Goal: Task Accomplishment & Management: Manage account settings

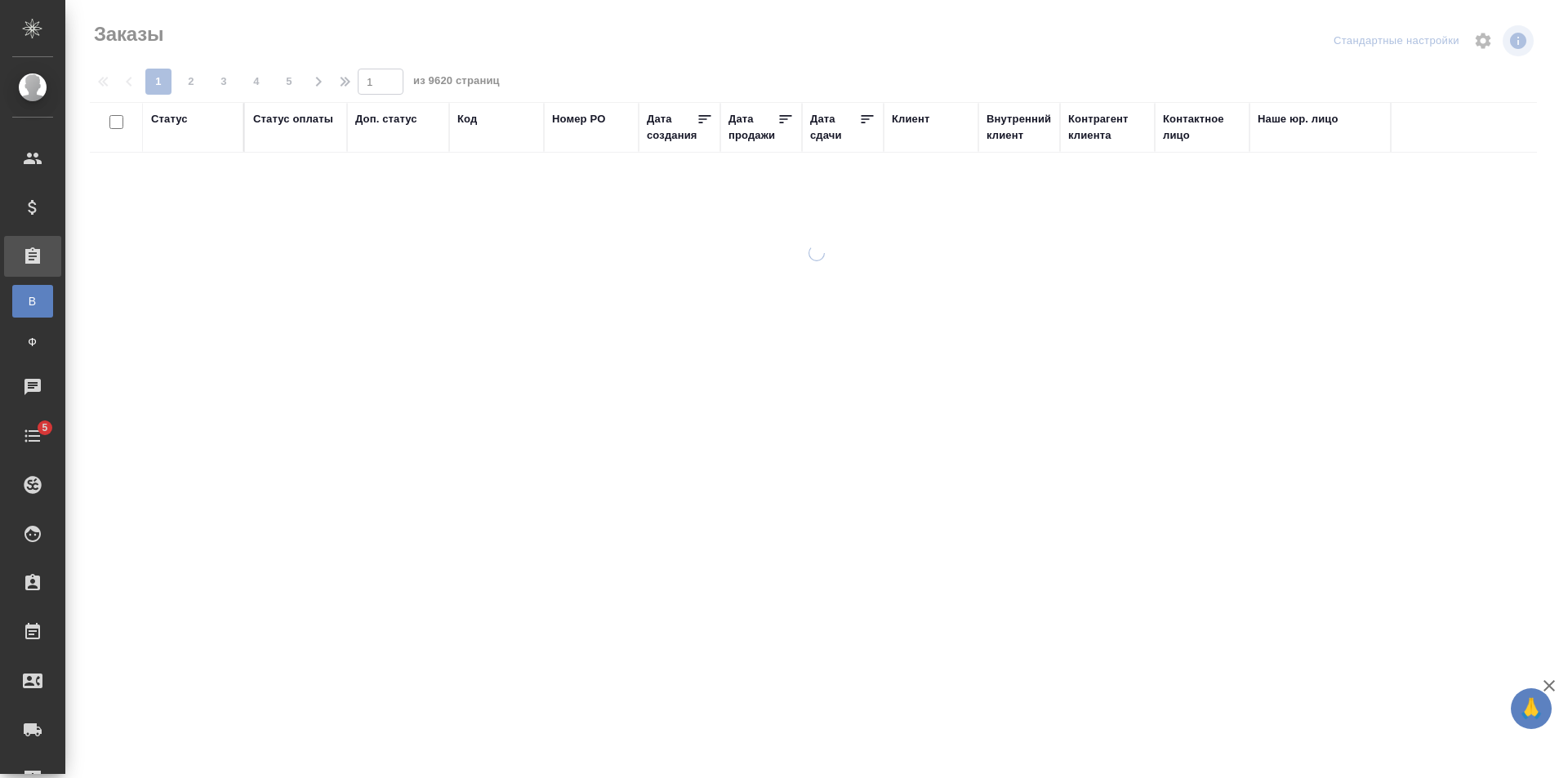
click at [469, 124] on div "Код" at bounding box center [467, 119] width 19 height 17
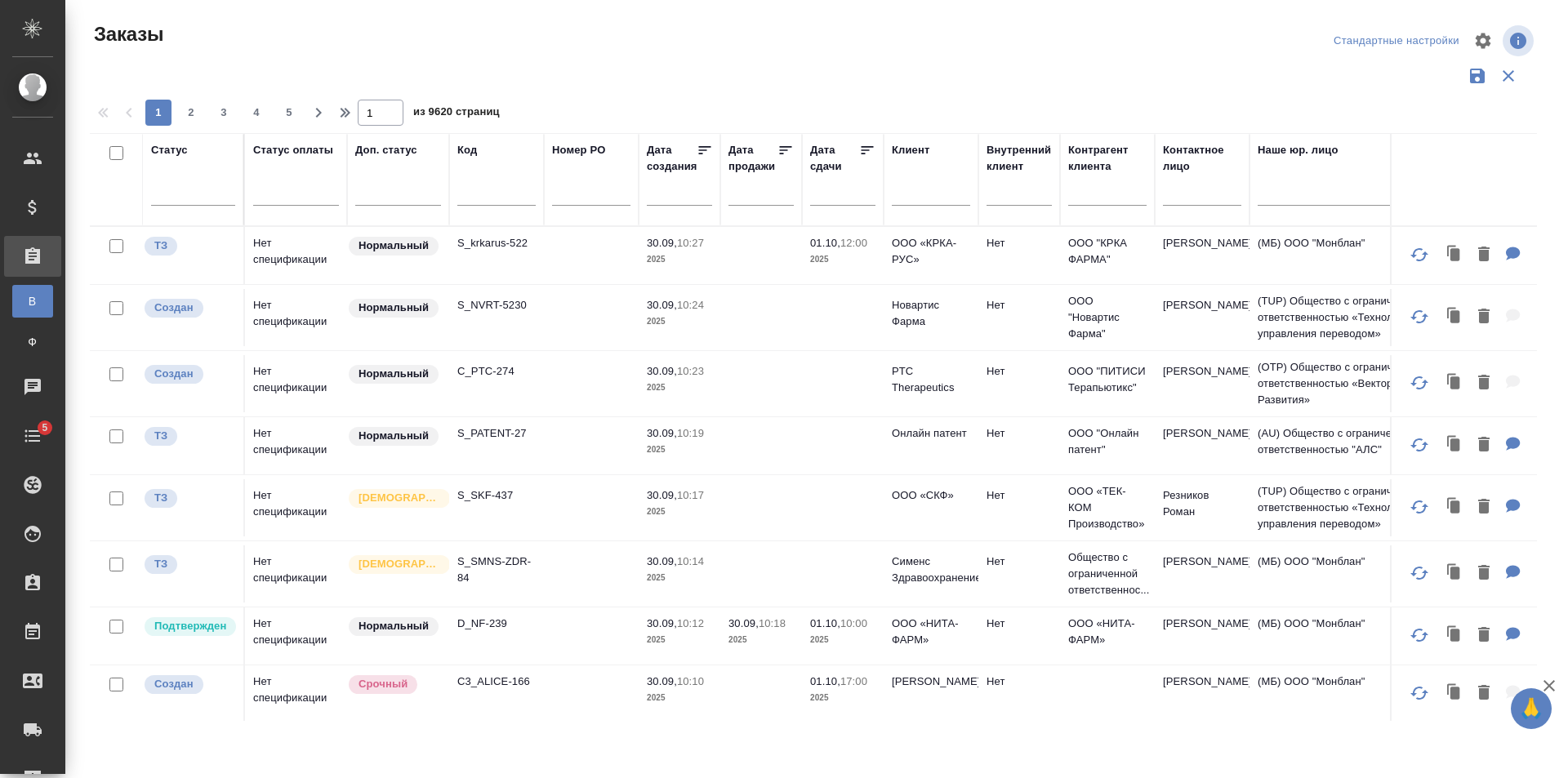
click at [471, 118] on span "из 9620 страниц" at bounding box center [456, 113] width 87 height 24
click at [468, 150] on div "Код" at bounding box center [467, 150] width 19 height 17
click at [486, 235] on p "S_krkarus-522" at bounding box center [496, 243] width 78 height 17
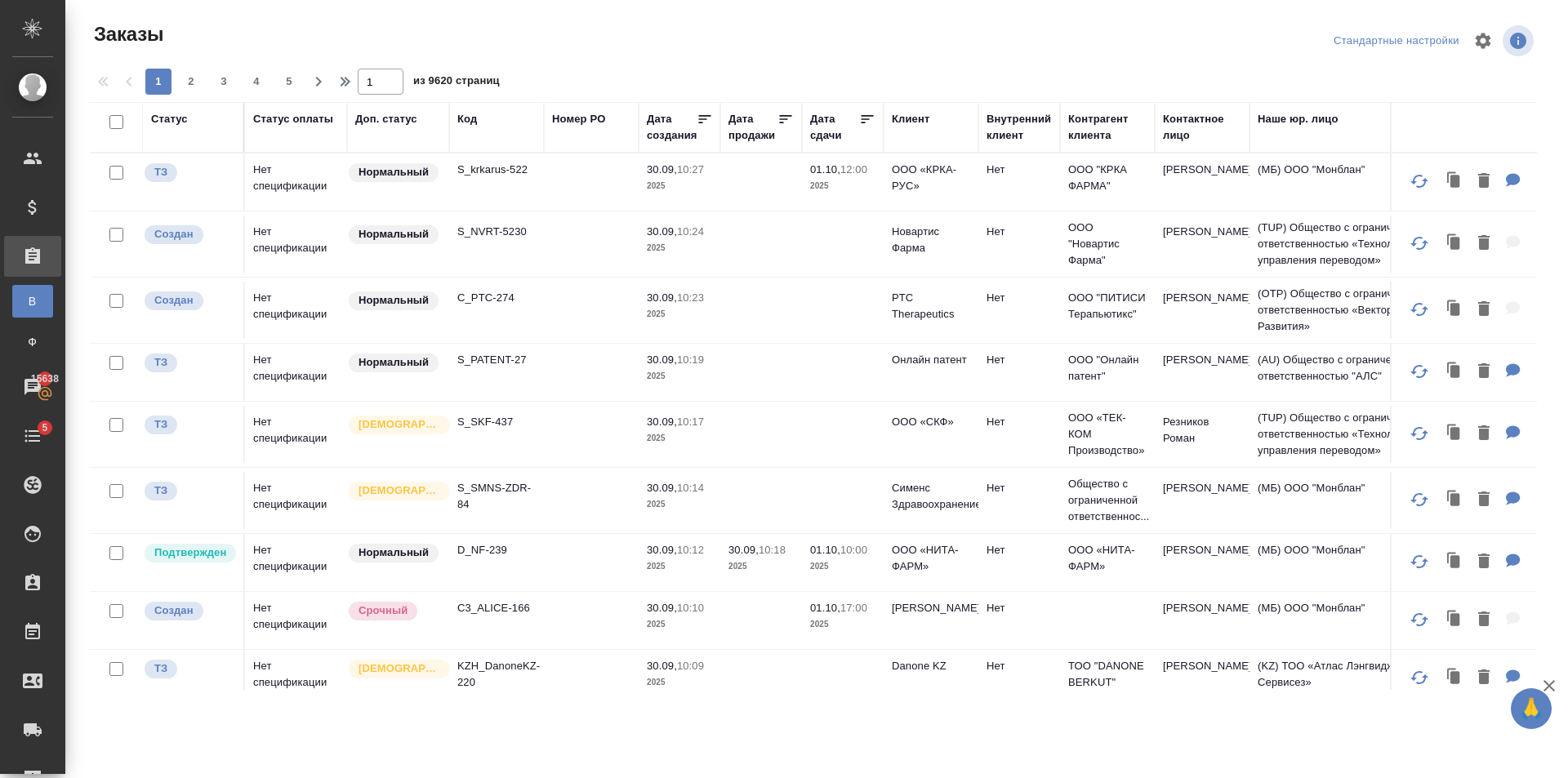
click at [460, 127] on div "Код" at bounding box center [496, 127] width 78 height 32
click at [464, 124] on div "Код" at bounding box center [467, 119] width 19 height 17
click at [472, 95] on span "из 9620 страниц" at bounding box center [456, 82] width 87 height 24
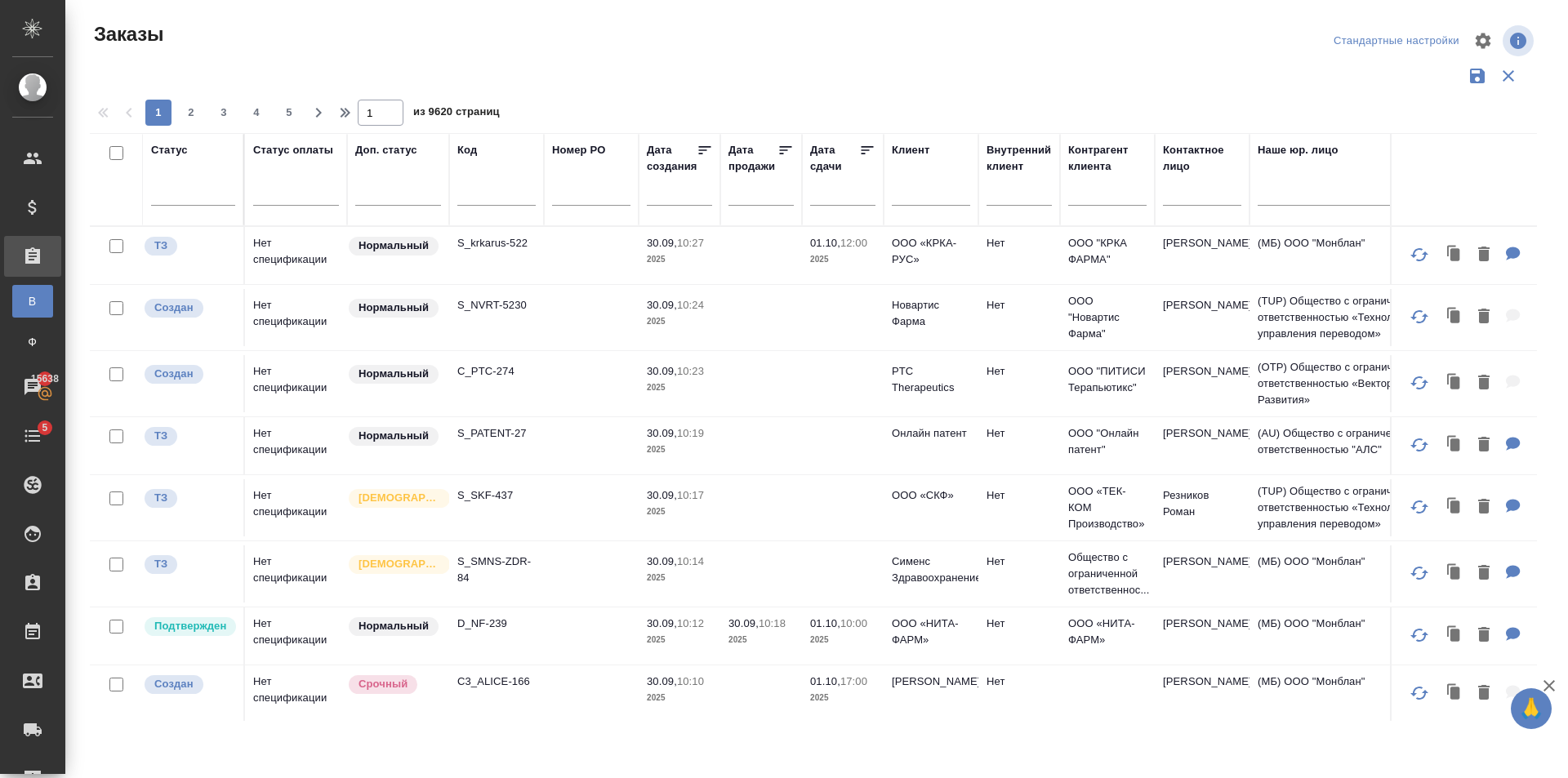
click at [494, 146] on div "Код" at bounding box center [496, 150] width 78 height 17
click at [485, 194] on input "text" at bounding box center [496, 194] width 78 height 20
paste input "BEG_GL-9"
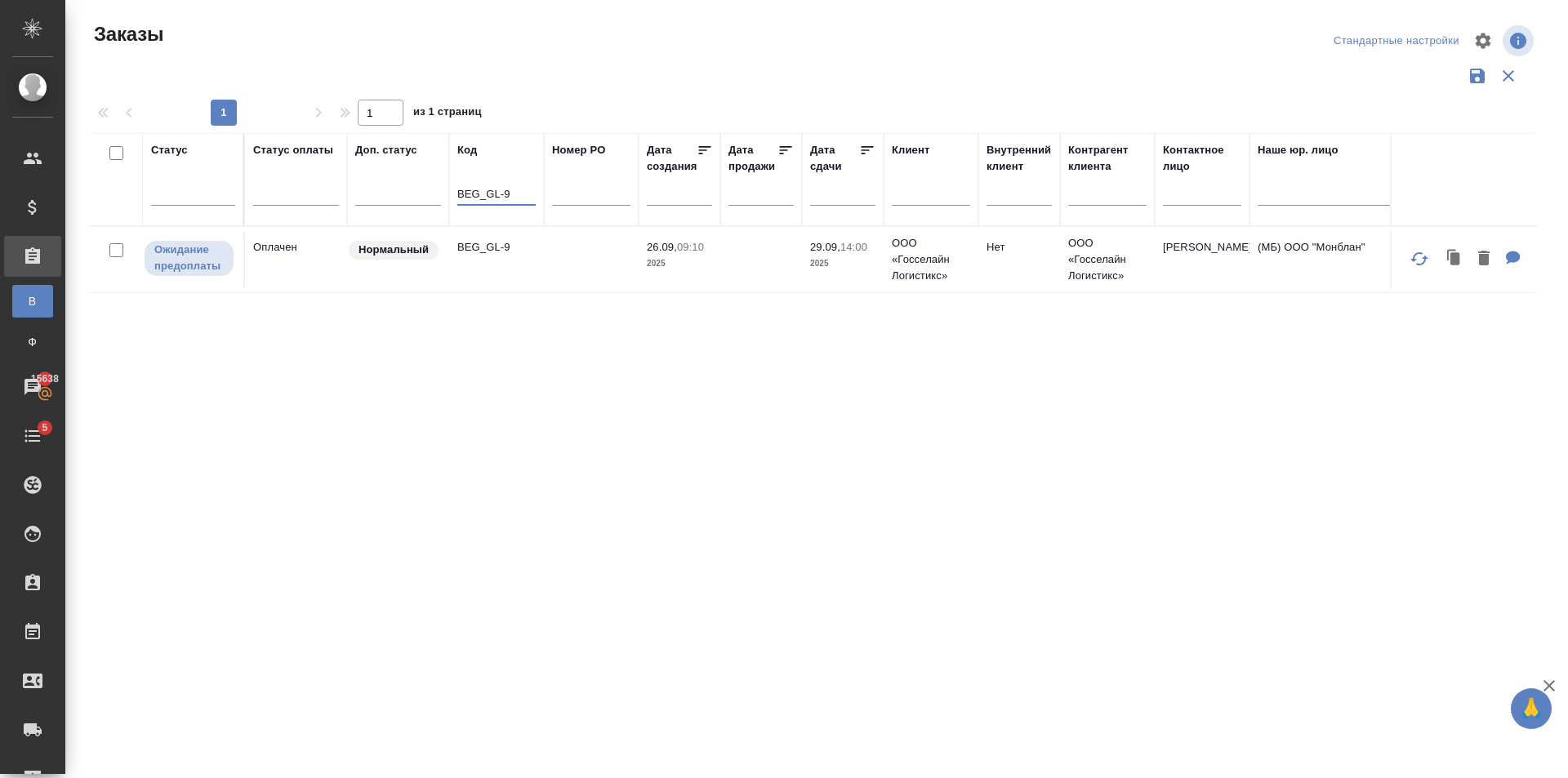
type input "BEG_GL-9"
click at [546, 277] on td at bounding box center [591, 259] width 95 height 57
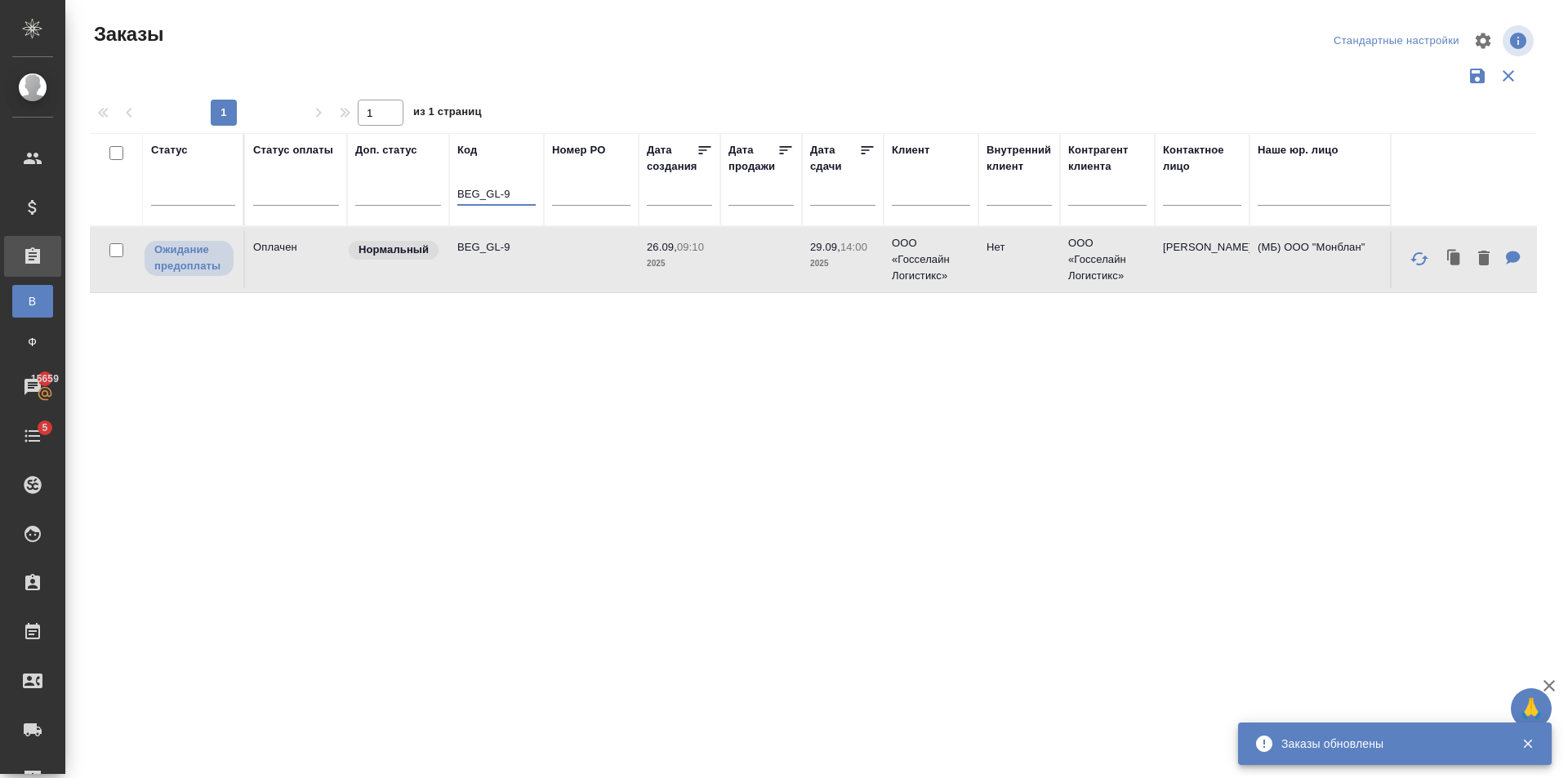
drag, startPoint x: 507, startPoint y: 194, endPoint x: 518, endPoint y: 184, distance: 14.9
click at [402, 190] on tr "Статус Статус оплаты Доп. статус Код BEG_GL-9 Номер PO Дата создания Дата прода…" at bounding box center [1456, 180] width 2734 height 93
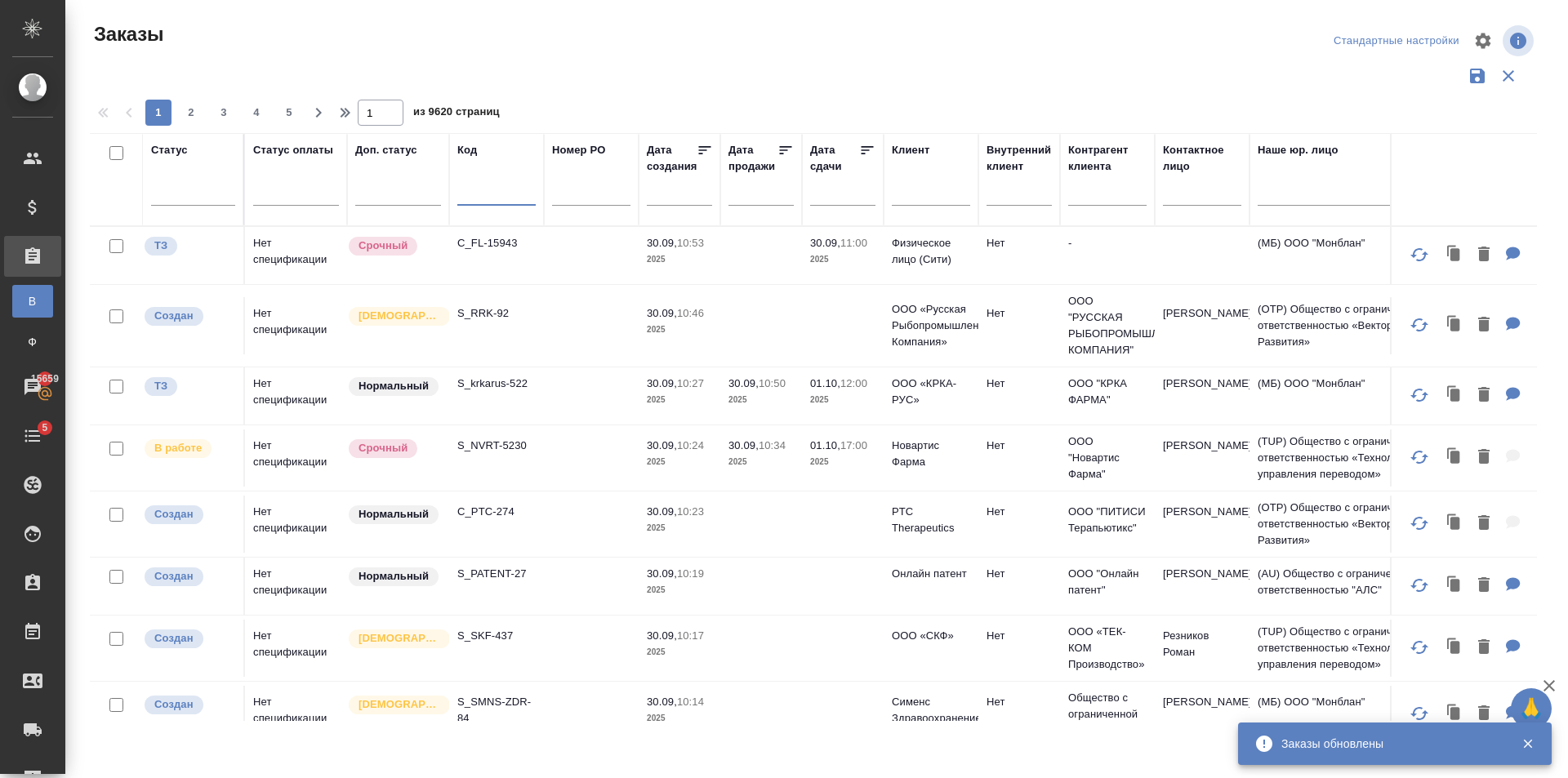
click at [471, 191] on input "text" at bounding box center [496, 194] width 78 height 20
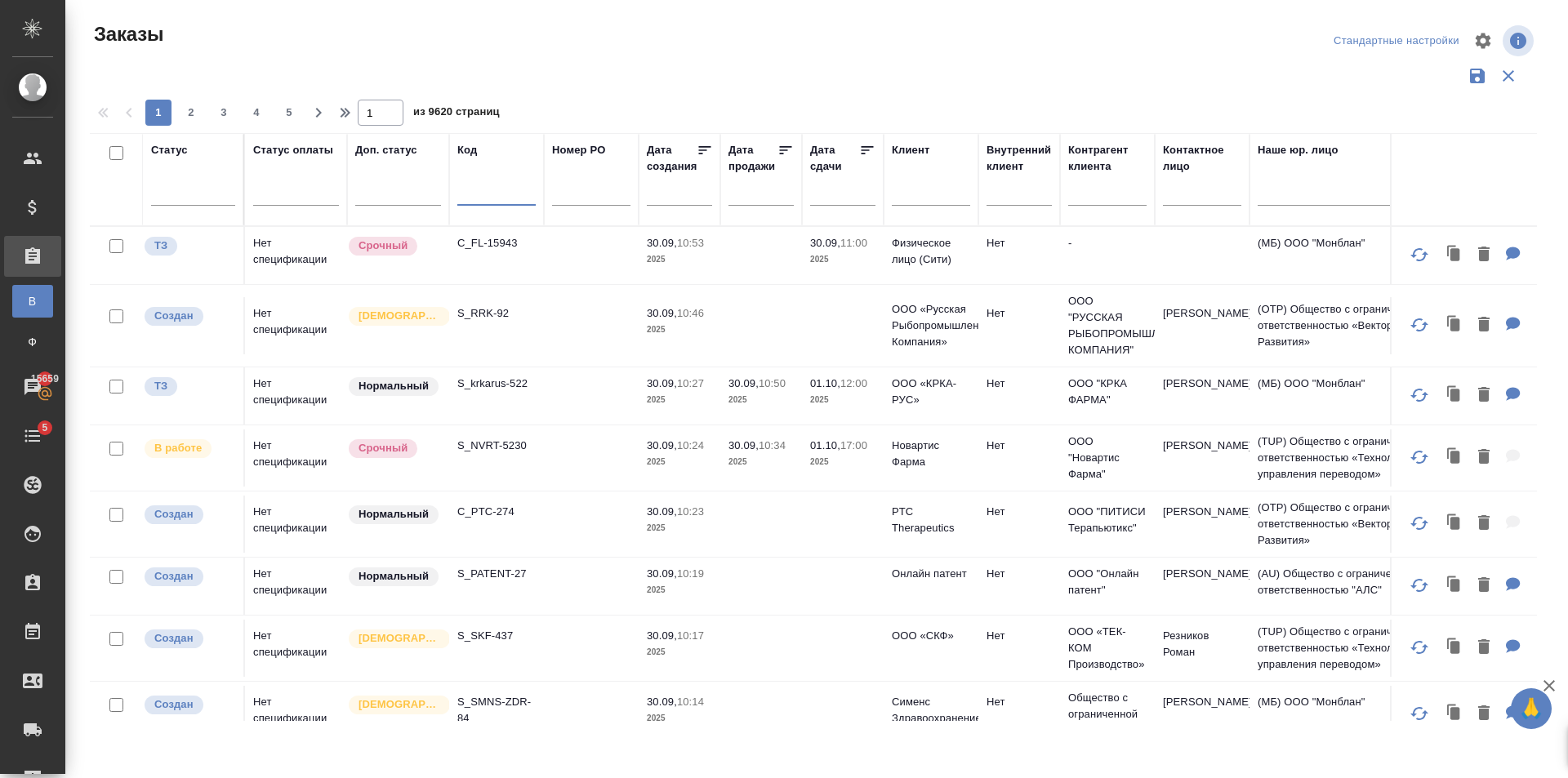
click at [471, 191] on input "text" at bounding box center [496, 194] width 78 height 20
paste input "BEG_ImportLogistik-6"
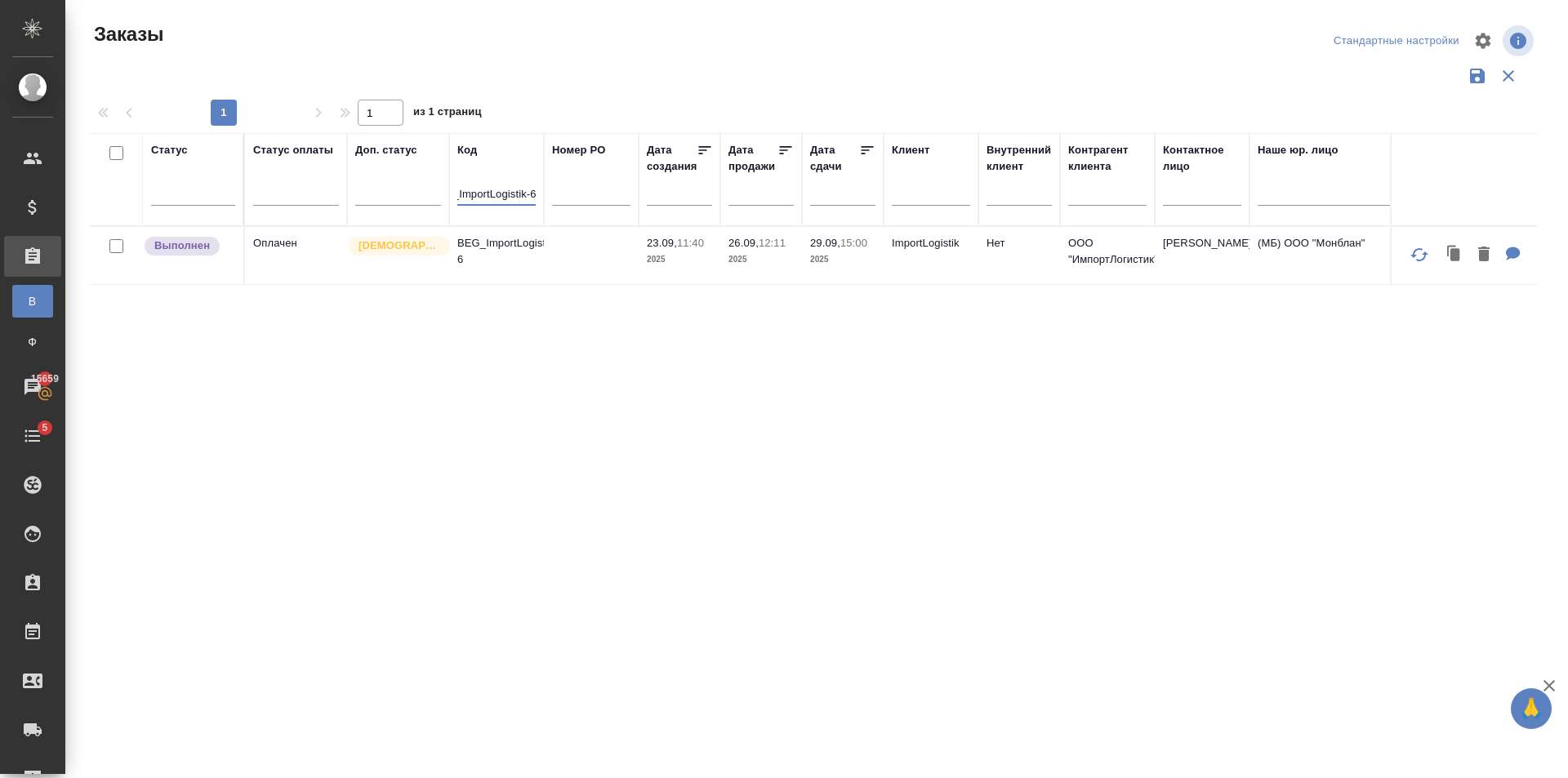
type input "BEG_ImportLogistik-6"
click at [721, 258] on td "26.09, 12:11 2025" at bounding box center [761, 255] width 82 height 57
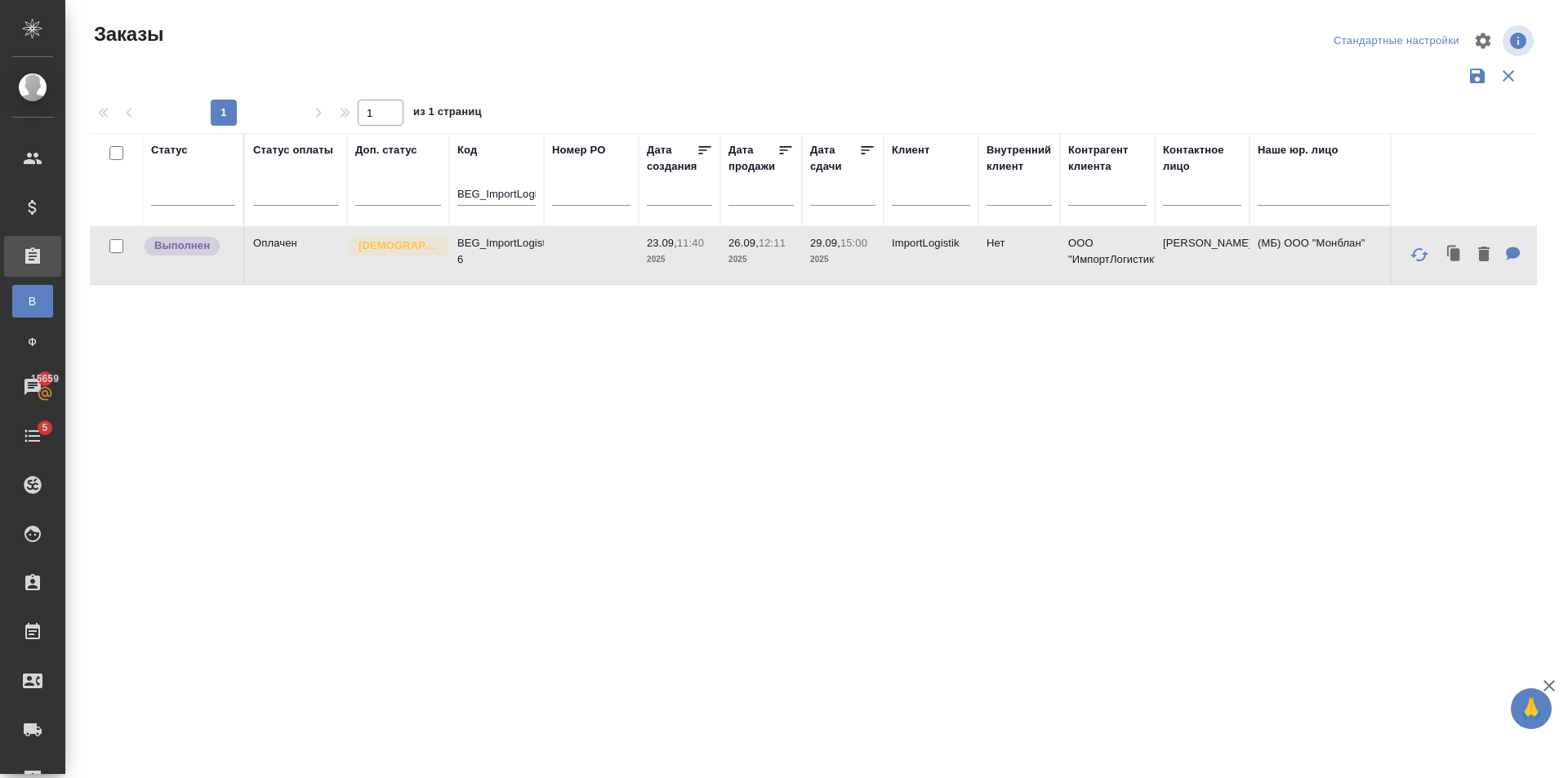
click at [721, 258] on td "26.09, 12:11 2025" at bounding box center [761, 255] width 82 height 57
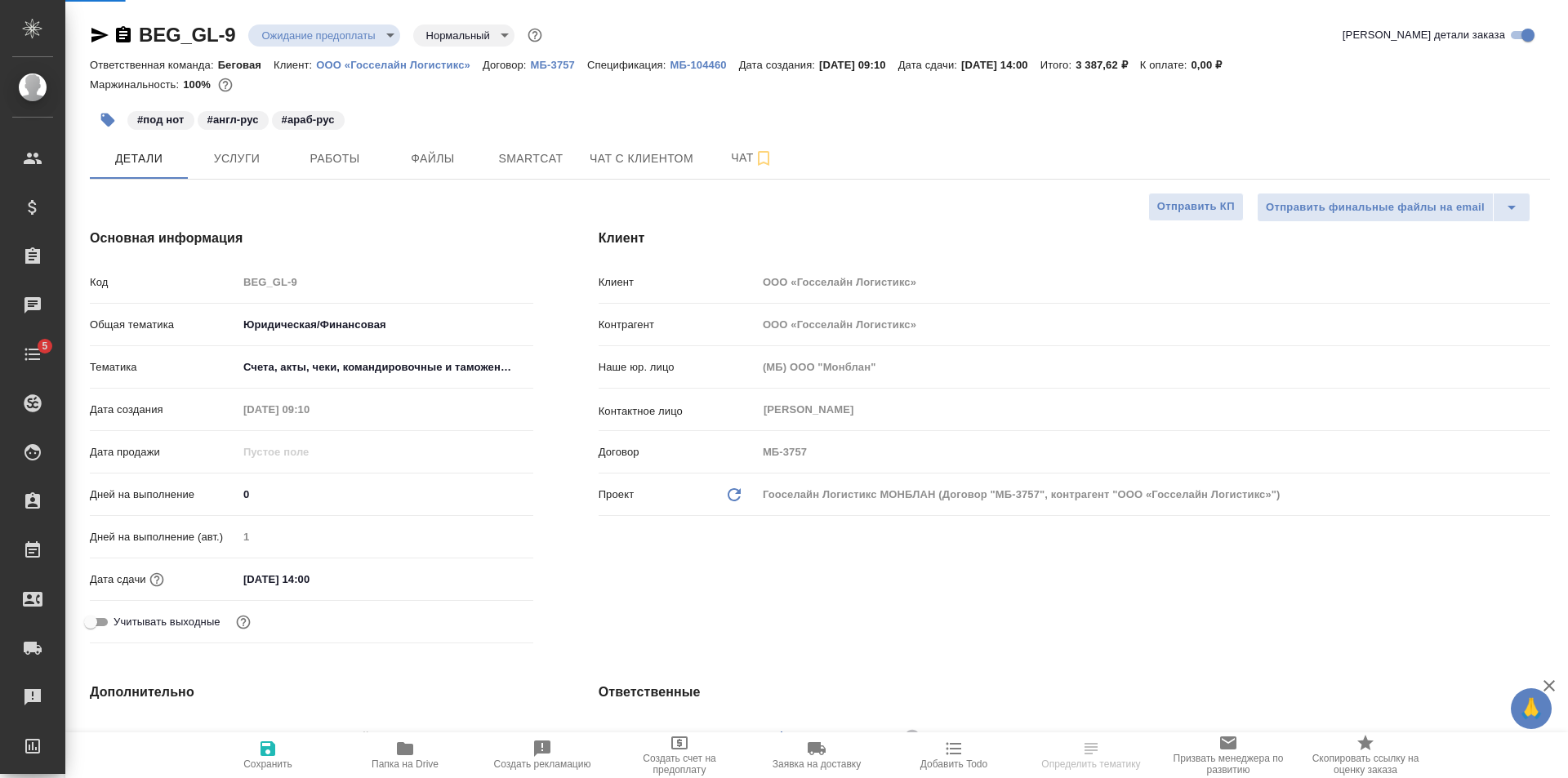
select select "RU"
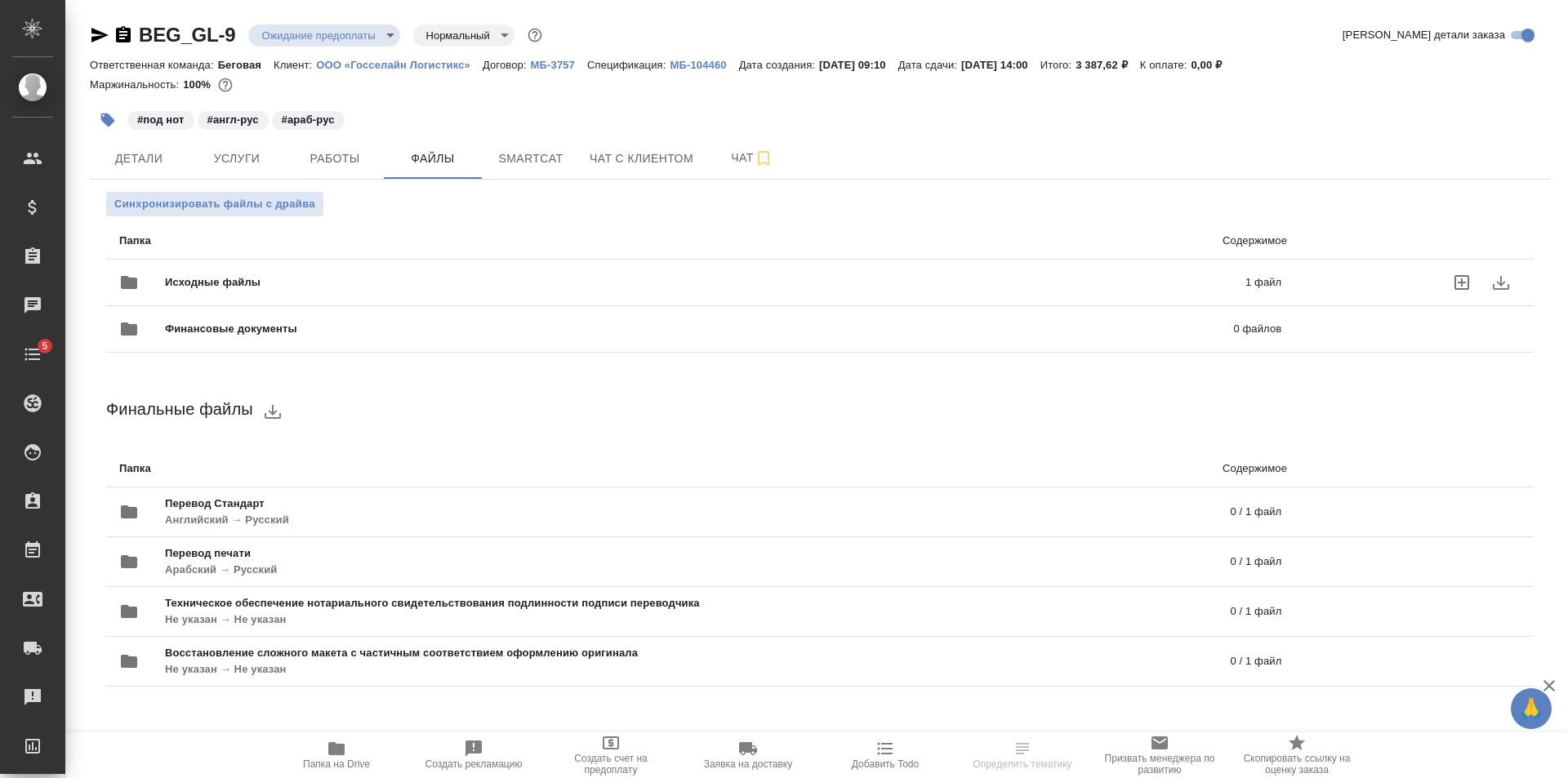
click at [408, 292] on div "Исходные файлы 1 файл" at bounding box center [700, 282] width 1162 height 39
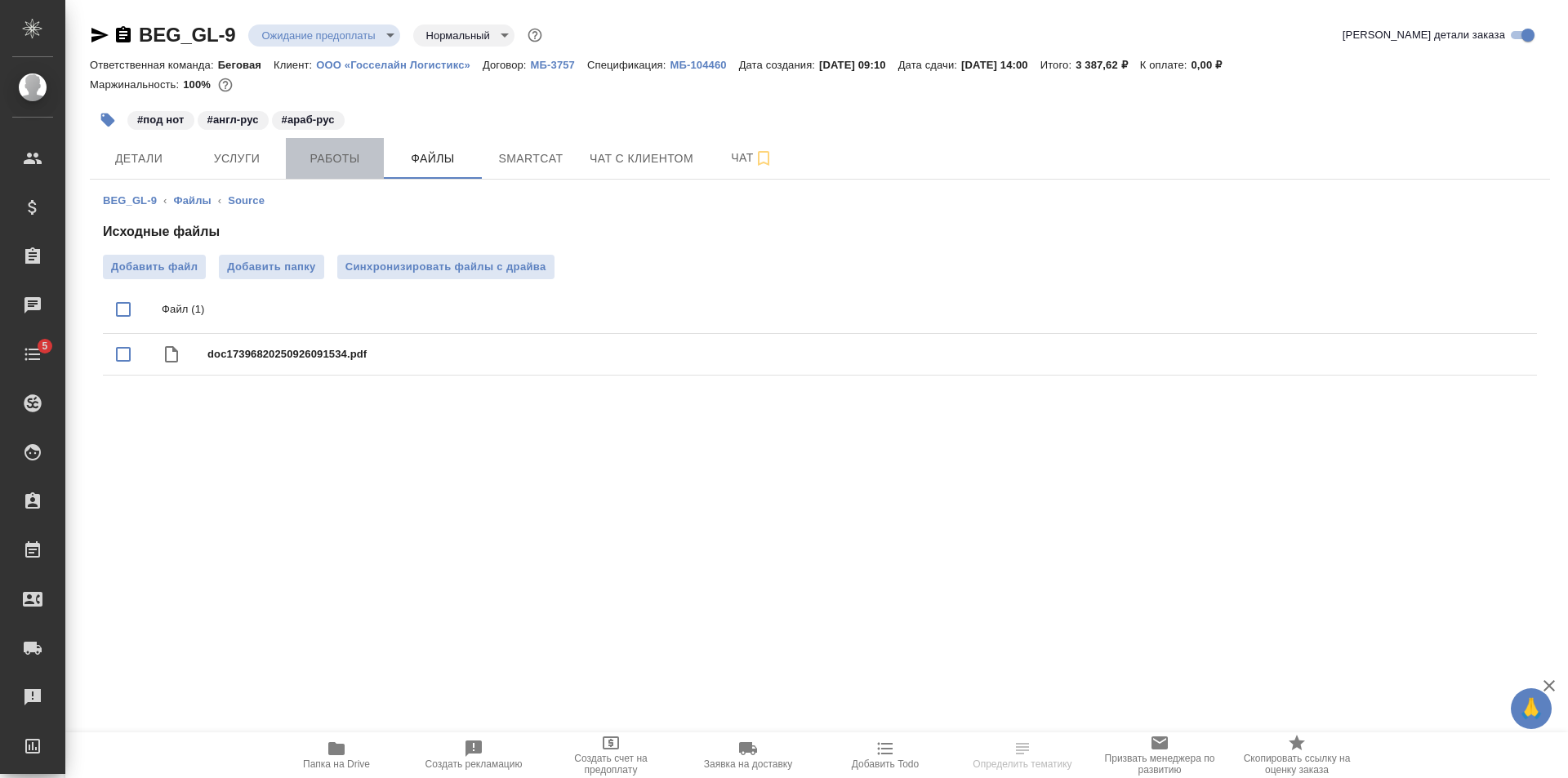
click at [337, 138] on button "Работы" at bounding box center [335, 158] width 98 height 41
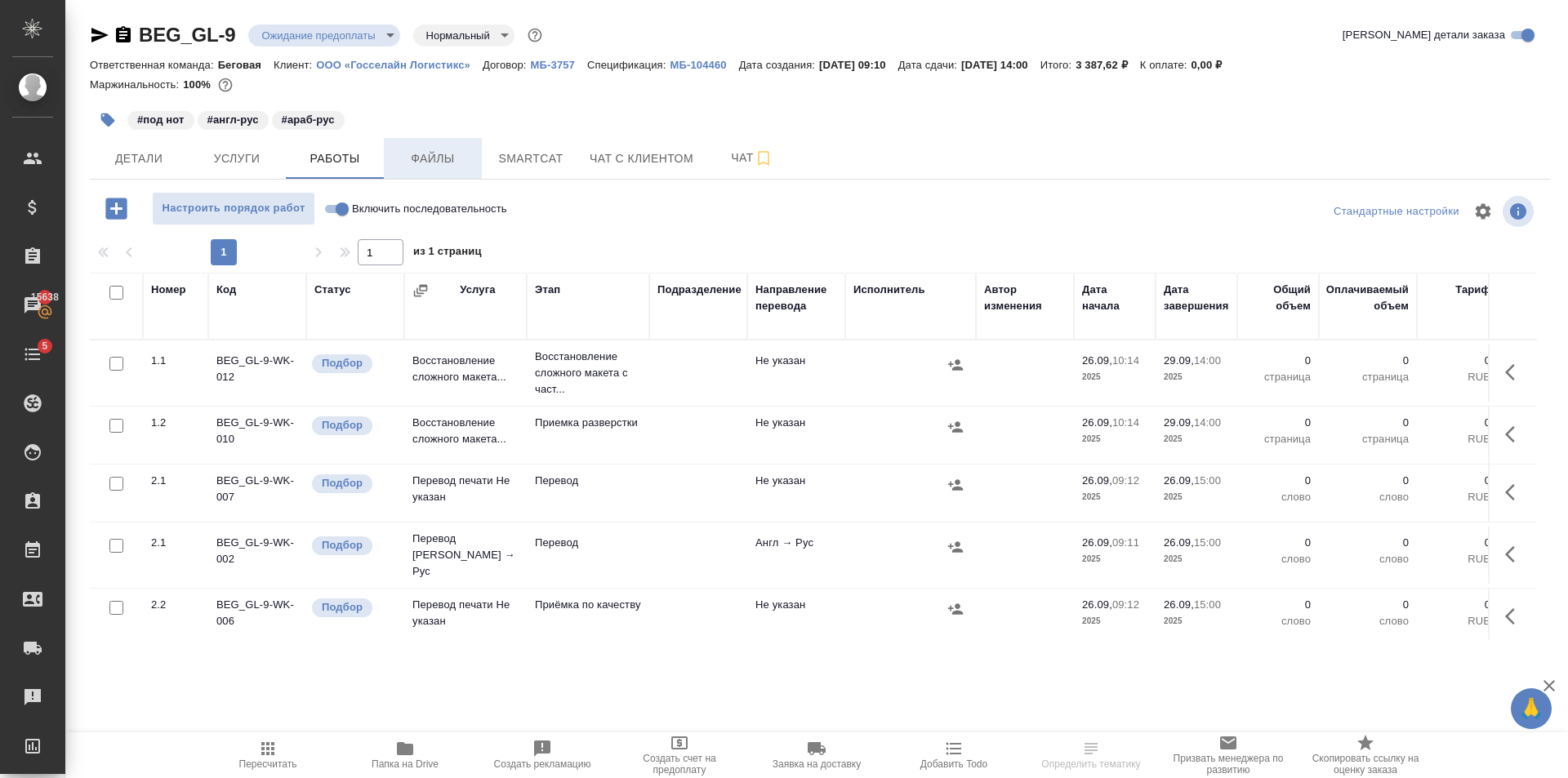
click at [438, 152] on span "Файлы" at bounding box center [432, 159] width 78 height 20
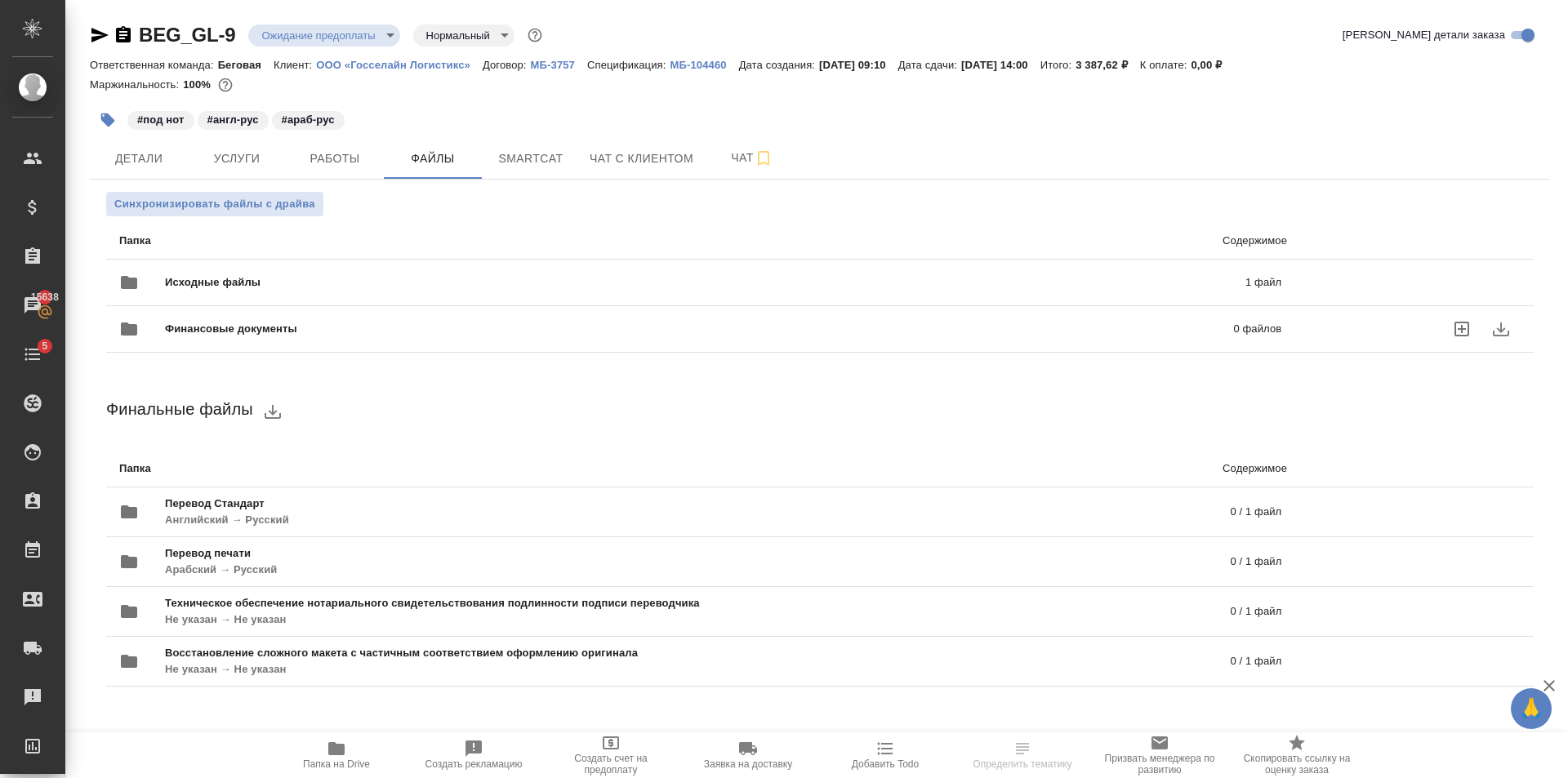
click at [316, 339] on div "Финансовые документы 0 файлов" at bounding box center [700, 329] width 1162 height 39
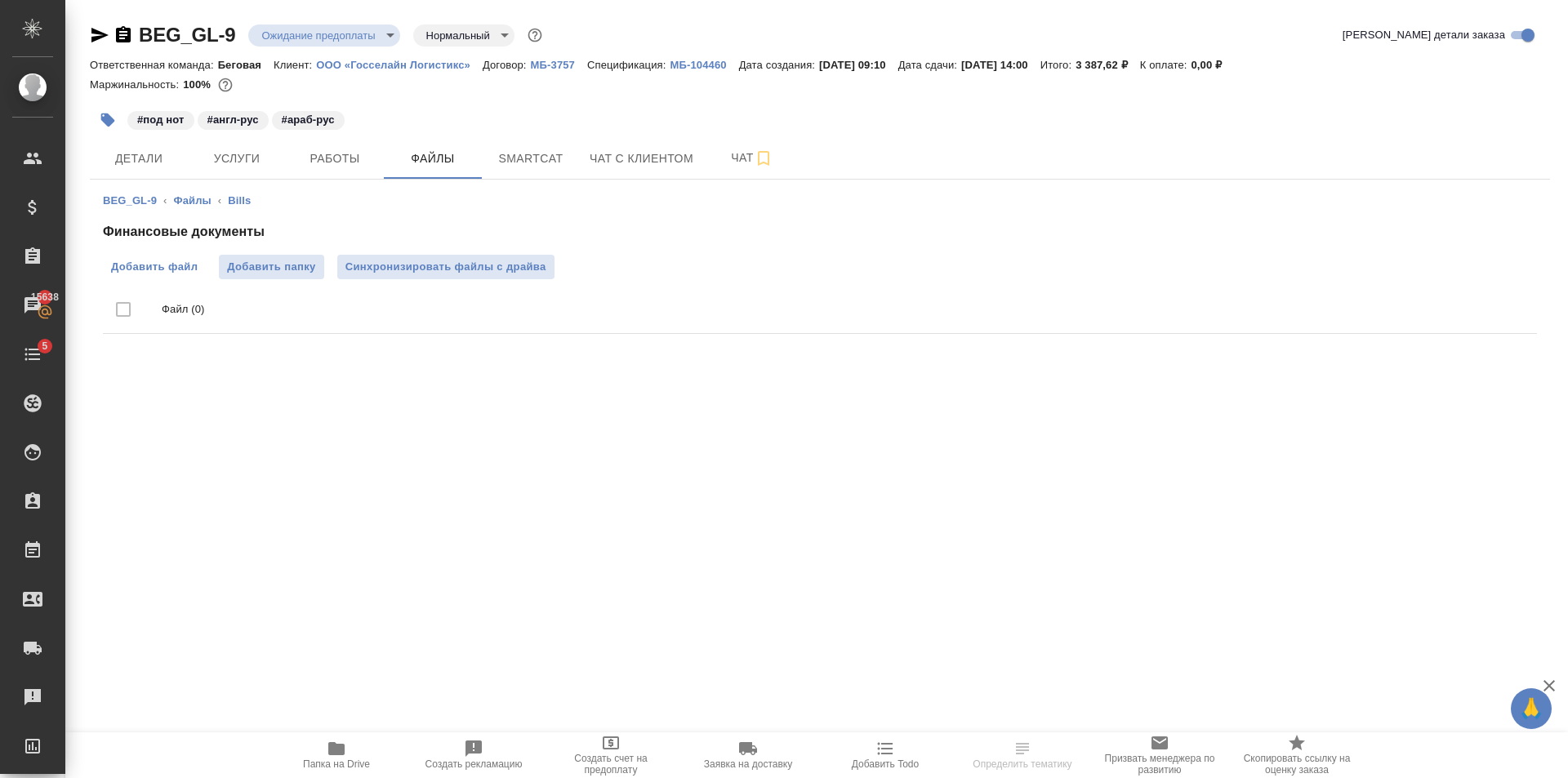
click at [151, 265] on span "Добавить файл" at bounding box center [154, 266] width 87 height 17
click at [0, 0] on input "Добавить файл" at bounding box center [0, 0] width 0 height 0
click at [165, 277] on label "Добавить файл" at bounding box center [153, 267] width 103 height 25
click at [0, 0] on input "Добавить файл" at bounding box center [0, 0] width 0 height 0
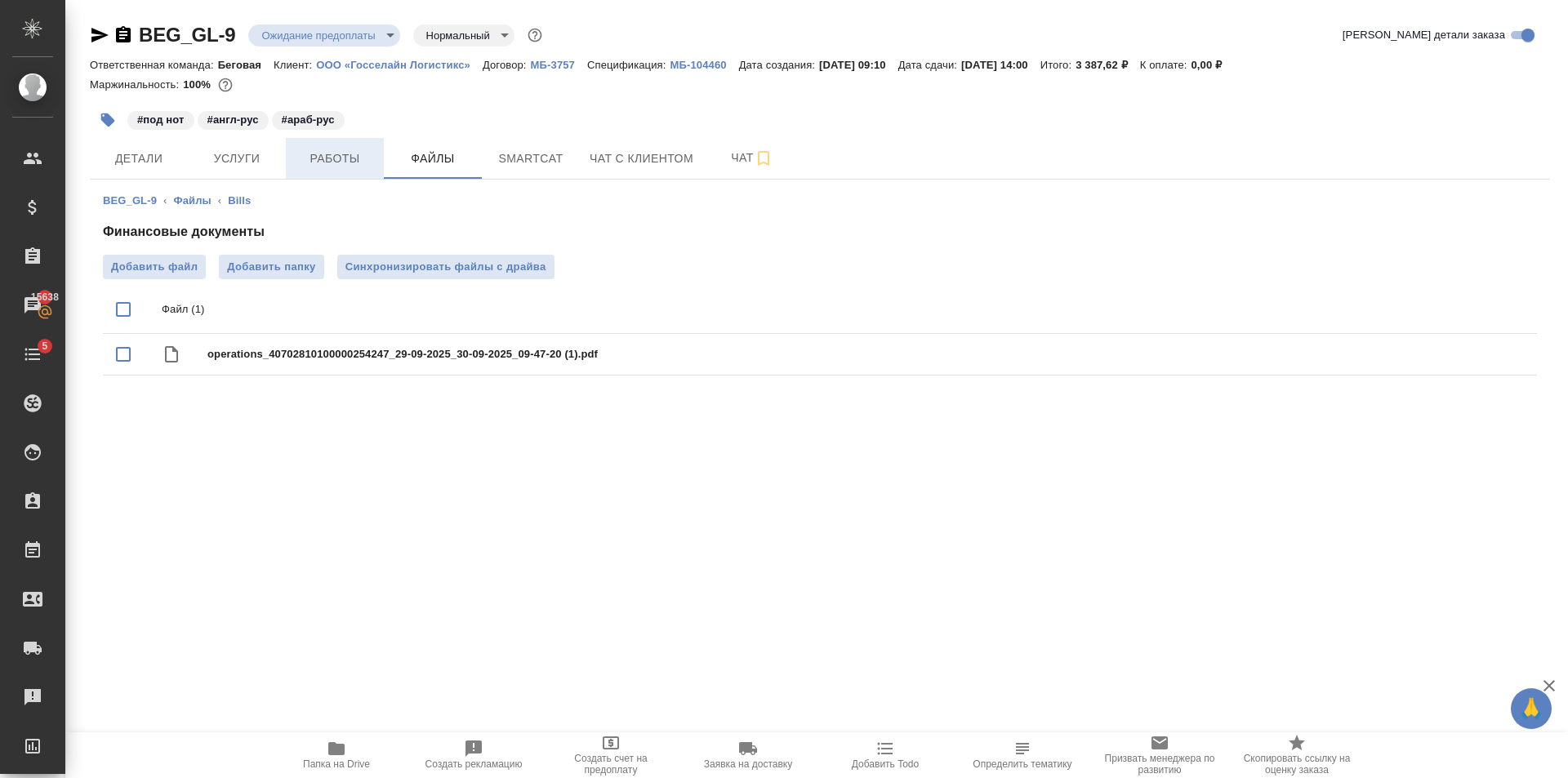
click at [343, 149] on span "Работы" at bounding box center [334, 159] width 78 height 20
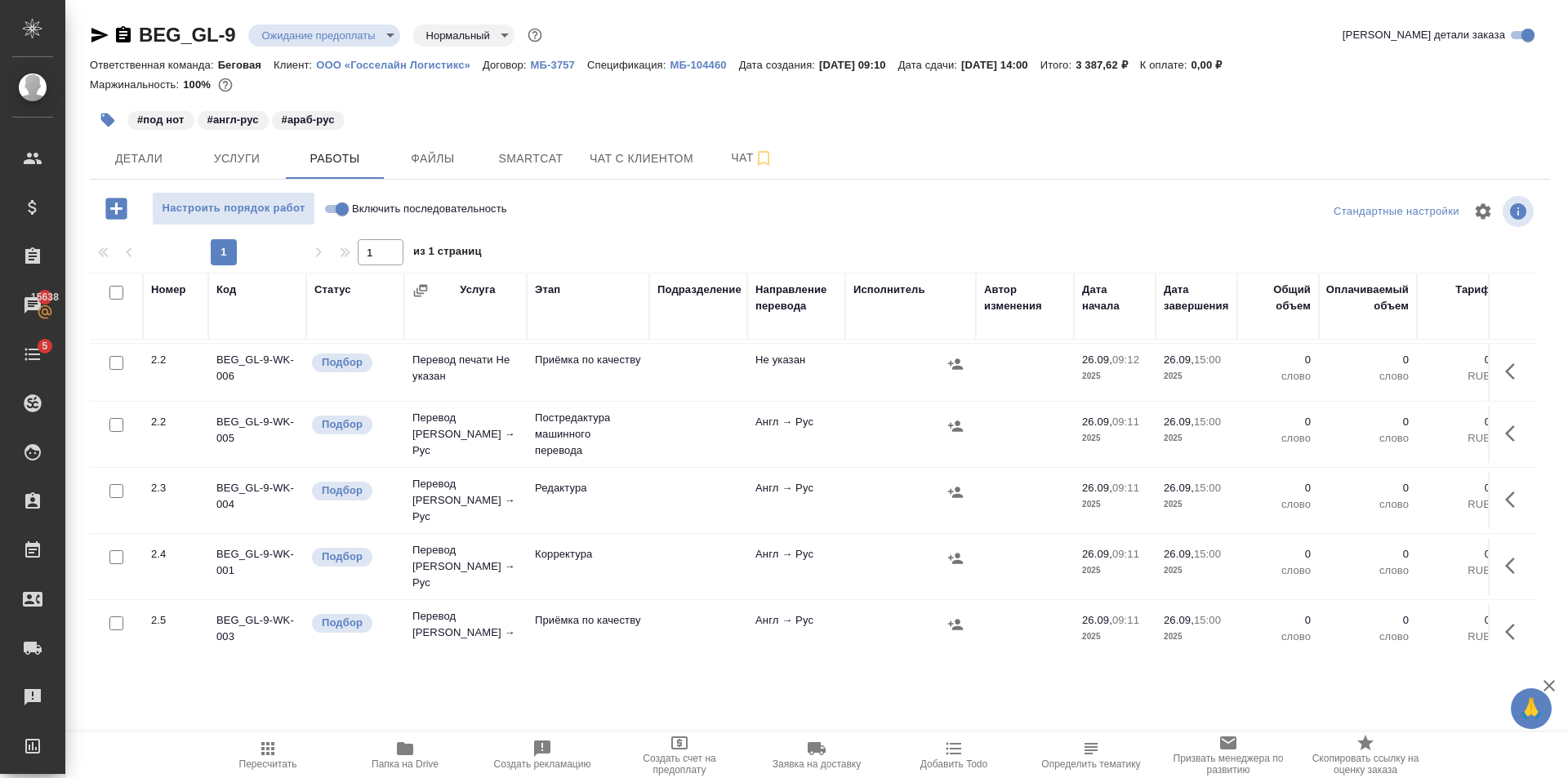
scroll to position [433, 0]
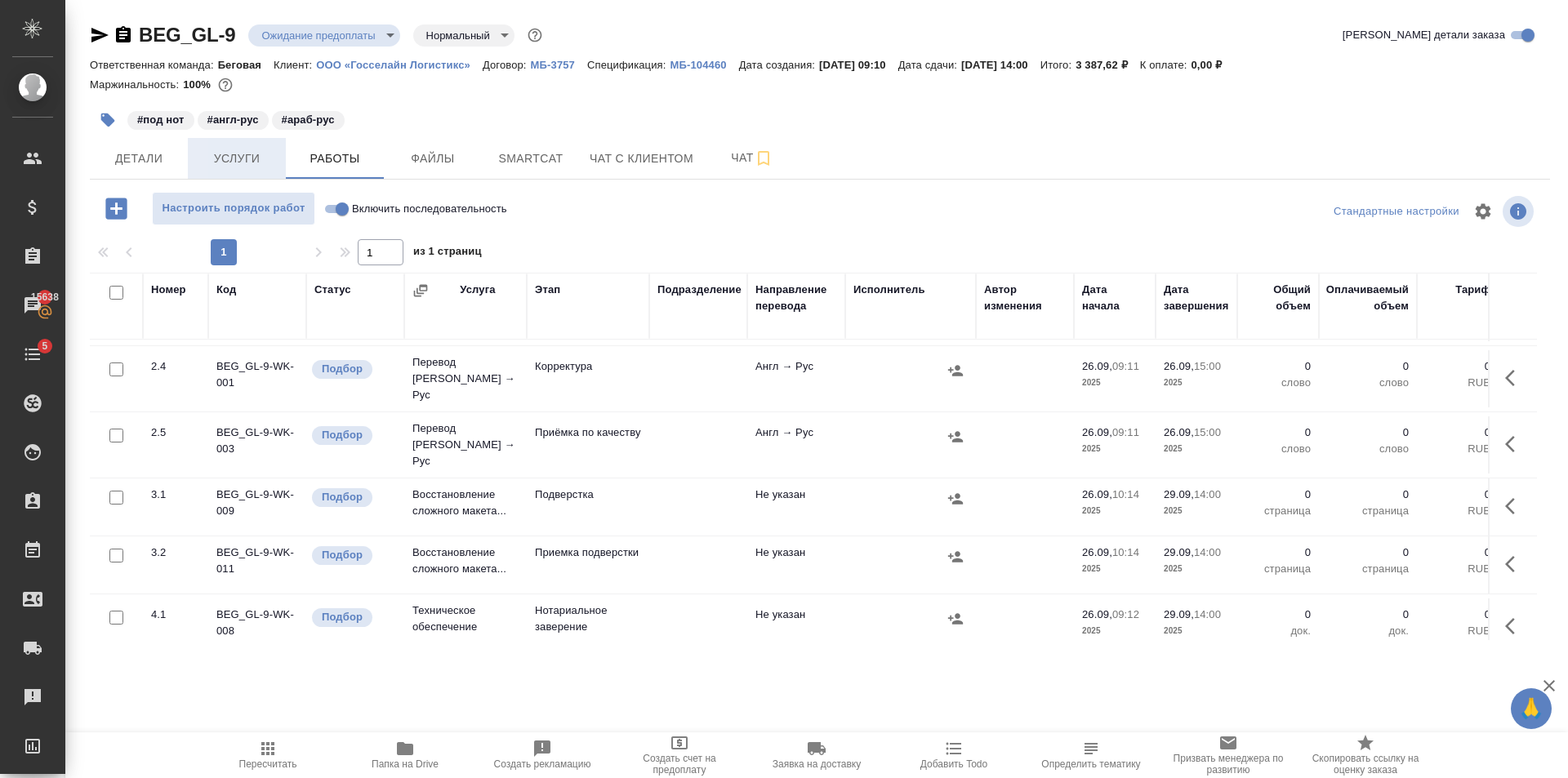
click at [238, 151] on span "Услуги" at bounding box center [236, 159] width 78 height 20
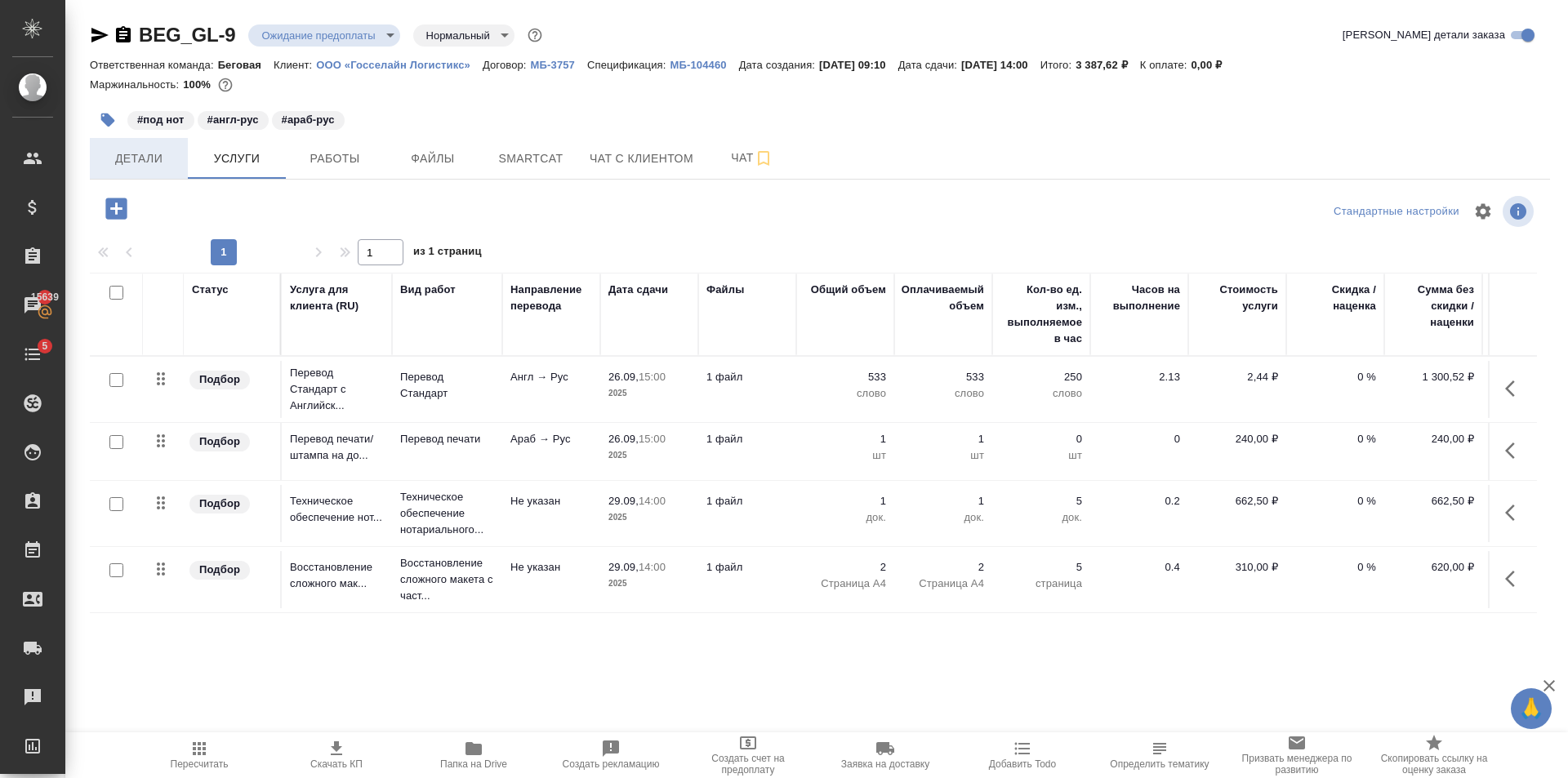
click at [163, 154] on span "Детали" at bounding box center [138, 159] width 78 height 20
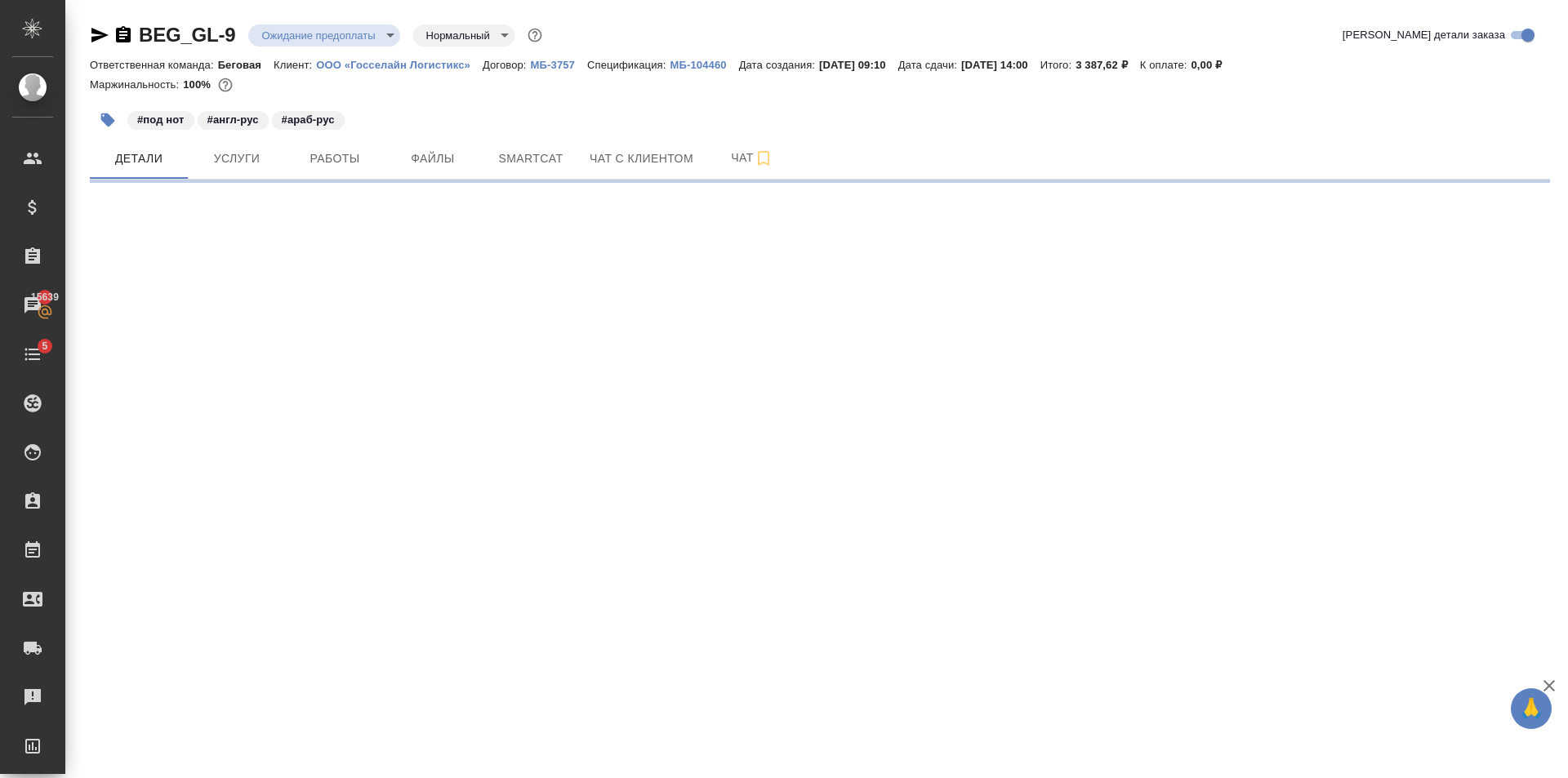
select select "RU"
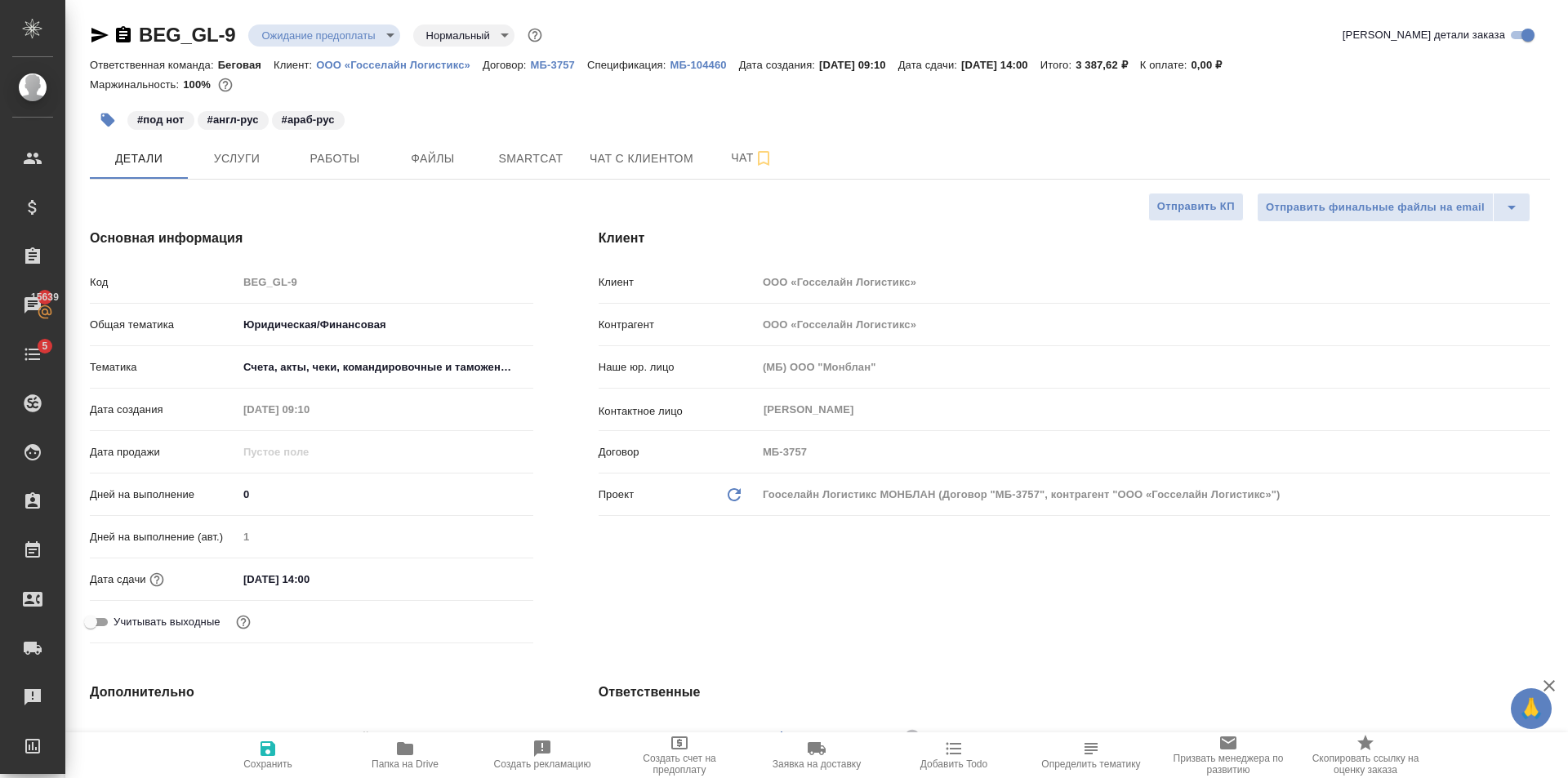
type textarea "x"
click at [354, 569] on input "29.09.2025 14:00" at bounding box center [309, 578] width 143 height 24
click at [488, 578] on icon "button" at bounding box center [486, 578] width 19 height 19
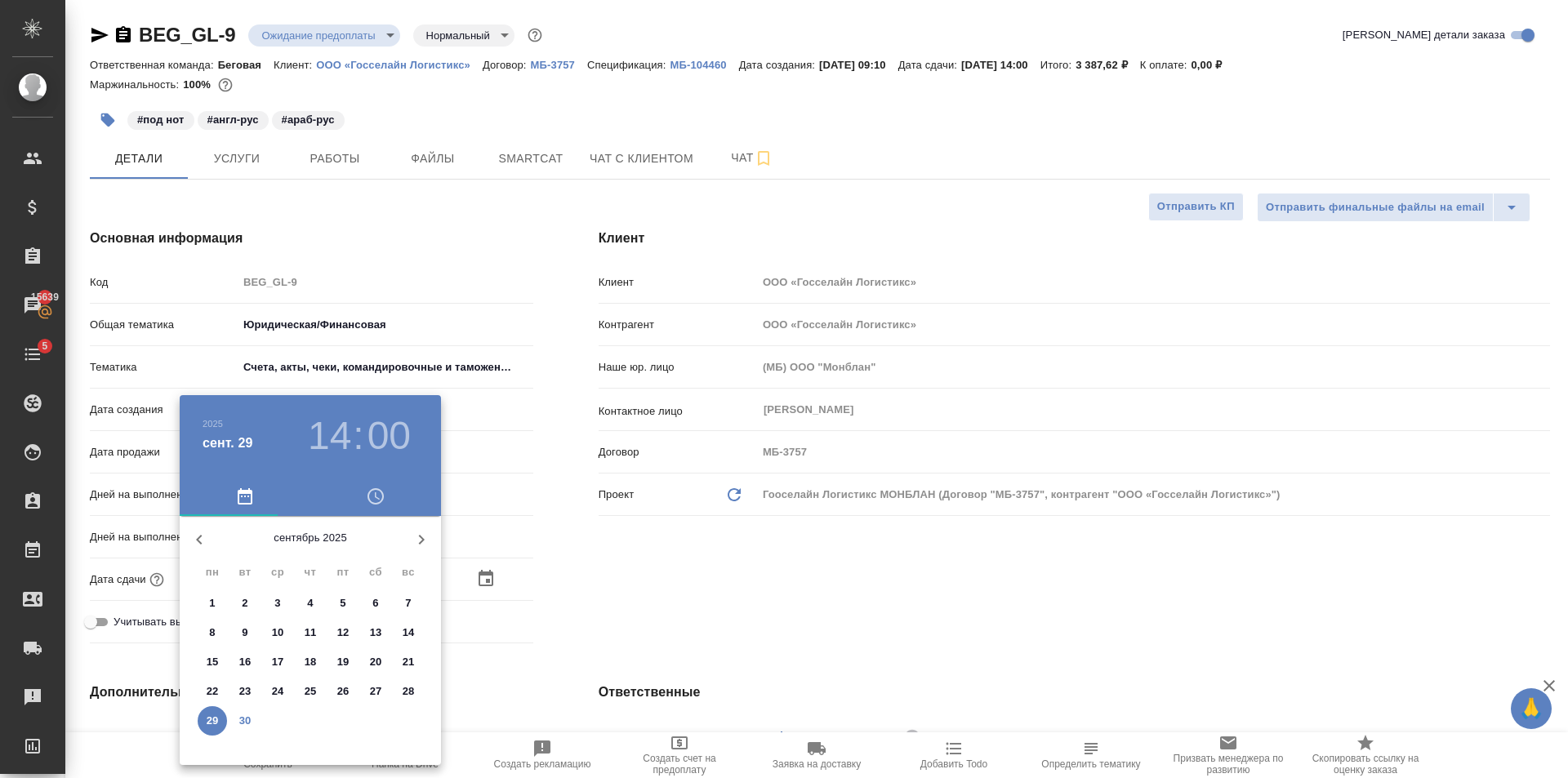
click at [420, 544] on icon "button" at bounding box center [421, 540] width 19 height 19
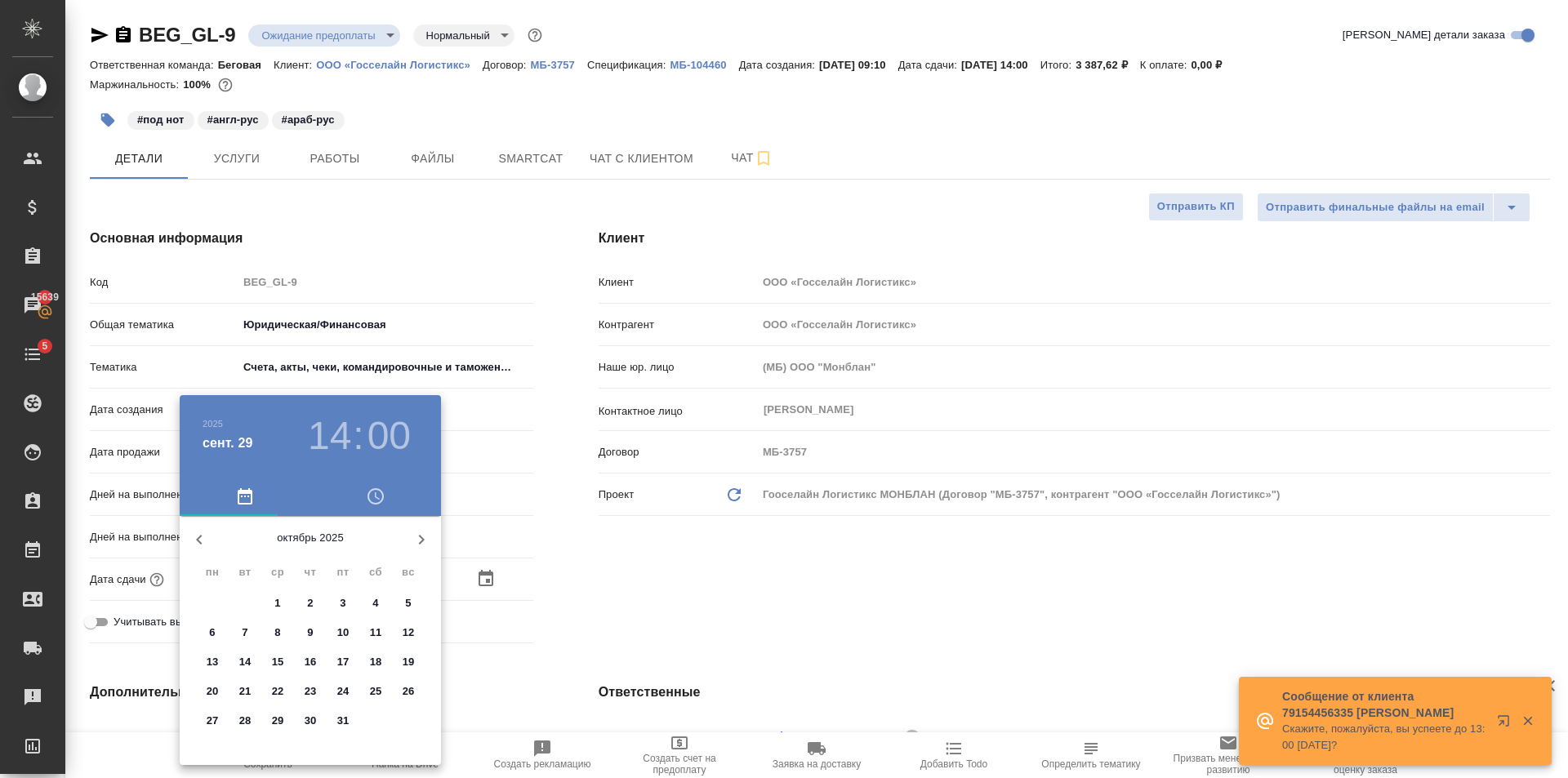
click at [280, 602] on span "1" at bounding box center [278, 603] width 30 height 17
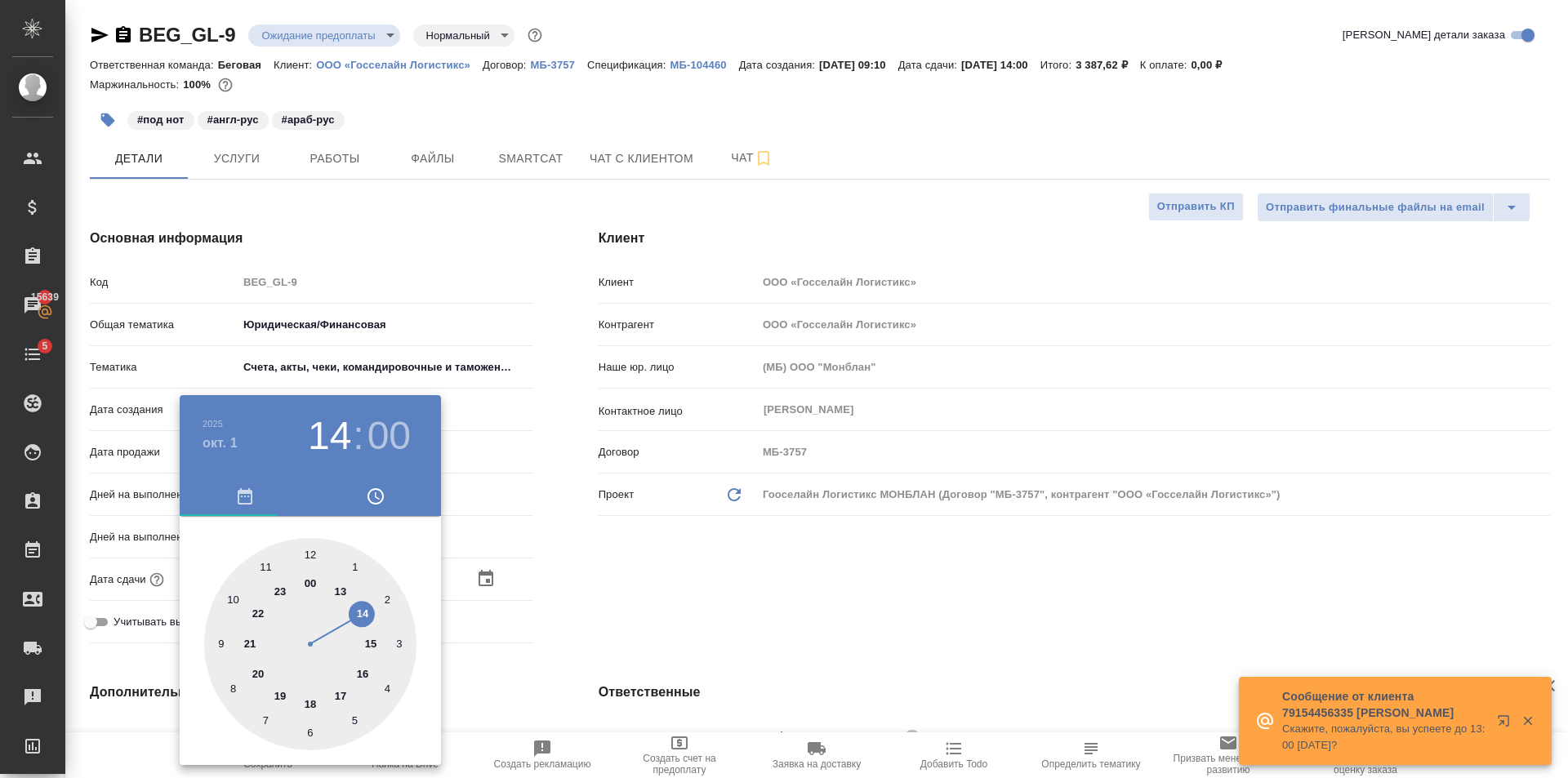
type input "01.10.2025 14:00"
type textarea "x"
drag, startPoint x: 360, startPoint y: 674, endPoint x: 308, endPoint y: 745, distance: 88.0
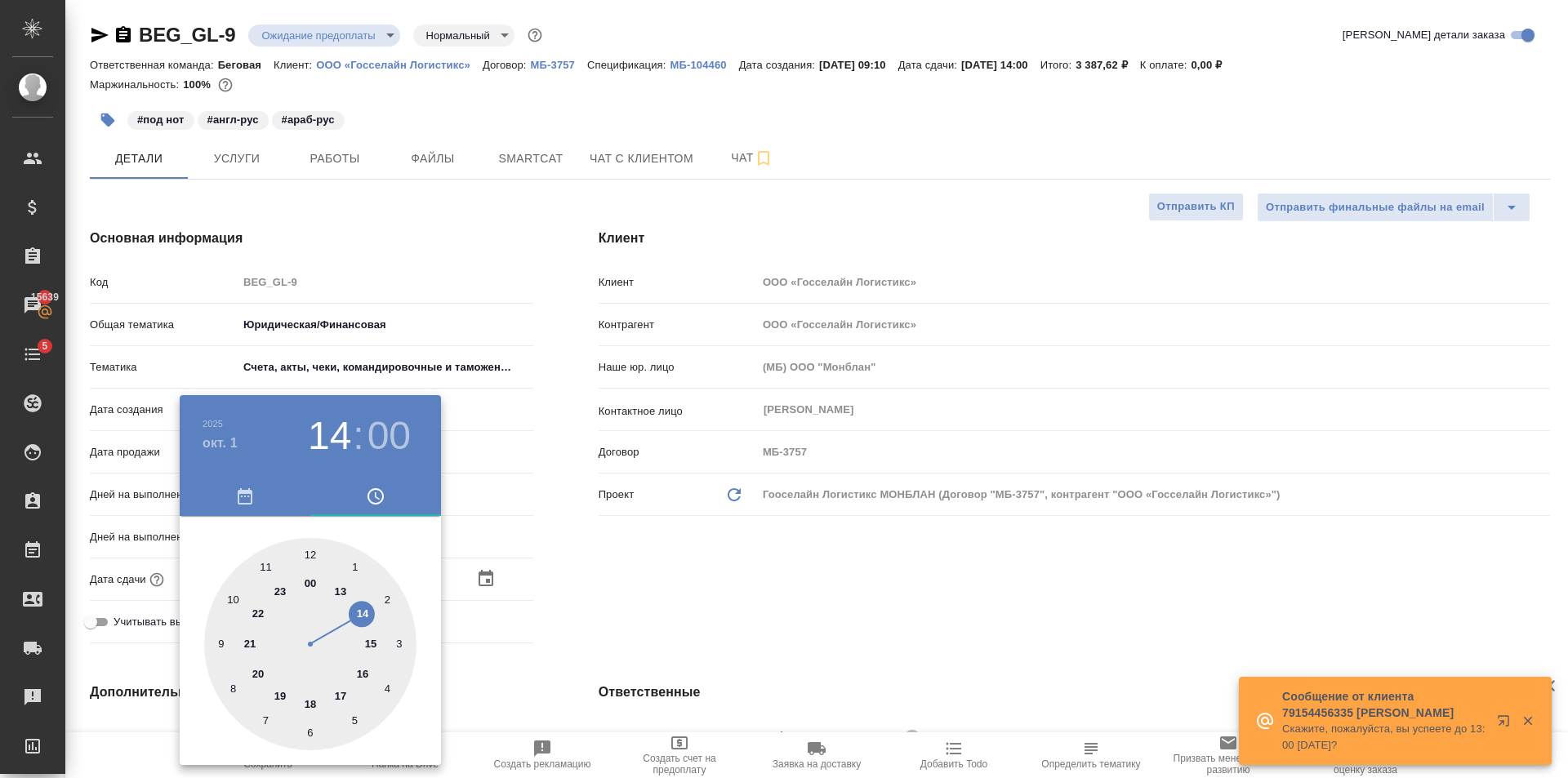
click at [362, 674] on div at bounding box center [310, 644] width 212 height 212
type input "01.10.2025 16:00"
type textarea "x"
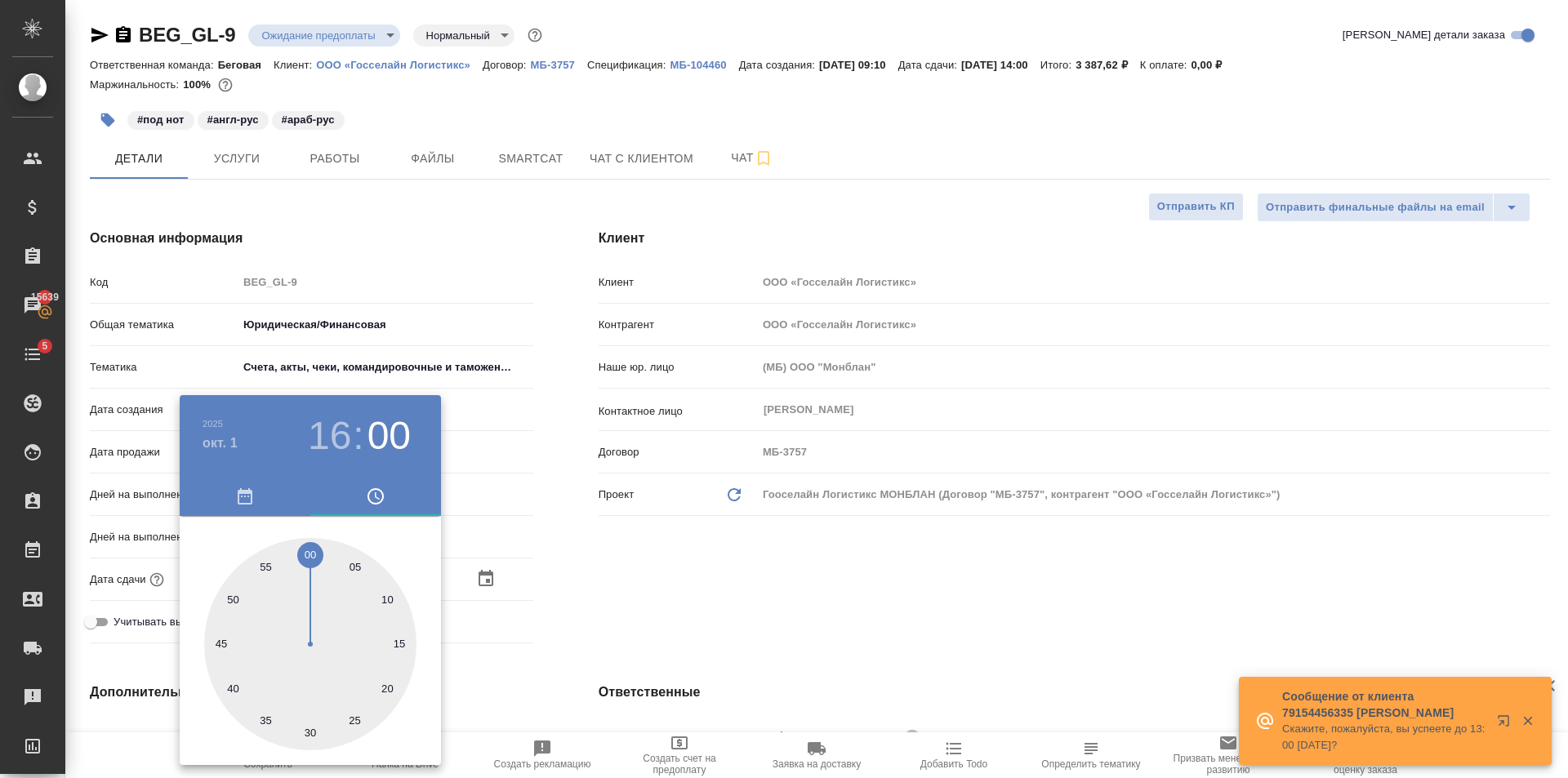
click at [313, 733] on div at bounding box center [310, 644] width 212 height 212
type input "01.10.2025 16:30"
type textarea "x"
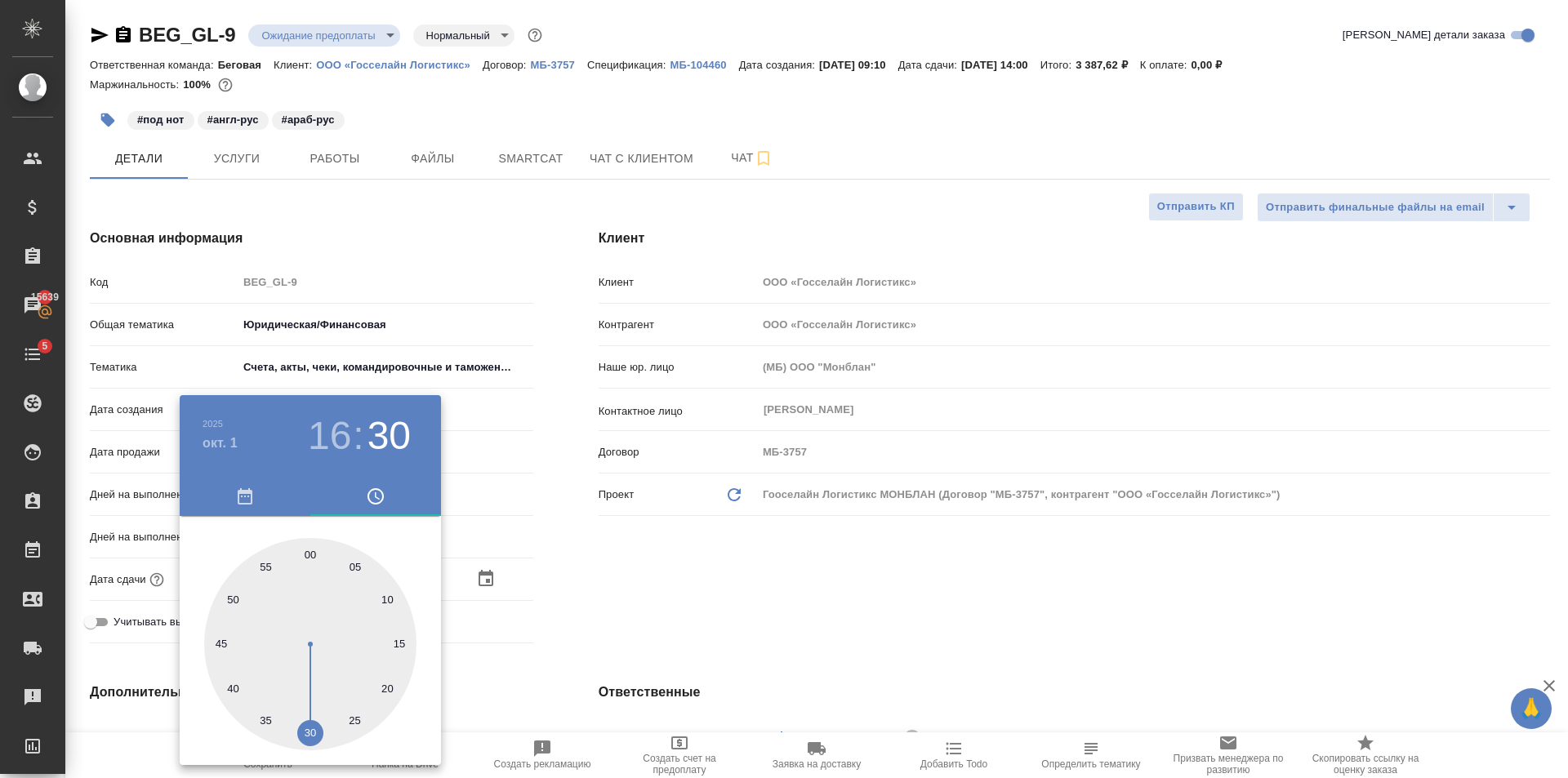
click at [578, 593] on div at bounding box center [784, 389] width 1568 height 778
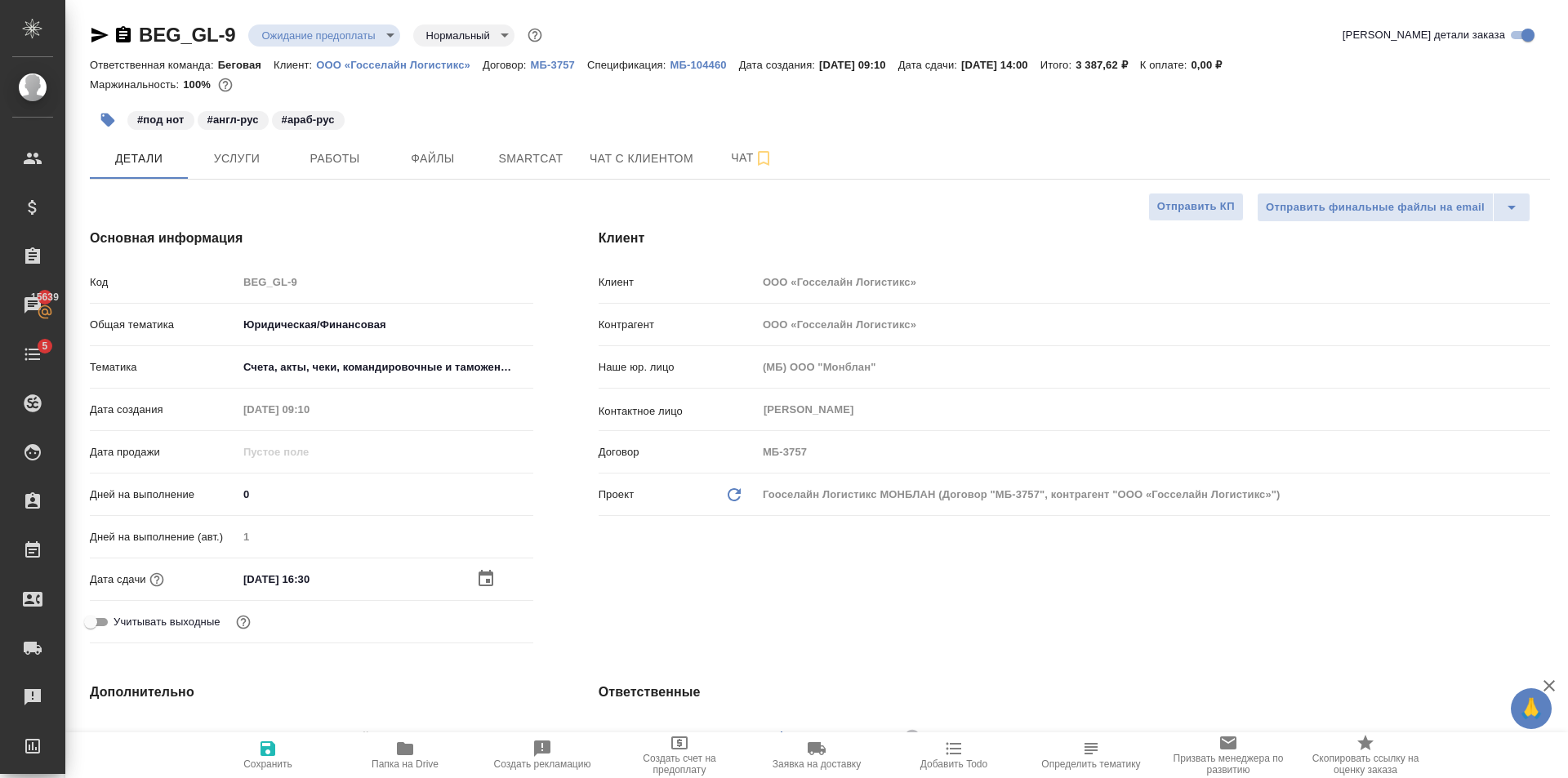
click at [273, 750] on icon "button" at bounding box center [267, 748] width 15 height 15
type textarea "x"
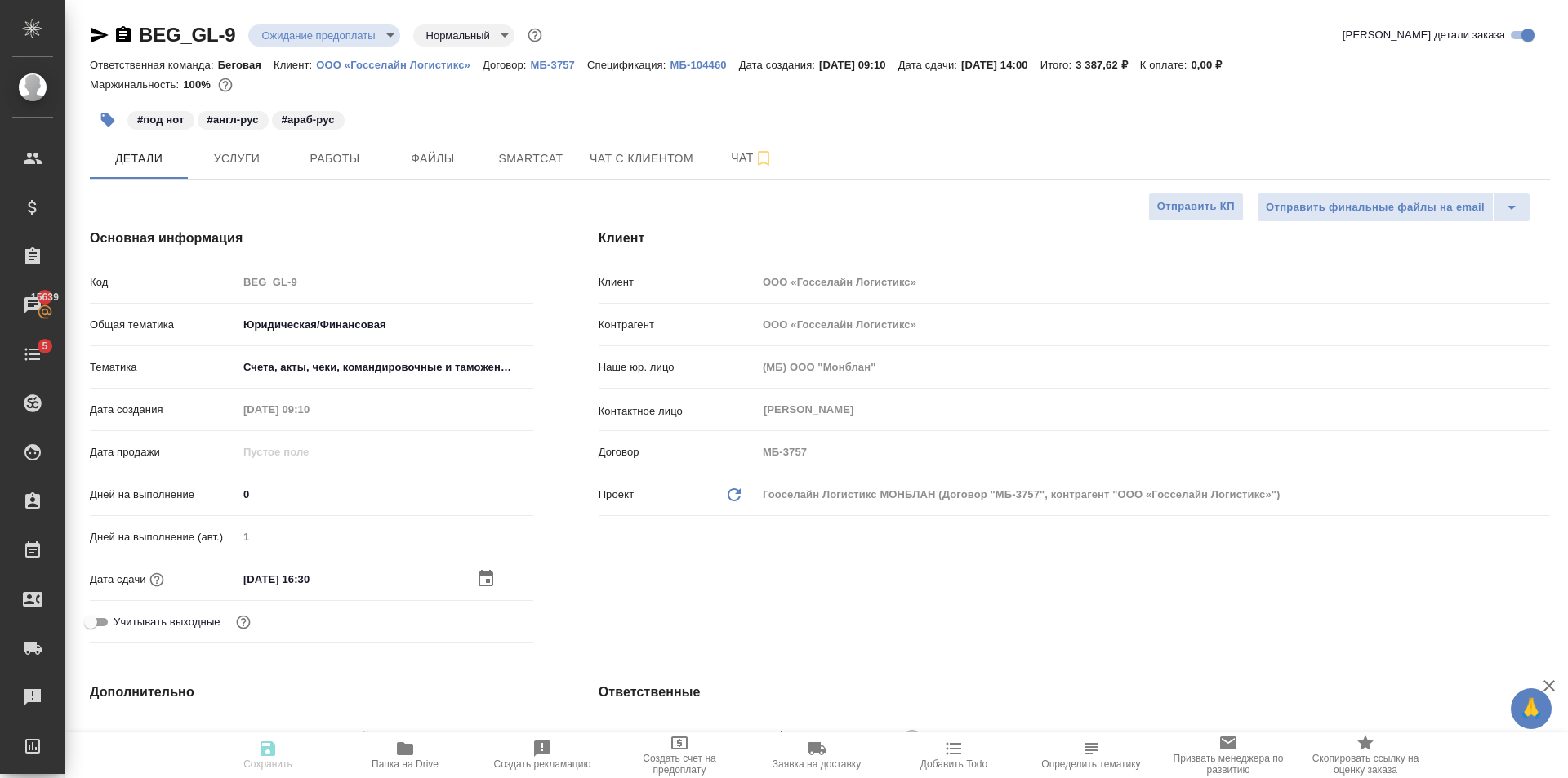
type textarea "x"
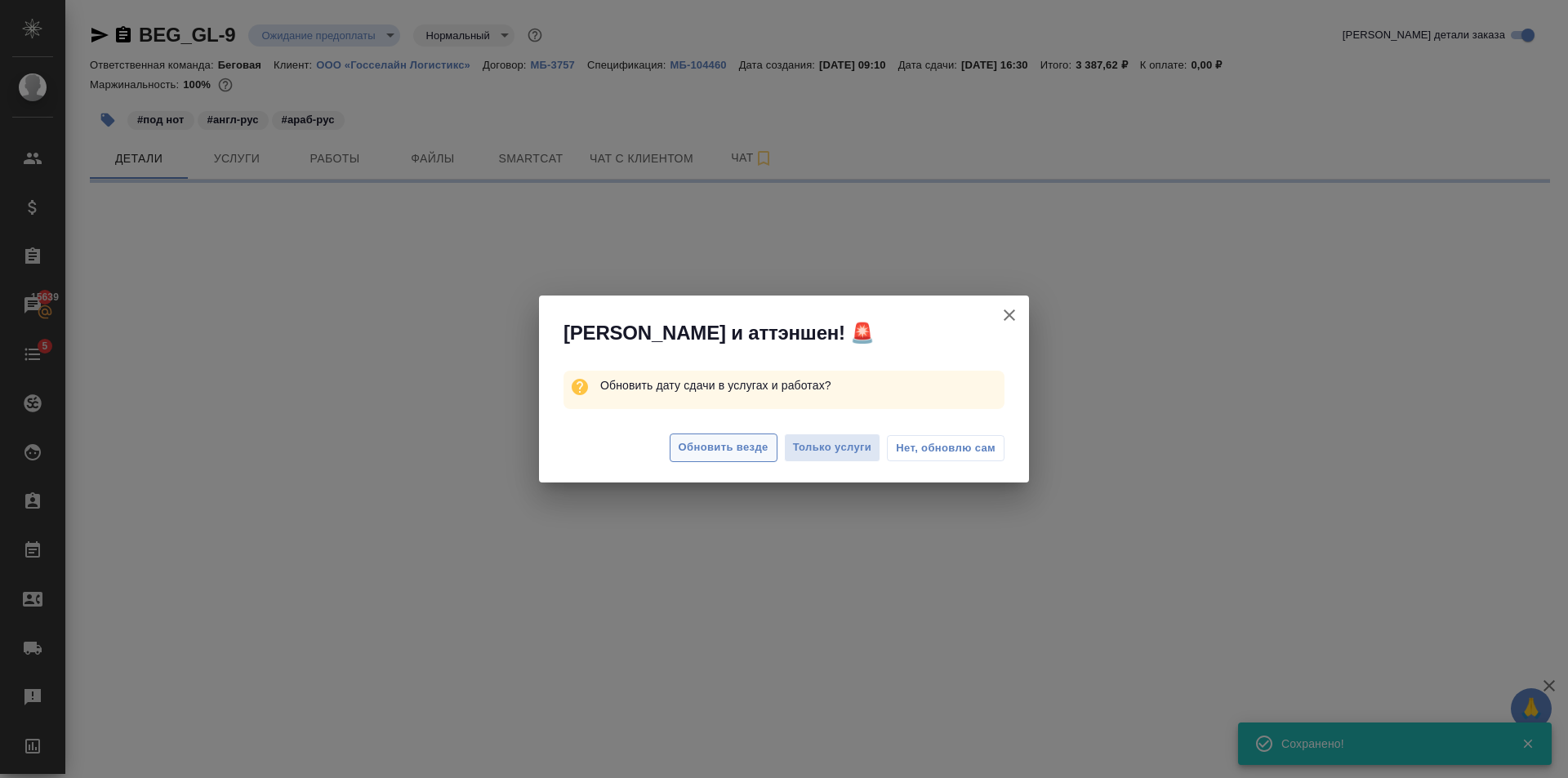
click at [764, 449] on span "Обновить везде" at bounding box center [723, 447] width 89 height 18
select select "RU"
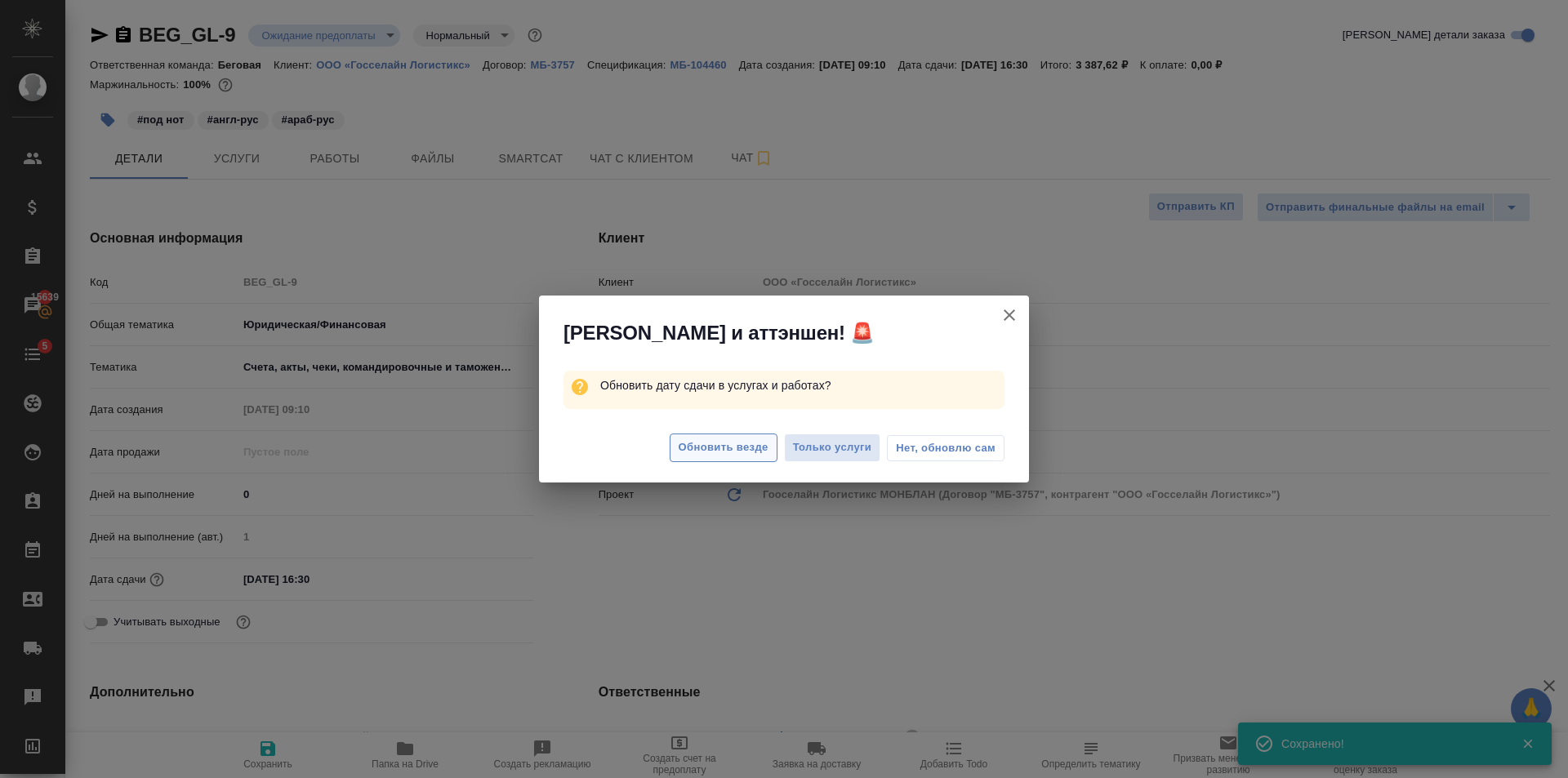
type textarea "x"
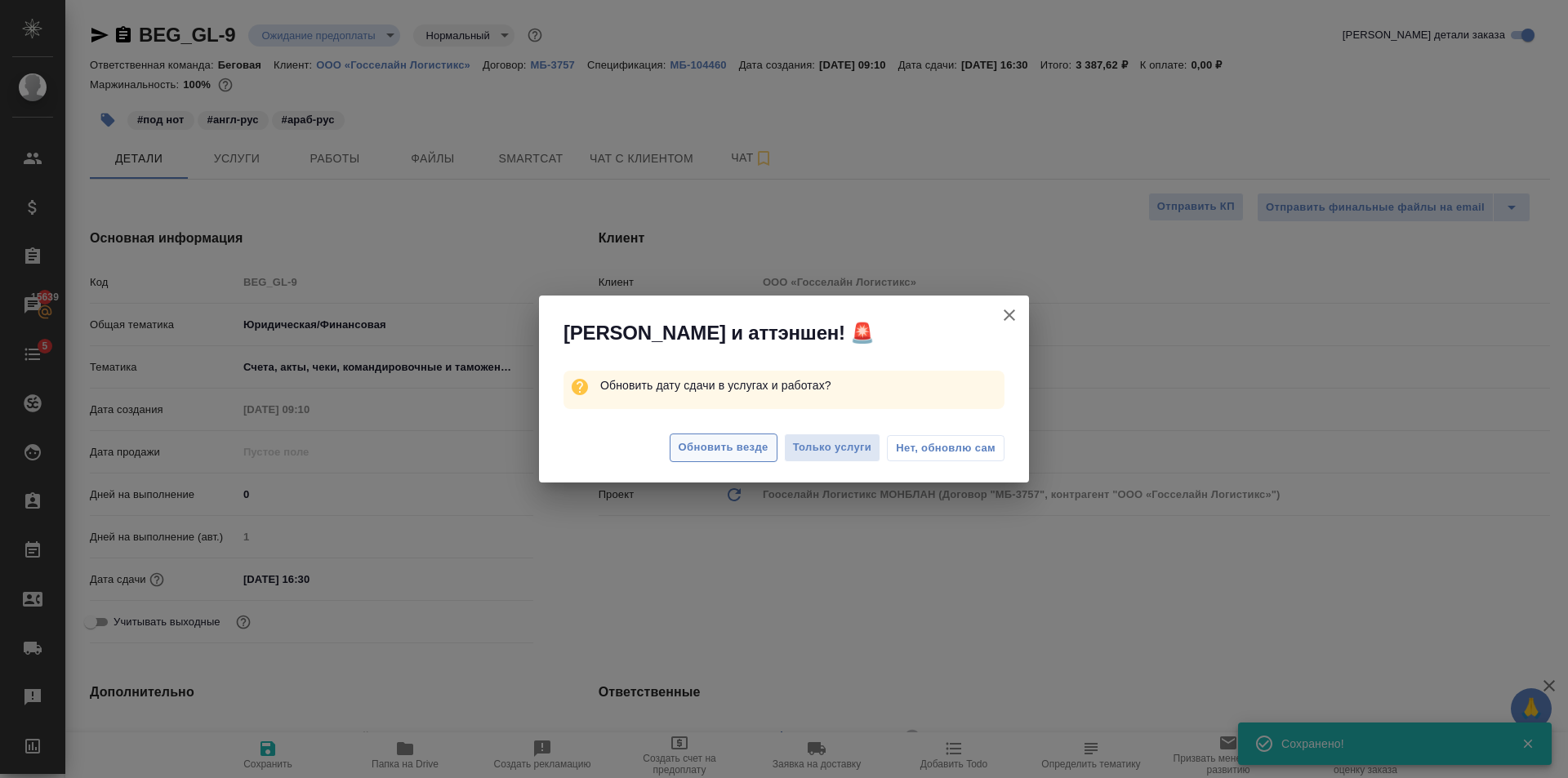
type textarea "x"
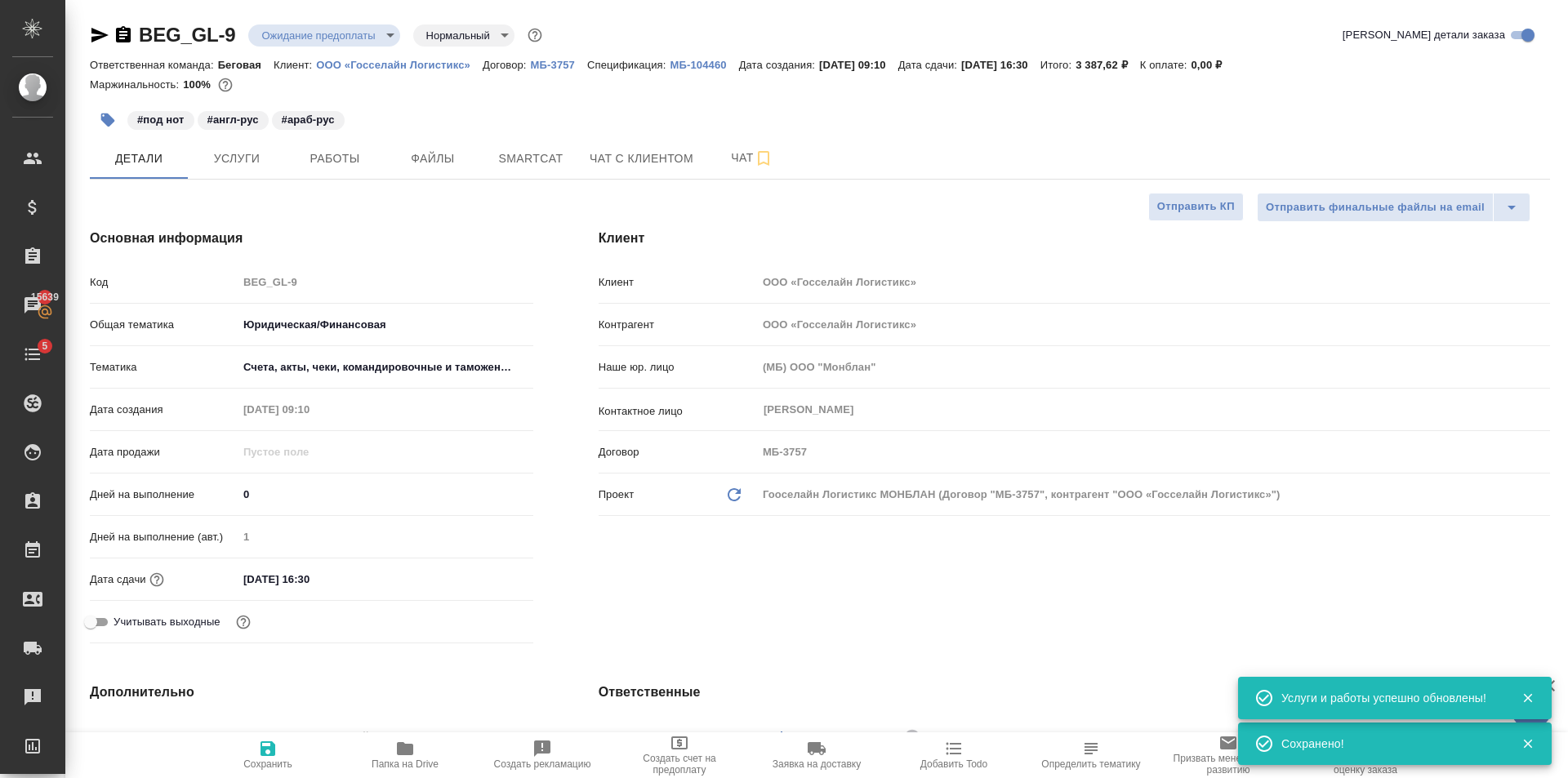
click at [418, 757] on span "Папка на Drive" at bounding box center [405, 753] width 117 height 31
type textarea "x"
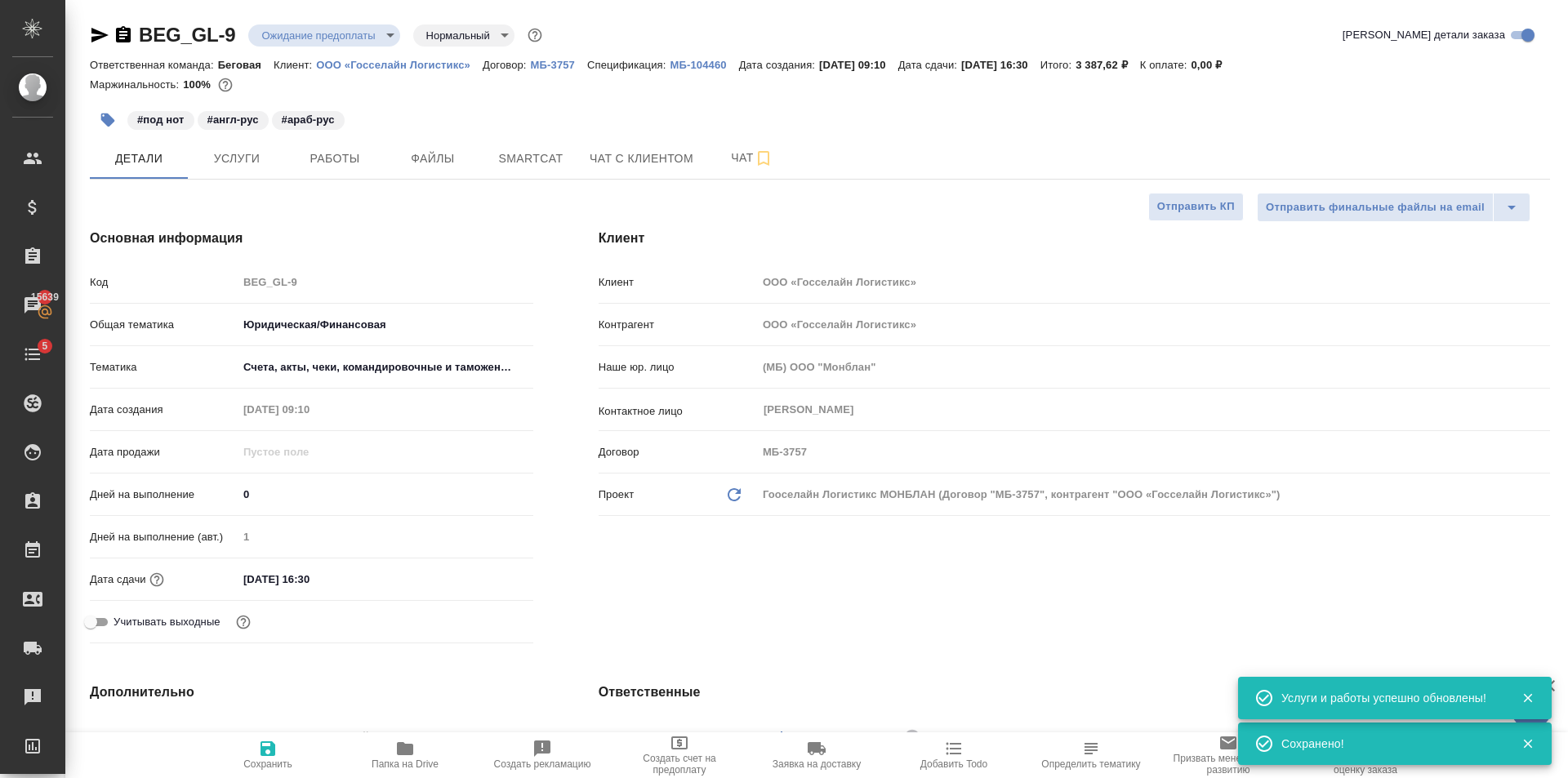
type textarea "x"
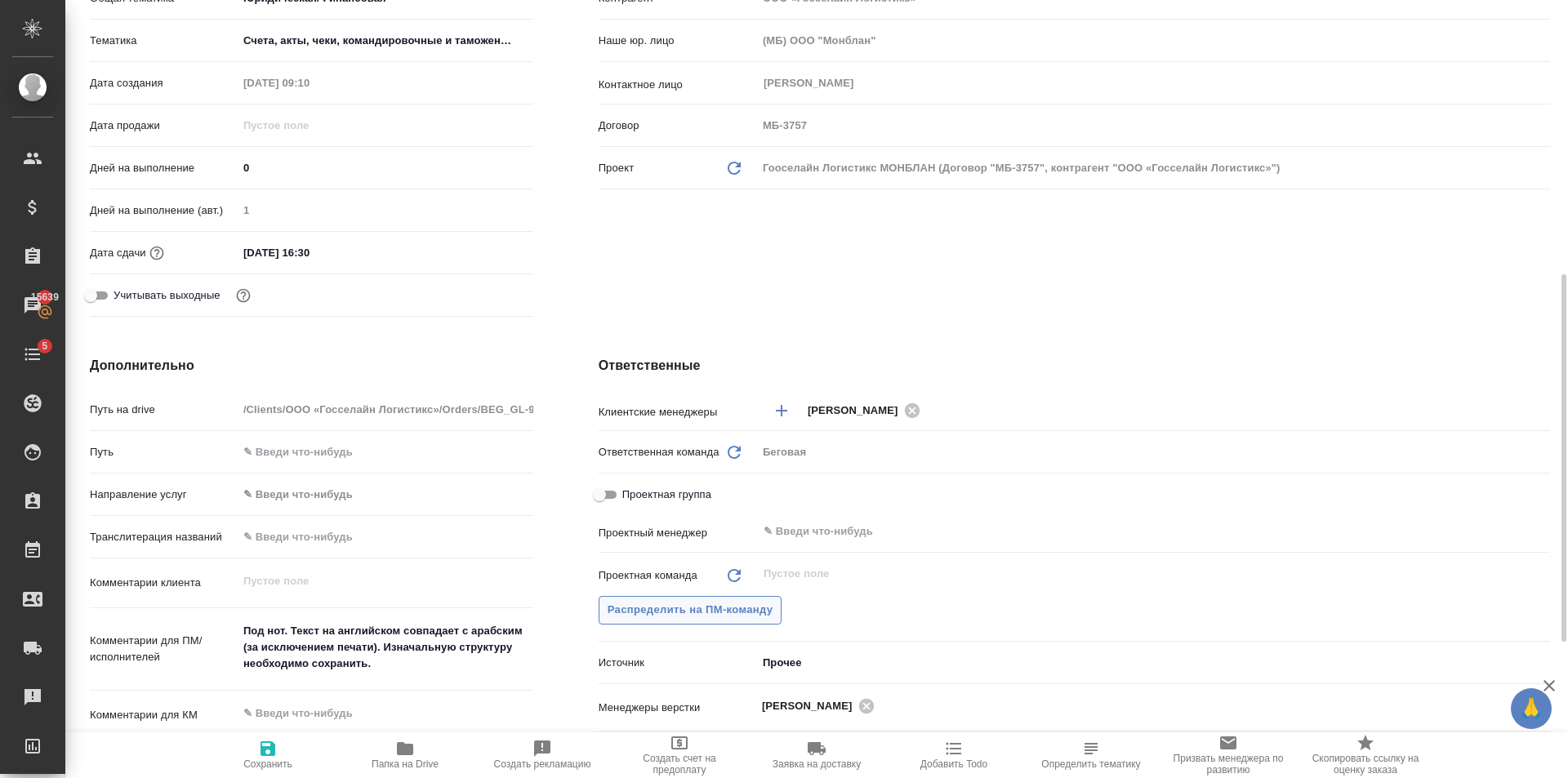
scroll to position [653, 0]
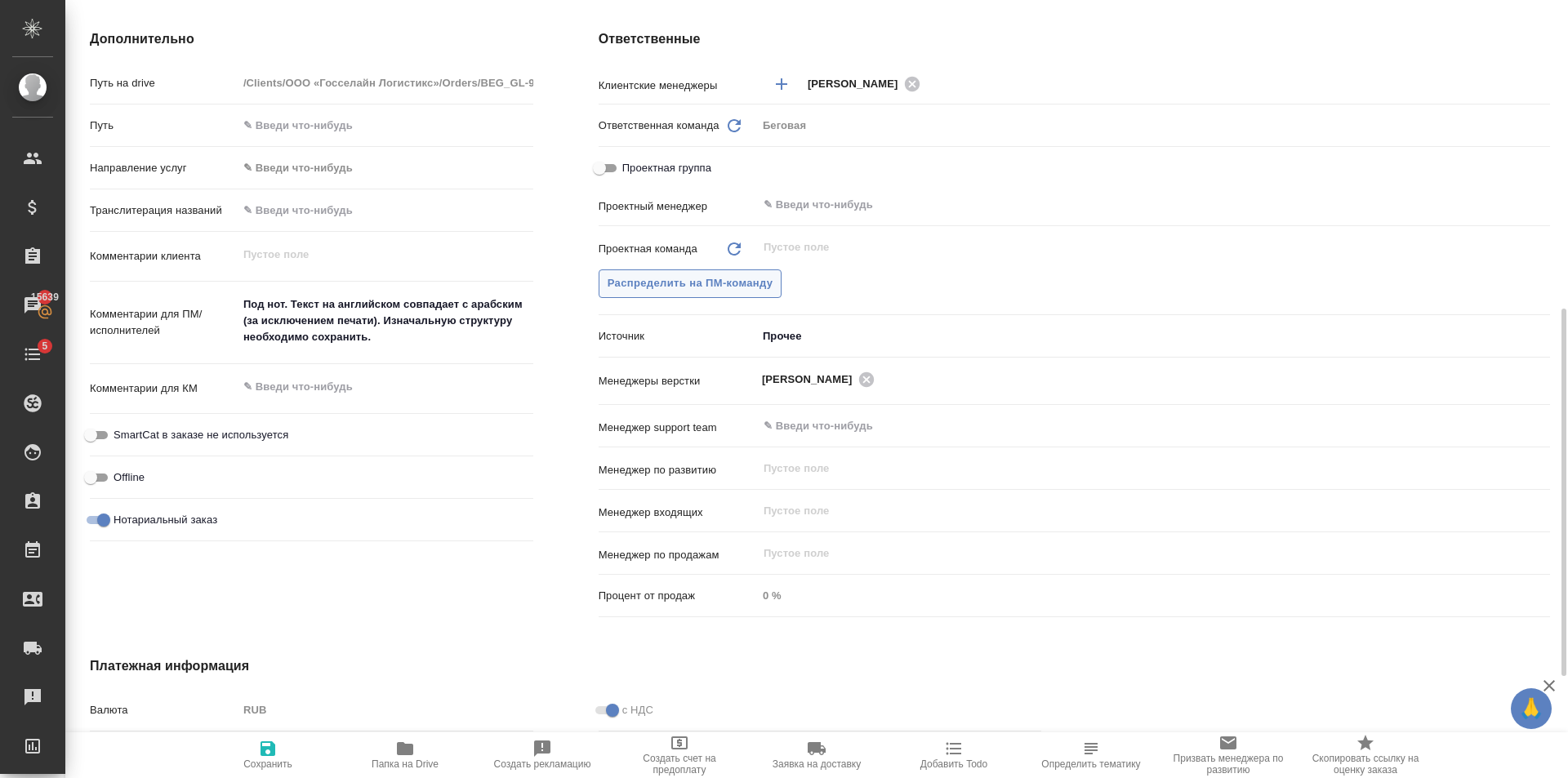
click at [671, 274] on span "Распределить на ПМ-команду" at bounding box center [690, 283] width 166 height 18
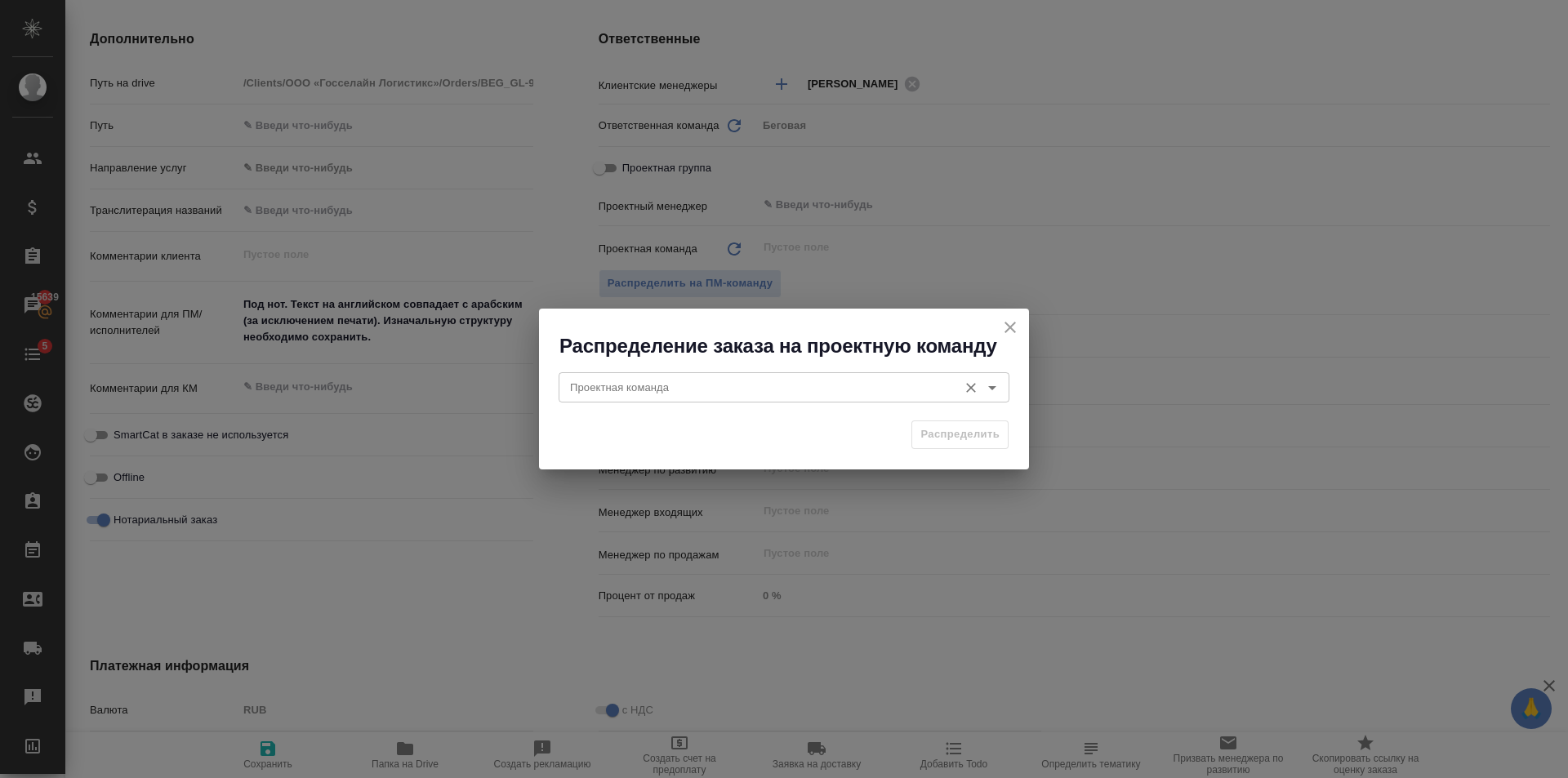
click at [753, 385] on input "Проектная команда" at bounding box center [756, 386] width 387 height 19
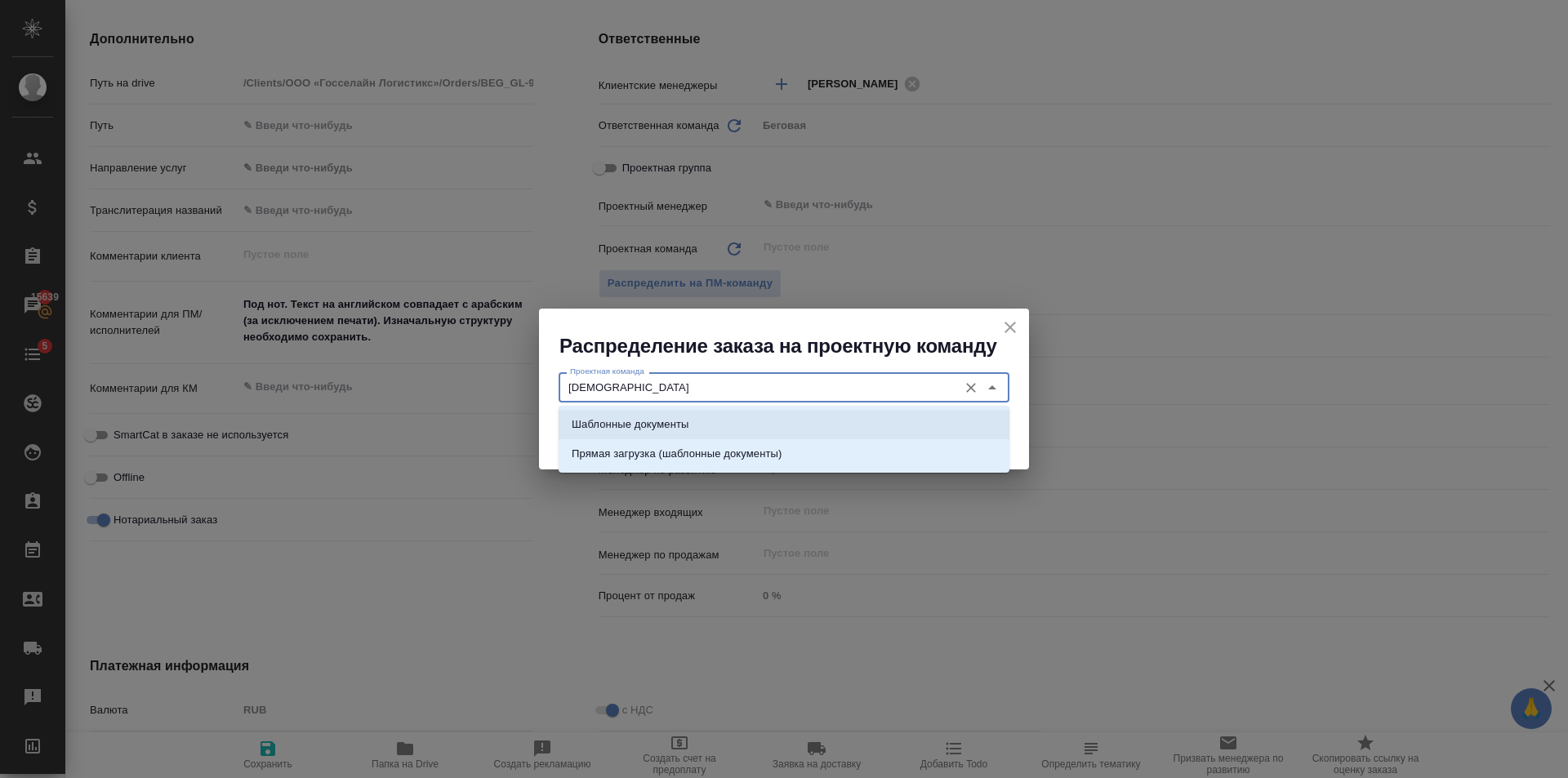
click at [783, 427] on li "Шаблонные документы" at bounding box center [784, 425] width 451 height 30
type input "Шаблонные документы"
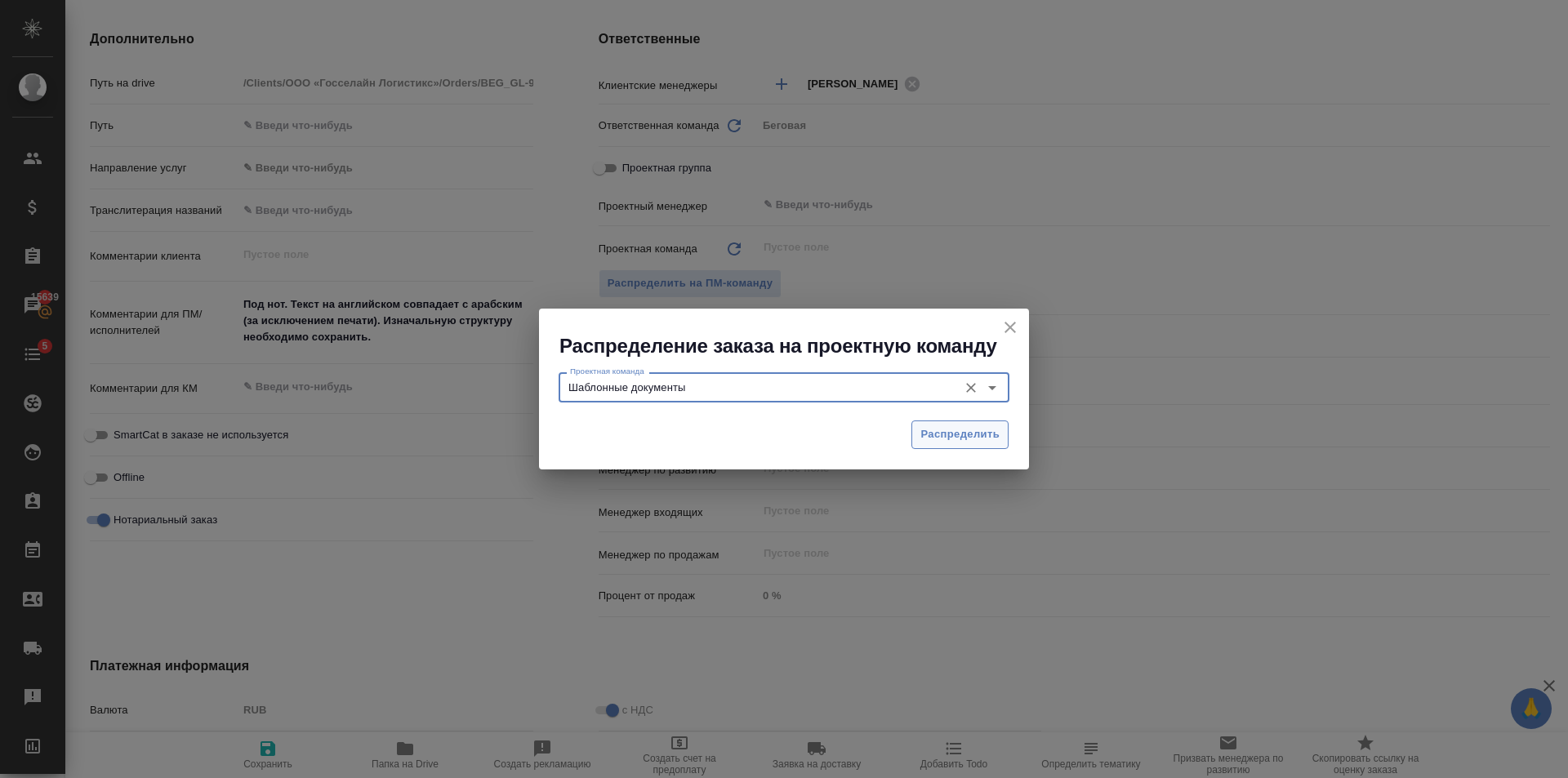
click at [1006, 428] on button "Распределить" at bounding box center [960, 435] width 97 height 29
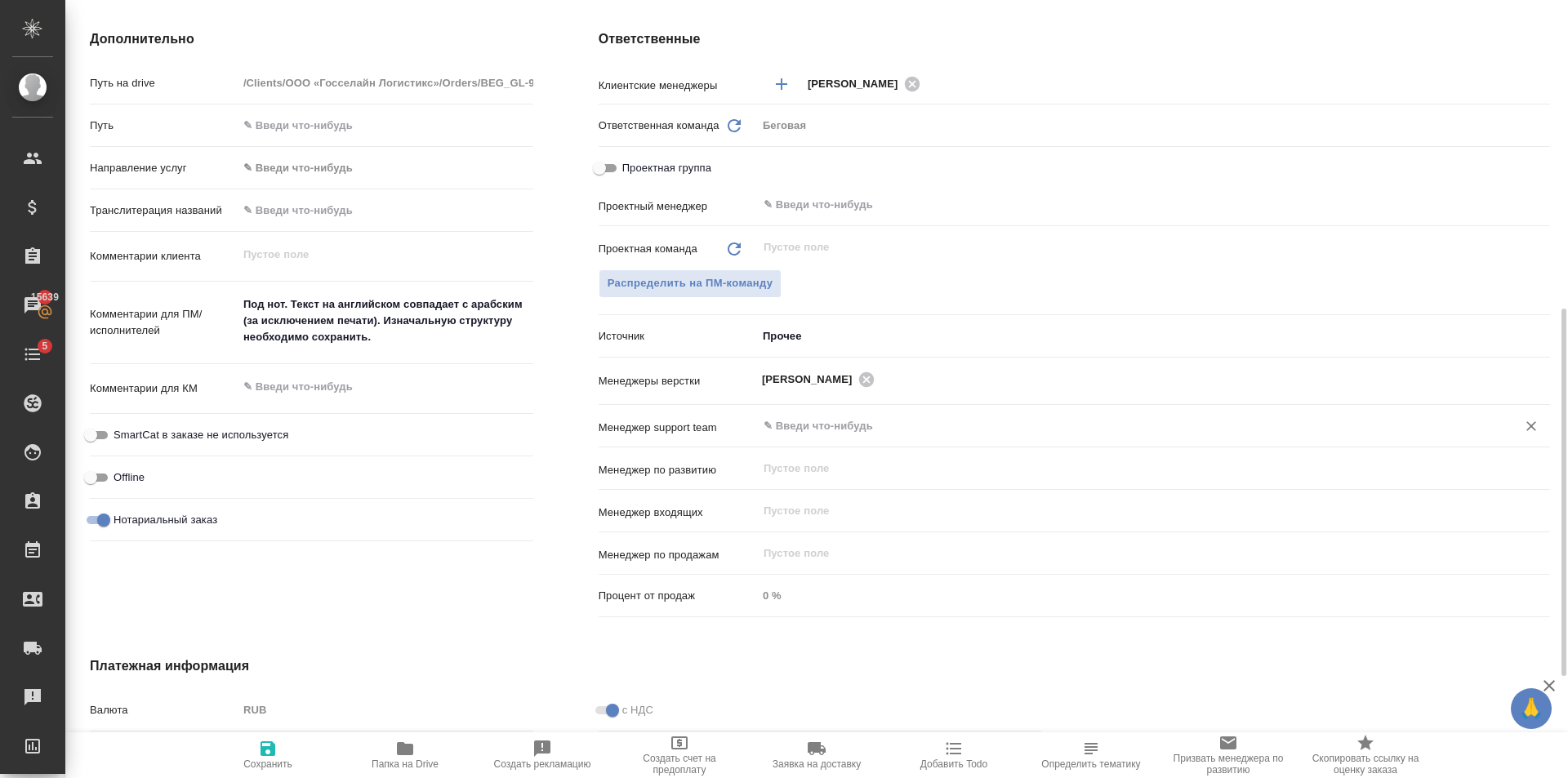
type textarea "x"
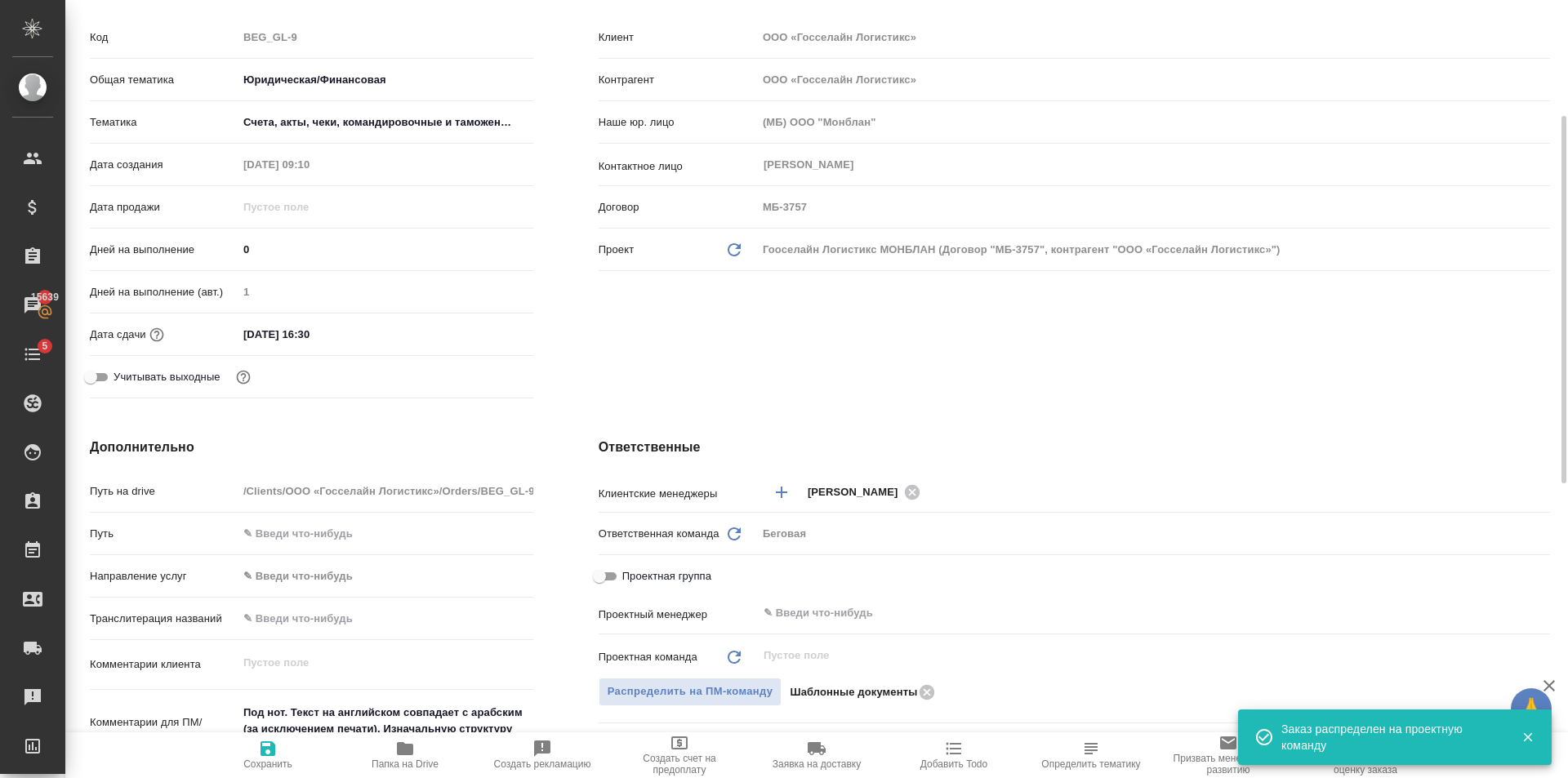
scroll to position [0, 0]
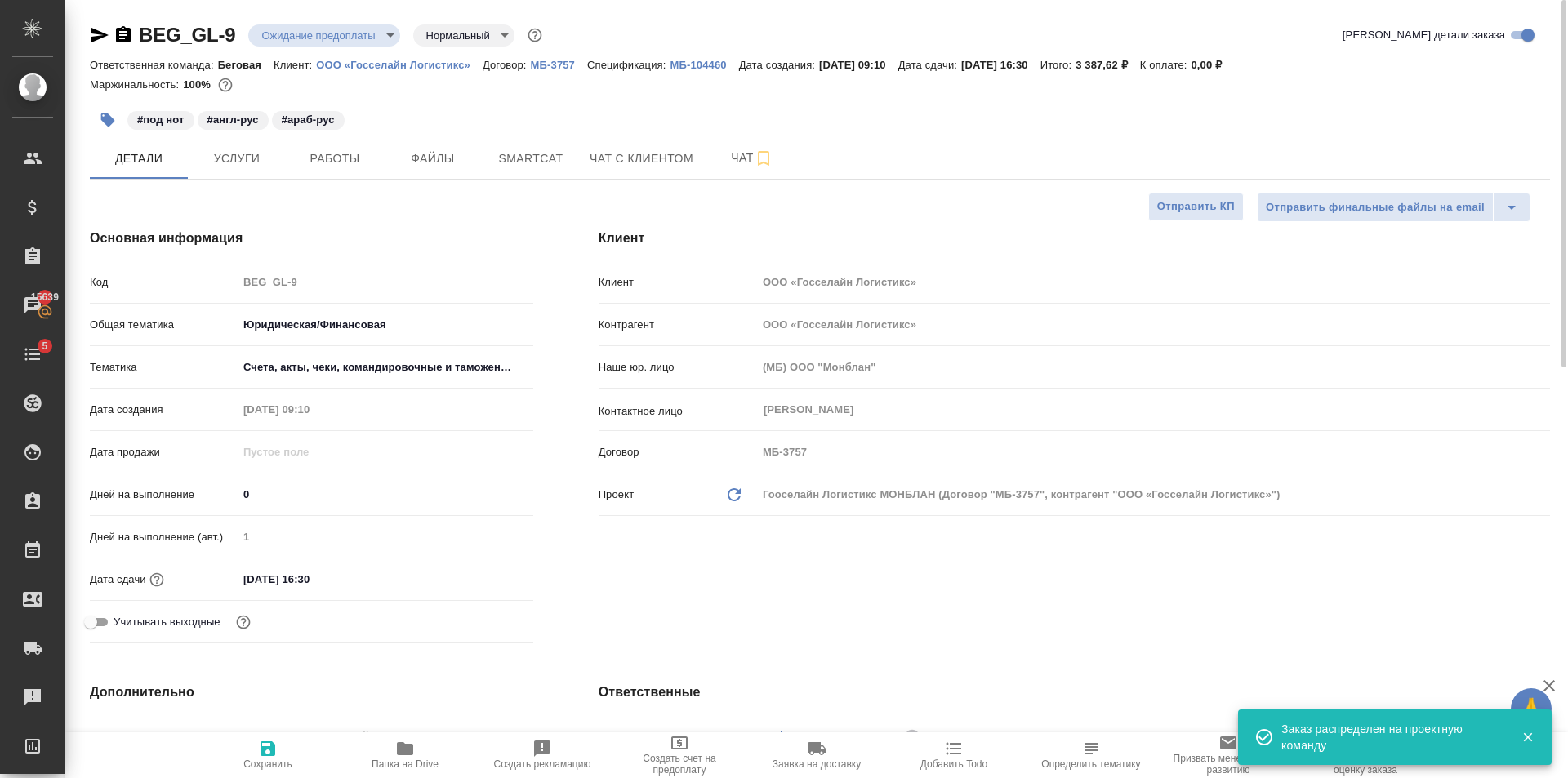
click at [269, 769] on button "Сохранить" at bounding box center [267, 755] width 137 height 46
type textarea "x"
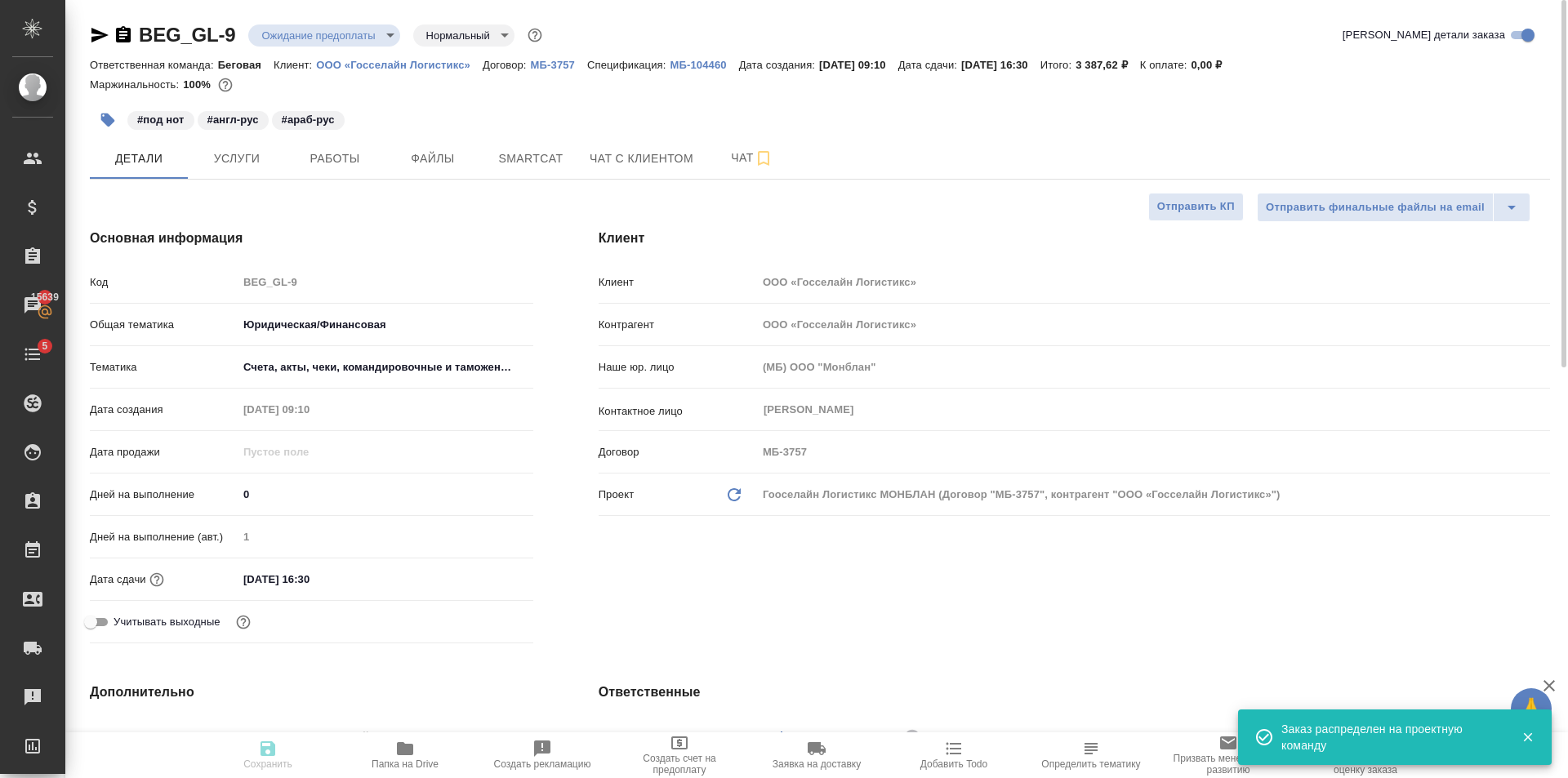
type textarea "x"
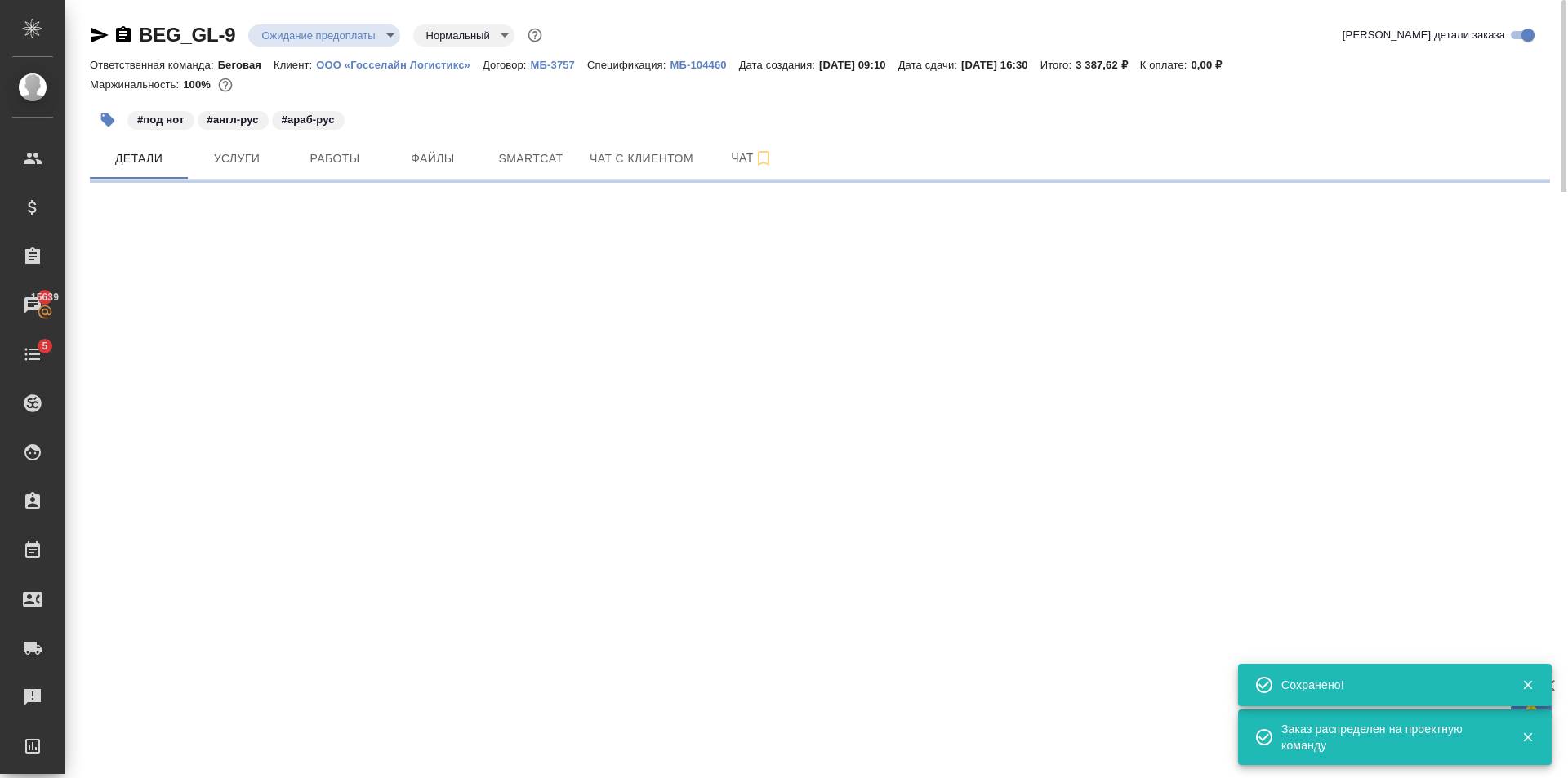
select select "RU"
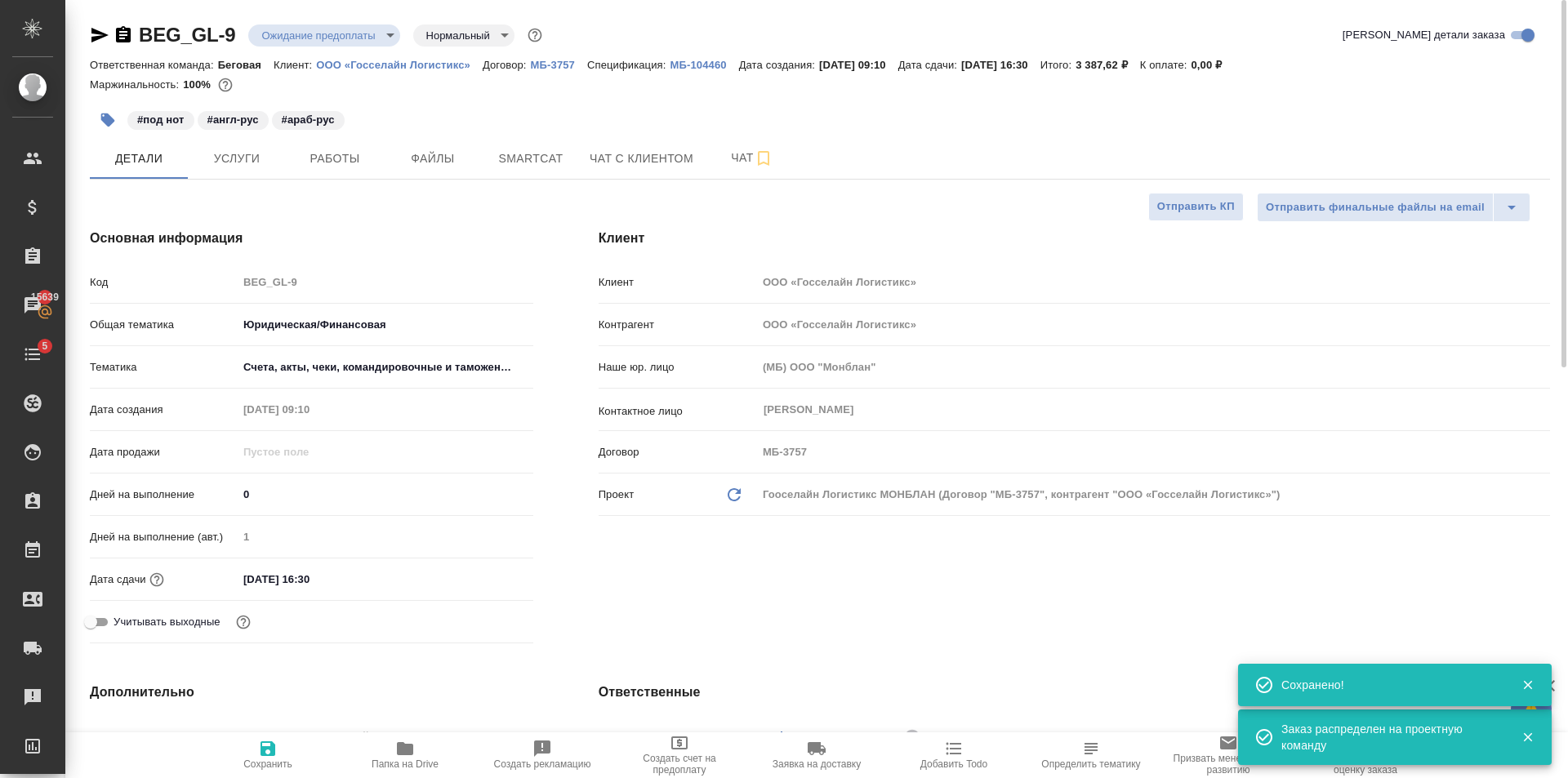
type textarea "x"
click at [351, 25] on body "🙏 .cls-1 fill:#fff; AWATERA Golubev Dmitry Клиенты Спецификации Заказы 15639 Ча…" at bounding box center [784, 389] width 1568 height 778
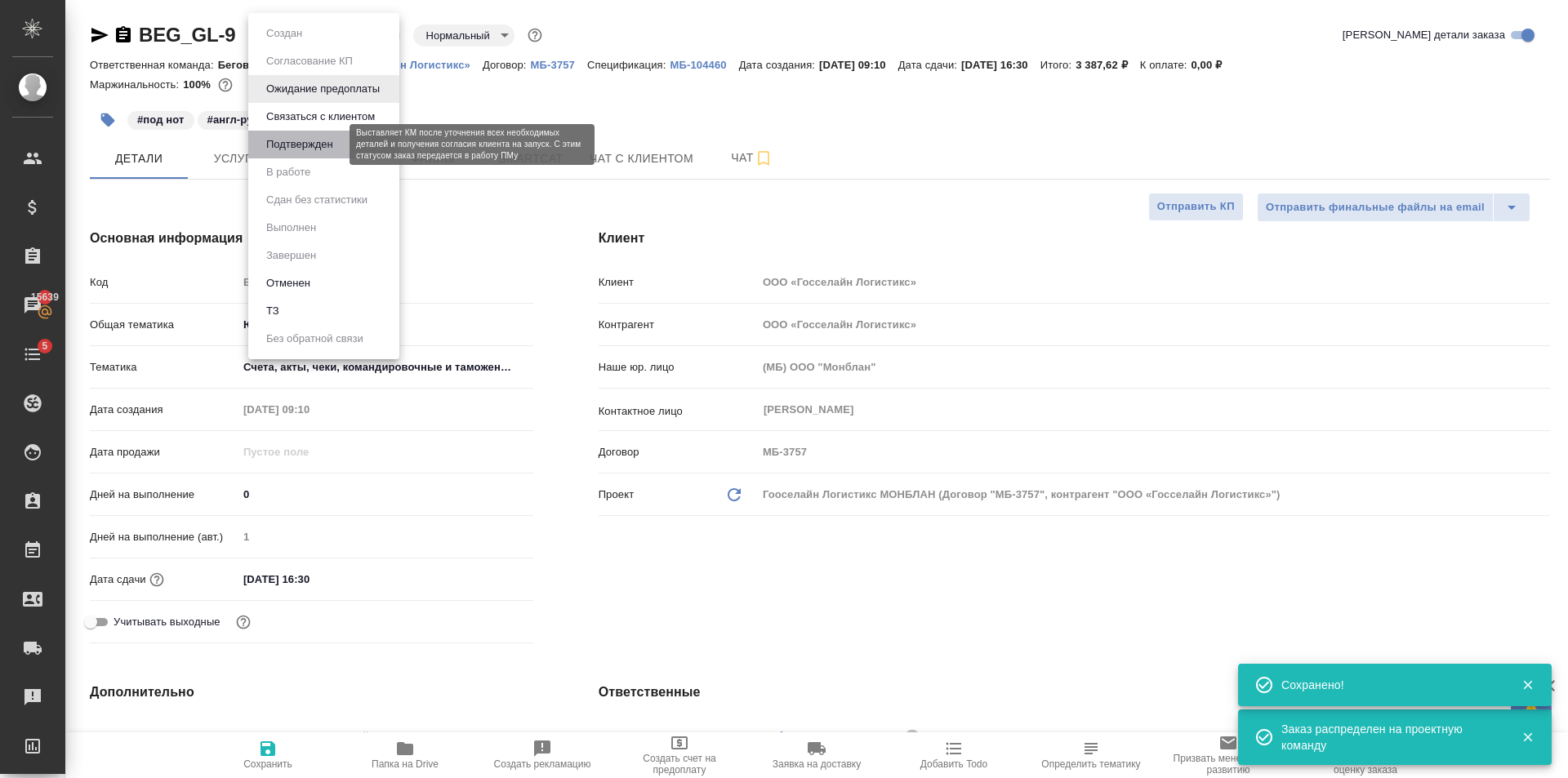
click at [335, 147] on button "Подтвержден" at bounding box center [300, 145] width 77 height 18
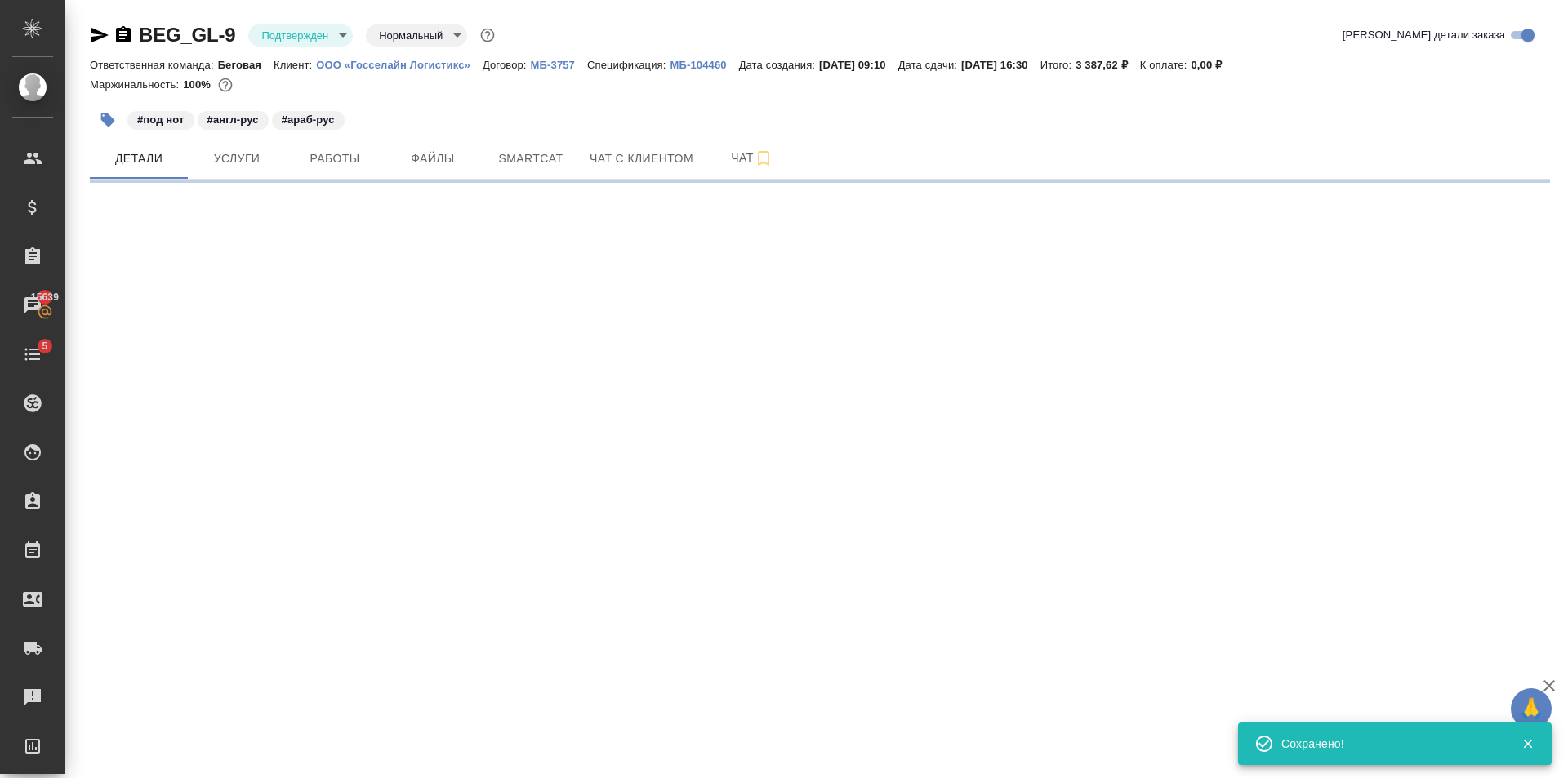
select select "RU"
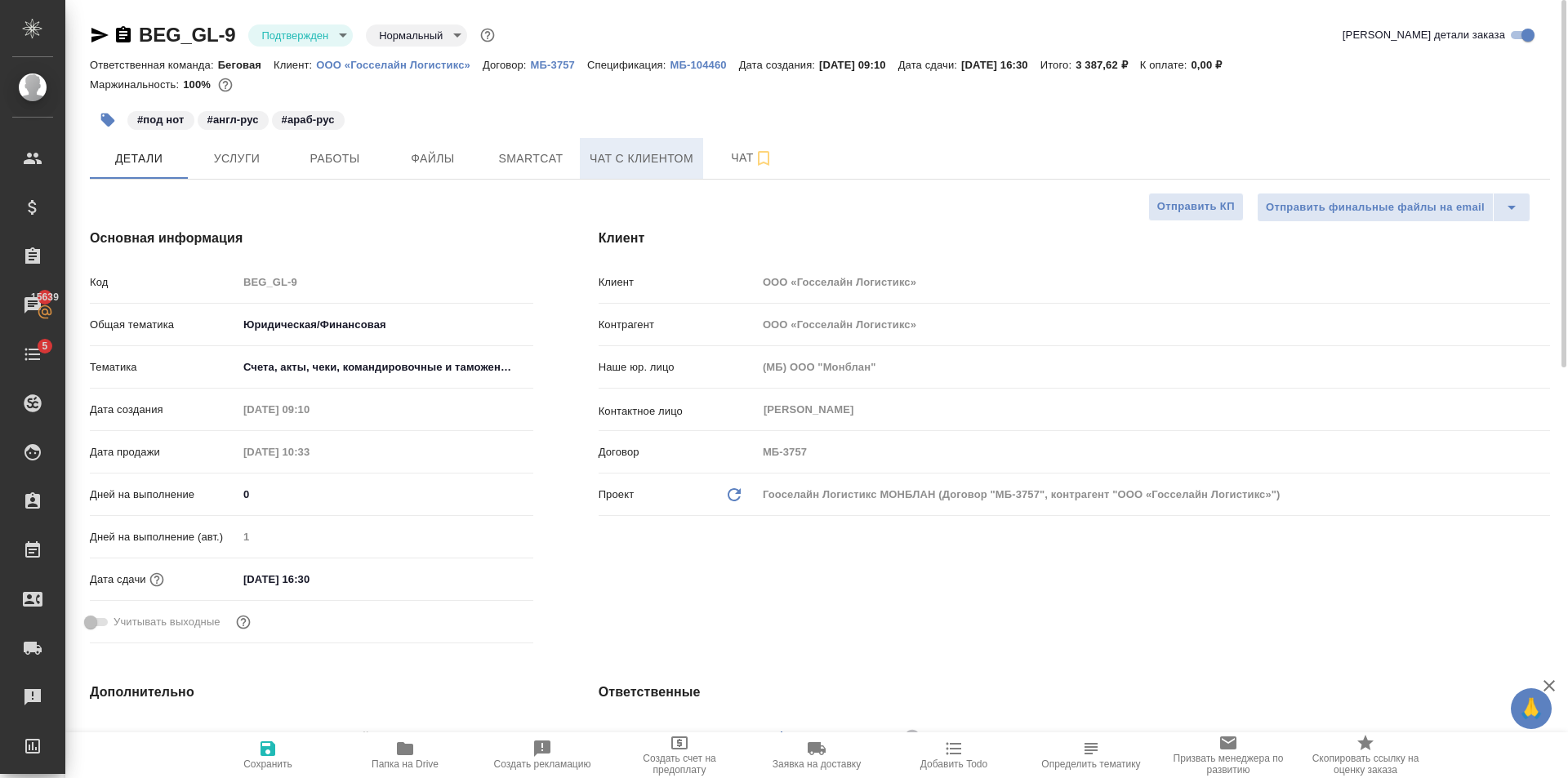
type textarea "x"
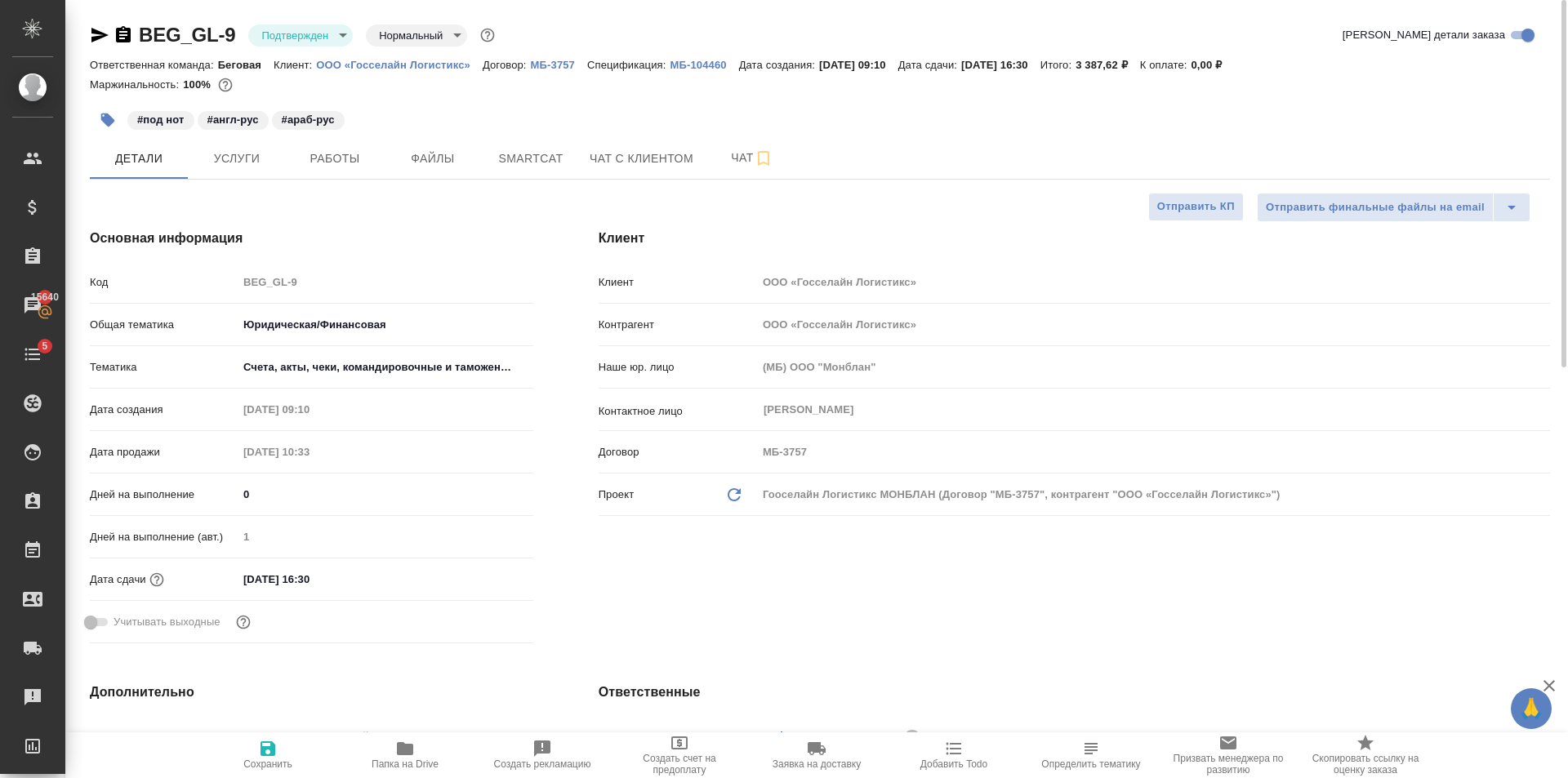
type textarea "x"
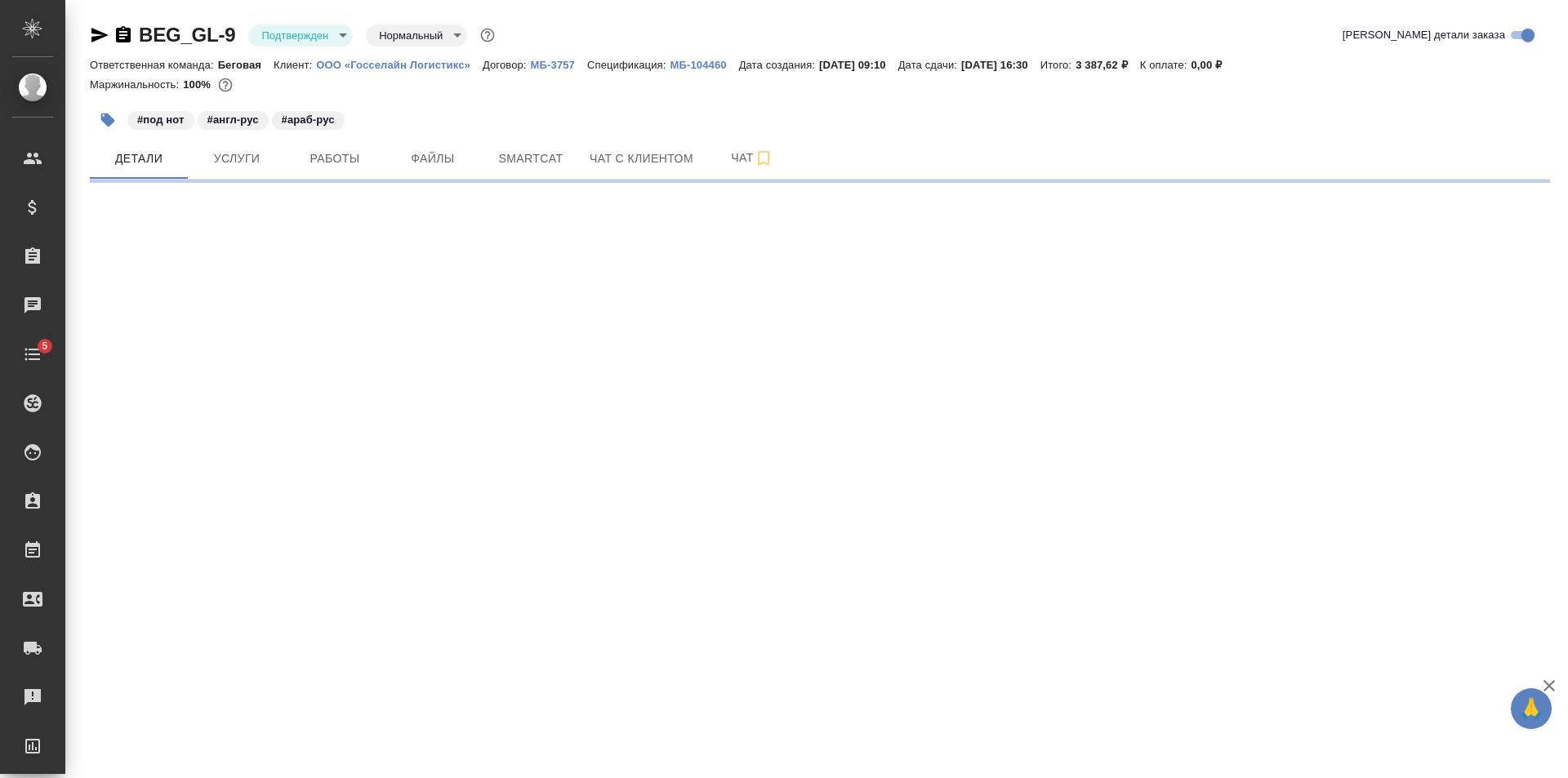
select select "RU"
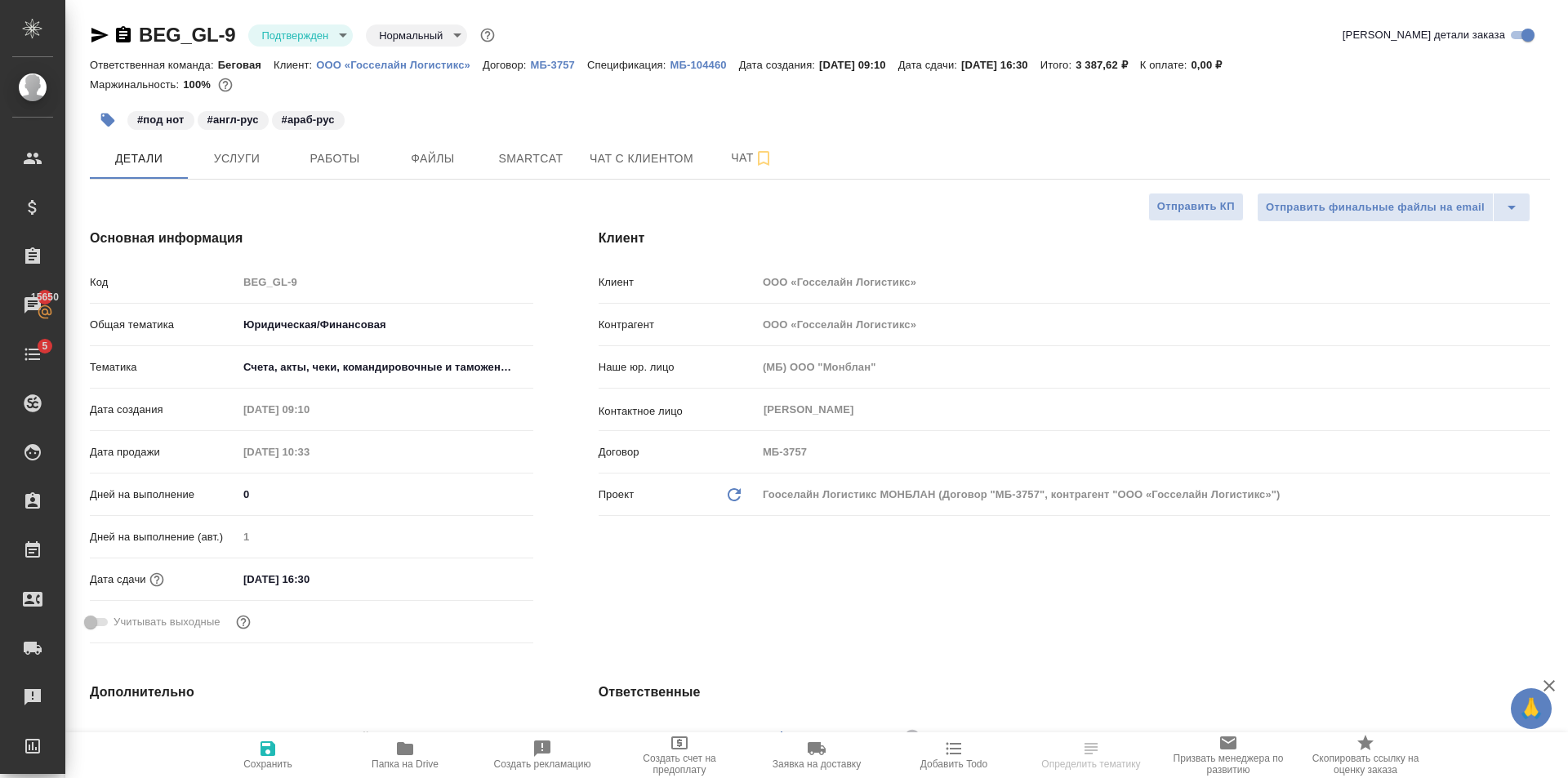
type textarea "x"
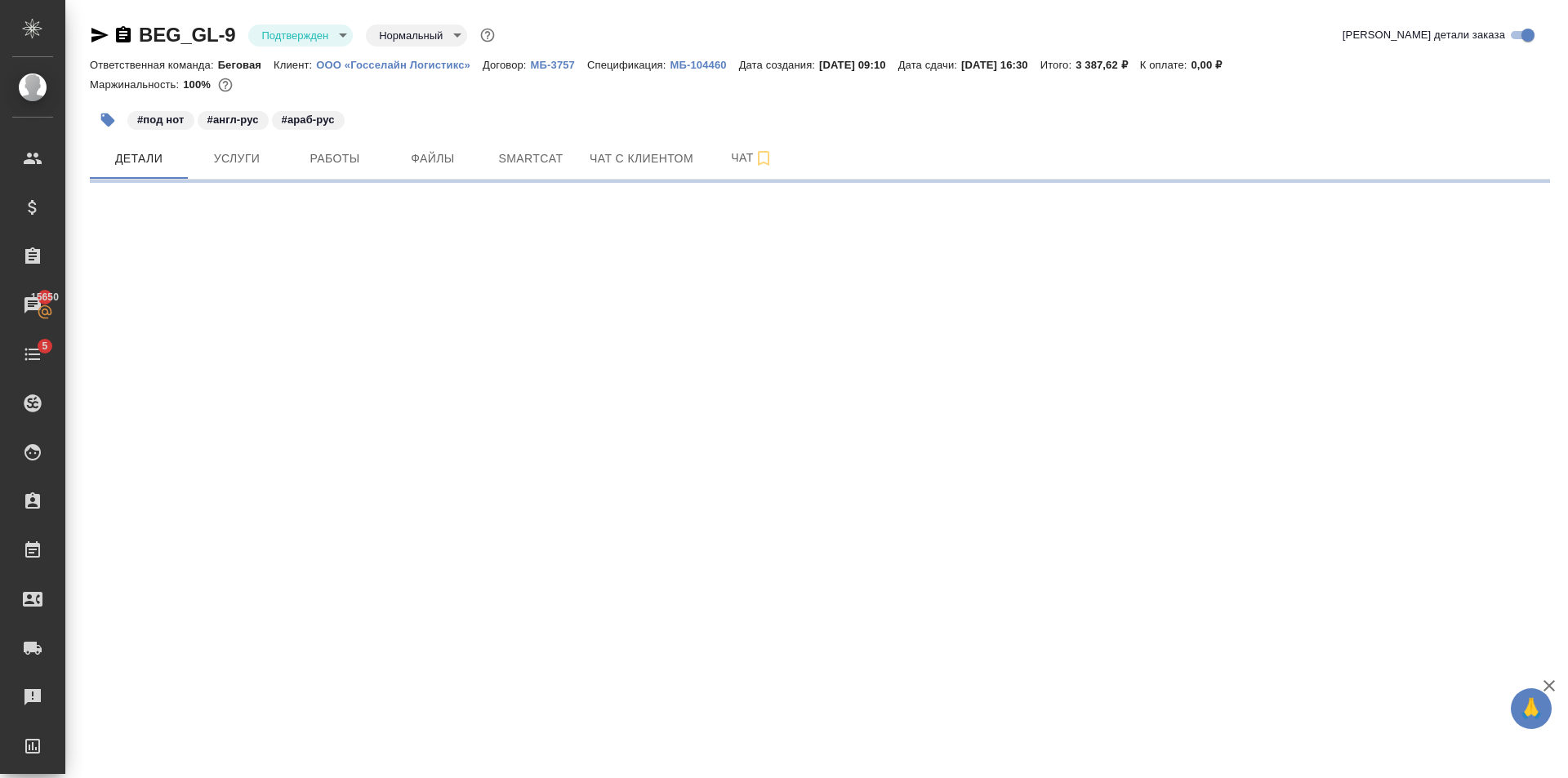
select select "RU"
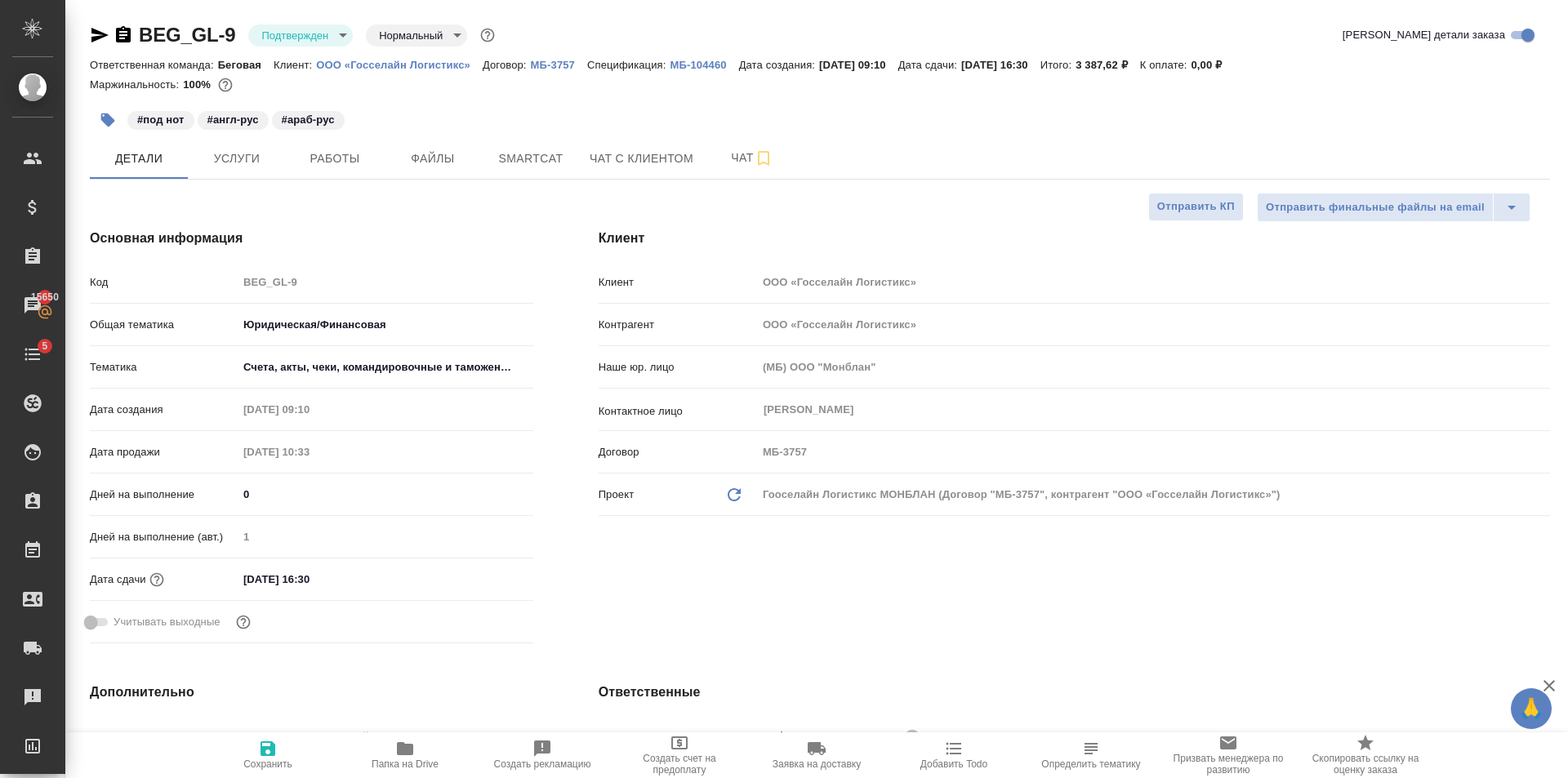
type textarea "x"
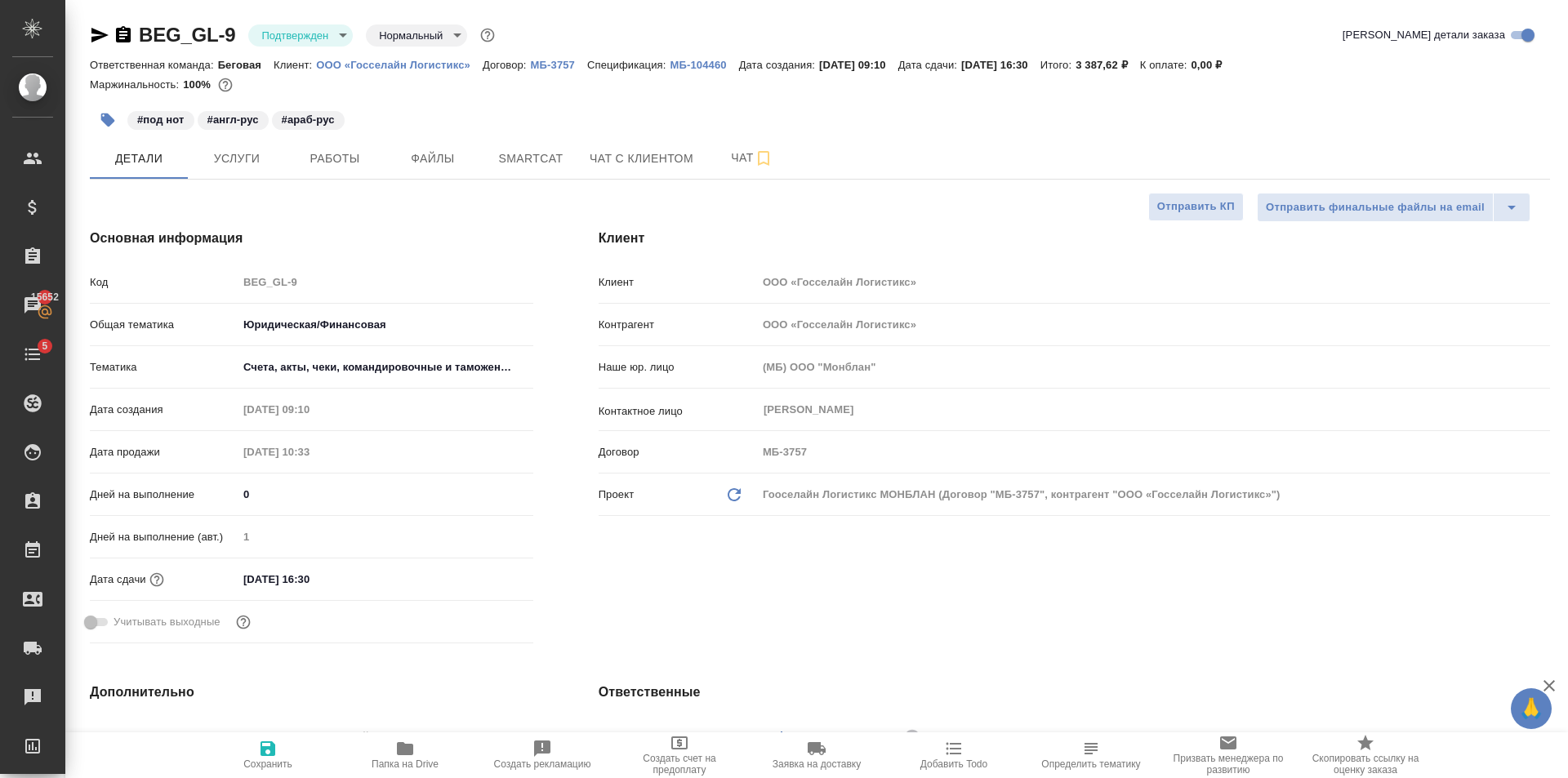
type textarea "x"
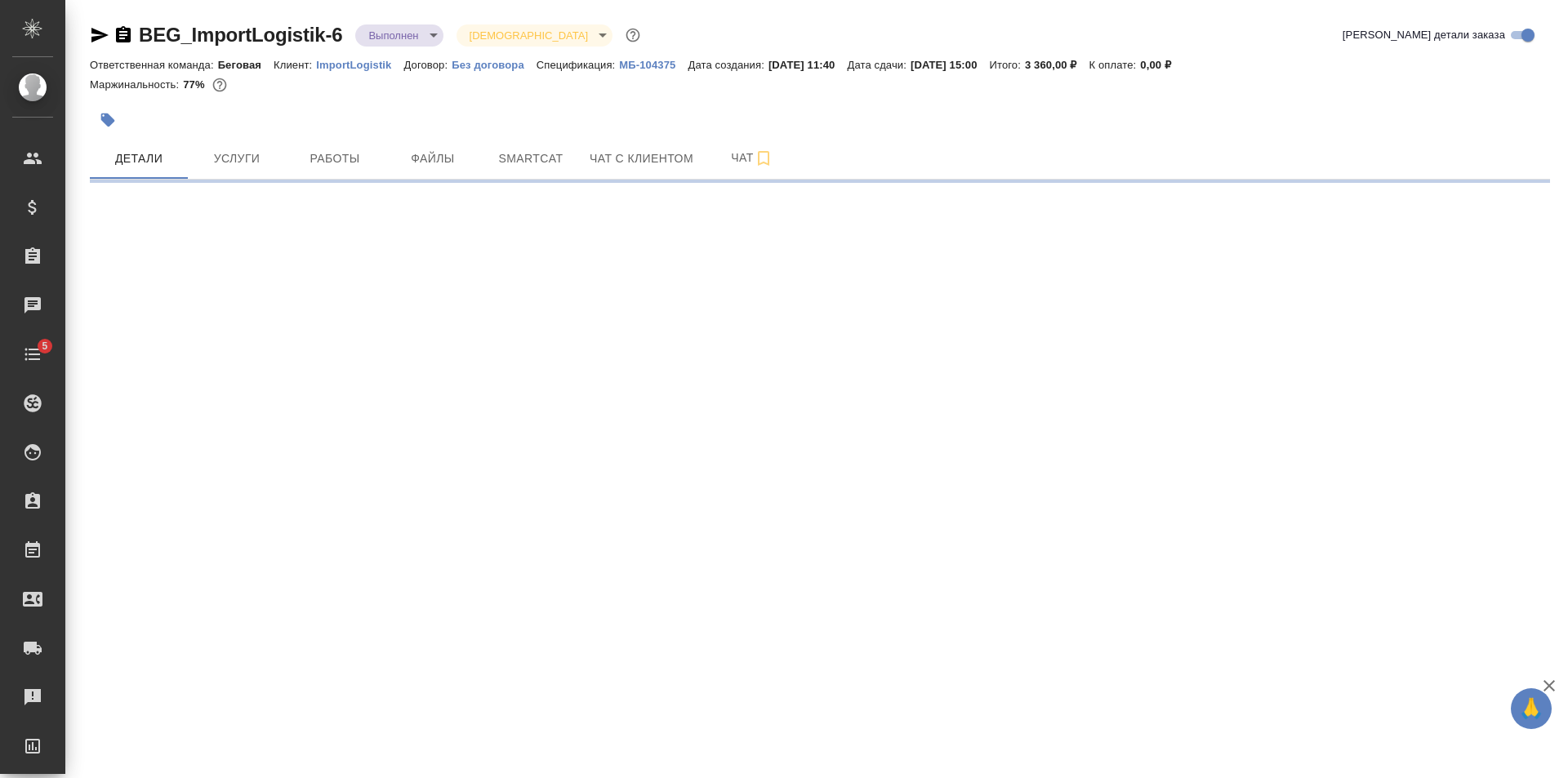
select select "RU"
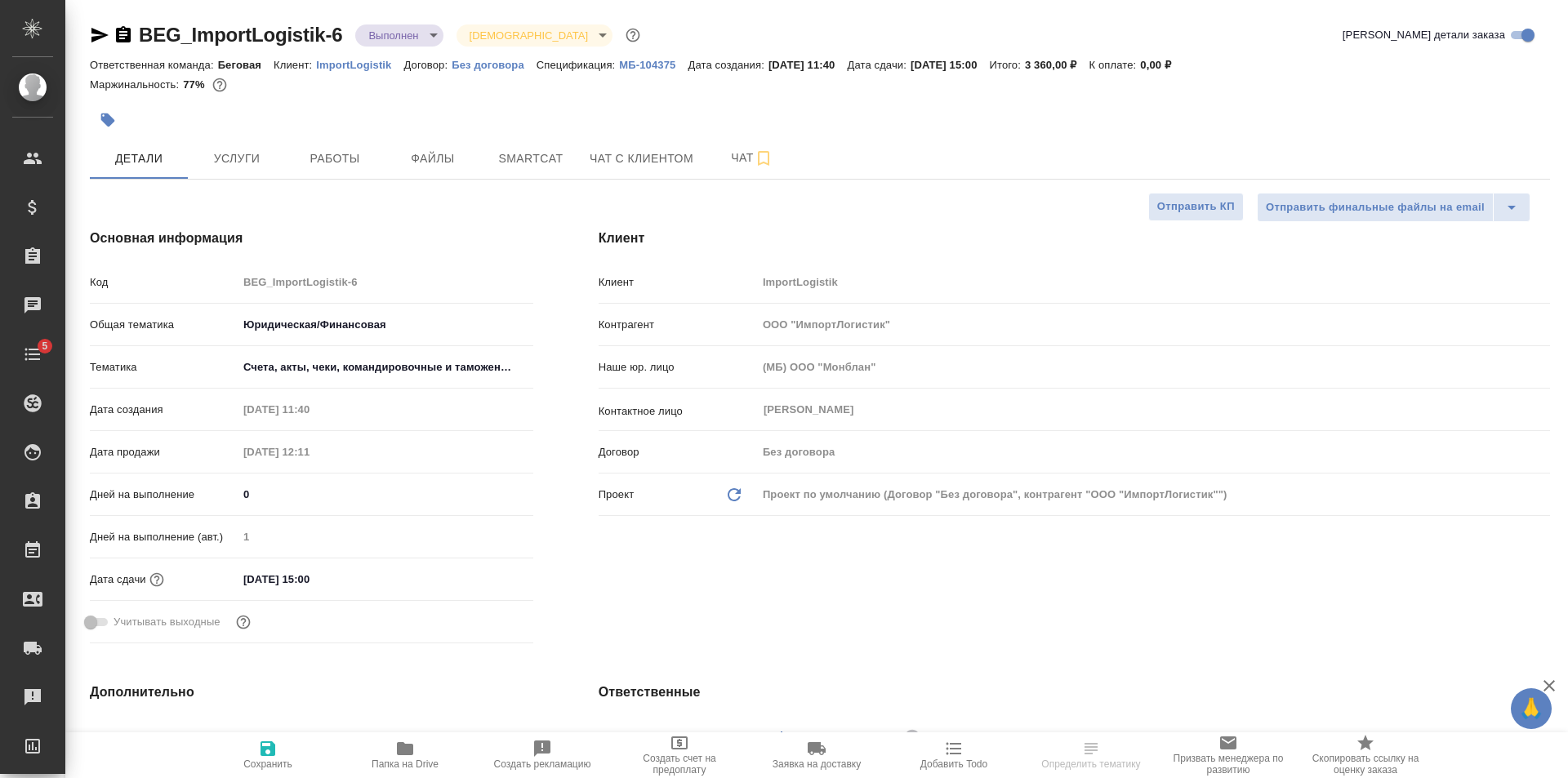
type textarea "x"
click at [432, 743] on span "Папка на Drive" at bounding box center [405, 753] width 117 height 31
select select "RU"
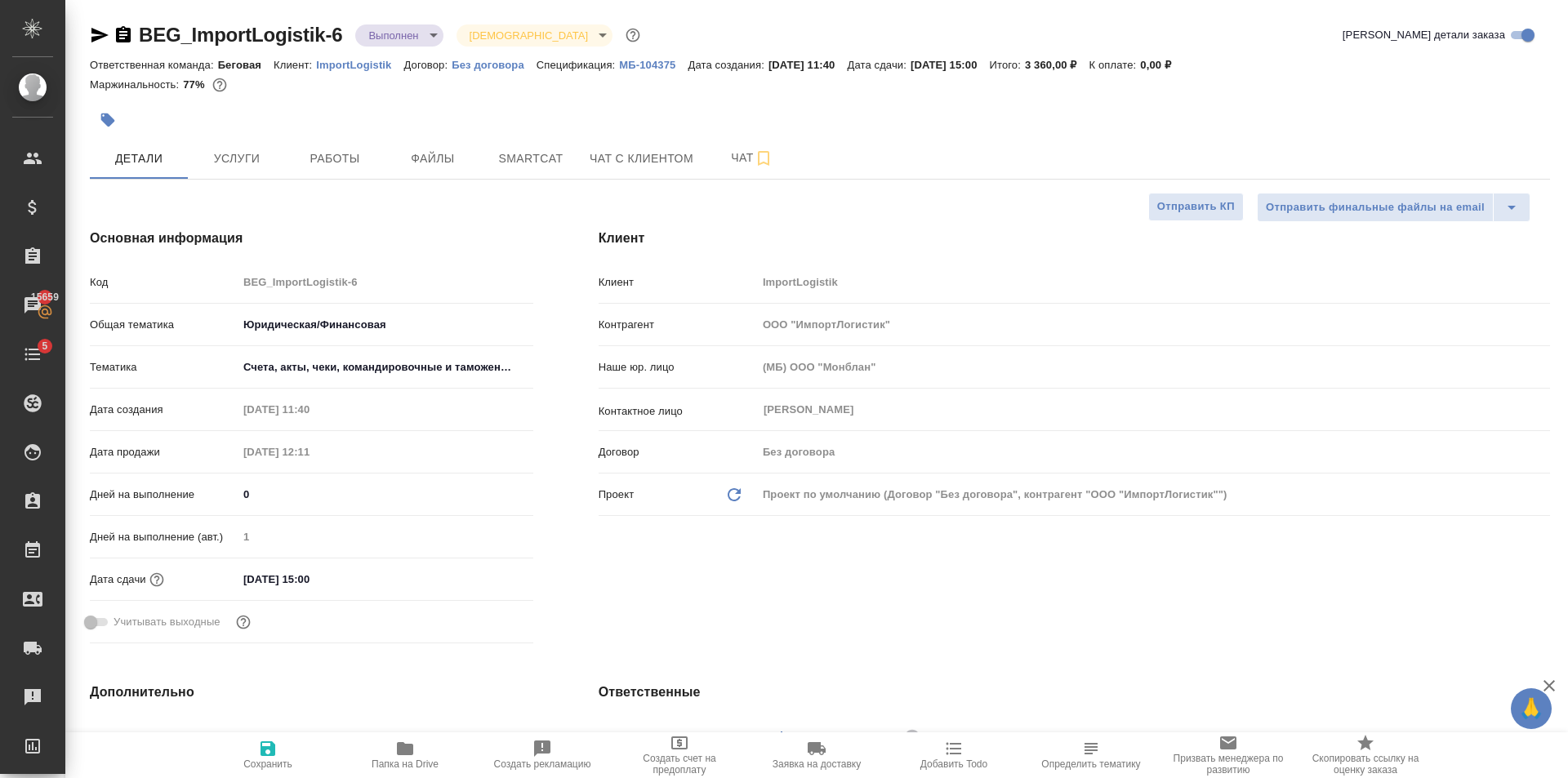
type textarea "x"
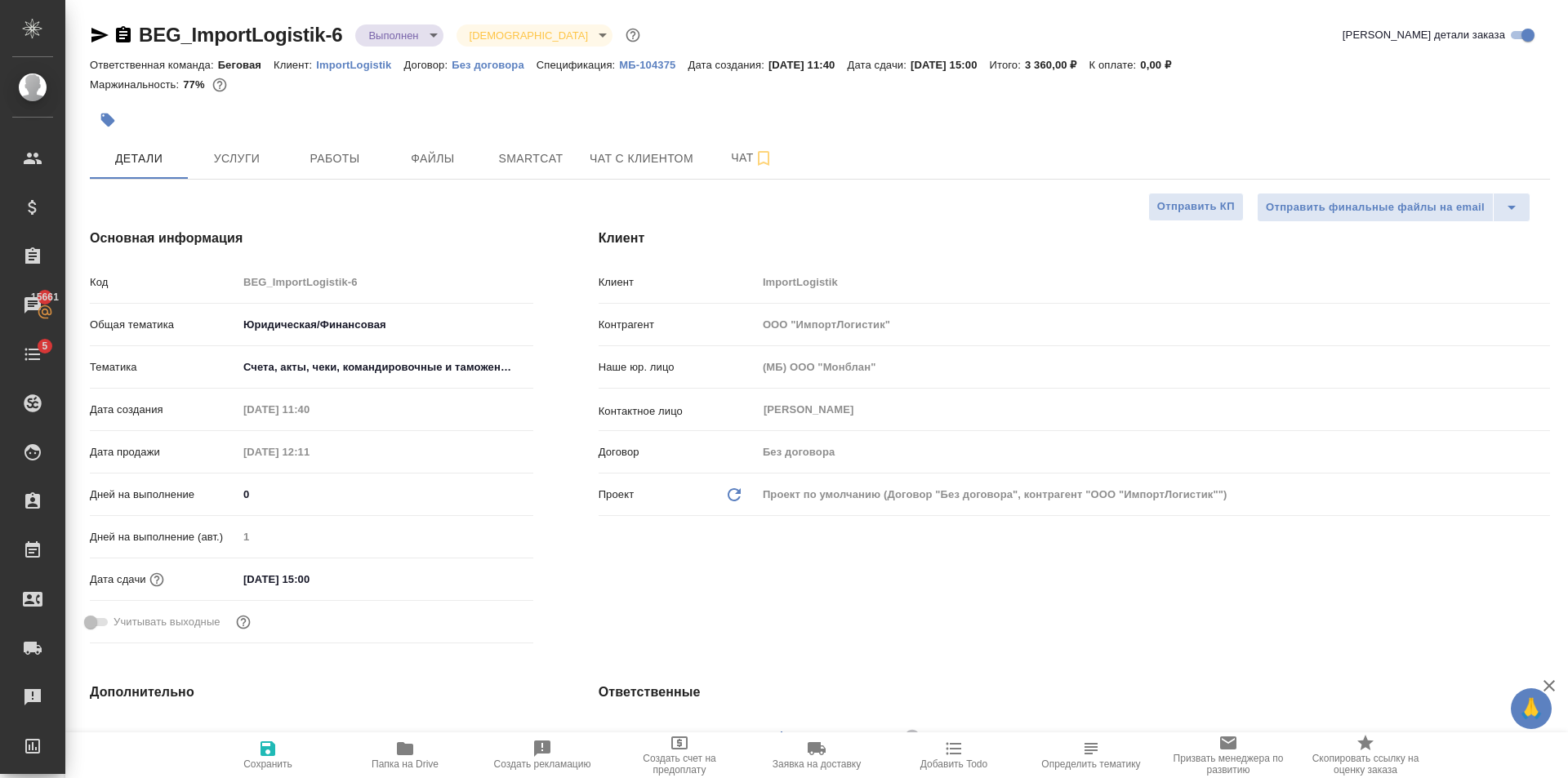
type textarea "x"
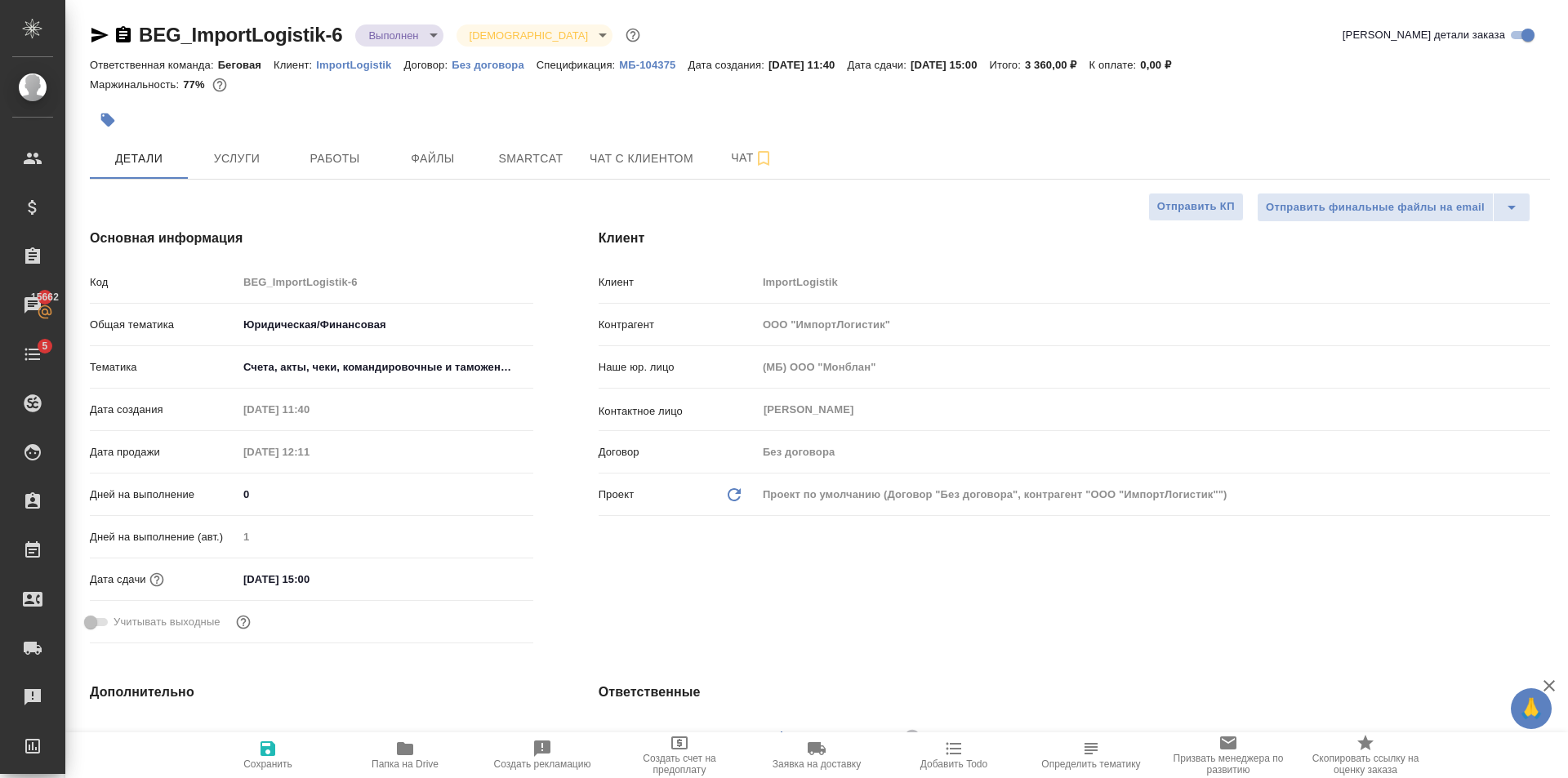
type textarea "x"
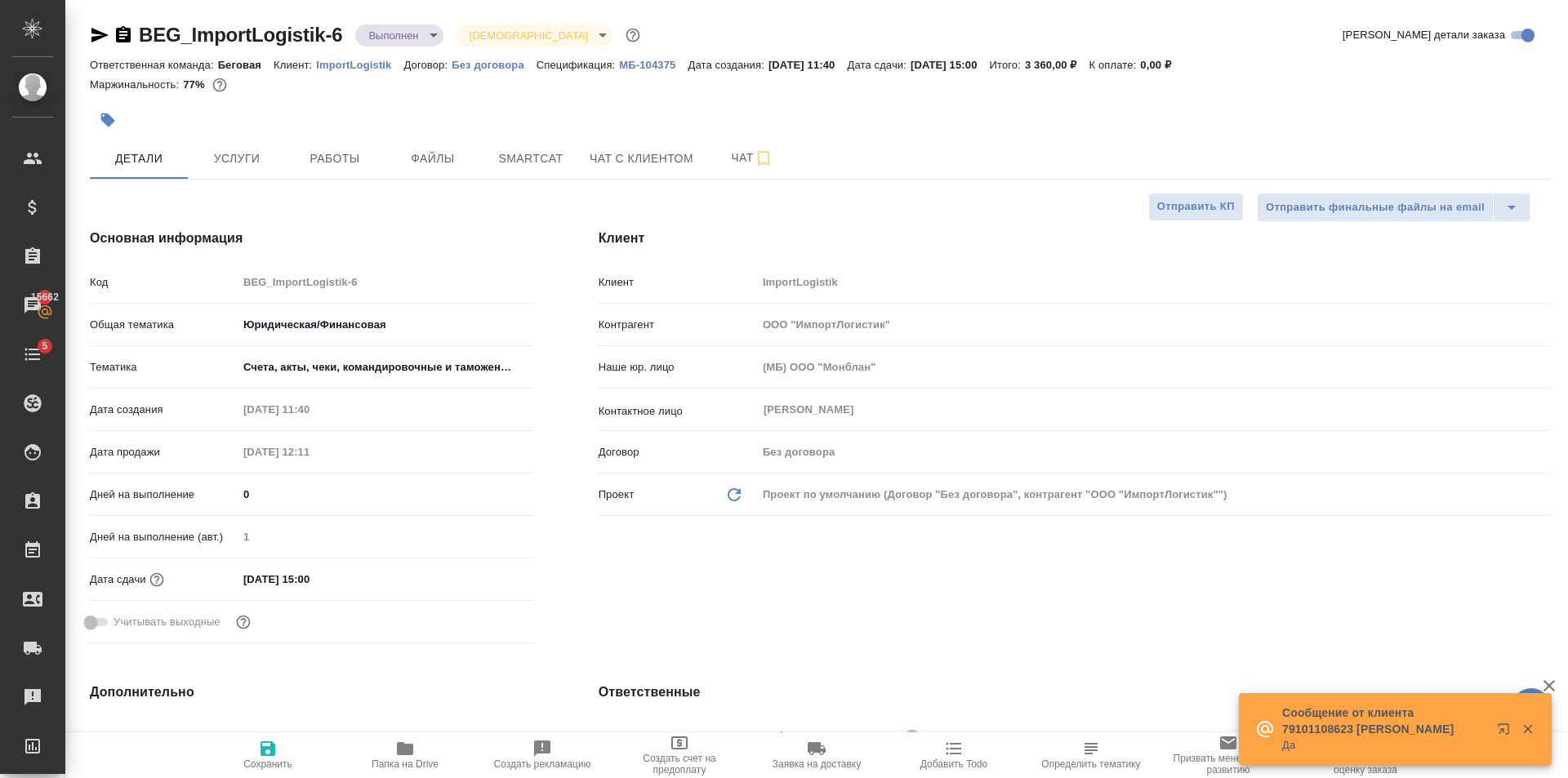
type textarea "x"
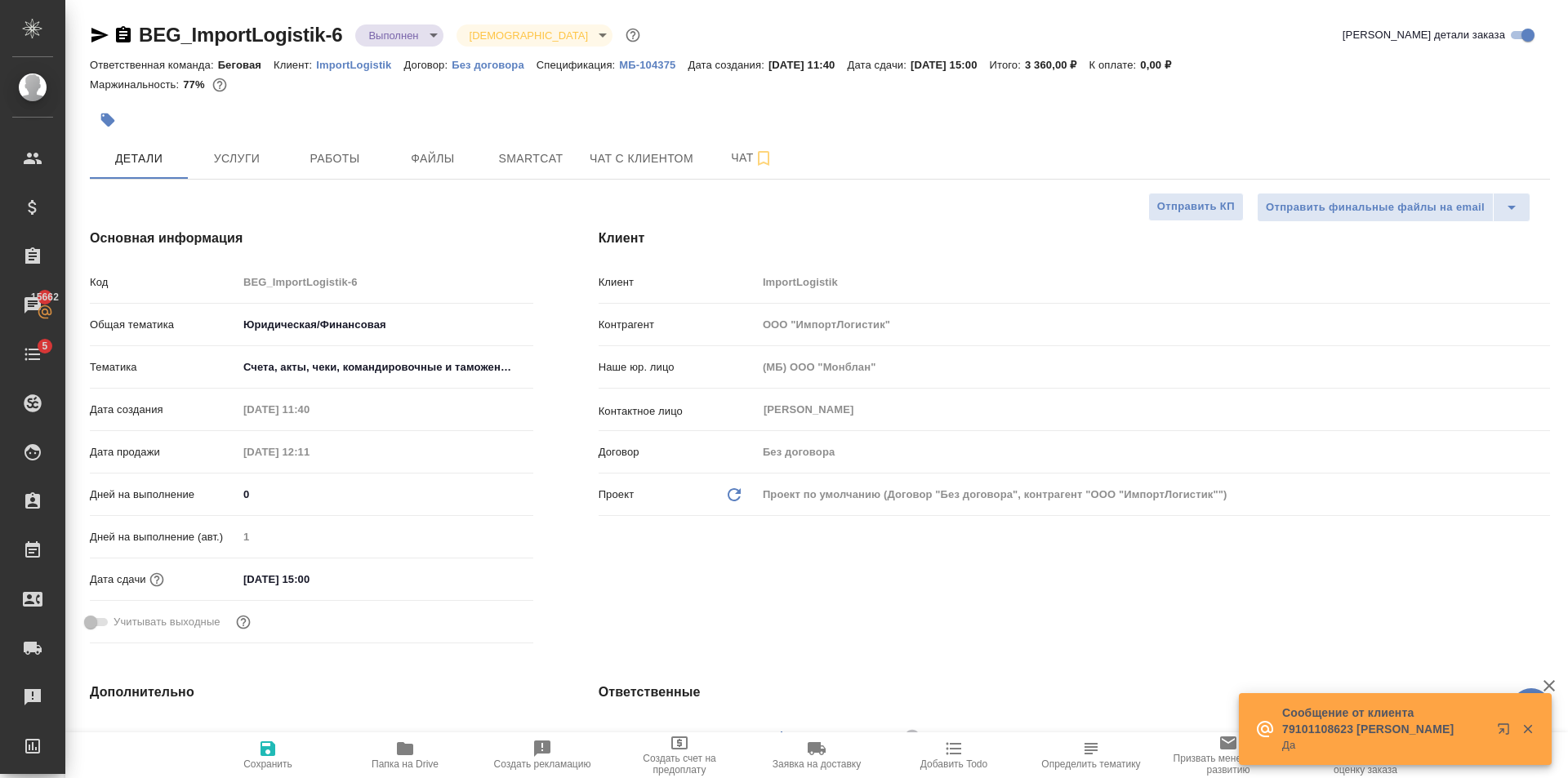
type textarea "x"
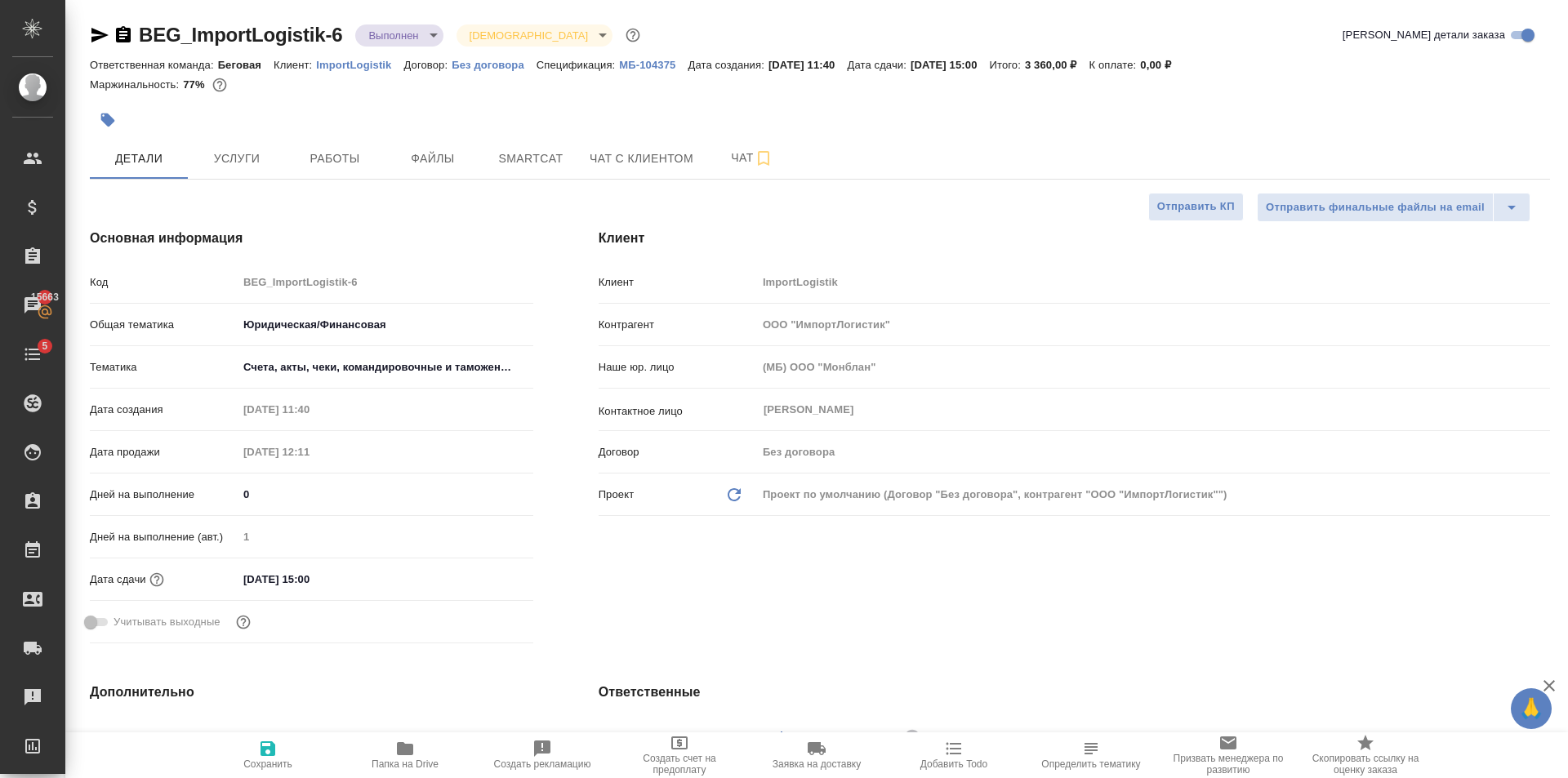
type textarea "x"
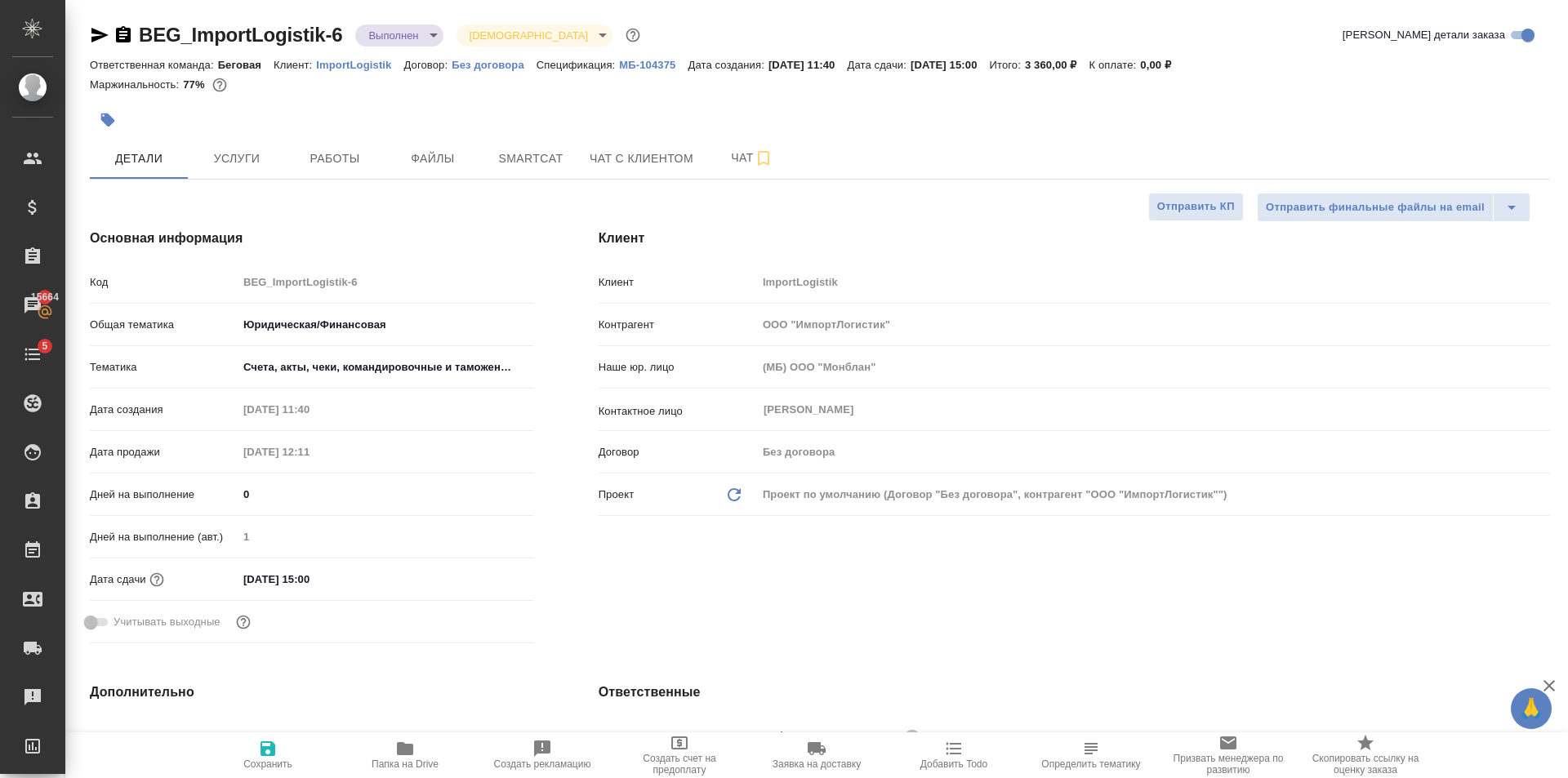
type textarea "x"
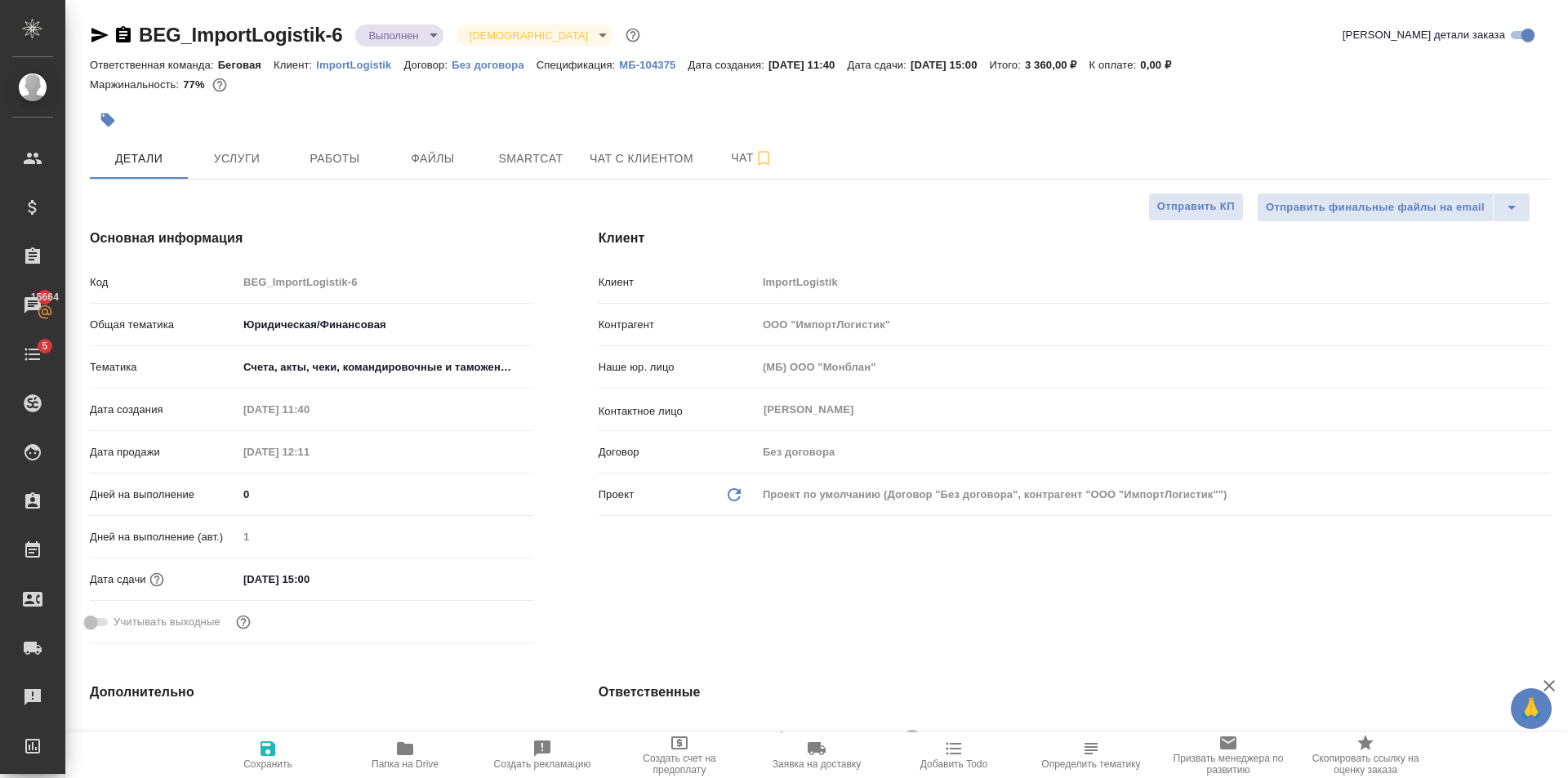
type textarea "x"
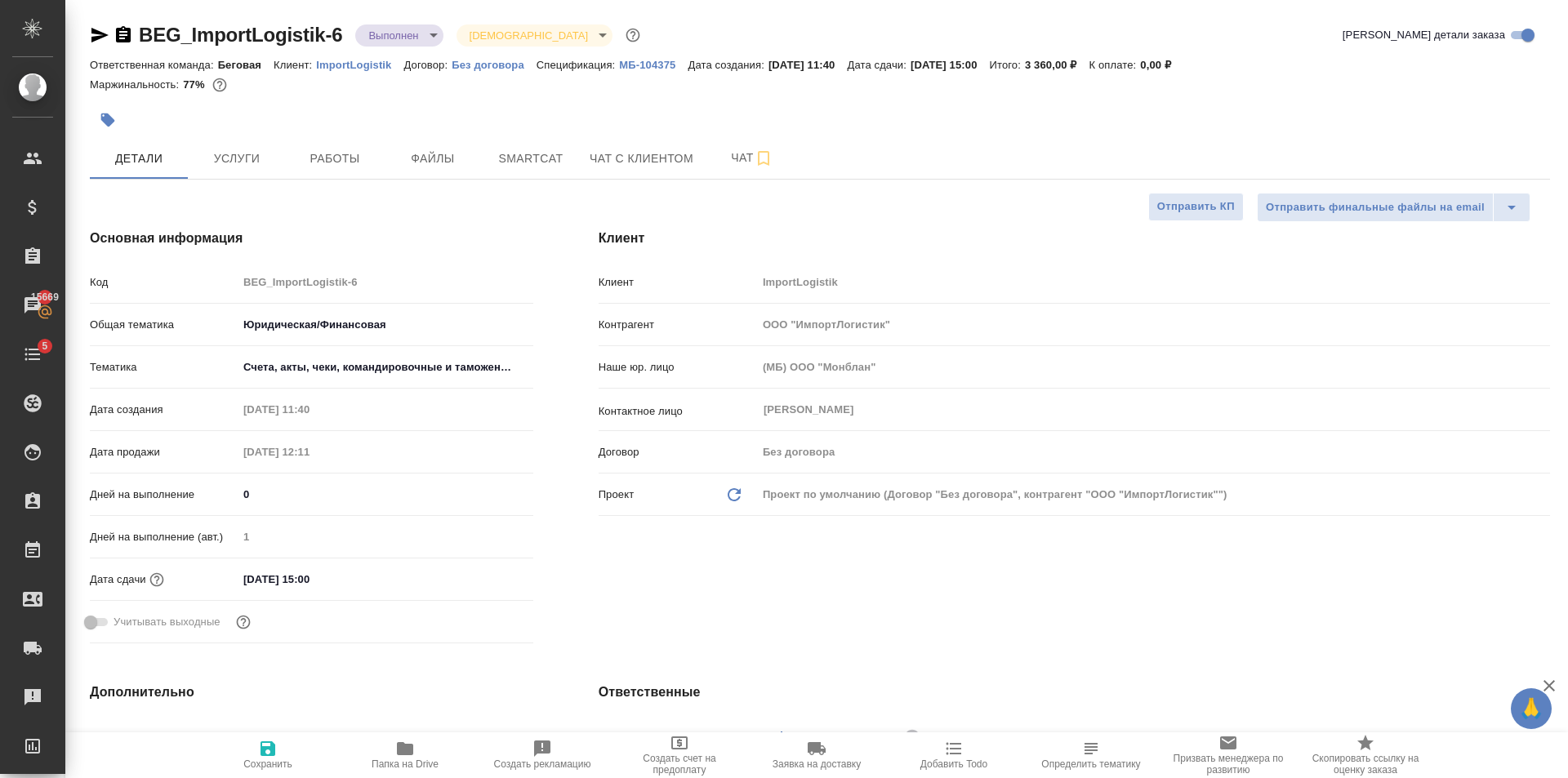
type textarea "x"
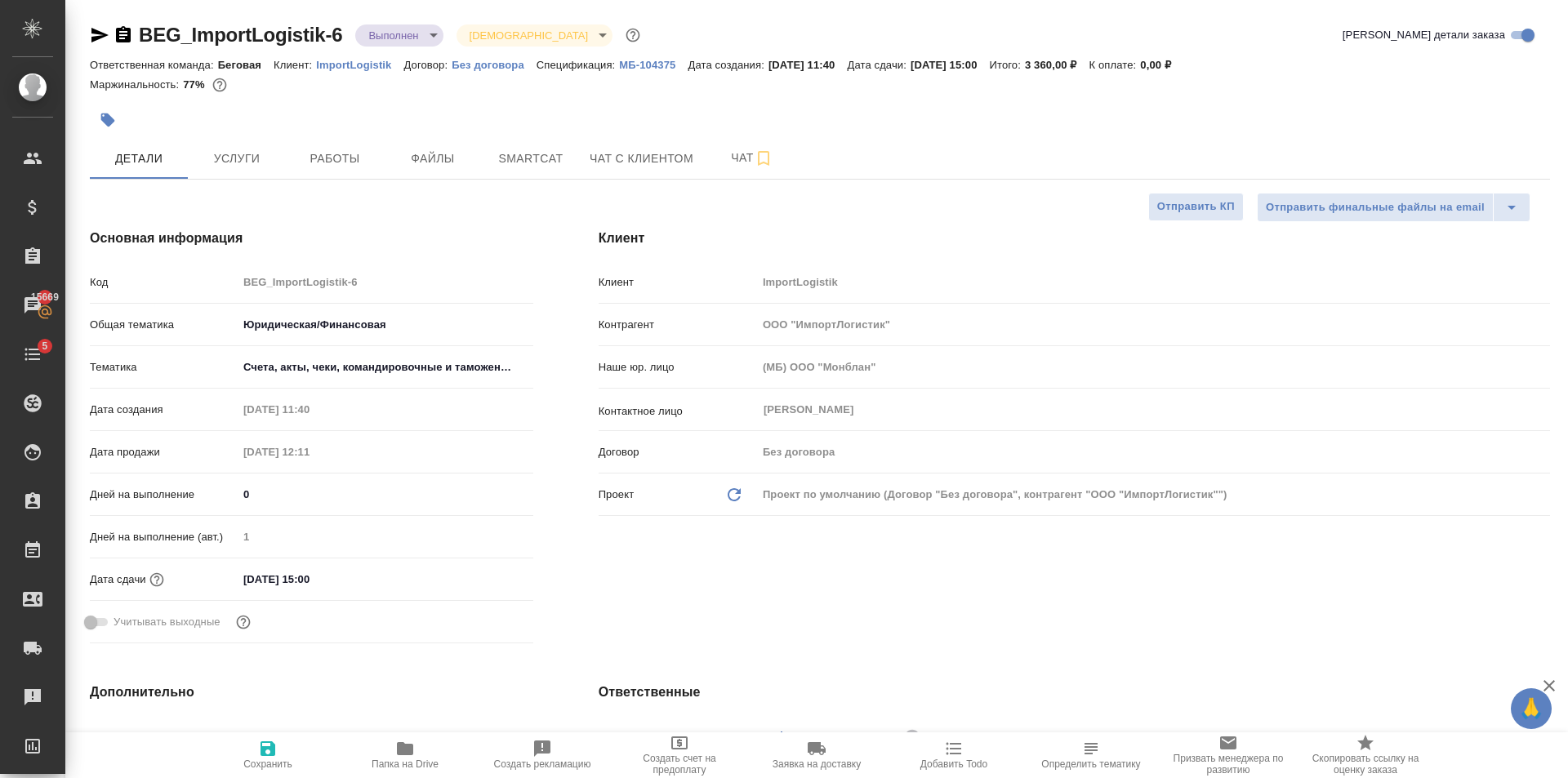
type textarea "x"
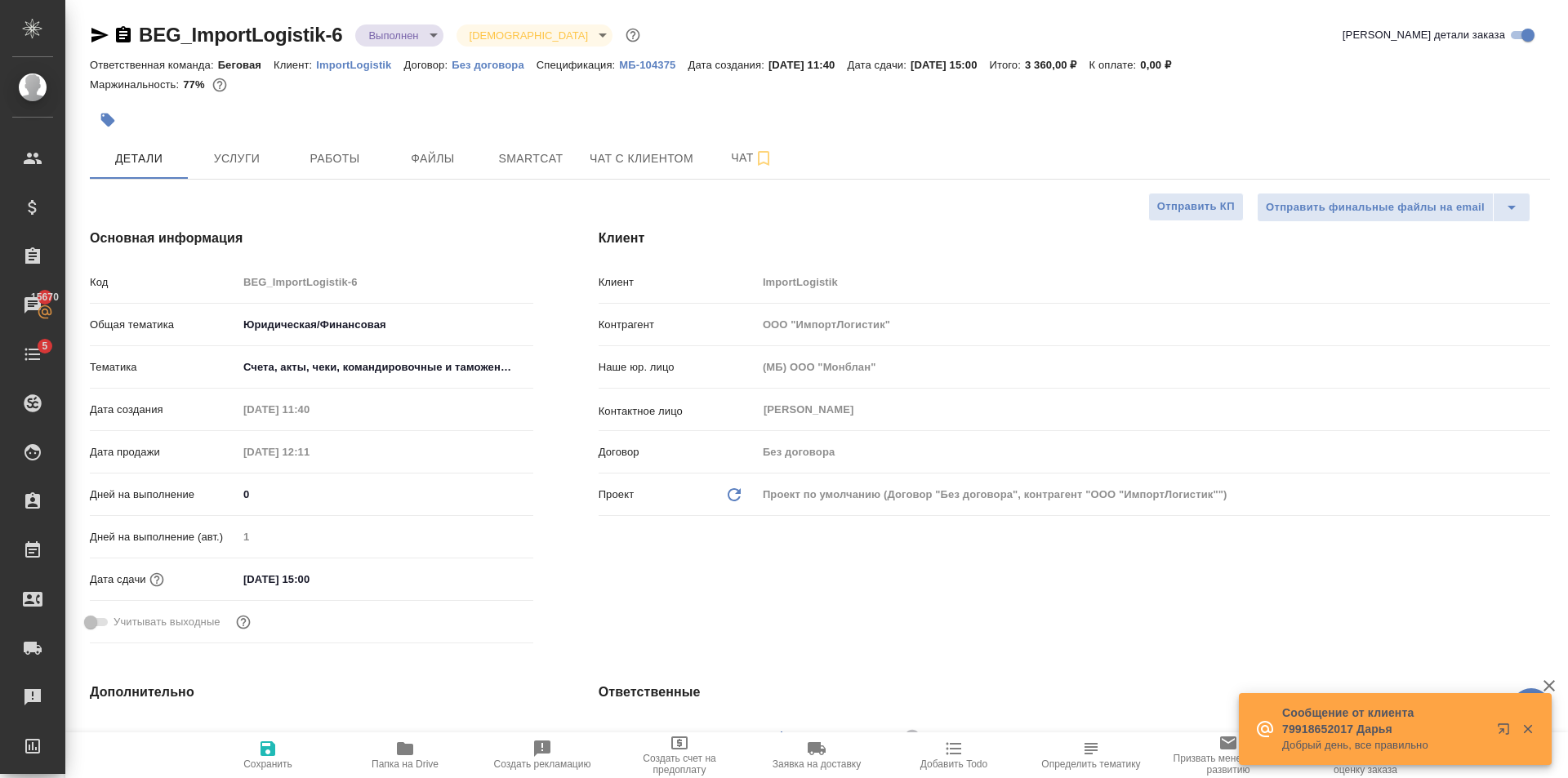
type textarea "x"
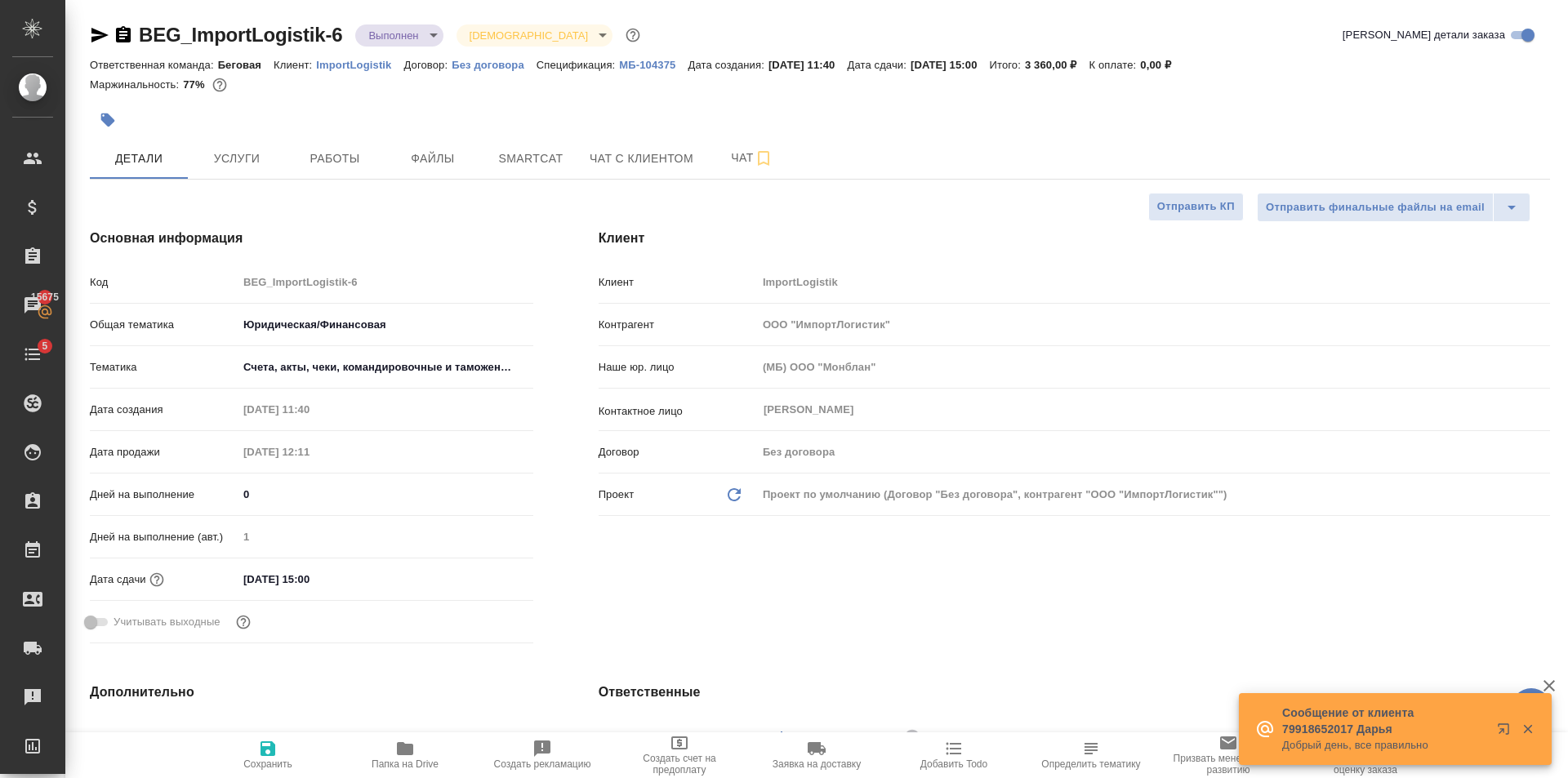
type textarea "x"
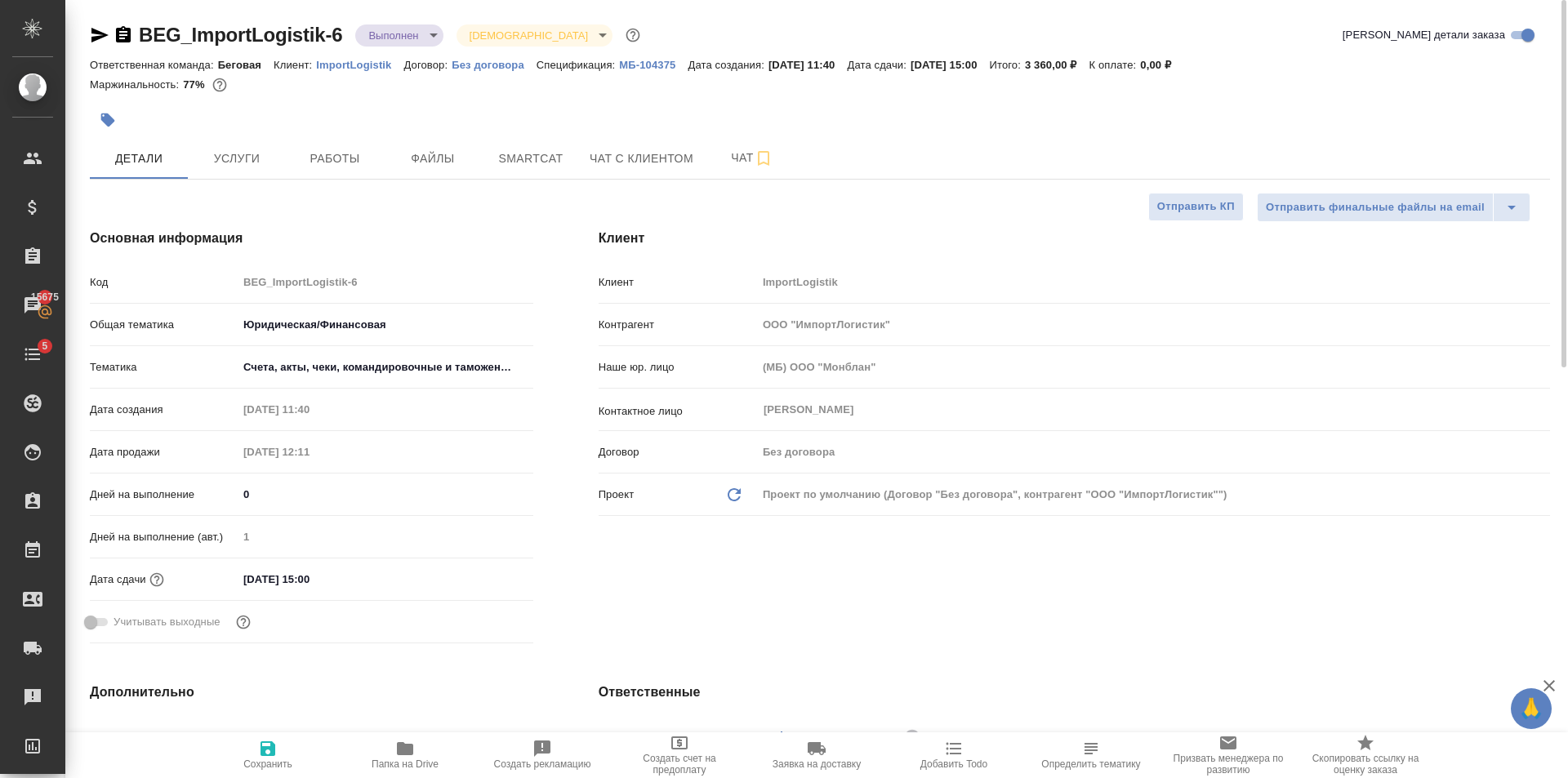
type textarea "x"
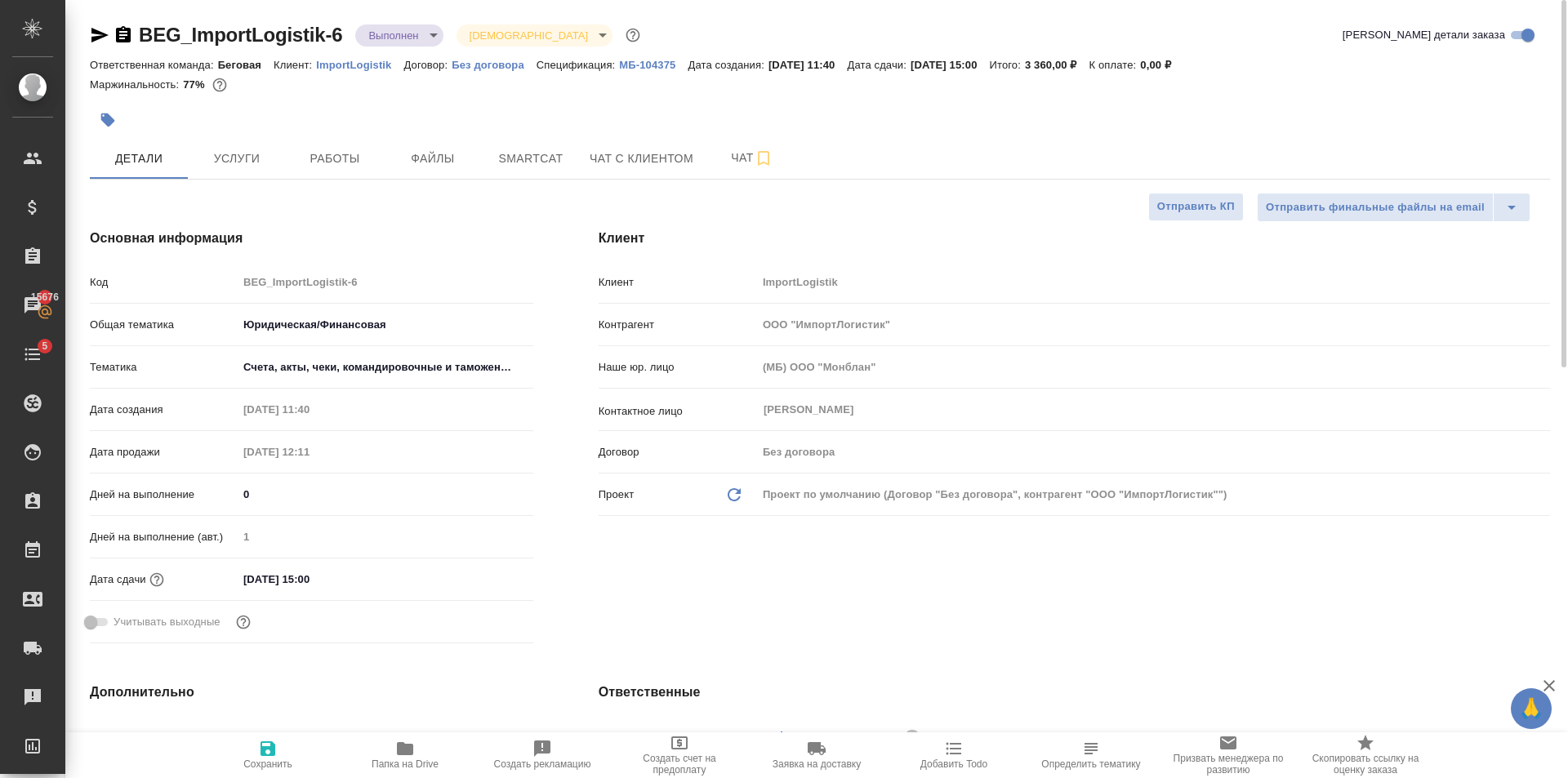
type textarea "x"
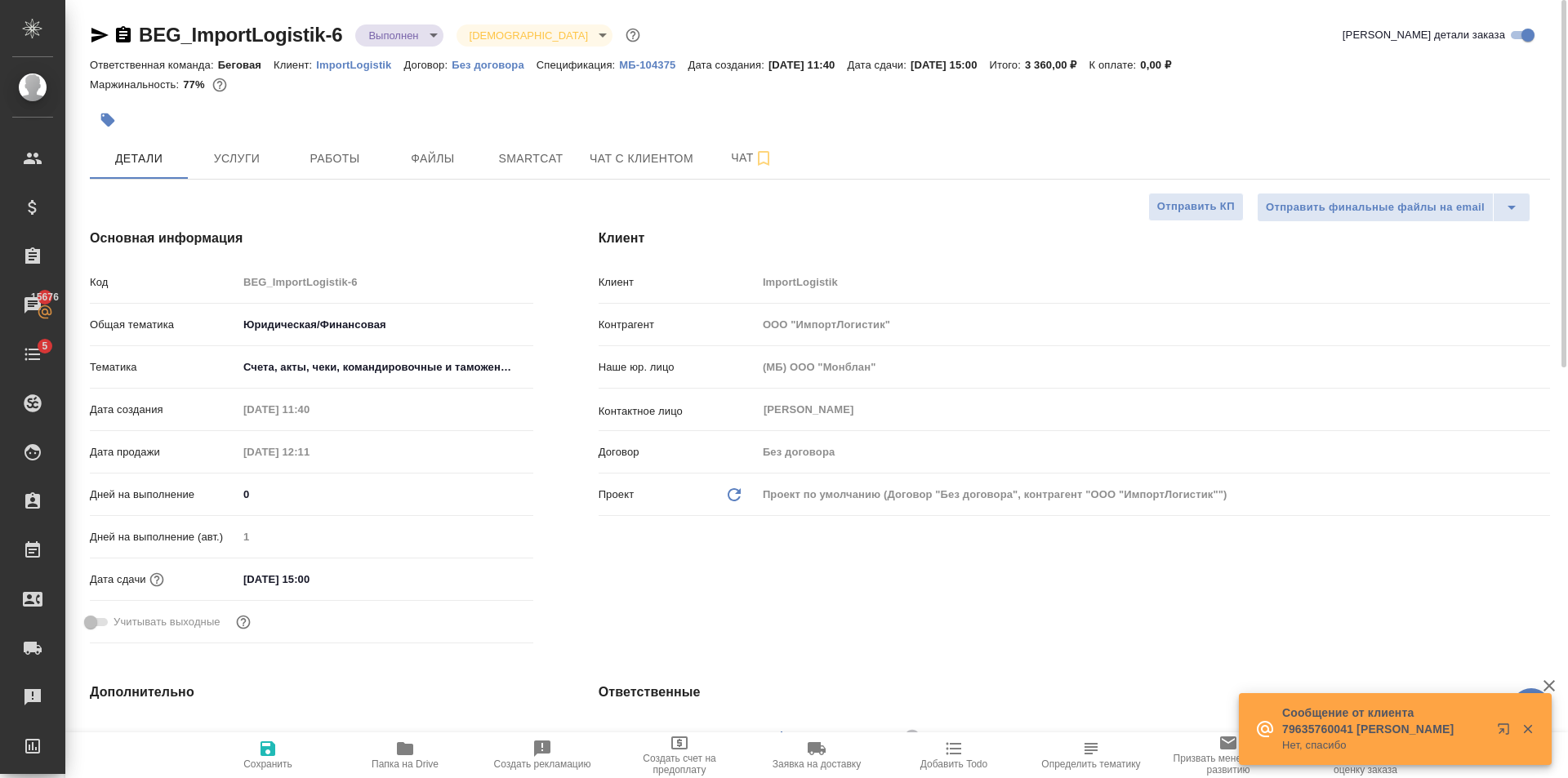
click at [103, 32] on icon "button" at bounding box center [100, 35] width 18 height 15
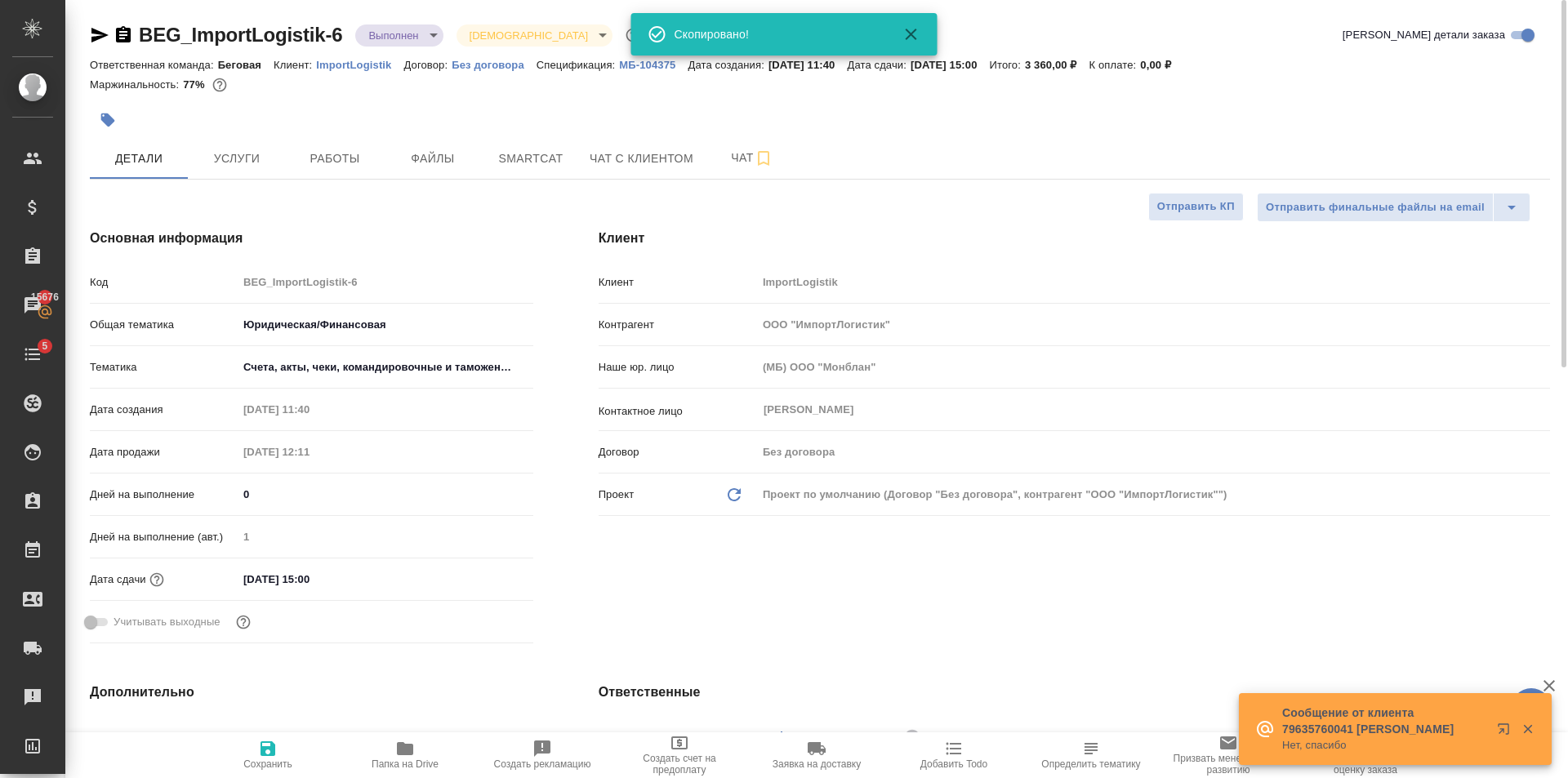
type textarea "x"
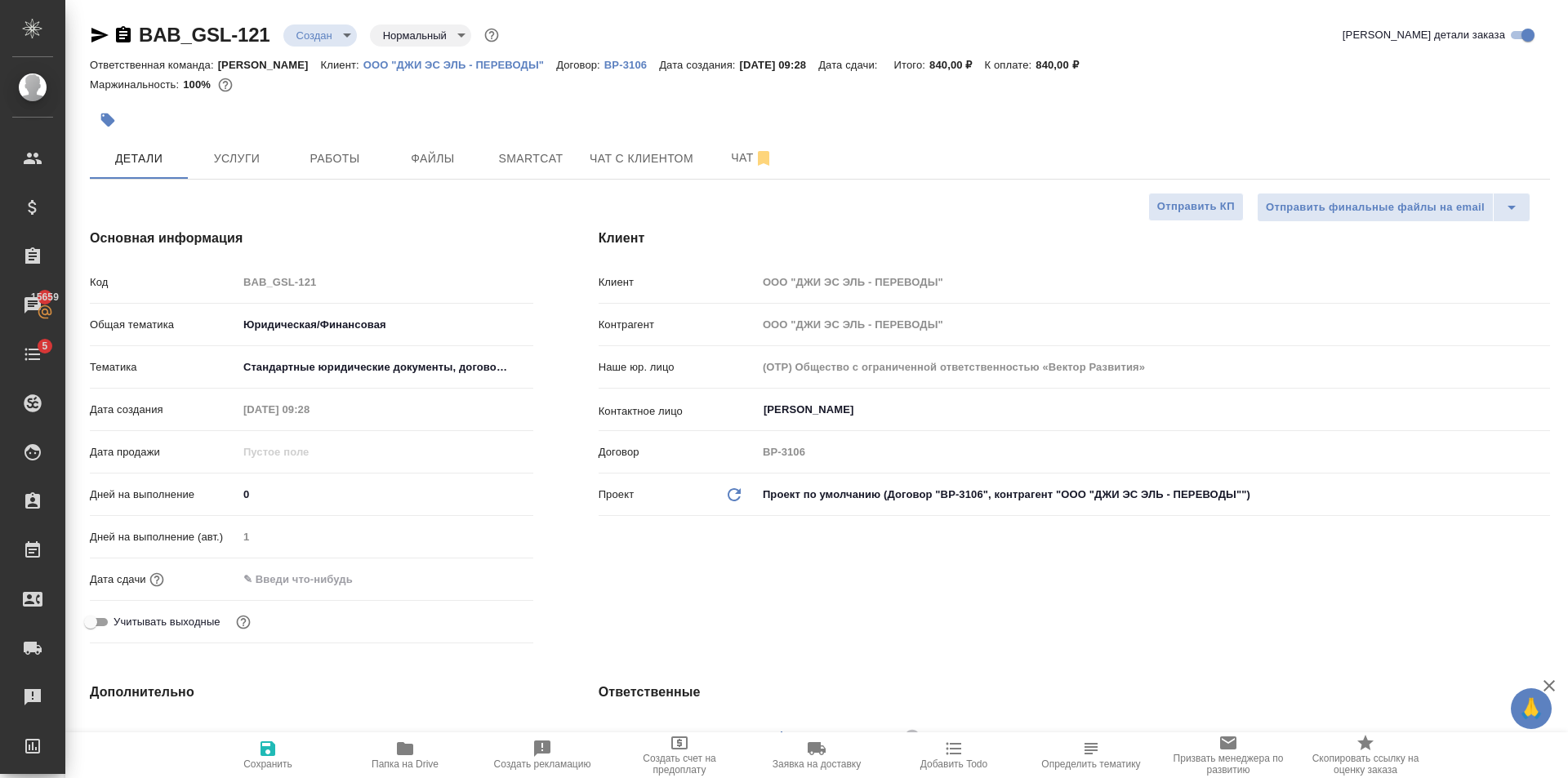
select select "RU"
click at [1056, 209] on div "Клиент Клиент ООО "ДЖИ ЭС ЭЛЬ - ПЕРЕВОДЫ" Контрагент ООО "ДЖИ ЭС ЭЛЬ - ПЕРЕВОДЫ…" at bounding box center [1075, 439] width 1017 height 486
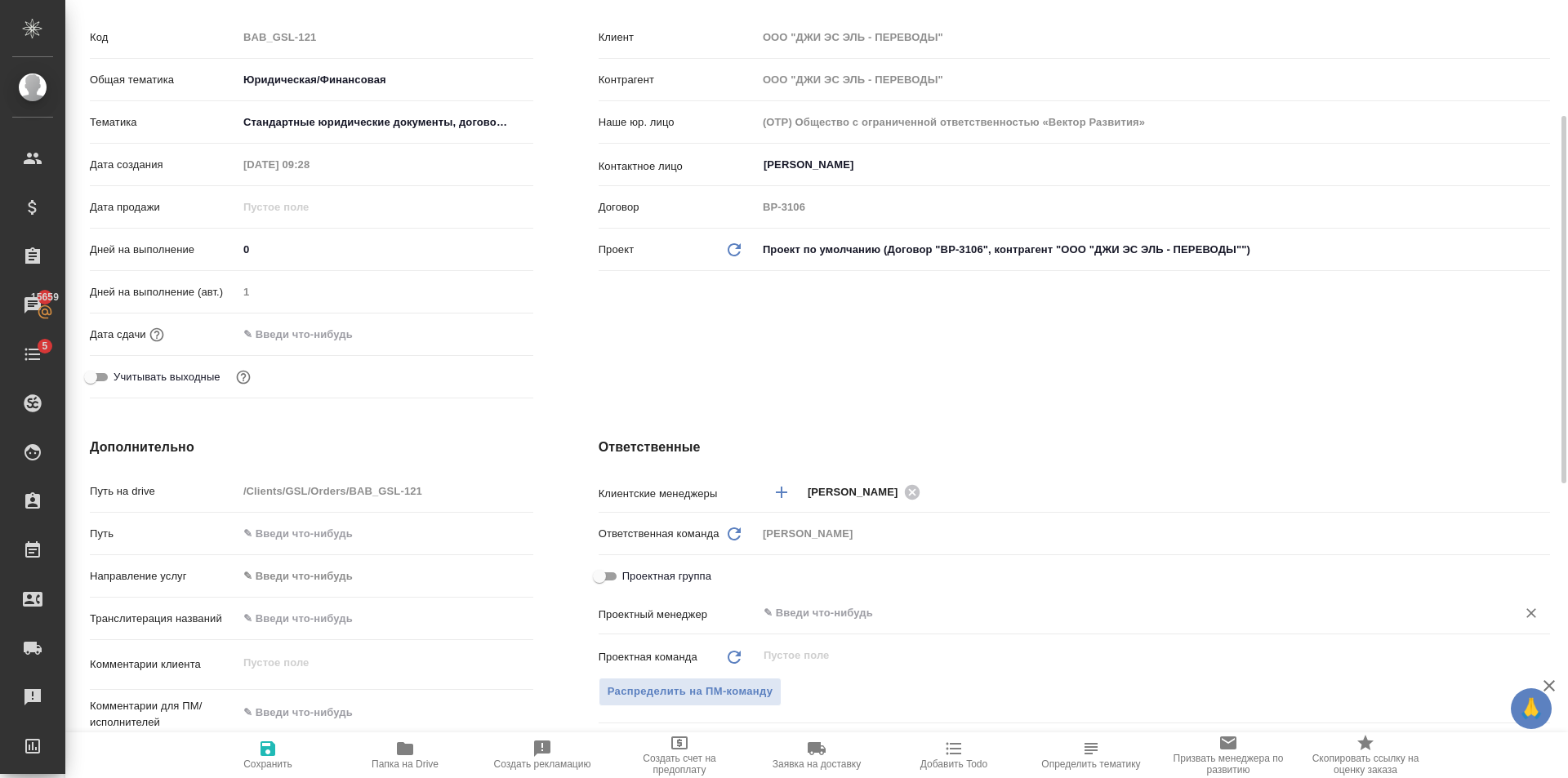
click at [867, 623] on input "text" at bounding box center [1125, 612] width 728 height 19
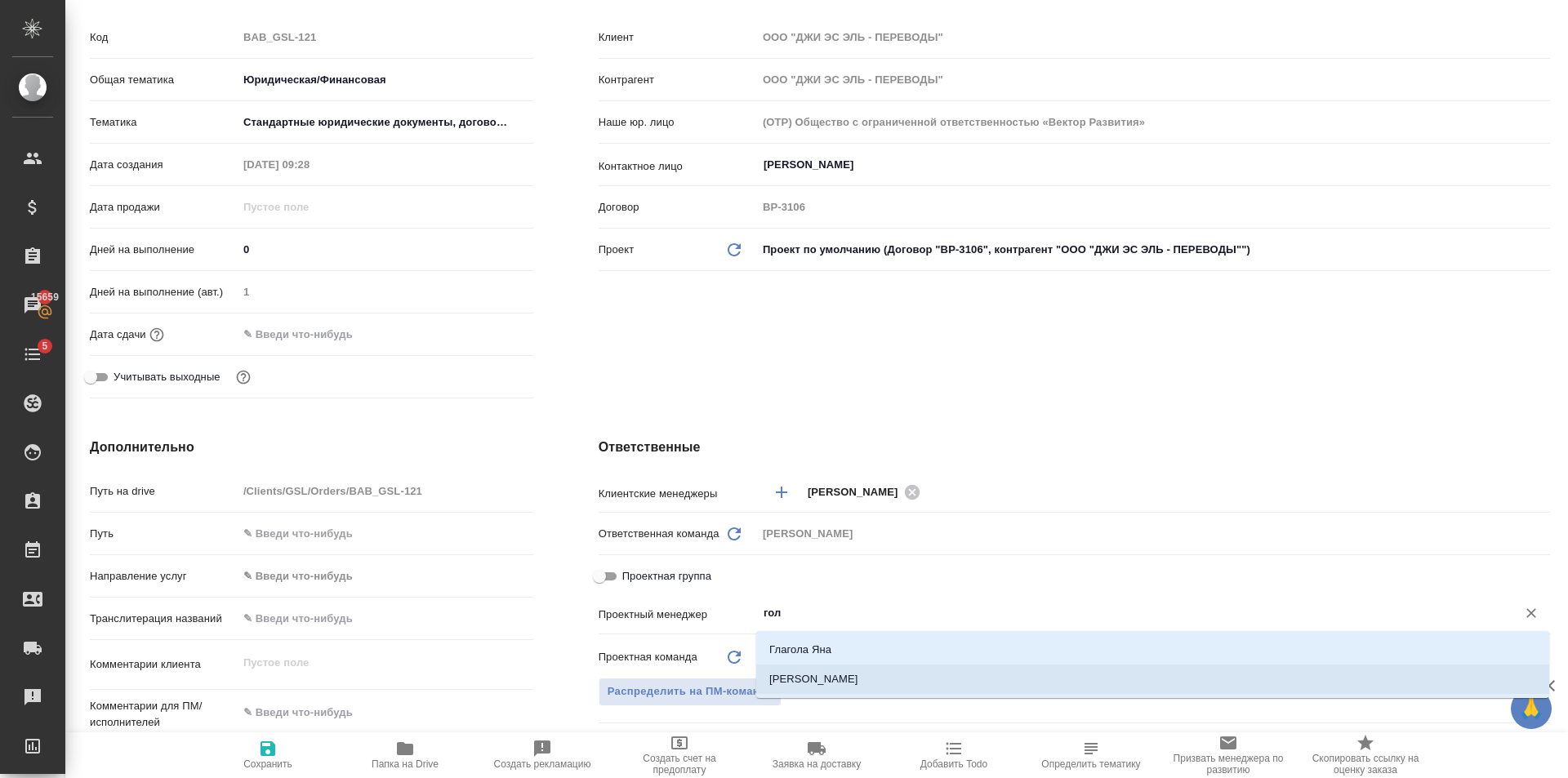
click at [878, 677] on li "[PERSON_NAME]" at bounding box center [1153, 679] width 793 height 30
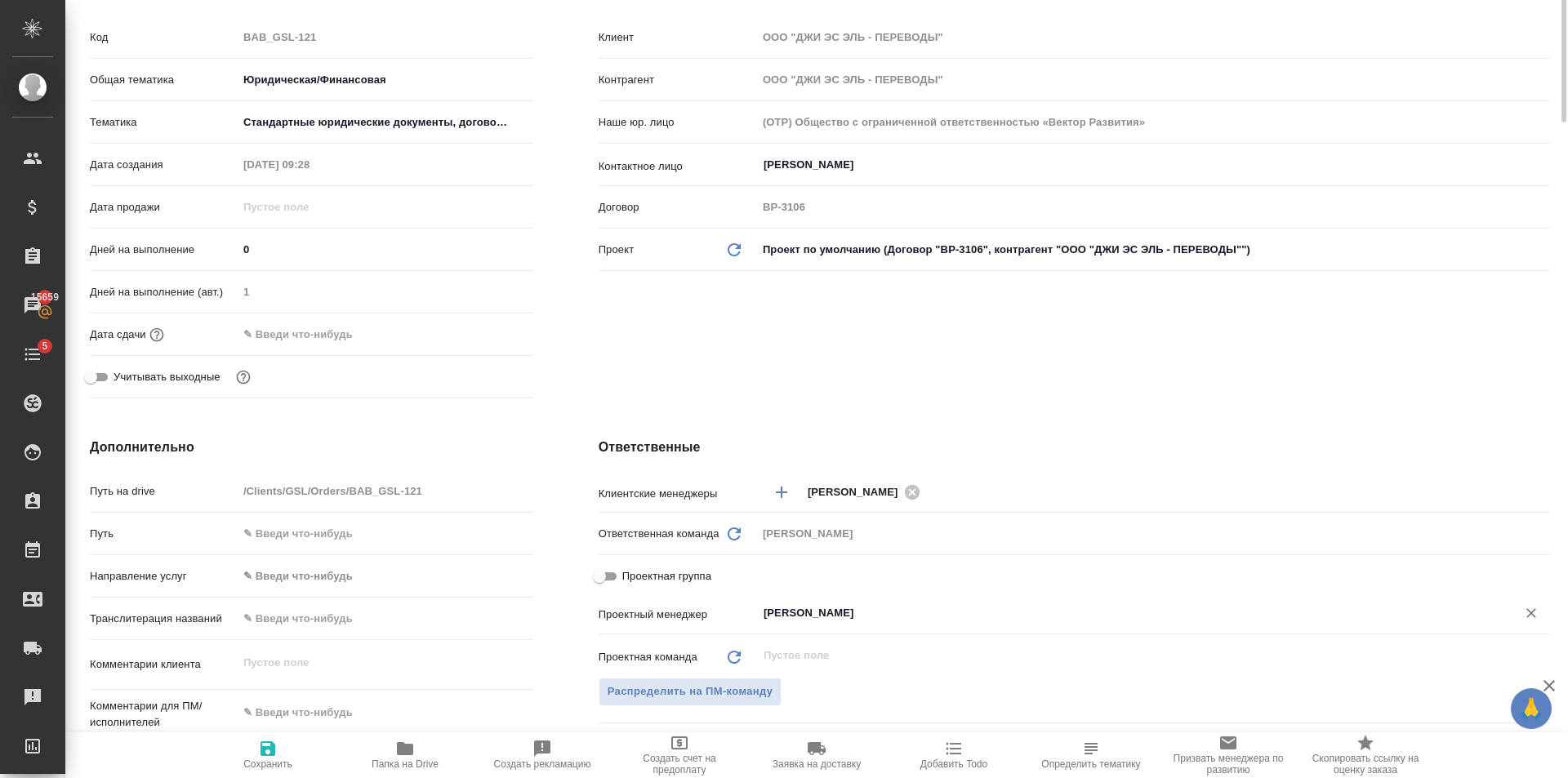
scroll to position [0, 0]
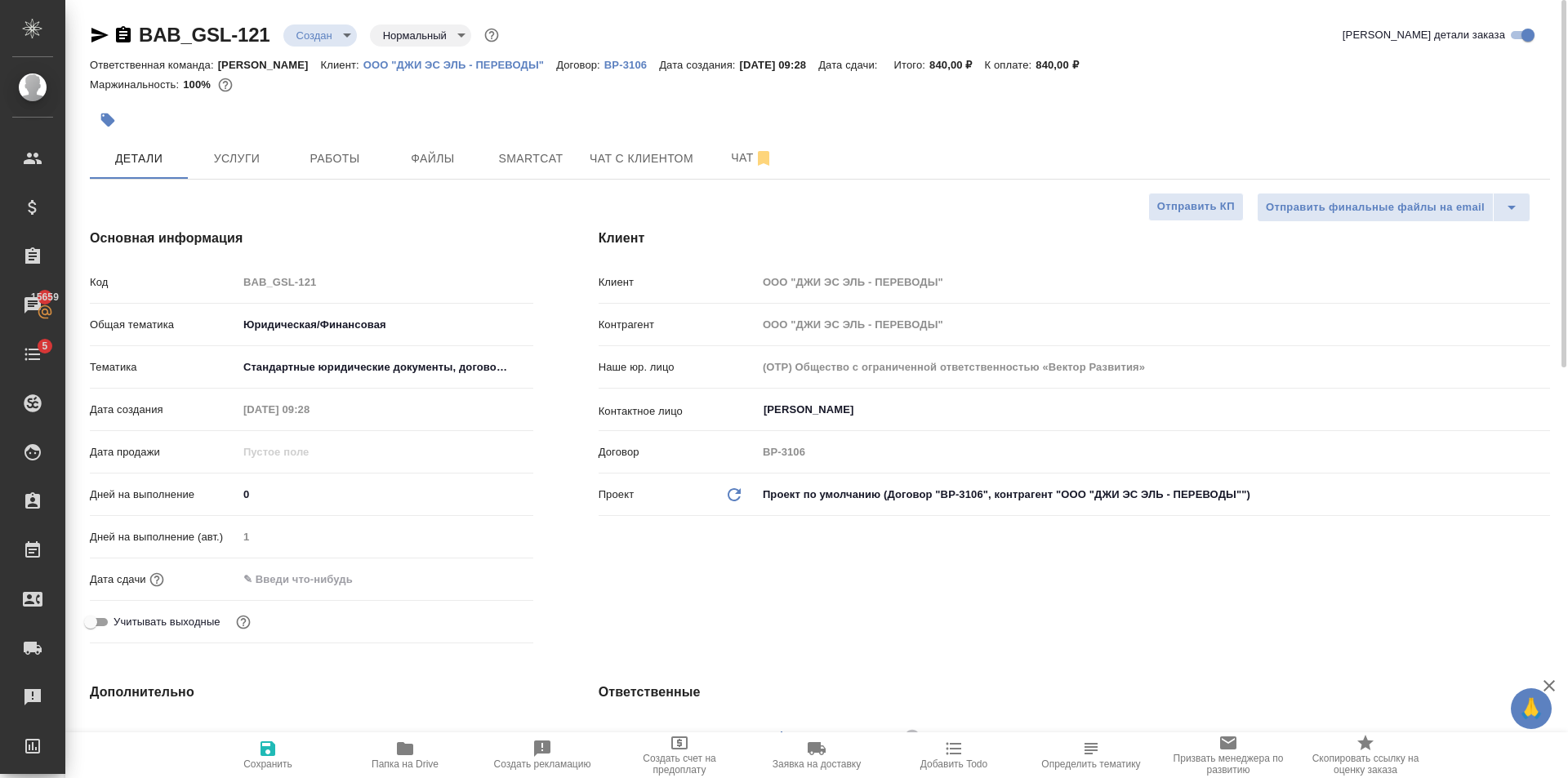
type input "[PERSON_NAME]"
click at [273, 760] on span "Сохранить" at bounding box center [268, 763] width 49 height 11
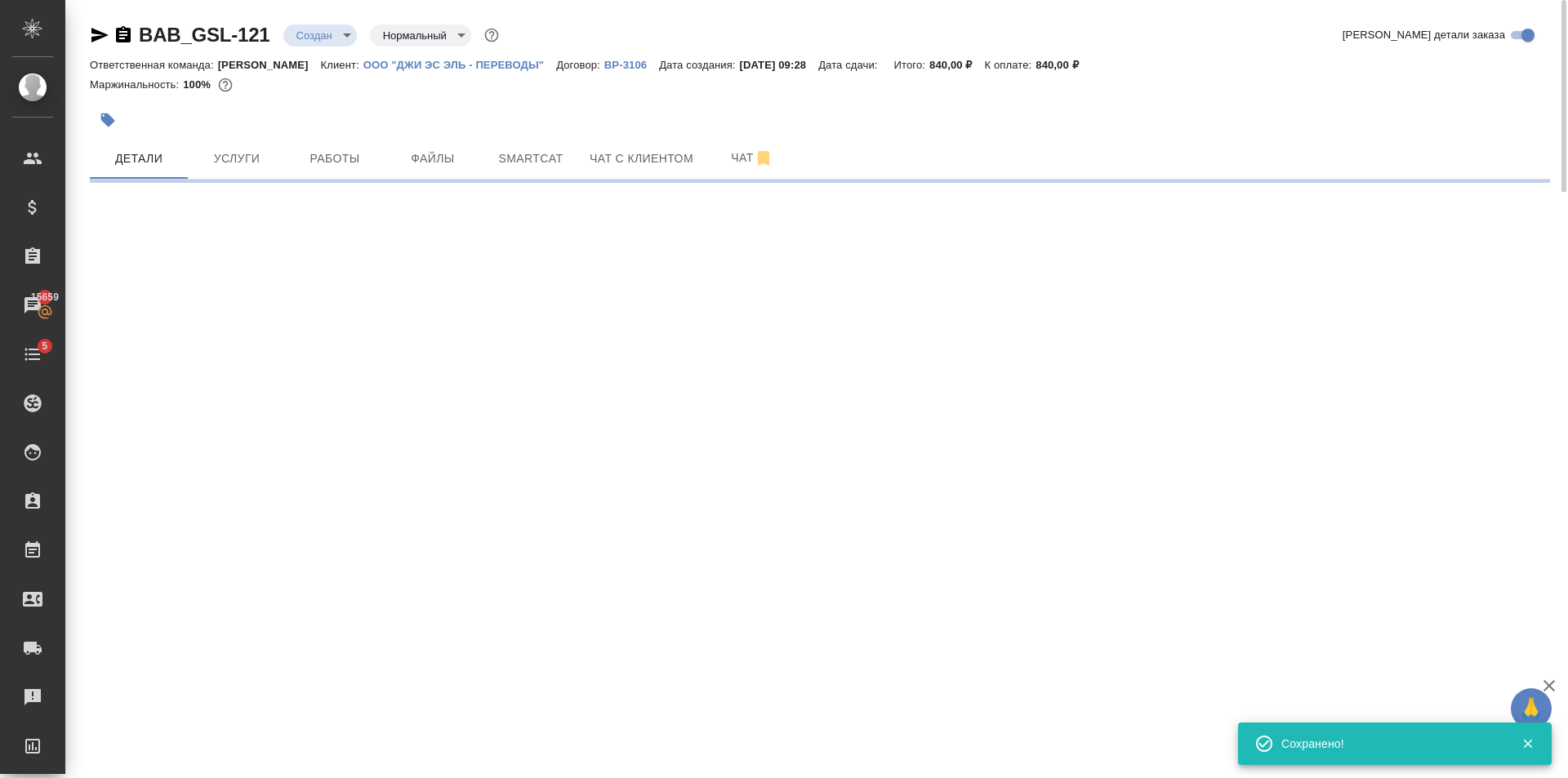
select select "RU"
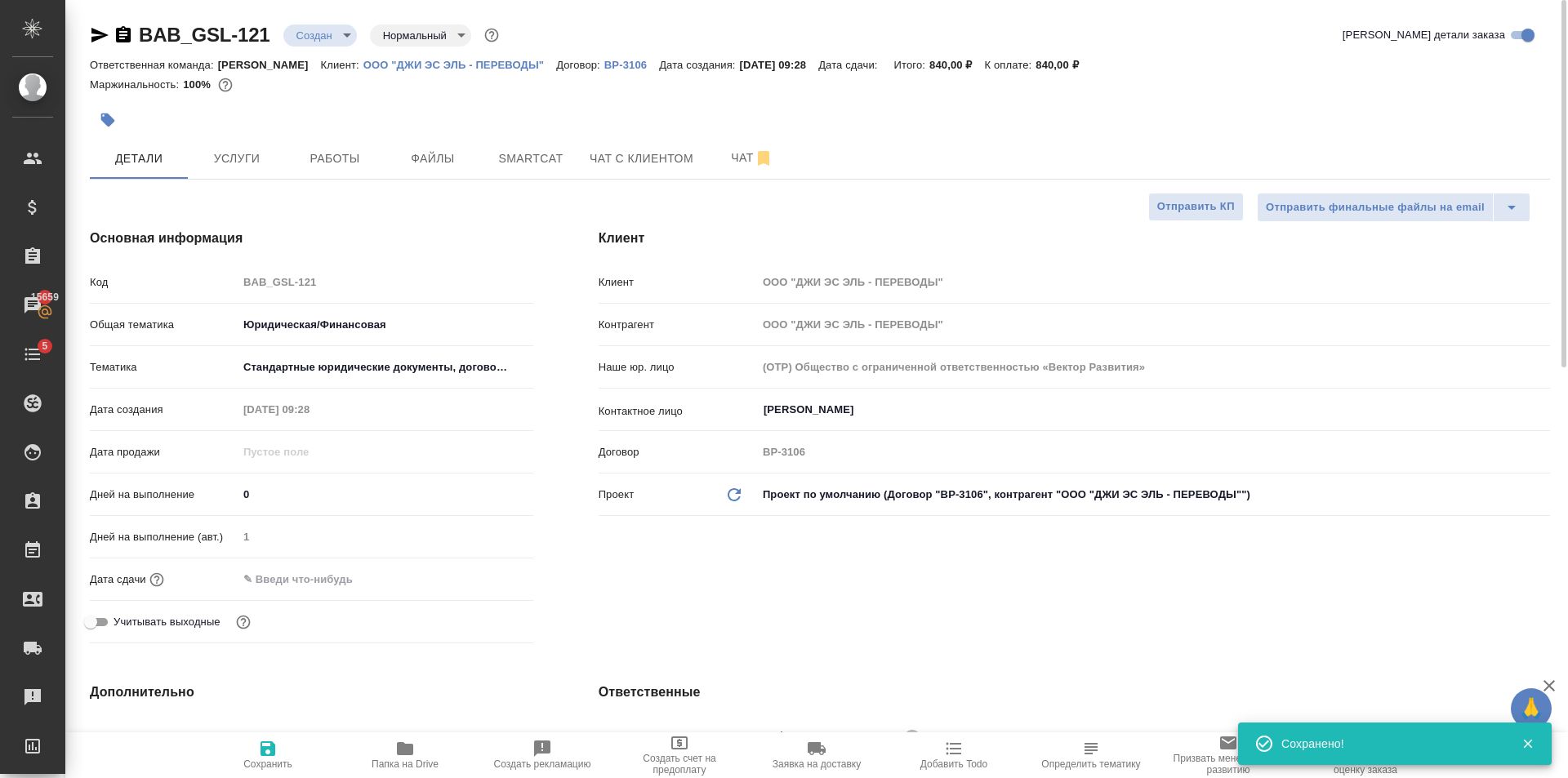
type textarea "x"
click at [329, 34] on body "🙏 .cls-1 fill:#fff; AWATERA [PERSON_NAME] Клиенты Спецификации Заказы 15659 Чат…" at bounding box center [784, 389] width 1568 height 778
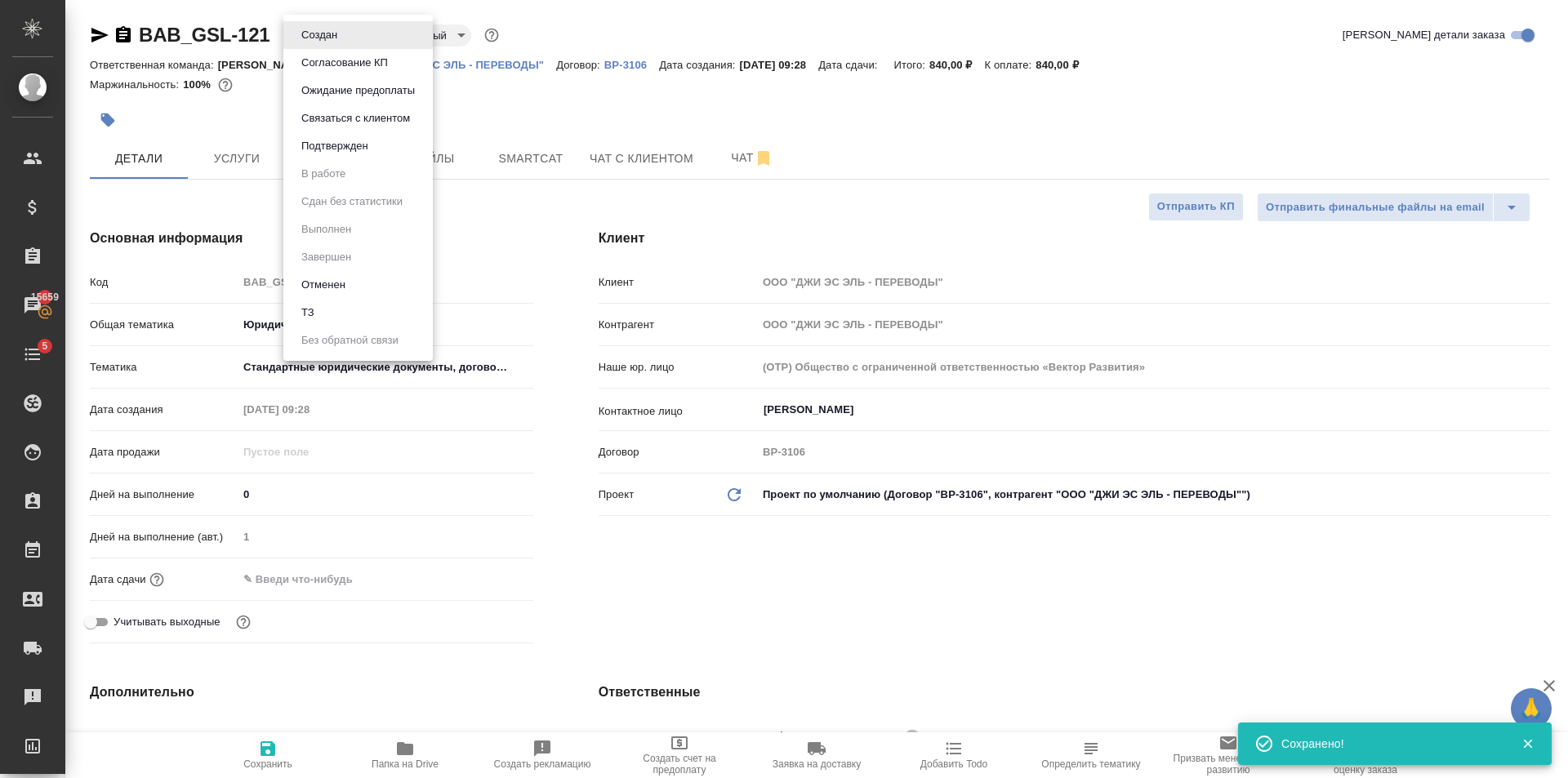
click at [351, 148] on button "Подтвержден" at bounding box center [335, 145] width 77 height 18
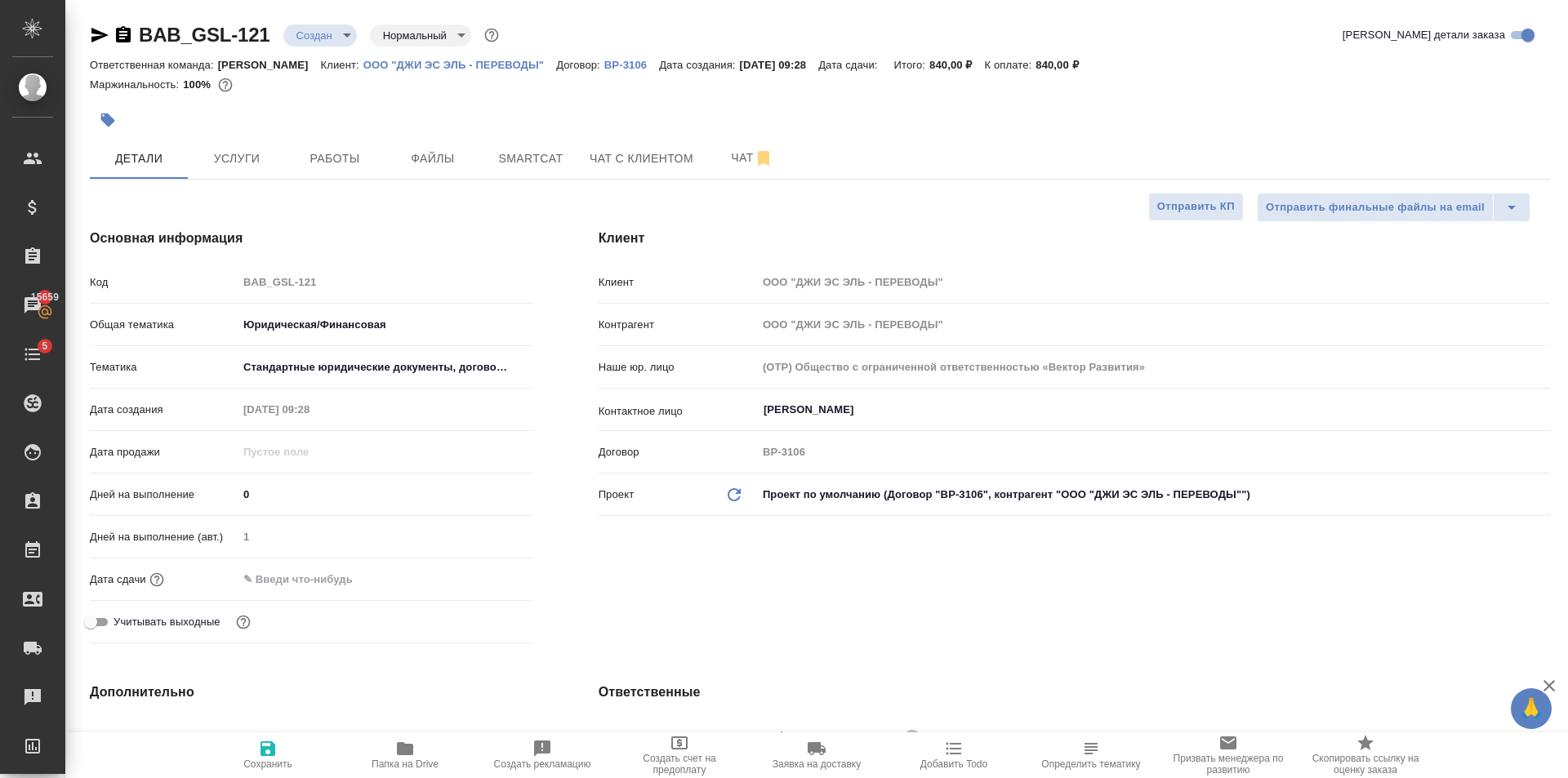
click at [356, 591] on input "text" at bounding box center [309, 578] width 143 height 24
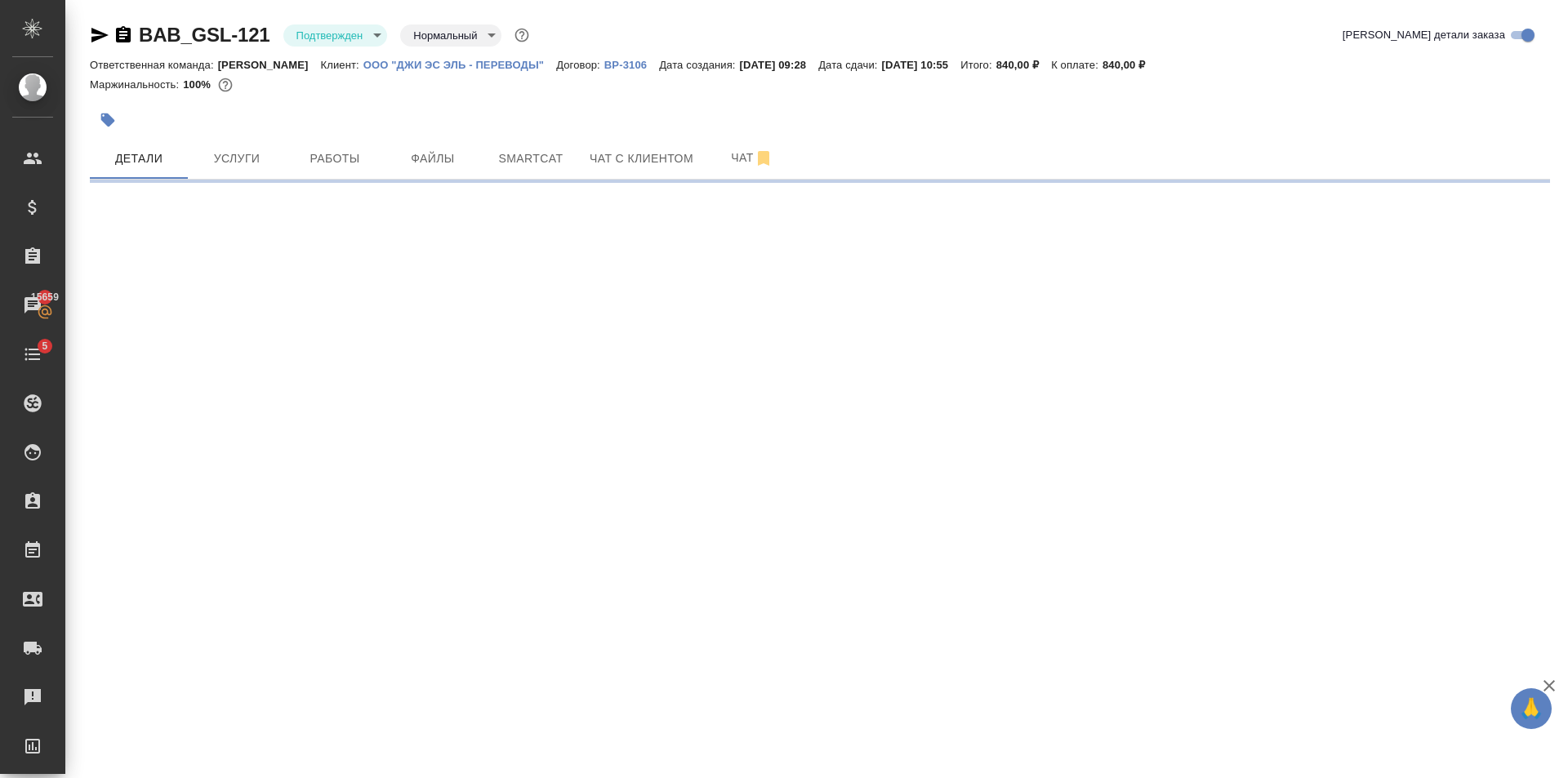
select select "RU"
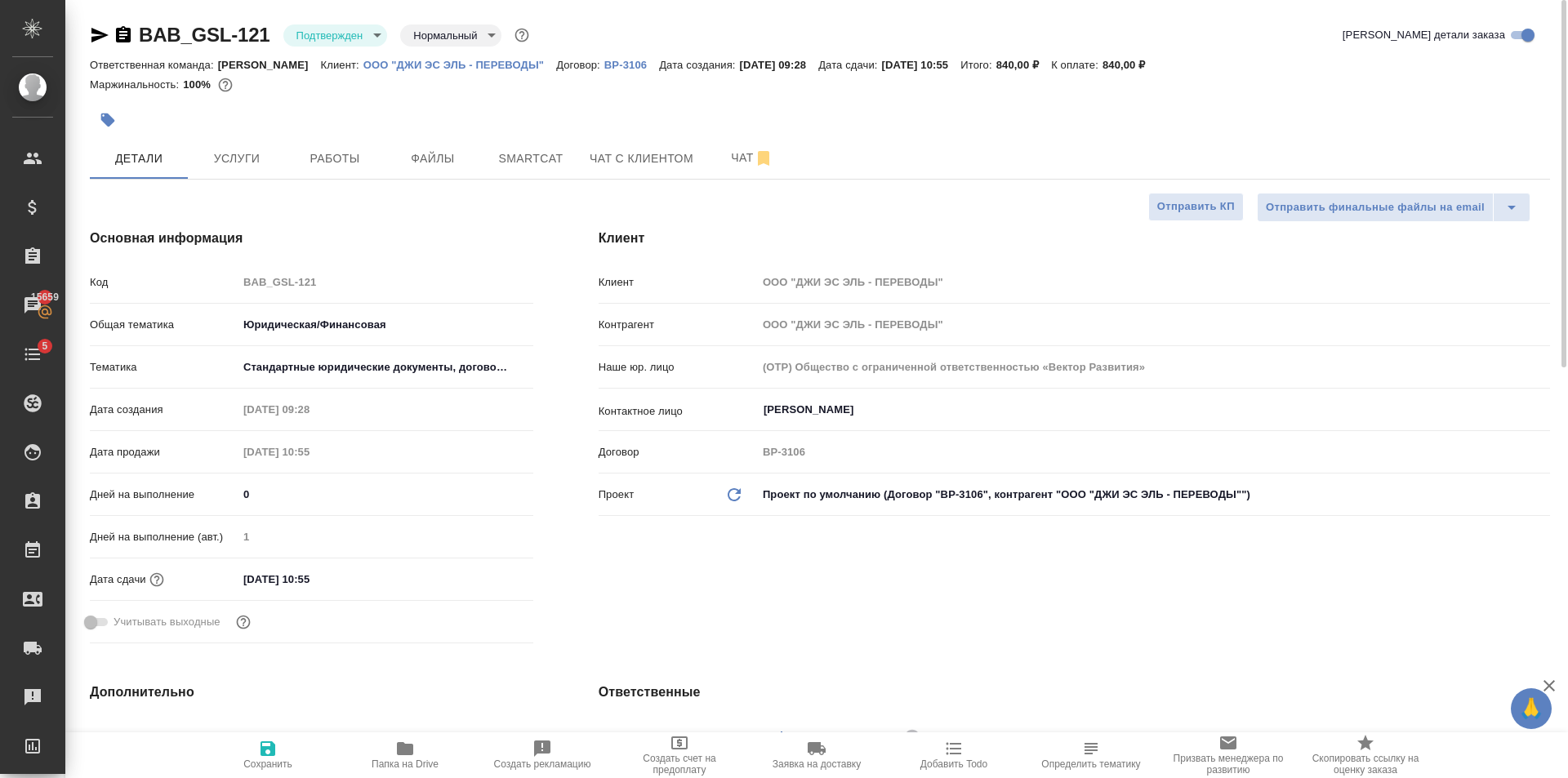
type textarea "x"
click at [366, 576] on input "01.10.2025 10:55" at bounding box center [309, 578] width 143 height 24
click at [489, 581] on icon "button" at bounding box center [486, 576] width 15 height 17
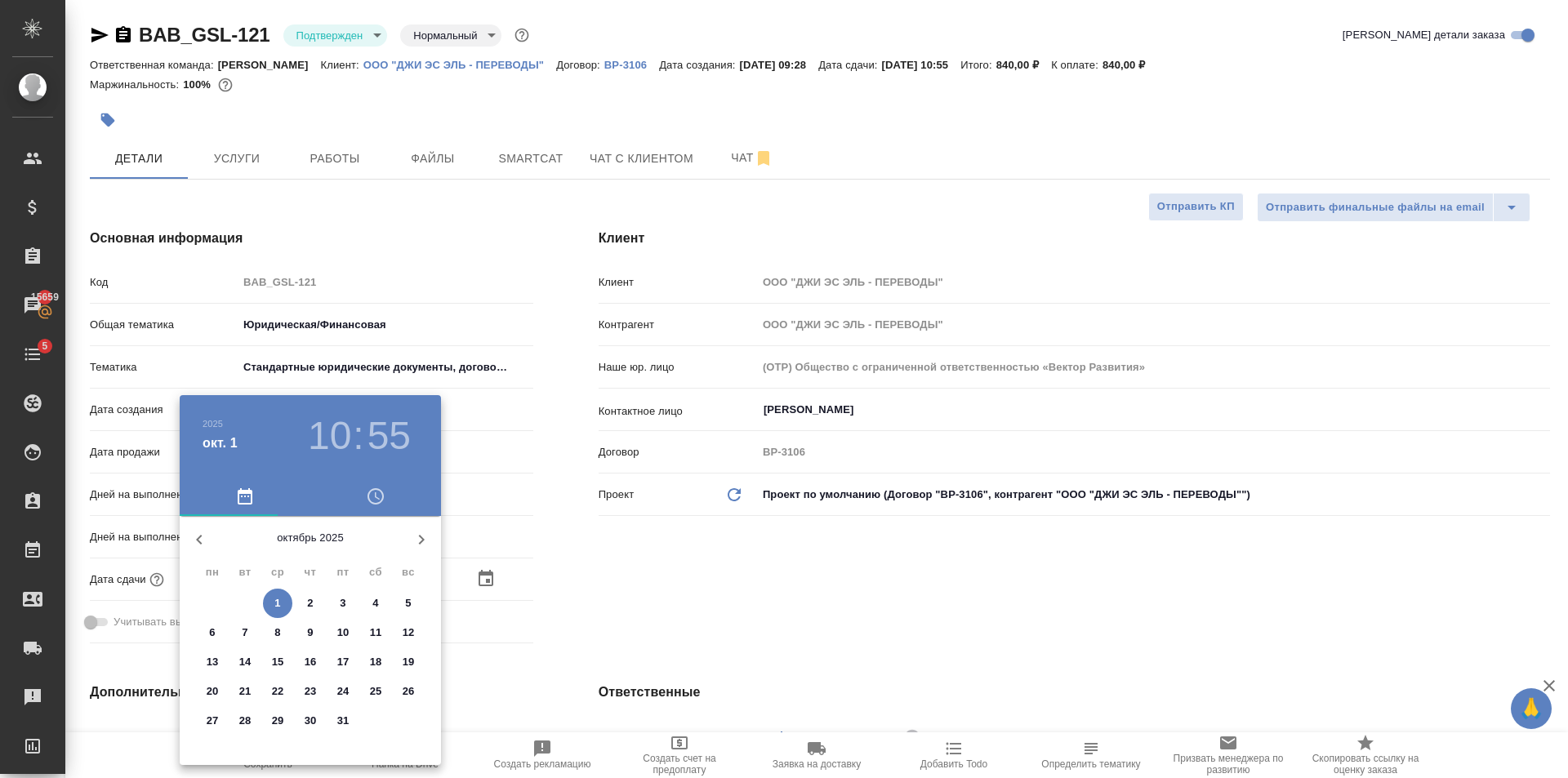
click at [205, 532] on icon "button" at bounding box center [199, 540] width 19 height 19
click at [251, 719] on p "30" at bounding box center [245, 720] width 12 height 17
type input "30.09.2025 10:55"
type textarea "x"
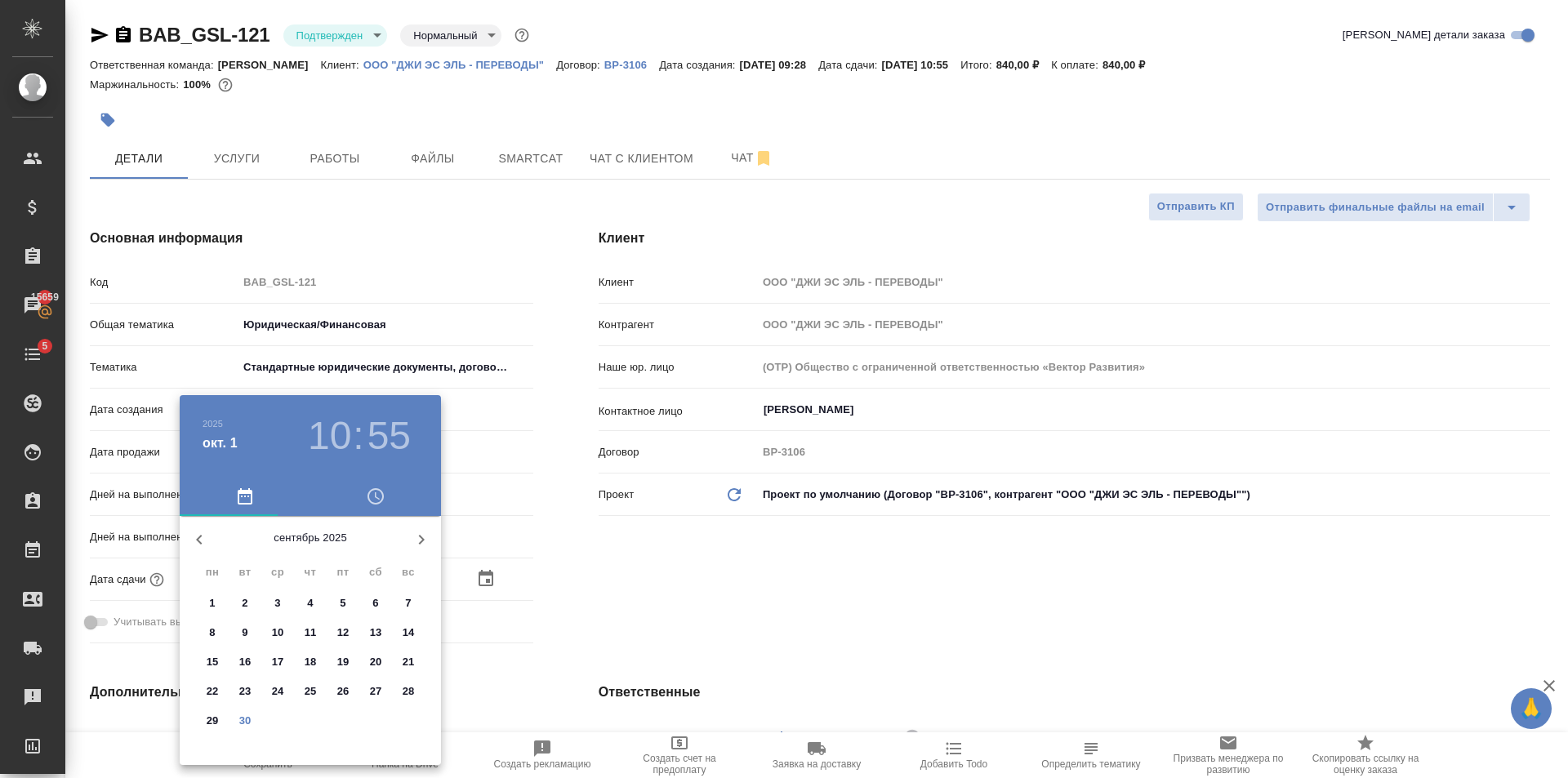
type textarea "x"
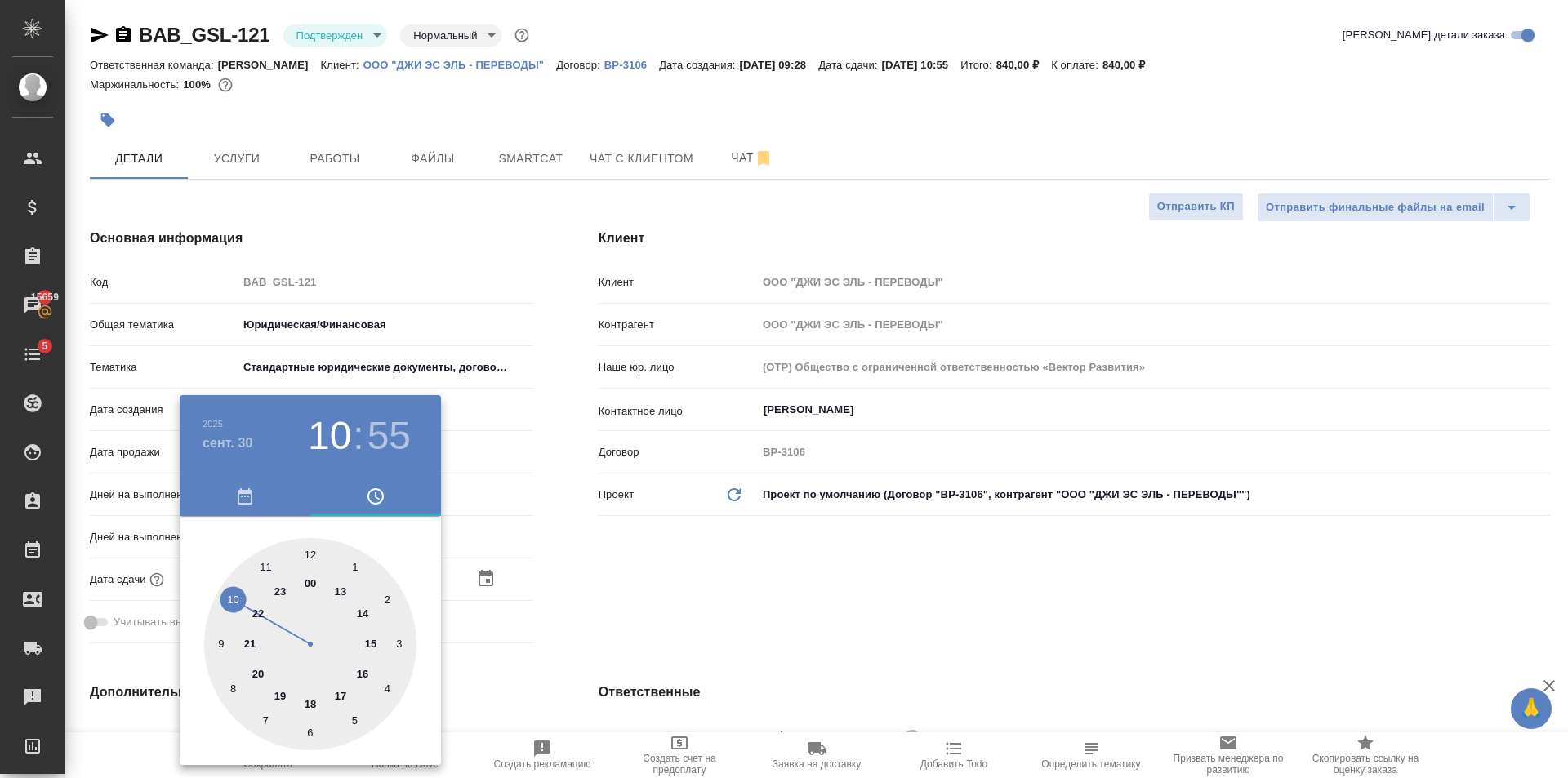
click at [372, 643] on div at bounding box center [310, 644] width 212 height 212
type input "30.09.2025 15:55"
type textarea "x"
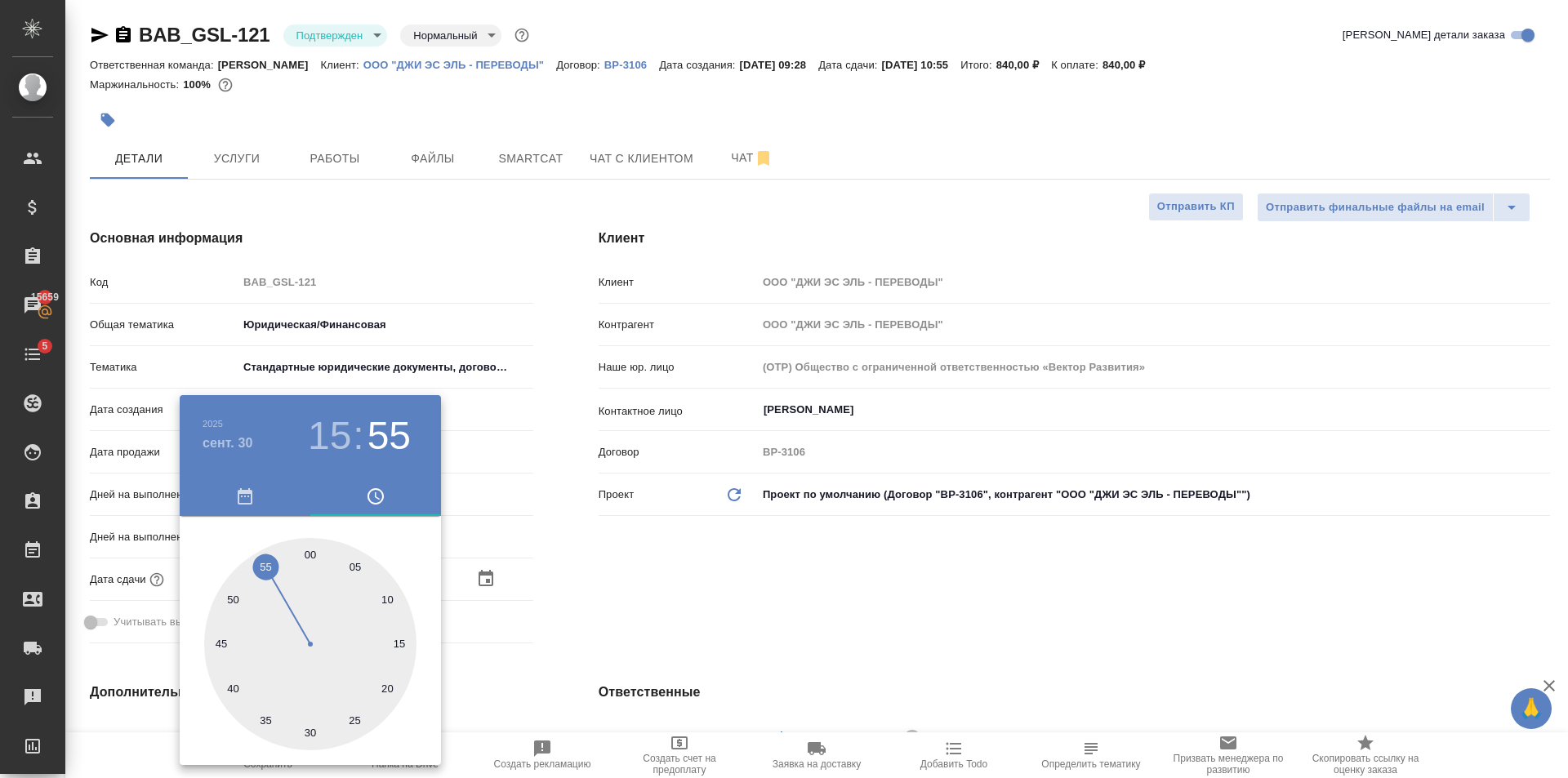
click at [309, 562] on div at bounding box center [310, 644] width 212 height 212
type input "30.09.2025 15:00"
type textarea "x"
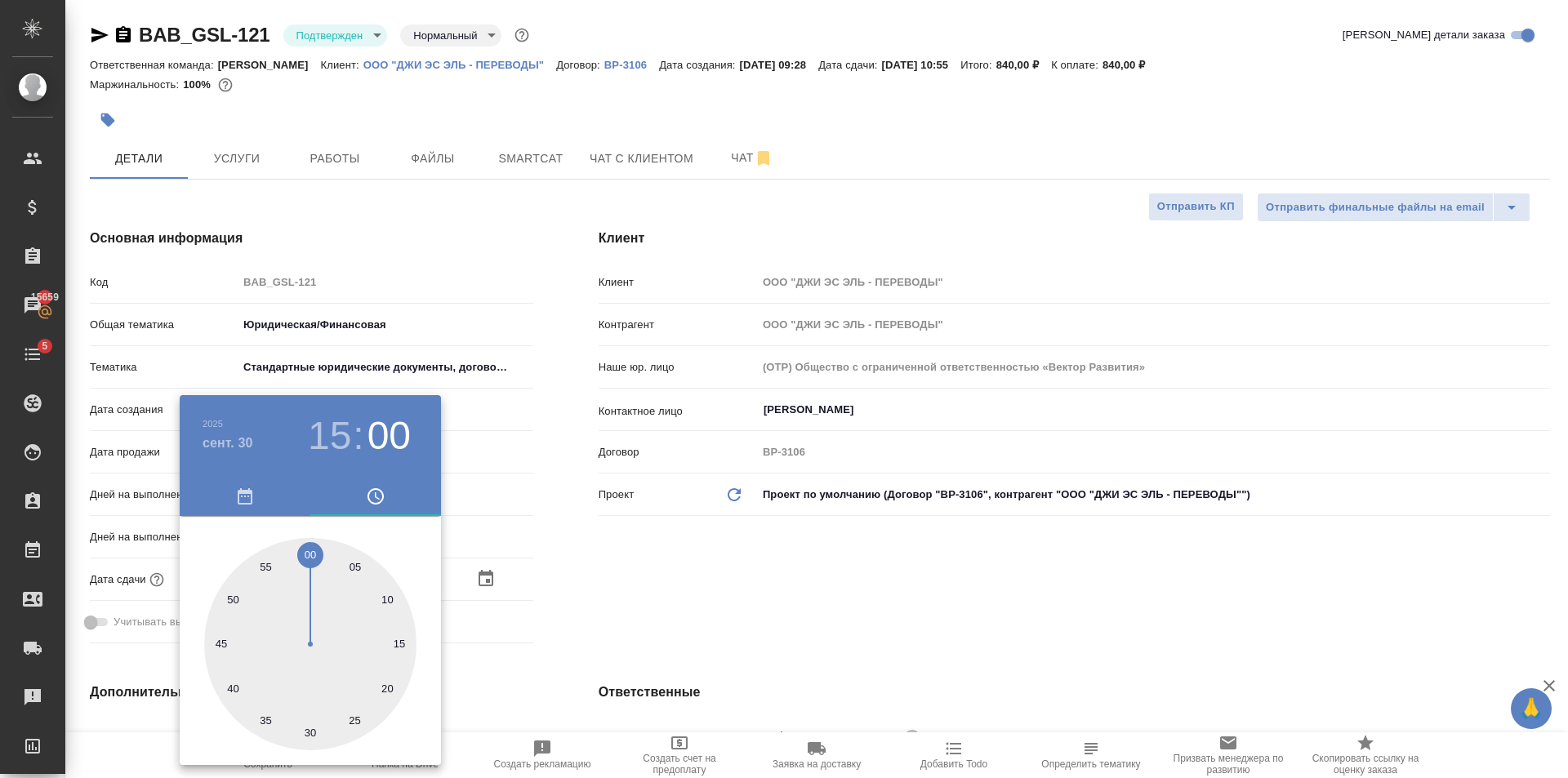
click at [624, 568] on div at bounding box center [784, 389] width 1568 height 778
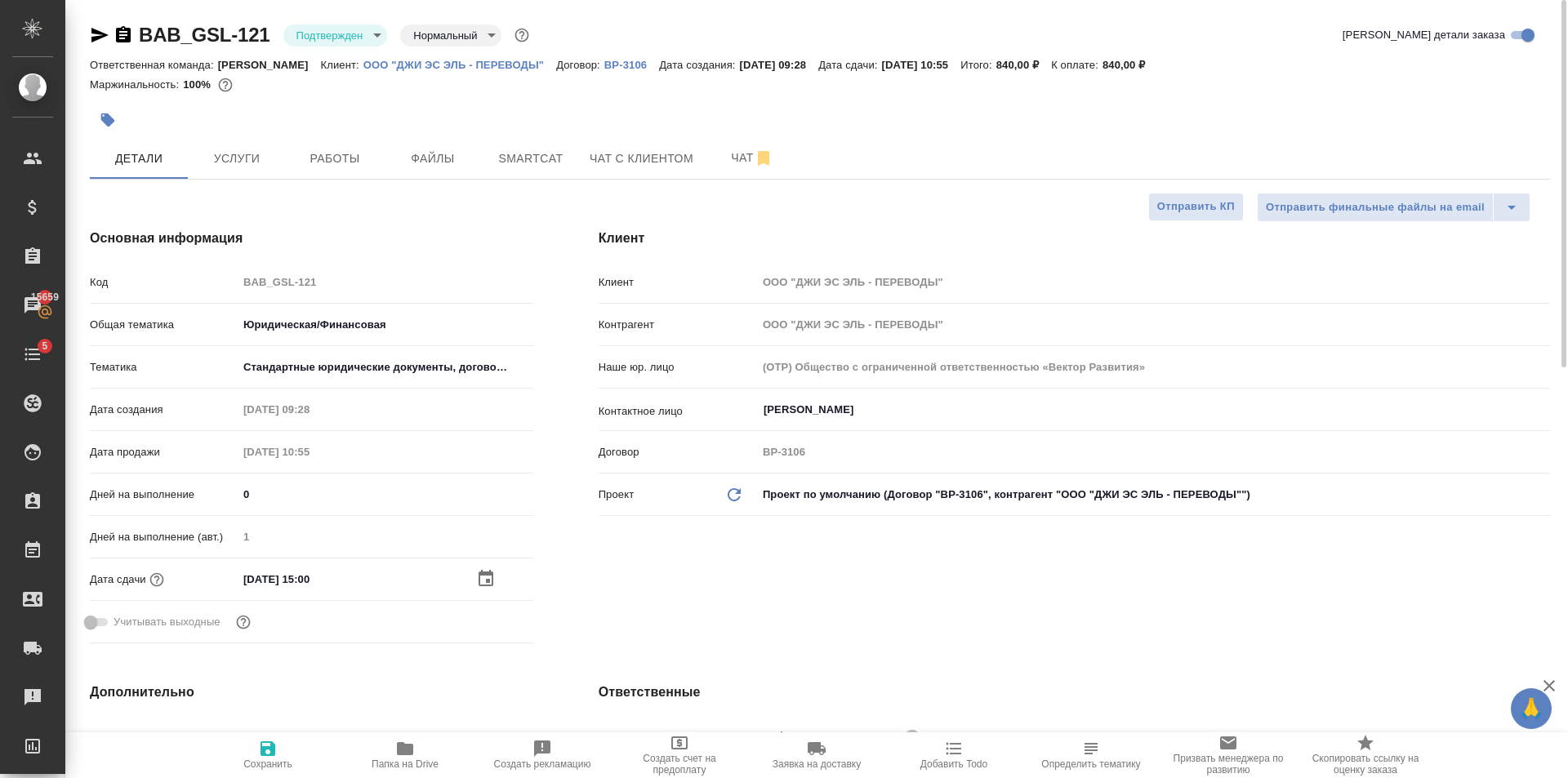
click at [266, 751] on icon "button" at bounding box center [267, 748] width 19 height 19
type textarea "x"
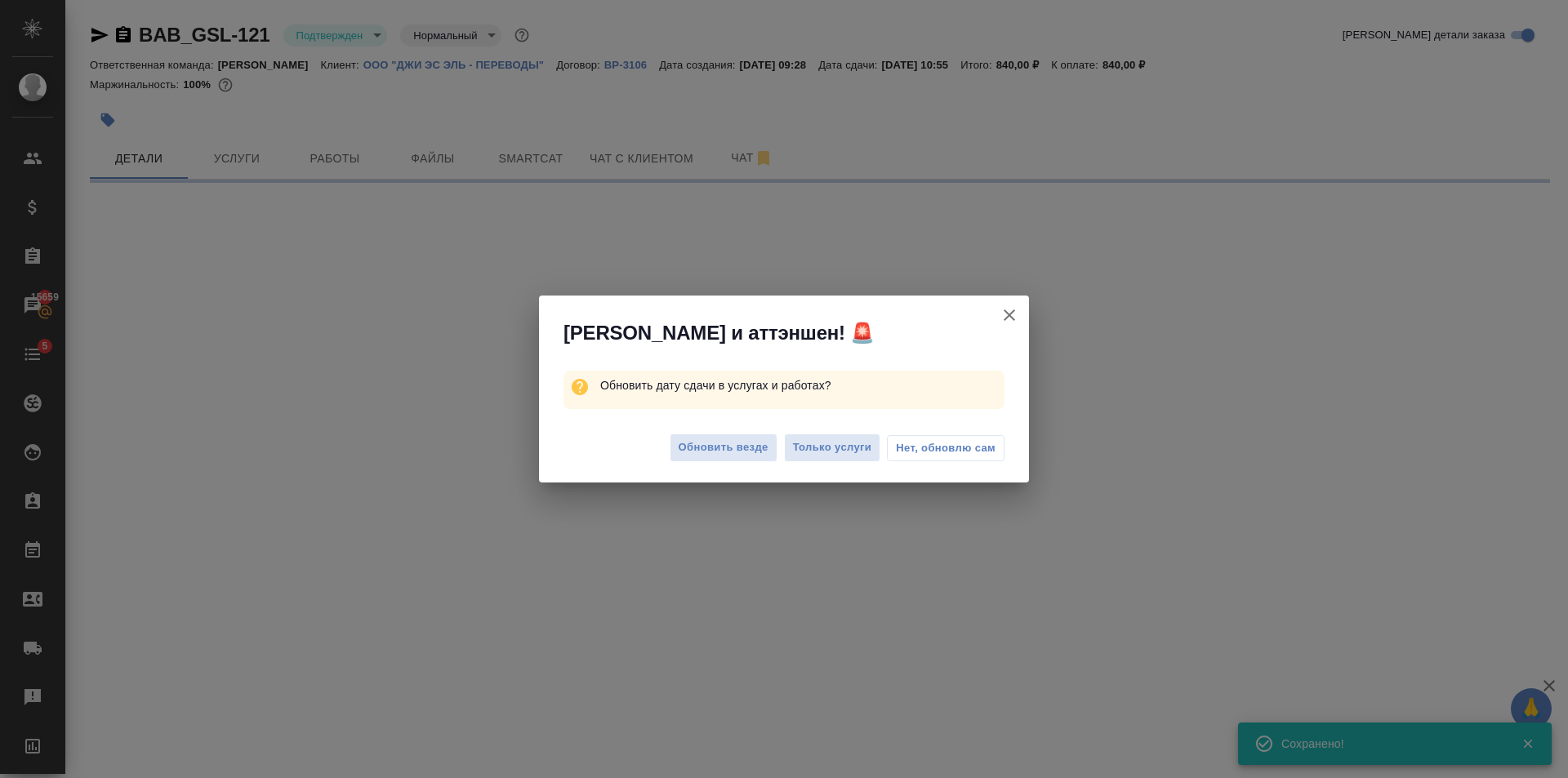
click at [757, 432] on div "Обновить везде Только услуги Нет, обновлю сам" at bounding box center [784, 449] width 490 height 66
select select "RU"
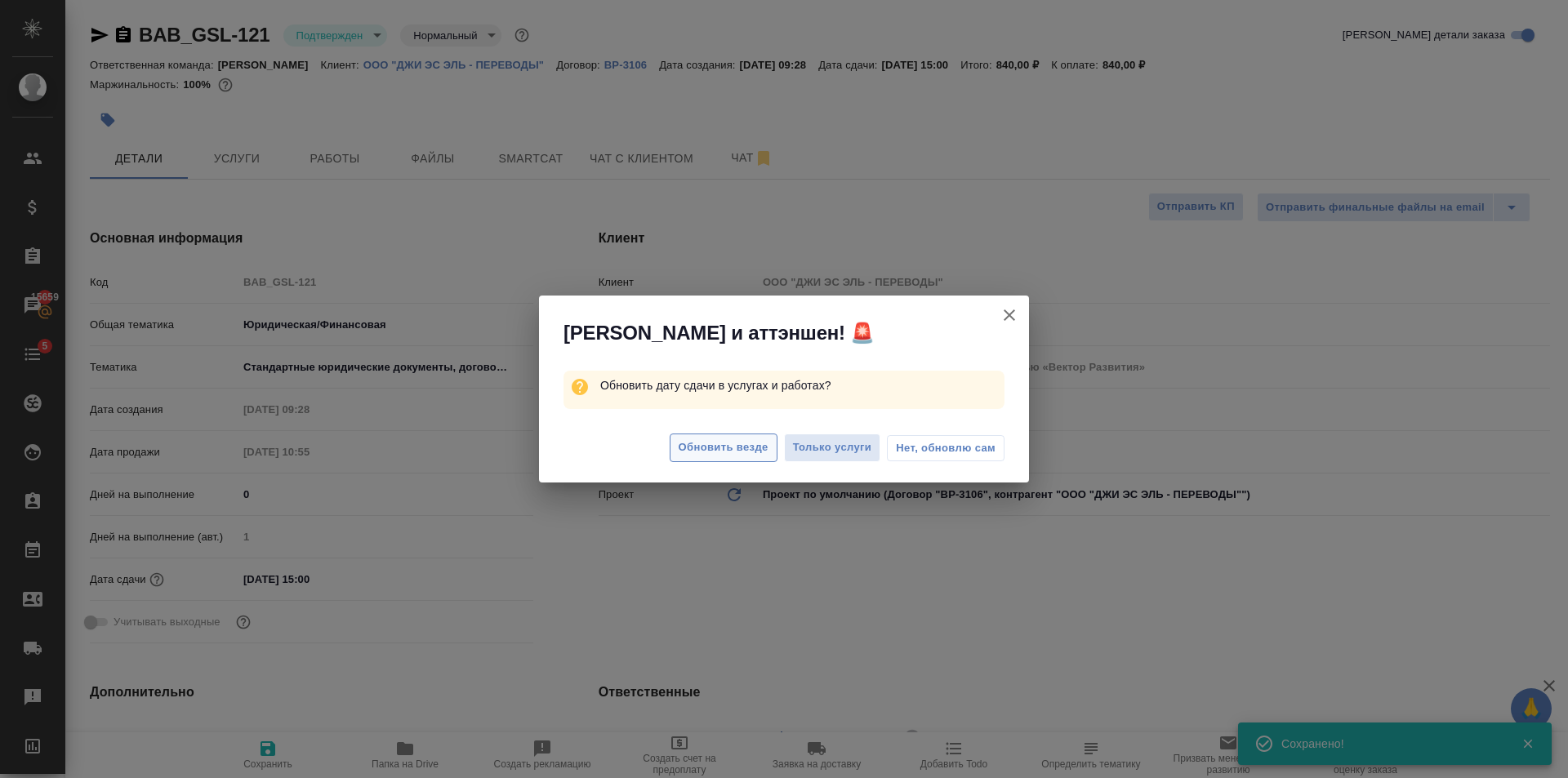
type textarea "x"
click at [754, 449] on span "Обновить везде" at bounding box center [723, 447] width 89 height 18
type textarea "x"
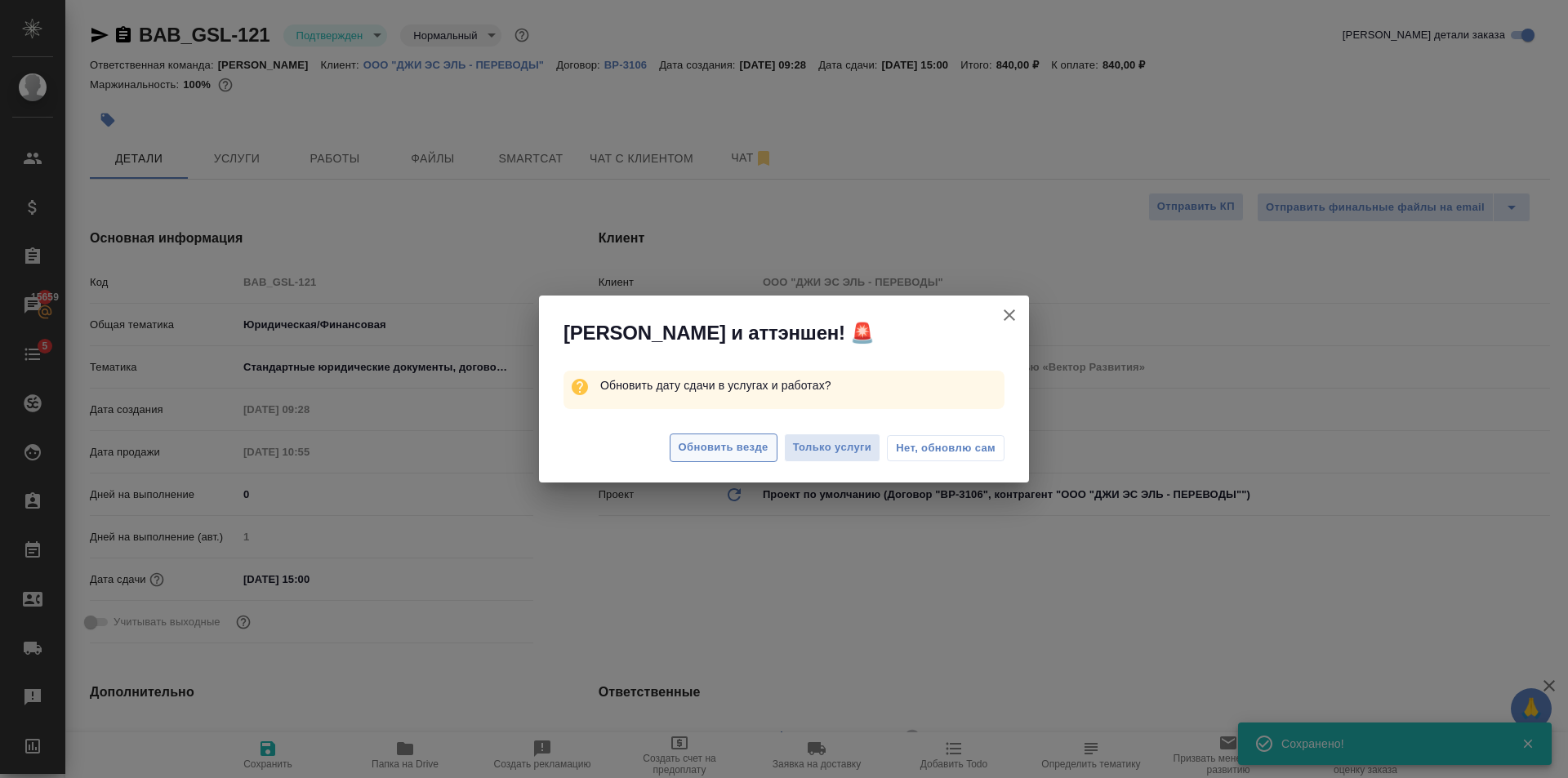
type textarea "x"
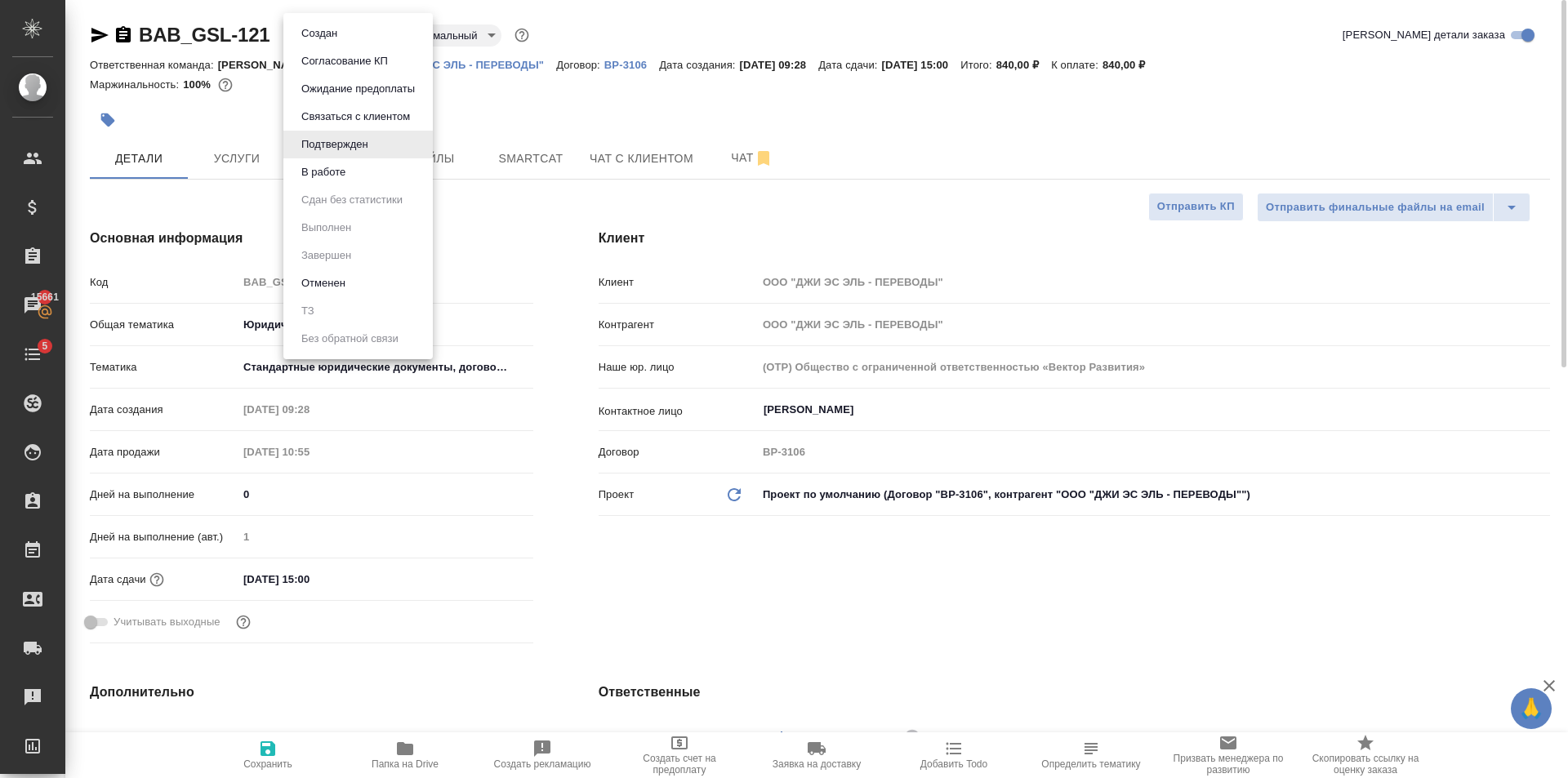
click at [365, 38] on body "🙏 .cls-1 fill:#fff; AWATERA Golubev Dmitry Клиенты Спецификации Заказы 15661 Ча…" at bounding box center [784, 389] width 1568 height 778
click at [372, 174] on li "В работе" at bounding box center [358, 173] width 149 height 28
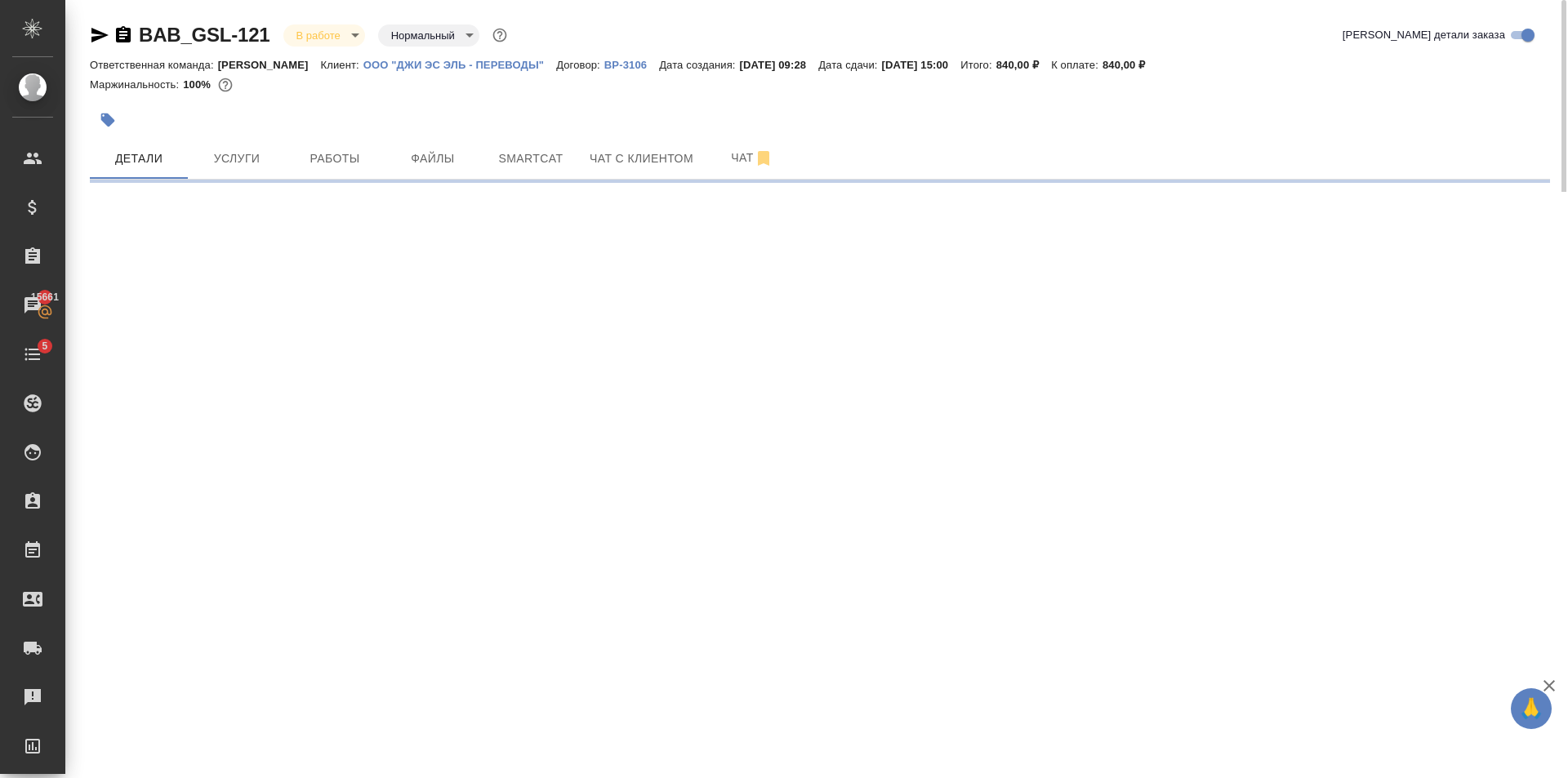
click at [337, 39] on body "🙏 .cls-1 fill:#fff; AWATERA Golubev Dmitry Клиенты Спецификации Заказы 15661 Ча…" at bounding box center [784, 389] width 1568 height 778
select select "RU"
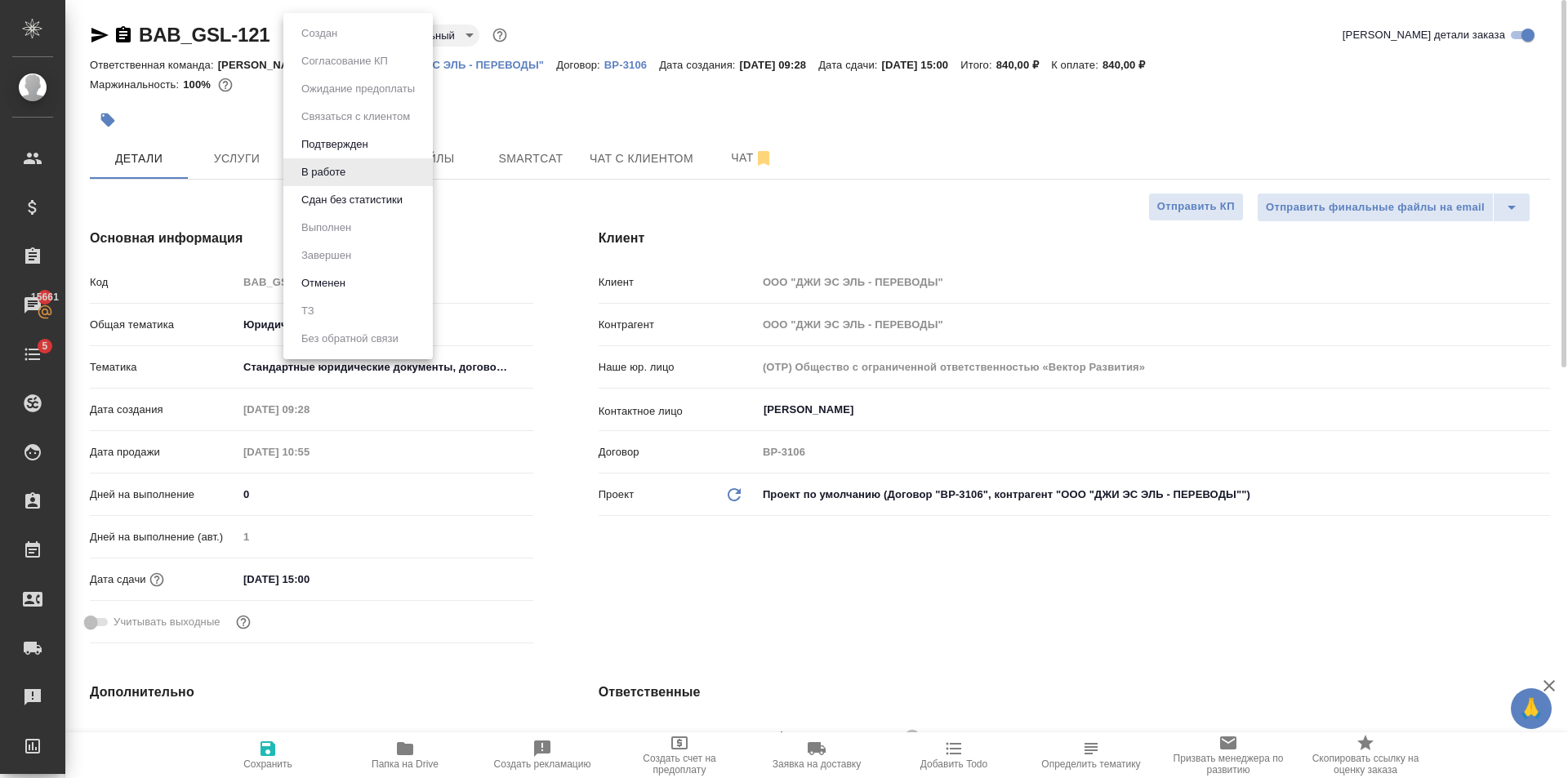
type textarea "x"
click at [828, 126] on div at bounding box center [784, 389] width 1568 height 778
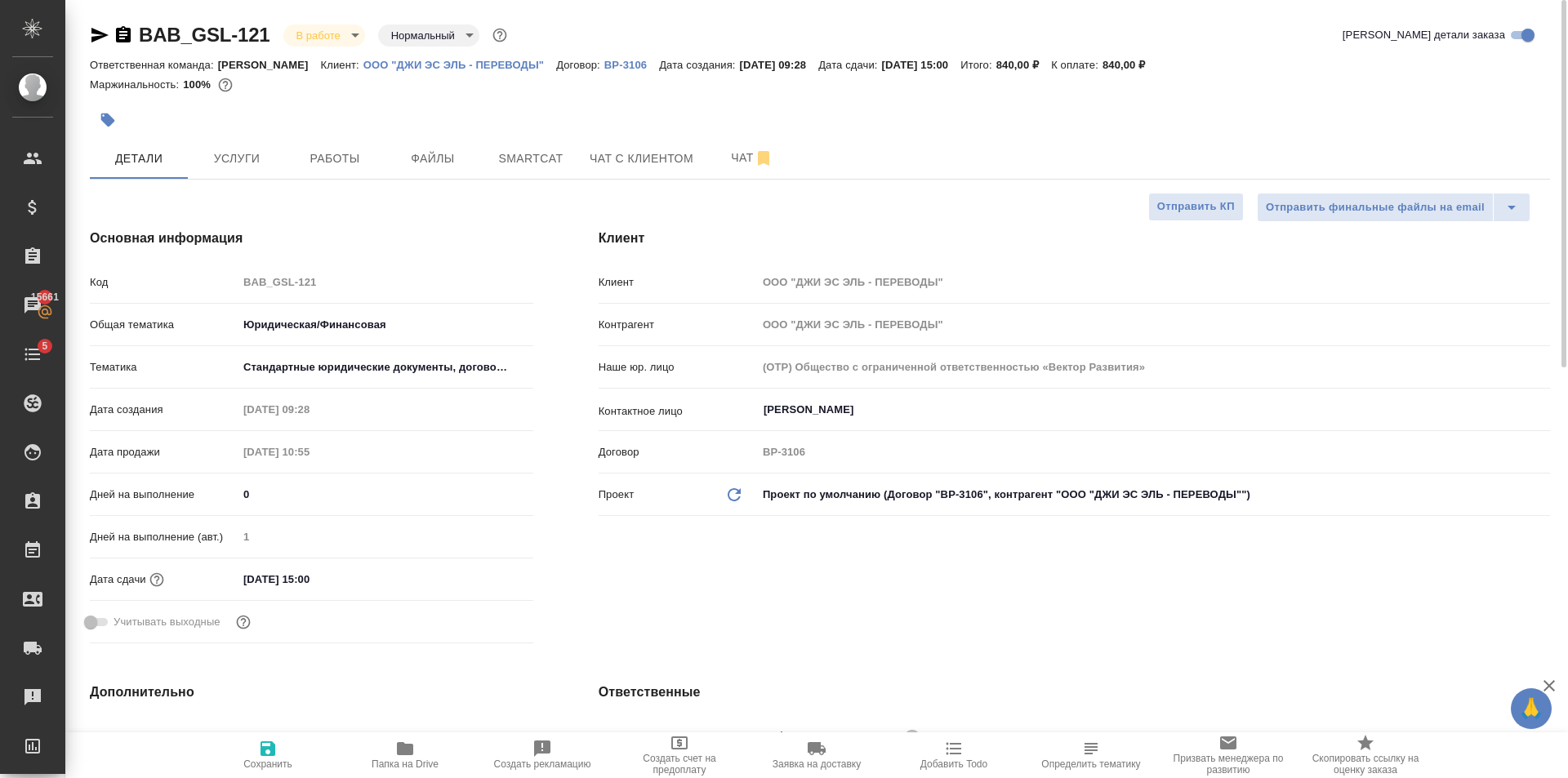
type textarea "x"
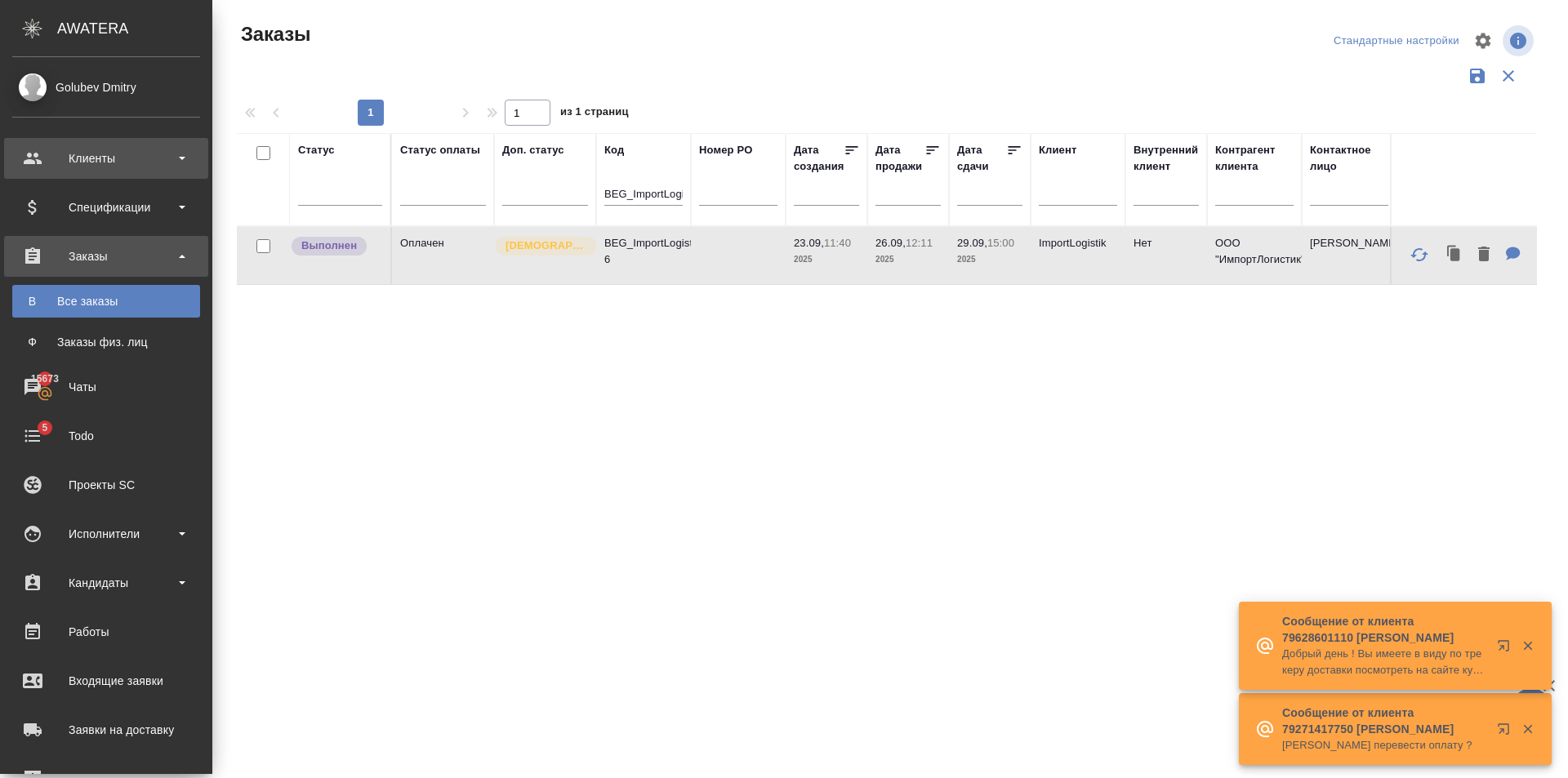
click at [124, 159] on div "Клиенты" at bounding box center [106, 159] width 188 height 25
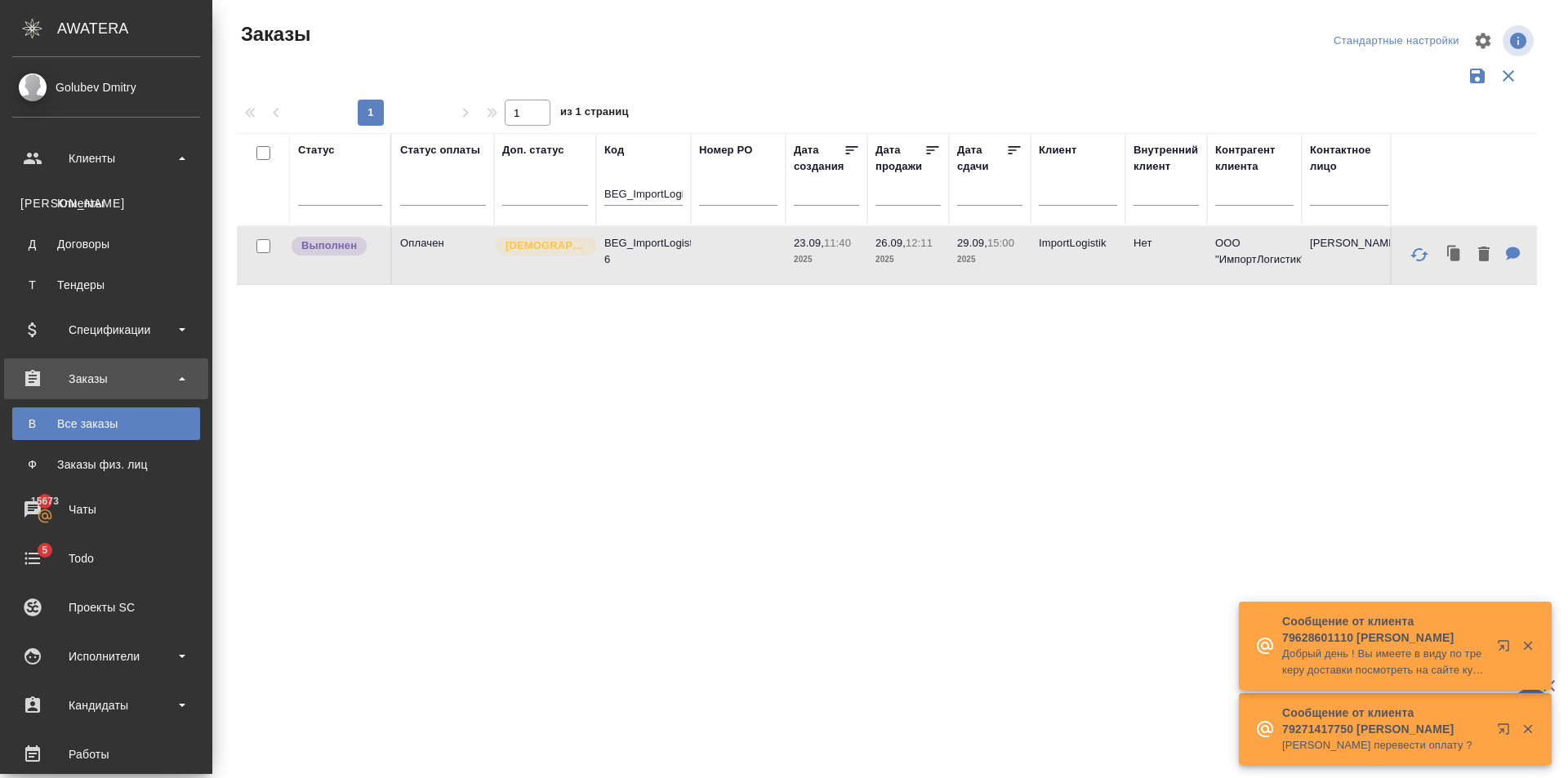
click at [115, 183] on ul "К Клиенты Д Договоры Т Тендеры" at bounding box center [106, 240] width 212 height 123
click at [109, 196] on div "Клиенты" at bounding box center [106, 203] width 172 height 17
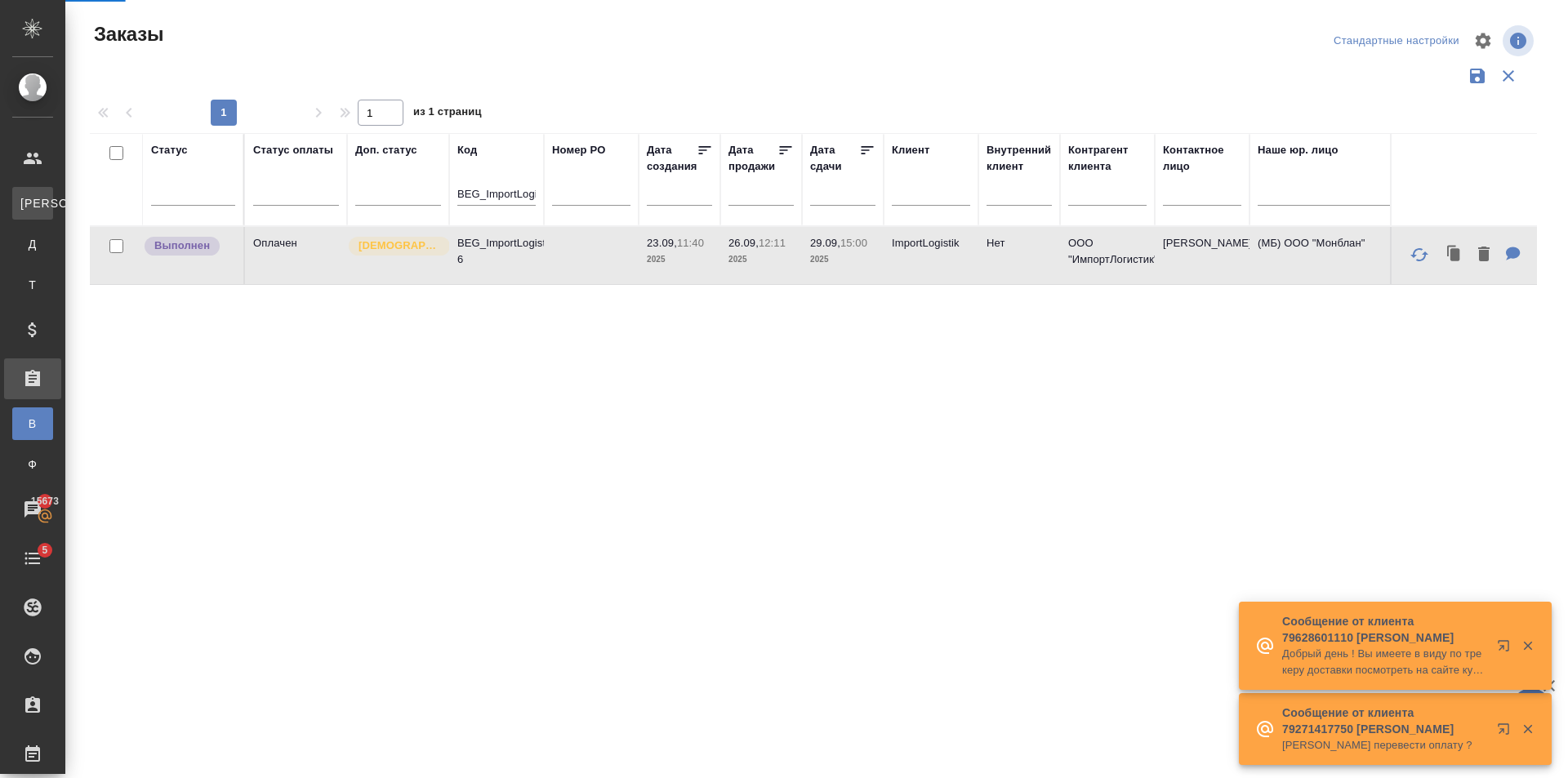
select select "RU"
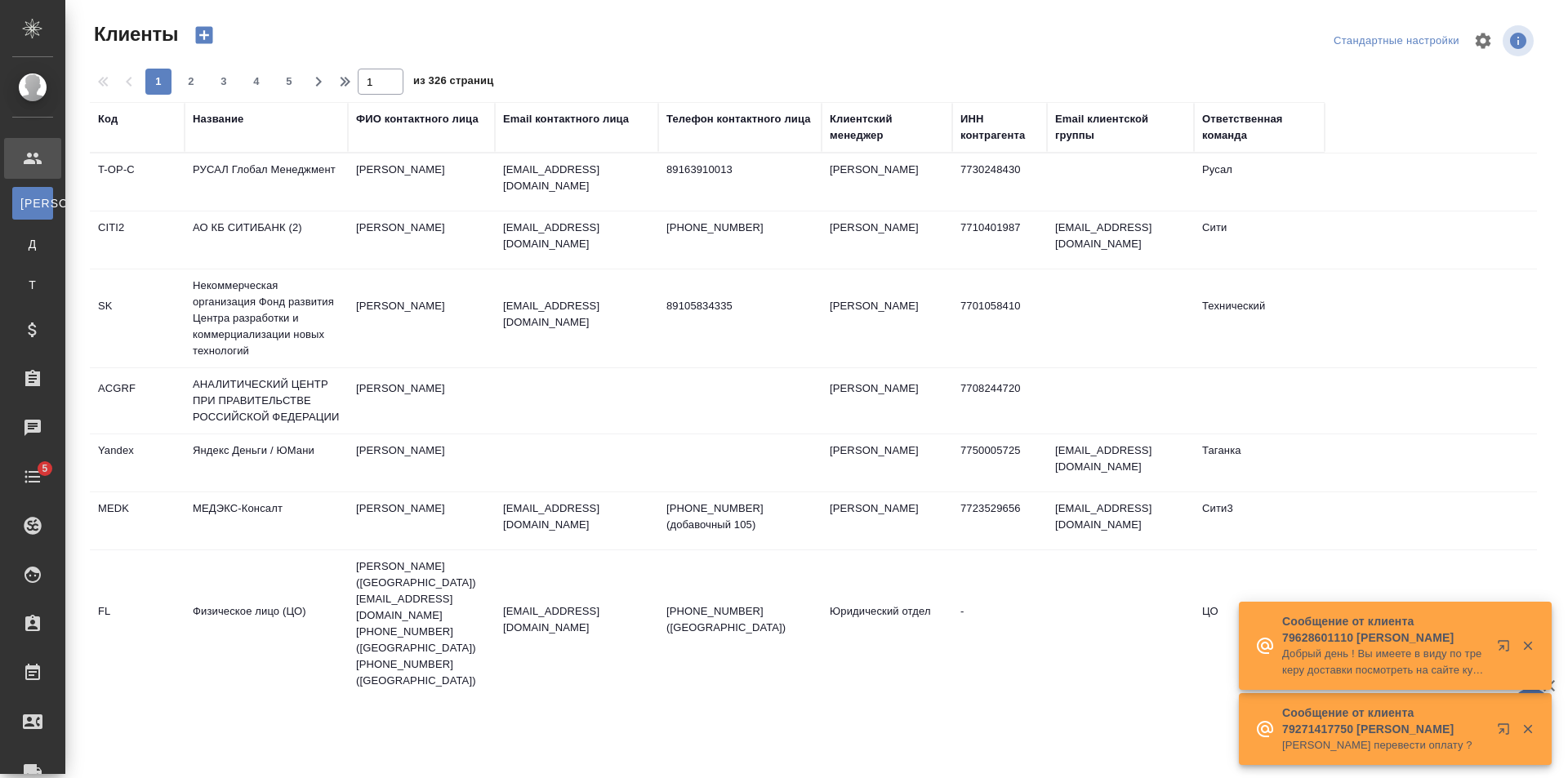
click at [199, 117] on div "Название" at bounding box center [218, 119] width 51 height 17
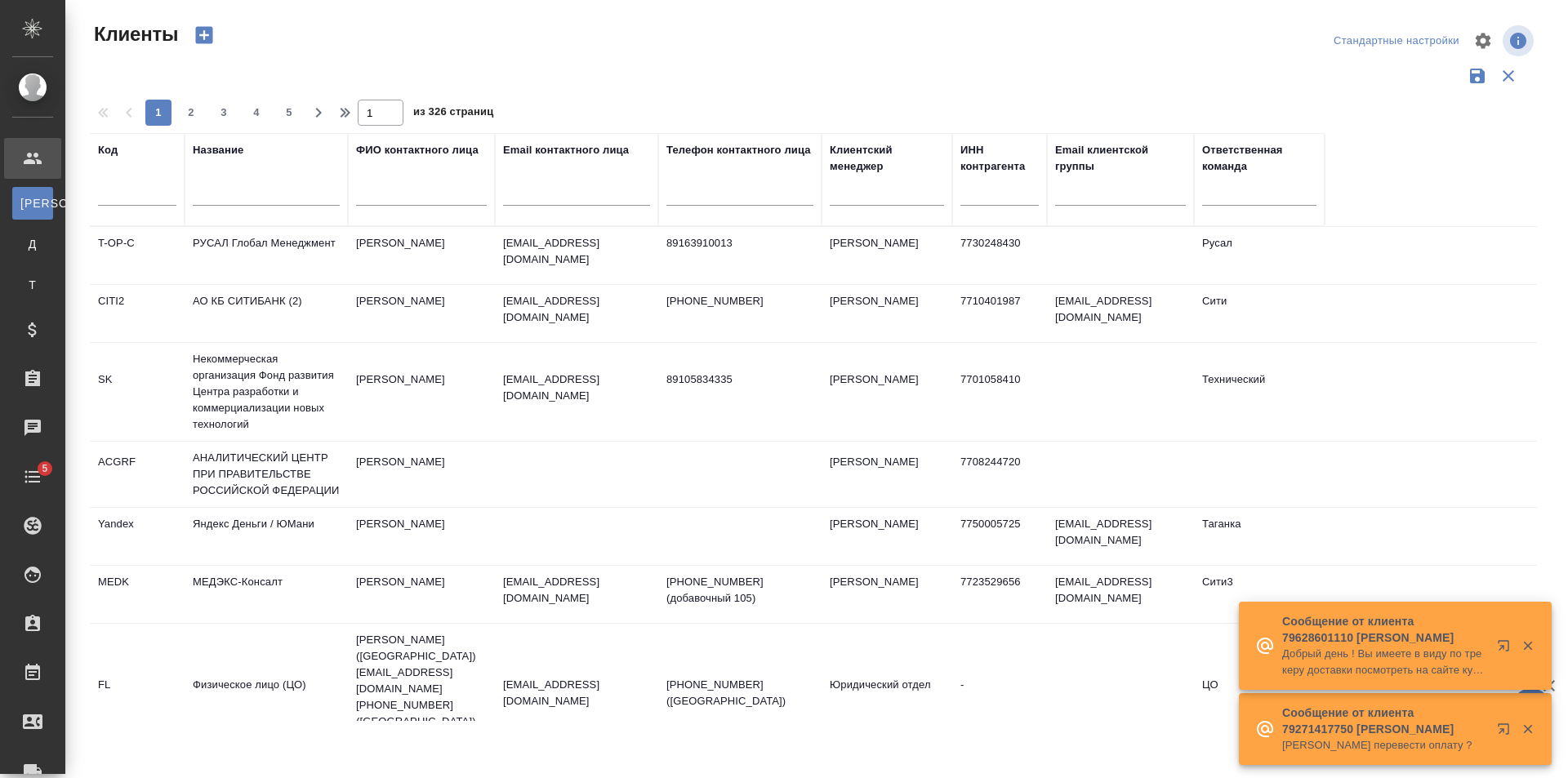
click at [246, 196] on input "text" at bounding box center [266, 194] width 147 height 20
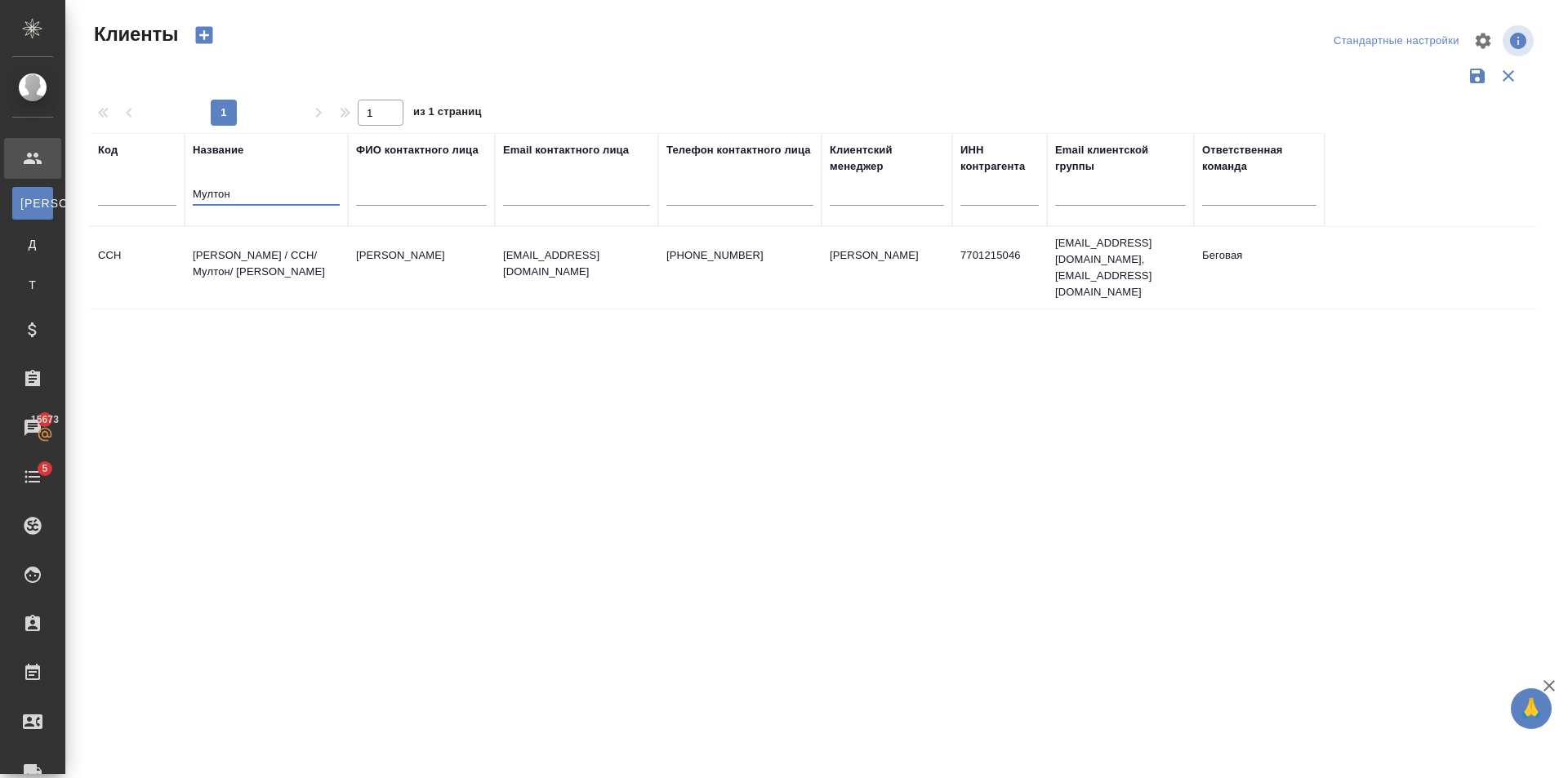
type input "Мултон"
click at [445, 261] on td "[PERSON_NAME]" at bounding box center [422, 267] width 147 height 57
click at [445, 261] on td "Балыгина Светлана" at bounding box center [422, 267] width 147 height 57
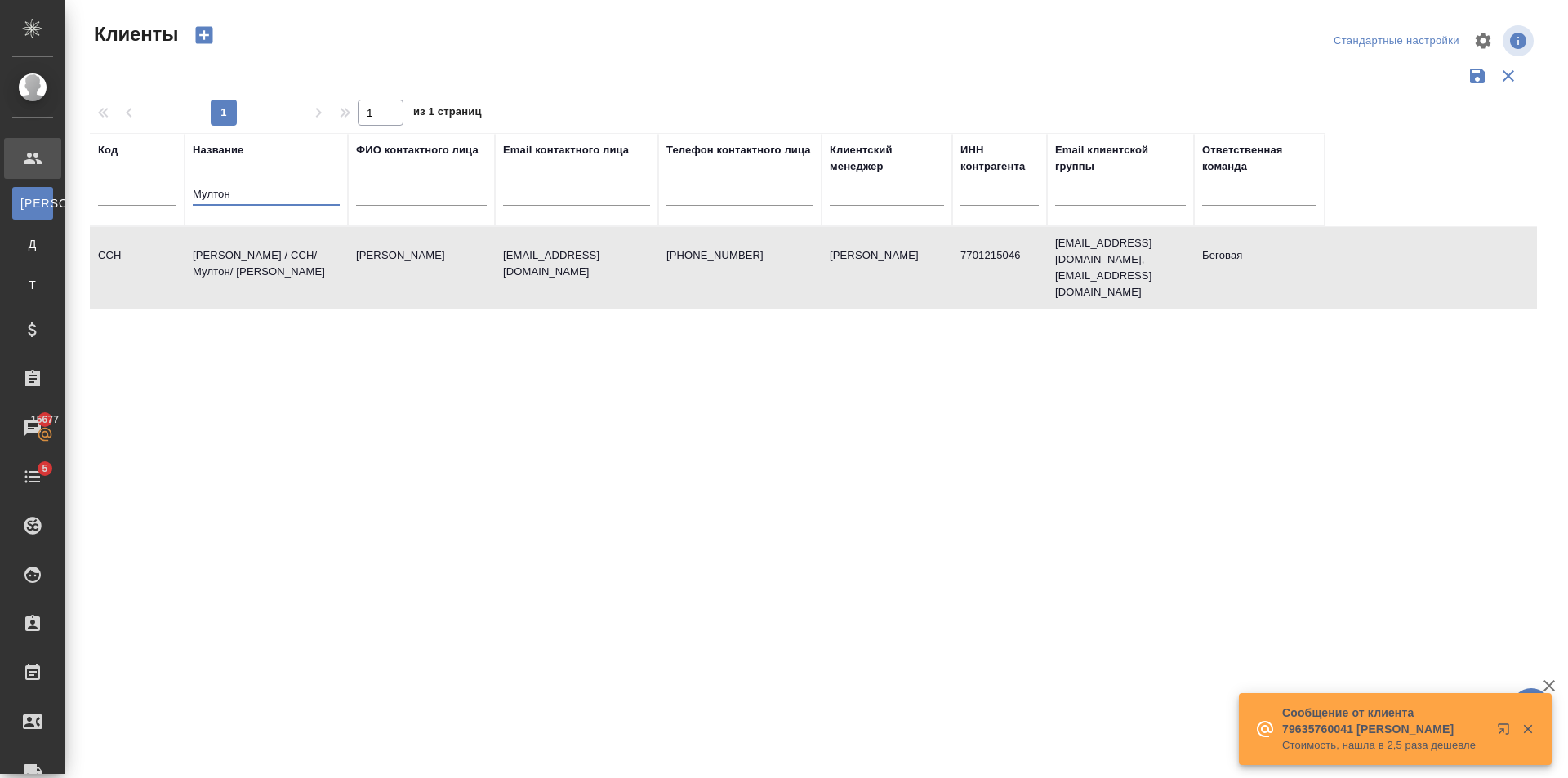
drag, startPoint x: 287, startPoint y: 186, endPoint x: 399, endPoint y: 231, distance: 120.7
click at [21, 196] on div ".cls-1 fill:#fff; AWATERA Golubev Dmitry Клиенты К Клиенты Д Договоры Т Тендеры…" at bounding box center [784, 389] width 1568 height 778
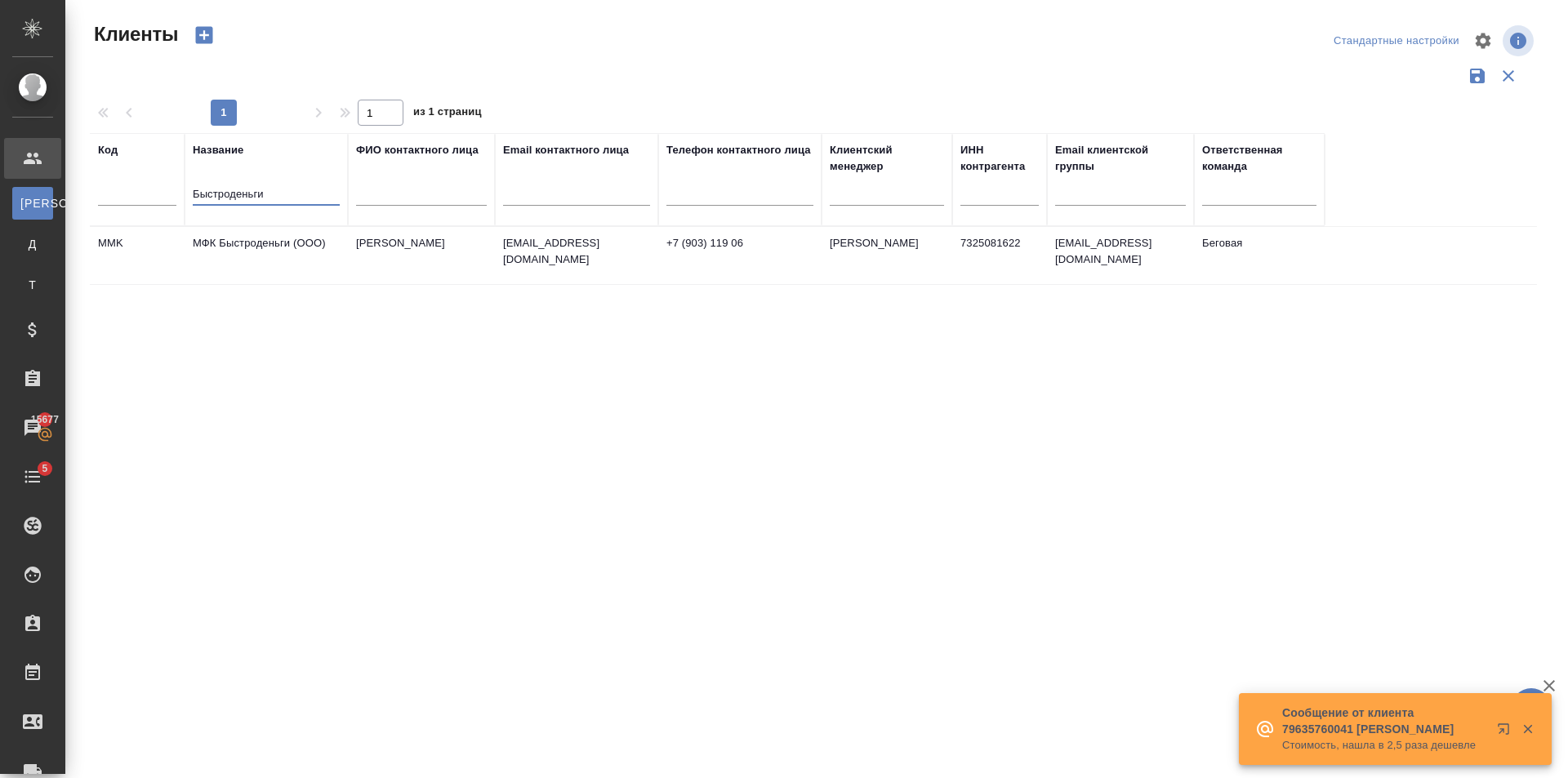
type input "Быстроденьги"
click at [409, 263] on td "Кулага Анна" at bounding box center [422, 255] width 147 height 57
click at [410, 261] on td "Кулага Анна" at bounding box center [422, 255] width 147 height 57
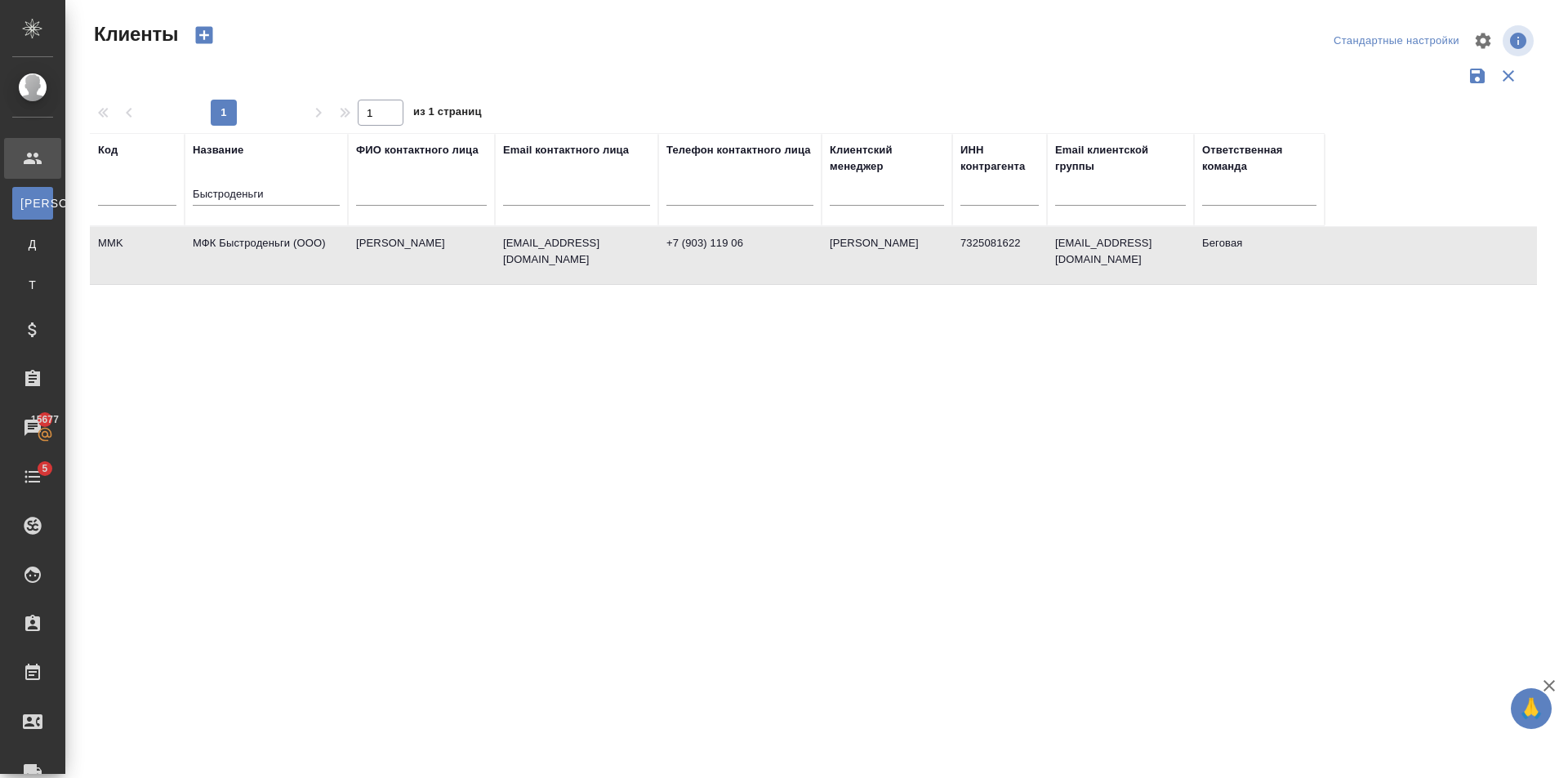
click at [869, 277] on td "[PERSON_NAME]" at bounding box center [886, 255] width 131 height 57
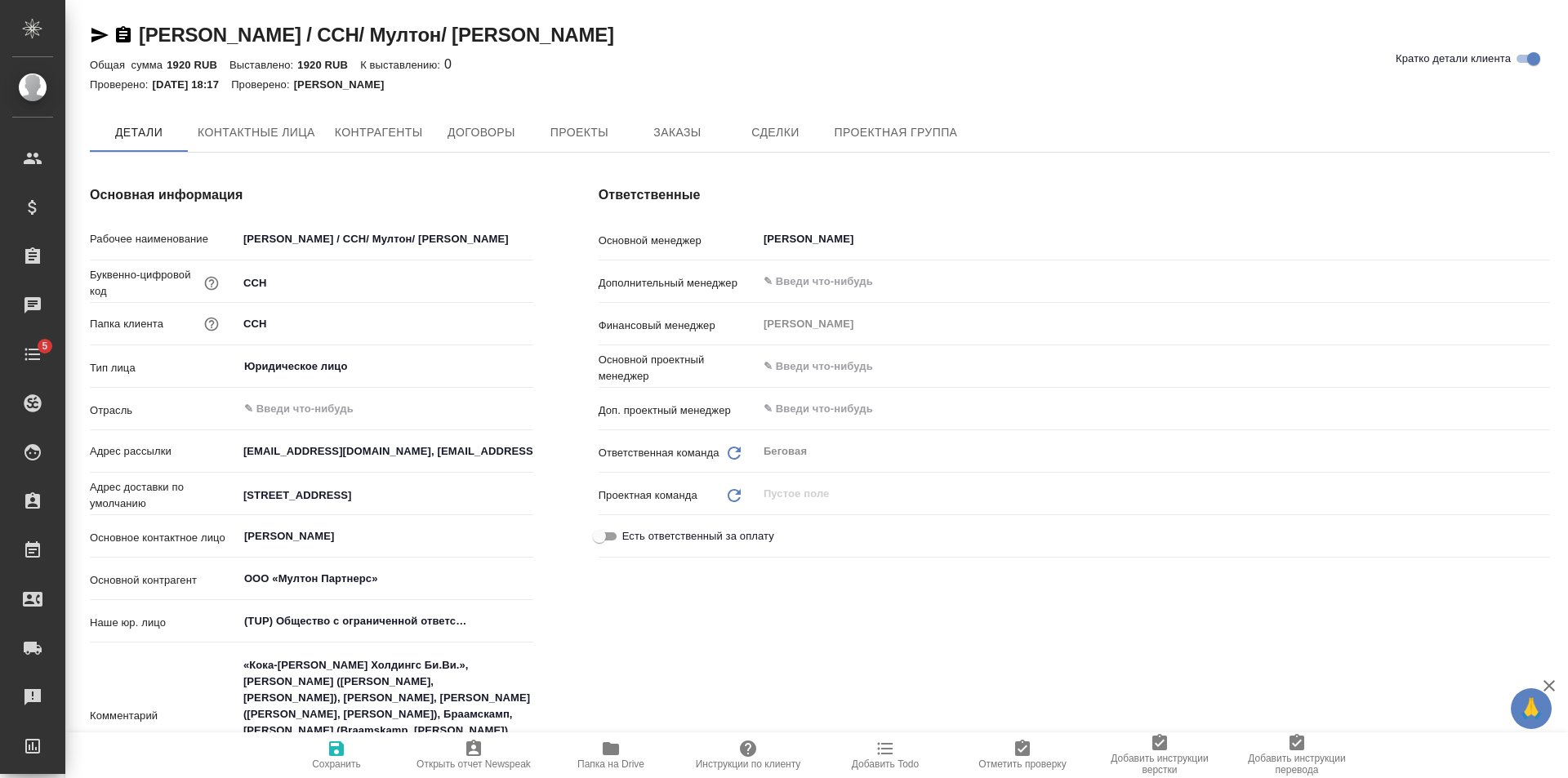
type textarea "x"
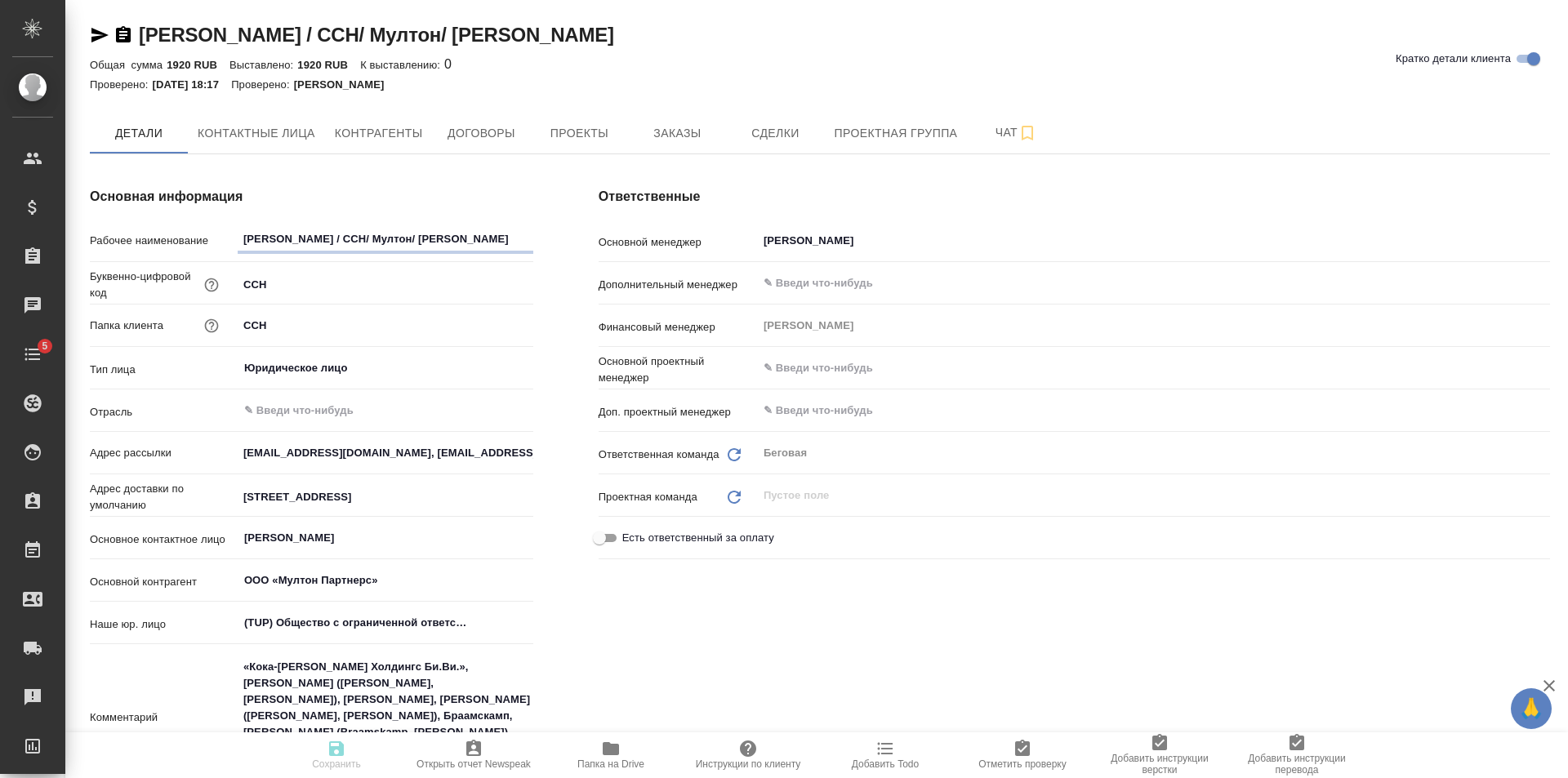
type textarea "x"
click at [710, 126] on span "Заказы" at bounding box center [677, 133] width 78 height 20
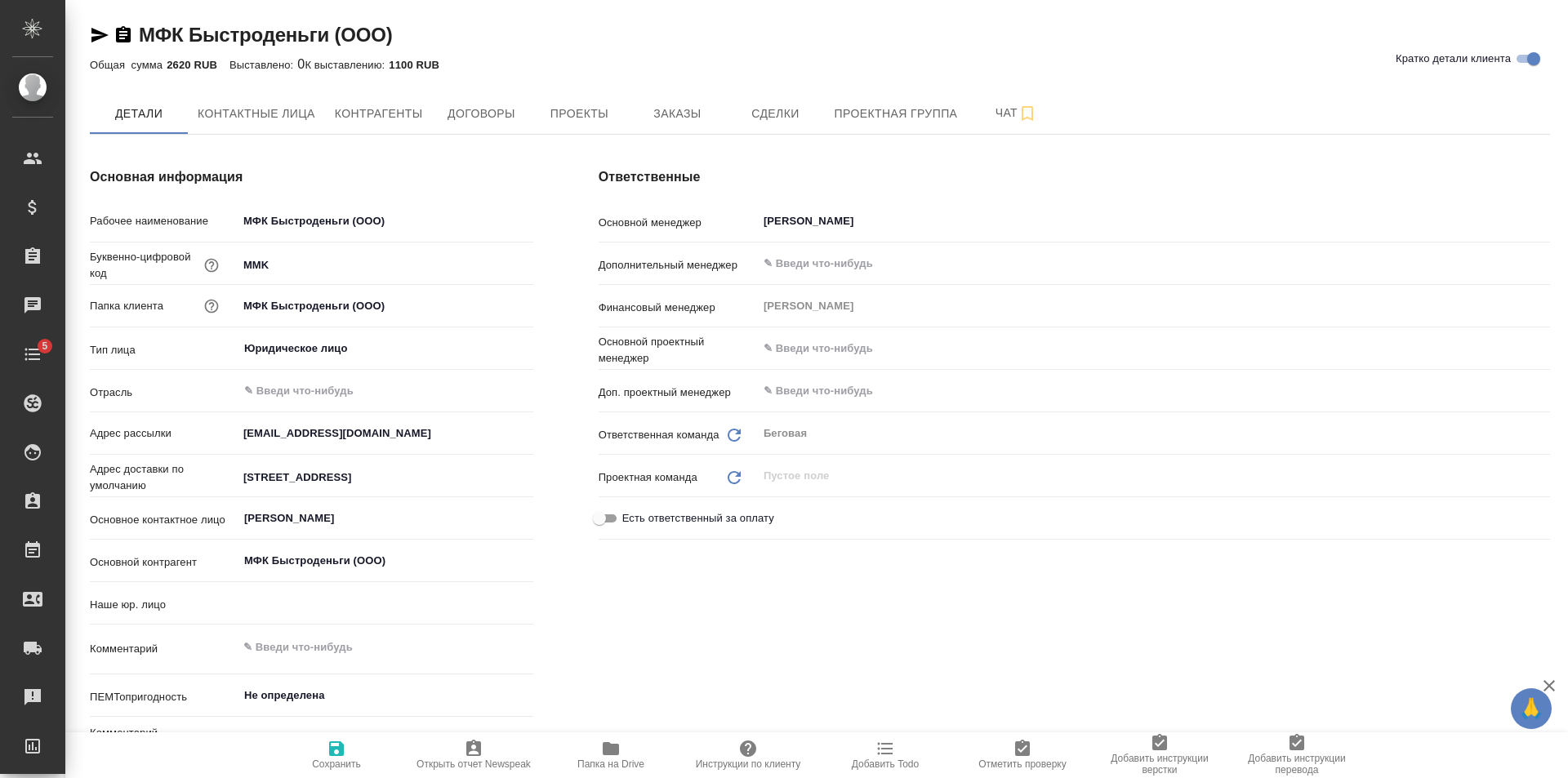
type textarea "x"
click at [638, 102] on button "Заказы" at bounding box center [677, 113] width 98 height 41
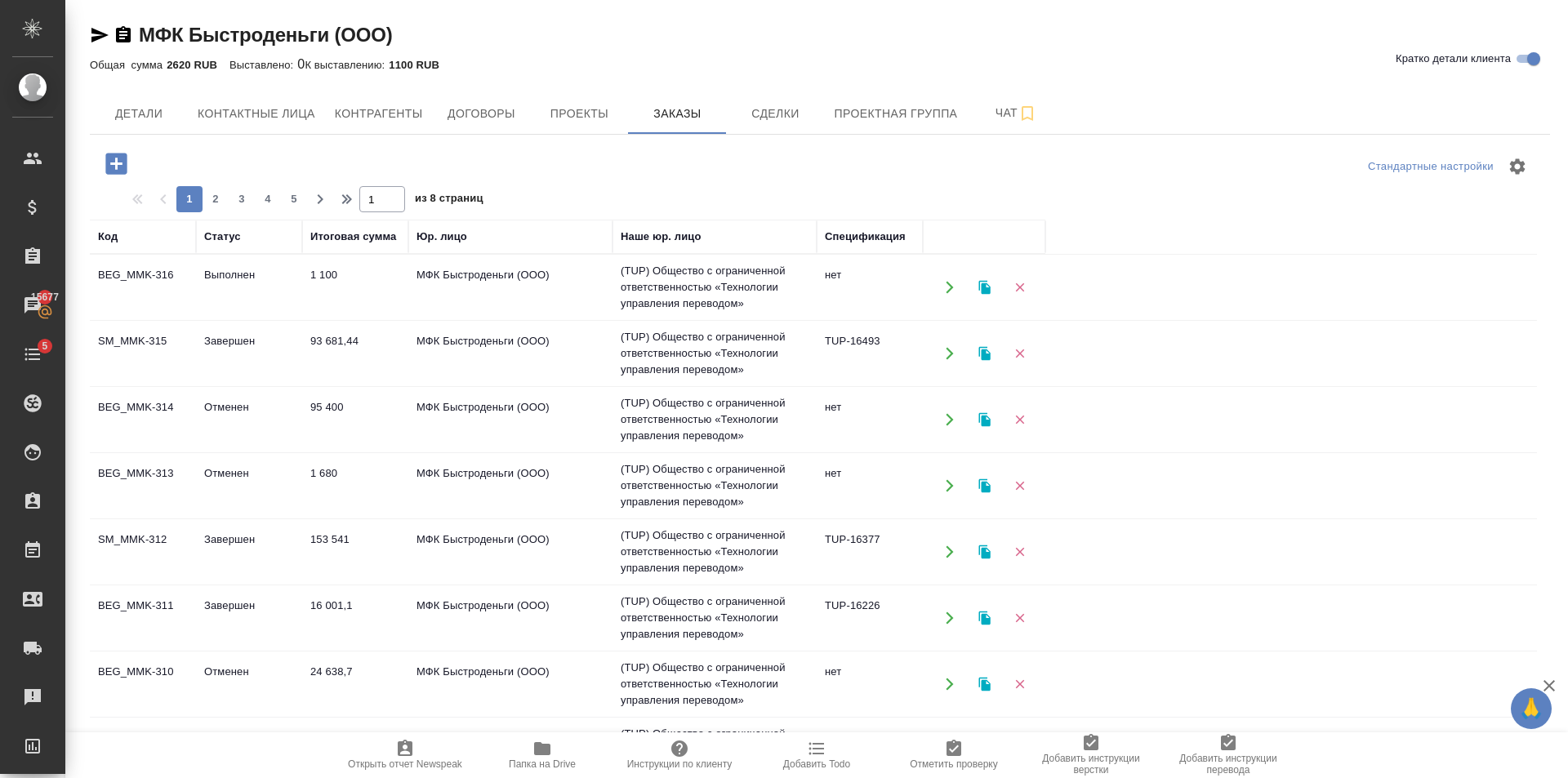
click at [456, 284] on td "МФК Быстроденьги (ООО)" at bounding box center [510, 286] width 204 height 57
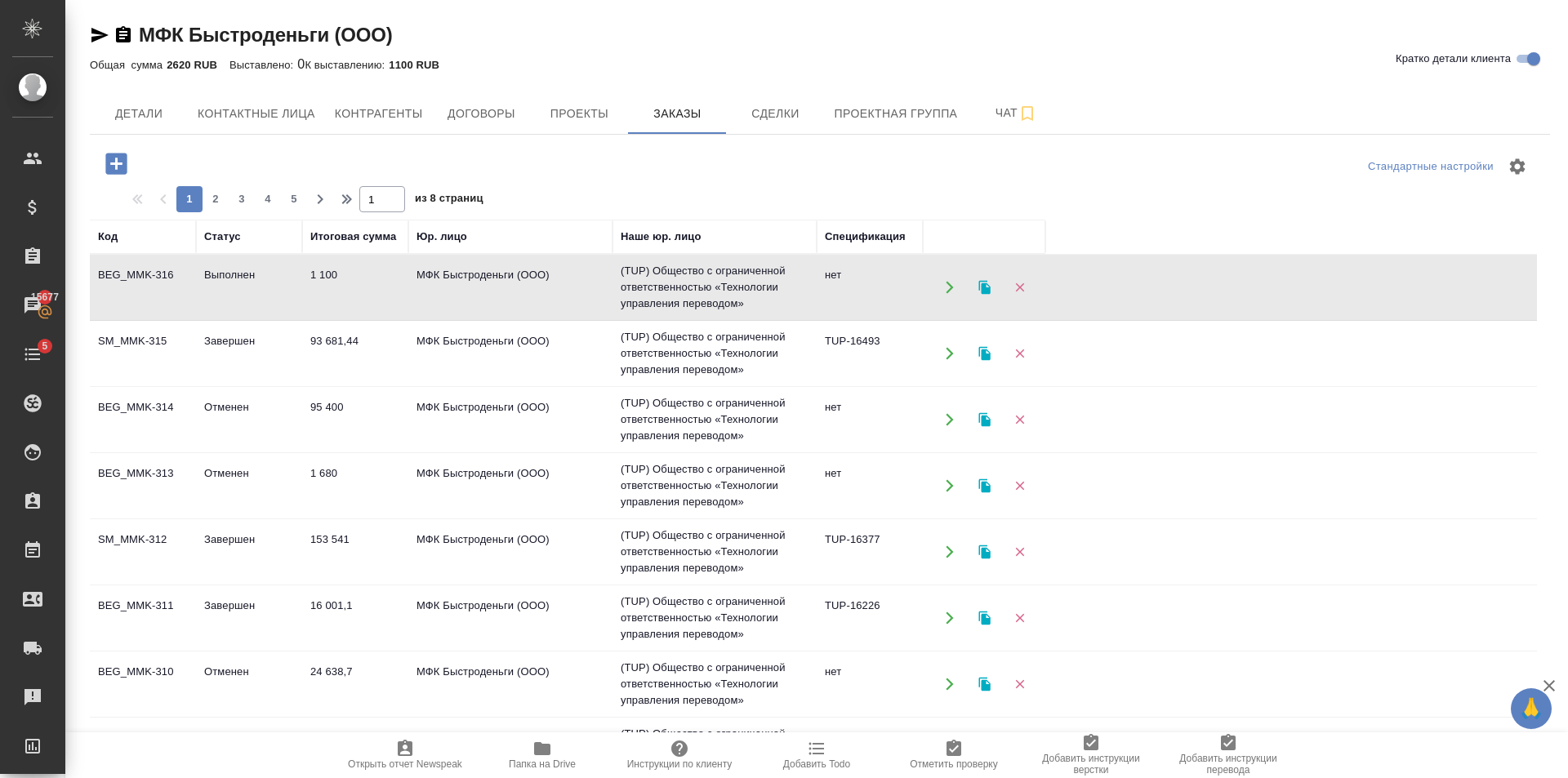
click at [540, 745] on icon "button" at bounding box center [542, 748] width 17 height 13
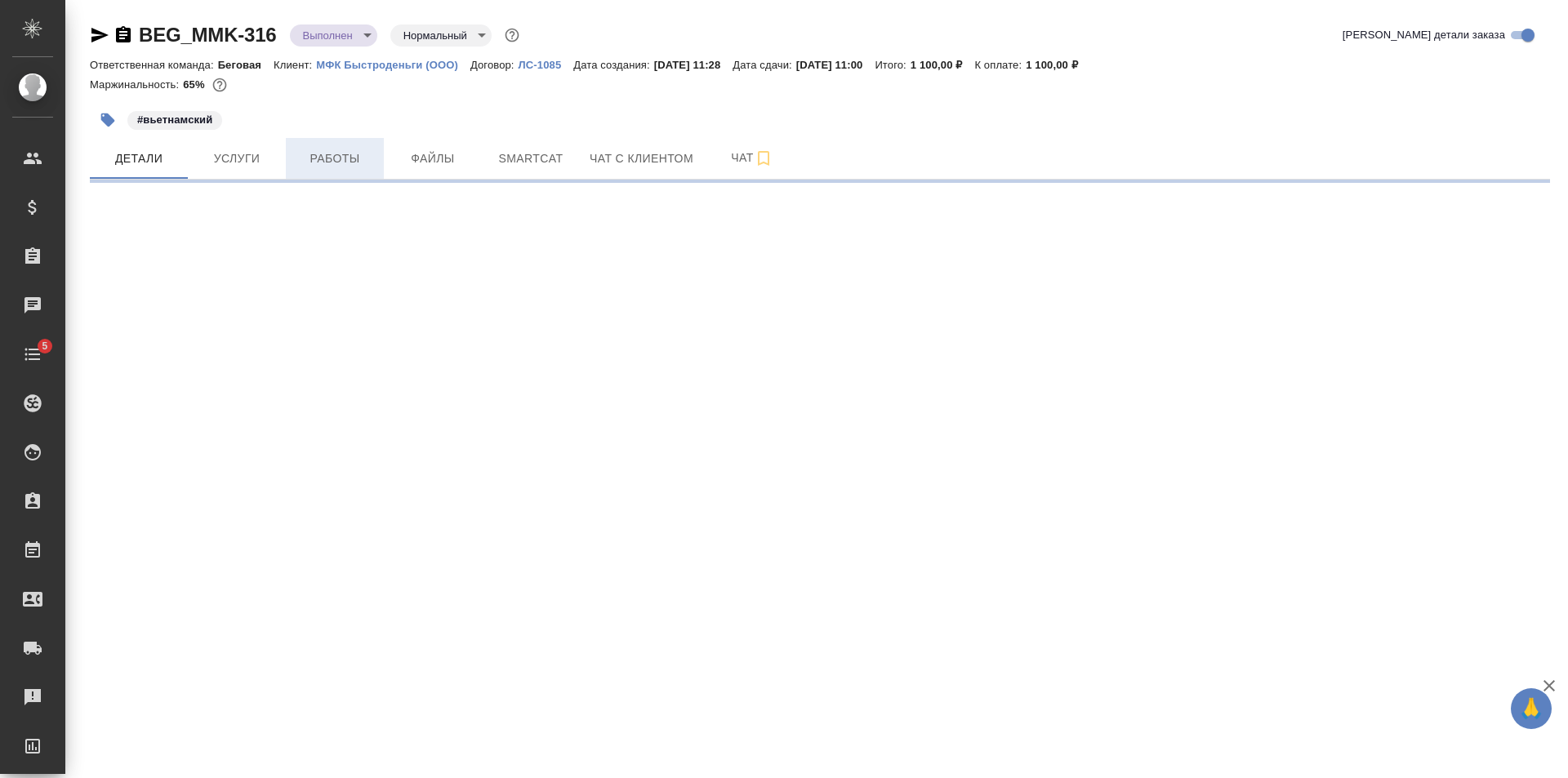
select select "RU"
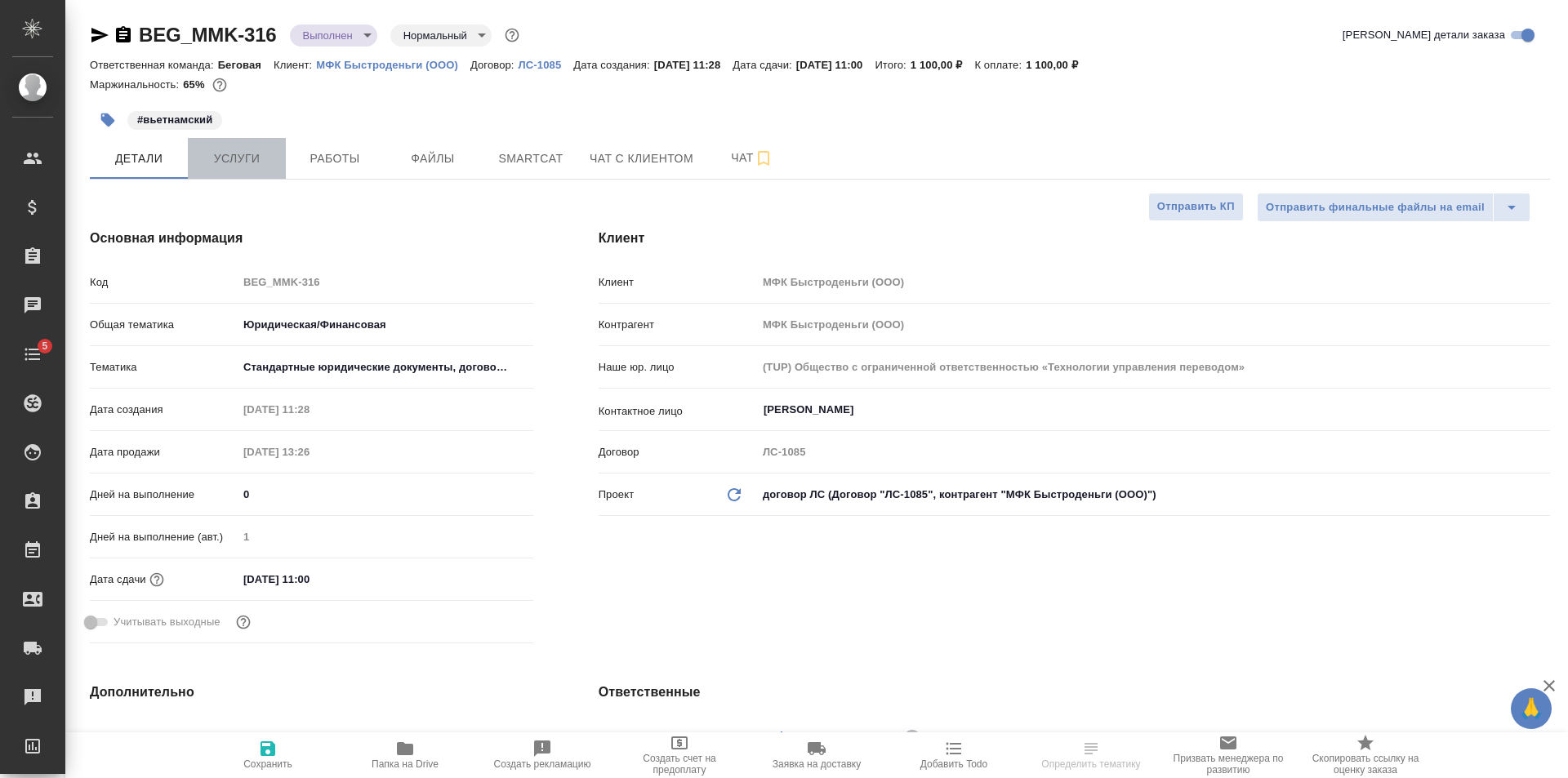
click at [263, 166] on span "Услуги" at bounding box center [236, 159] width 78 height 20
type textarea "x"
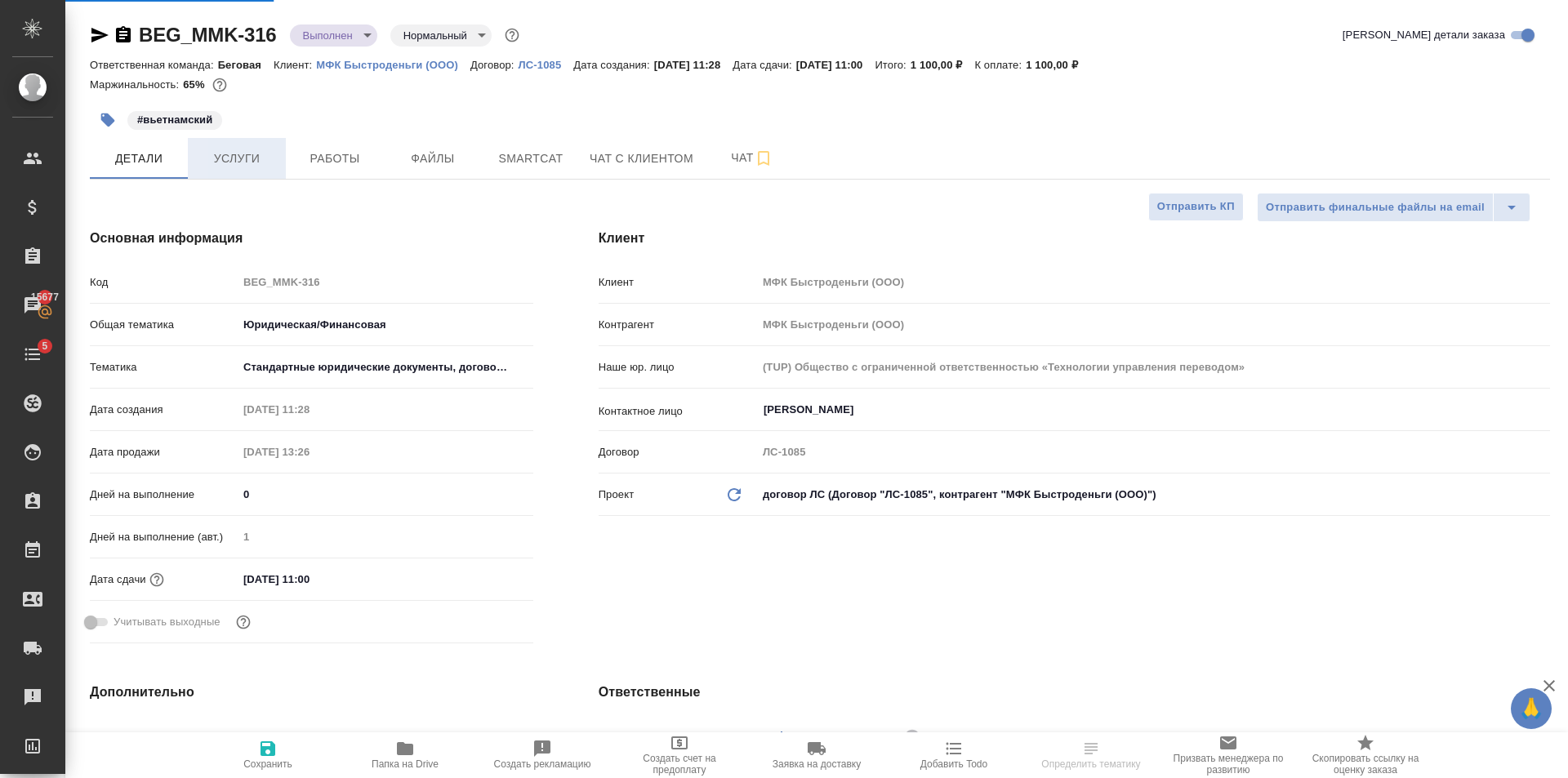
type textarea "x"
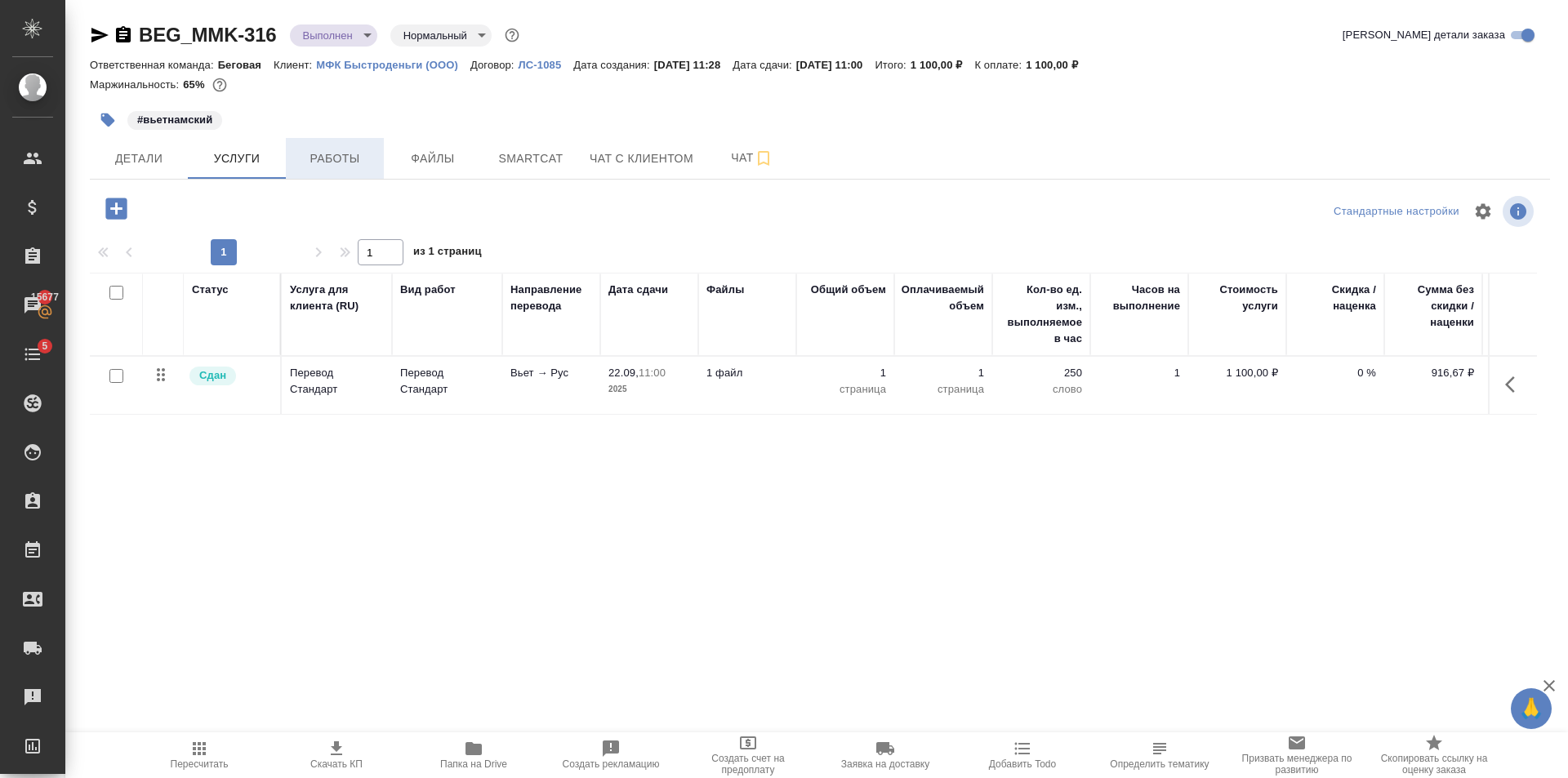
click at [328, 176] on button "Работы" at bounding box center [335, 158] width 98 height 41
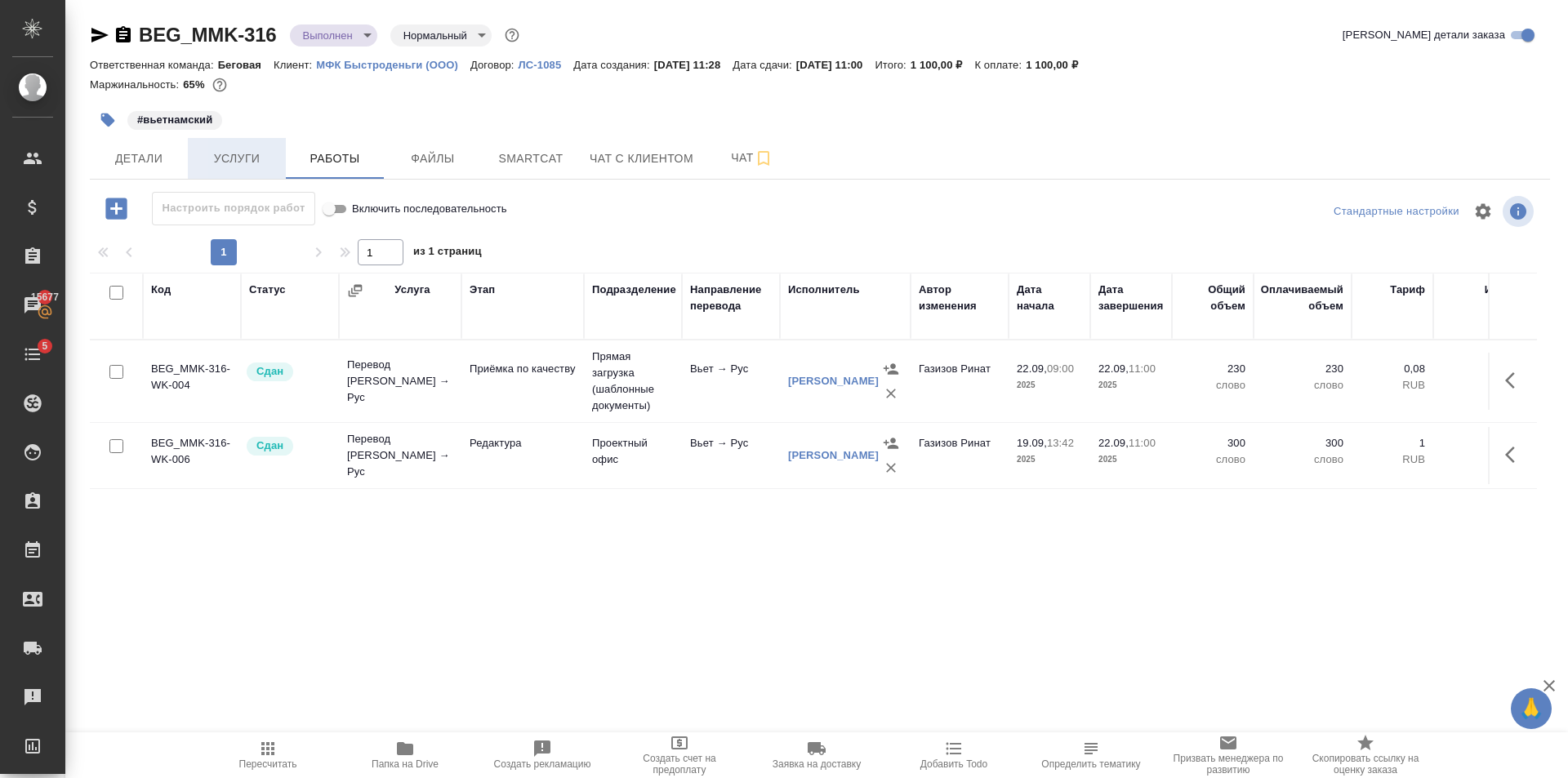
click at [238, 166] on span "Услуги" at bounding box center [236, 159] width 78 height 20
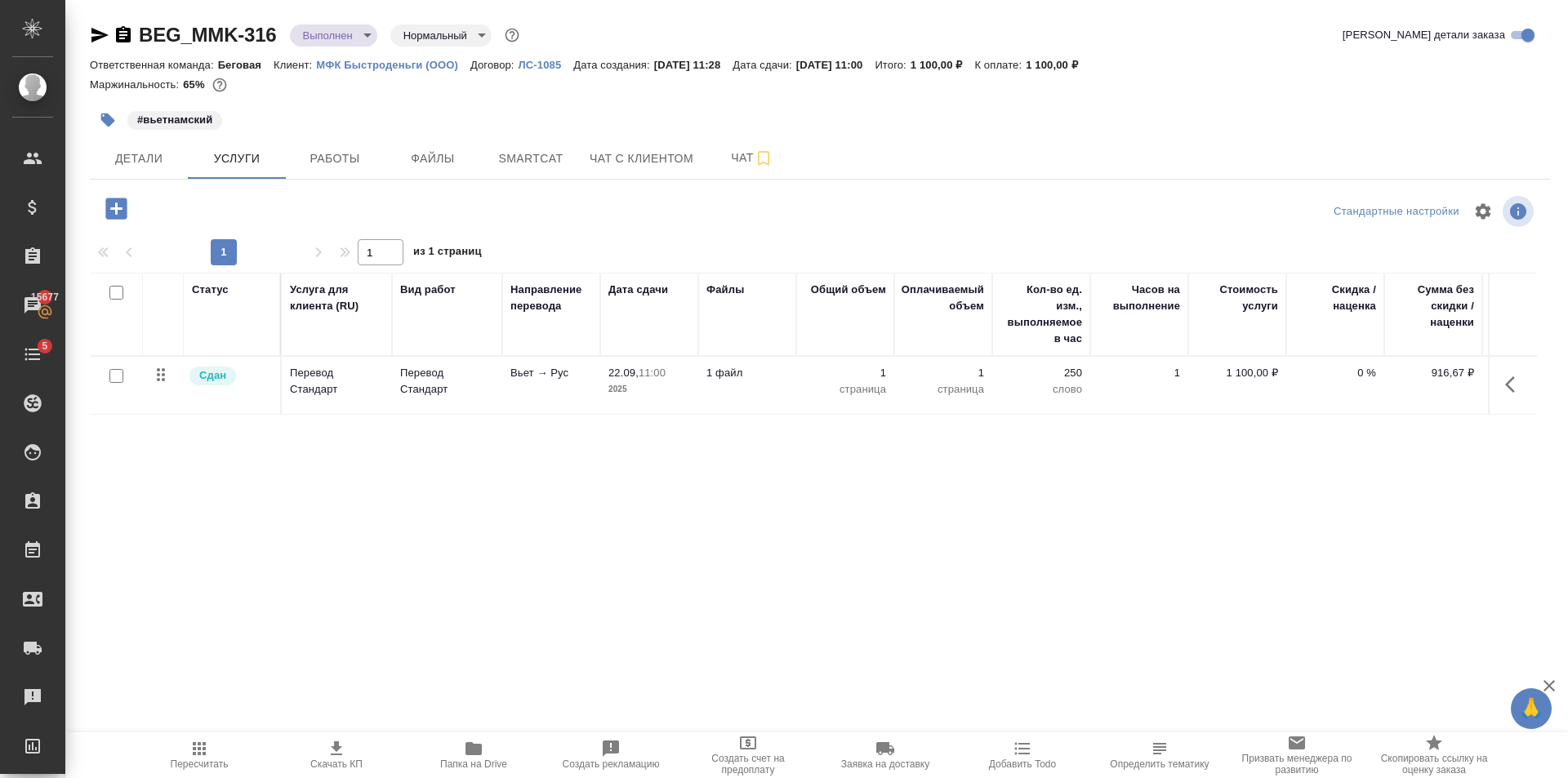
click at [137, 209] on button "button" at bounding box center [116, 209] width 45 height 33
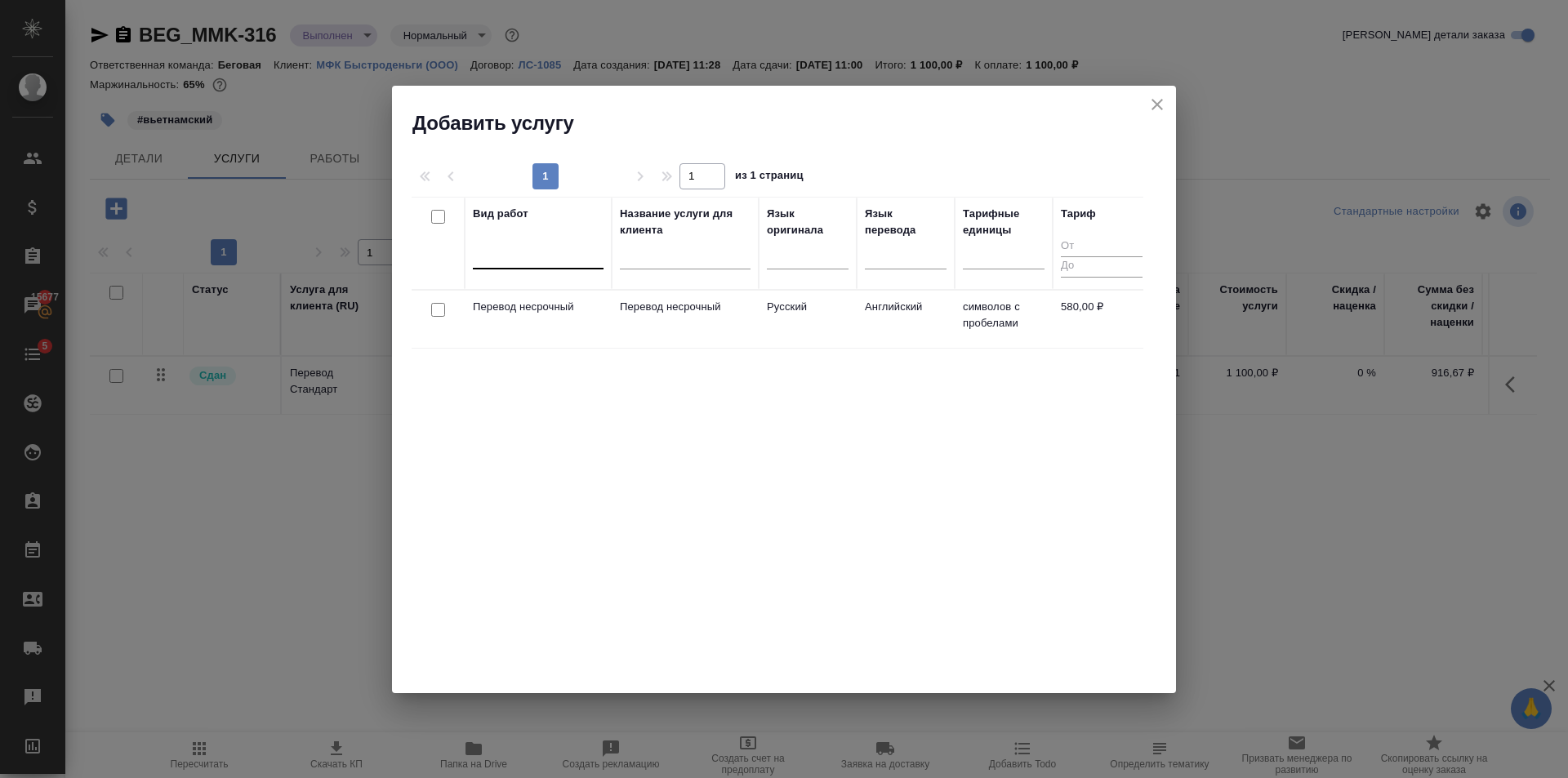
click at [560, 265] on div at bounding box center [537, 253] width 131 height 31
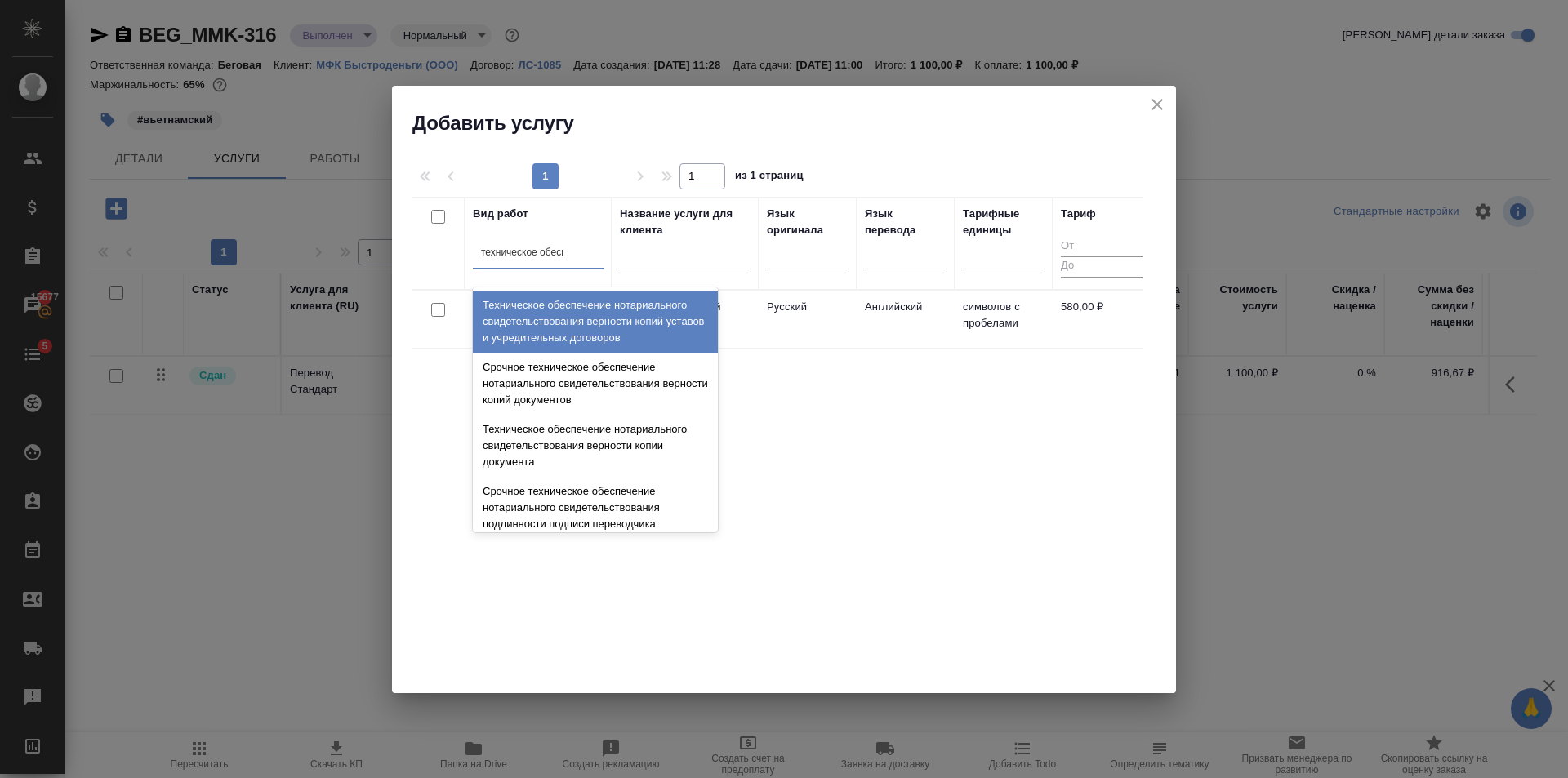
type input "техническое обеспе"
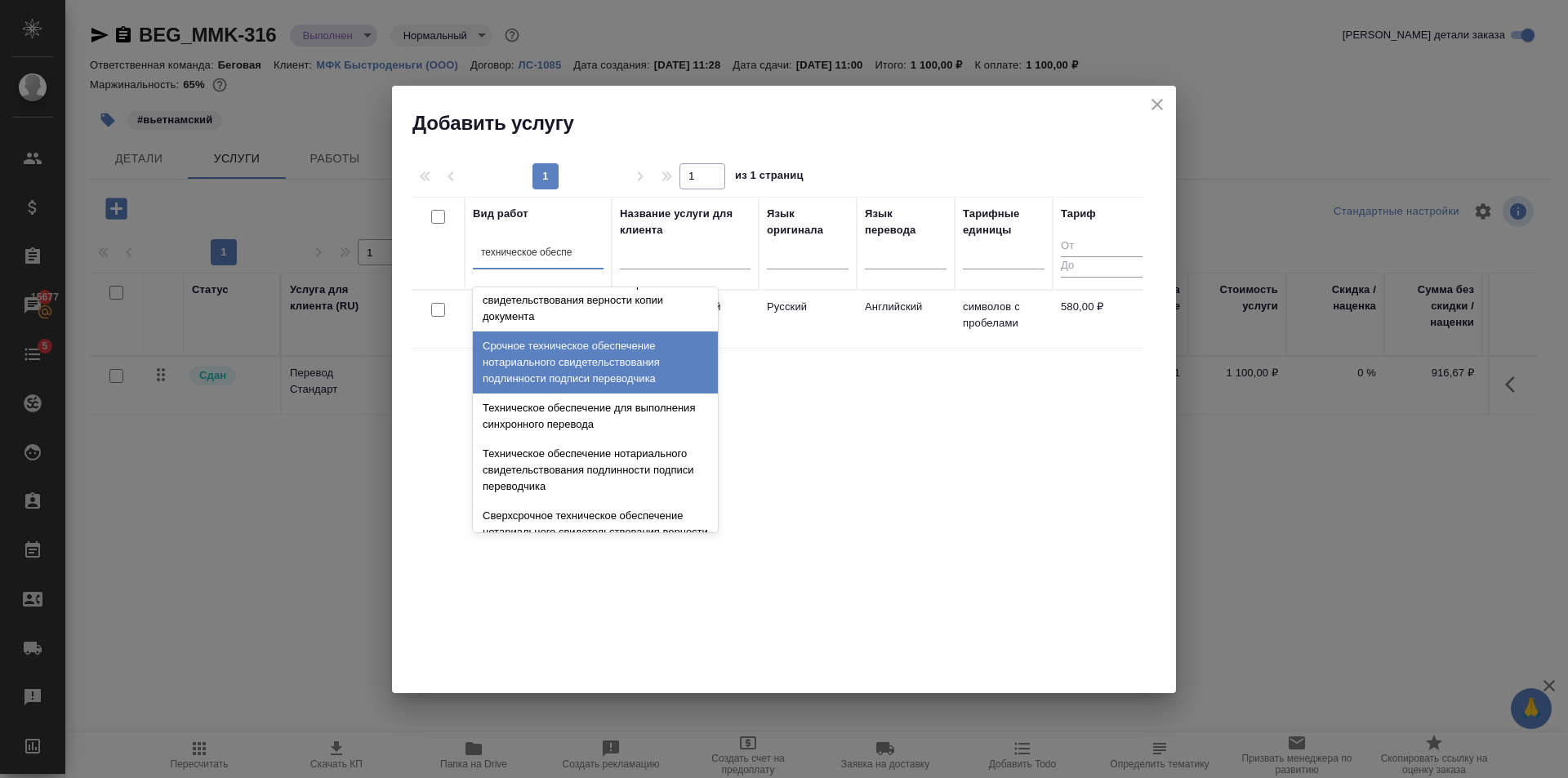
scroll to position [163, 0]
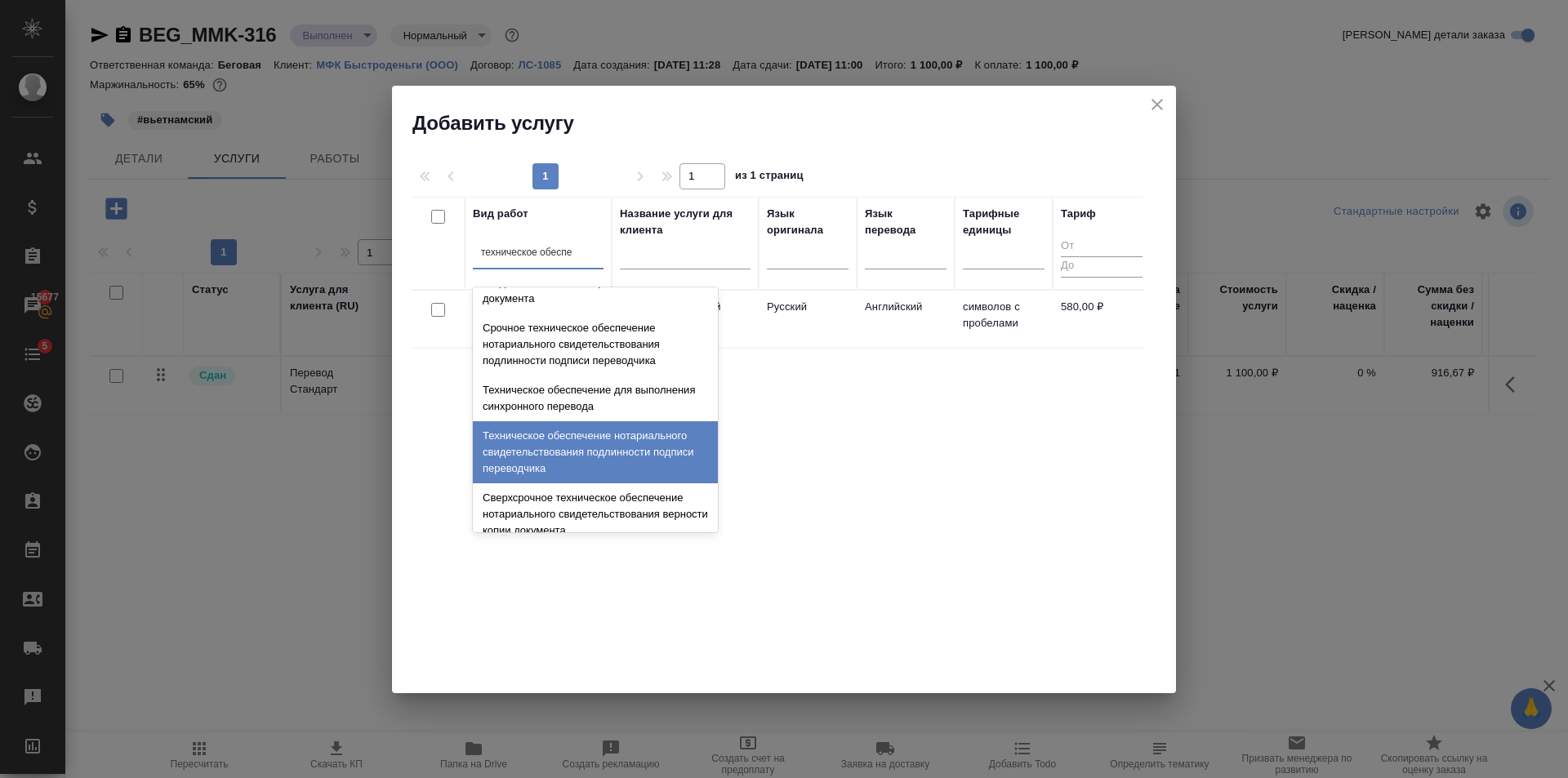
click at [606, 426] on div "Техническое обеспечение нотариального свидетельствования подлинности подписи пе…" at bounding box center [594, 452] width 245 height 62
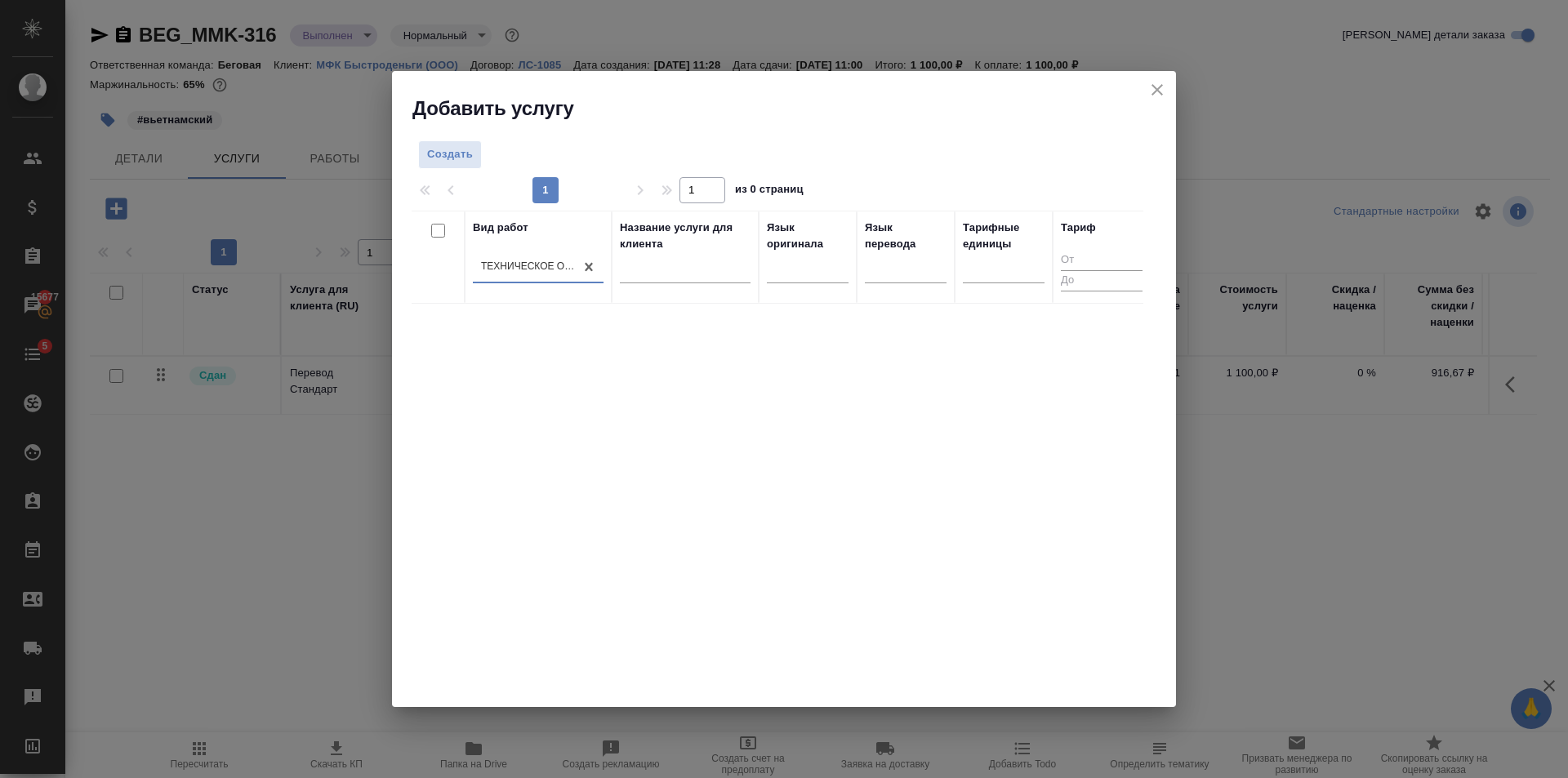
click at [1161, 86] on icon "close" at bounding box center [1156, 89] width 11 height 11
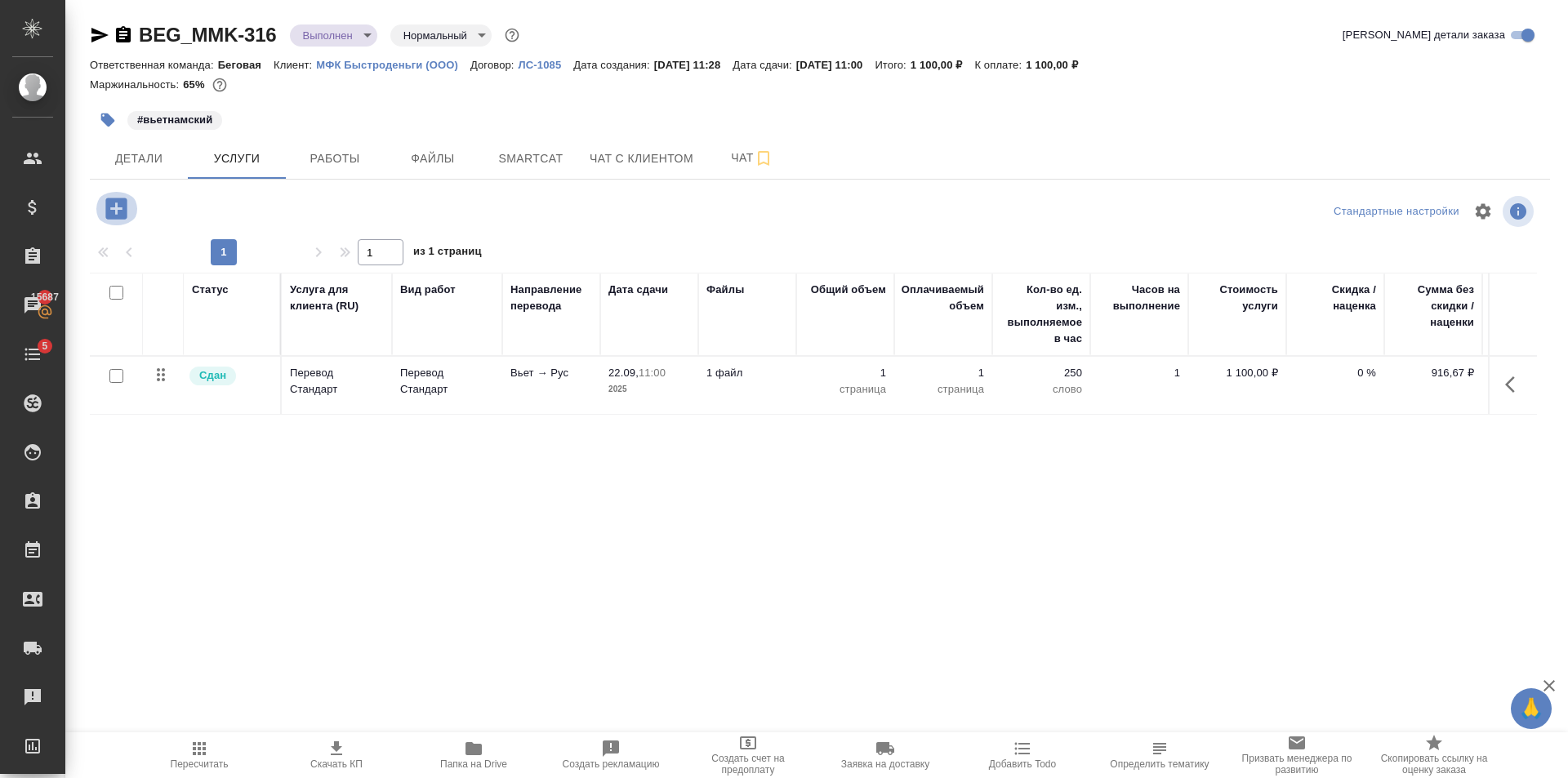
click at [126, 219] on icon "button" at bounding box center [116, 209] width 29 height 29
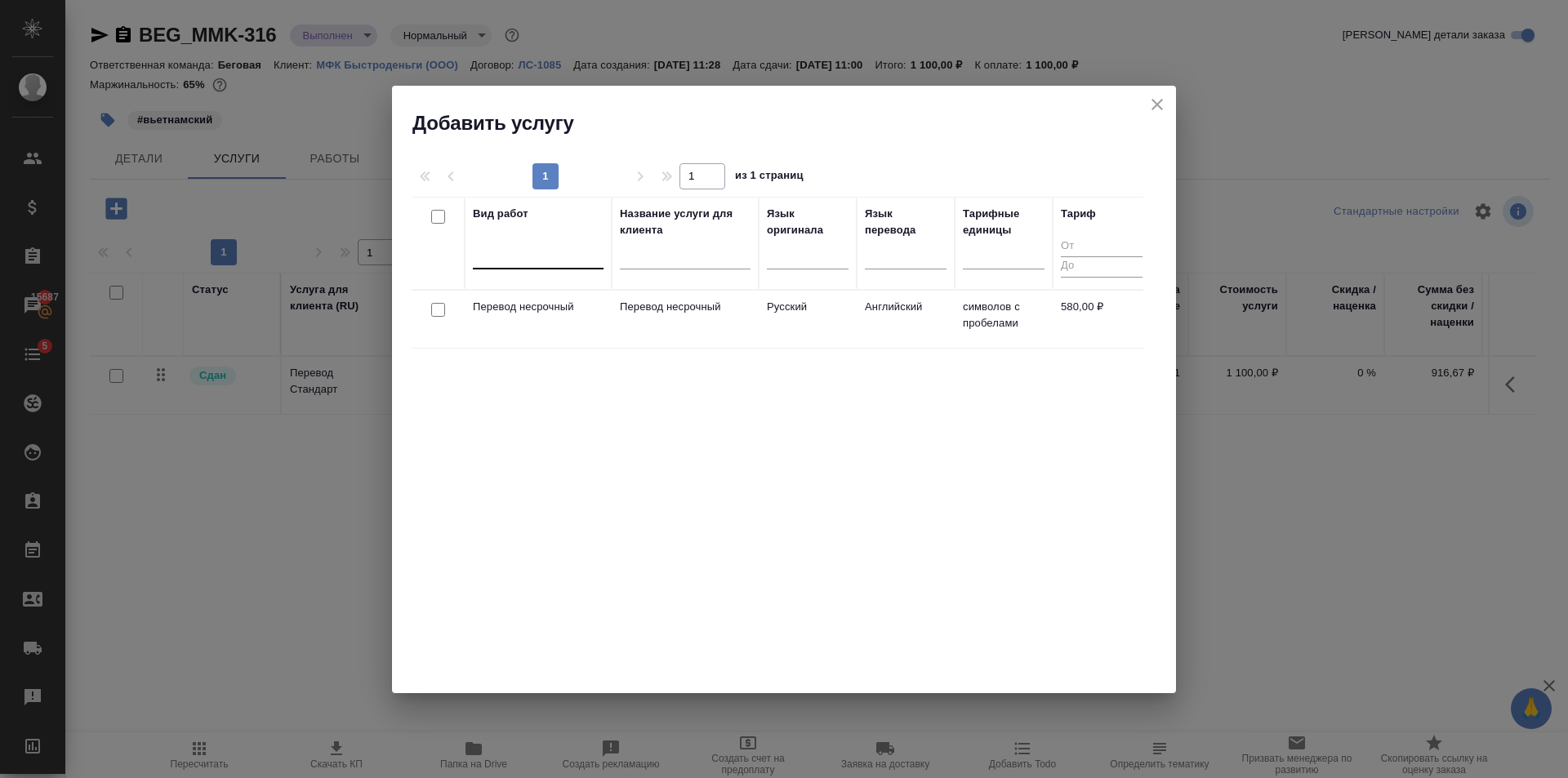
click at [527, 256] on div at bounding box center [537, 252] width 131 height 24
click at [540, 256] on div at bounding box center [537, 252] width 131 height 24
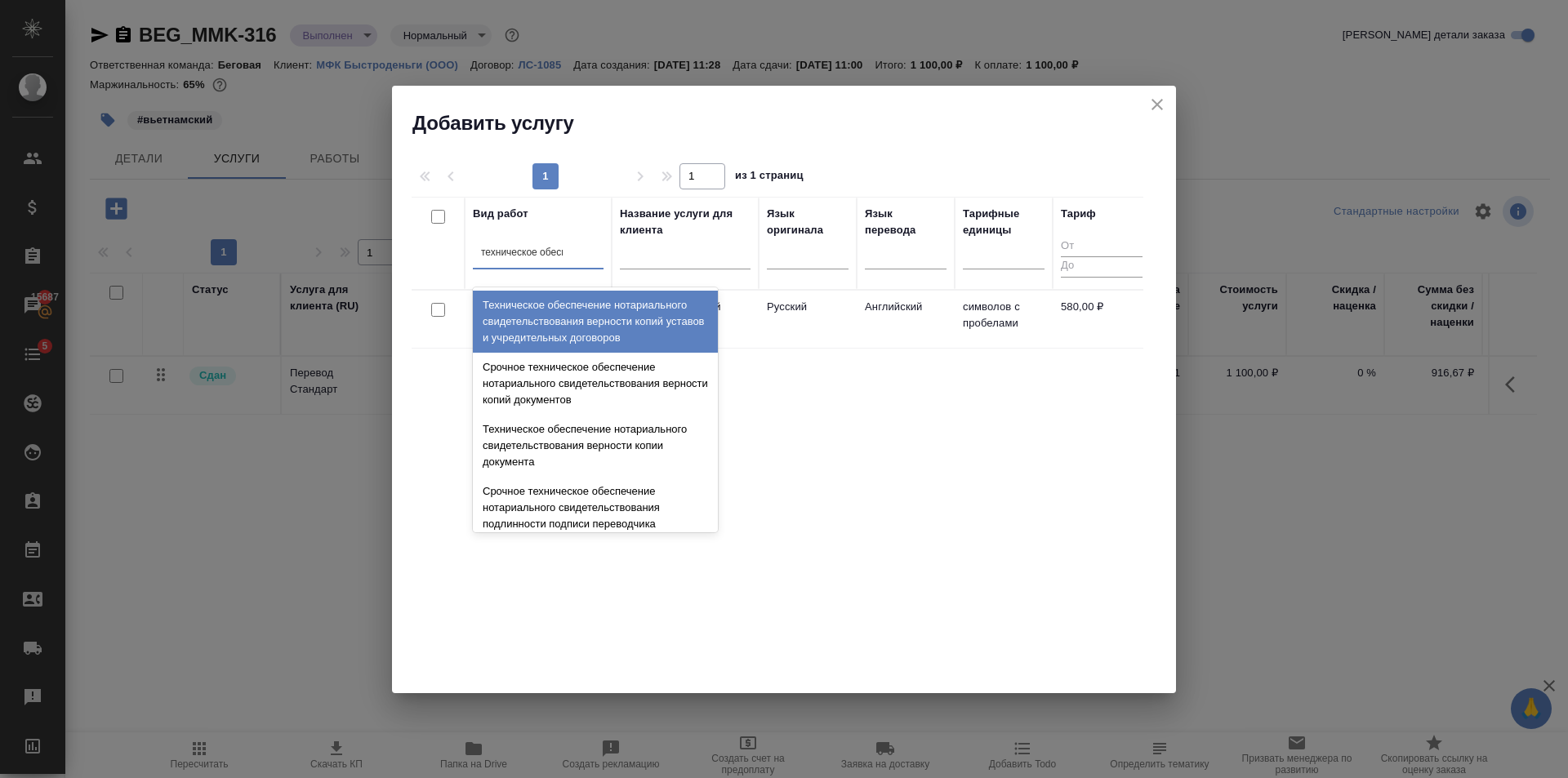
type input "техническое обеспе"
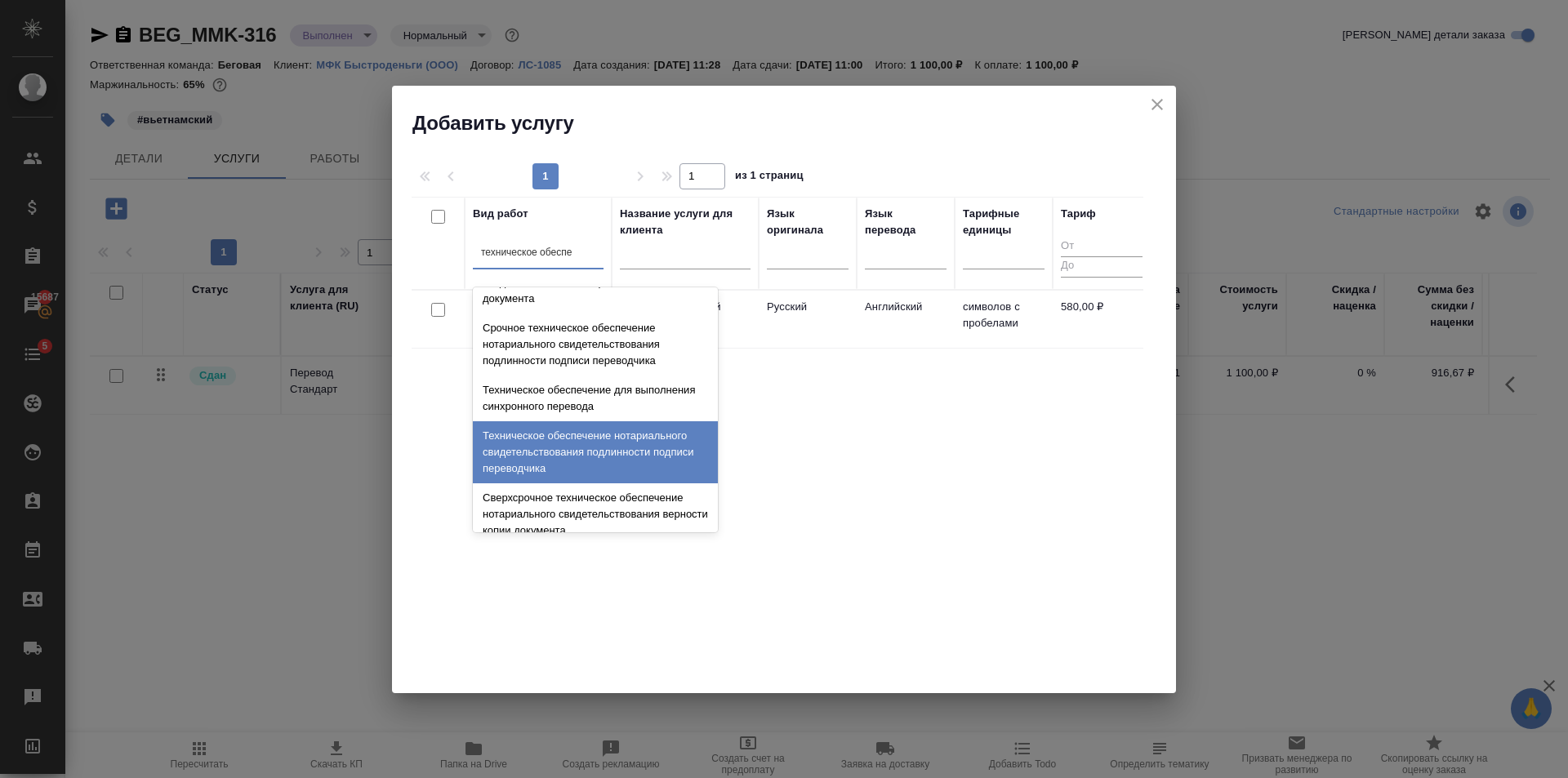
click at [602, 435] on div "Техническое обеспечение нотариального свидетельствования подлинности подписи пе…" at bounding box center [594, 452] width 245 height 62
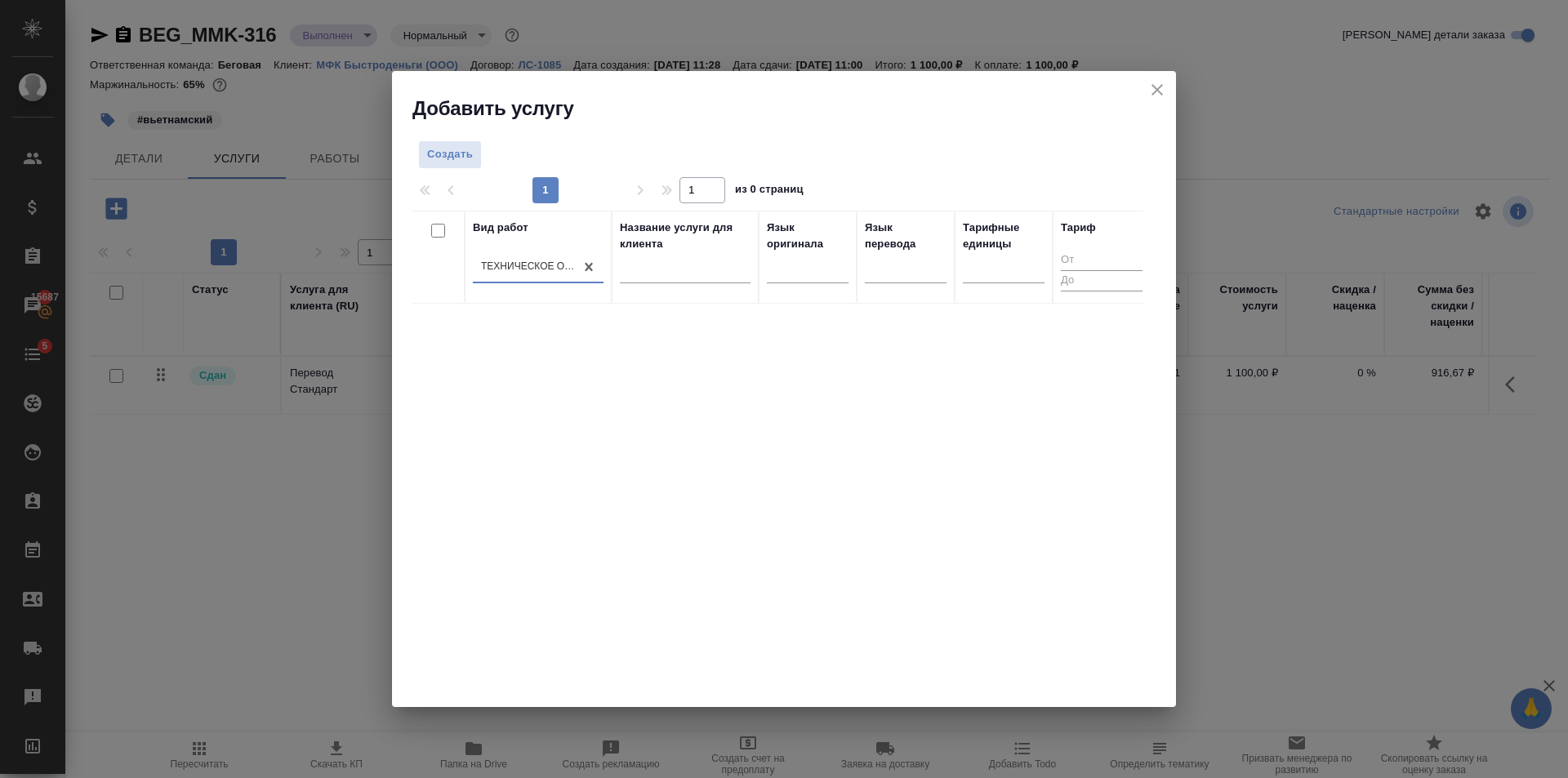
click at [483, 163] on div "Создать" at bounding box center [535, 154] width 248 height 29
click at [453, 156] on span "Создать" at bounding box center [450, 154] width 46 height 18
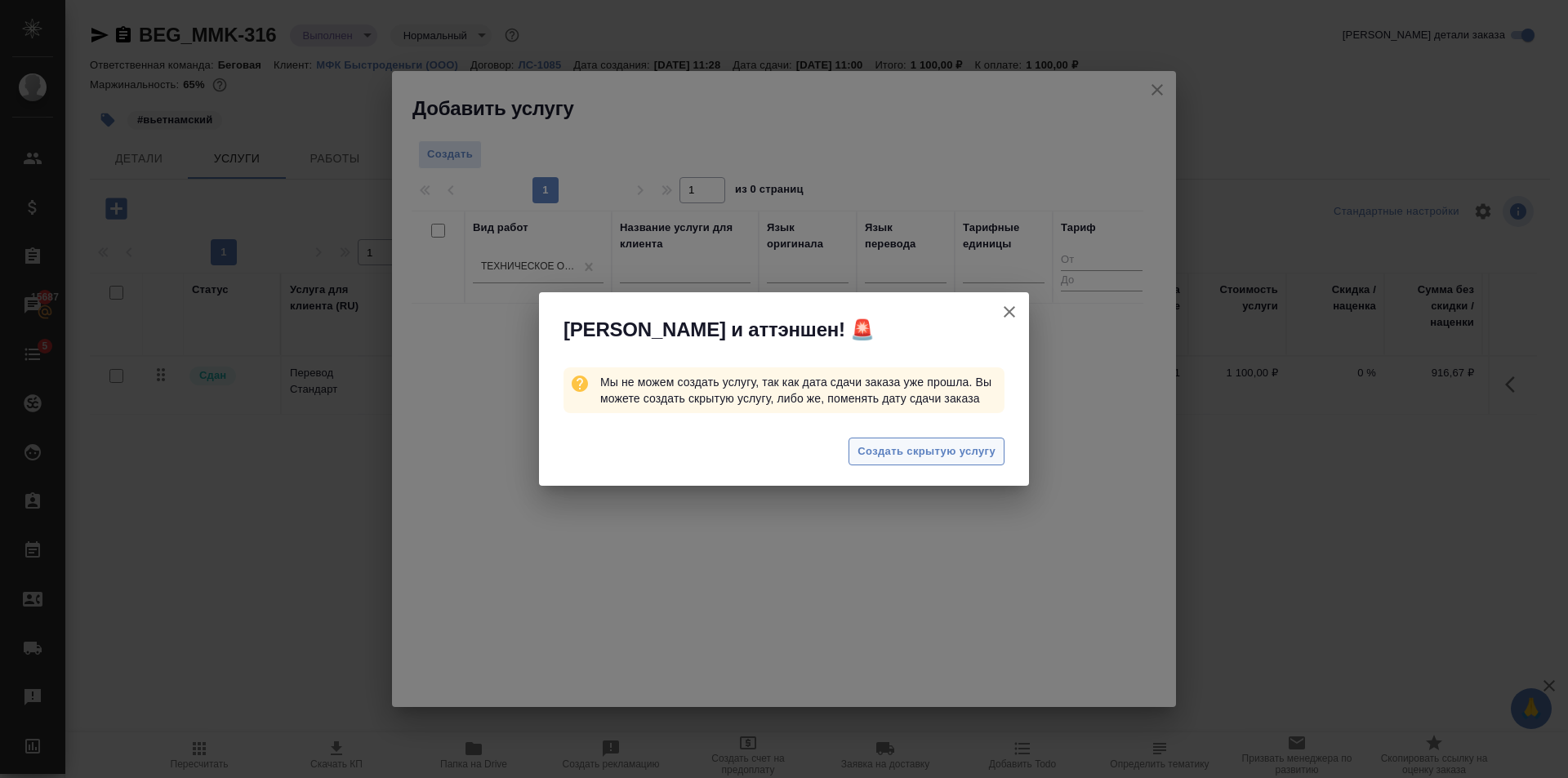
click at [977, 442] on span "Создать скрытую услугу" at bounding box center [926, 451] width 138 height 18
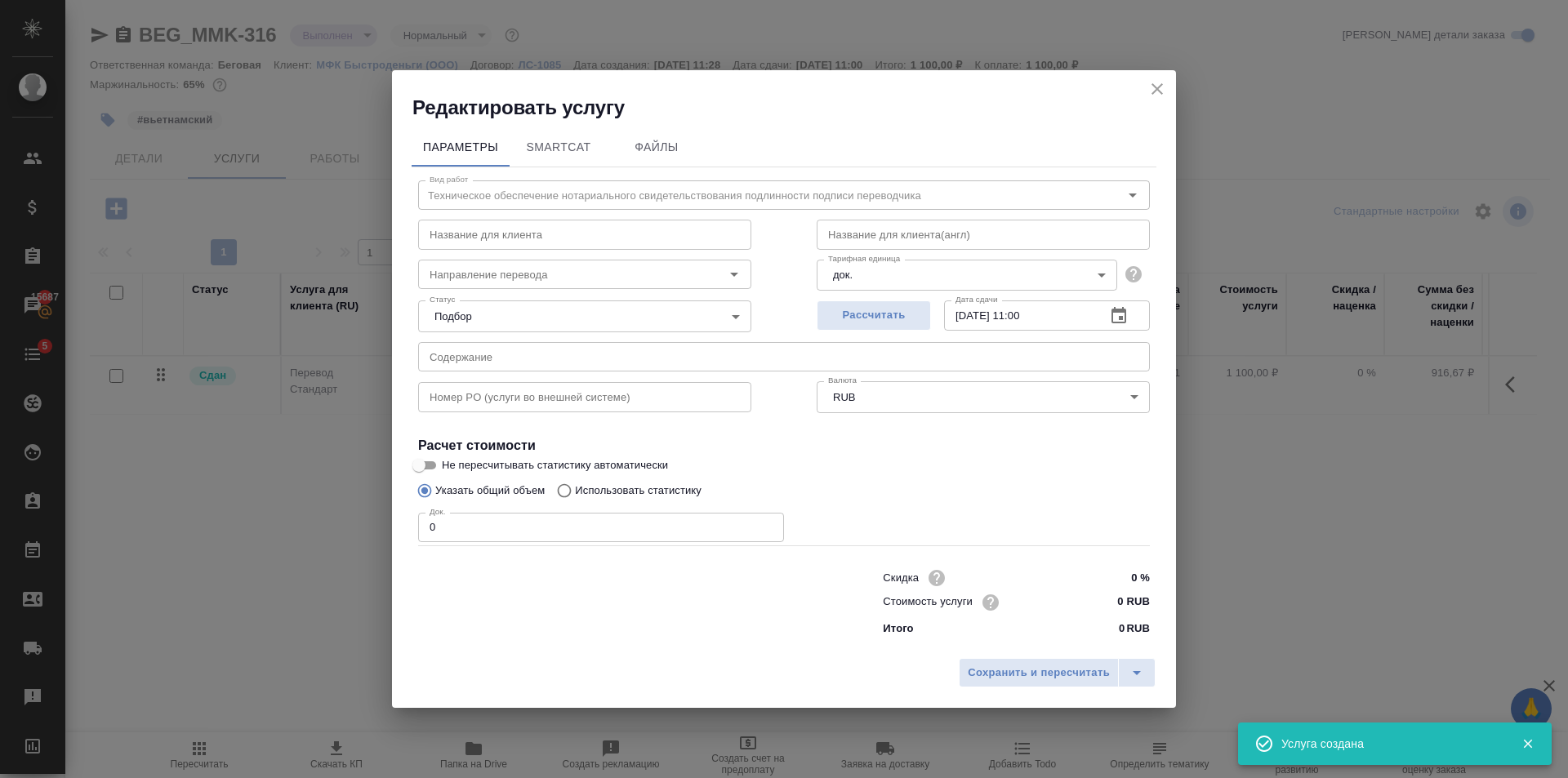
click at [1123, 598] on input "0 RUB" at bounding box center [1119, 601] width 61 height 24
click at [1124, 598] on input "0 RUB" at bounding box center [1119, 601] width 60 height 24
type input "650 RUB"
type input "1"
click at [768, 520] on input "1" at bounding box center [600, 527] width 365 height 30
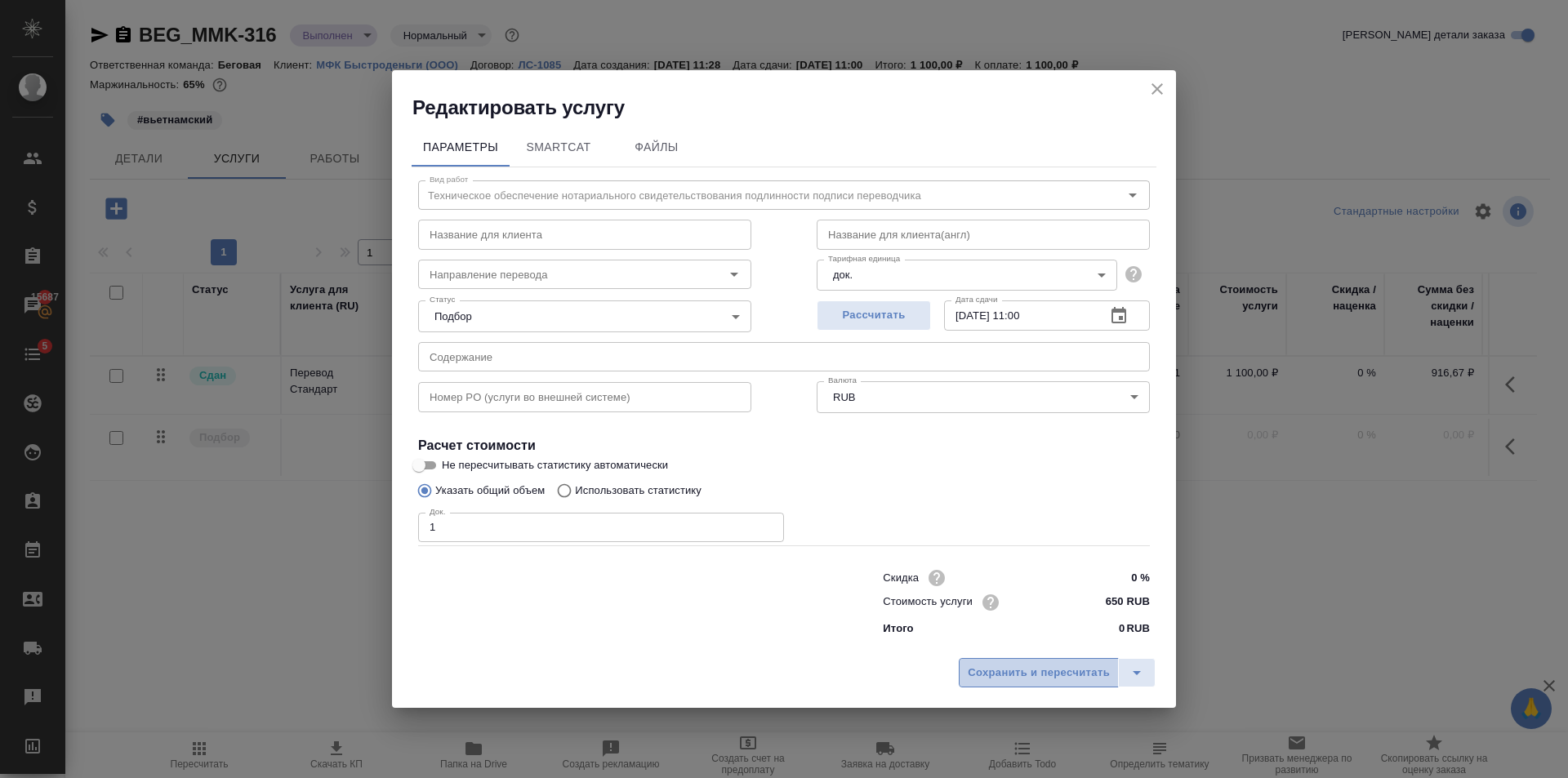
click at [1017, 668] on span "Сохранить и пересчитать" at bounding box center [1039, 672] width 142 height 18
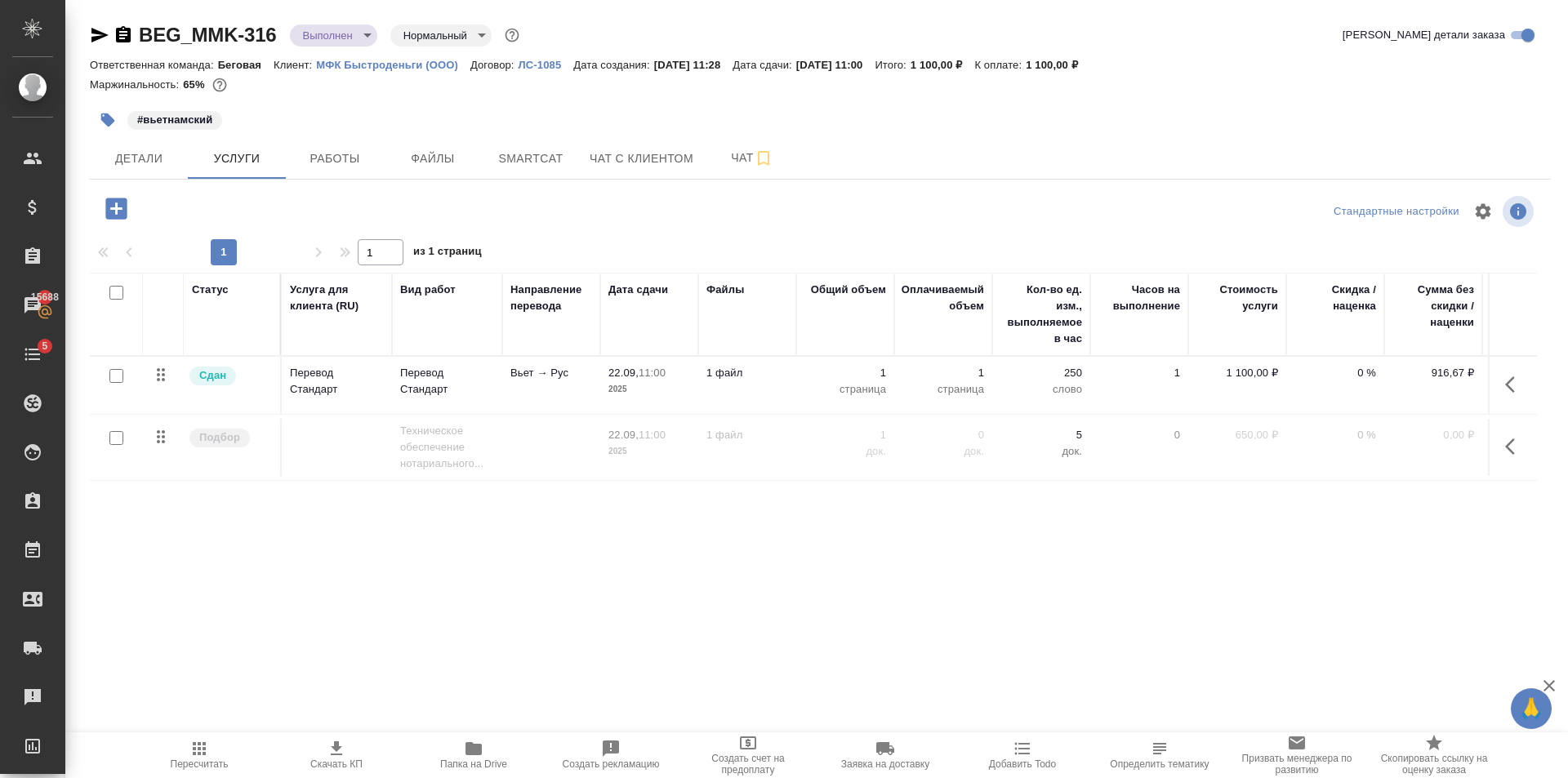
click at [120, 438] on input "checkbox" at bounding box center [117, 438] width 14 height 14
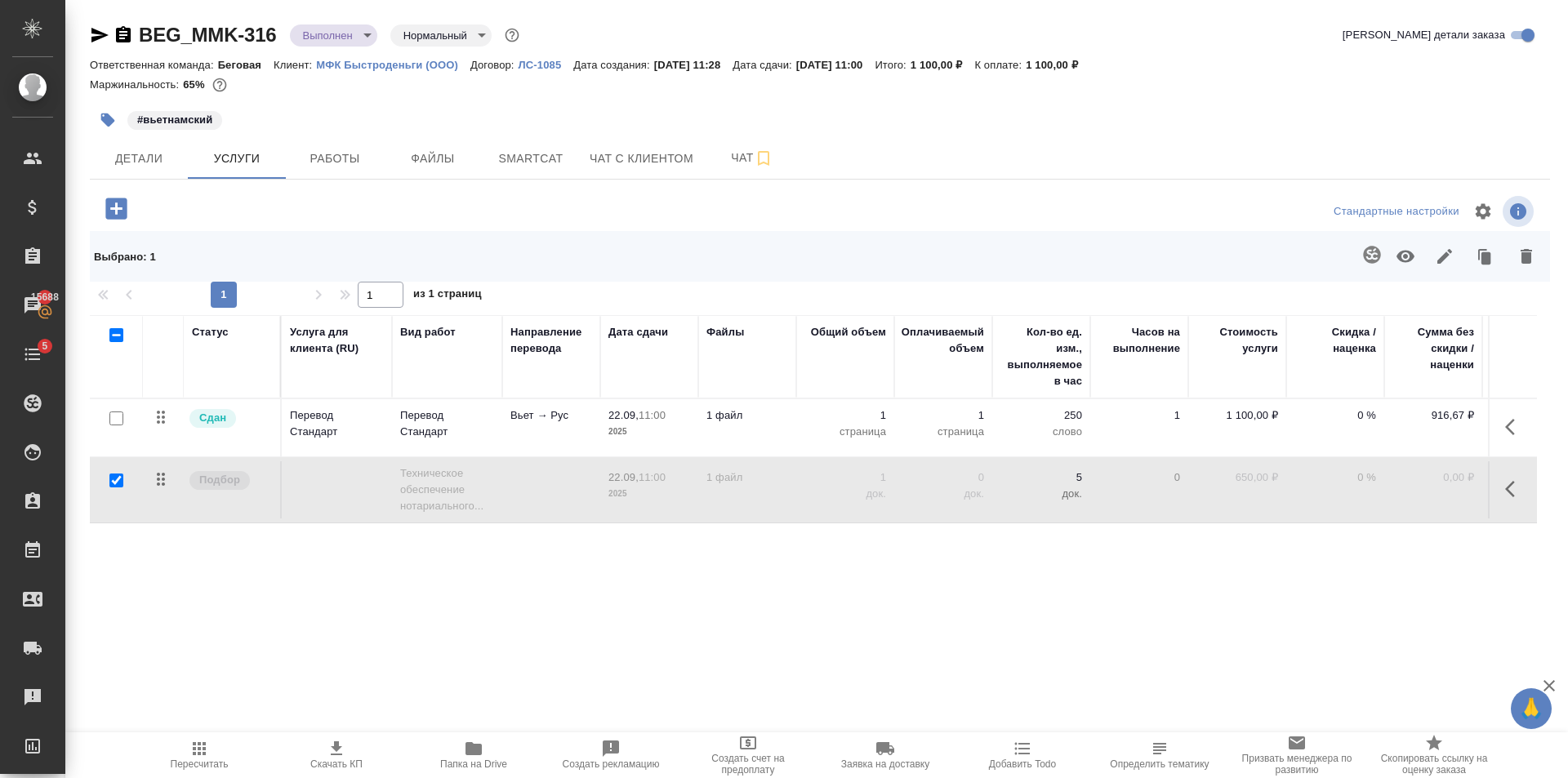
click at [1421, 253] on button "button" at bounding box center [1405, 256] width 39 height 42
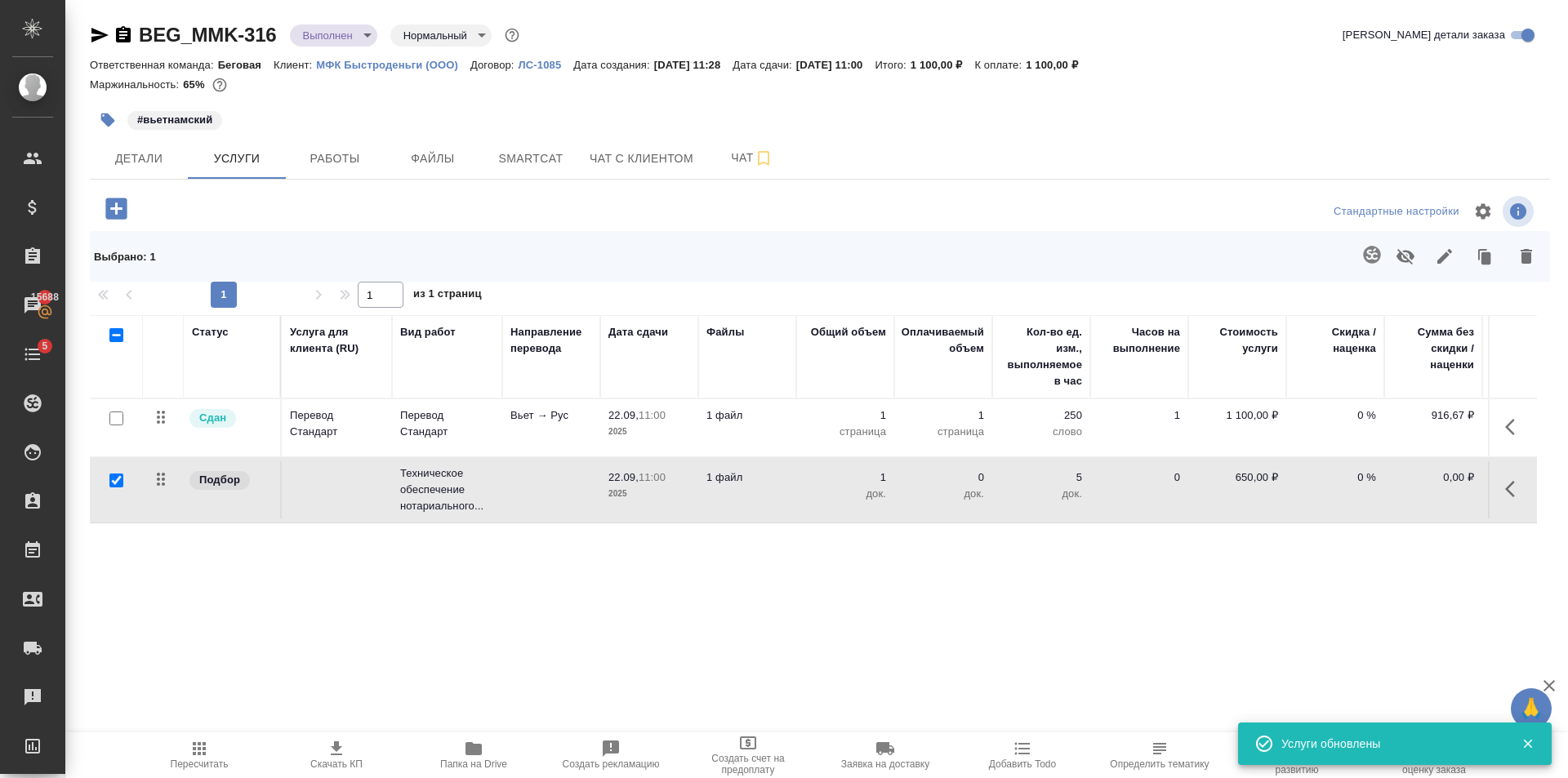
click at [113, 479] on input "checkbox" at bounding box center [117, 480] width 14 height 14
checkbox input "false"
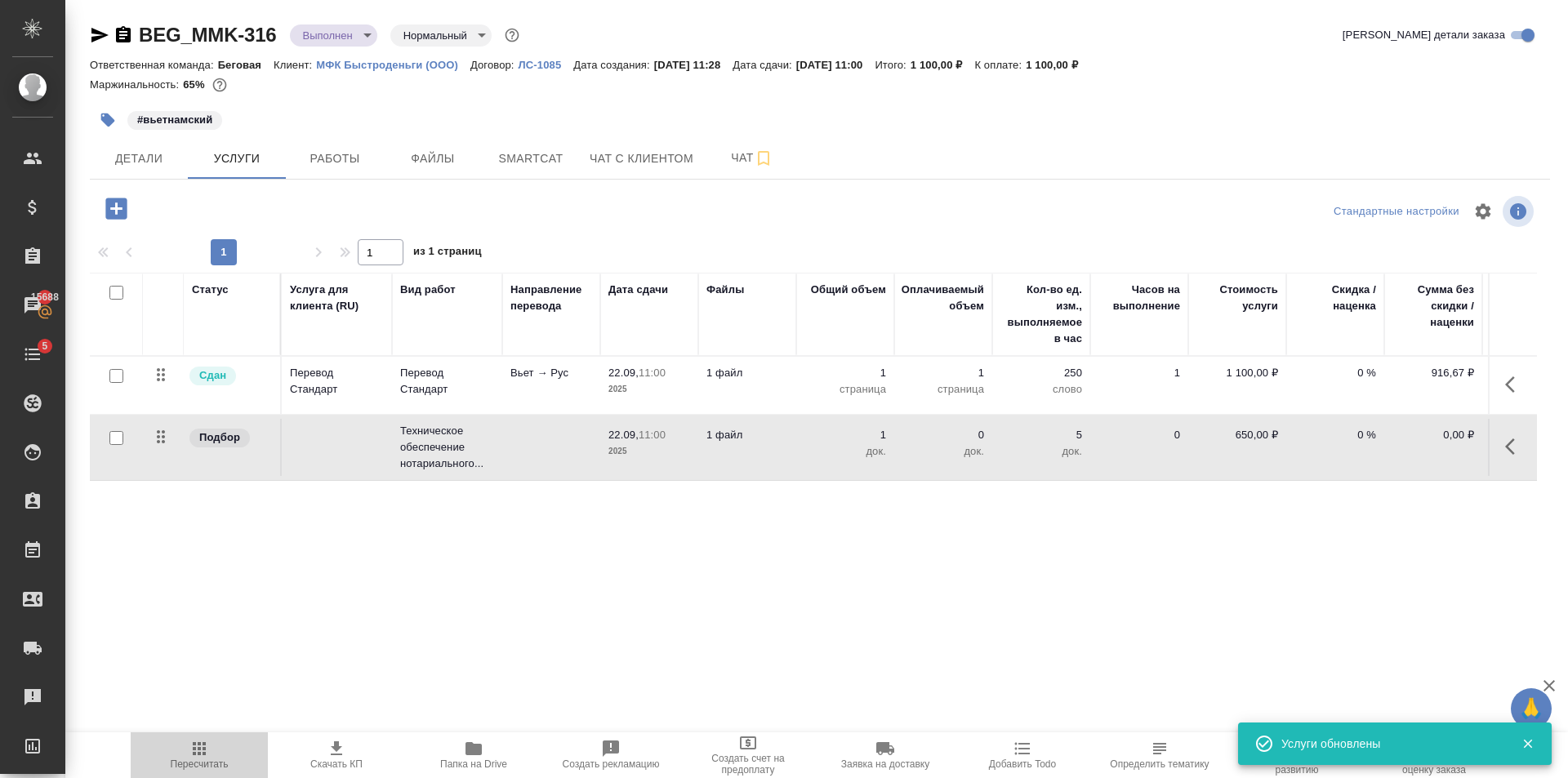
click at [213, 765] on span "Пересчитать" at bounding box center [200, 763] width 58 height 11
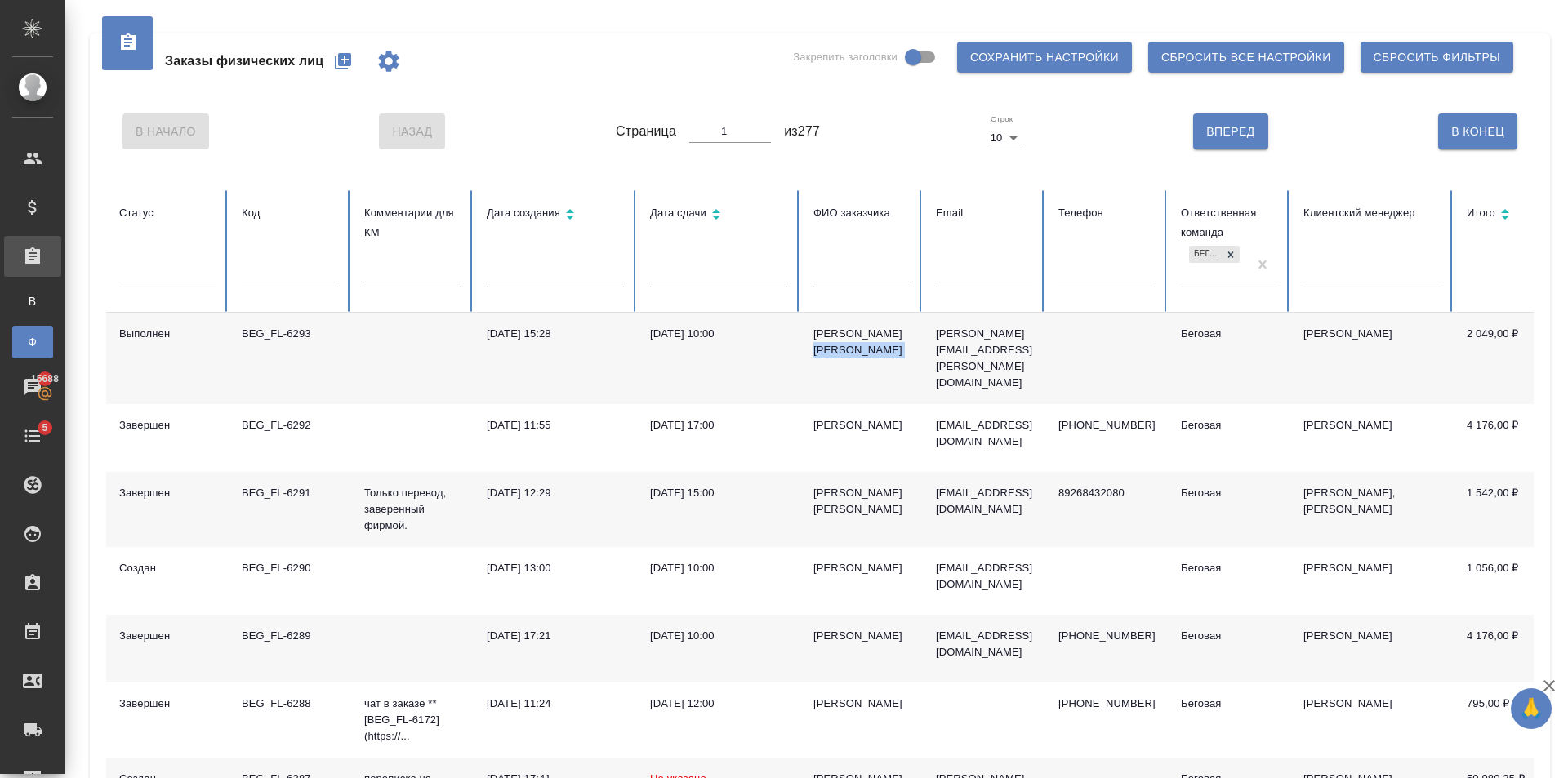
click at [342, 56] on icon "button" at bounding box center [343, 61] width 17 height 17
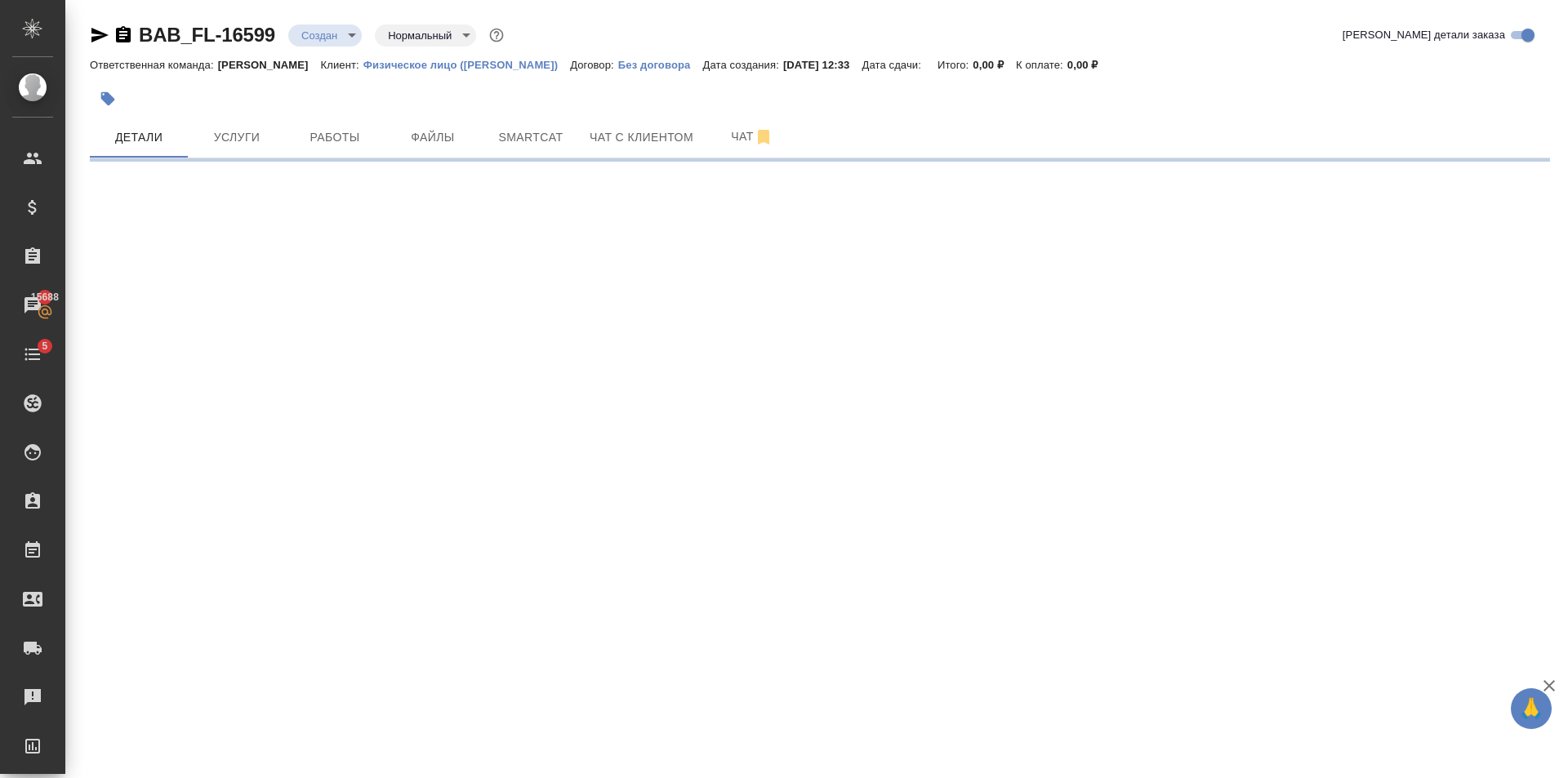
select select "RU"
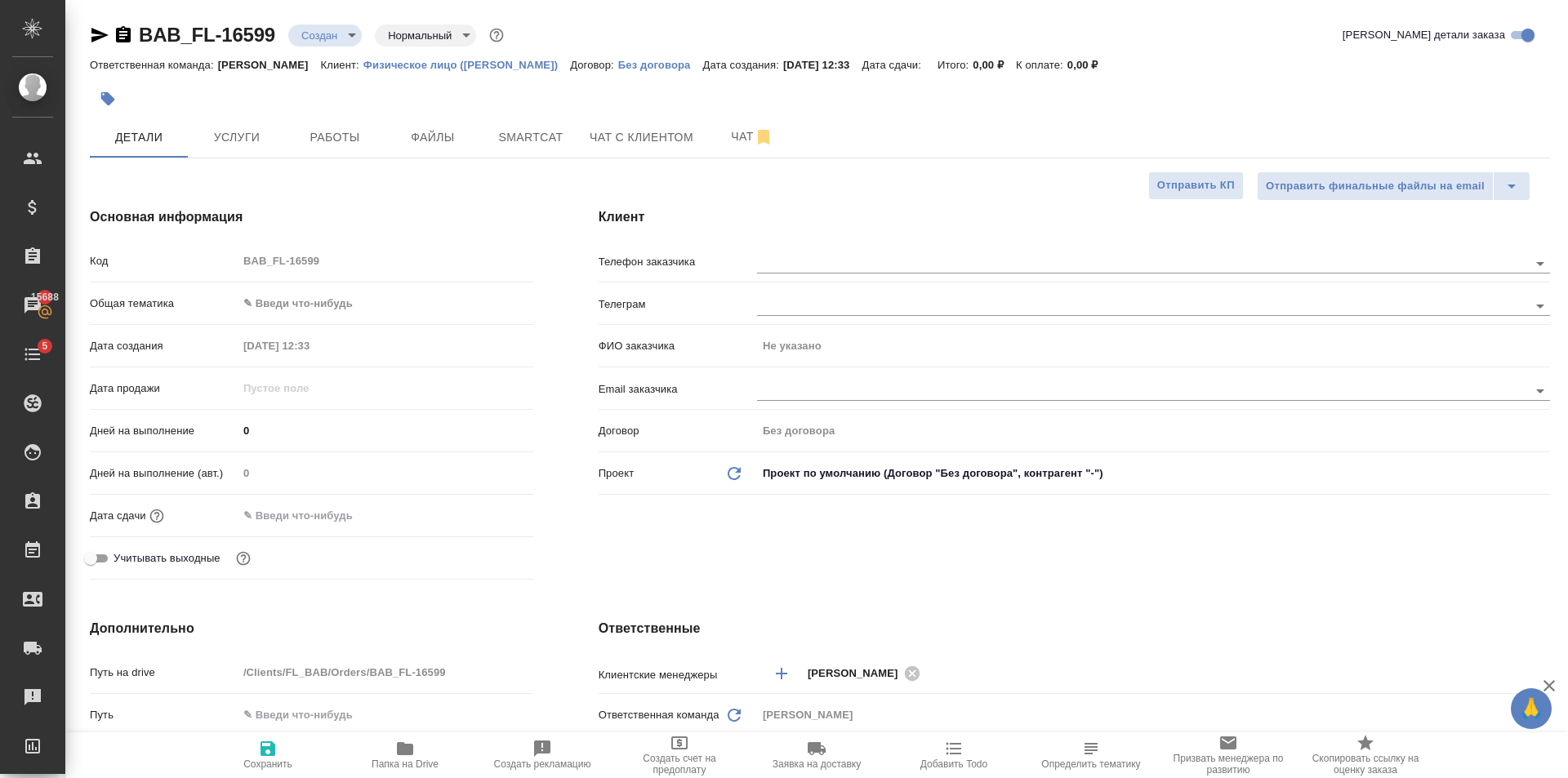
type textarea "x"
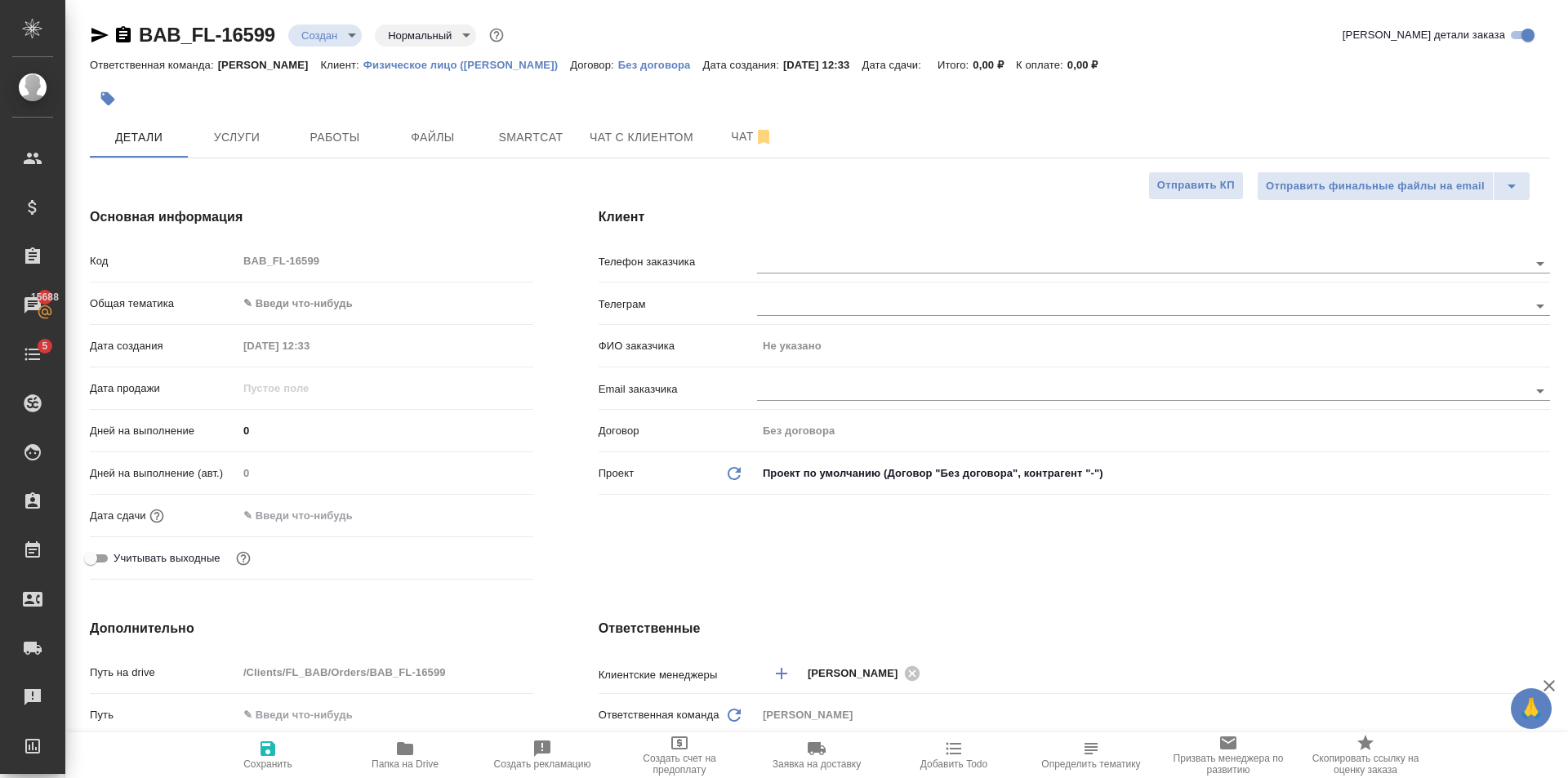
type textarea "x"
click at [1357, 565] on div "Клиент Телефон заказчика Телеграм ФИО заказчика Не указано Email заказчика Дого…" at bounding box center [1075, 396] width 1017 height 444
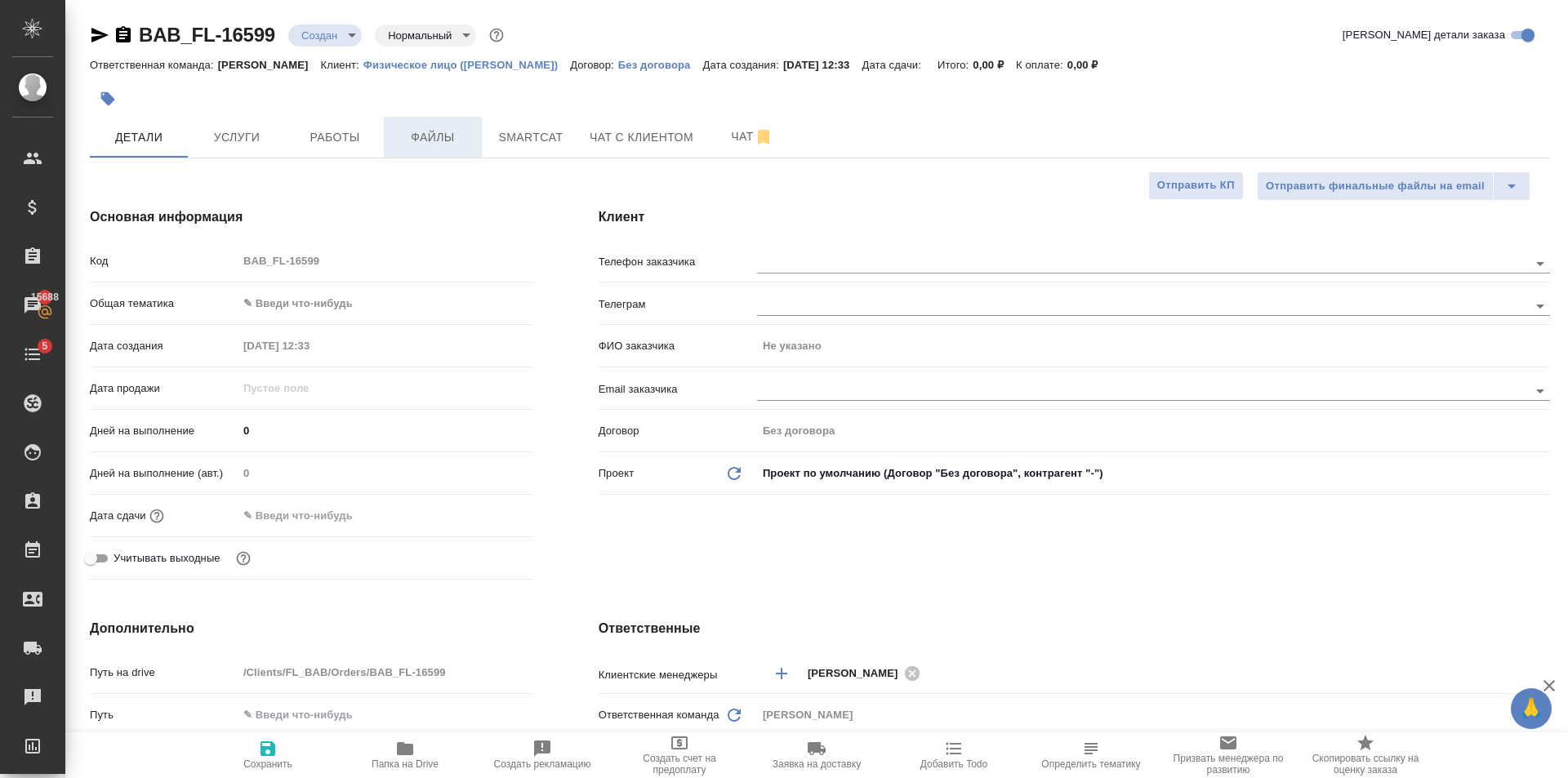
click at [446, 127] on span "Файлы" at bounding box center [432, 137] width 78 height 20
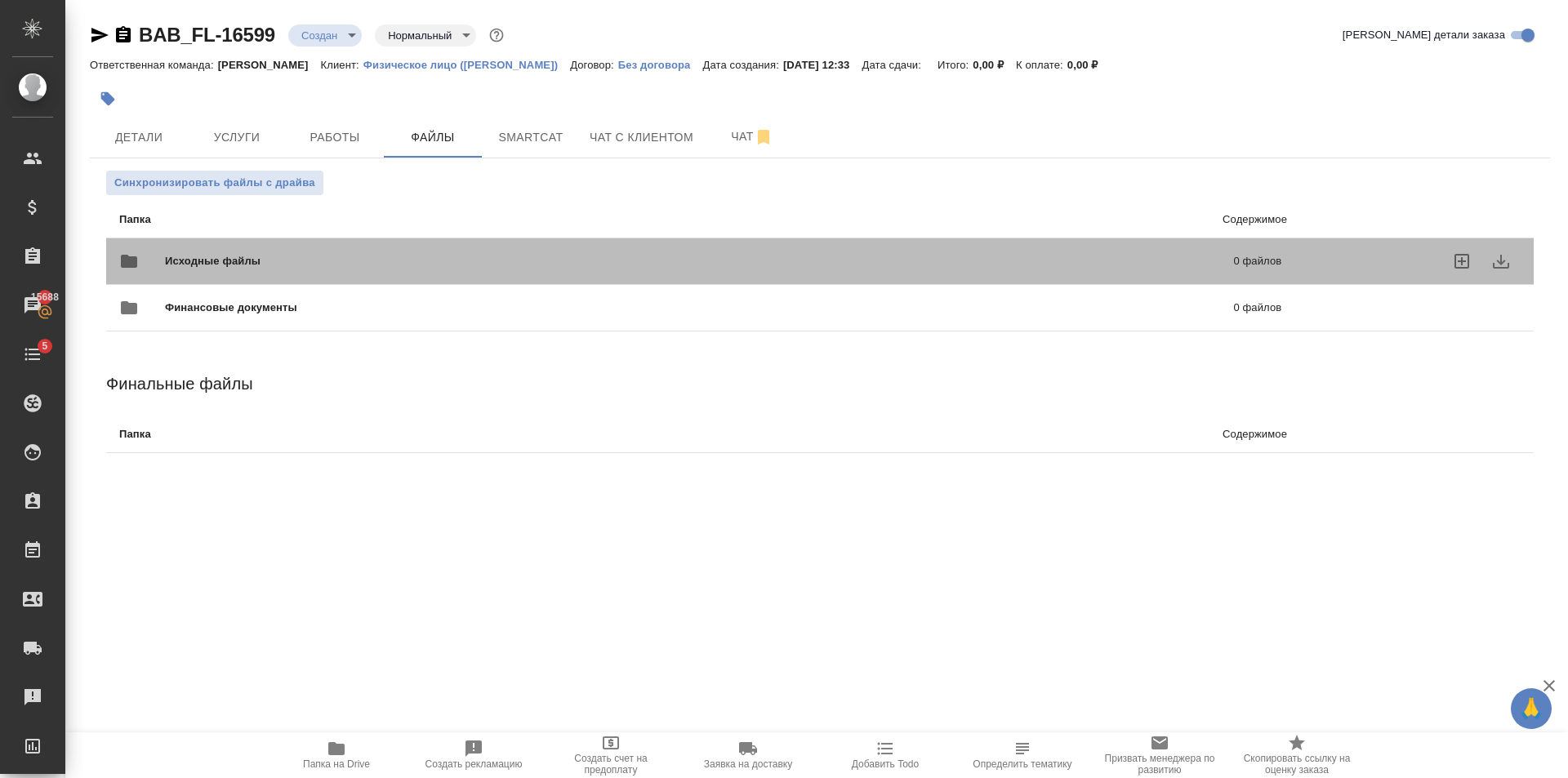
click at [303, 266] on span "Исходные файлы" at bounding box center [456, 261] width 582 height 17
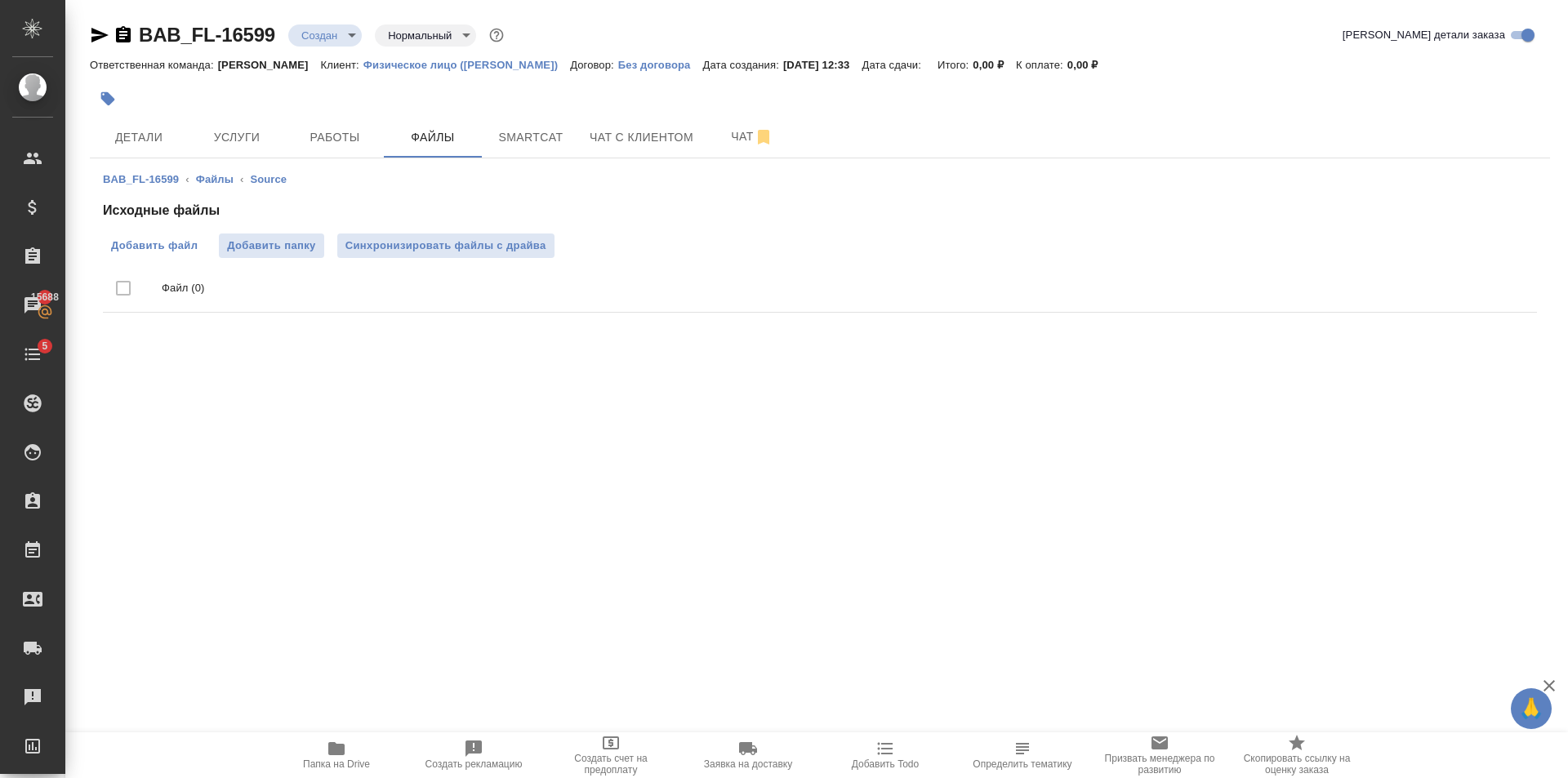
click at [179, 243] on span "Добавить файл" at bounding box center [154, 245] width 87 height 17
click at [0, 0] on input "Добавить файл" at bounding box center [0, 0] width 0 height 0
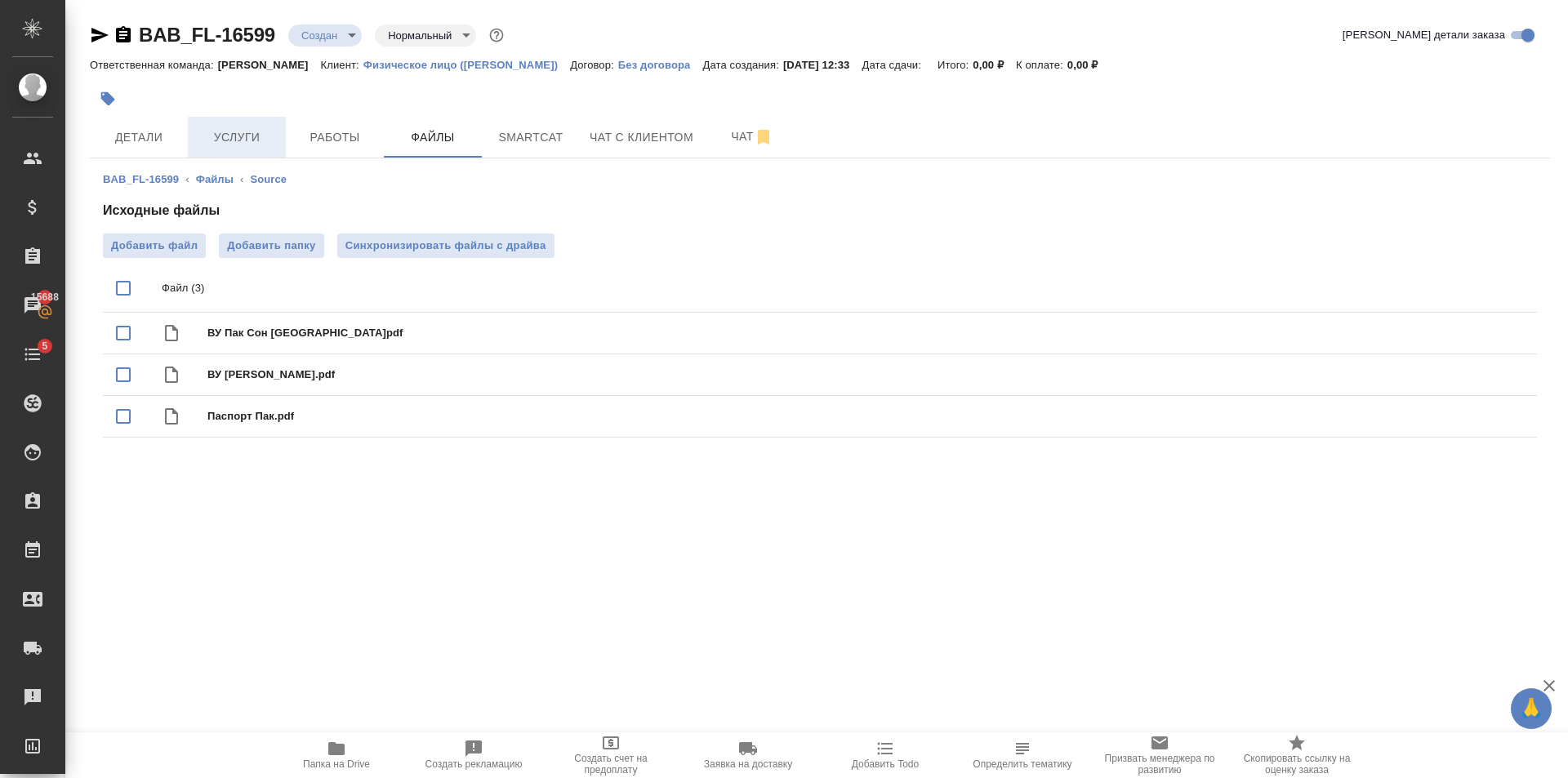
click at [252, 142] on span "Услуги" at bounding box center [236, 137] width 78 height 20
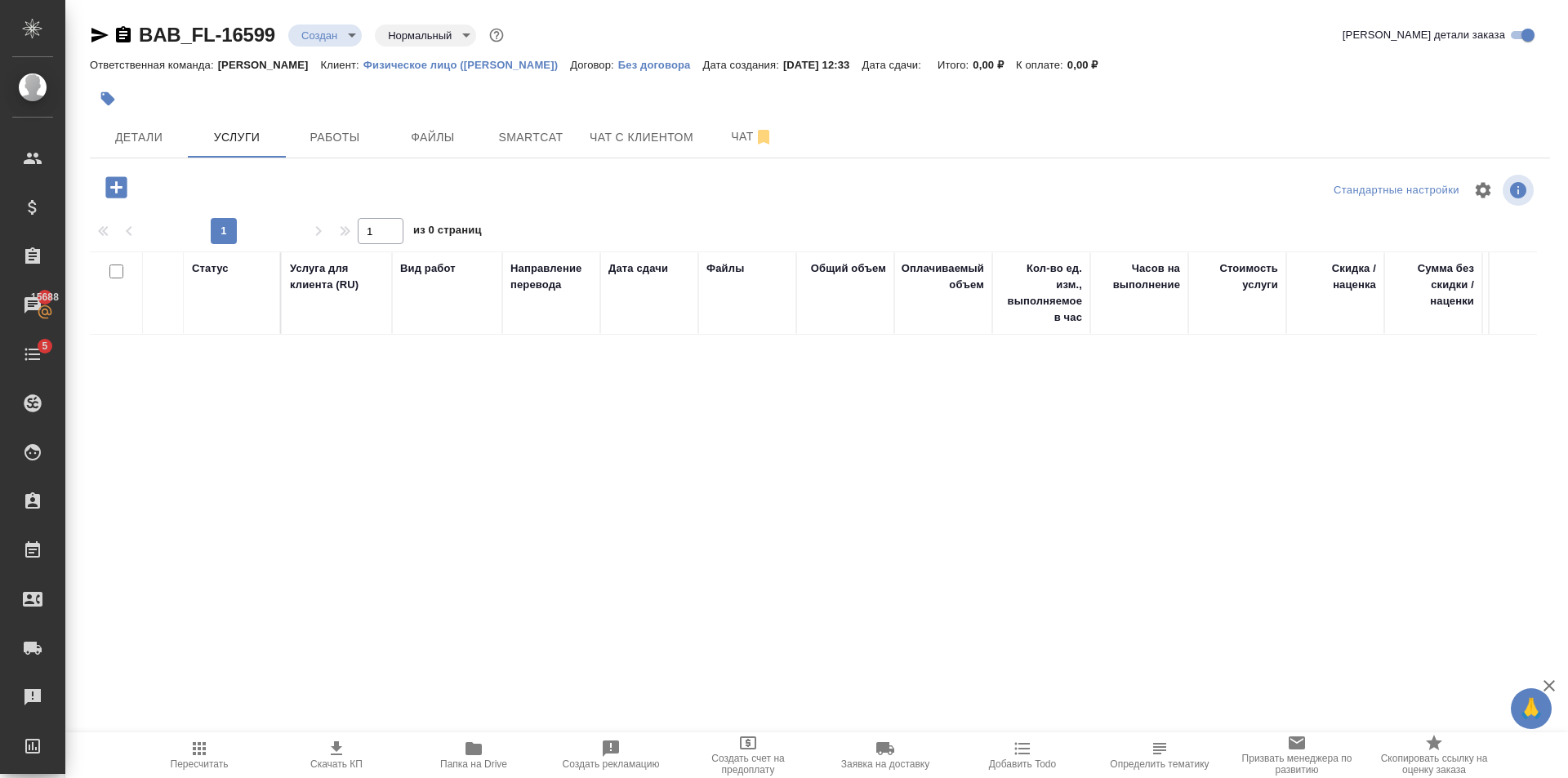
click at [125, 187] on icon "button" at bounding box center [116, 187] width 21 height 21
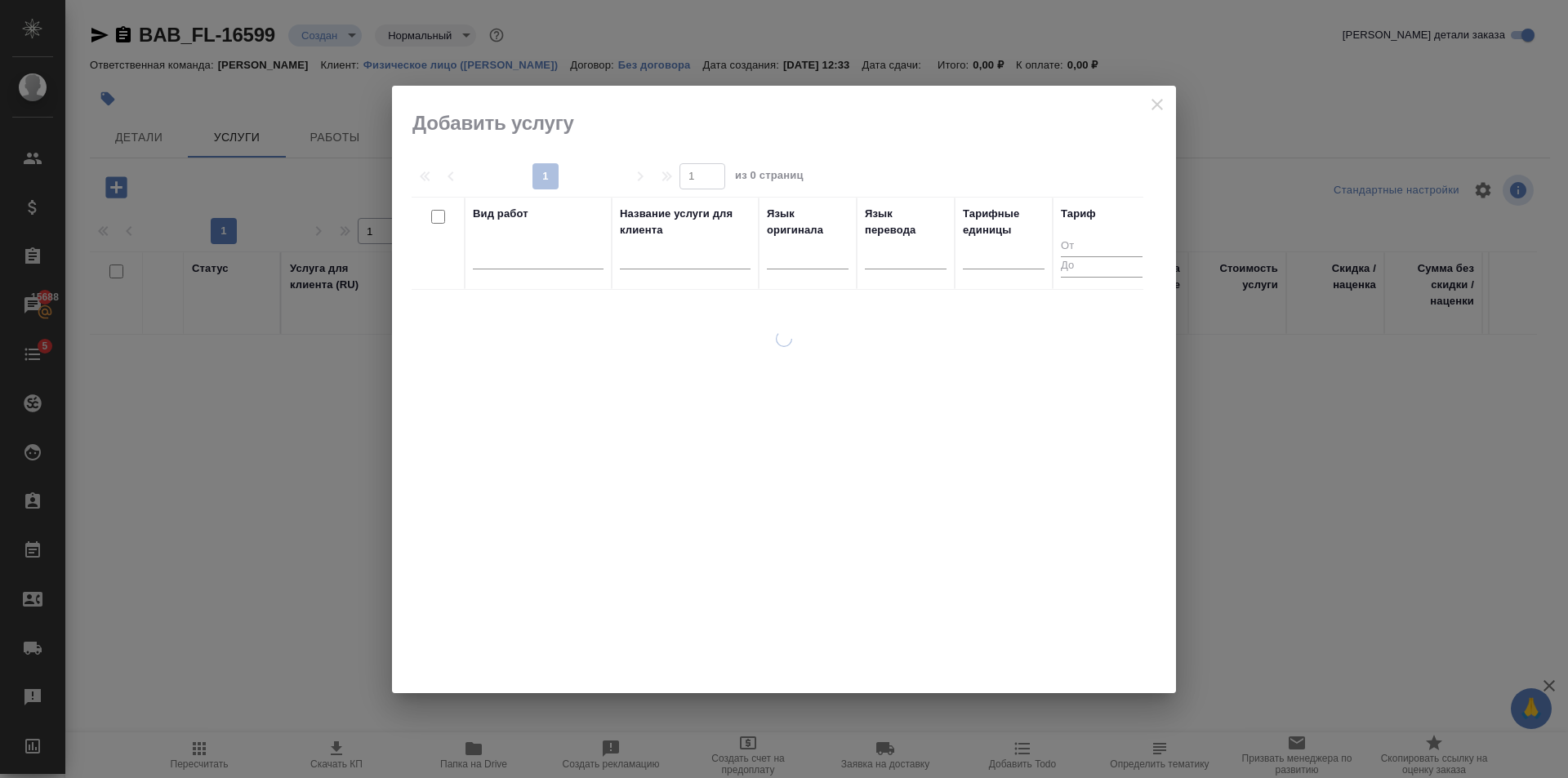
click at [579, 265] on div at bounding box center [537, 252] width 131 height 24
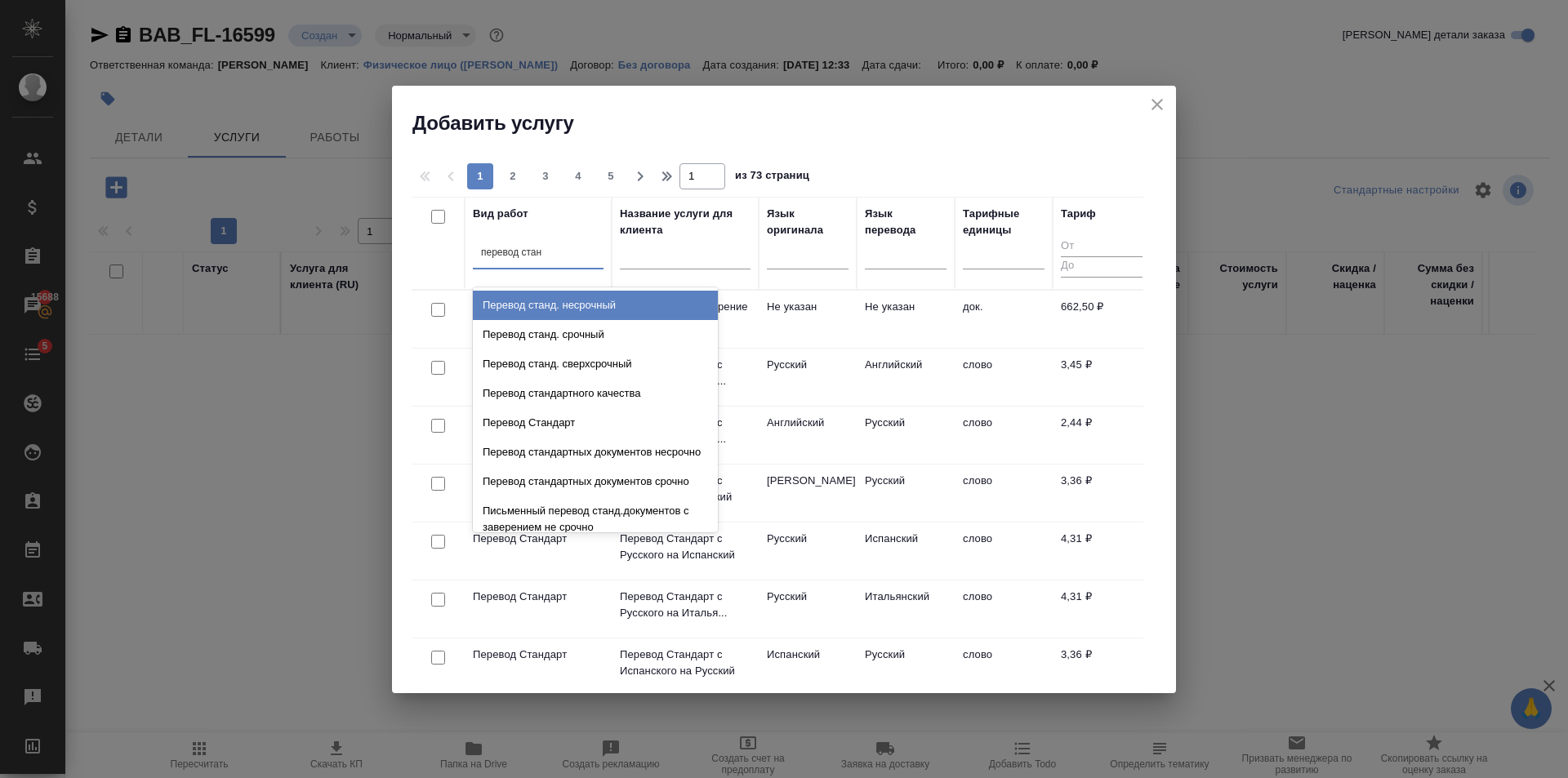
type input "перевод станд"
click at [637, 297] on div "Перевод станд. несрочный" at bounding box center [594, 306] width 245 height 30
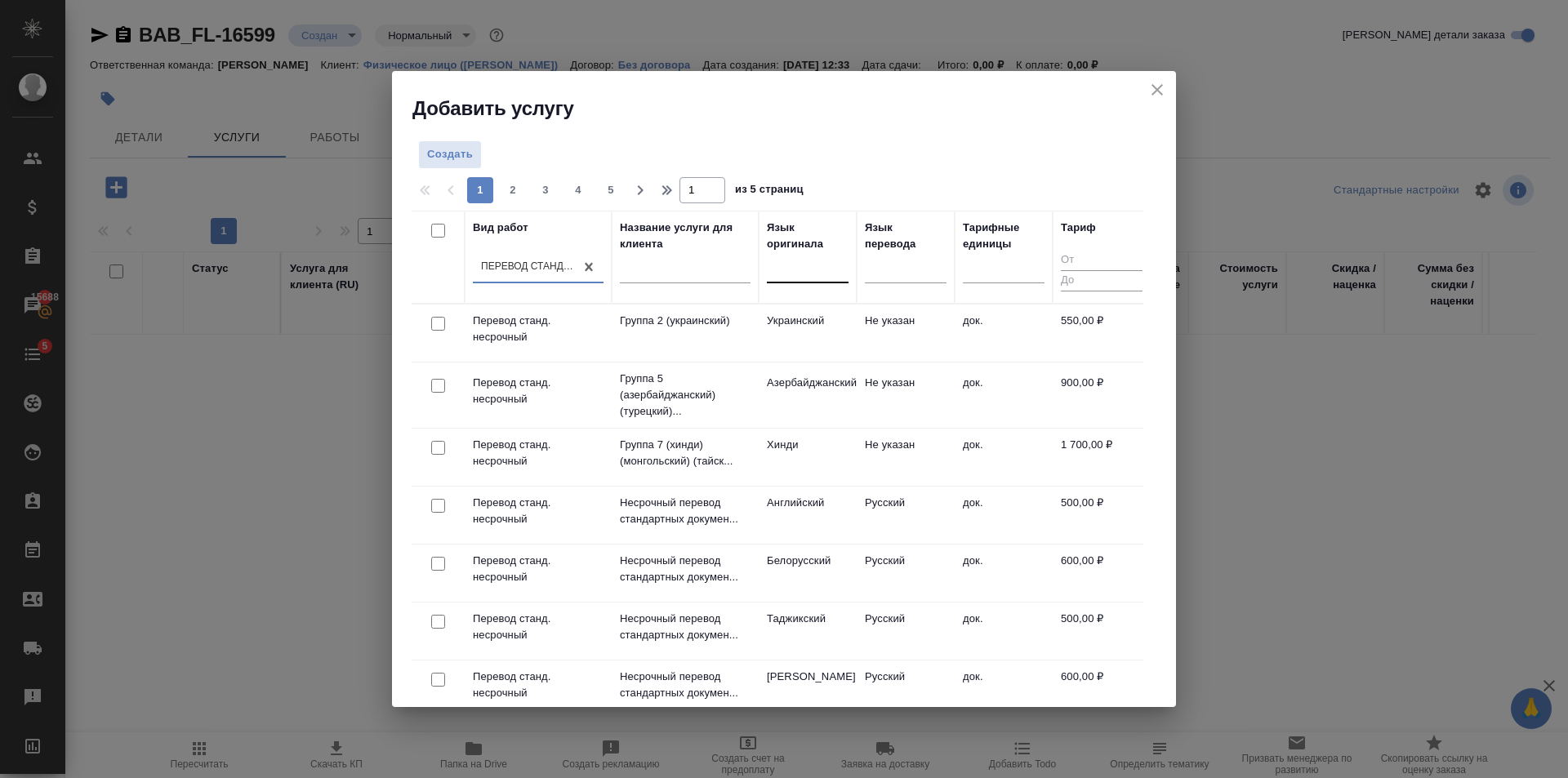
click at [788, 263] on div at bounding box center [807, 266] width 82 height 24
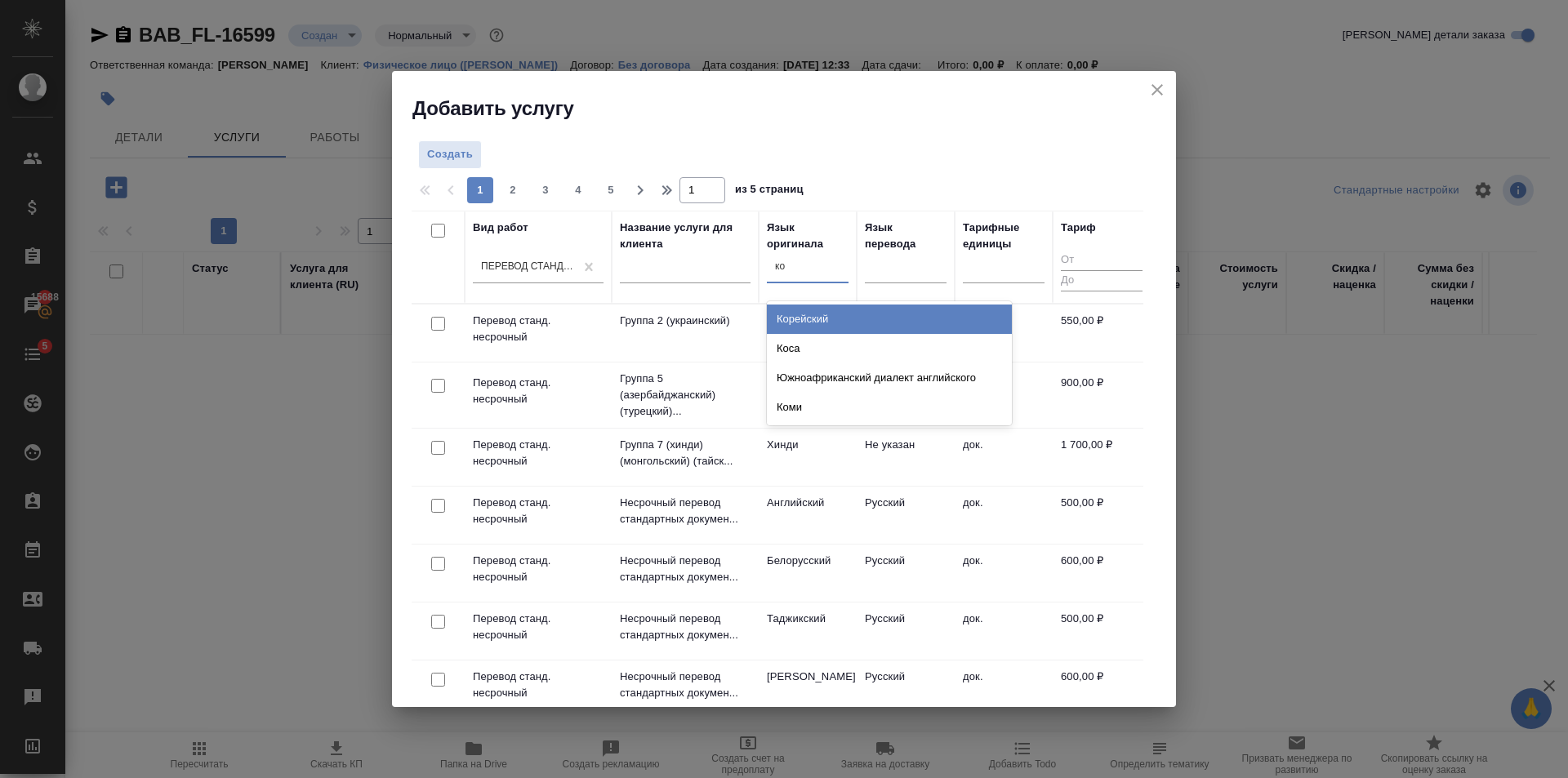
type input "кор"
click at [795, 309] on div "Корейский" at bounding box center [889, 319] width 245 height 30
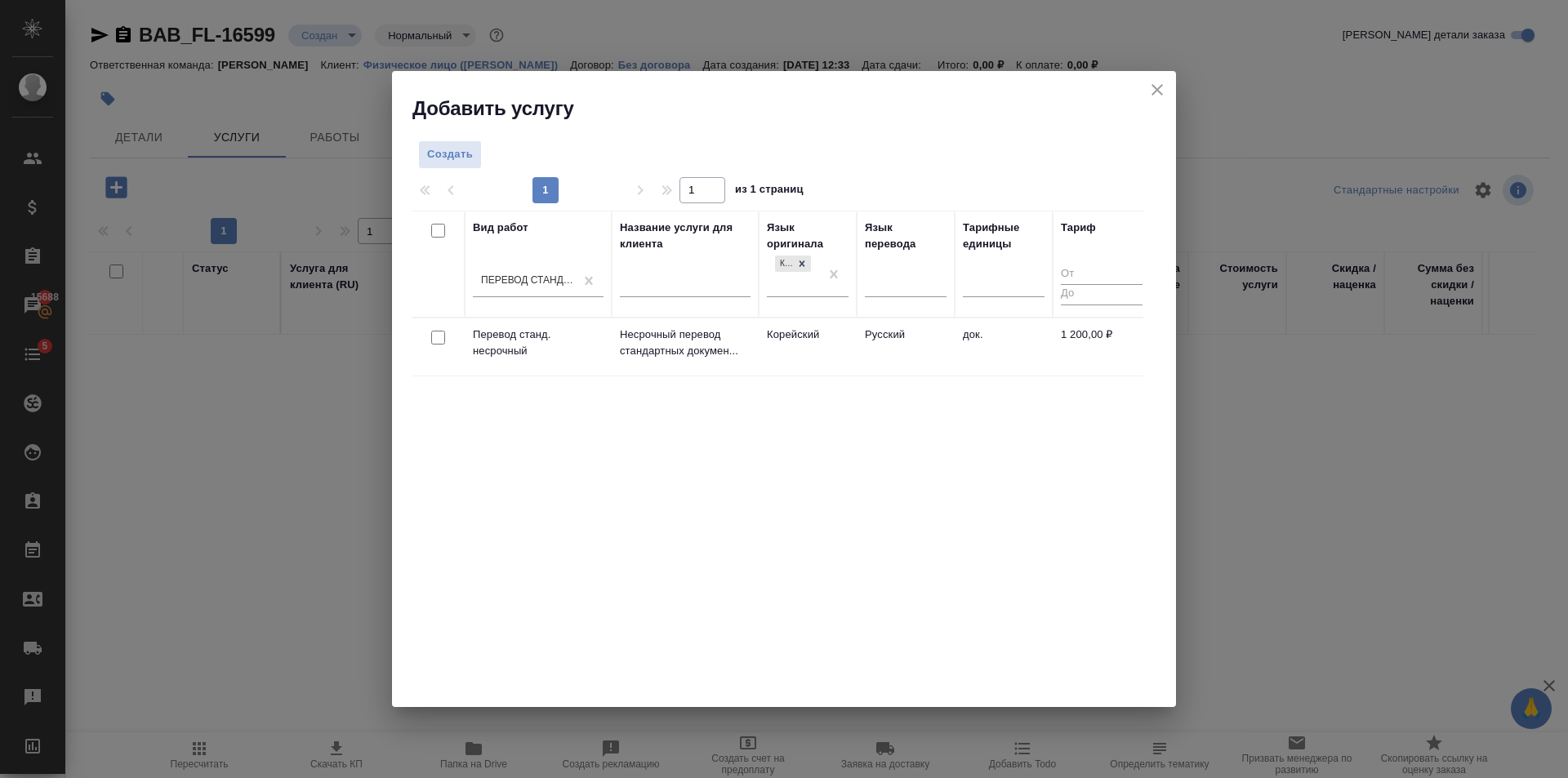
click at [824, 335] on td "Корейский" at bounding box center [807, 346] width 98 height 57
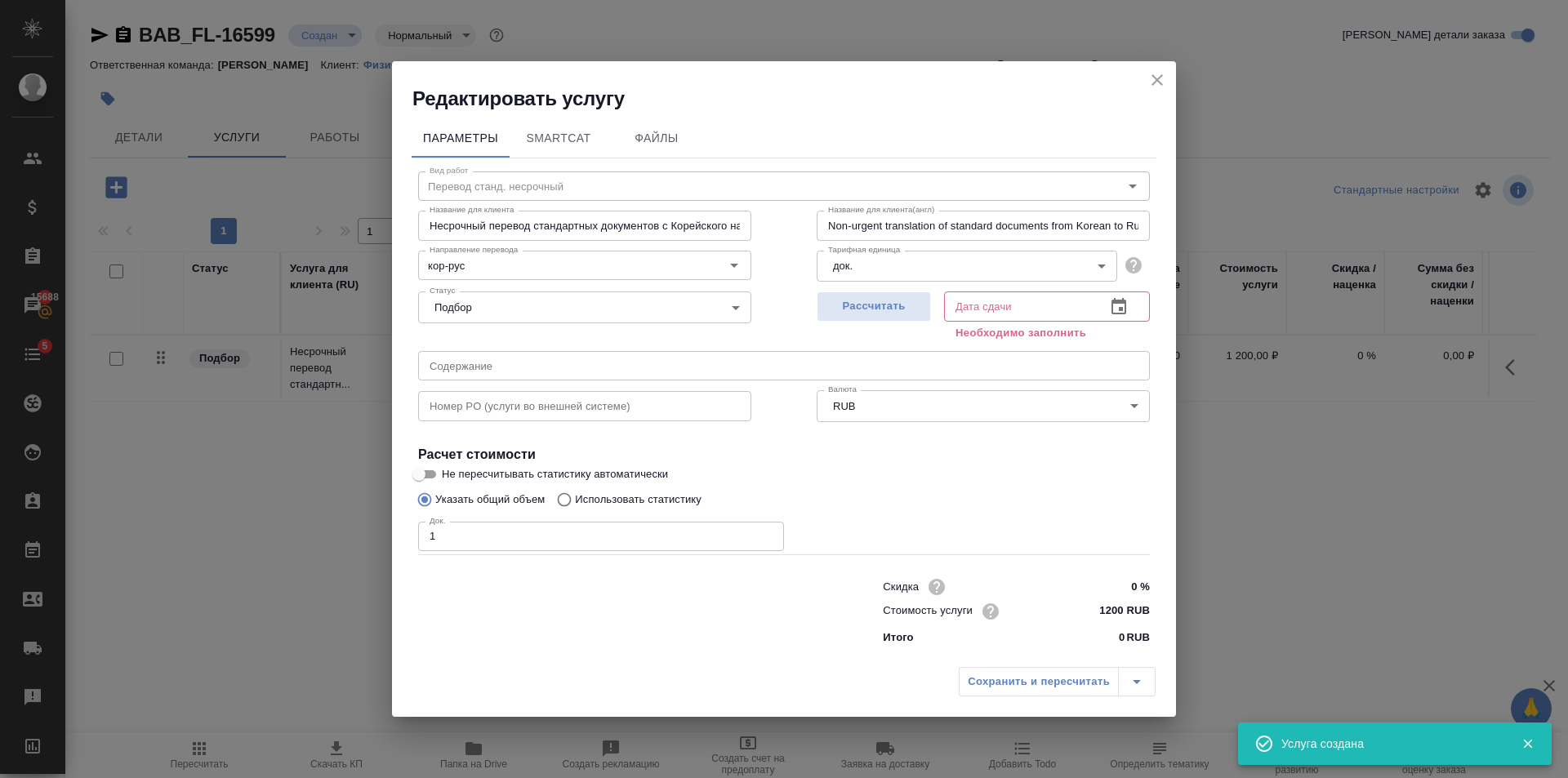
click at [763, 534] on input "1" at bounding box center [600, 536] width 365 height 30
click at [764, 534] on input "2" at bounding box center [600, 536] width 365 height 30
type input "3"
click at [764, 534] on input "3" at bounding box center [600, 536] width 365 height 30
click at [1134, 584] on input "0 %" at bounding box center [1119, 586] width 61 height 24
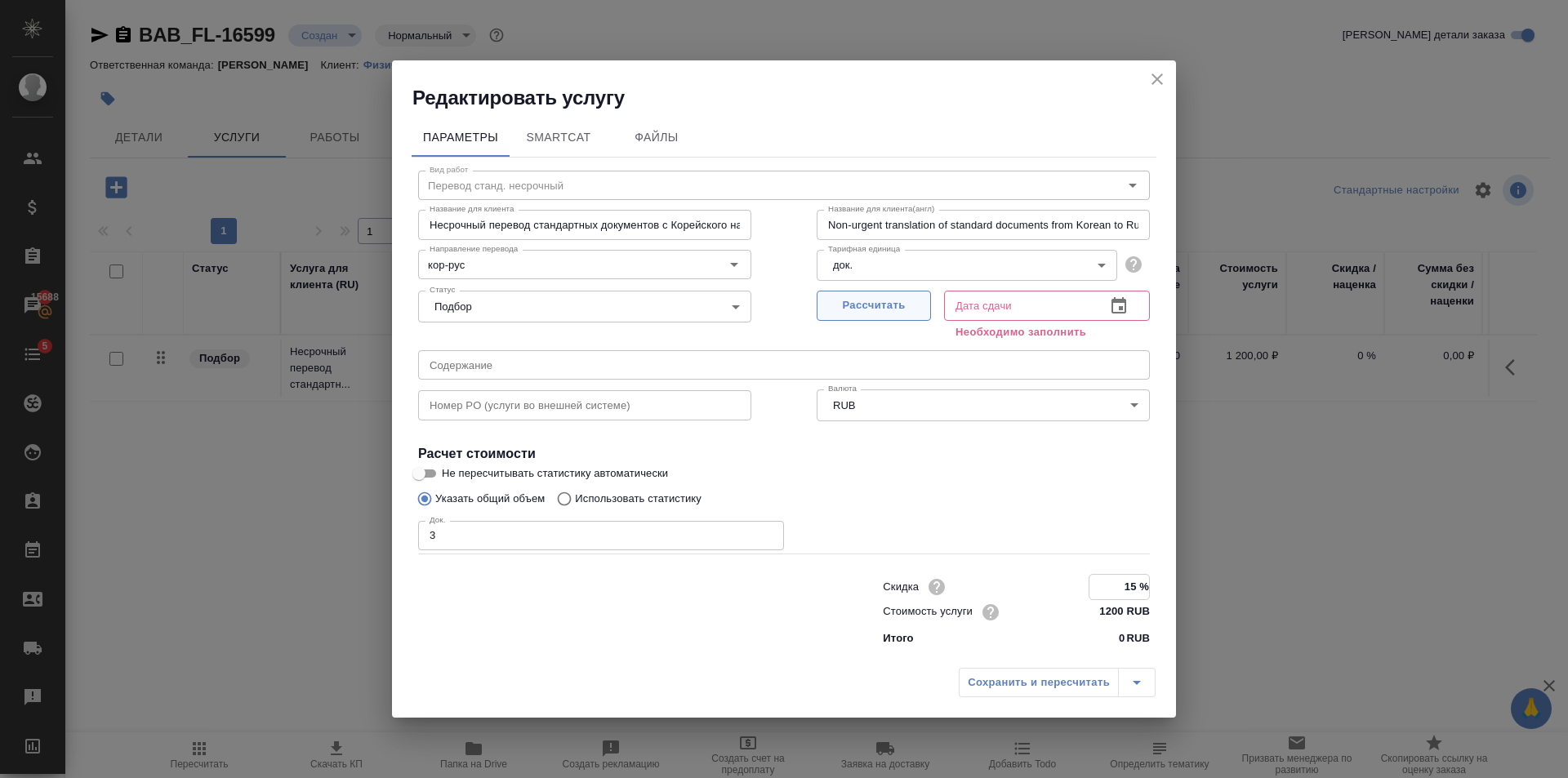
type input "15 %"
click at [895, 317] on button "Рассчитать" at bounding box center [874, 306] width 114 height 30
type input "30.09.2025 12:35"
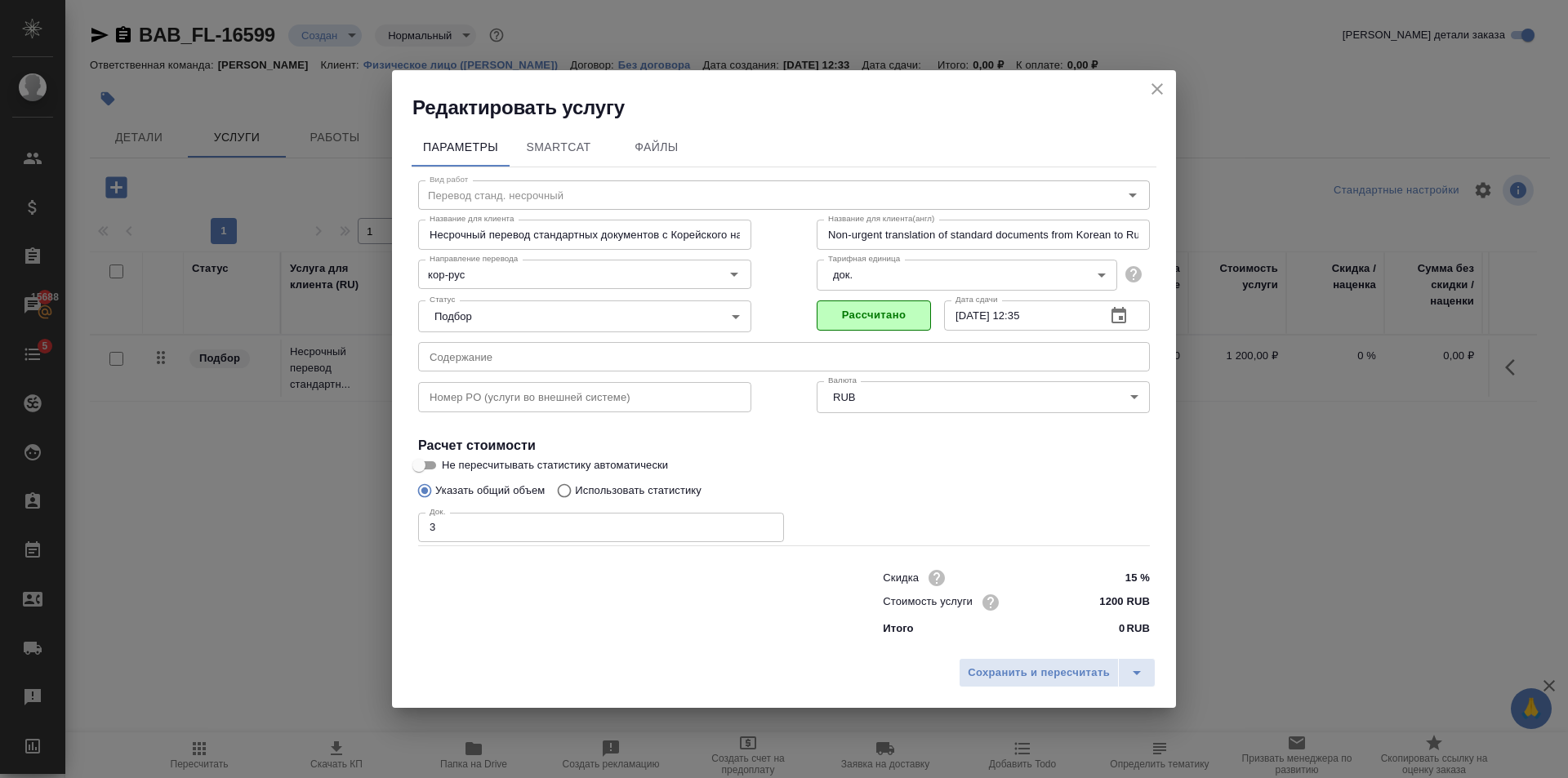
click at [1135, 575] on input "15 %" at bounding box center [1119, 577] width 61 height 24
type input "10 %"
click at [1033, 669] on span "Сохранить и пересчитать" at bounding box center [1039, 673] width 142 height 18
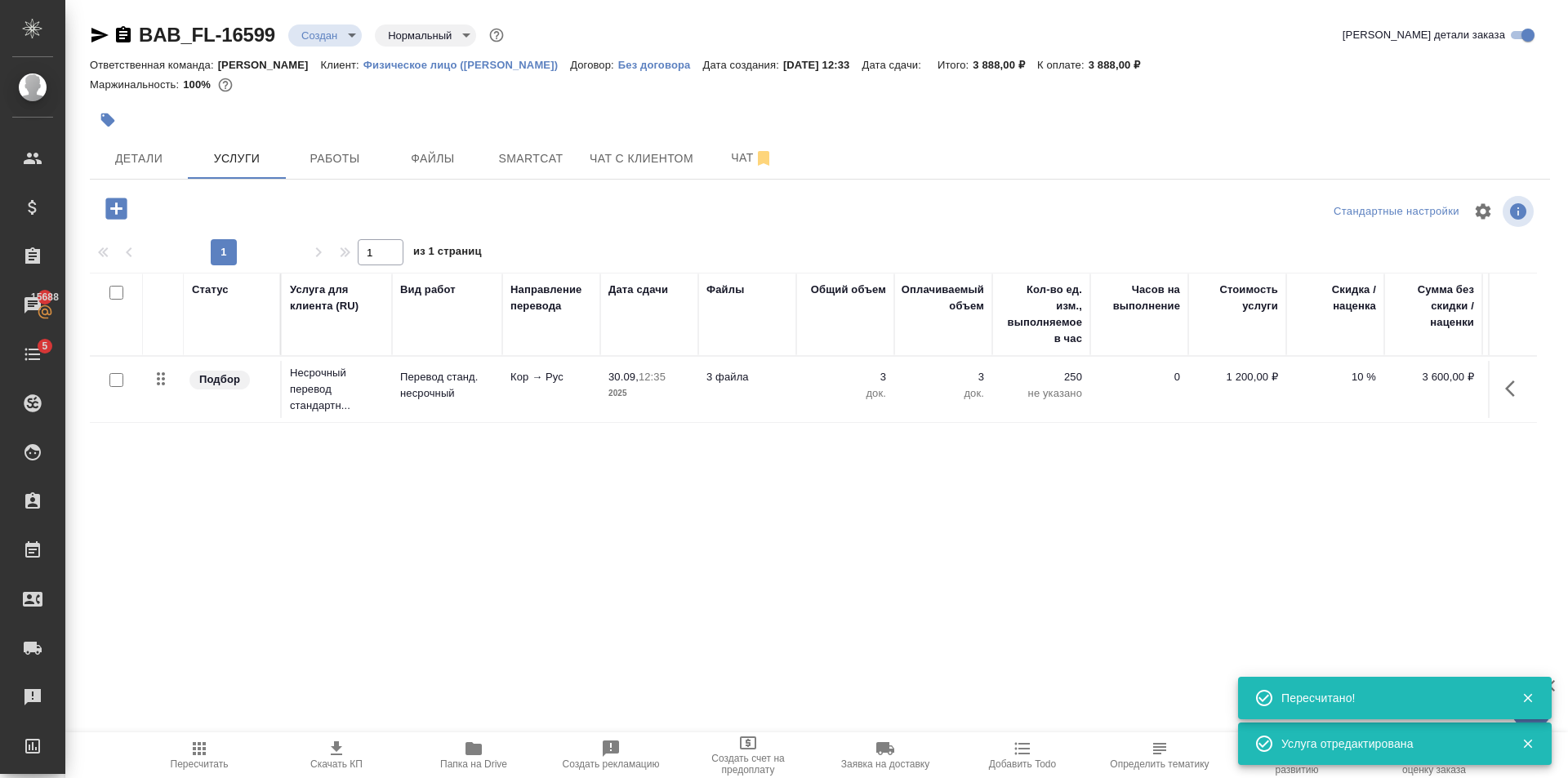
click at [123, 207] on icon "button" at bounding box center [116, 208] width 21 height 21
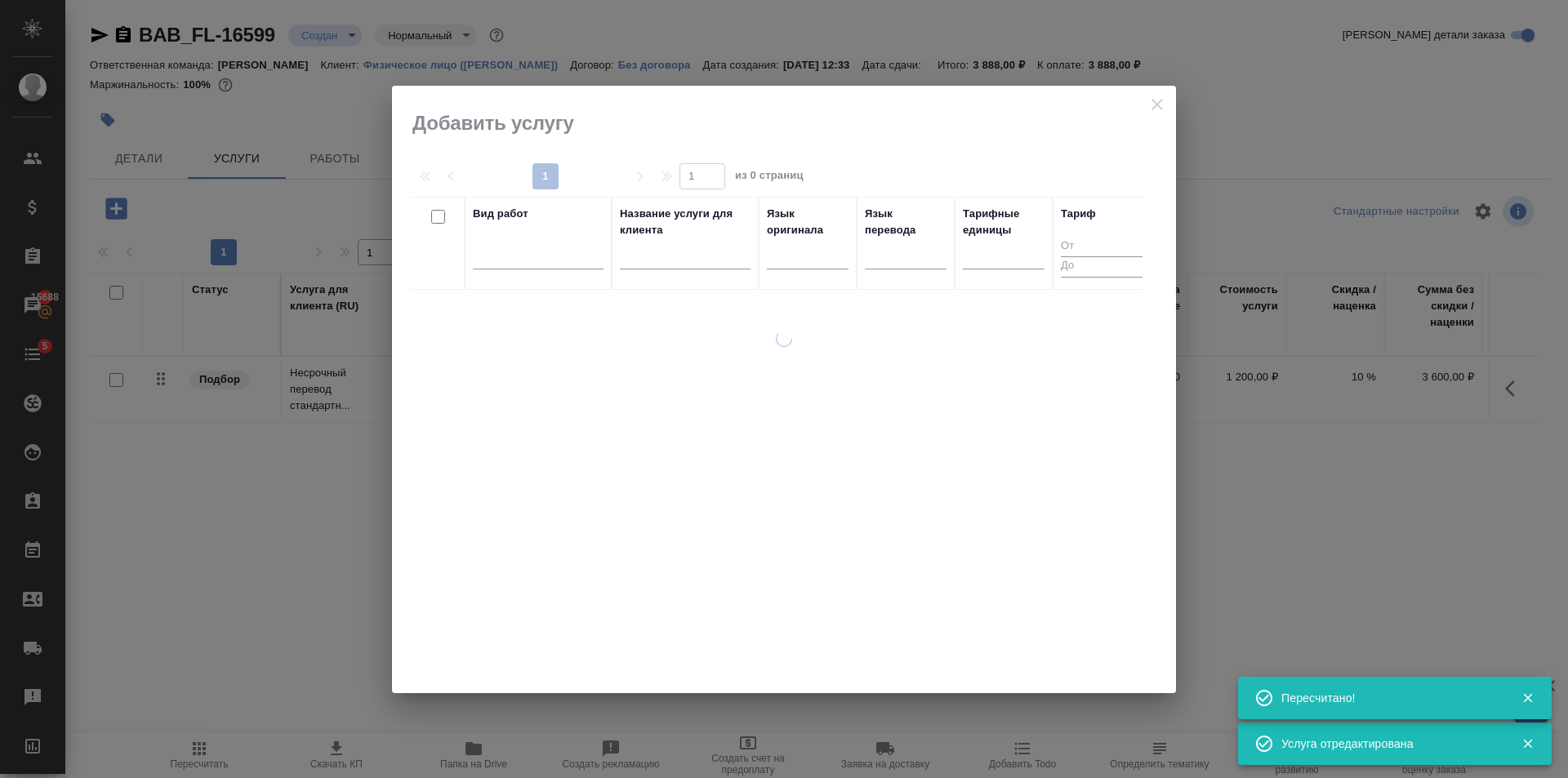
click at [561, 258] on div at bounding box center [537, 252] width 131 height 24
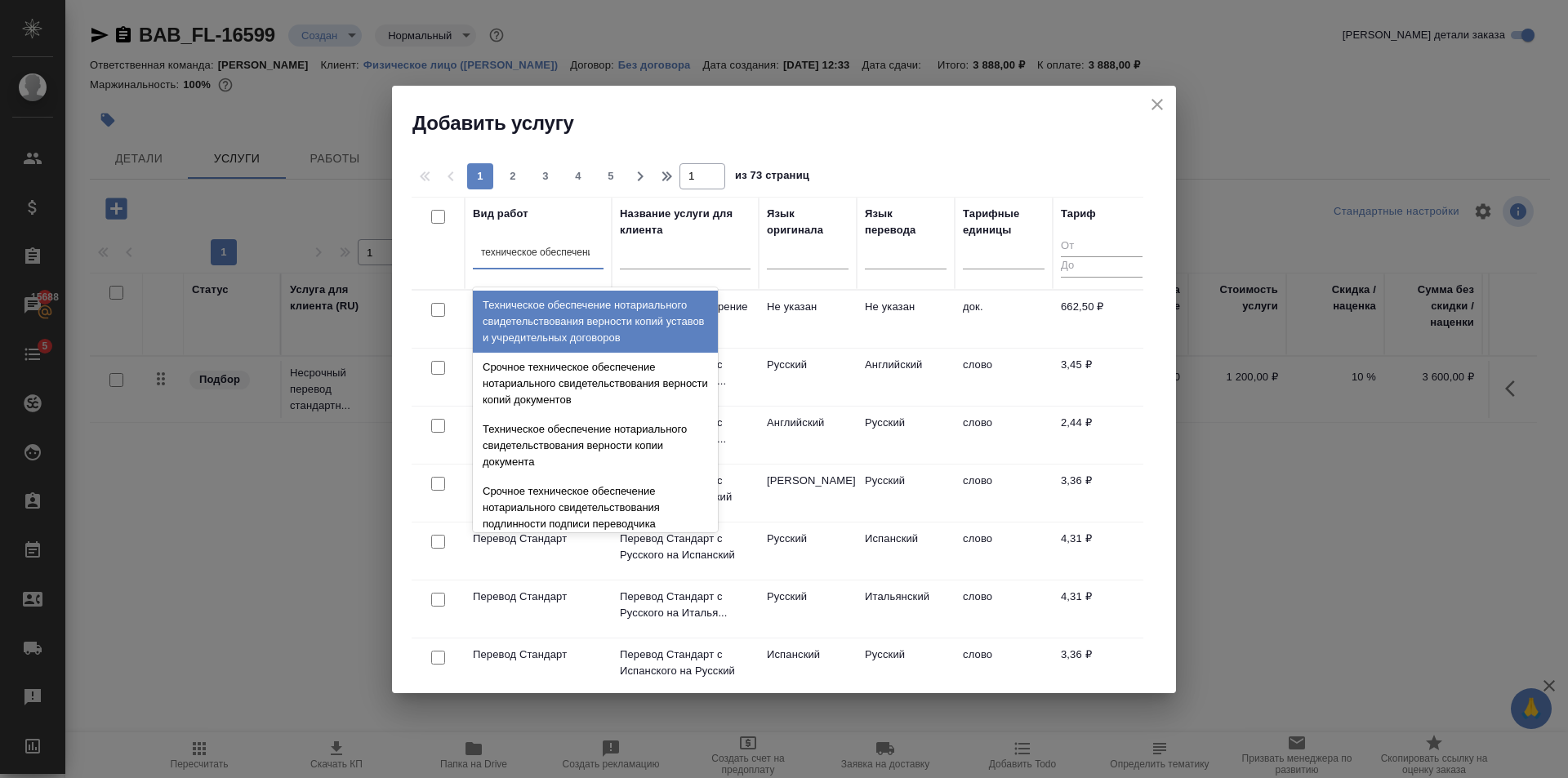
type input "техническое обеспечение"
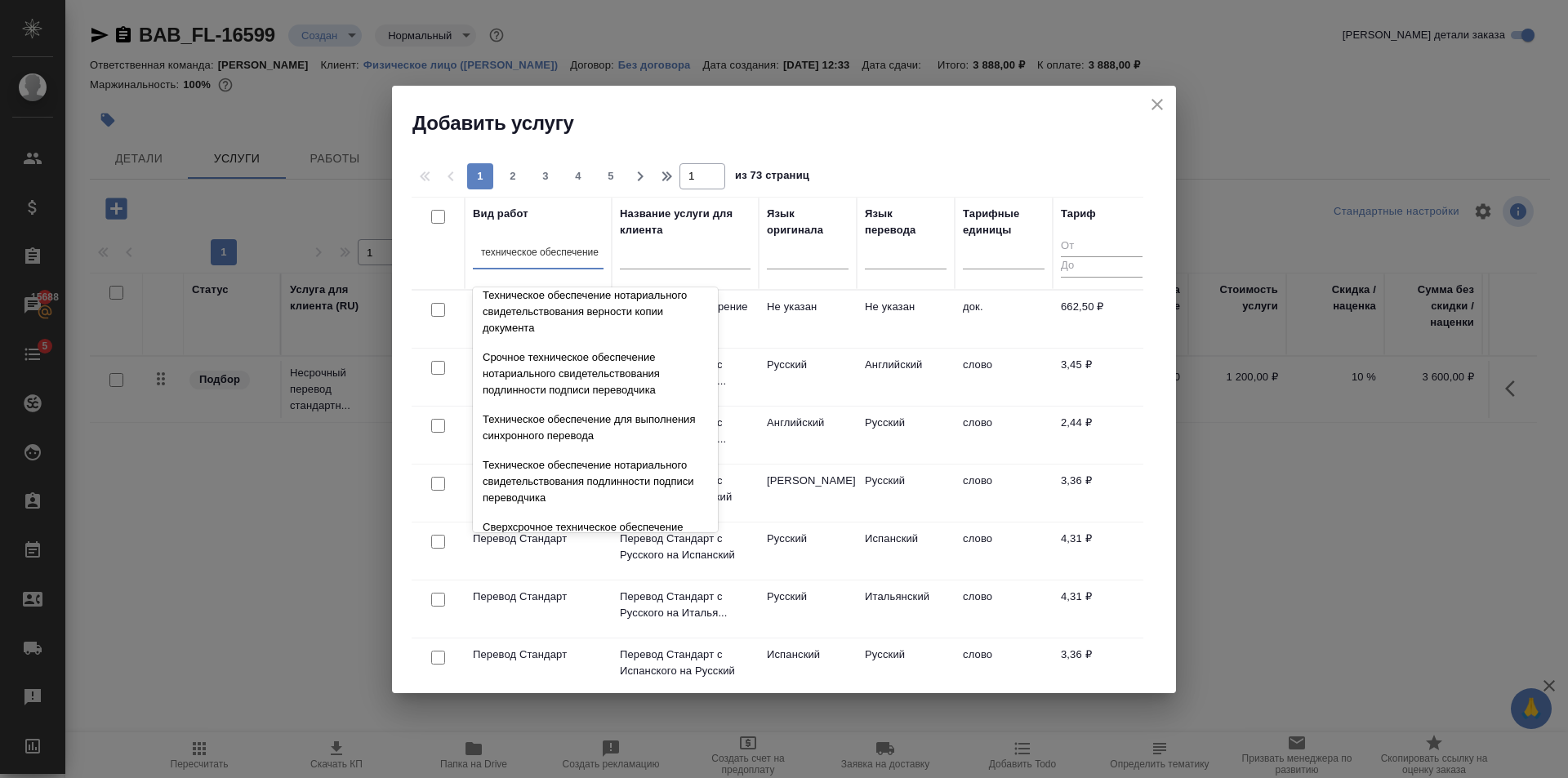
scroll to position [163, 0]
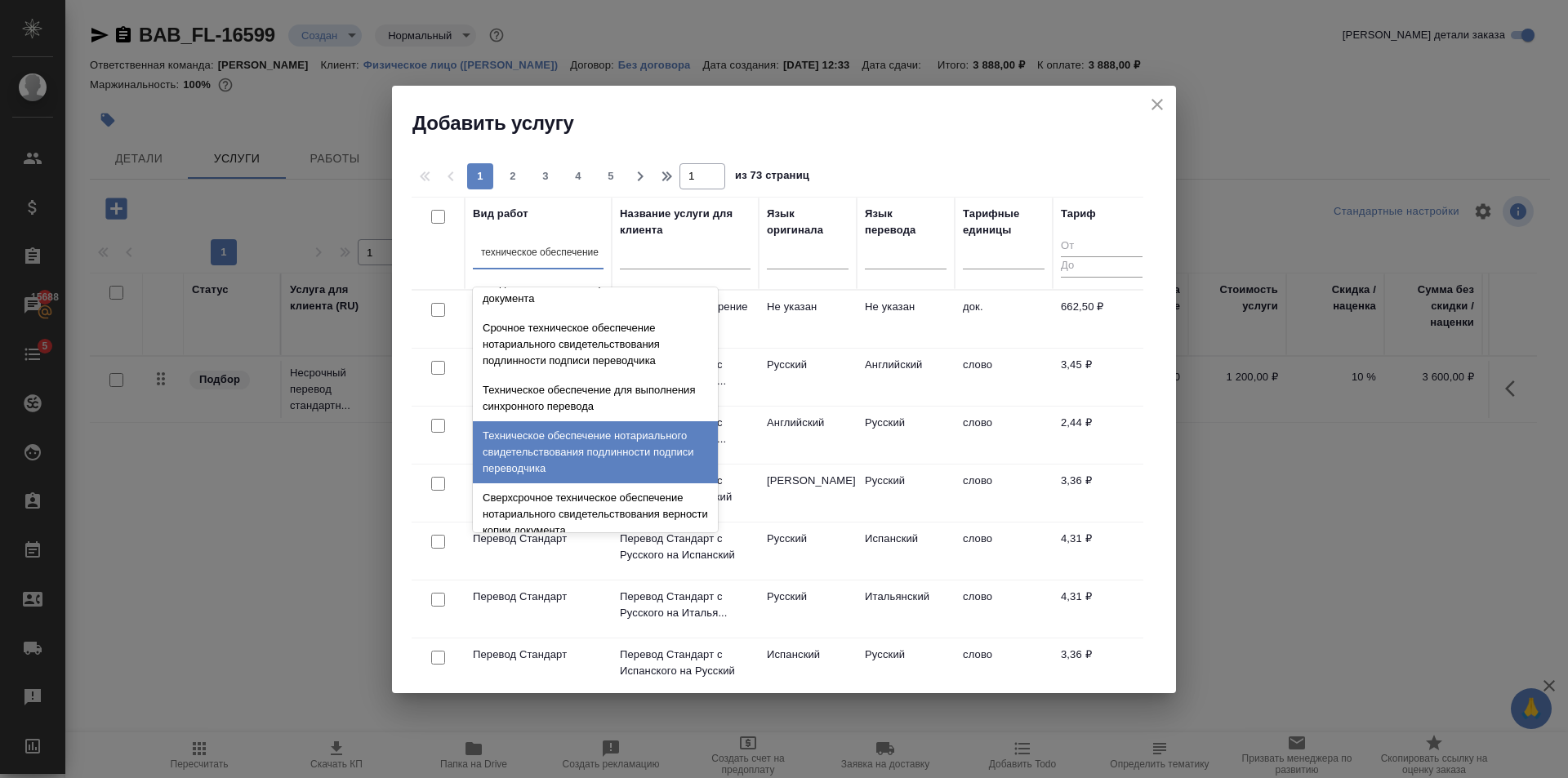
click at [618, 423] on div "Техническое обеспечение нотариального свидетельствования подлинности подписи пе…" at bounding box center [594, 452] width 245 height 62
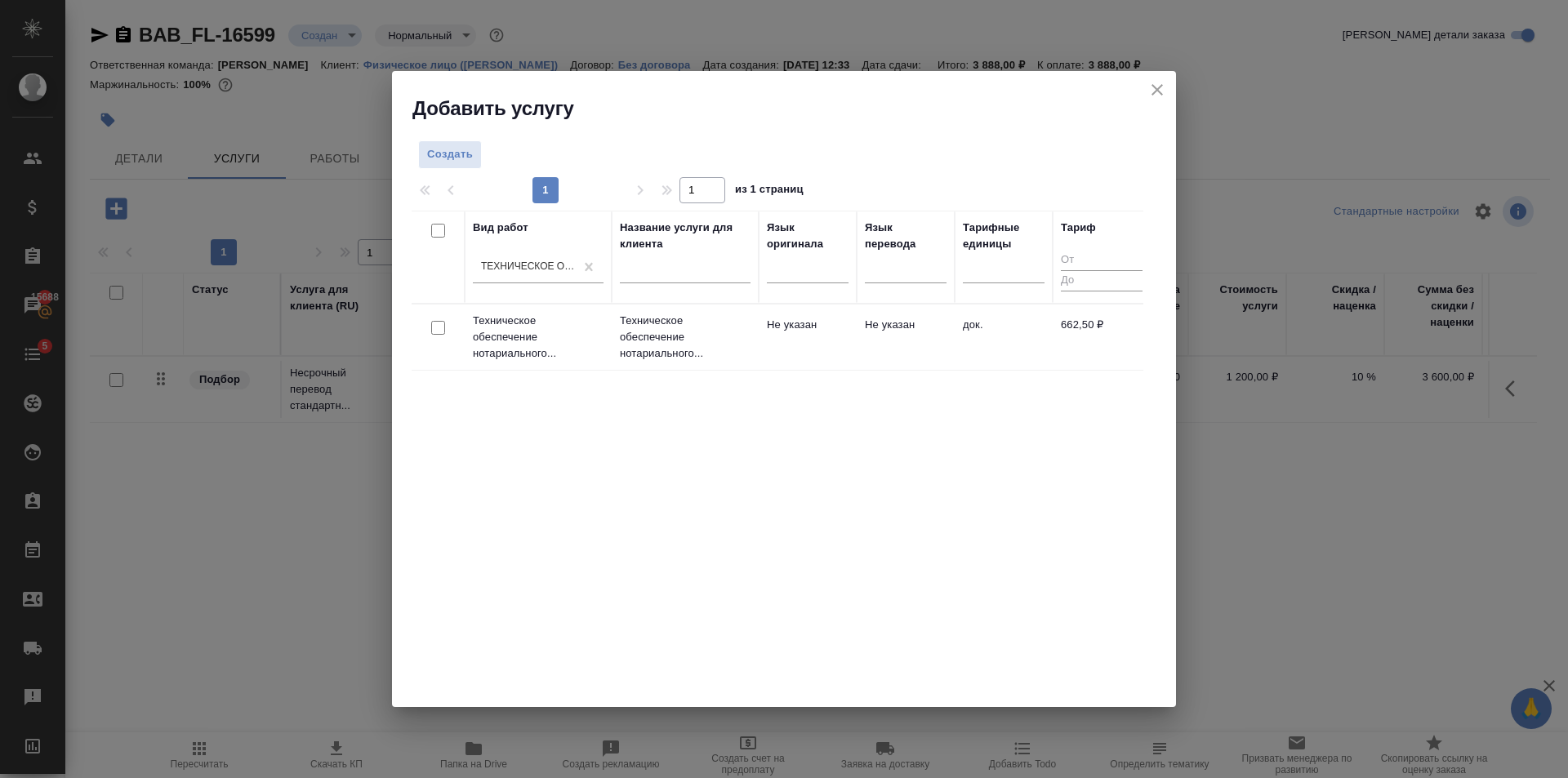
click at [864, 313] on td "Не указан" at bounding box center [905, 336] width 98 height 57
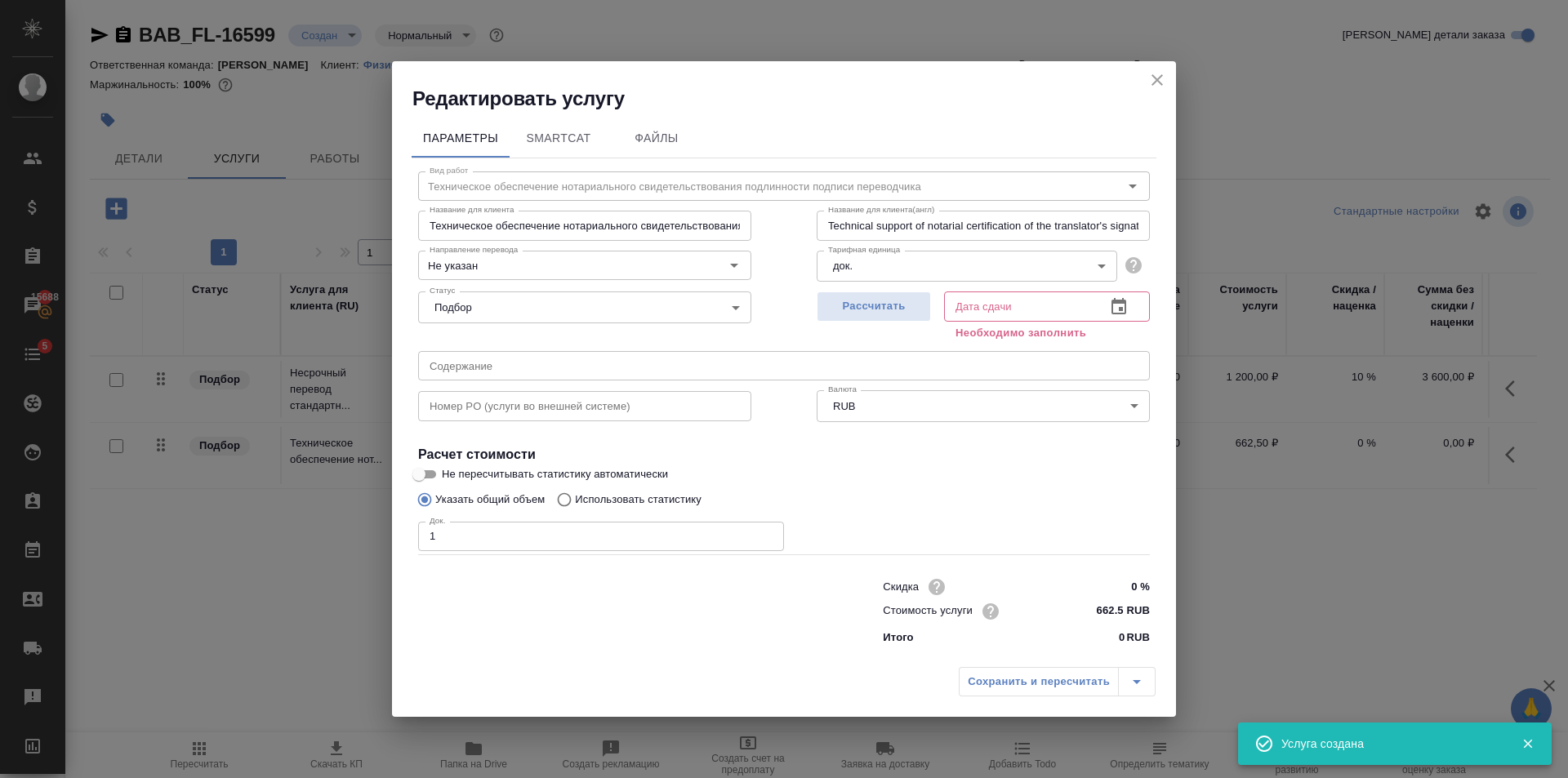
click at [765, 534] on input "1" at bounding box center [600, 536] width 365 height 30
click at [765, 534] on input "2" at bounding box center [600, 536] width 365 height 30
type input "3"
click at [765, 534] on input "3" at bounding box center [600, 536] width 365 height 30
click at [882, 319] on button "Рассчитать" at bounding box center [874, 307] width 114 height 30
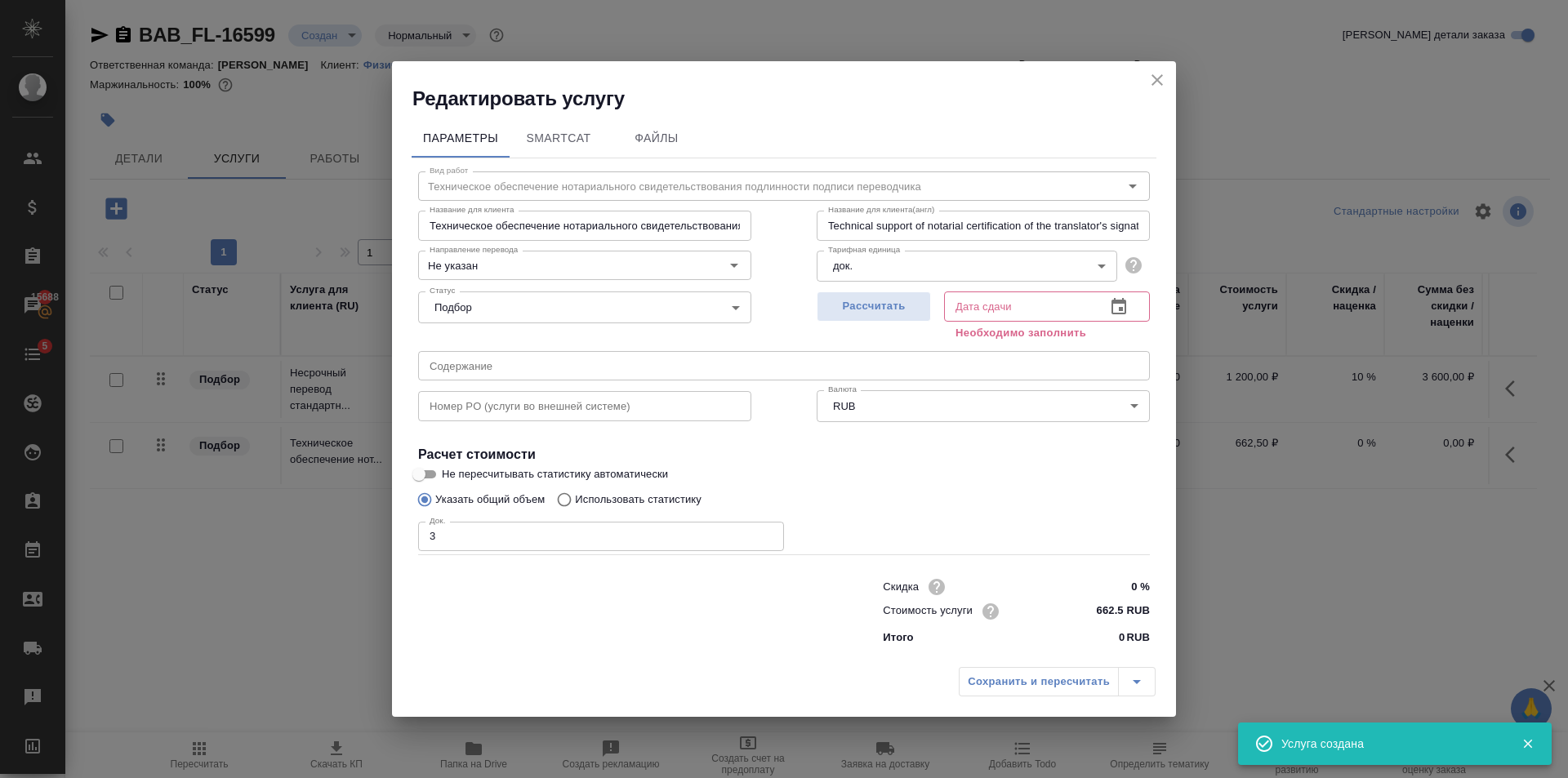
type input "30.09.2025 13:11"
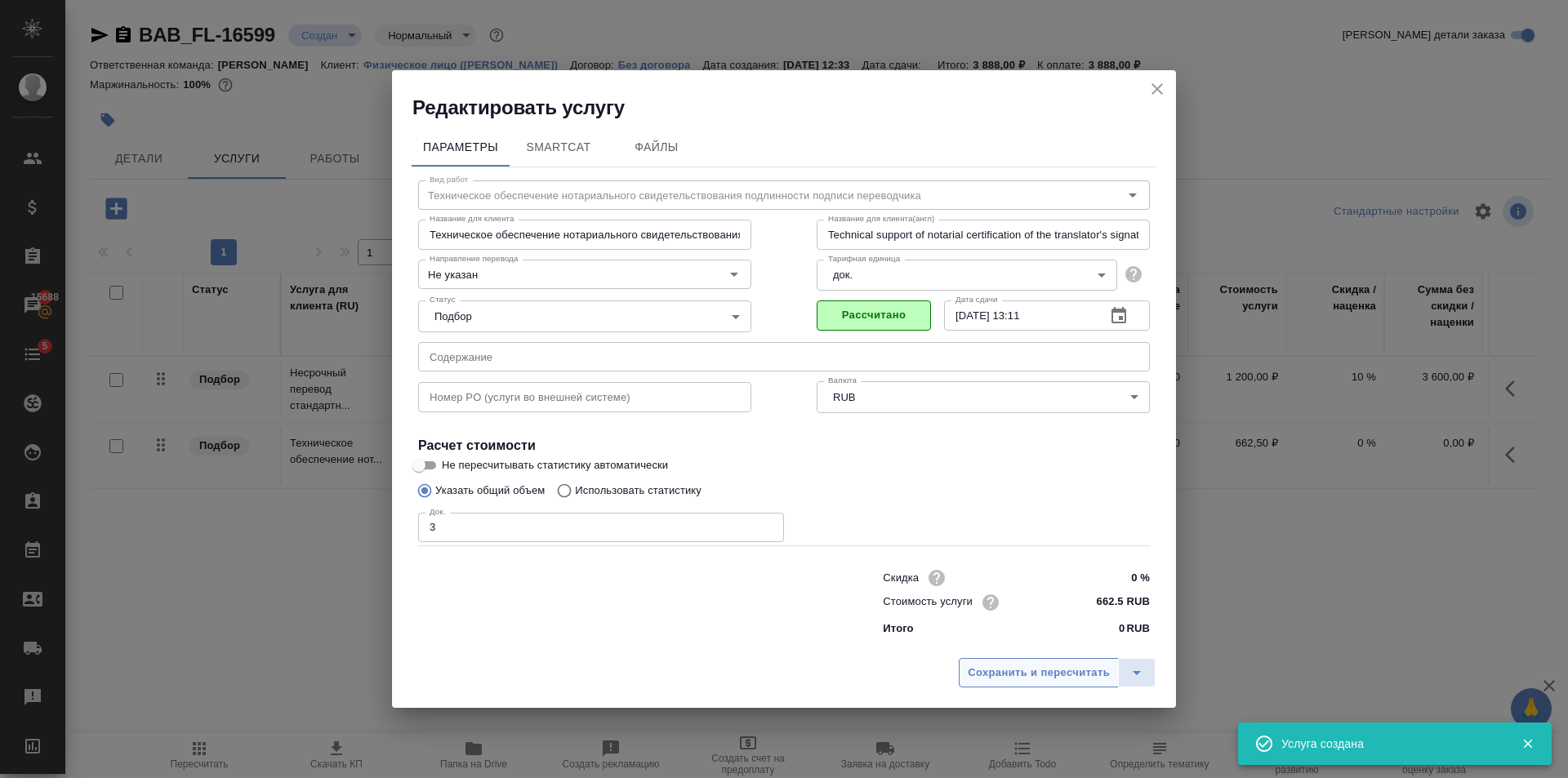
click at [1071, 678] on span "Сохранить и пересчитать" at bounding box center [1039, 672] width 142 height 18
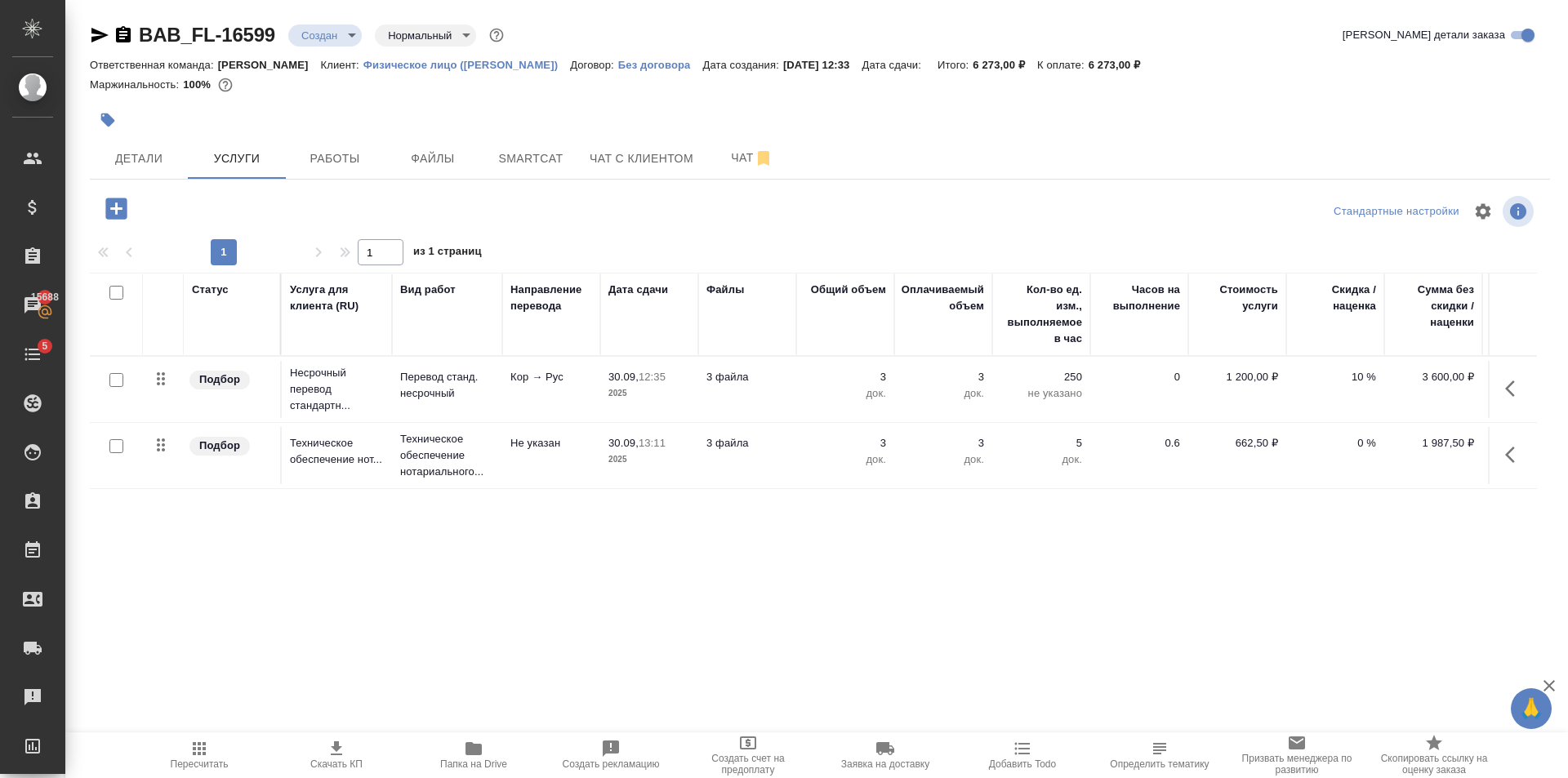
scroll to position [0, 92]
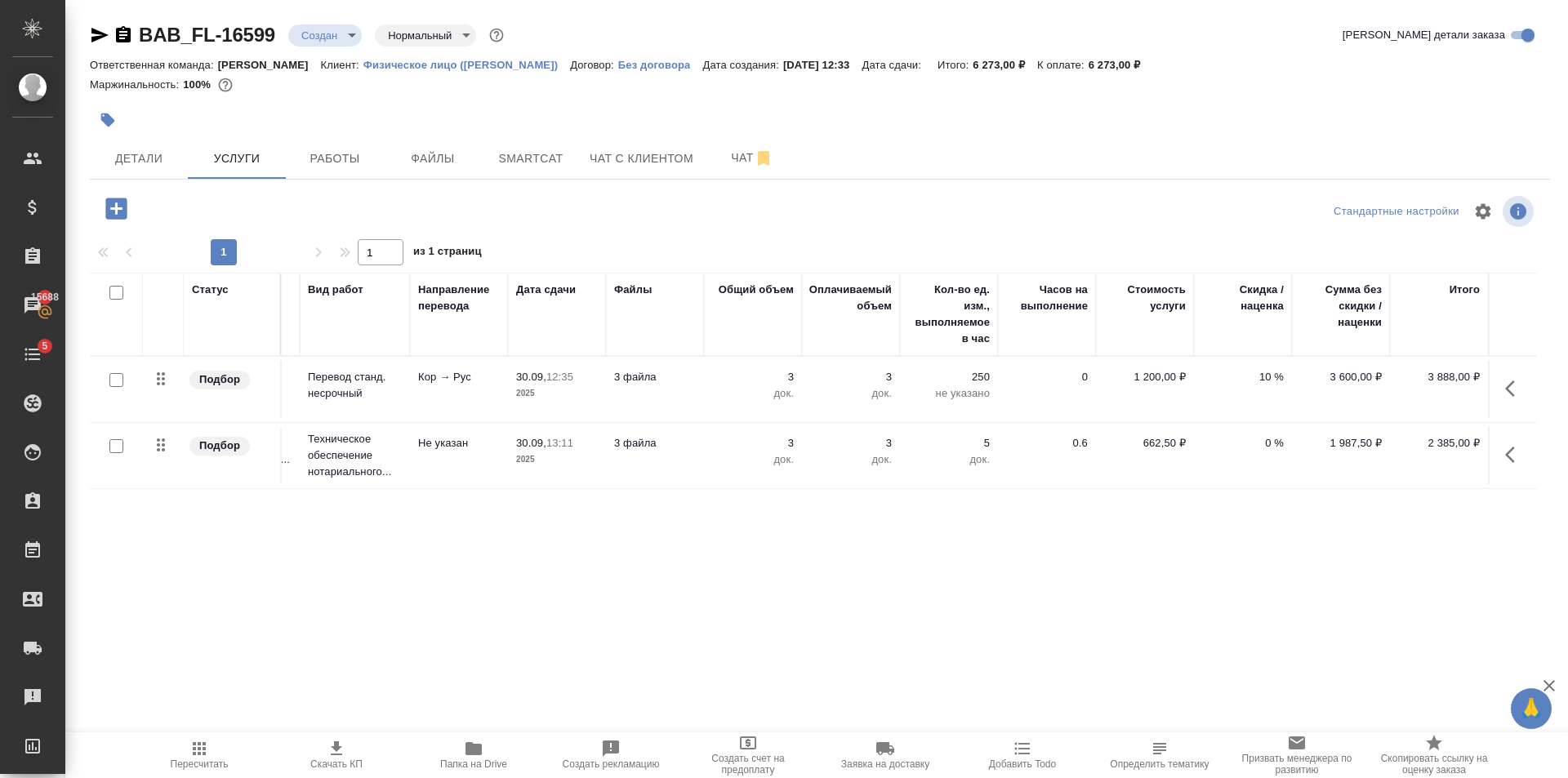
click at [668, 456] on td "3 файла" at bounding box center [655, 455] width 98 height 57
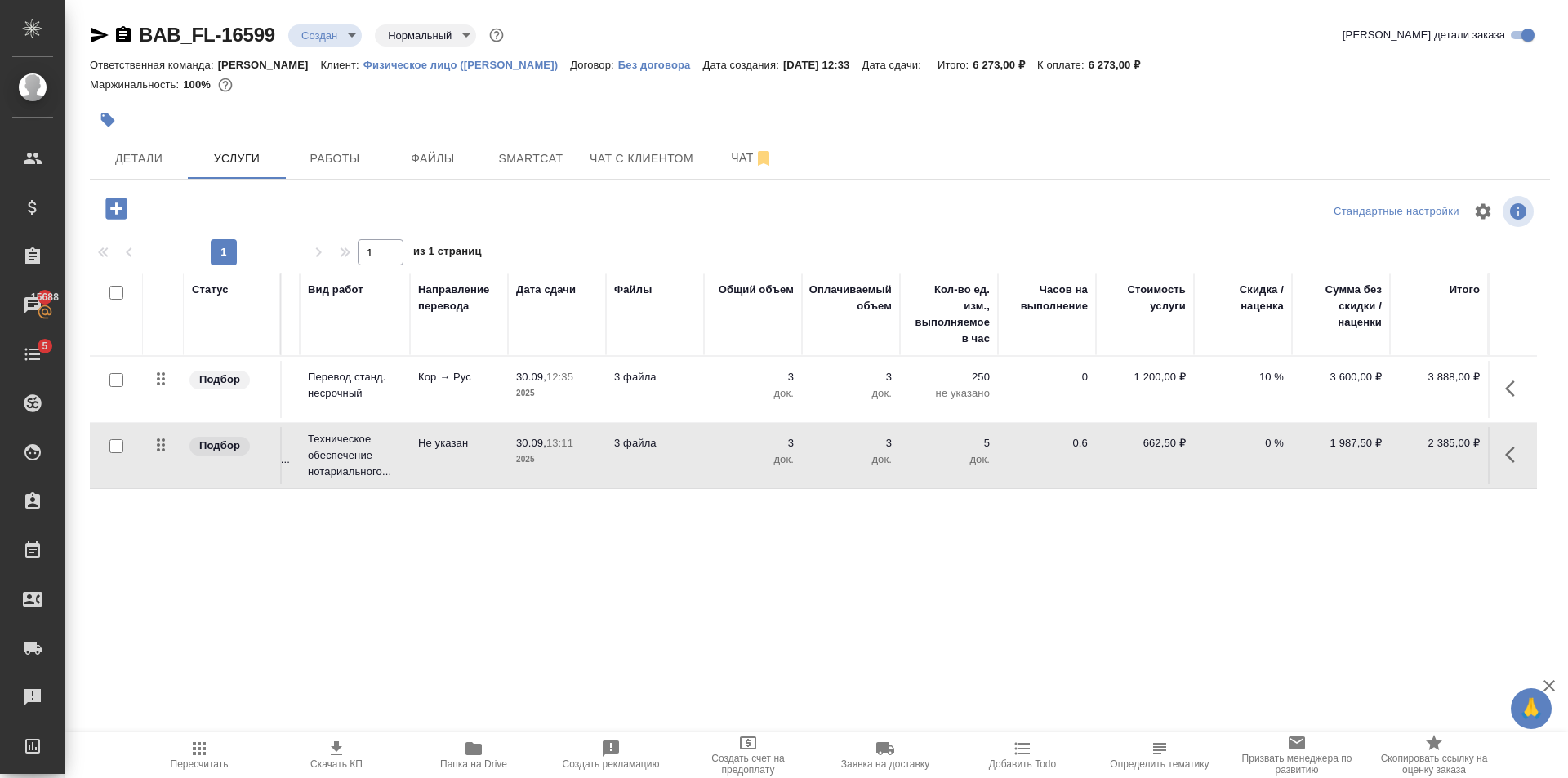
click at [668, 456] on td "3 файла" at bounding box center [655, 455] width 98 height 57
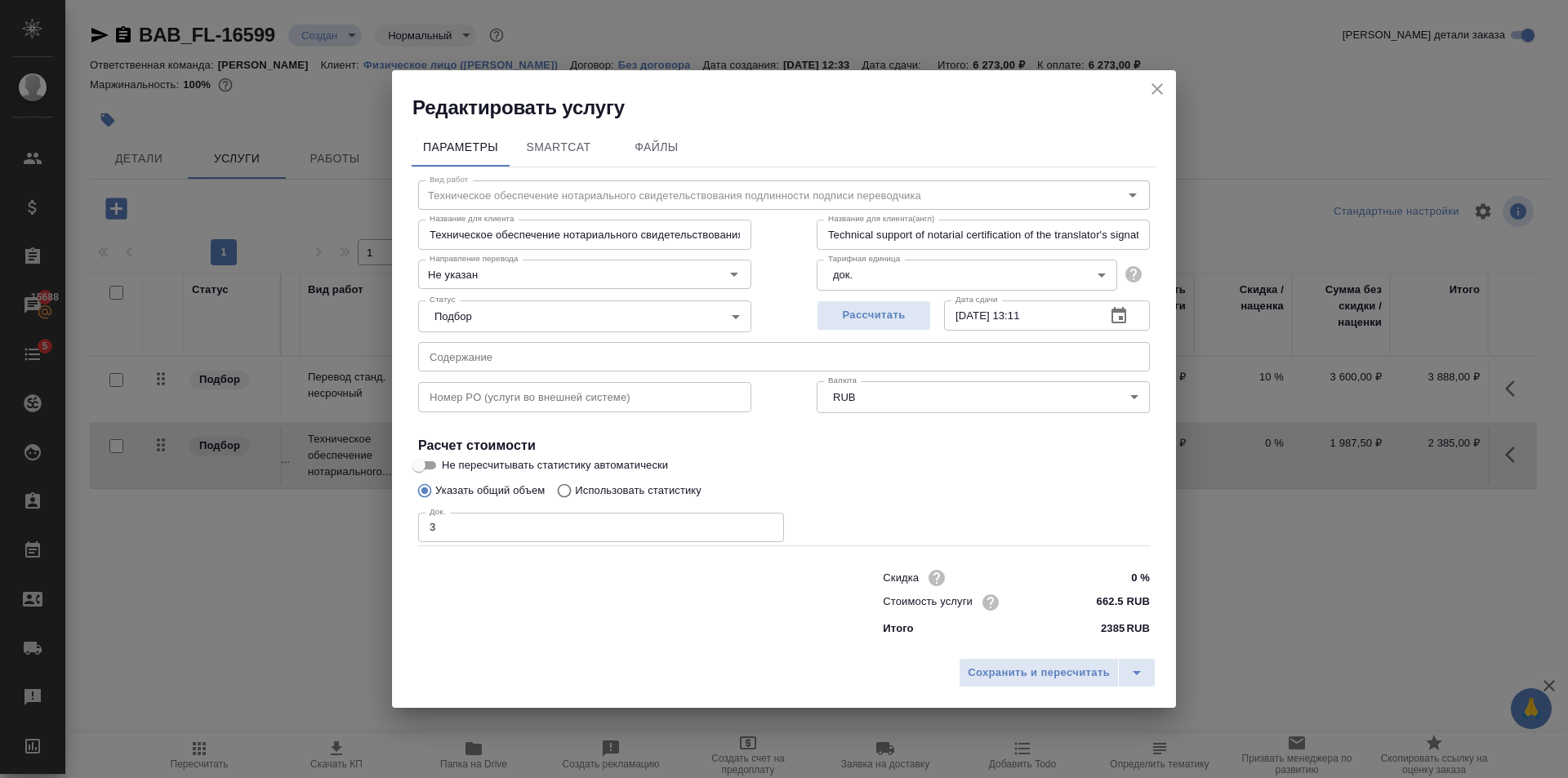
click at [1145, 580] on input "0 %" at bounding box center [1119, 577] width 61 height 24
type input "10 %"
click at [1086, 661] on button "Сохранить и пересчитать" at bounding box center [1039, 674] width 160 height 30
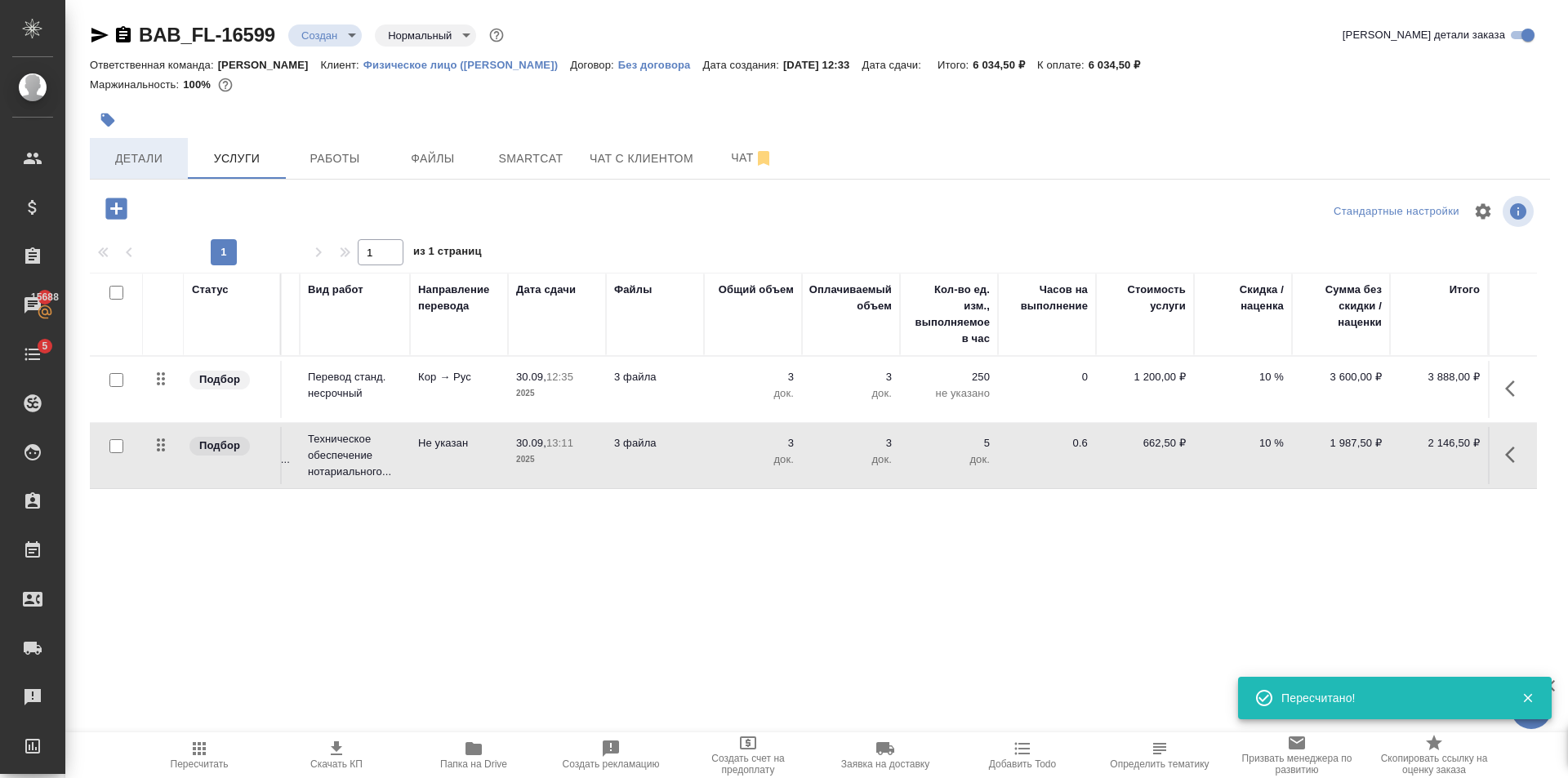
click at [131, 138] on button "Детали" at bounding box center [138, 158] width 98 height 41
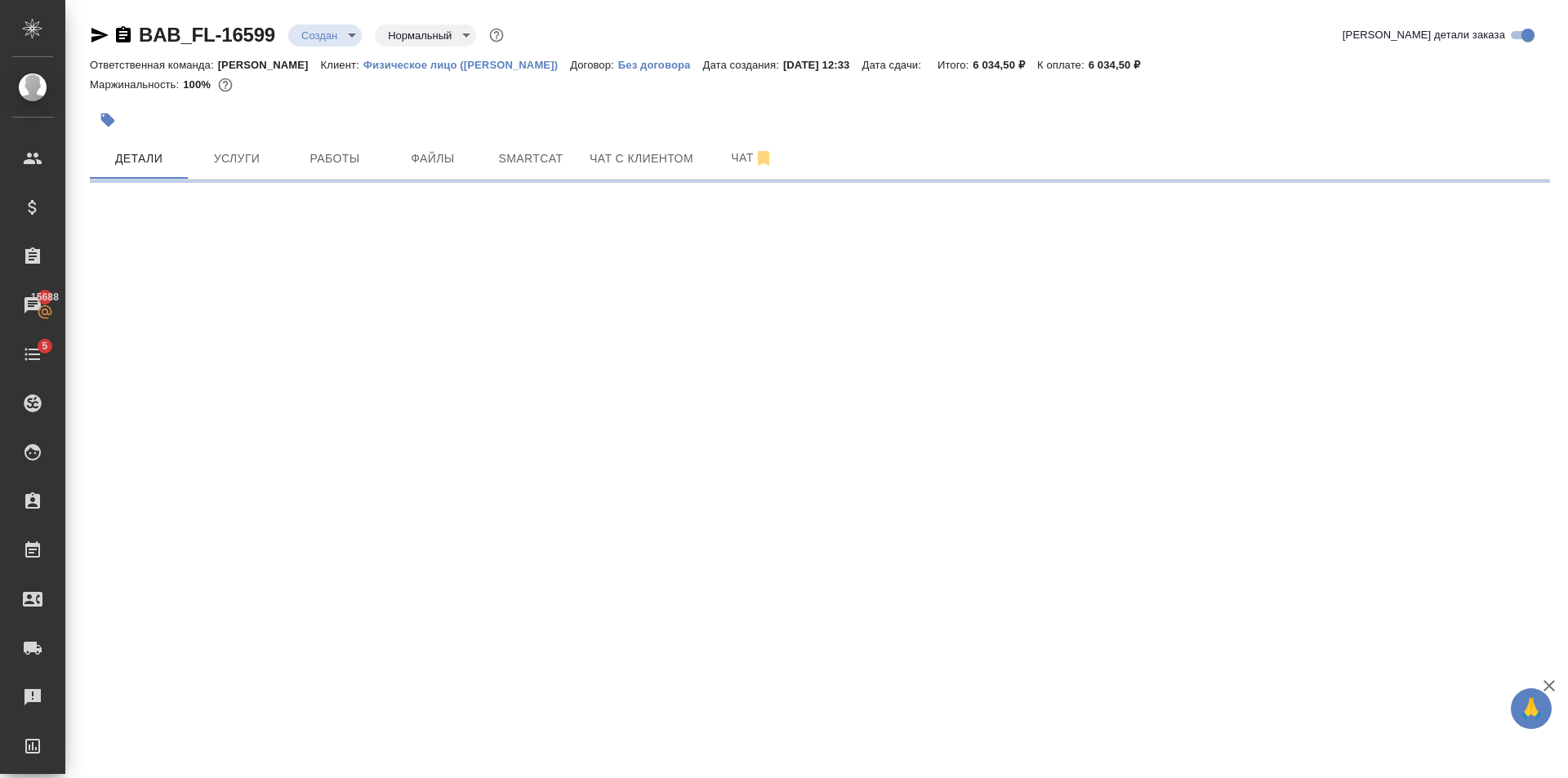
select select "RU"
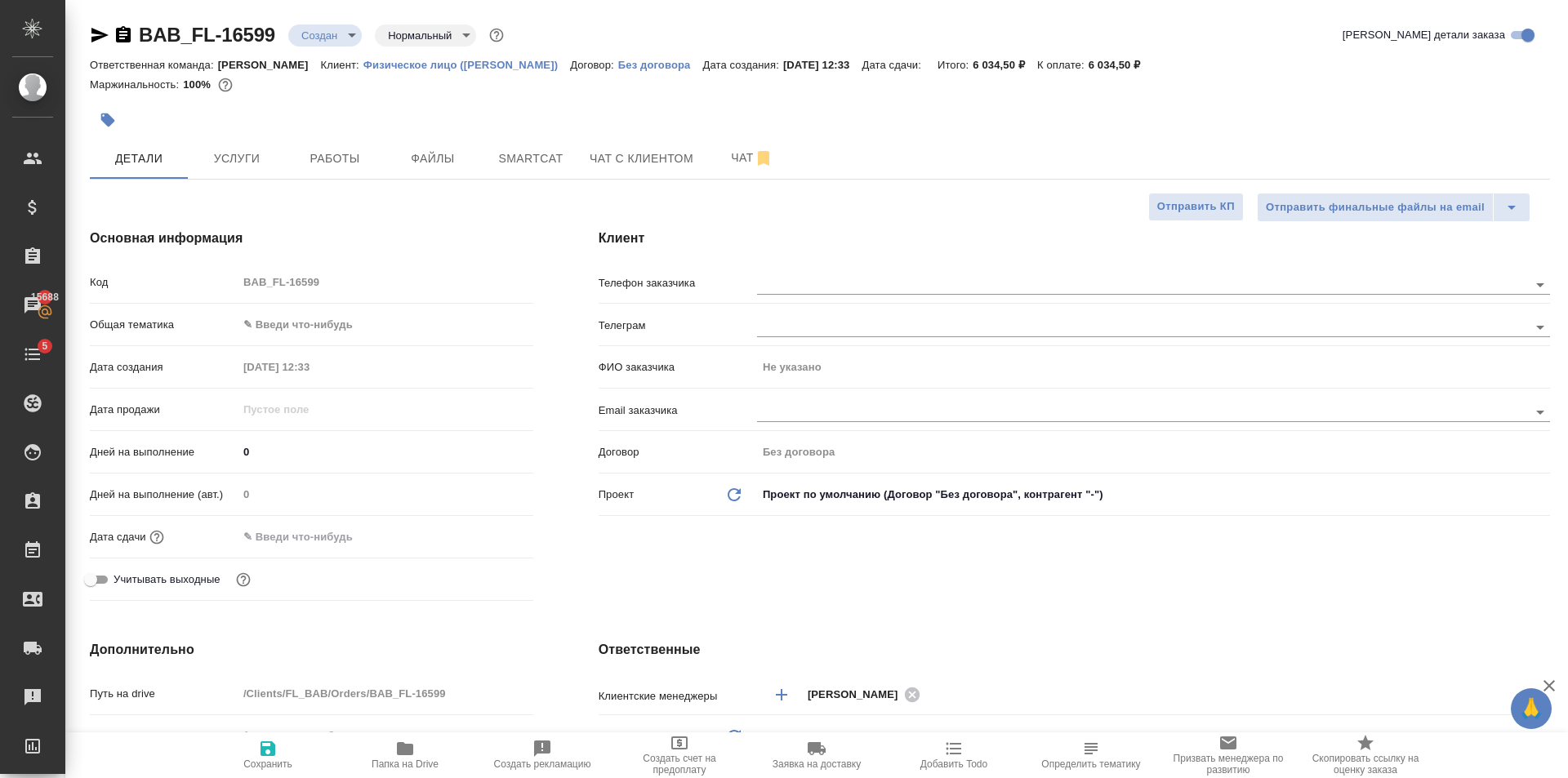
type textarea "x"
click at [299, 325] on body "🙏 .cls-1 fill:#fff; AWATERA Golubev Dmitry Клиенты Спецификации Заказы 15688 Ча…" at bounding box center [784, 389] width 1568 height 778
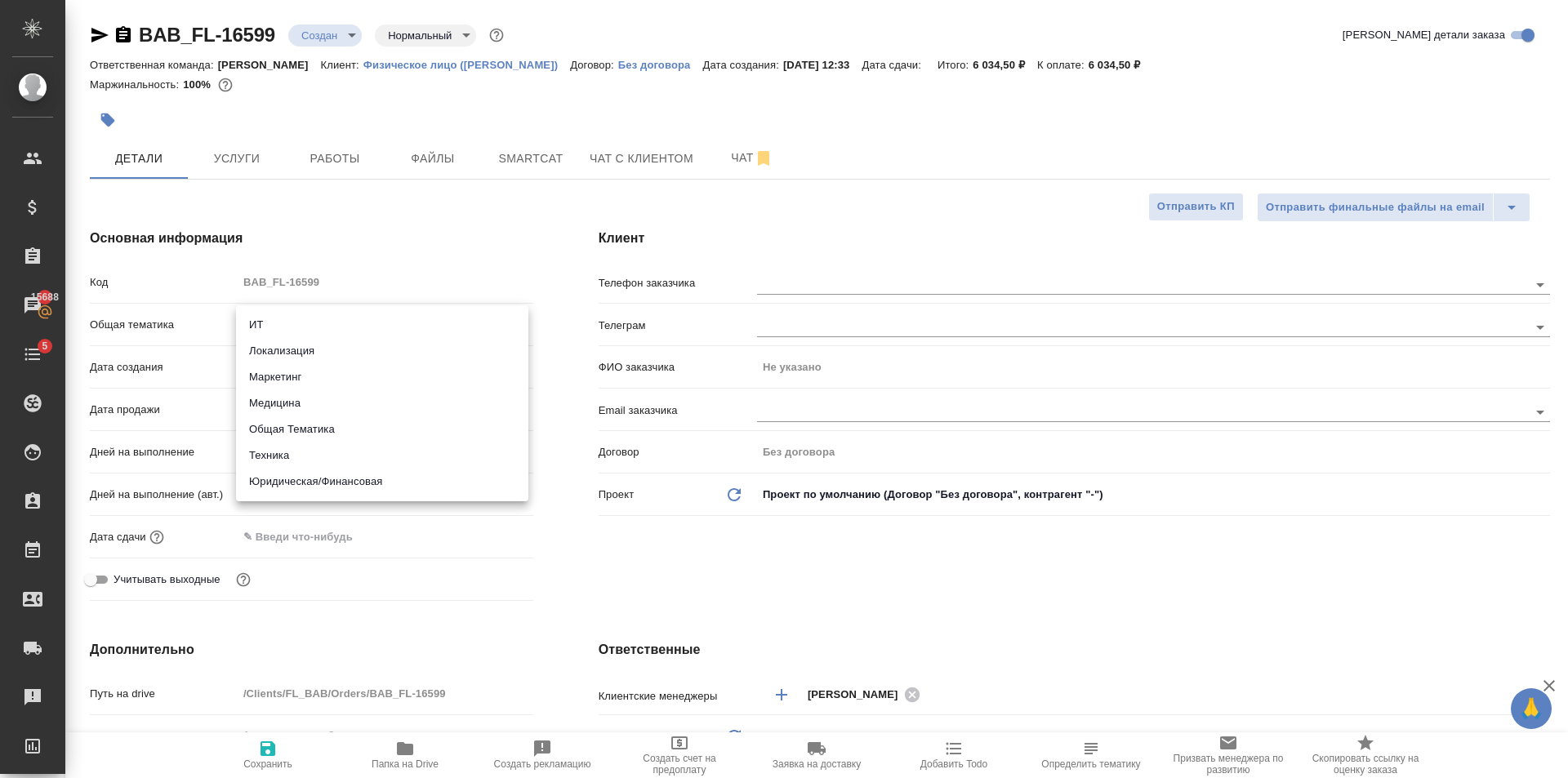
click at [352, 483] on li "Юридическая/Финансовая" at bounding box center [381, 482] width 292 height 26
type input "yr-fn"
type textarea "x"
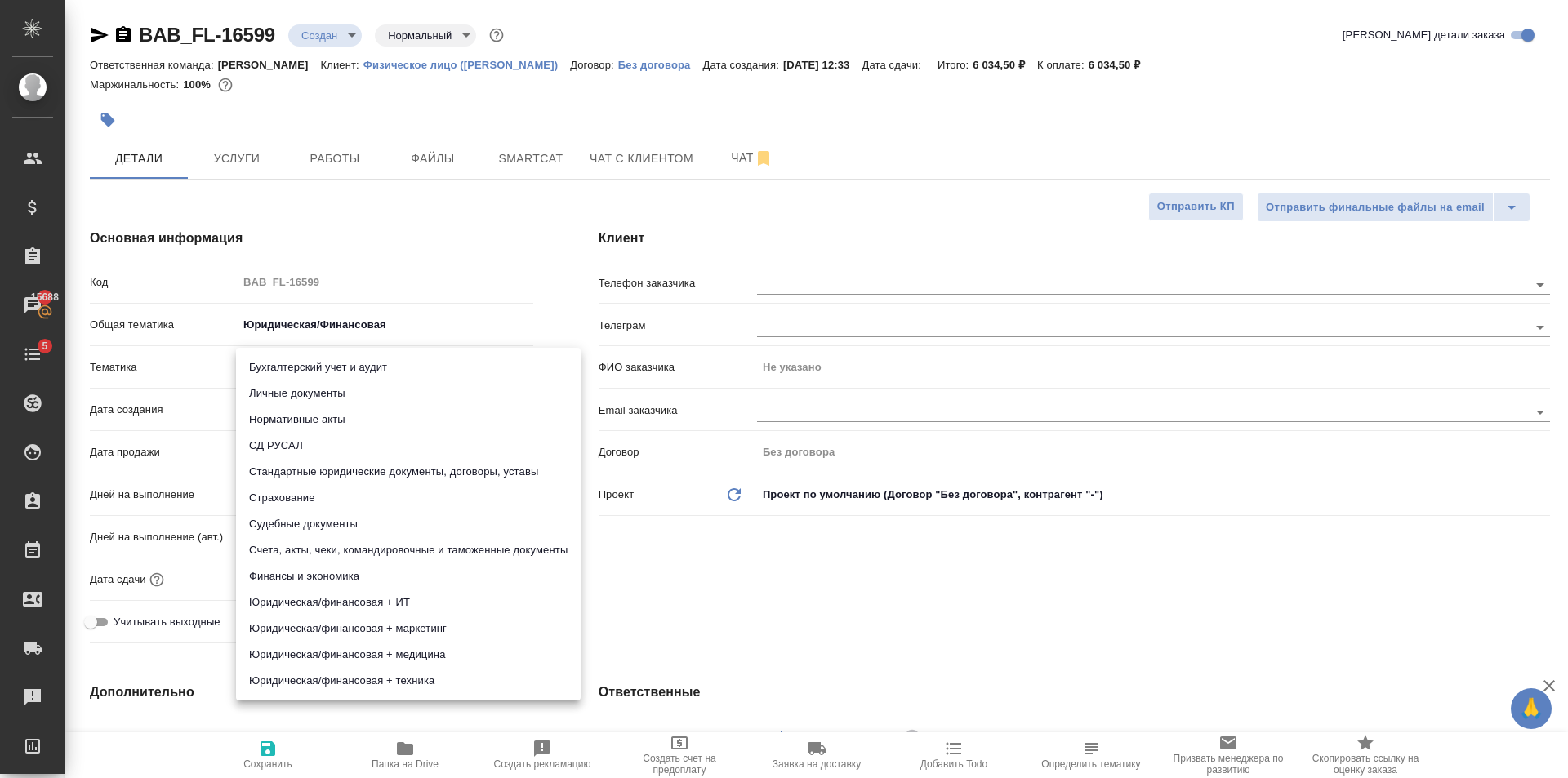
click at [321, 362] on body "🙏 .cls-1 fill:#fff; AWATERA Golubev Dmitry Клиенты Спецификации Заказы 15688 Ча…" at bounding box center [784, 389] width 1568 height 778
click at [323, 391] on li "Личные документы" at bounding box center [408, 393] width 344 height 26
type textarea "x"
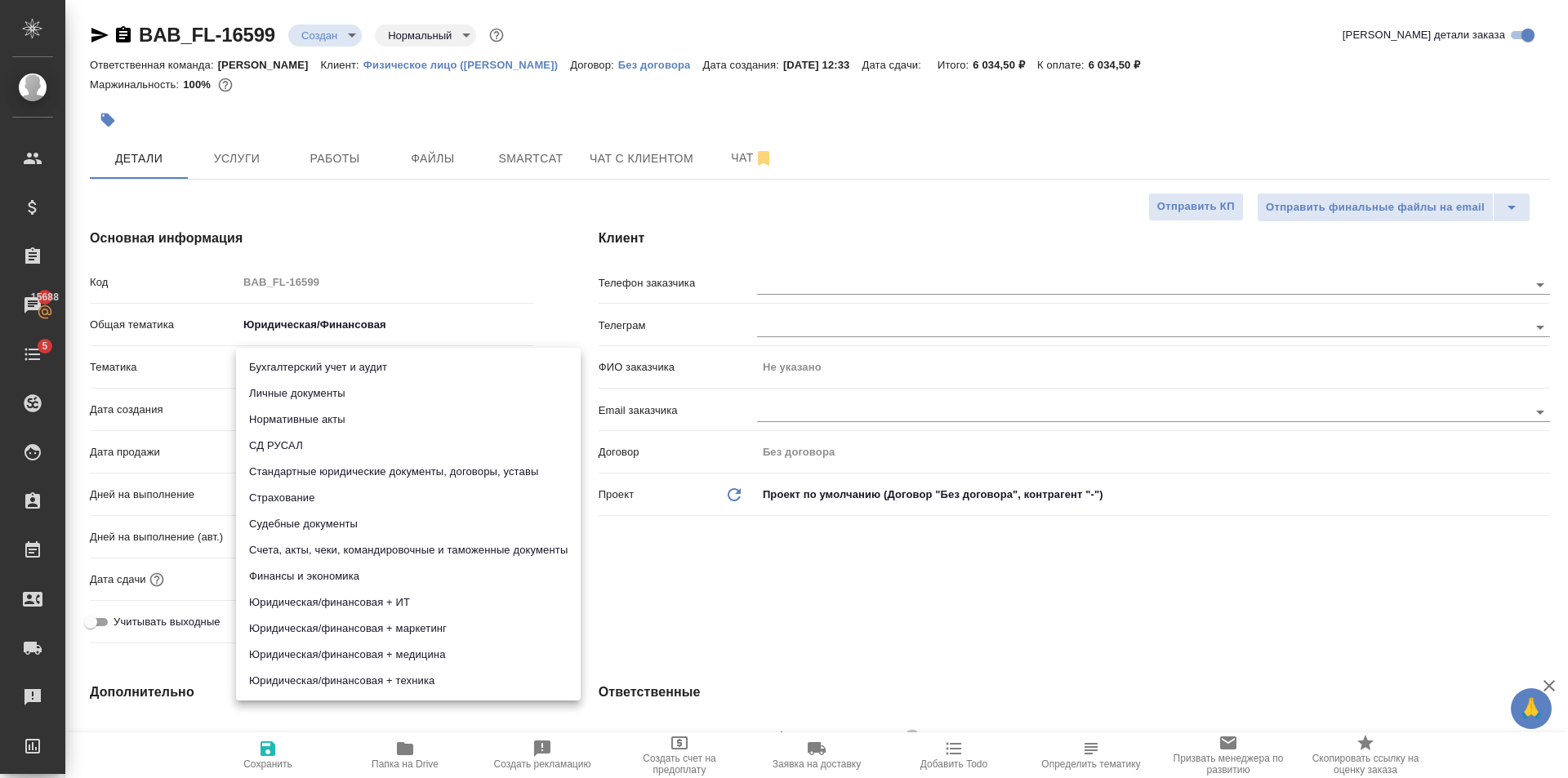
type input "5a8b8b956a9677013d343cfe"
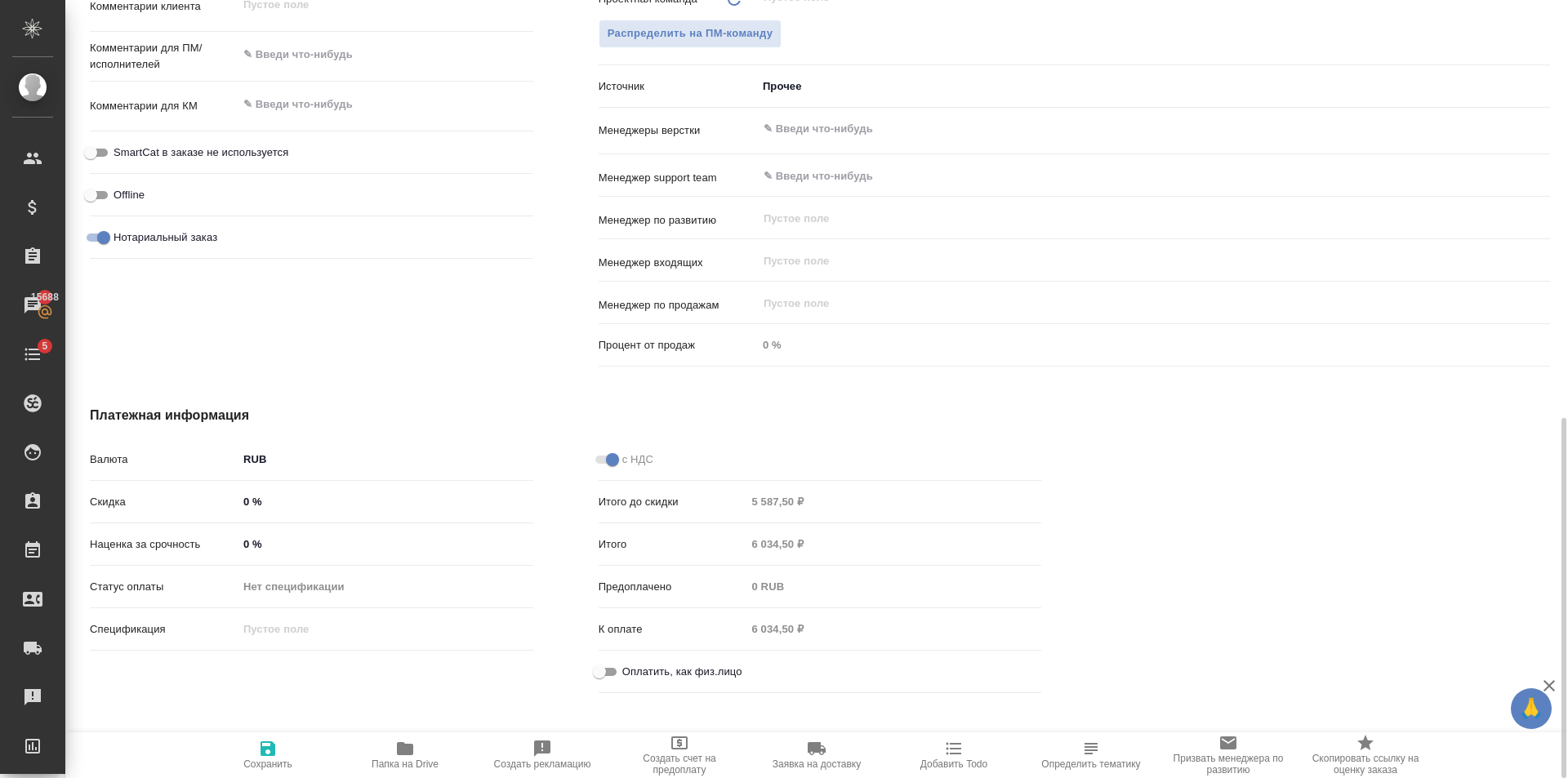
click at [626, 675] on span "Оплатить, как физ.лицо" at bounding box center [682, 671] width 120 height 17
click at [626, 675] on input "Оплатить, как физ.лицо" at bounding box center [599, 671] width 59 height 19
checkbox input "true"
type textarea "x"
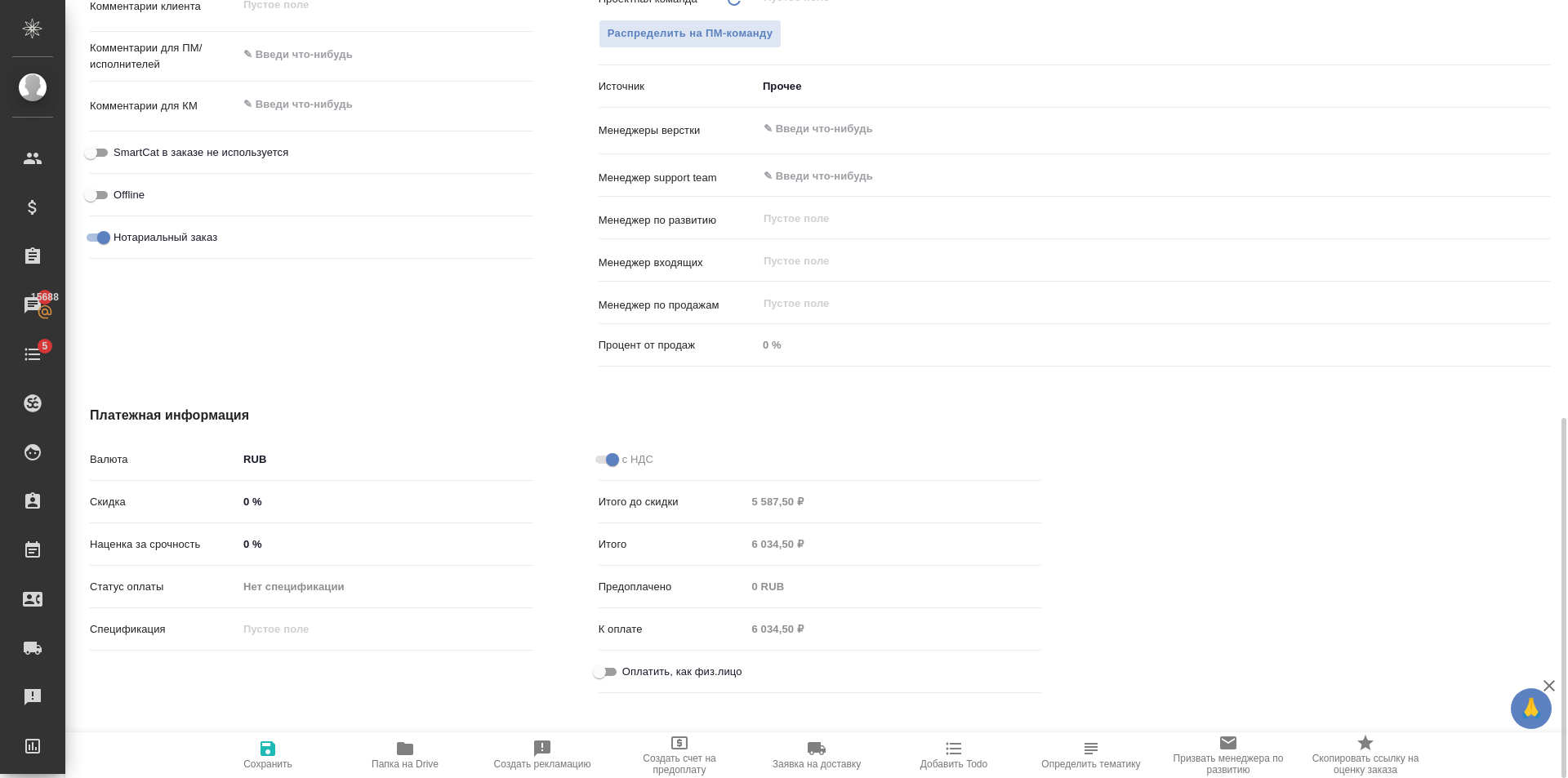
type textarea "x"
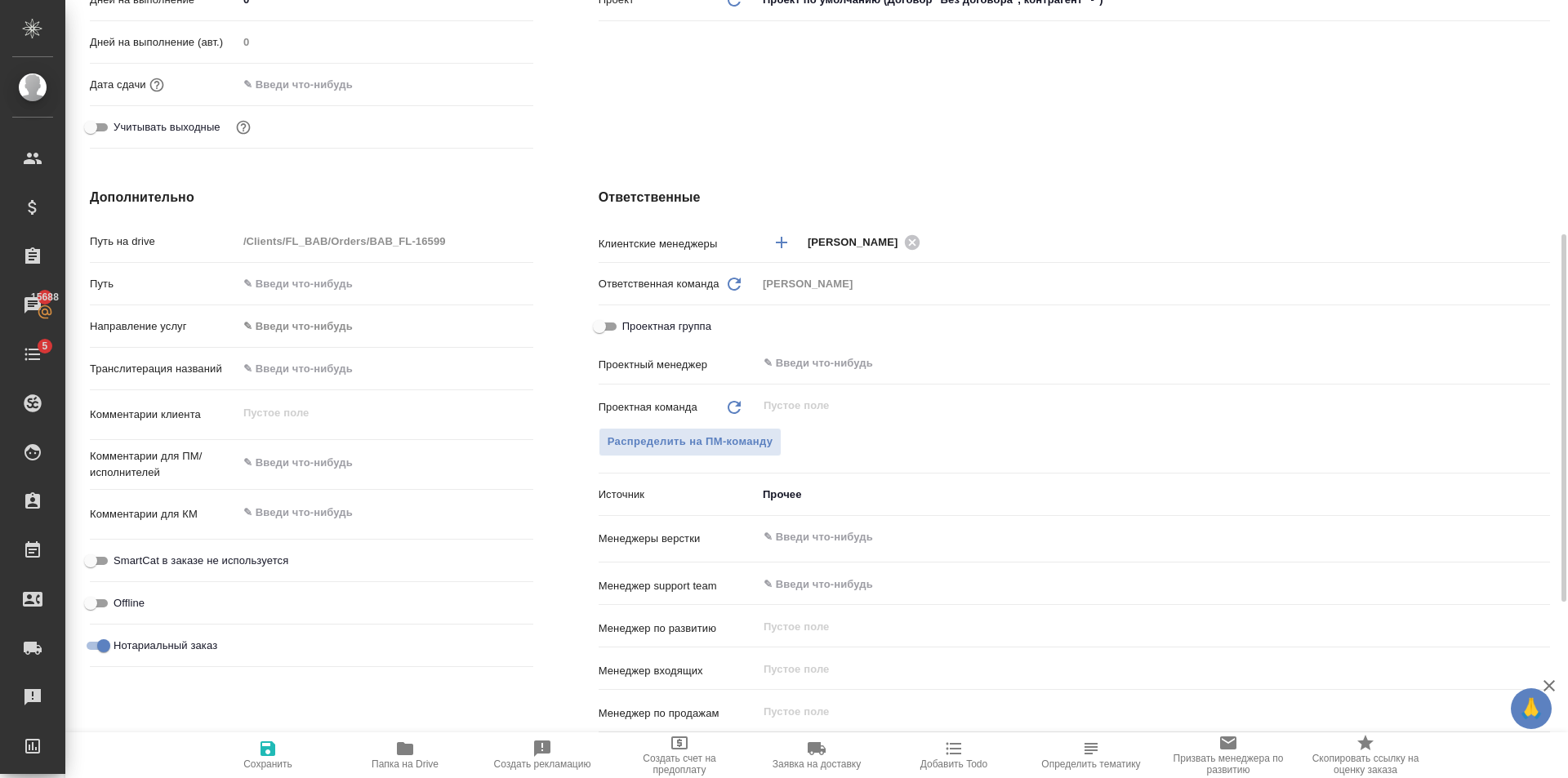
scroll to position [87, 0]
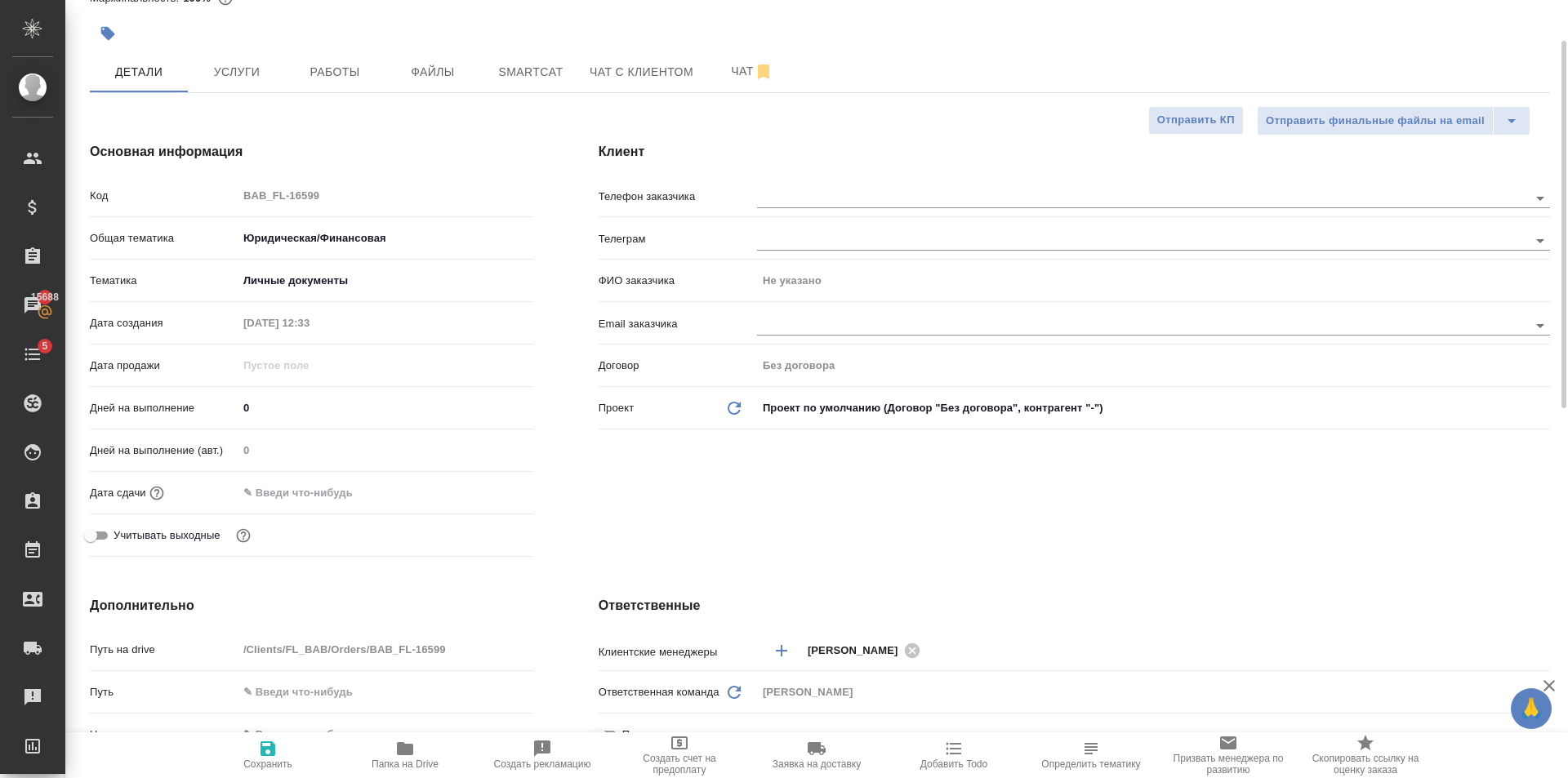
click at [257, 767] on span "Сохранить" at bounding box center [268, 763] width 49 height 11
type textarea "x"
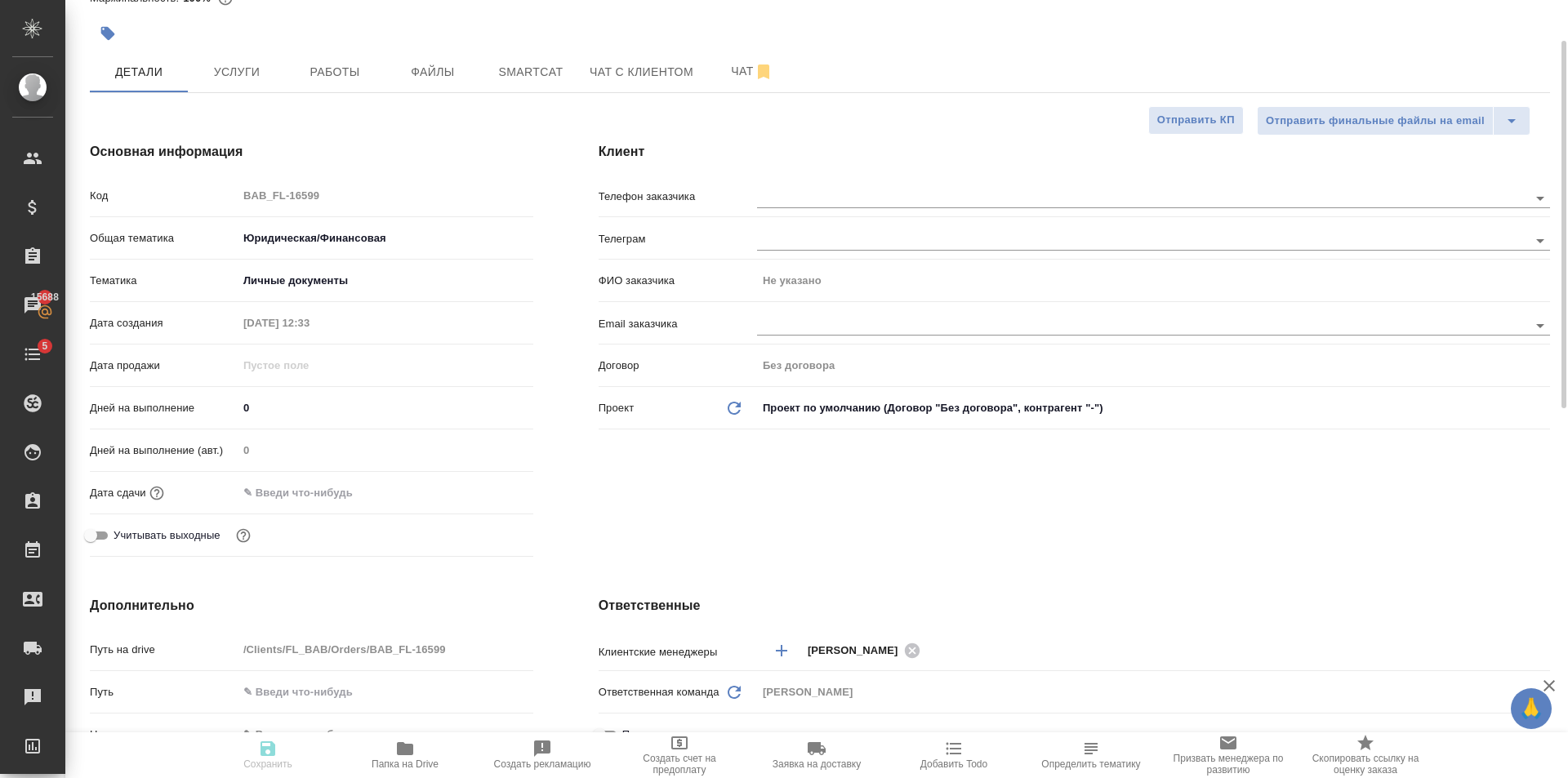
type textarea "x"
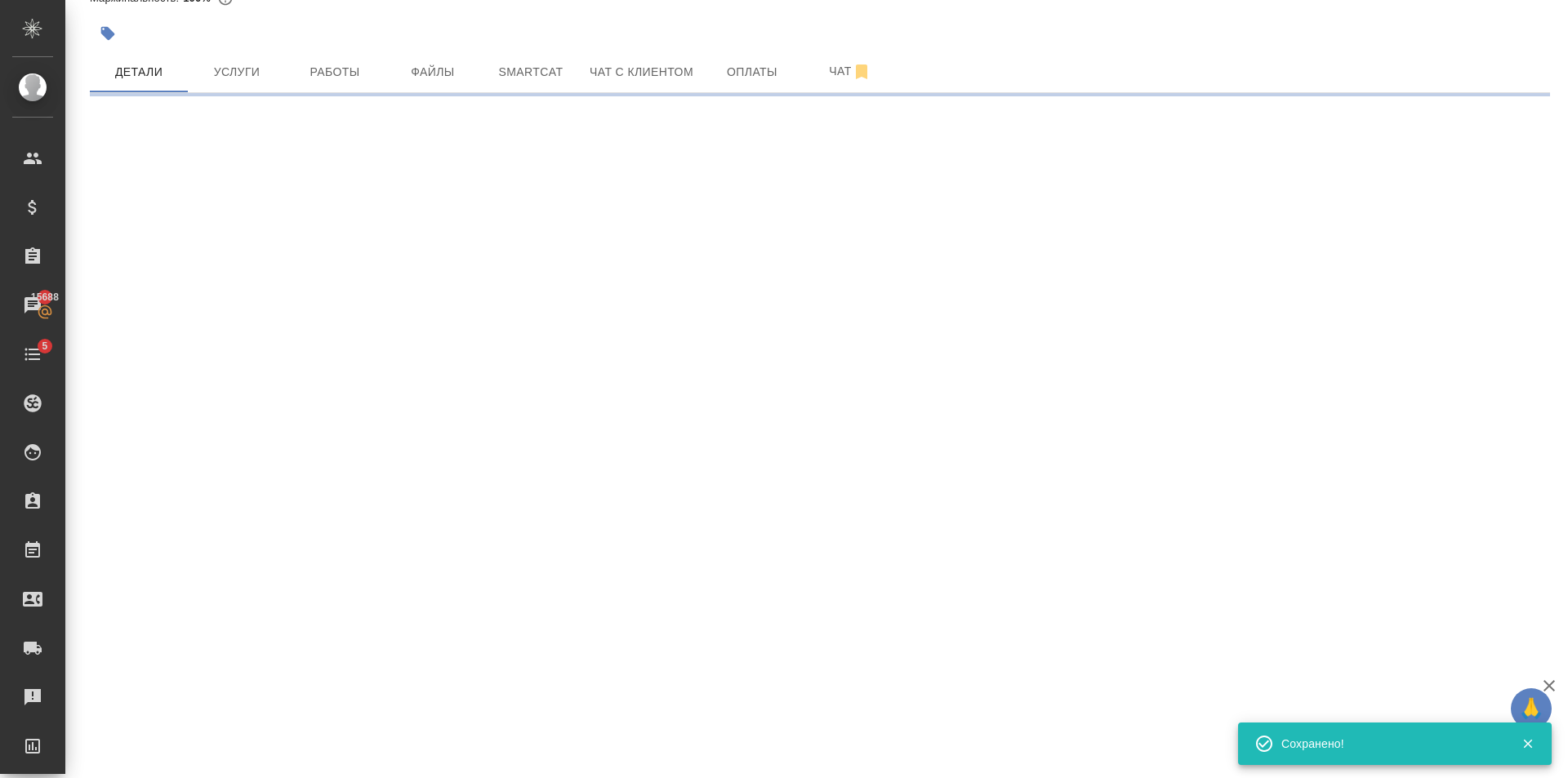
select select "RU"
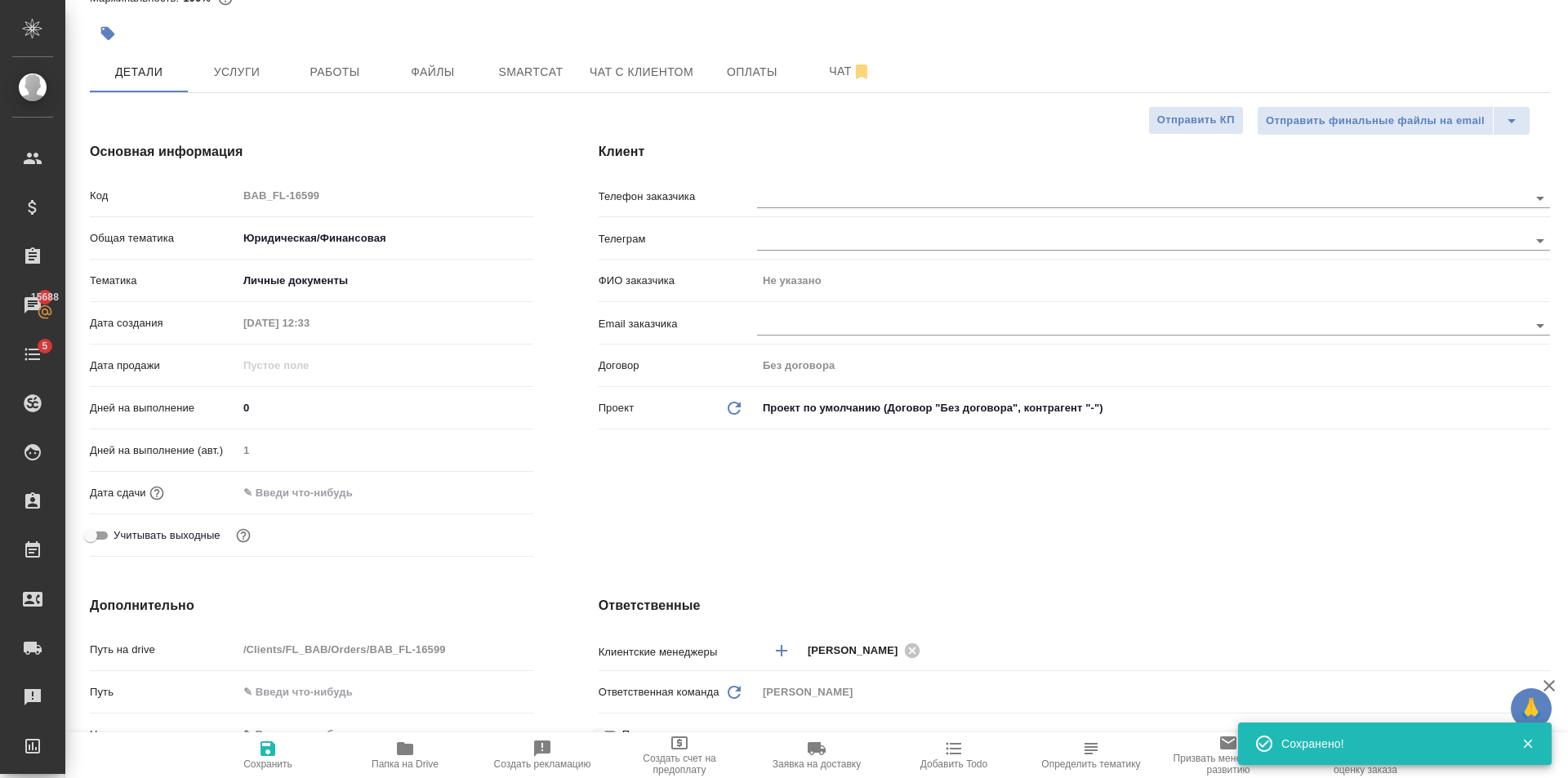
type textarea "x"
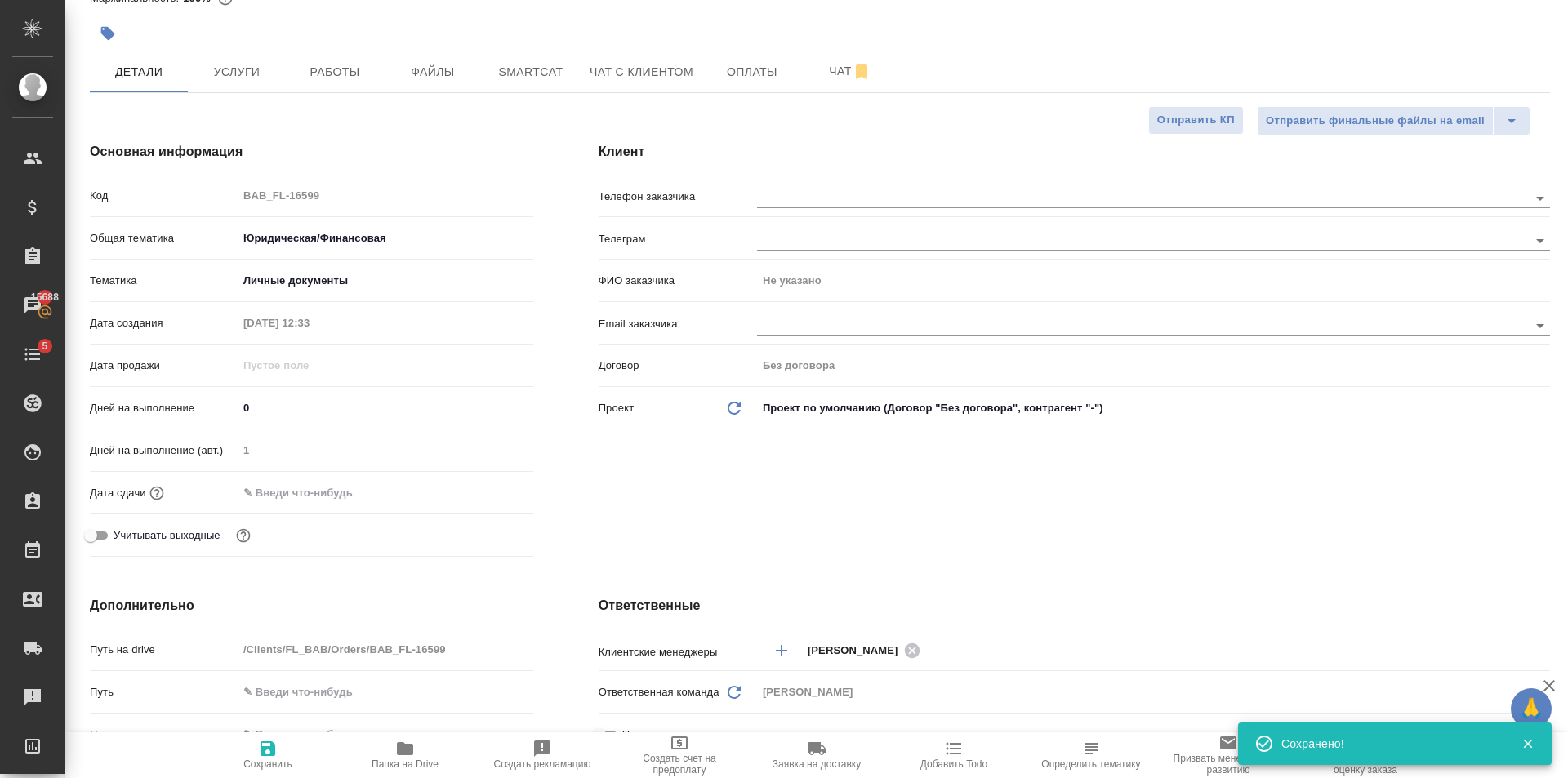
type textarea "x"
click at [284, 493] on input "text" at bounding box center [309, 492] width 143 height 24
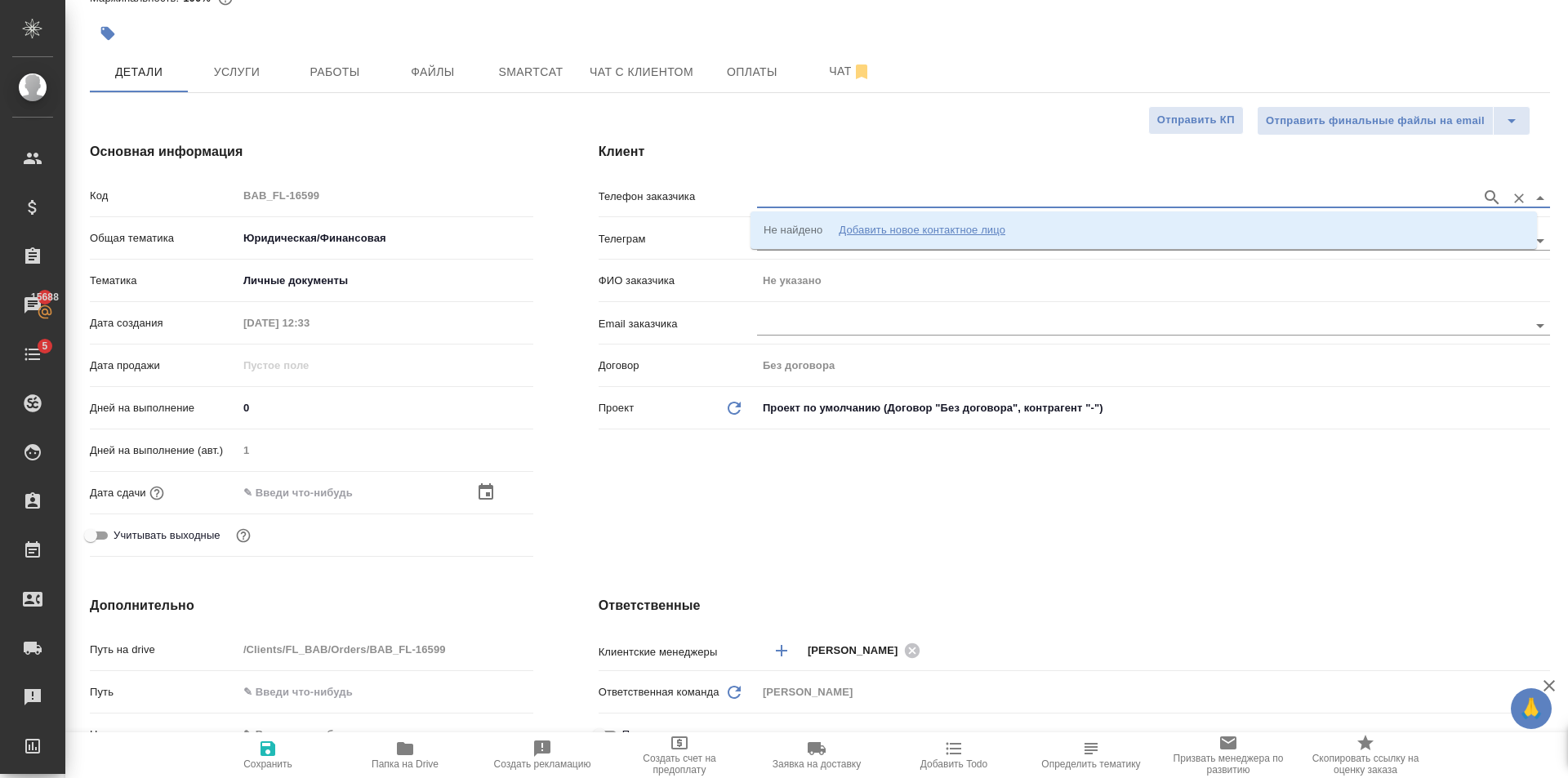
click at [793, 189] on input "text" at bounding box center [1115, 197] width 716 height 19
click at [934, 230] on div "Добавить новое контактное лицо" at bounding box center [922, 230] width 167 height 17
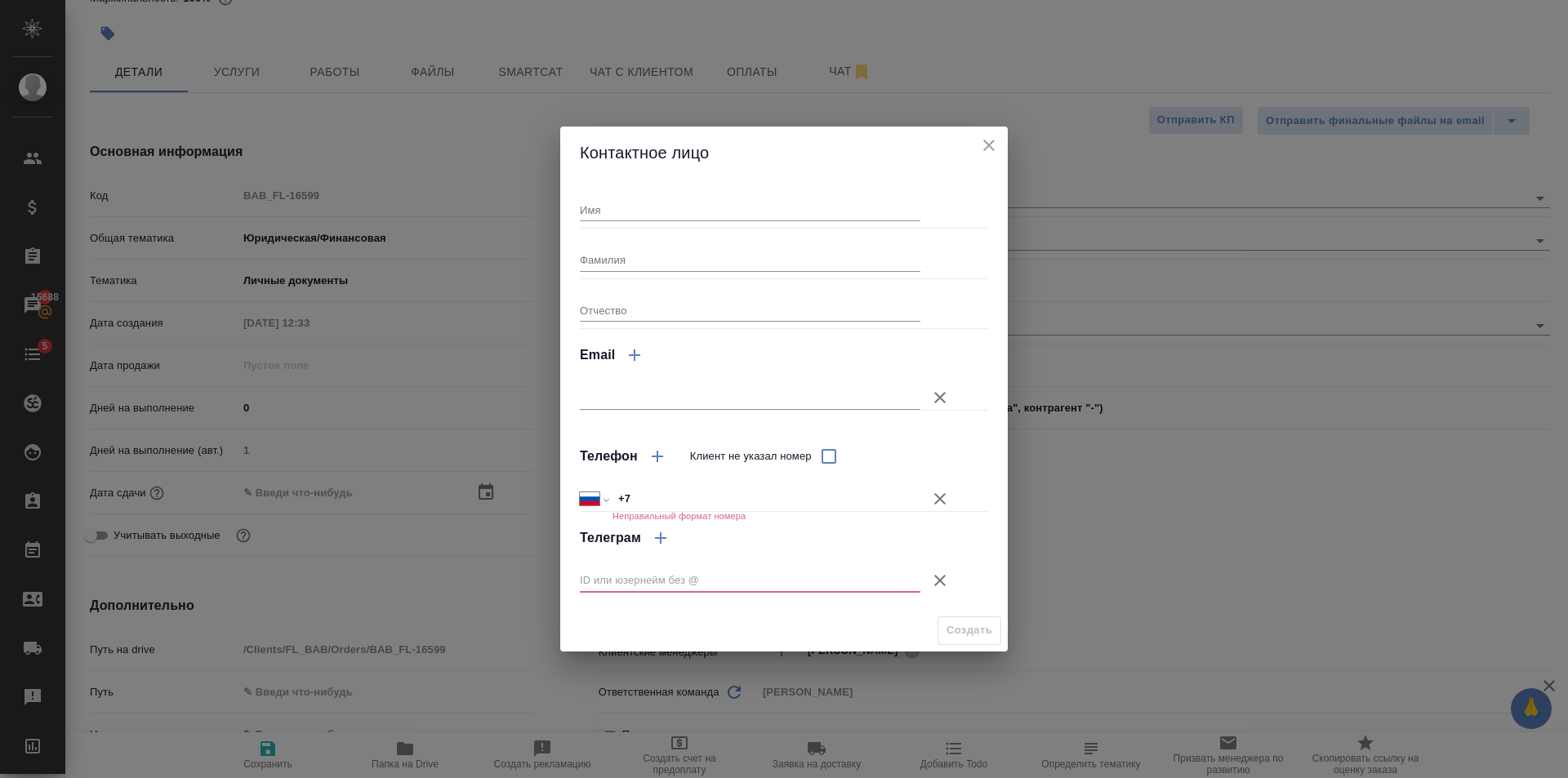
click at [606, 207] on input "Имя" at bounding box center [749, 209] width 340 height 23
type input "Чо Чхоль Гук"
click at [947, 576] on icon "button" at bounding box center [940, 580] width 19 height 19
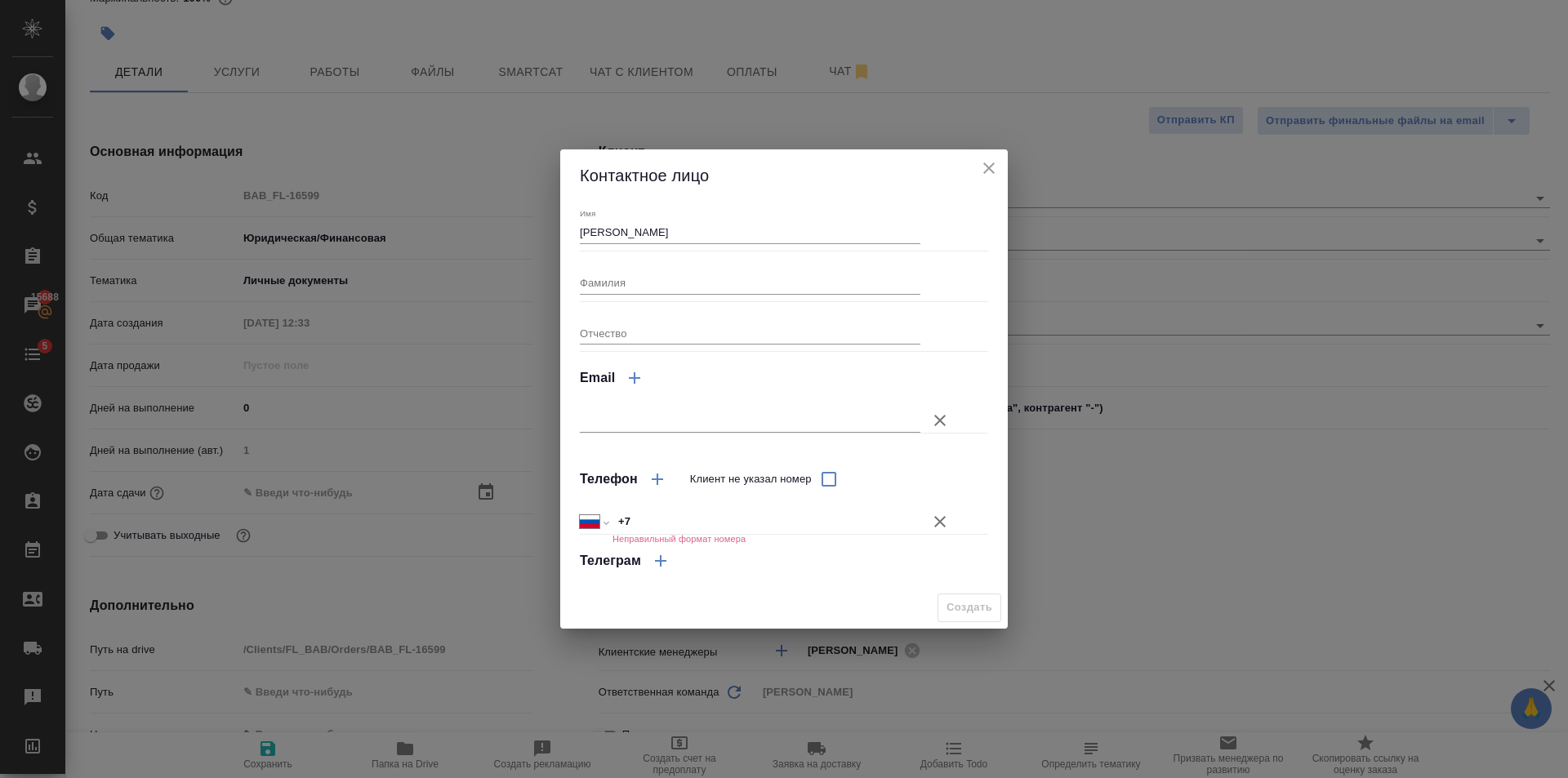
click at [938, 507] on button "Клиент не указал номер" at bounding box center [940, 521] width 39 height 39
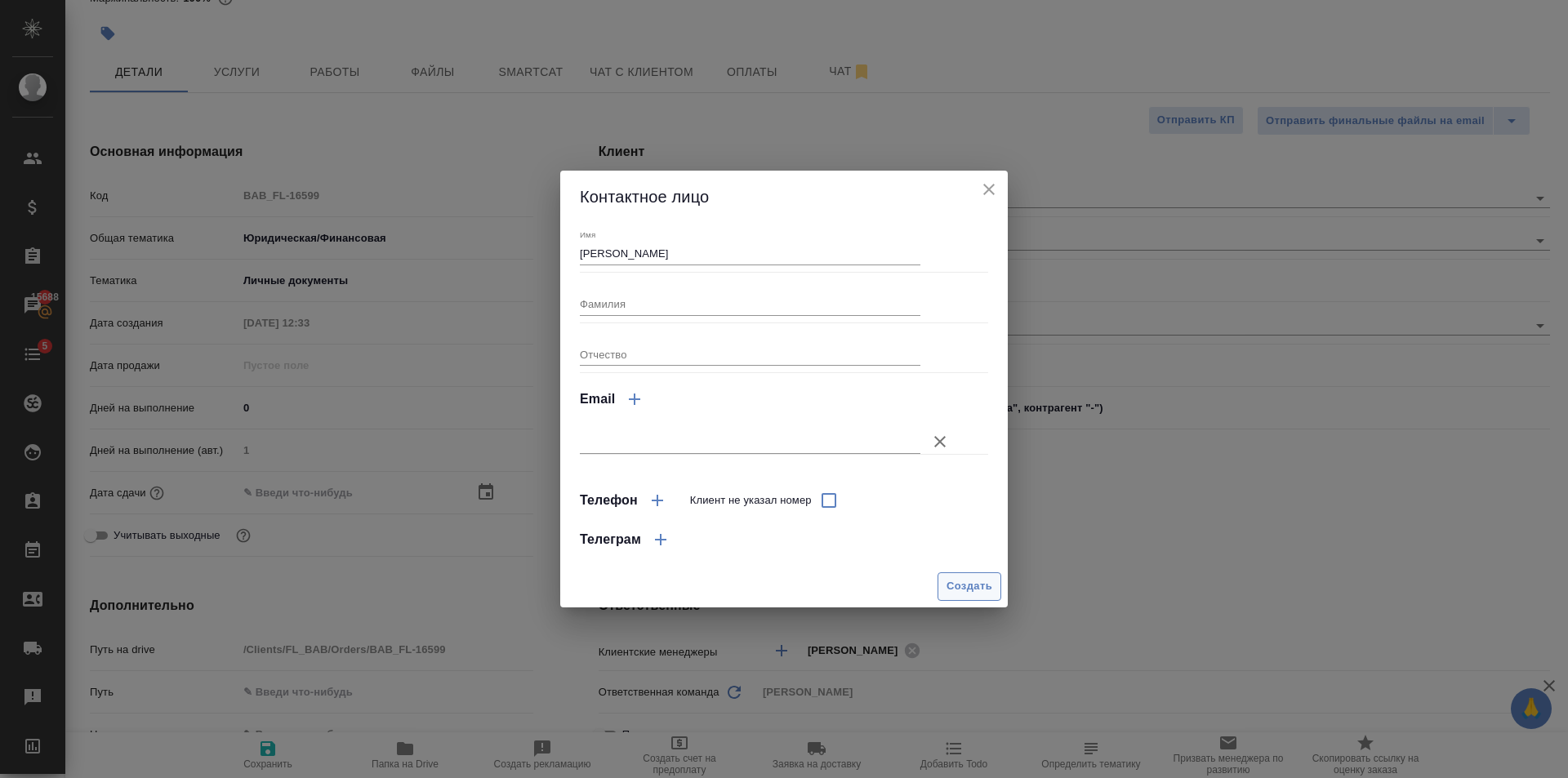
click at [974, 583] on span "Создать" at bounding box center [969, 586] width 46 height 18
type input "Чо Чхоль Гук"
type textarea "x"
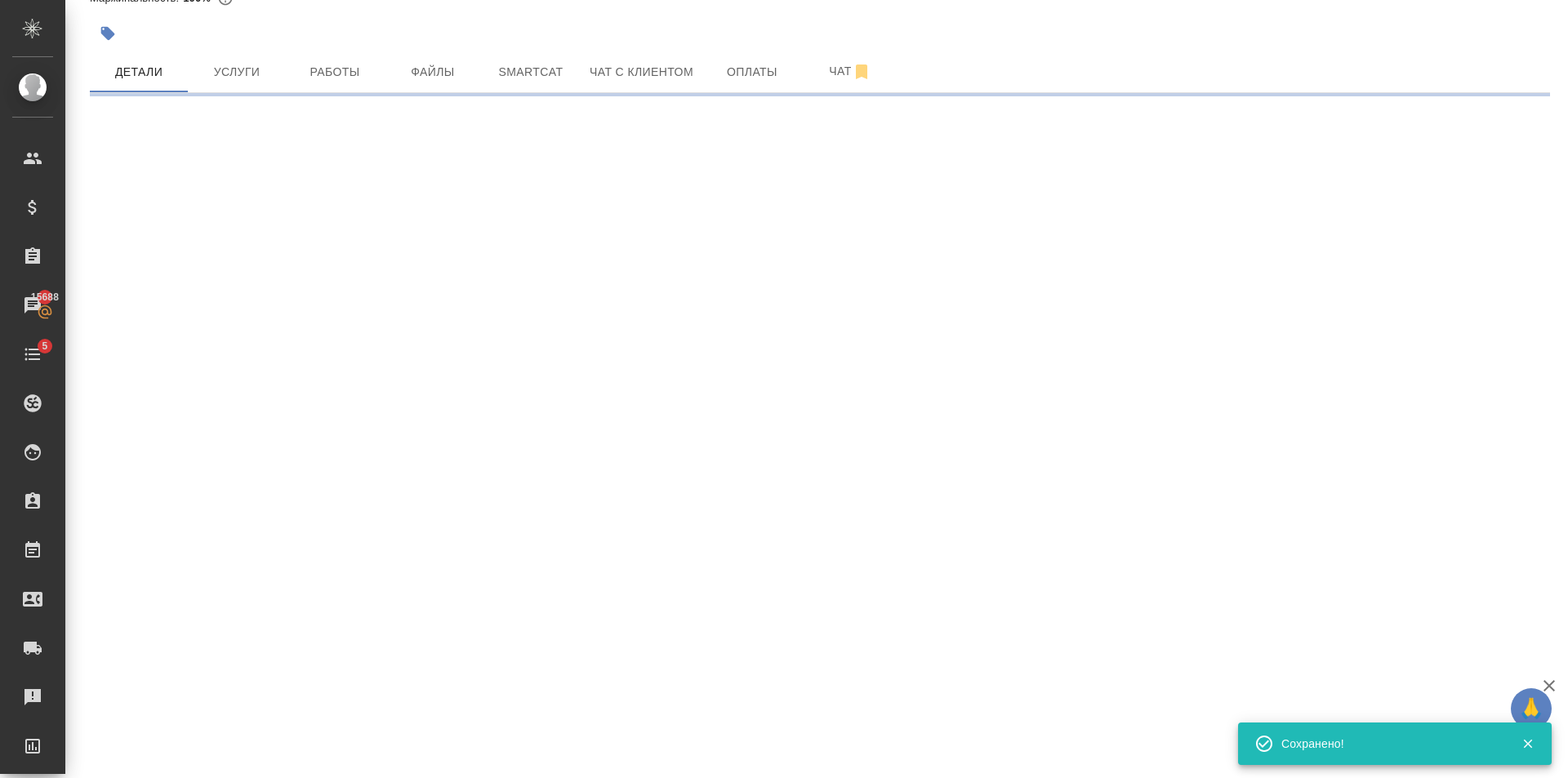
type input "holyTrinity"
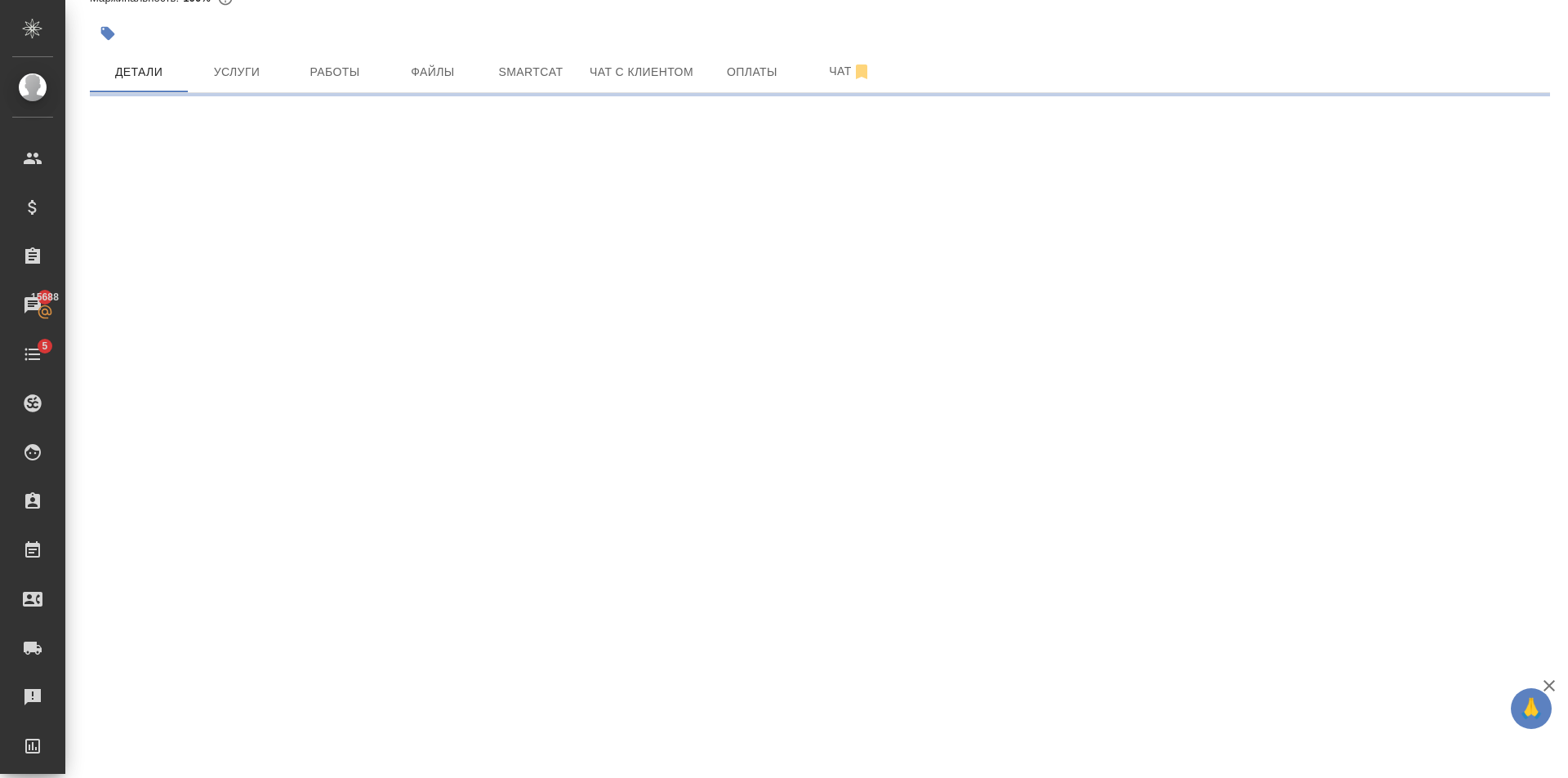
select select "RU"
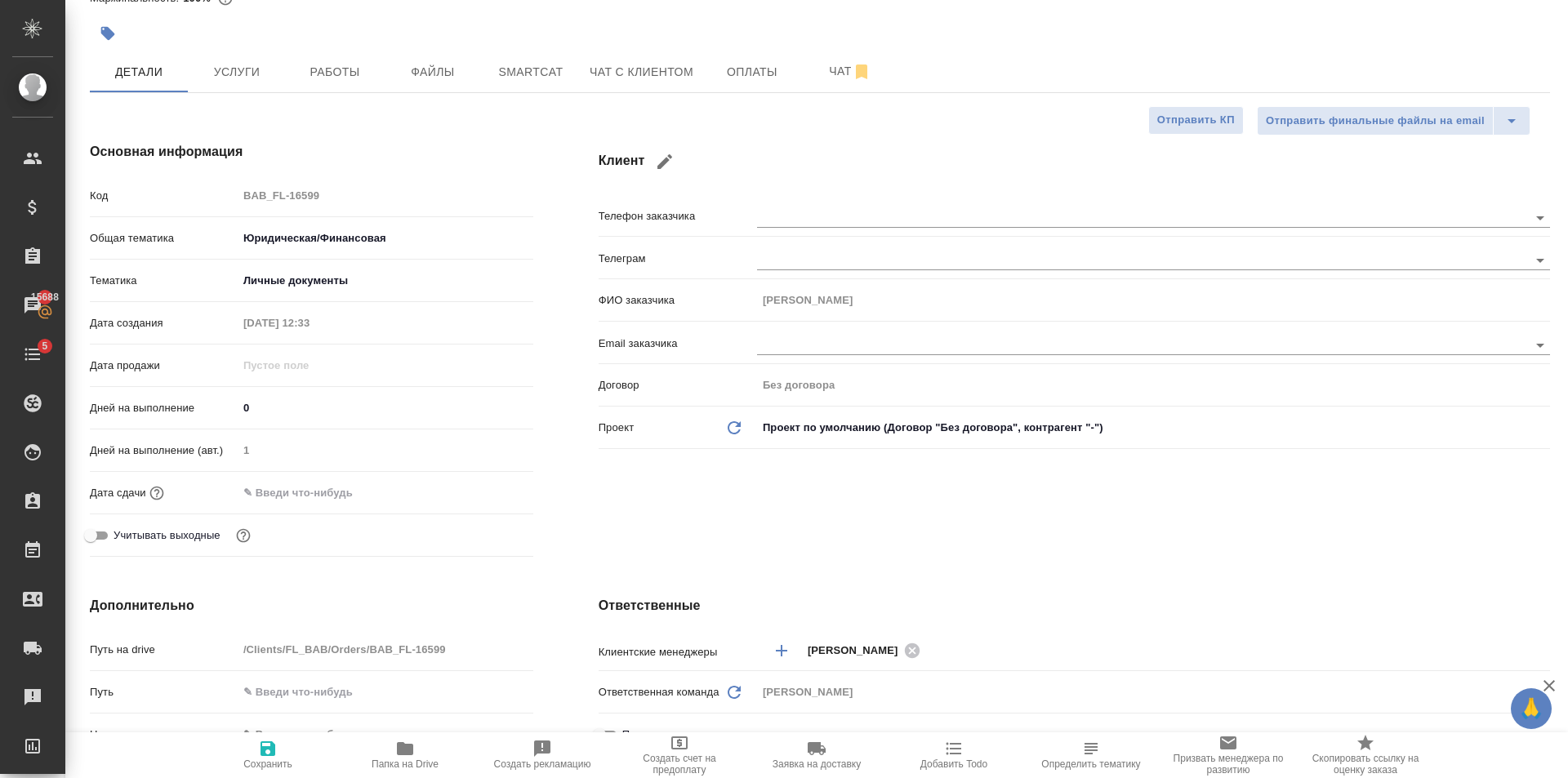
type textarea "x"
click at [365, 485] on input "text" at bounding box center [309, 492] width 143 height 24
click at [481, 487] on icon "button" at bounding box center [486, 491] width 15 height 17
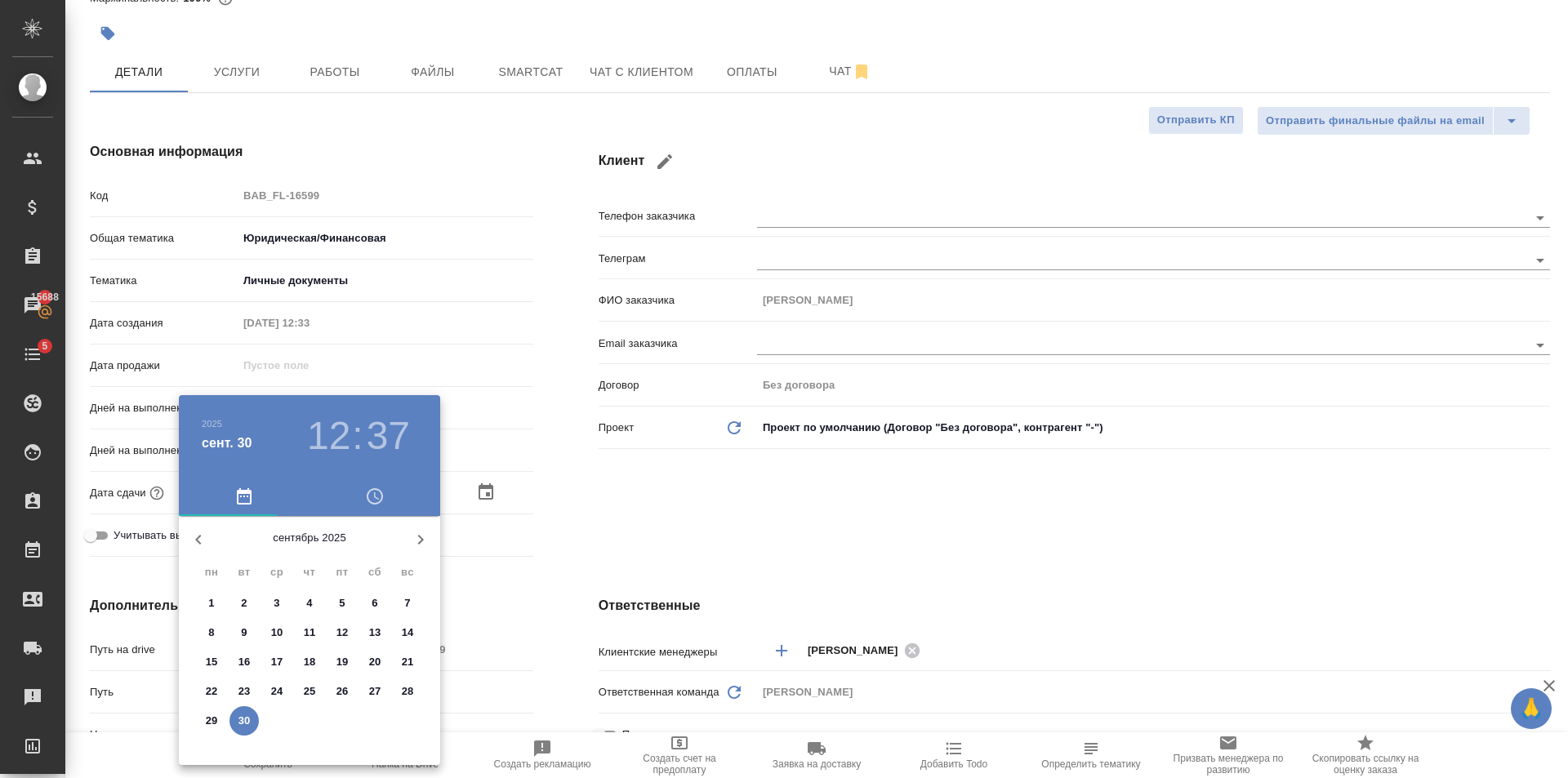
click at [422, 541] on icon "button" at bounding box center [421, 539] width 6 height 10
click at [277, 590] on button "1" at bounding box center [277, 604] width 30 height 30
type input "01.10.2025 12:37"
type textarea "x"
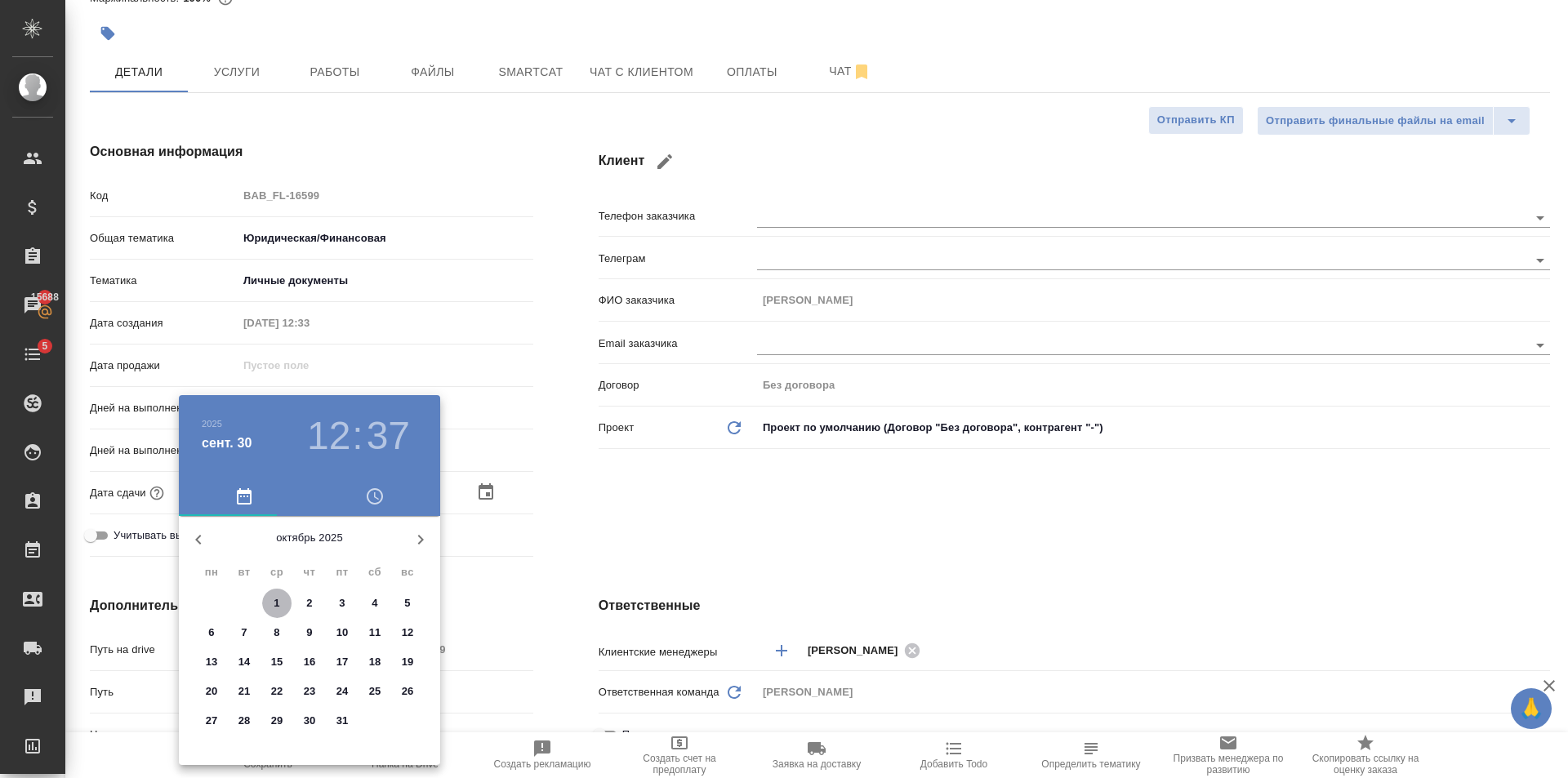
type textarea "x"
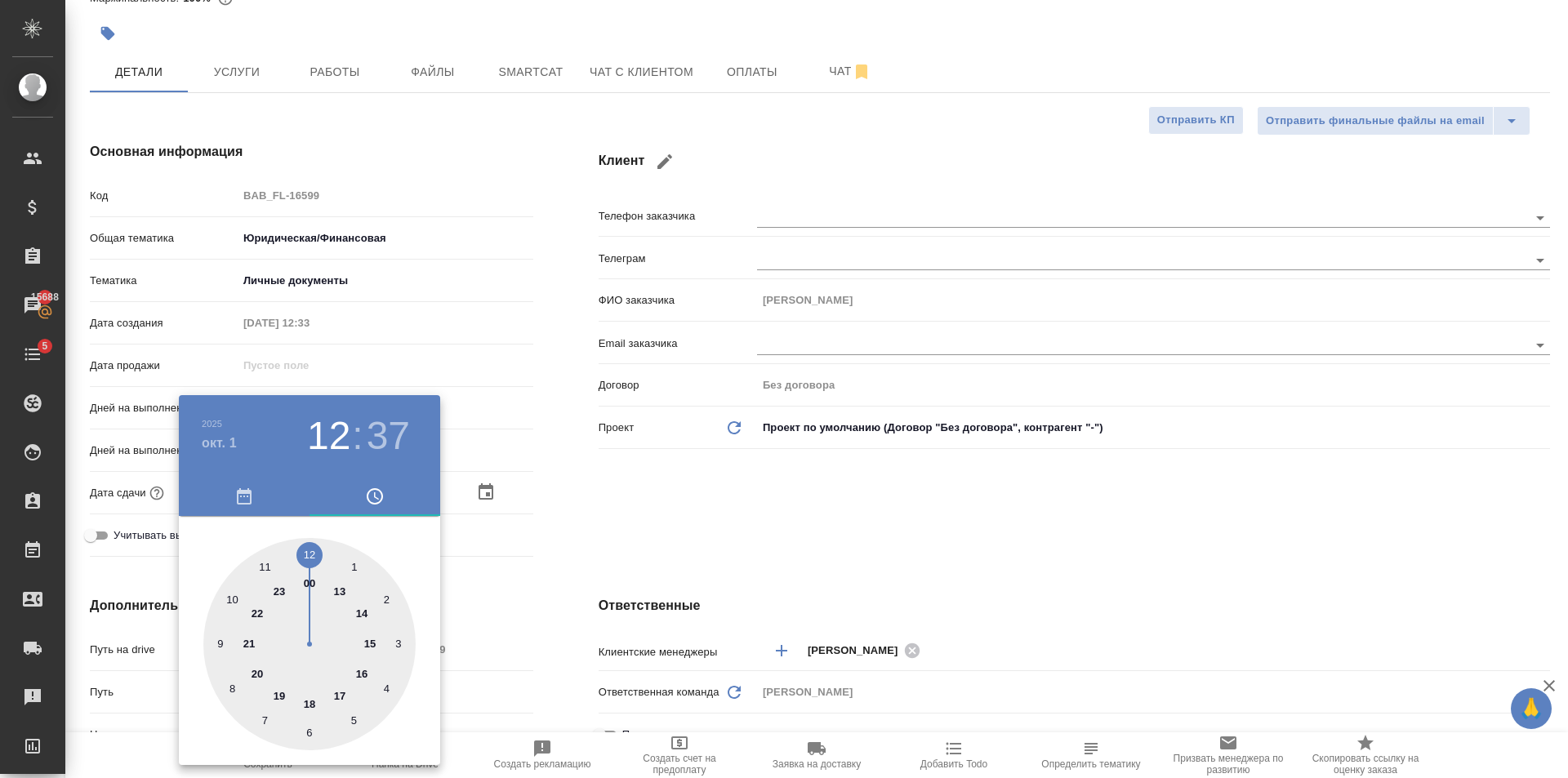
click at [310, 554] on div at bounding box center [309, 644] width 212 height 212
type textarea "x"
click at [310, 554] on div at bounding box center [309, 644] width 212 height 212
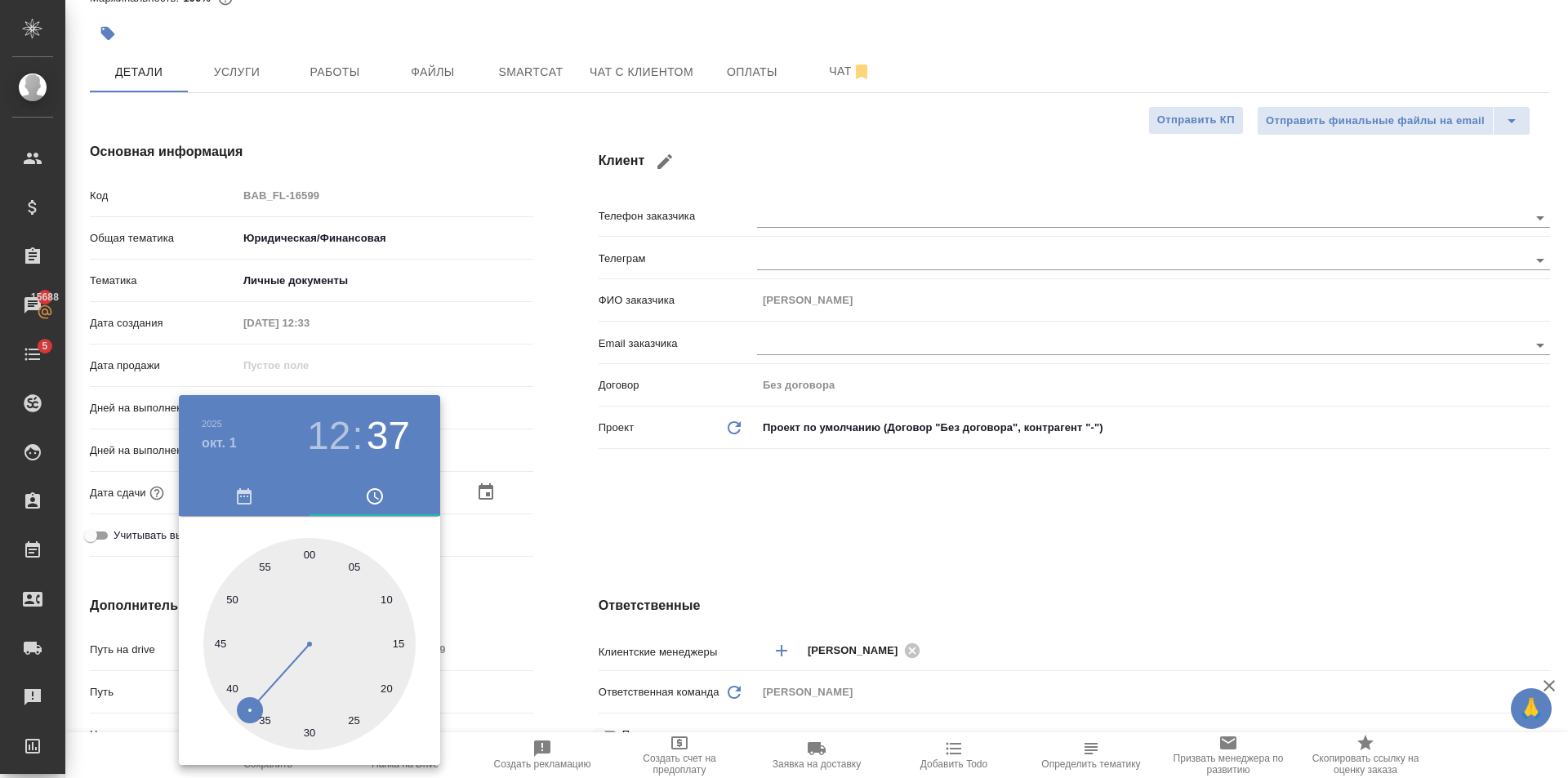
type input "01.10.2025 12:00"
type textarea "x"
click at [568, 510] on div at bounding box center [784, 389] width 1568 height 778
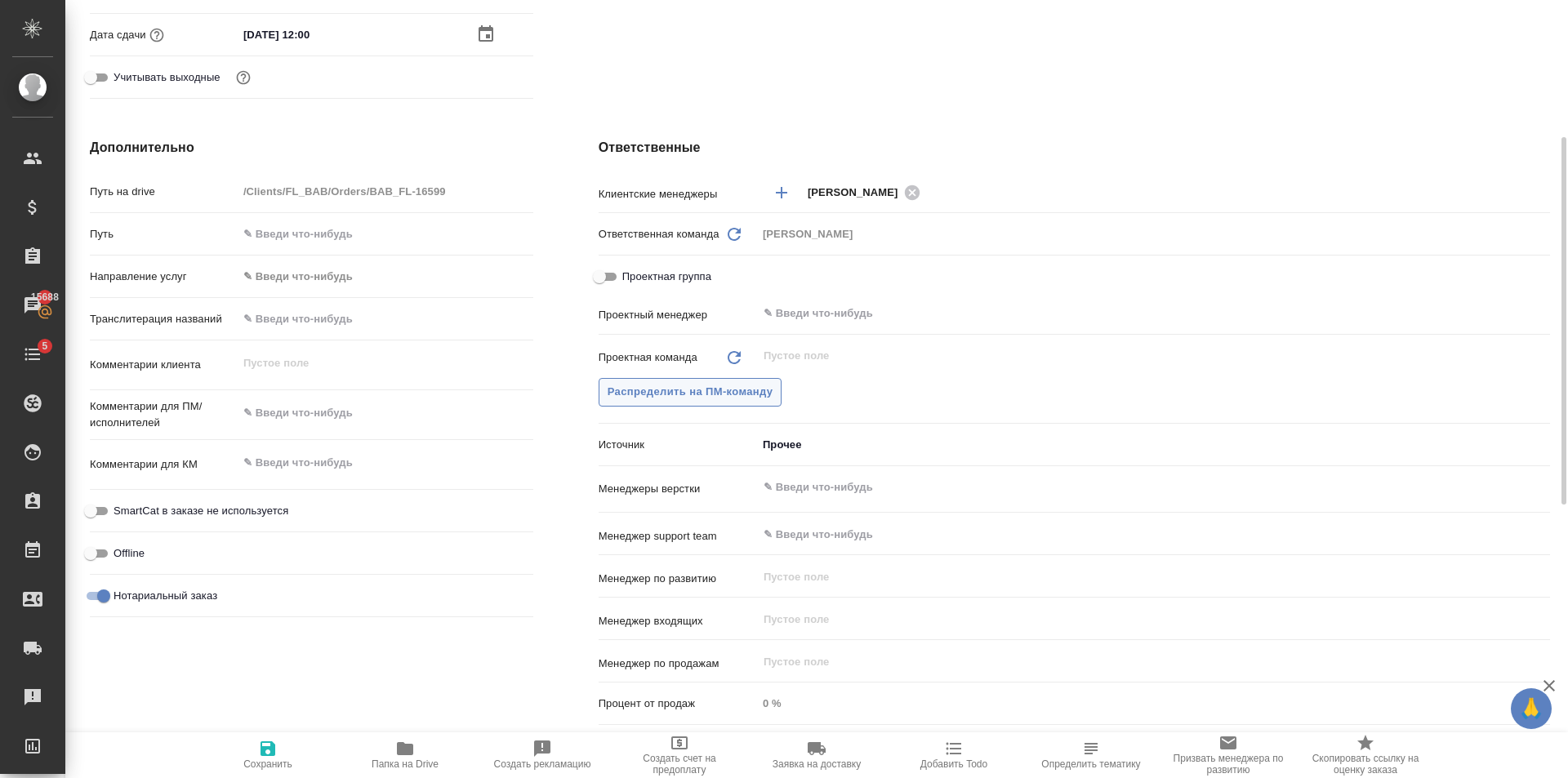
scroll to position [381, 0]
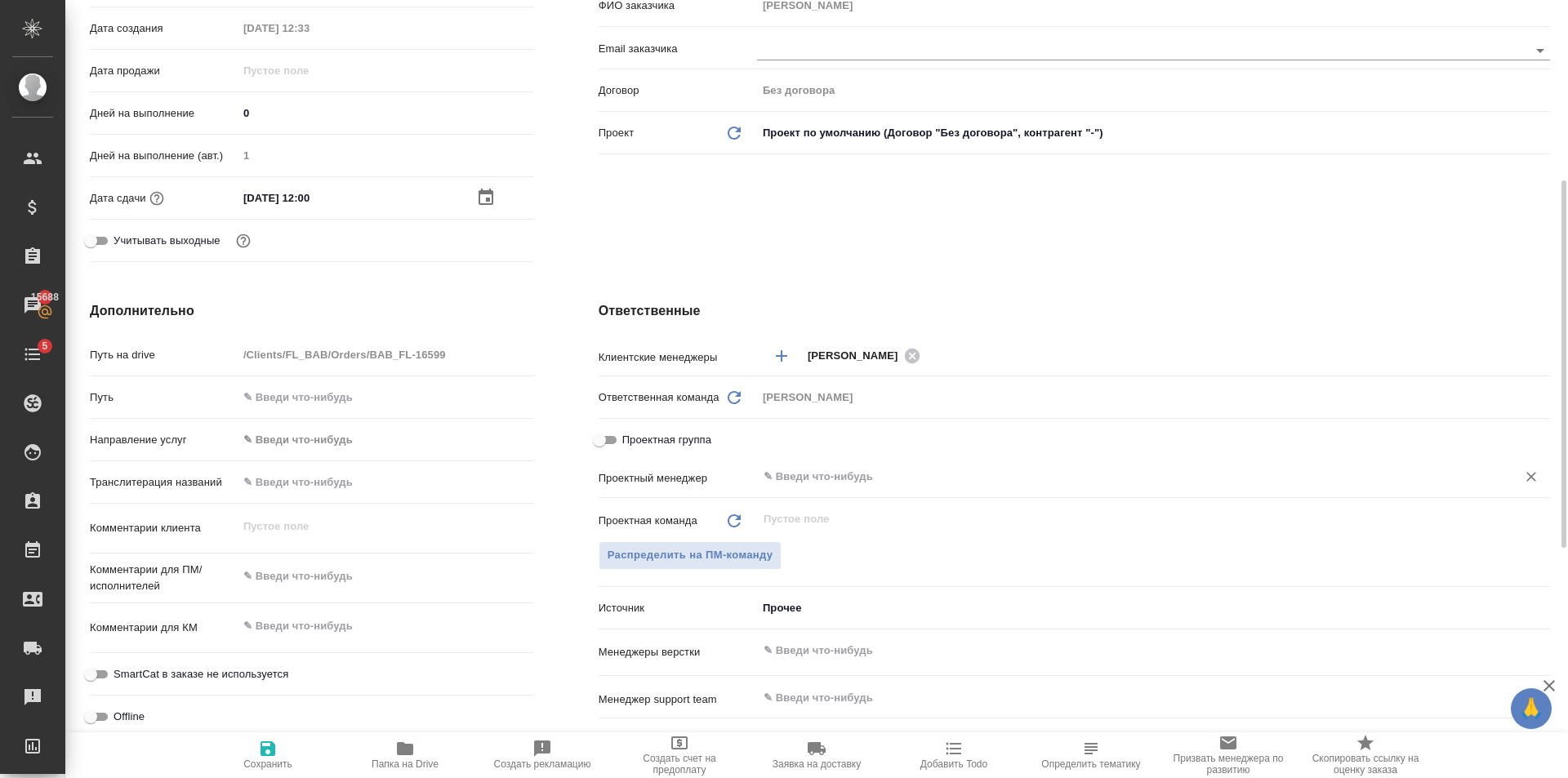
click at [861, 474] on input "text" at bounding box center [1125, 477] width 728 height 19
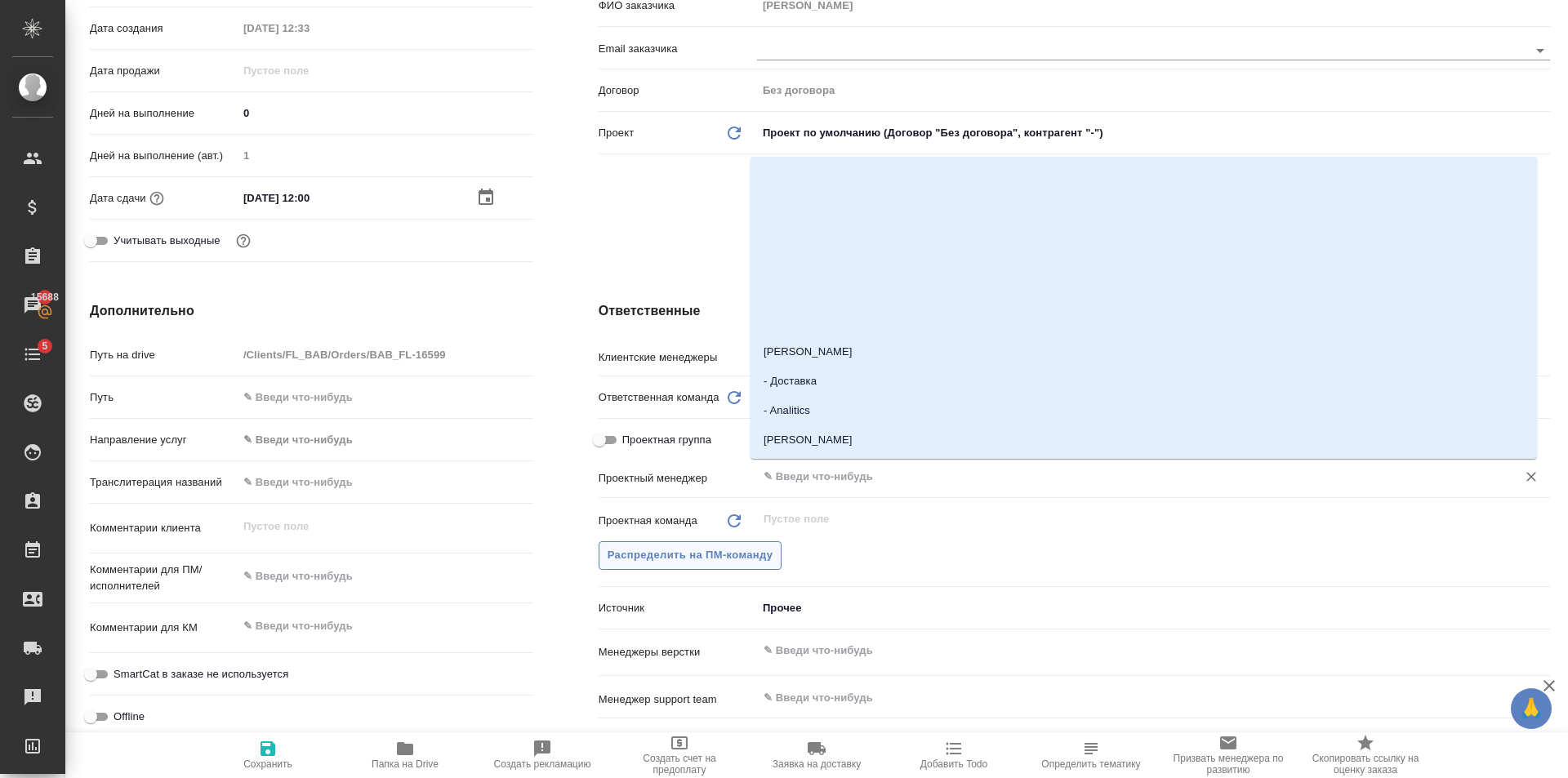
click at [730, 552] on span "Распределить на ПМ-команду" at bounding box center [690, 555] width 166 height 18
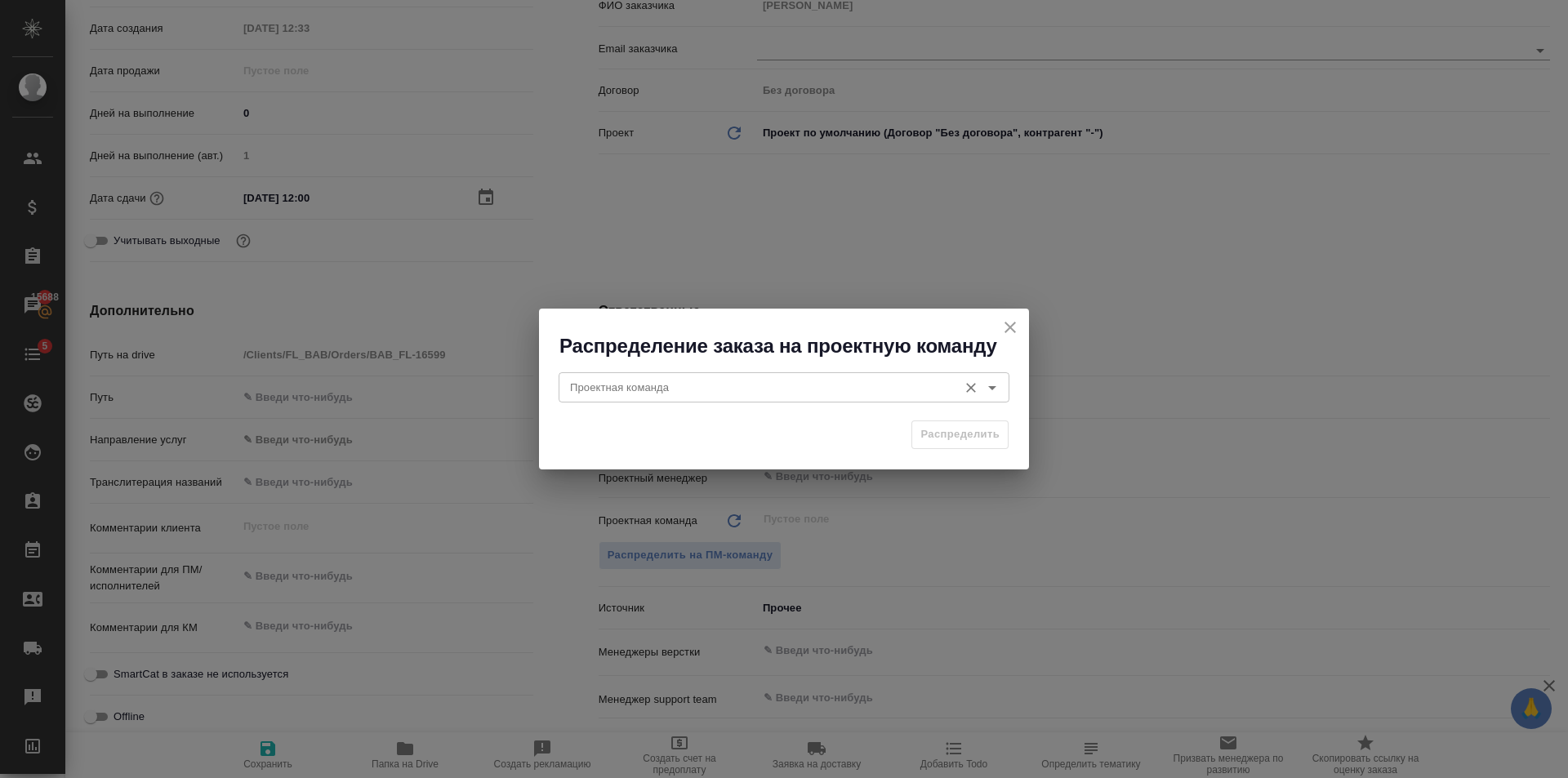
click at [650, 391] on input "Проектная команда" at bounding box center [756, 386] width 387 height 19
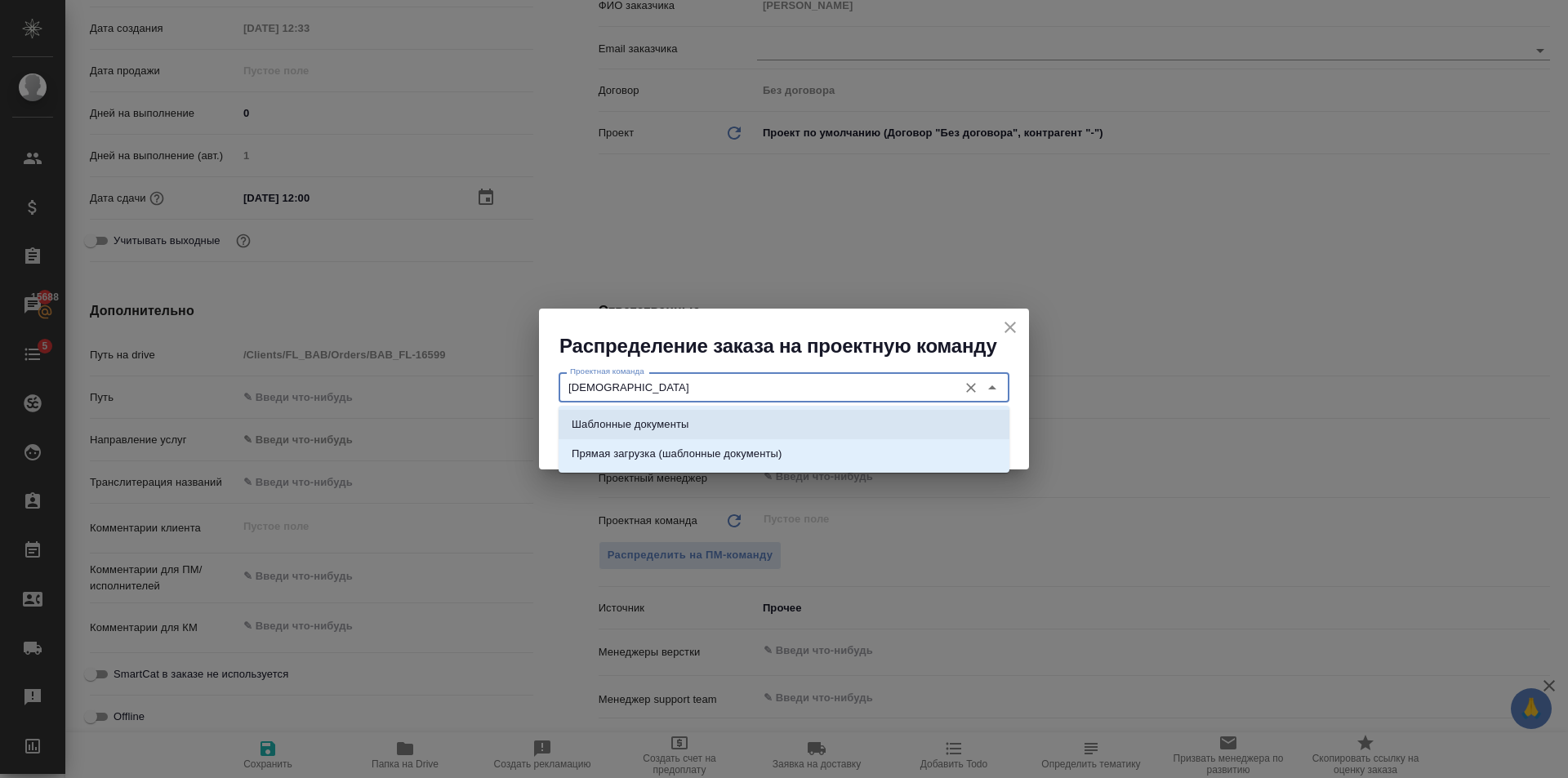
click at [652, 423] on p "Шаблонные документы" at bounding box center [629, 424] width 117 height 17
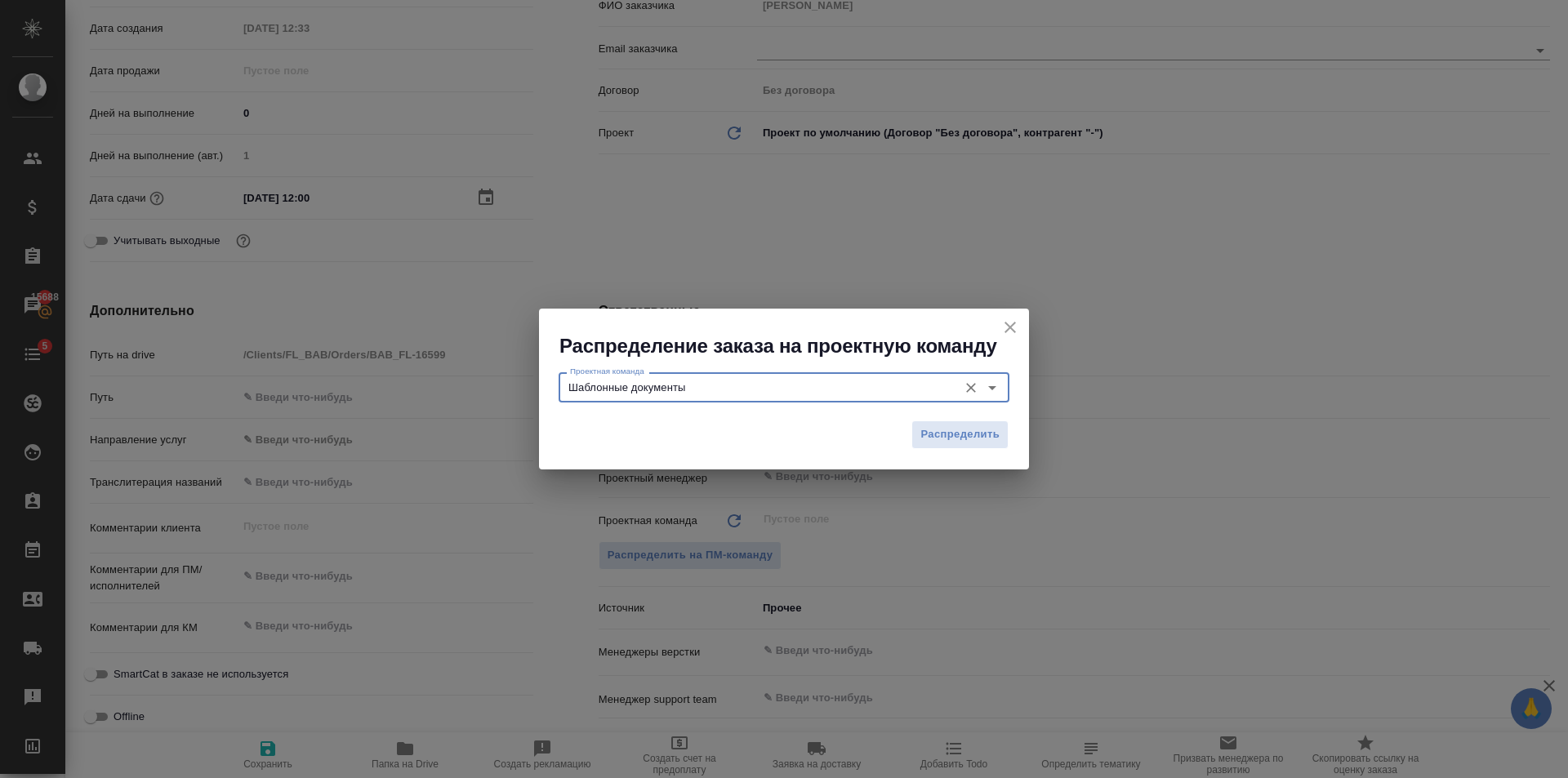
type input "Шаблонные документы"
click at [916, 421] on button "Распределить" at bounding box center [960, 435] width 97 height 29
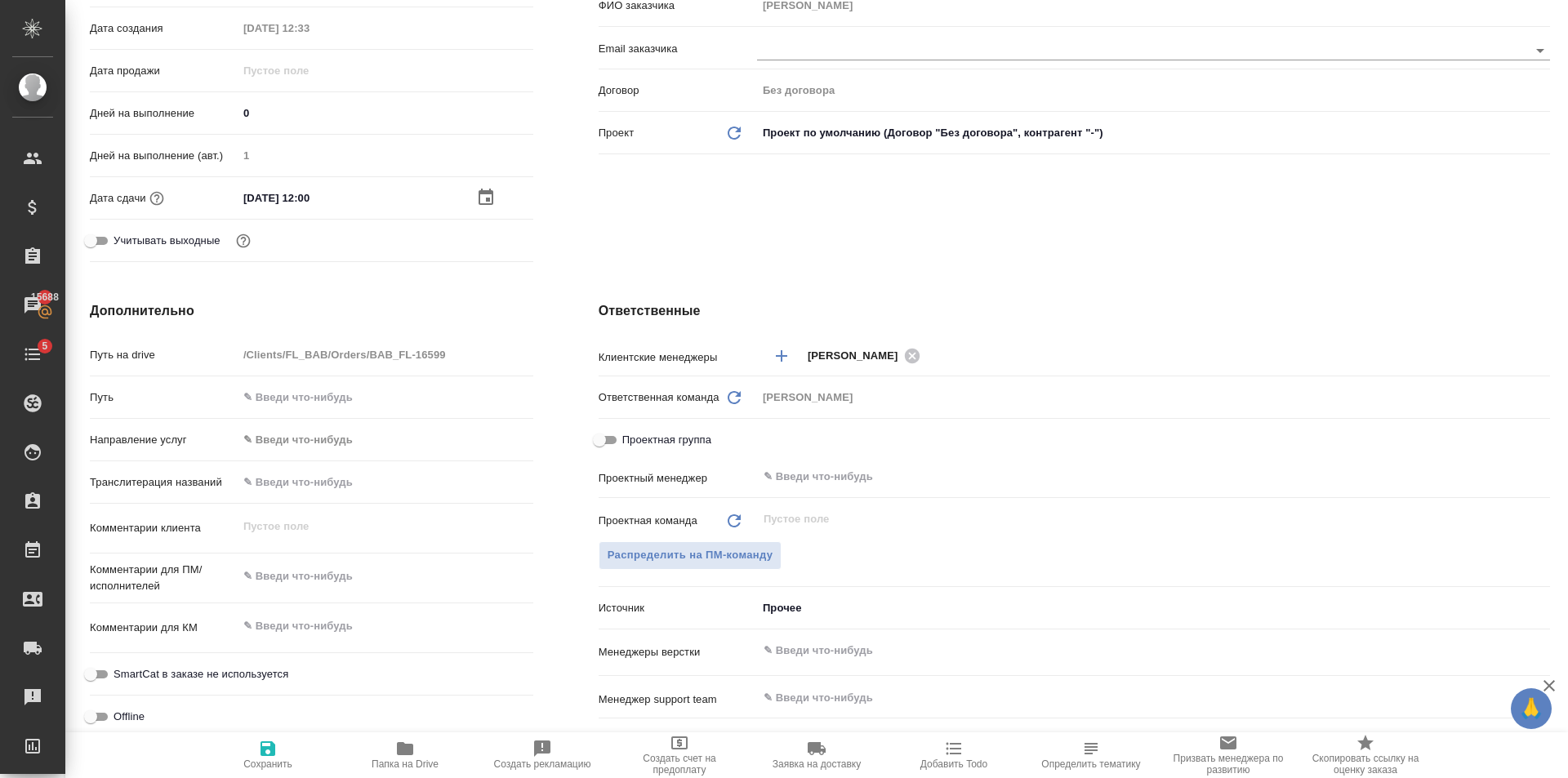
type textarea "x"
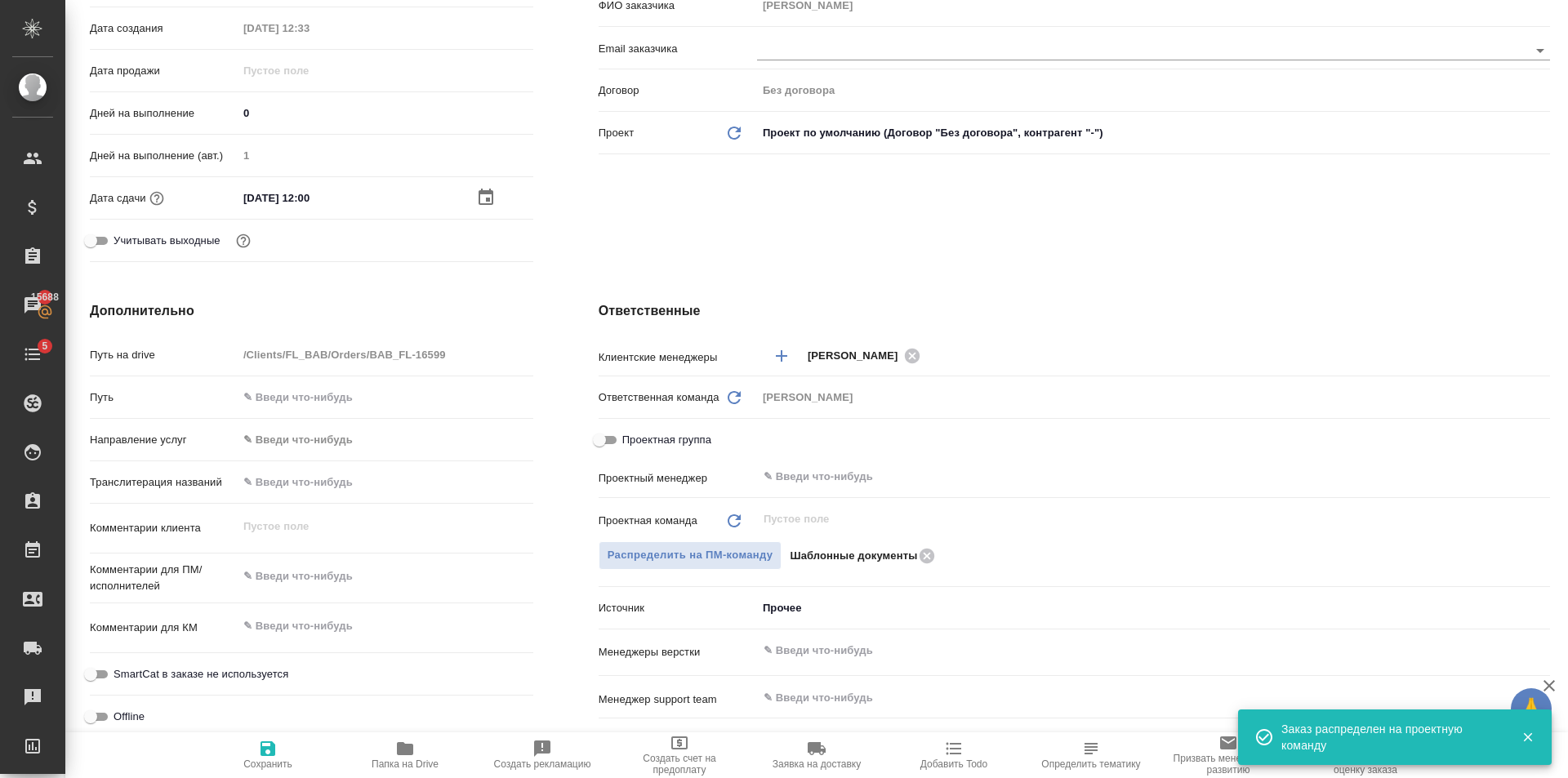
scroll to position [0, 0]
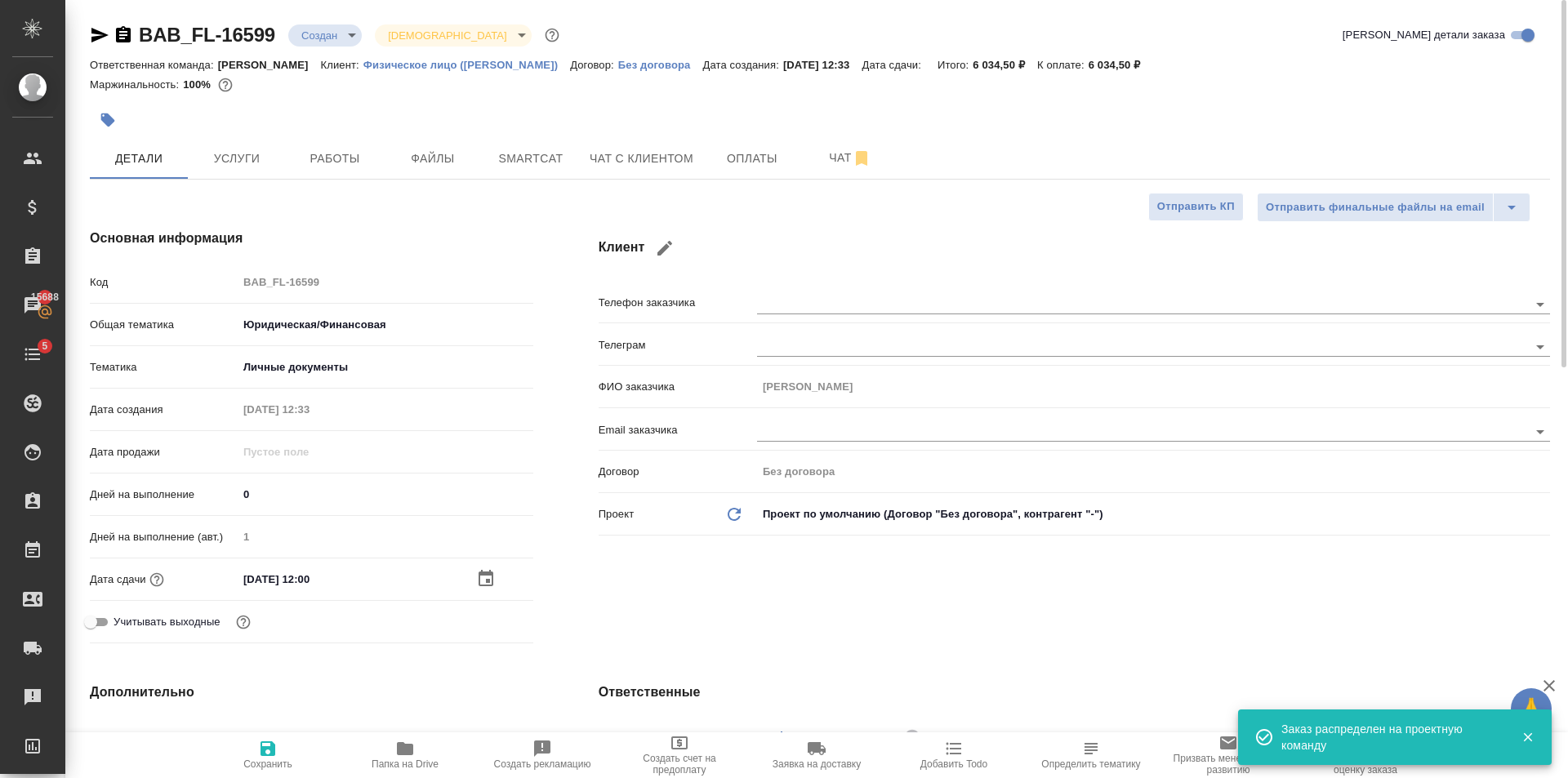
click at [246, 763] on span "Сохранить" at bounding box center [268, 763] width 49 height 11
type textarea "x"
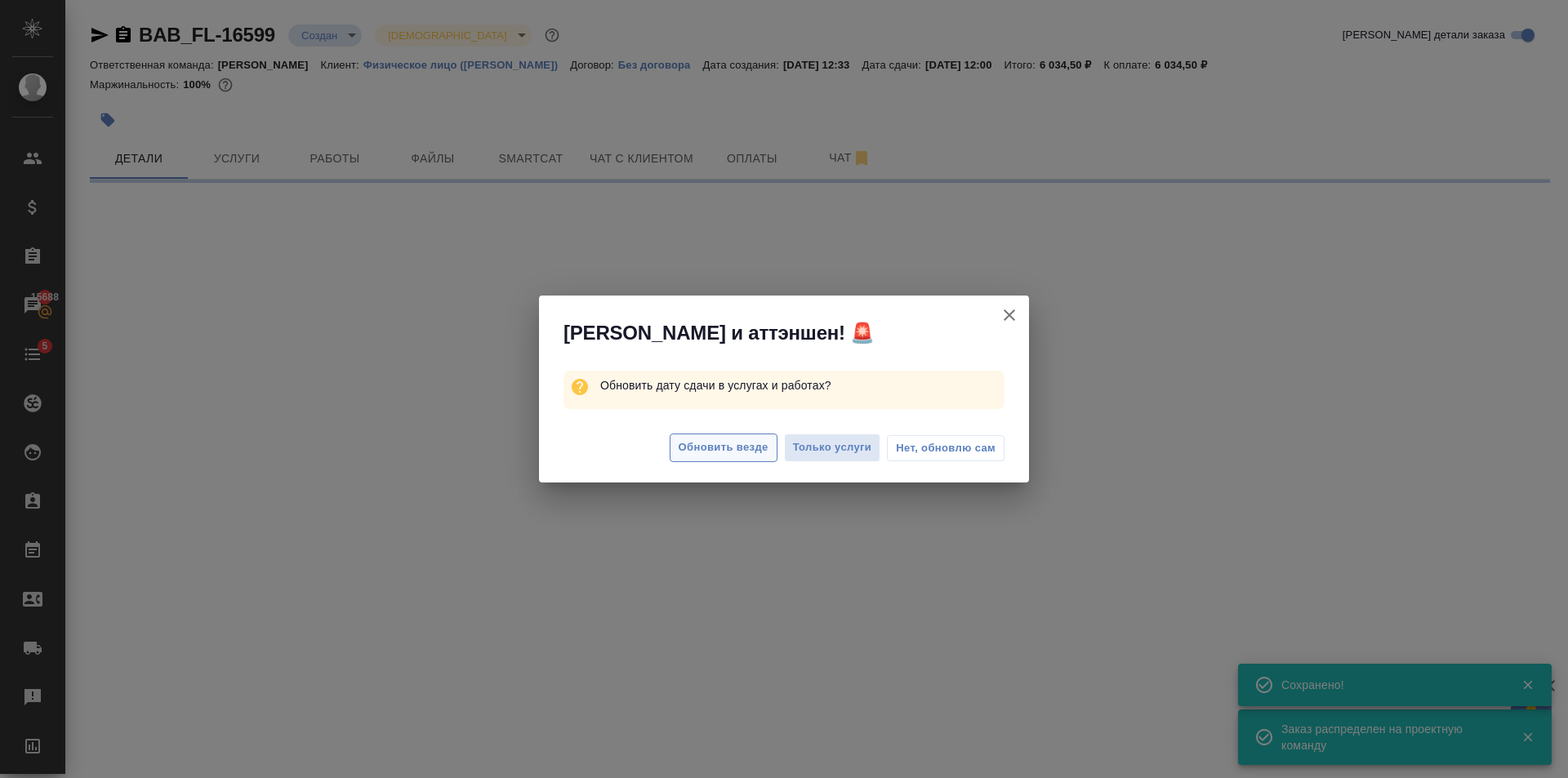
click at [752, 447] on span "Обновить везде" at bounding box center [723, 447] width 89 height 18
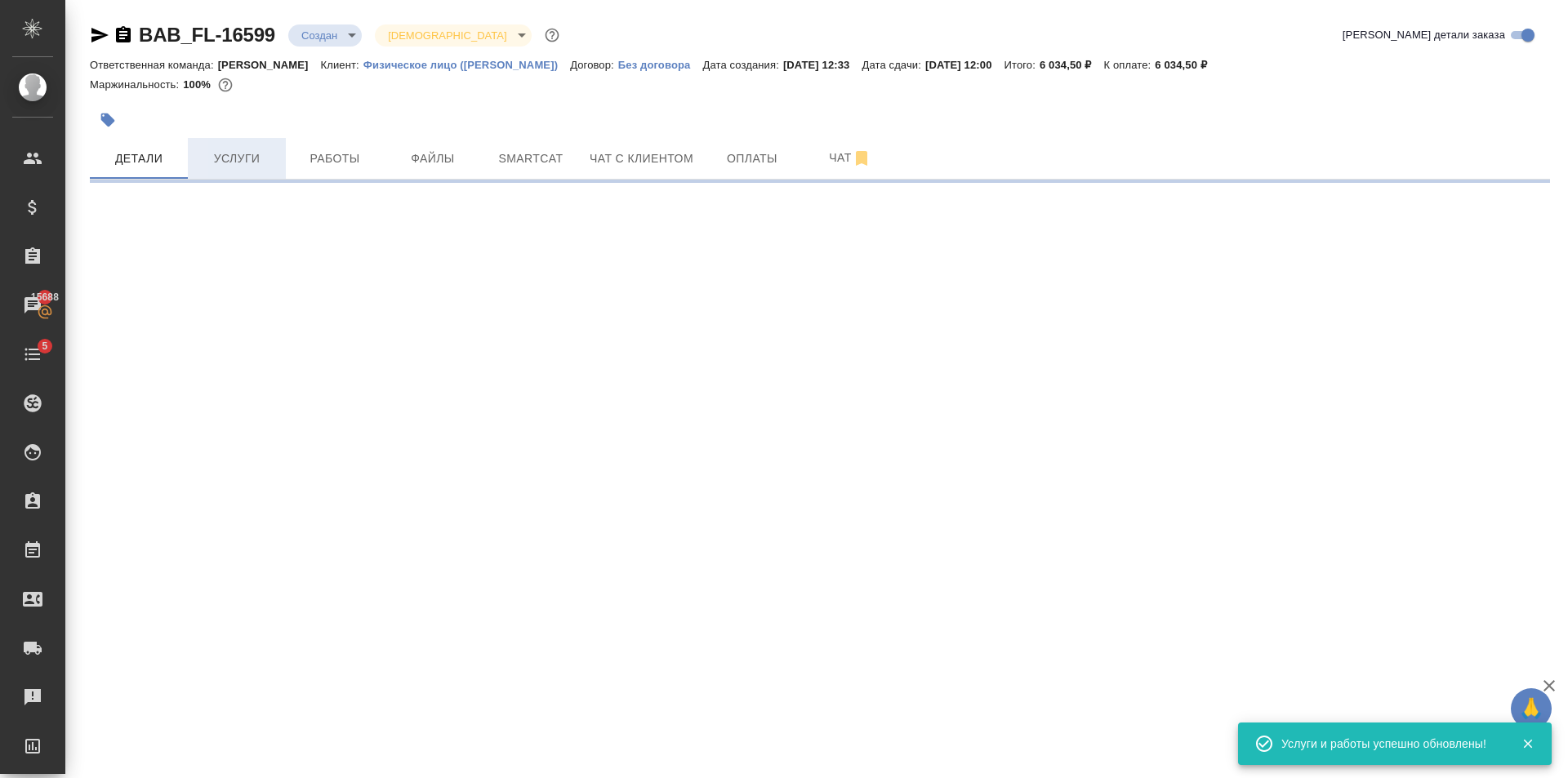
select select "RU"
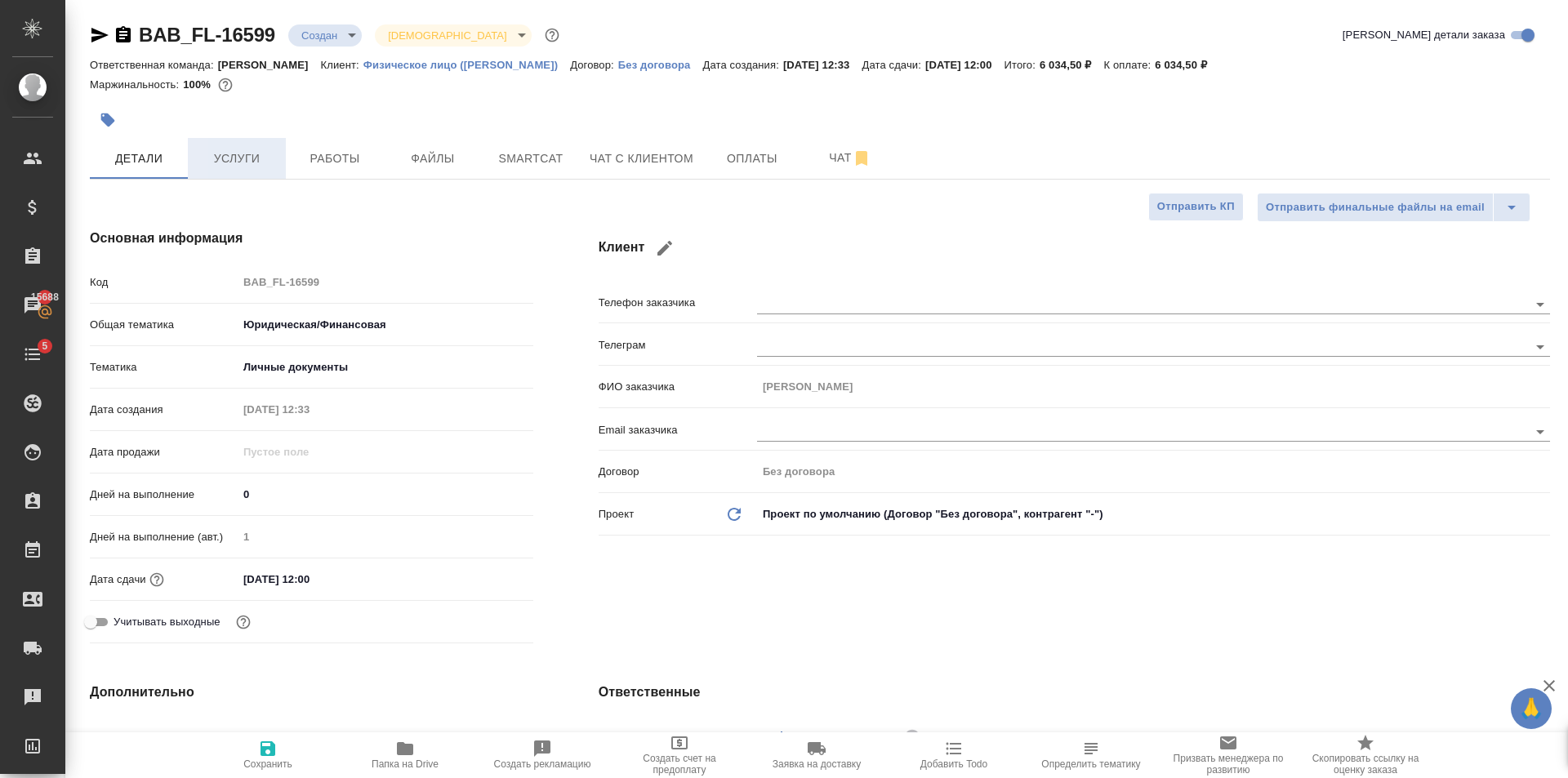
type textarea "x"
click at [273, 163] on span "Услуги" at bounding box center [236, 159] width 78 height 20
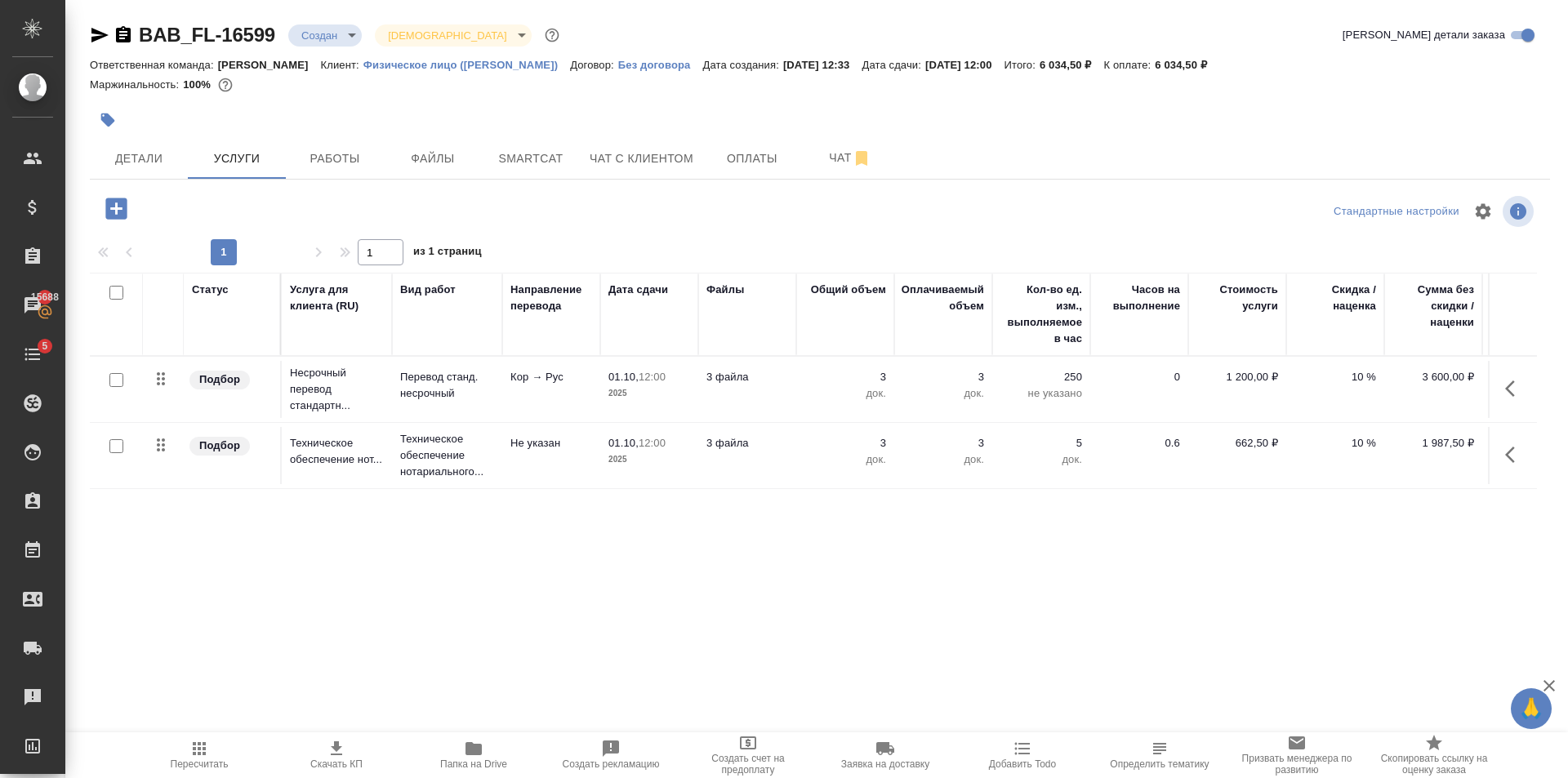
click at [281, 122] on div at bounding box center [576, 119] width 973 height 36
click at [314, 155] on span "Работы" at bounding box center [334, 159] width 78 height 20
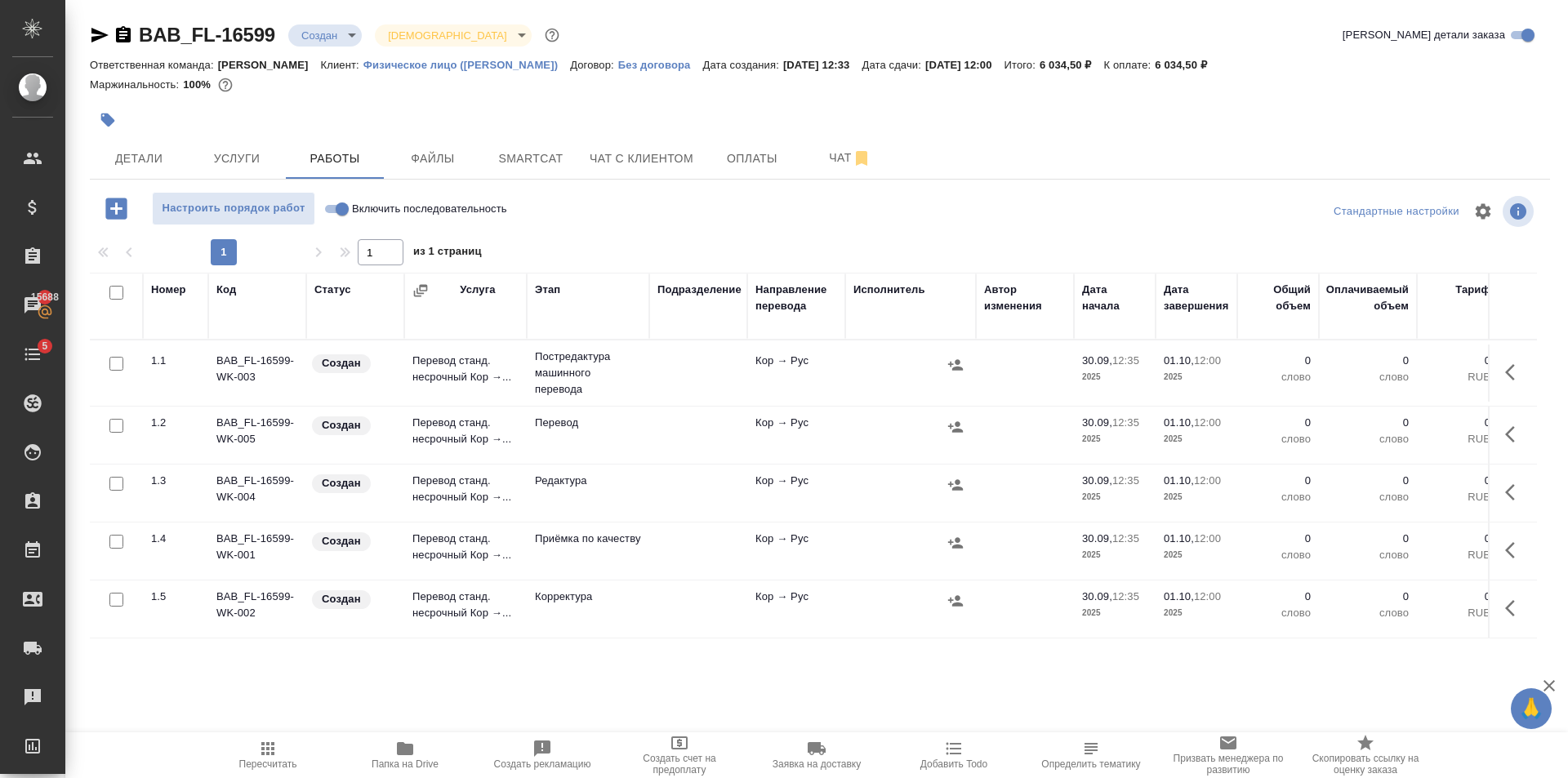
click at [357, 209] on span "Включить последовательность" at bounding box center [429, 209] width 155 height 17
click at [357, 209] on input "Включить последовательность" at bounding box center [342, 209] width 59 height 19
checkbox input "true"
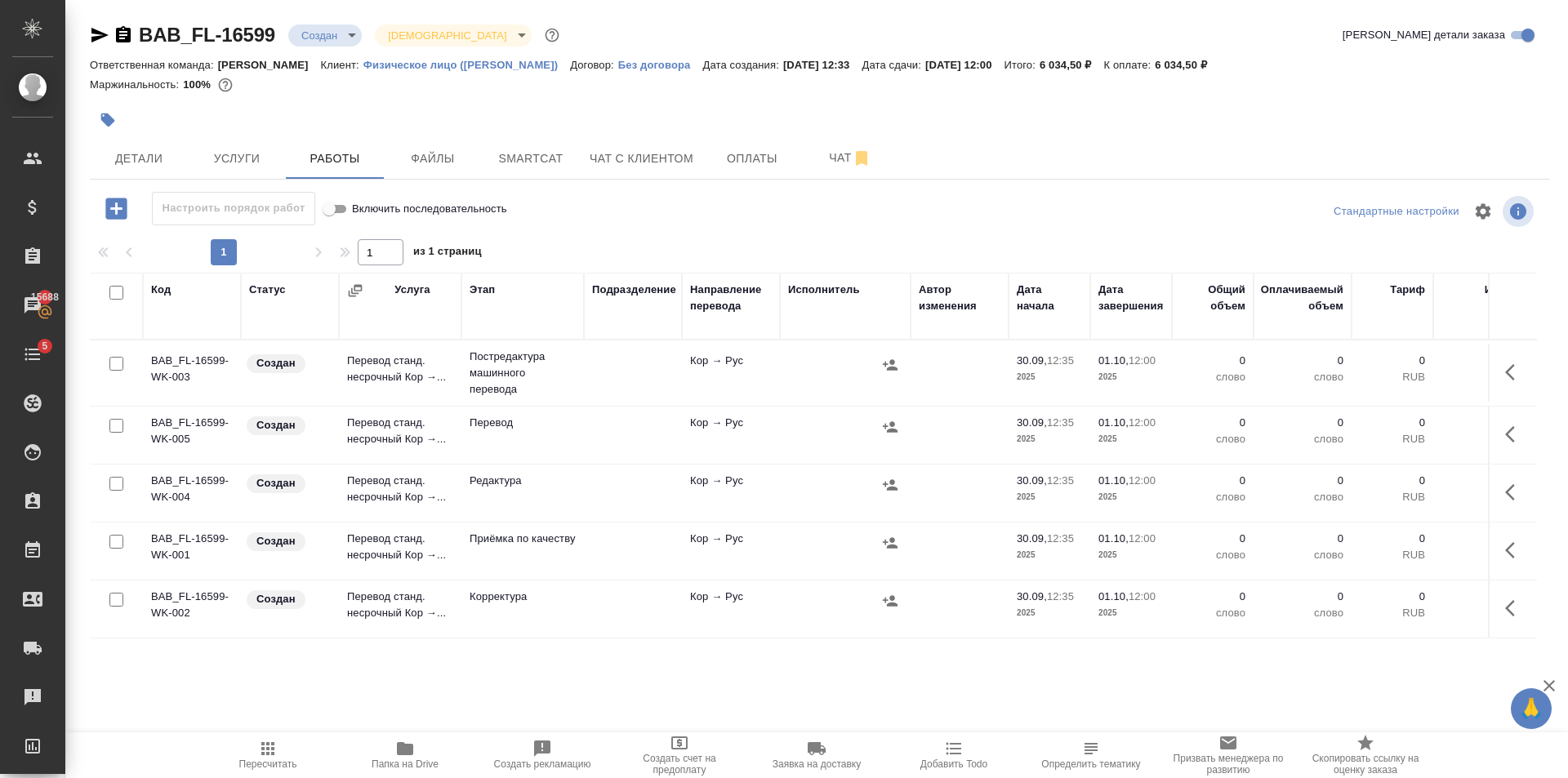
click at [123, 363] on input "checkbox" at bounding box center [117, 364] width 14 height 14
checkbox input "true"
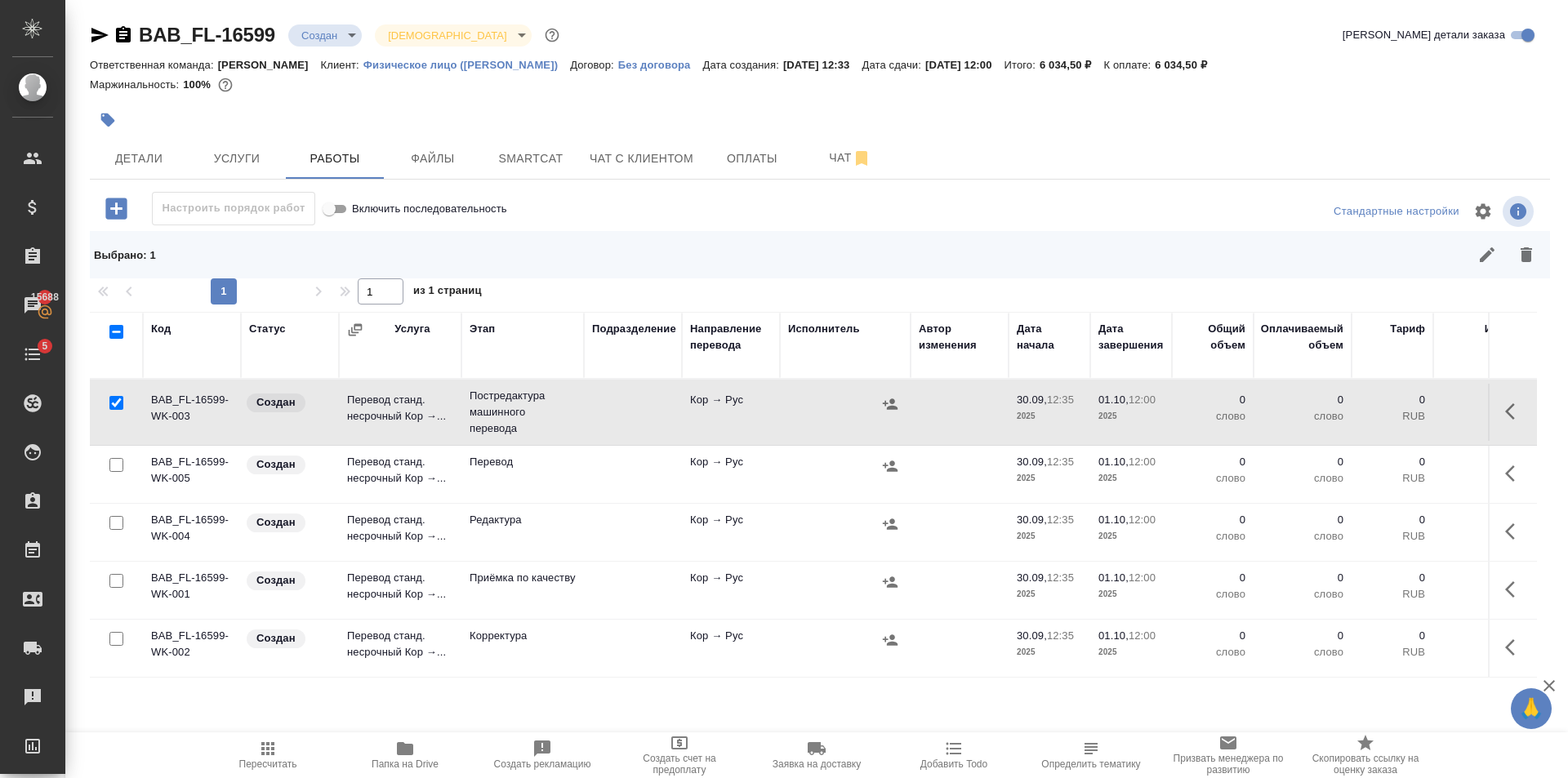
click at [115, 526] on input "checkbox" at bounding box center [117, 523] width 14 height 14
checkbox input "true"
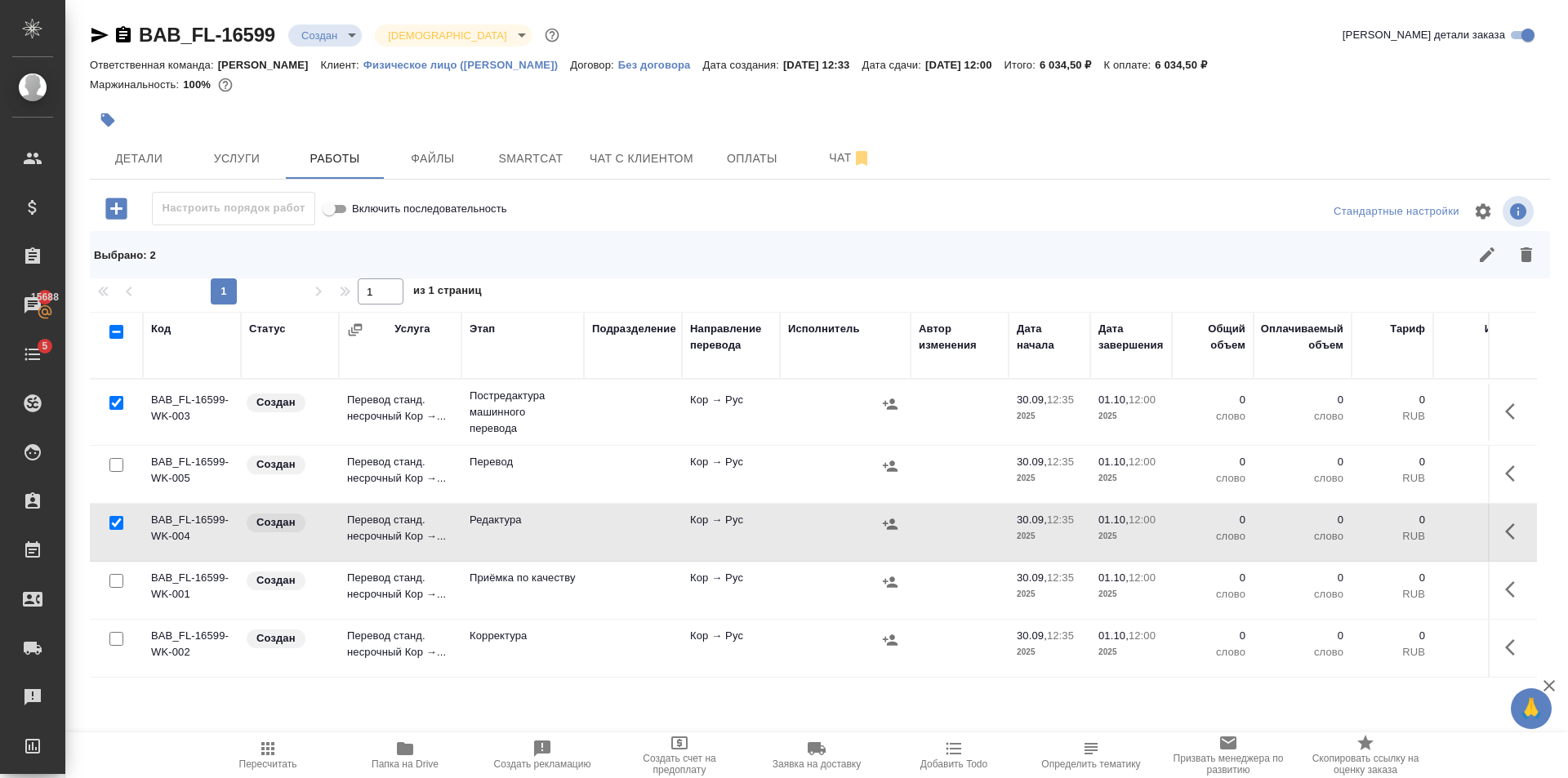
click at [116, 579] on input "checkbox" at bounding box center [117, 581] width 14 height 14
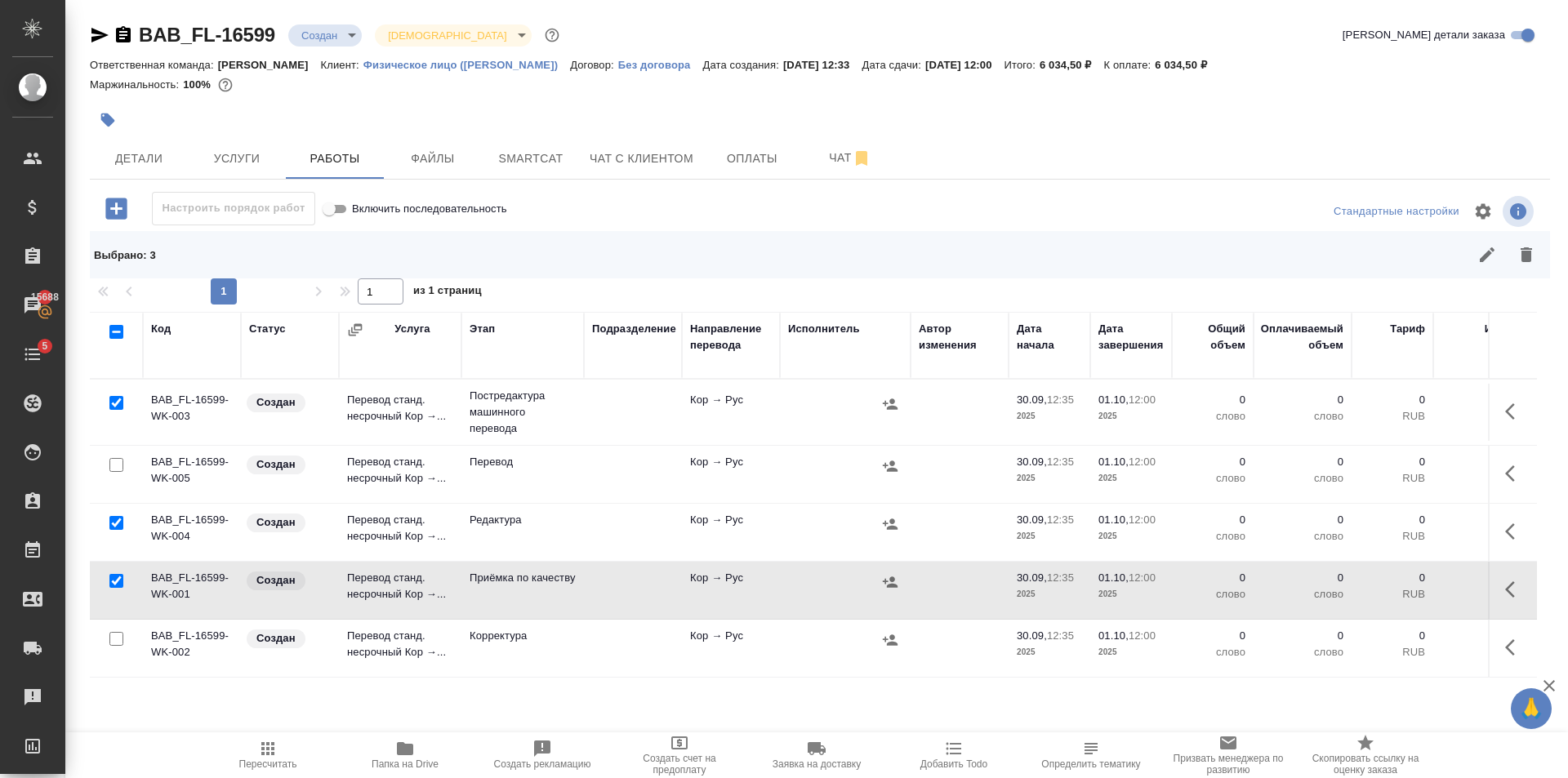
click at [116, 579] on input "checkbox" at bounding box center [117, 581] width 14 height 14
checkbox input "false"
click at [120, 638] on input "checkbox" at bounding box center [117, 639] width 14 height 14
checkbox input "true"
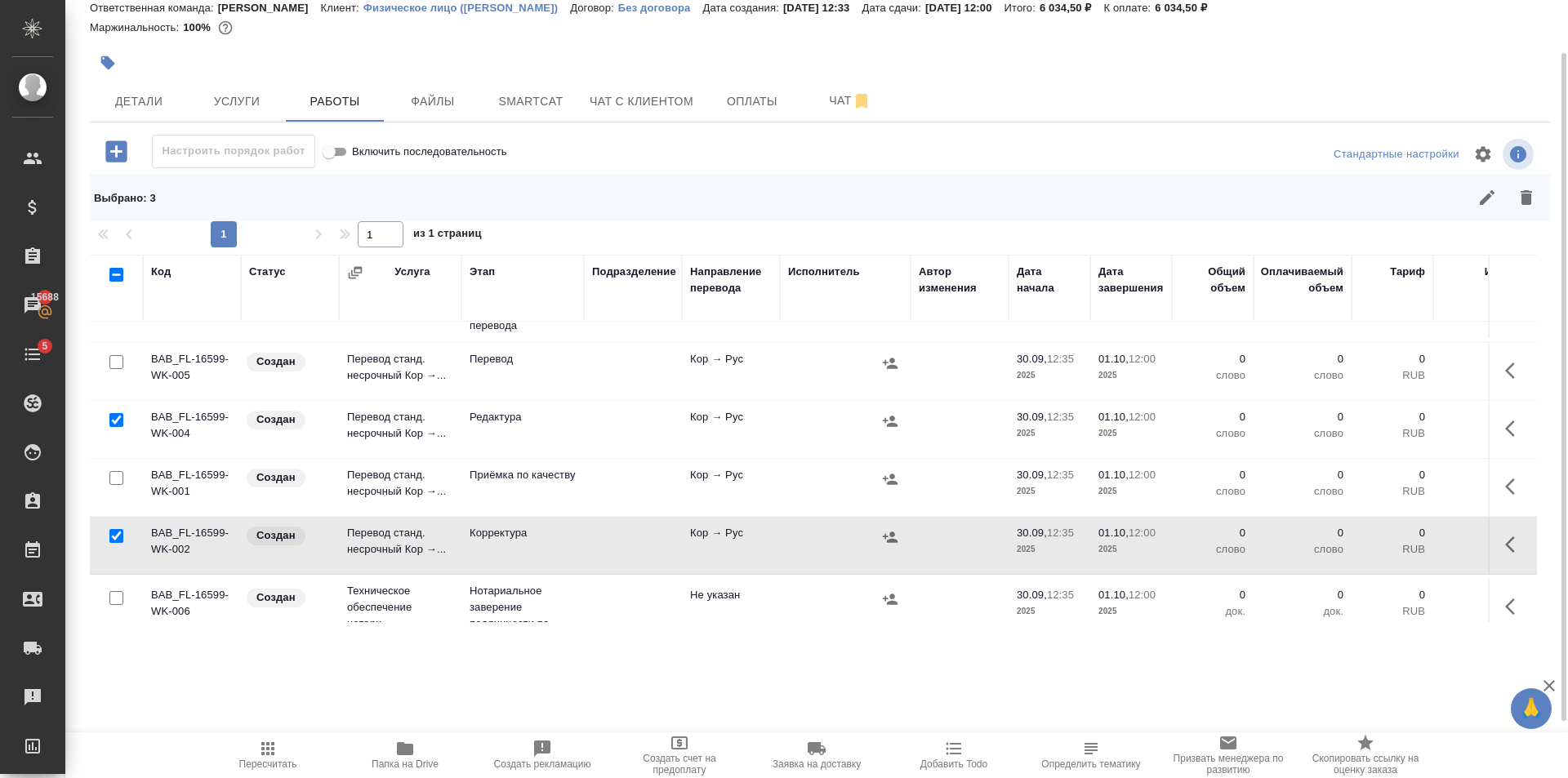
scroll to position [77, 0]
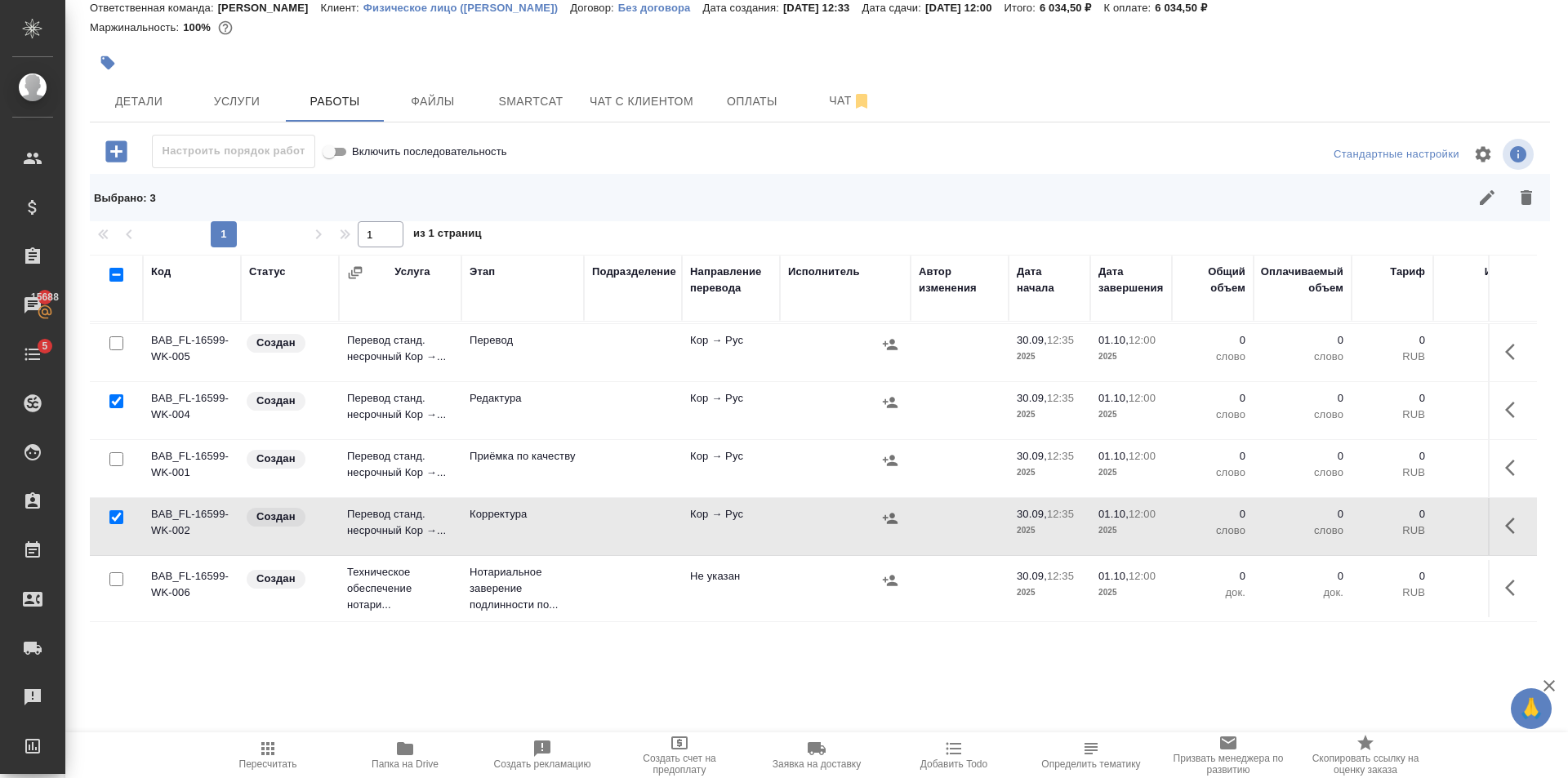
click at [1520, 202] on icon "button" at bounding box center [1525, 197] width 11 height 15
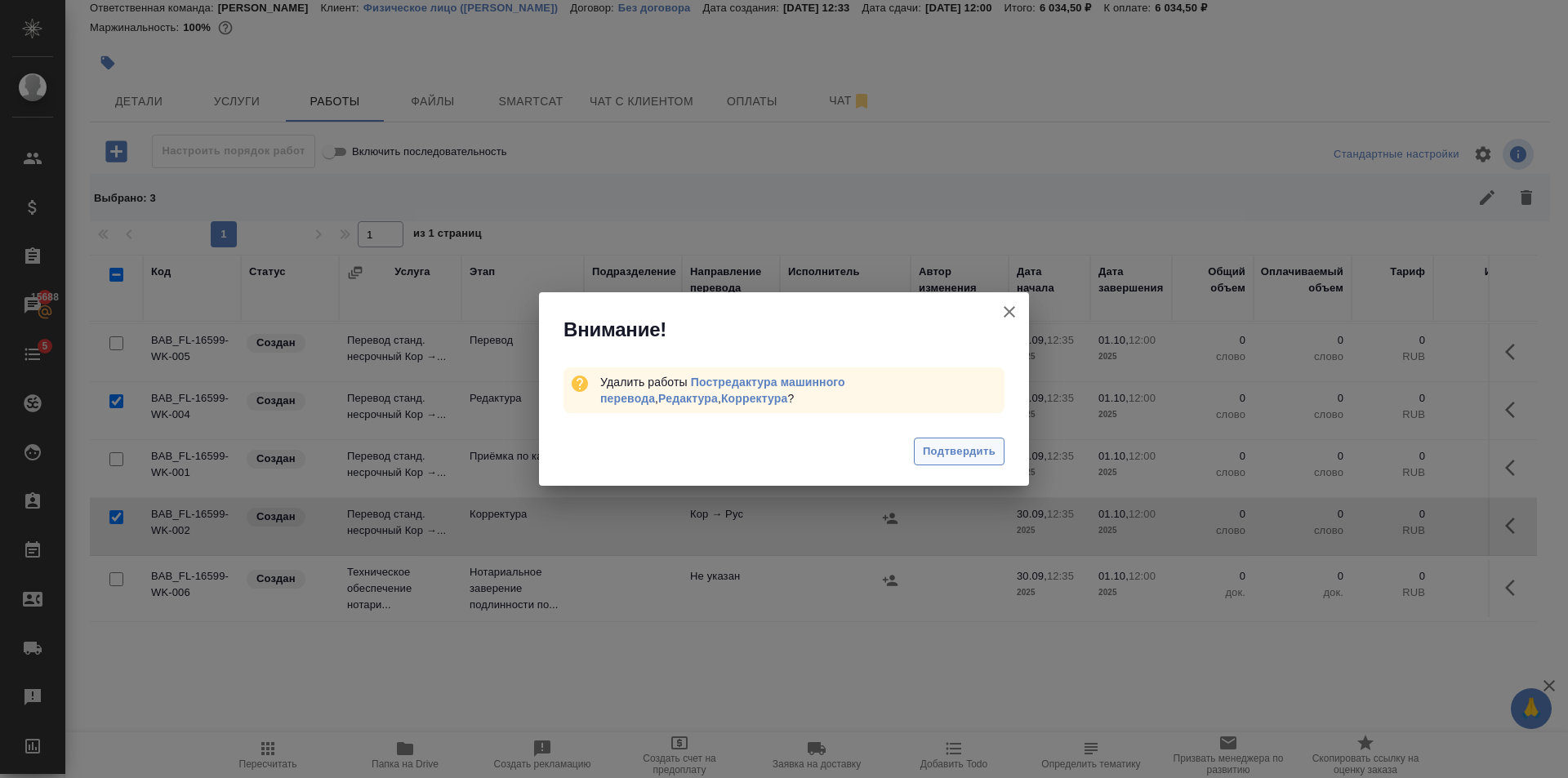
click at [983, 444] on span "Подтвердить" at bounding box center [959, 451] width 73 height 18
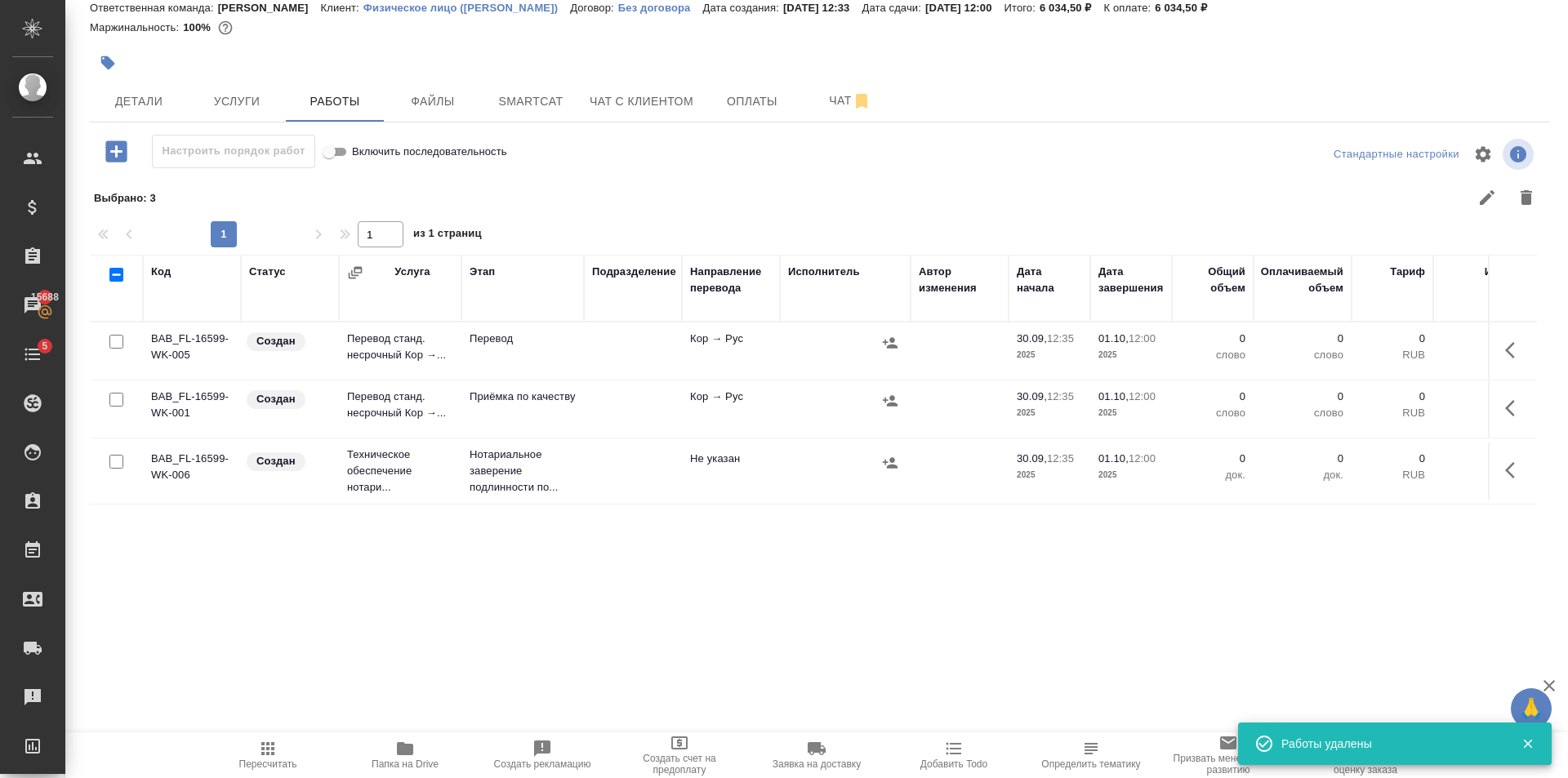
scroll to position [0, 0]
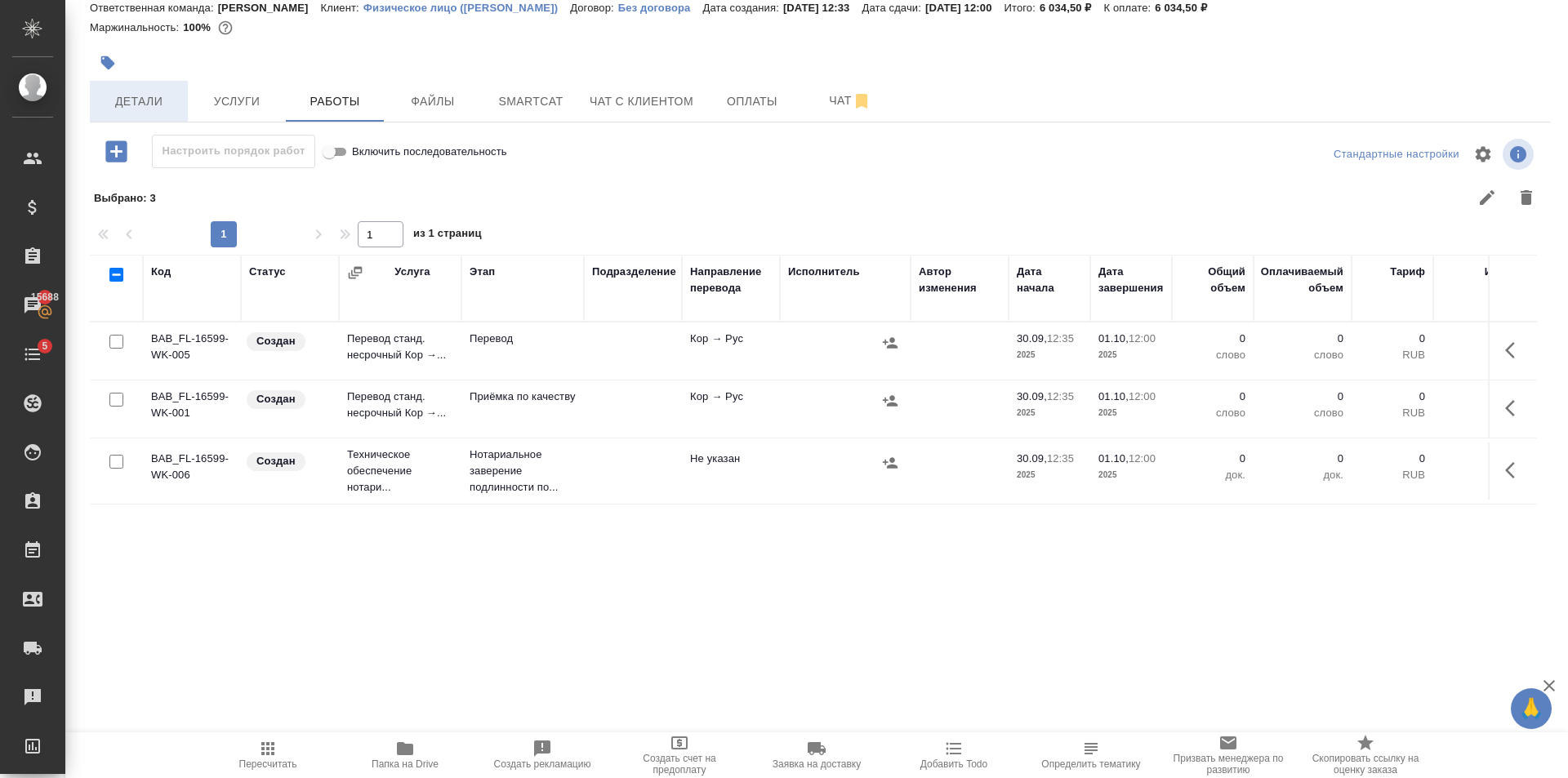
click at [150, 103] on span "Детали" at bounding box center [138, 101] width 78 height 20
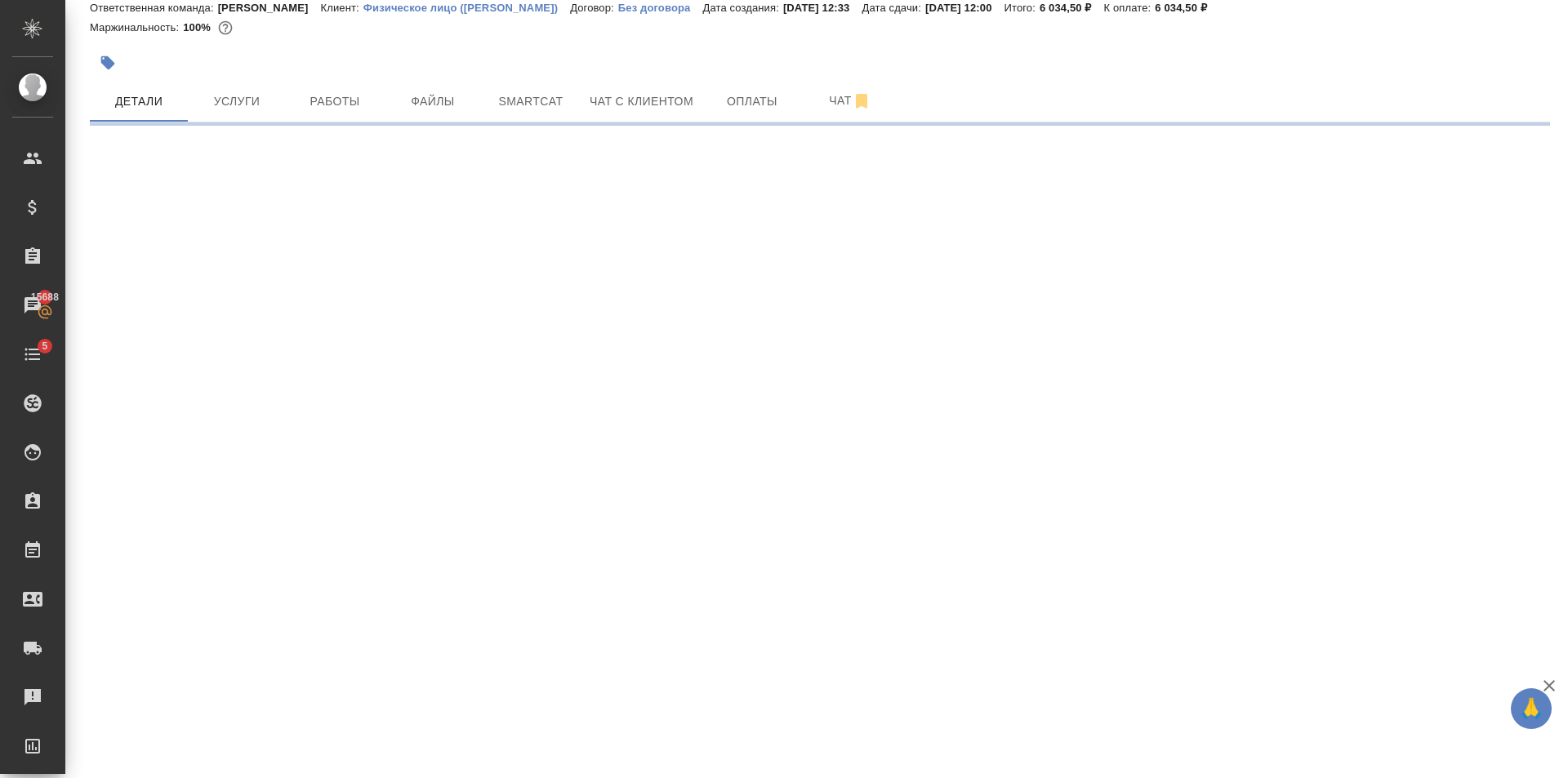
click at [101, 67] on icon "button" at bounding box center [108, 62] width 17 height 17
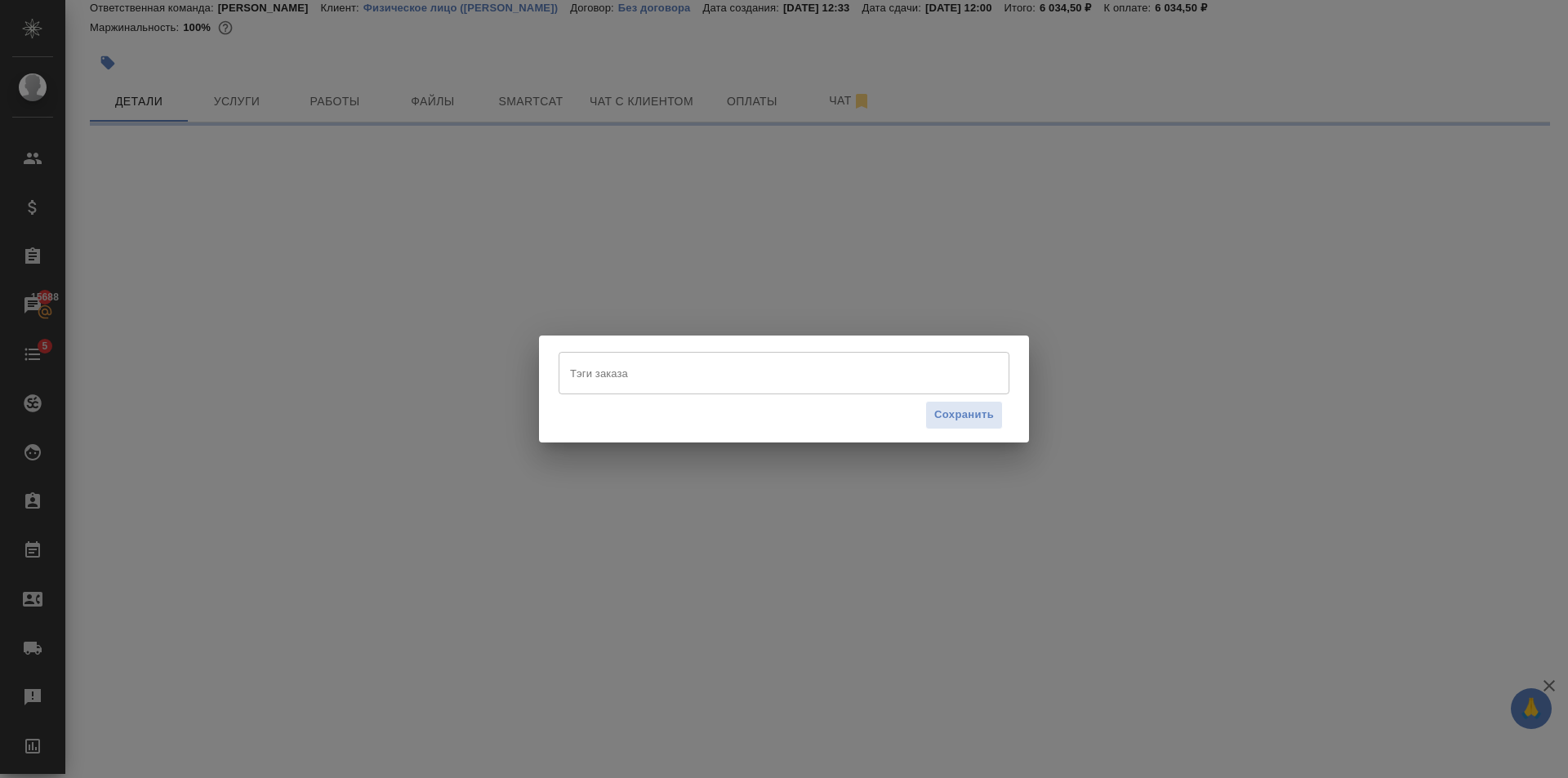
click at [715, 382] on input "Тэги заказа" at bounding box center [769, 373] width 405 height 28
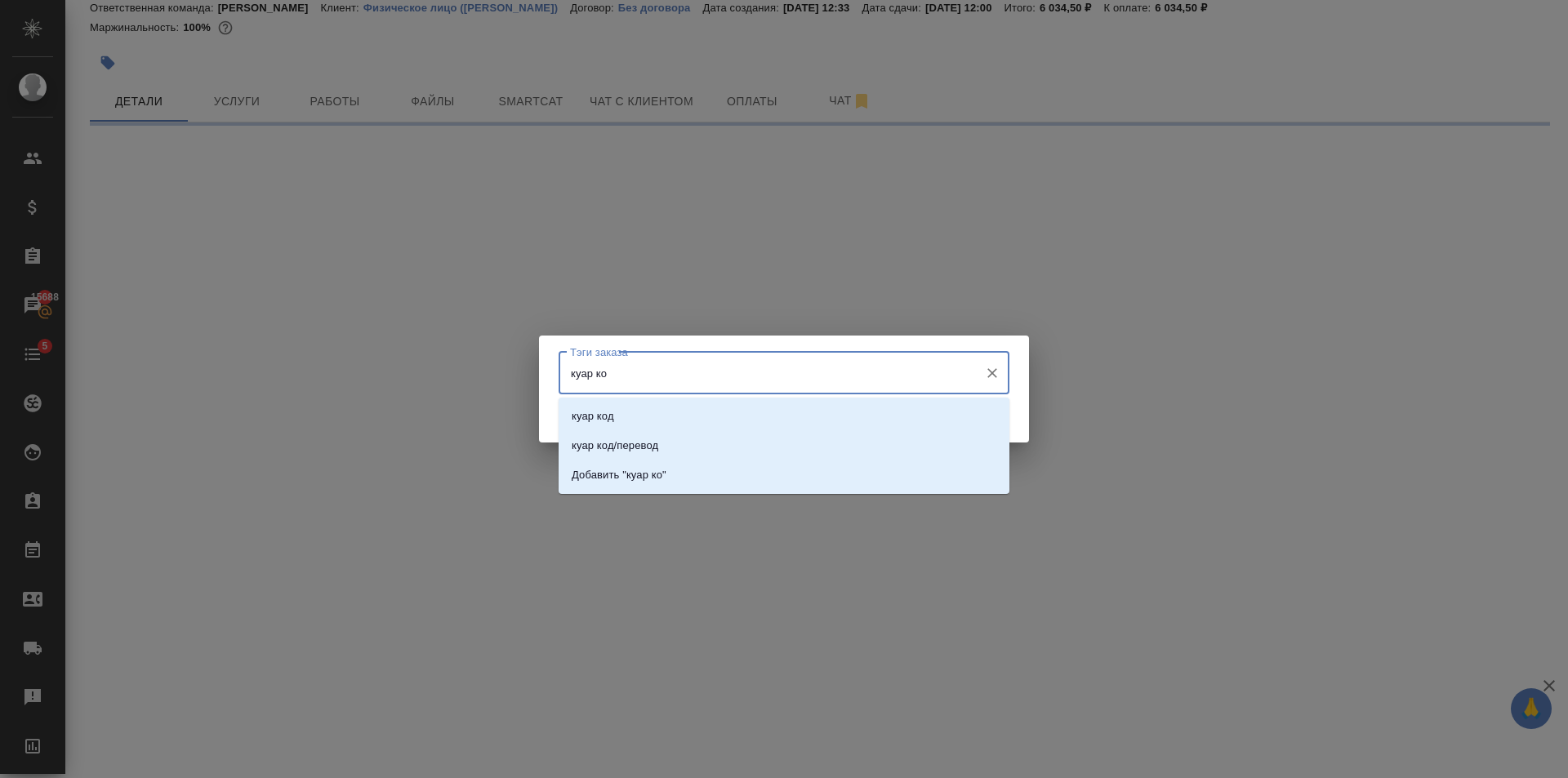
type input "куар код"
click at [697, 401] on li "куар код" at bounding box center [784, 416] width 451 height 30
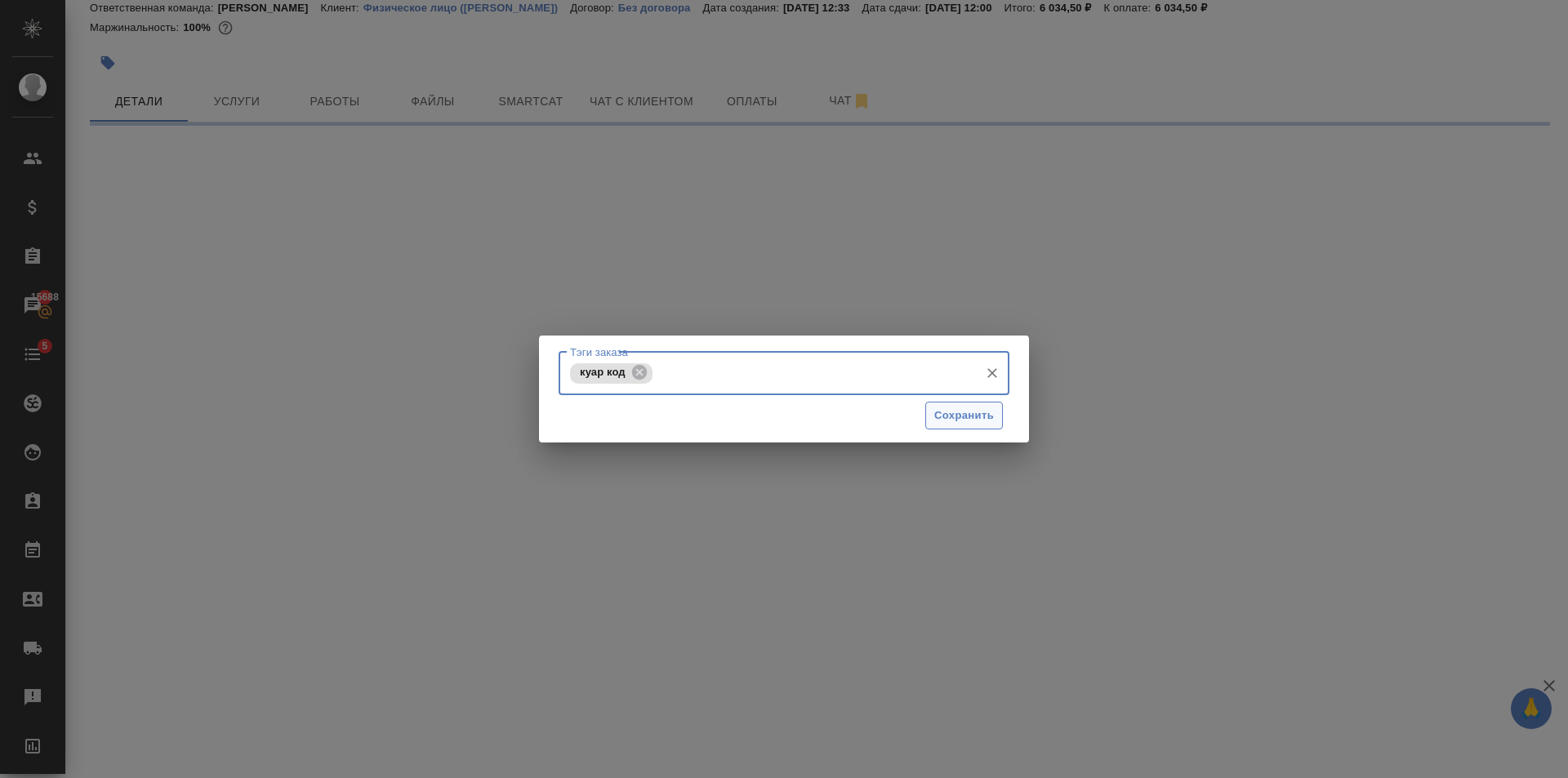
click at [954, 411] on span "Сохранить" at bounding box center [964, 415] width 60 height 18
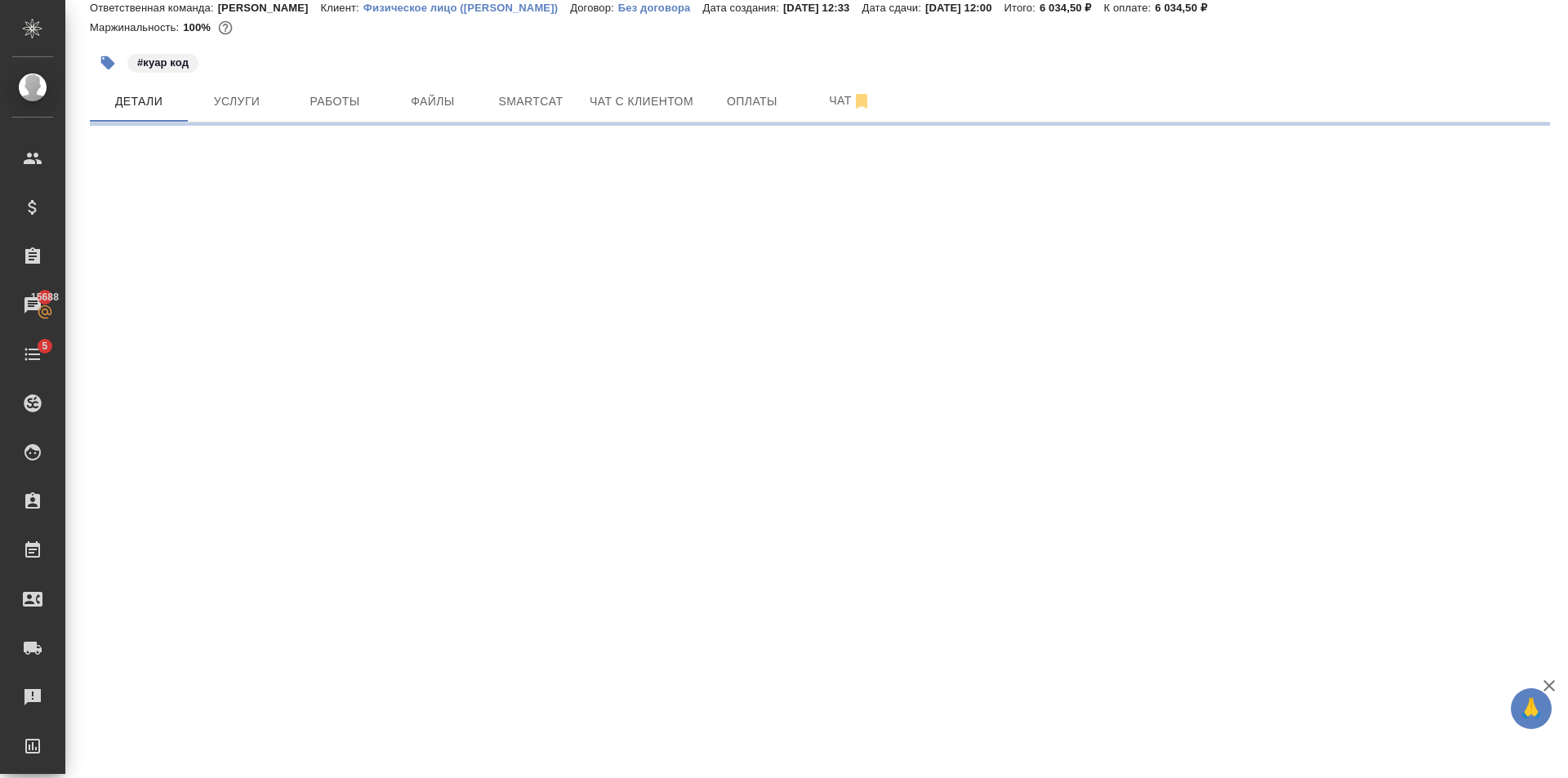
select select "RU"
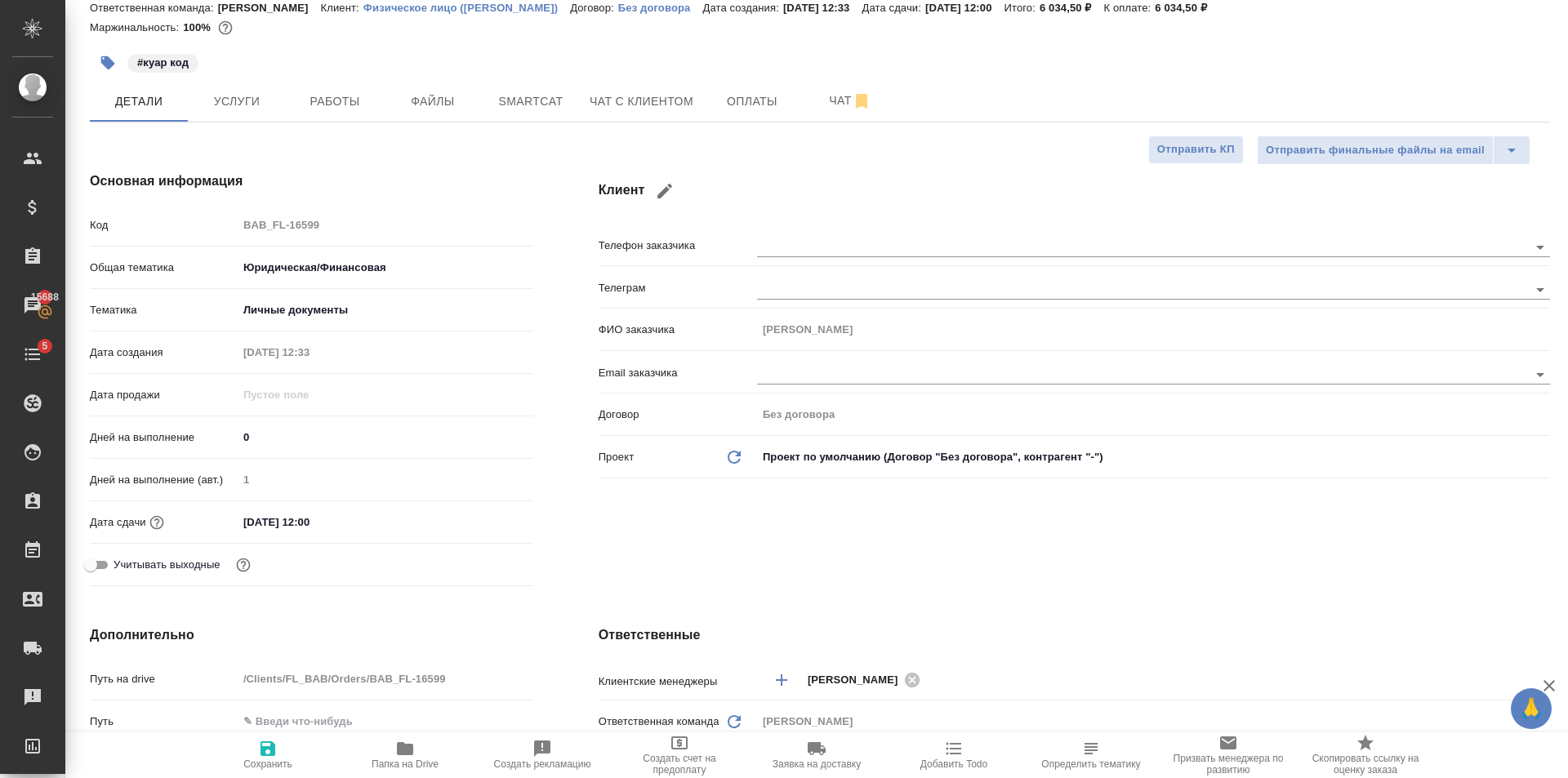
type textarea "x"
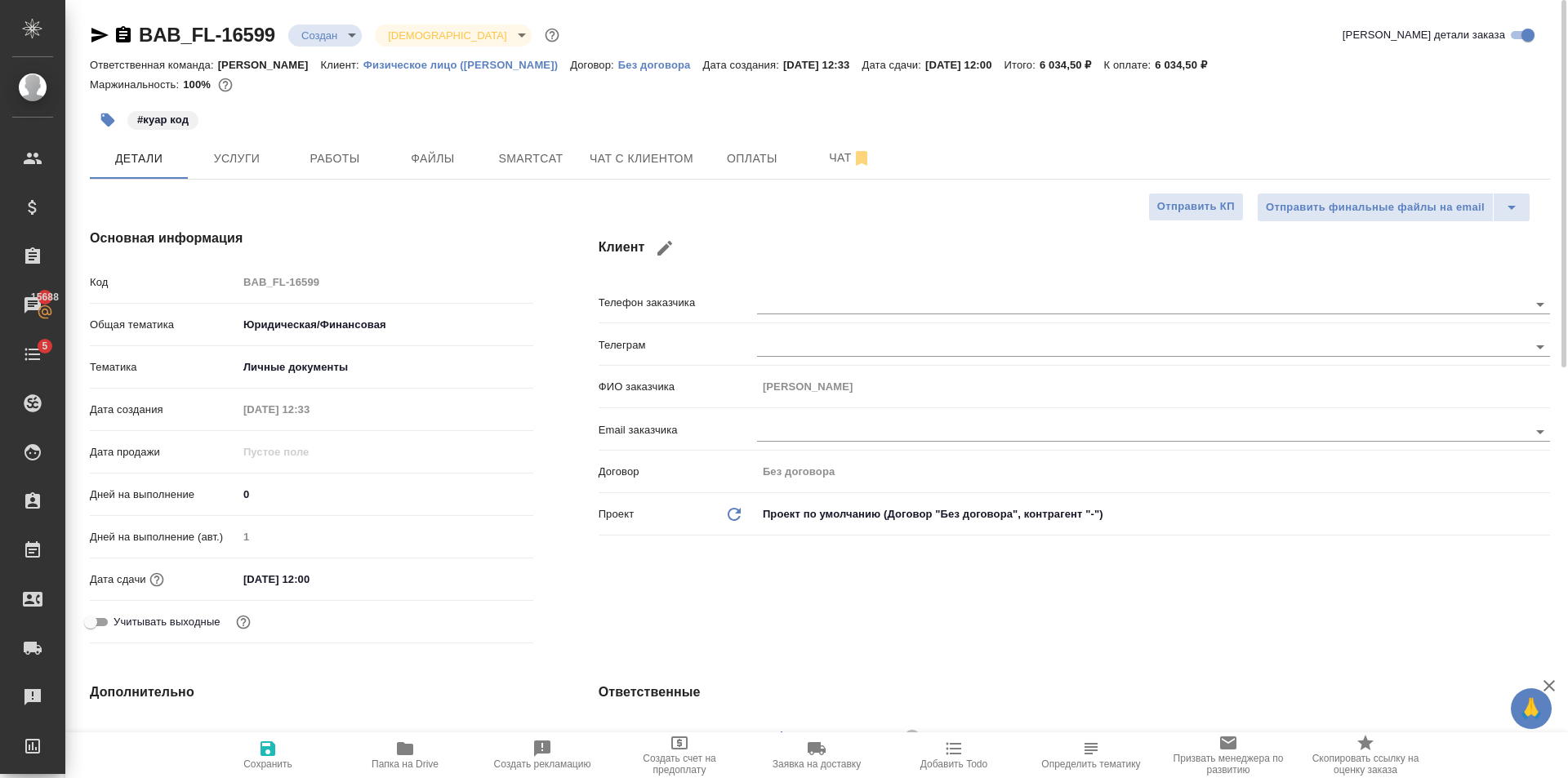
click at [279, 754] on span "Сохранить" at bounding box center [267, 753] width 117 height 31
type textarea "x"
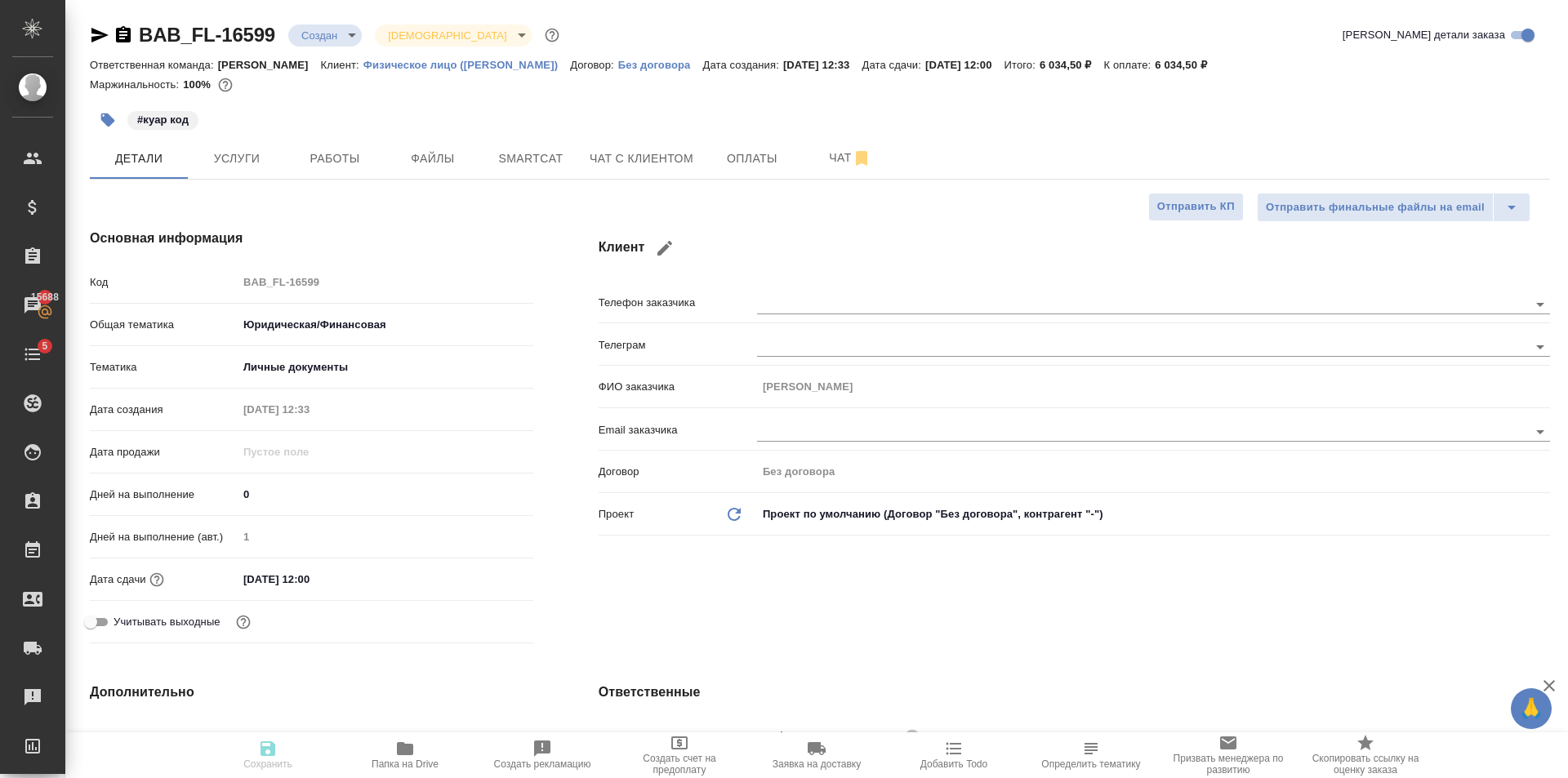
type textarea "x"
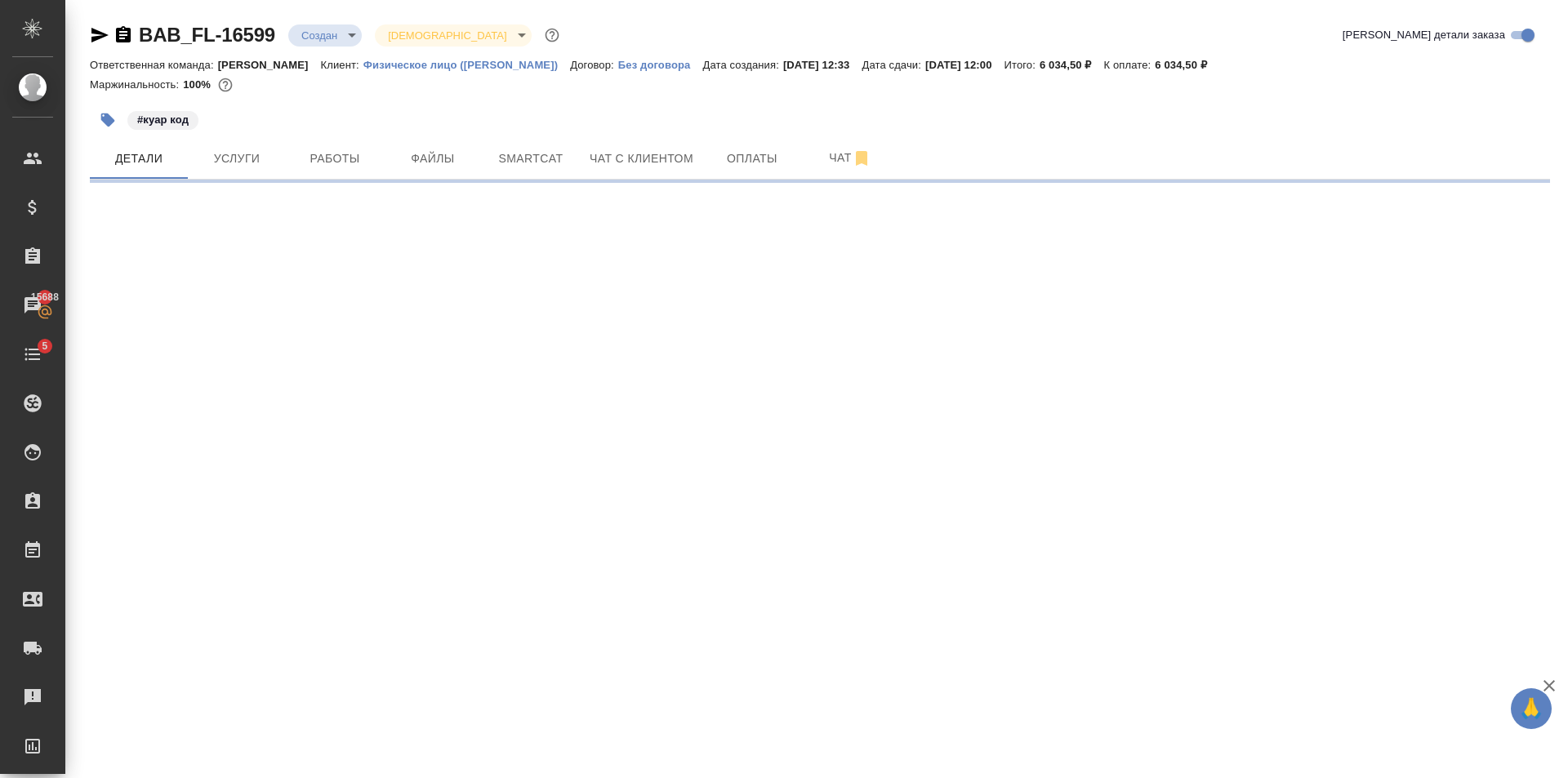
select select "RU"
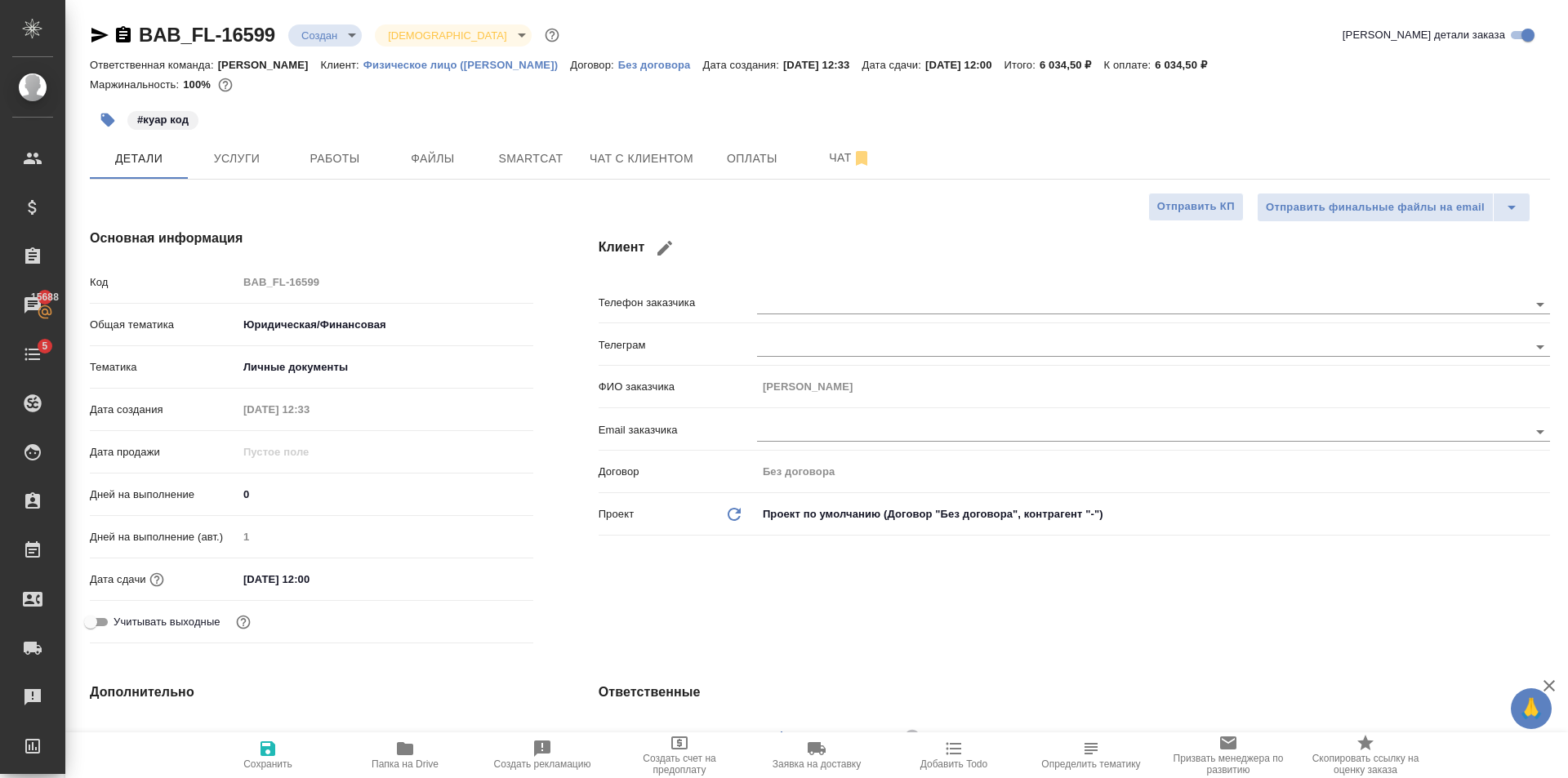
type textarea "x"
click at [678, 248] on button "button" at bounding box center [664, 248] width 39 height 39
type input "Чо Чхоль Гук"
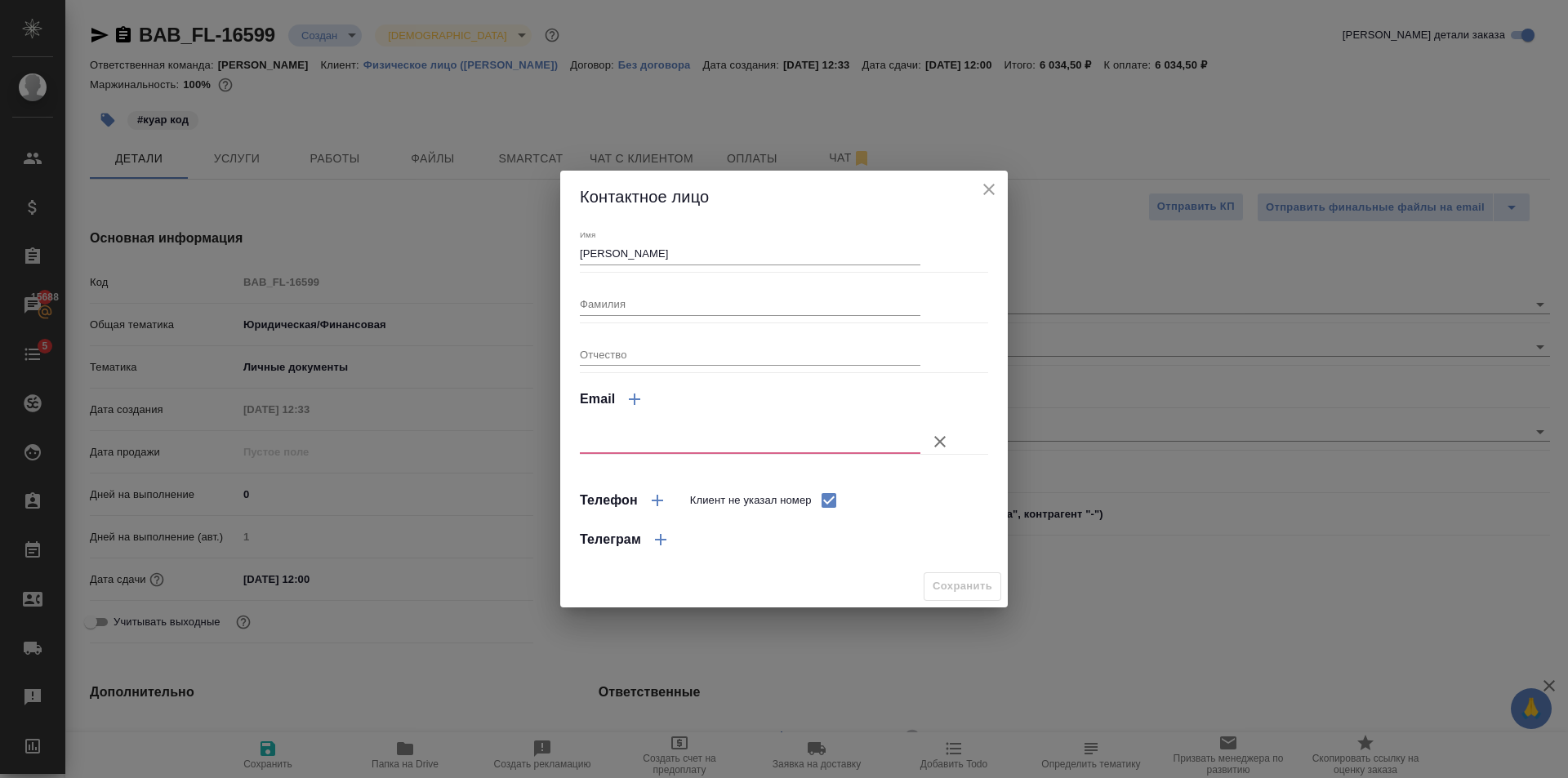
click at [824, 507] on input "Клиент не указал номер" at bounding box center [828, 499] width 34 height 34
checkbox input "false"
select select "RU"
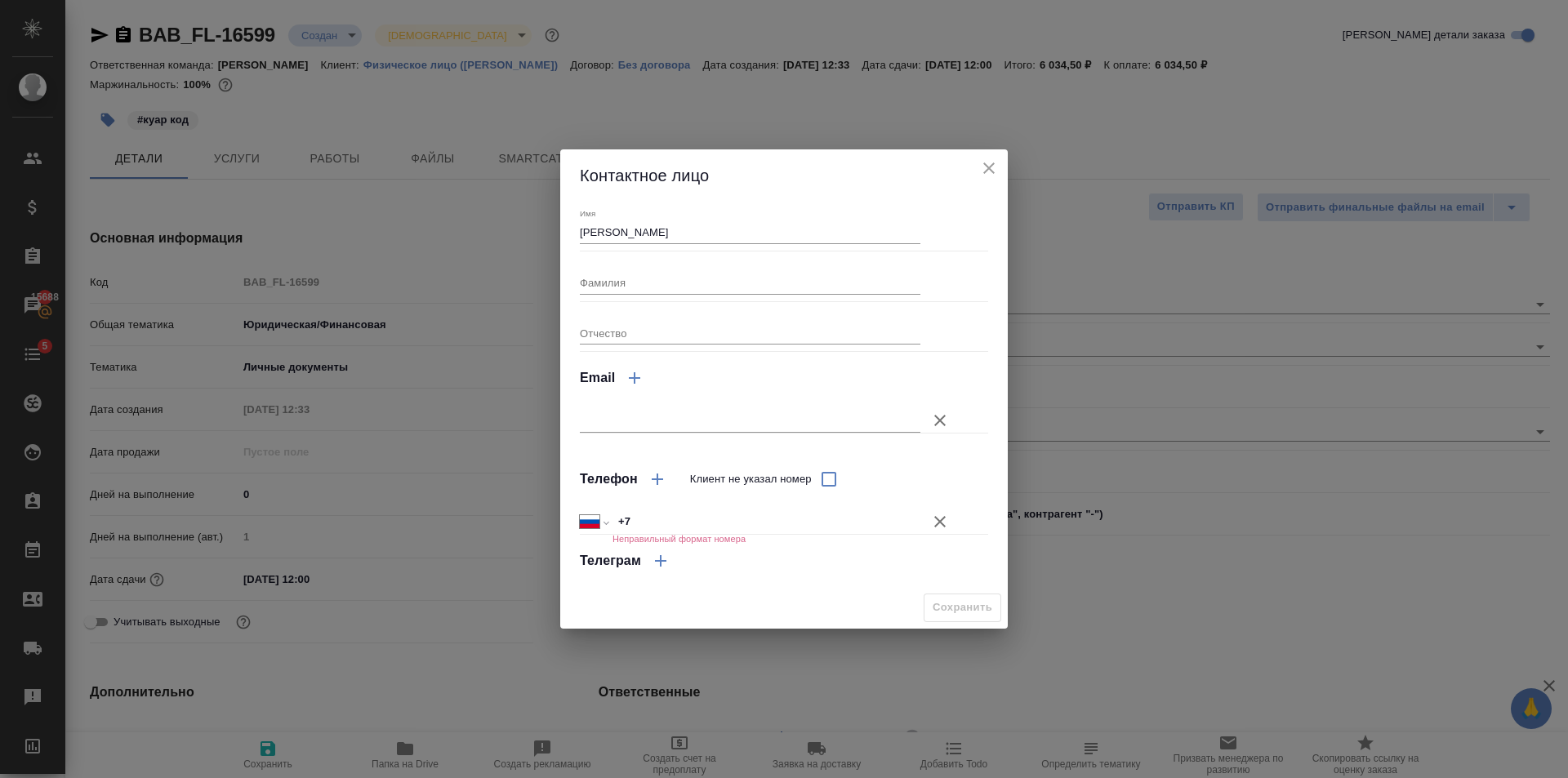
click at [716, 507] on div "Международный Австралия Австрия Азербайджан Албания Алжир Американское Самоа Ан…" at bounding box center [784, 513] width 408 height 29
click at [711, 520] on input "+7" at bounding box center [766, 521] width 306 height 24
type input "+7 931 221 08 08"
click at [957, 624] on div "Сохранить" at bounding box center [784, 608] width 447 height 42
click at [958, 609] on span "Сохранить" at bounding box center [962, 607] width 60 height 18
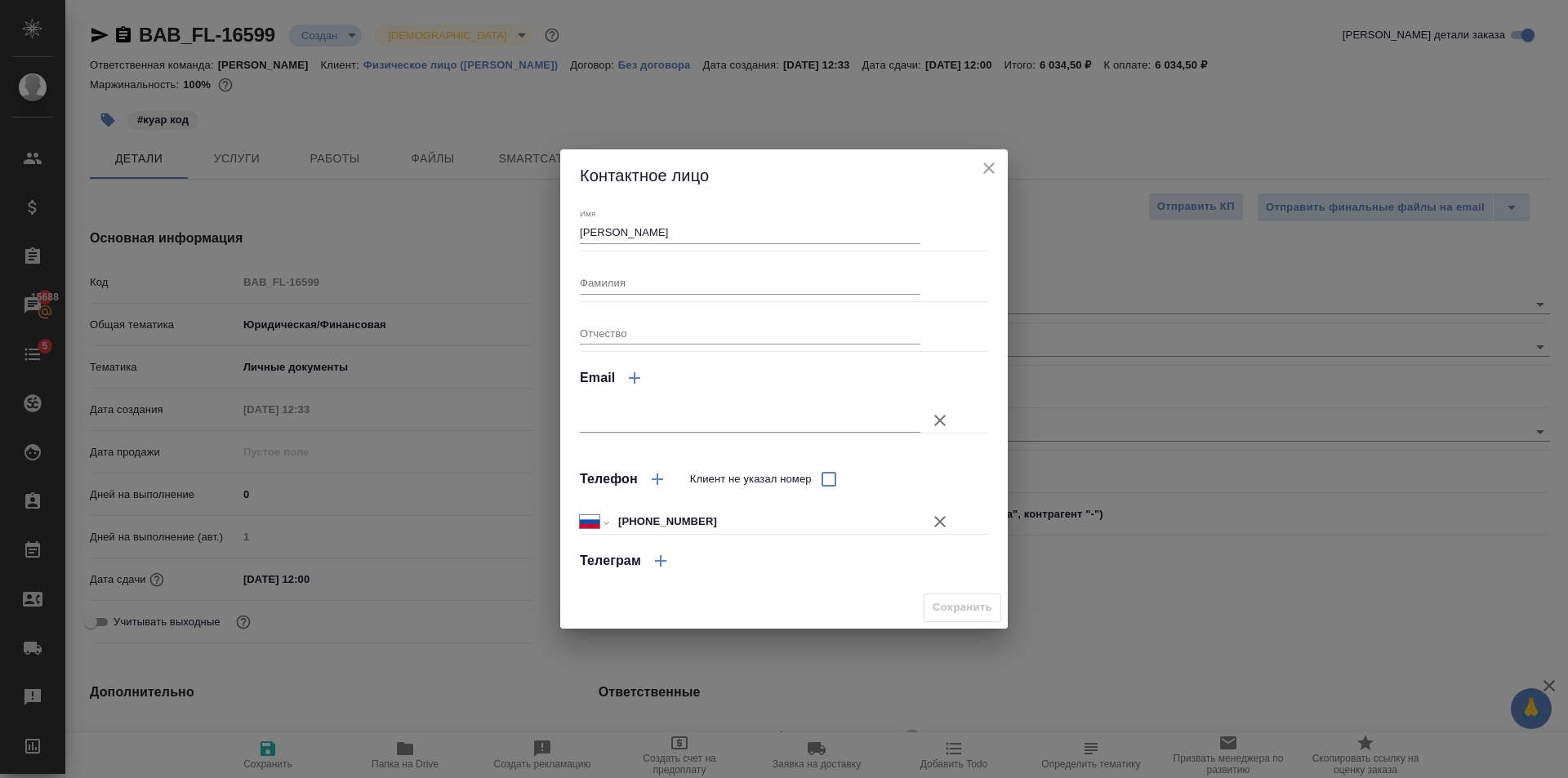
type textarea "x"
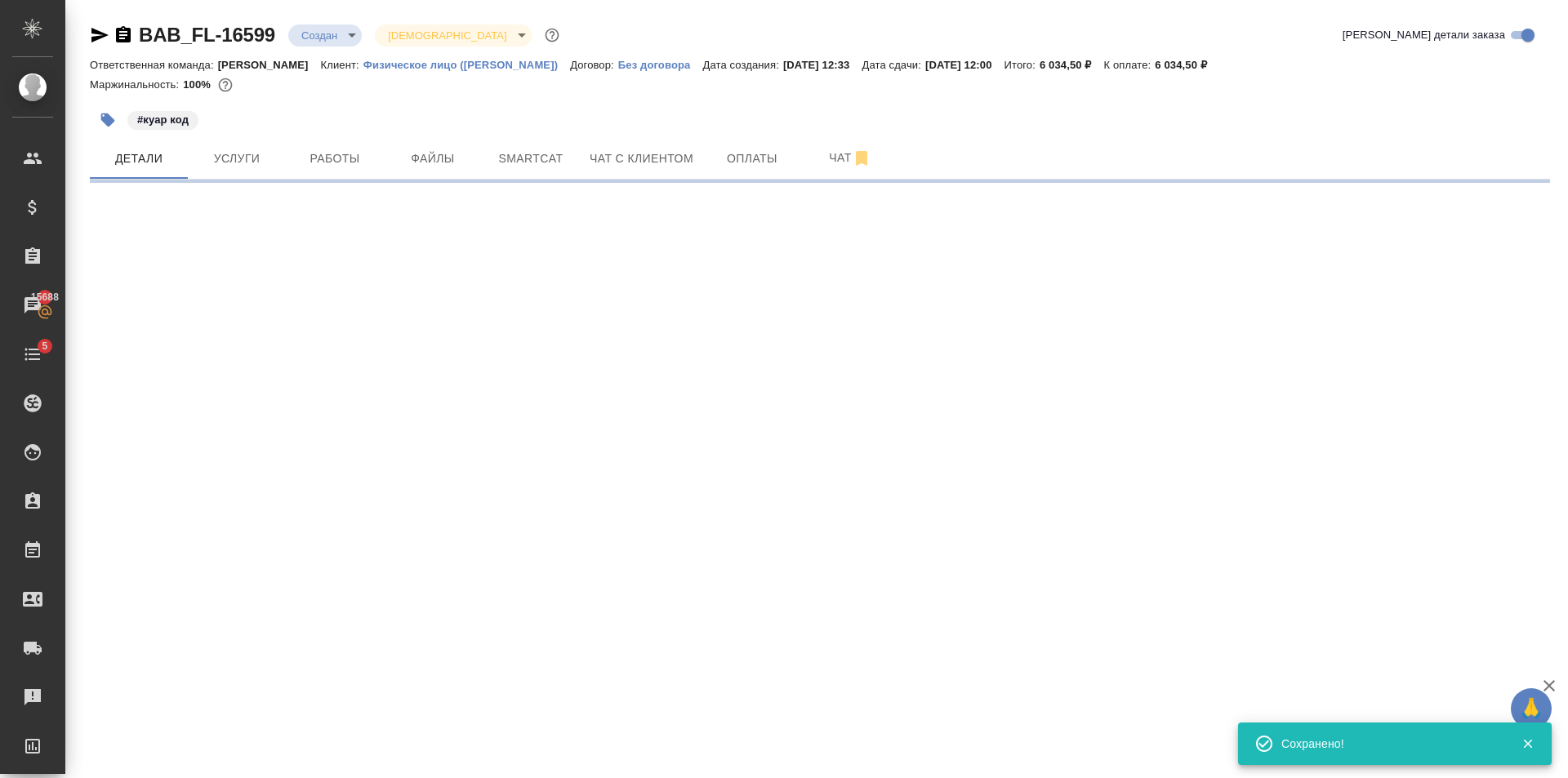
click at [100, 115] on icon "button" at bounding box center [108, 120] width 17 height 17
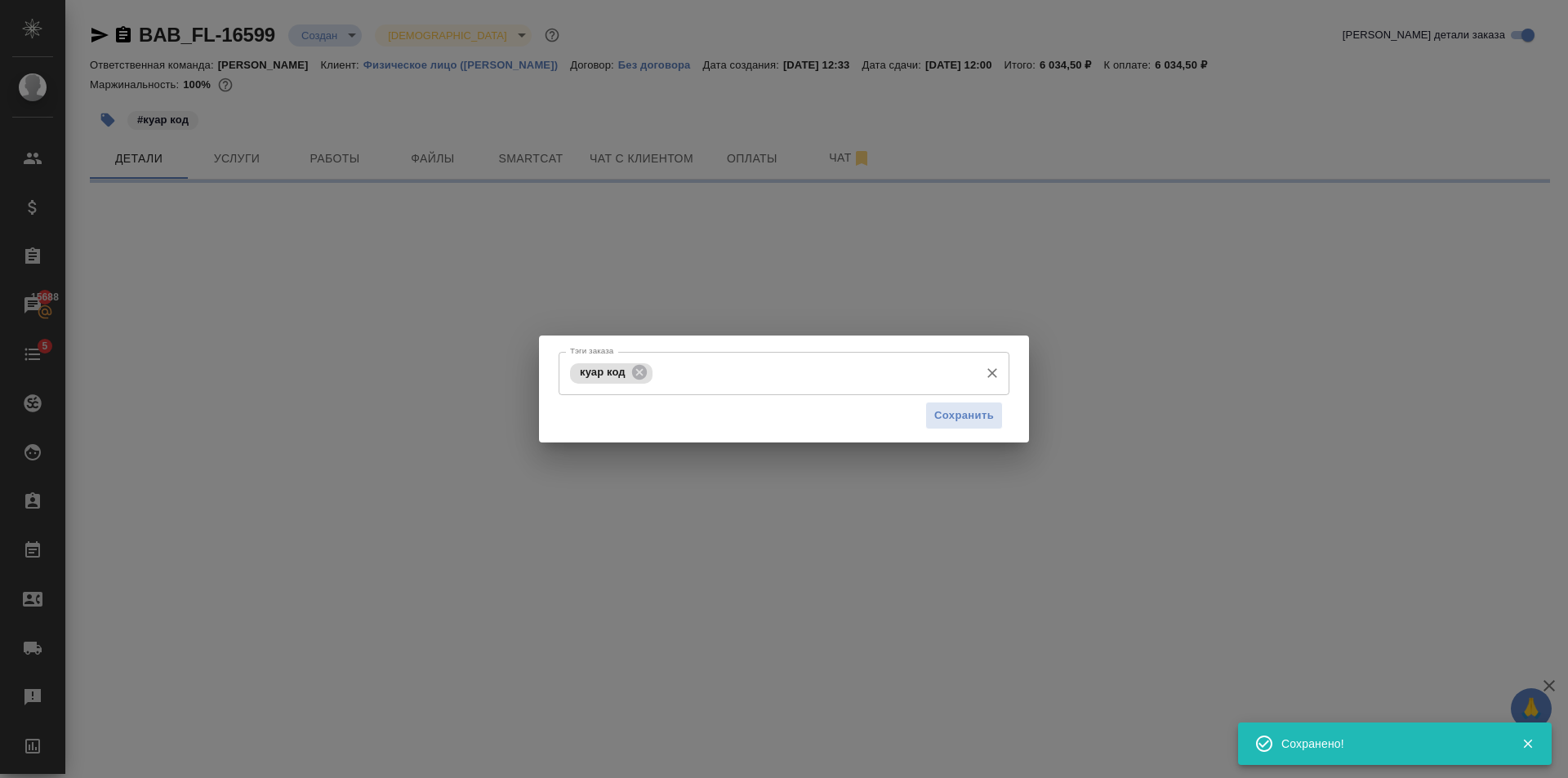
click at [748, 381] on input "Тэги заказа" at bounding box center [813, 373] width 315 height 28
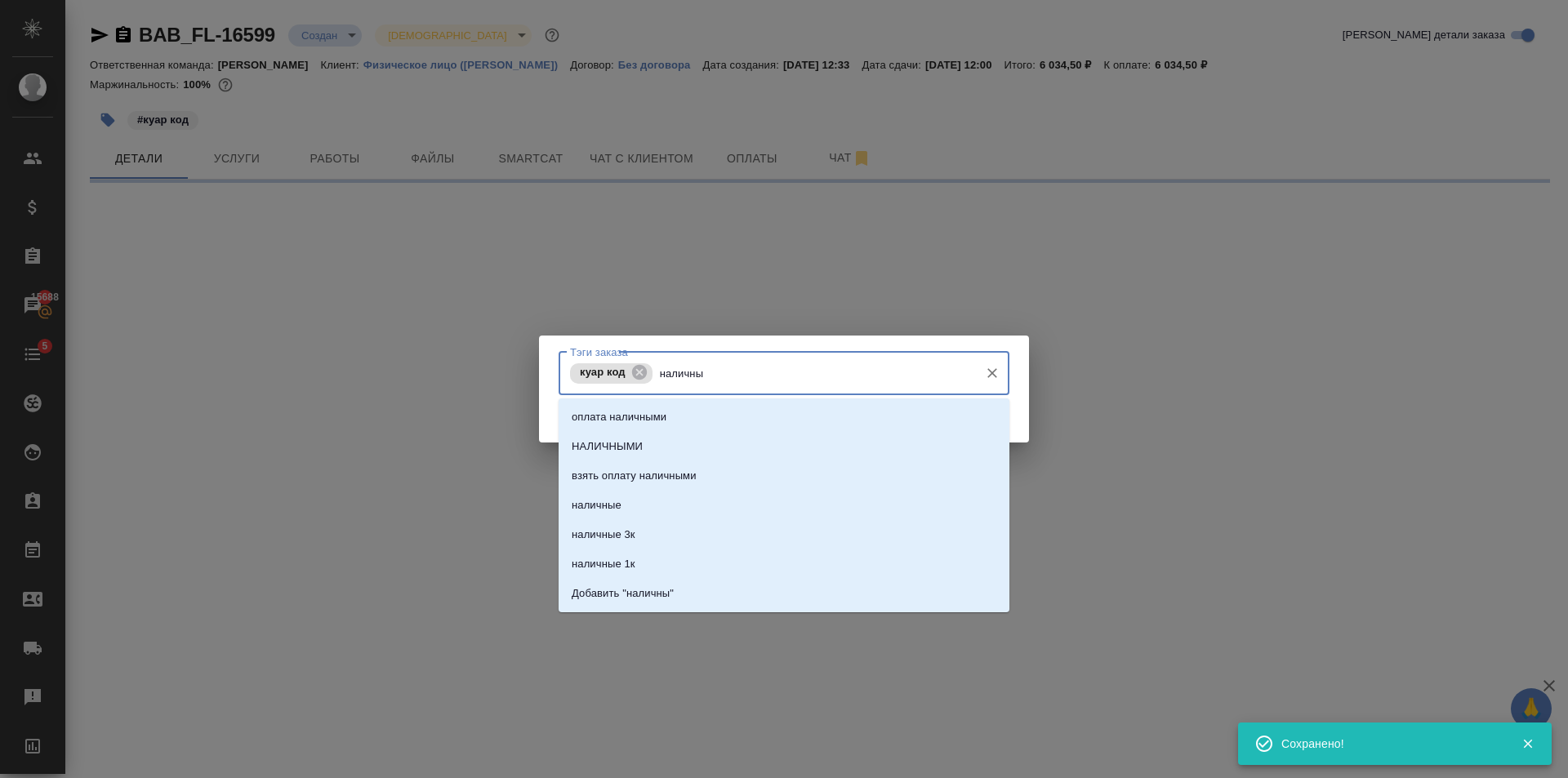
type input "наличные"
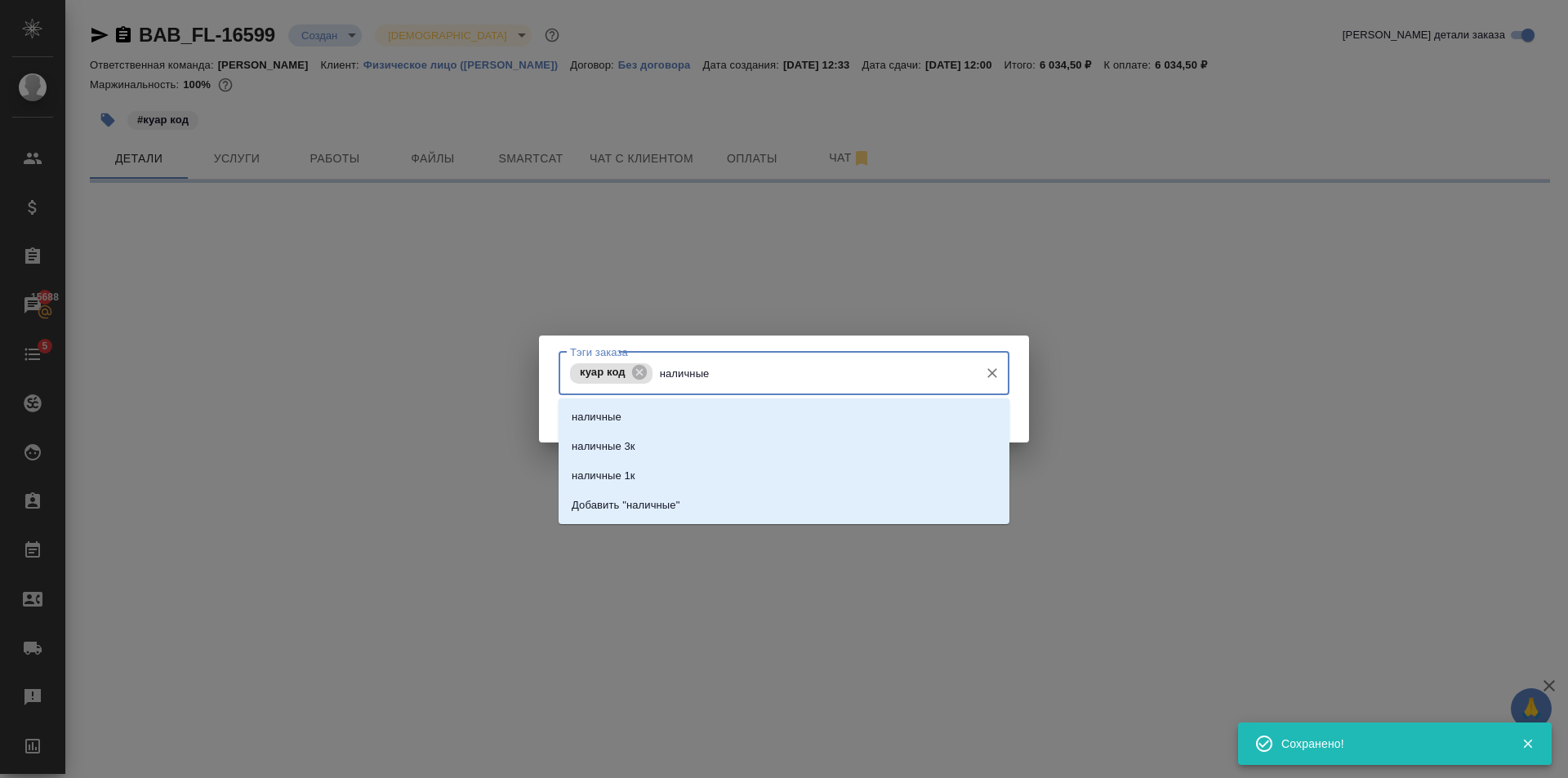
click at [761, 401] on div "наличные наличные 3к наличные 1к Добавить "наличные"" at bounding box center [784, 461] width 451 height 125
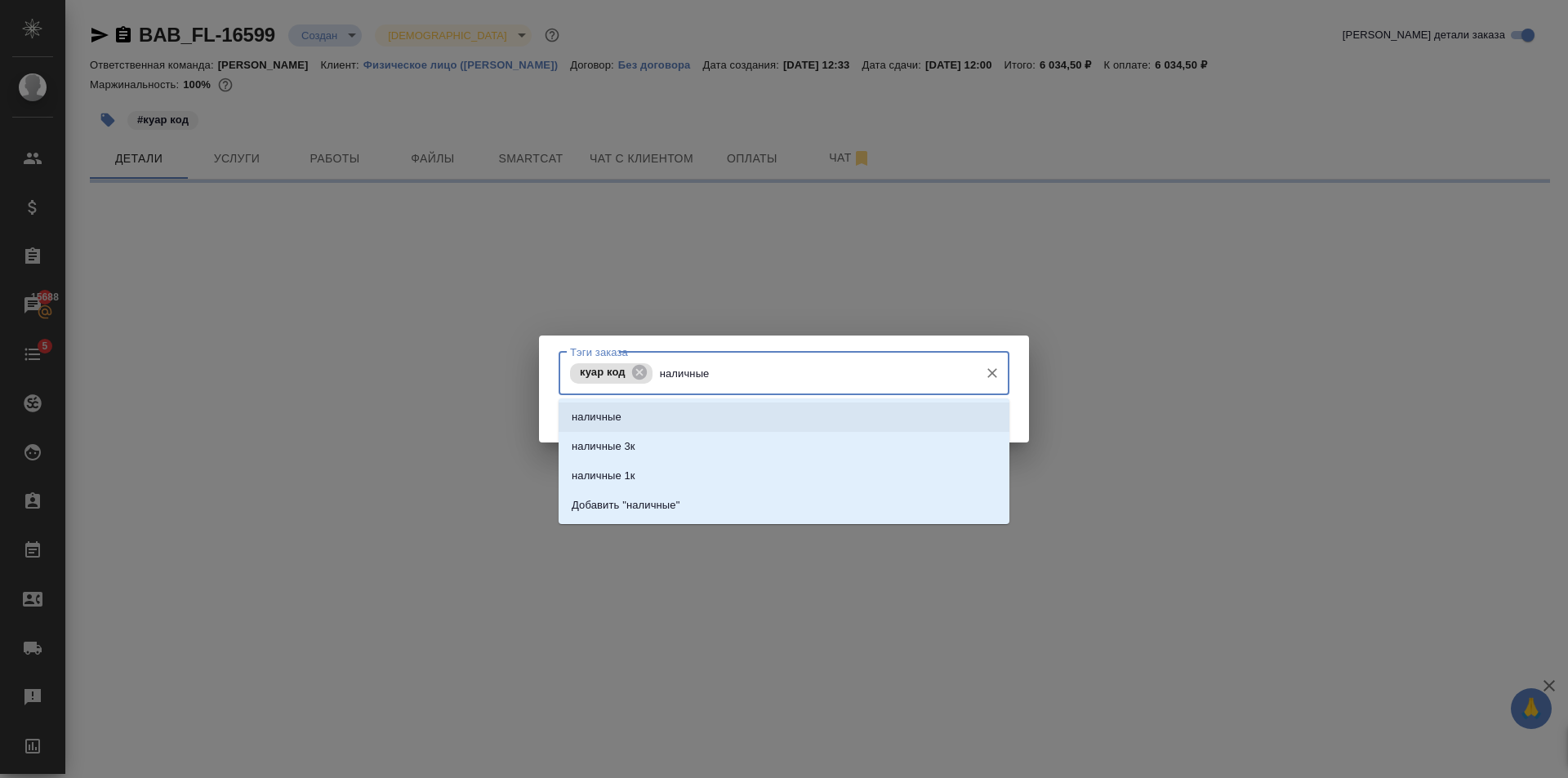
click at [763, 412] on li "наличные" at bounding box center [784, 417] width 451 height 30
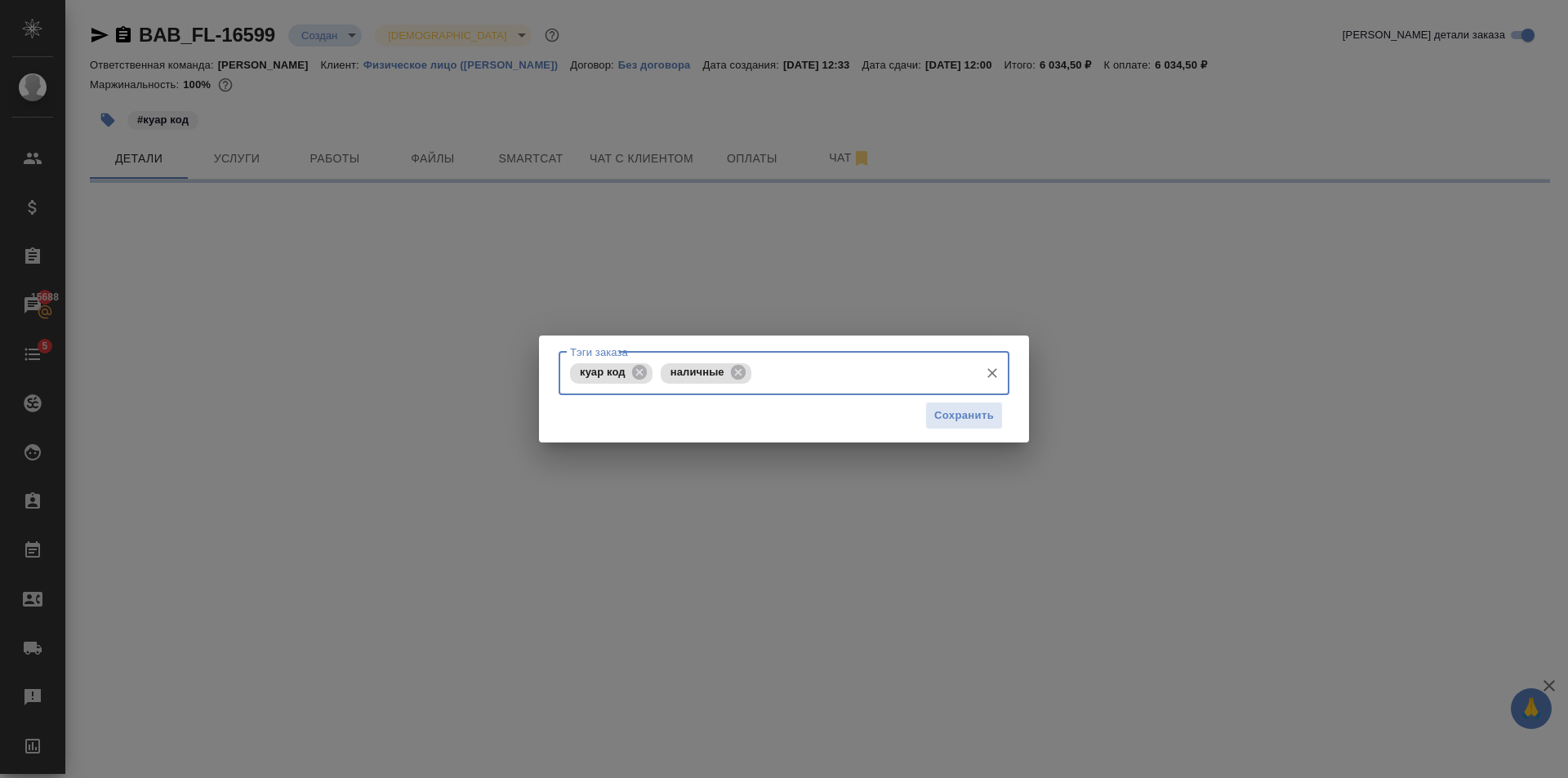
select select "RU"
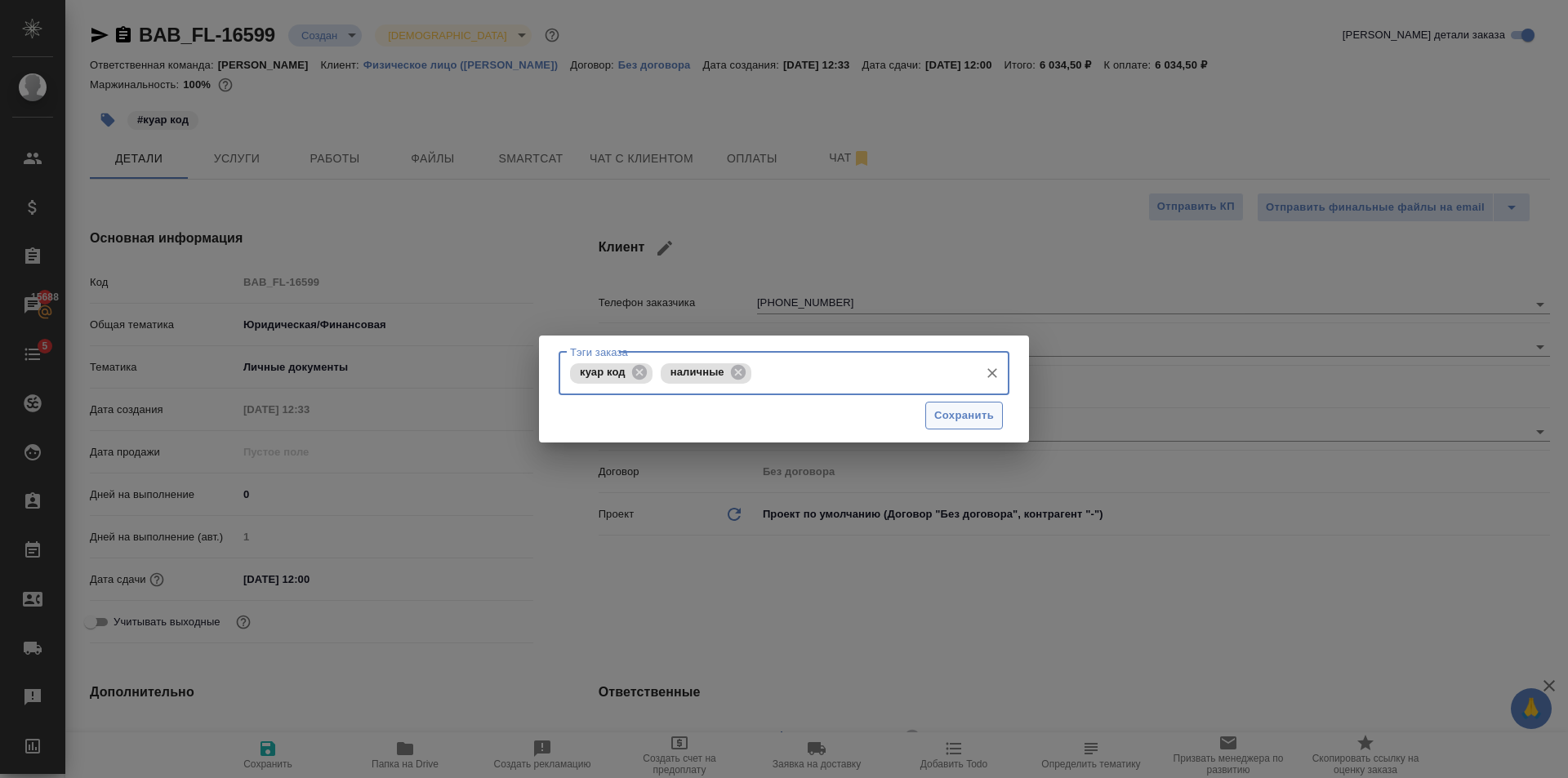
type textarea "x"
click at [933, 414] on button "Сохранить" at bounding box center [963, 415] width 77 height 29
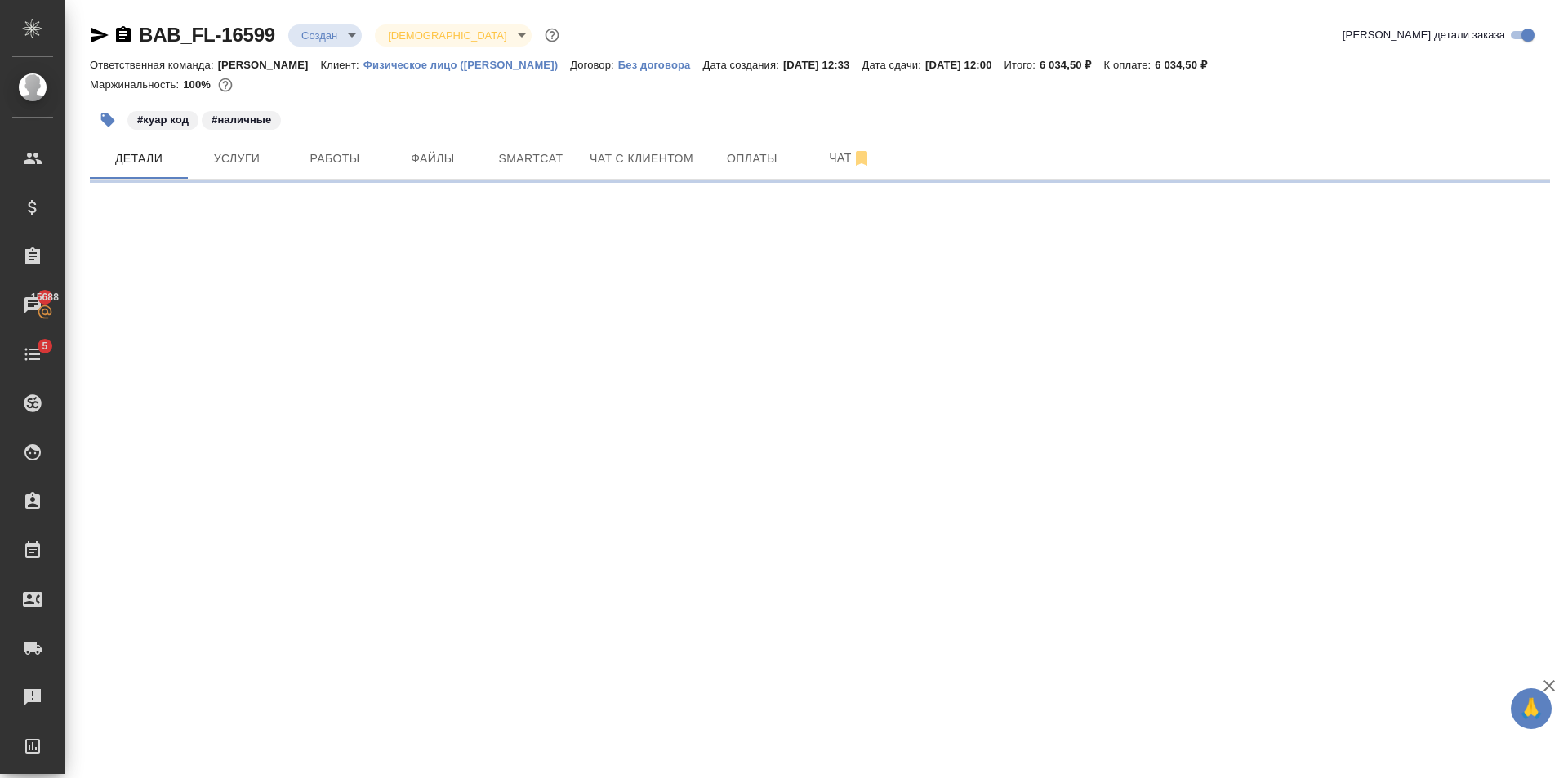
click at [767, 160] on span "Оплаты" at bounding box center [751, 159] width 78 height 20
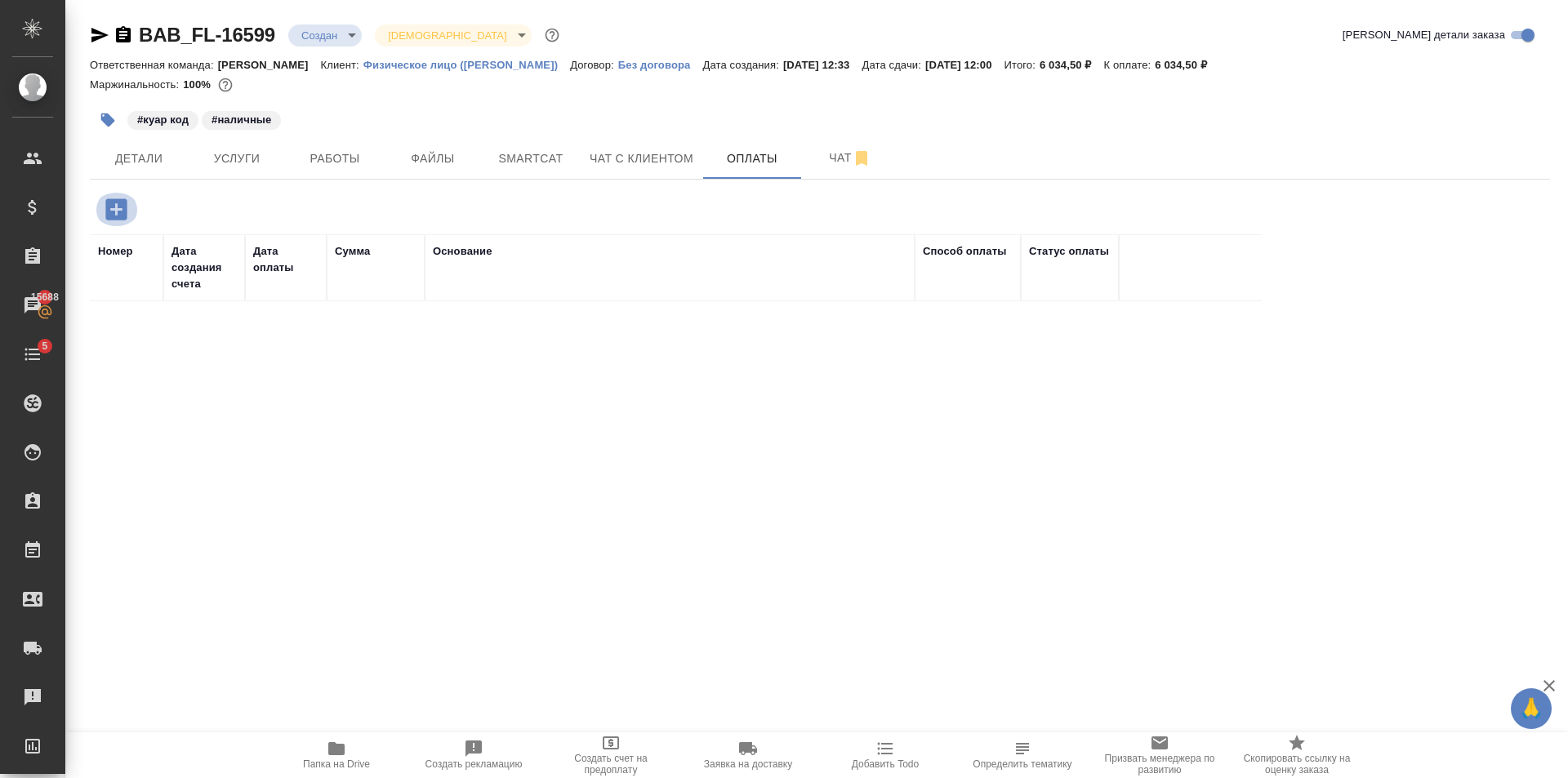
click at [135, 214] on button "button" at bounding box center [116, 209] width 45 height 33
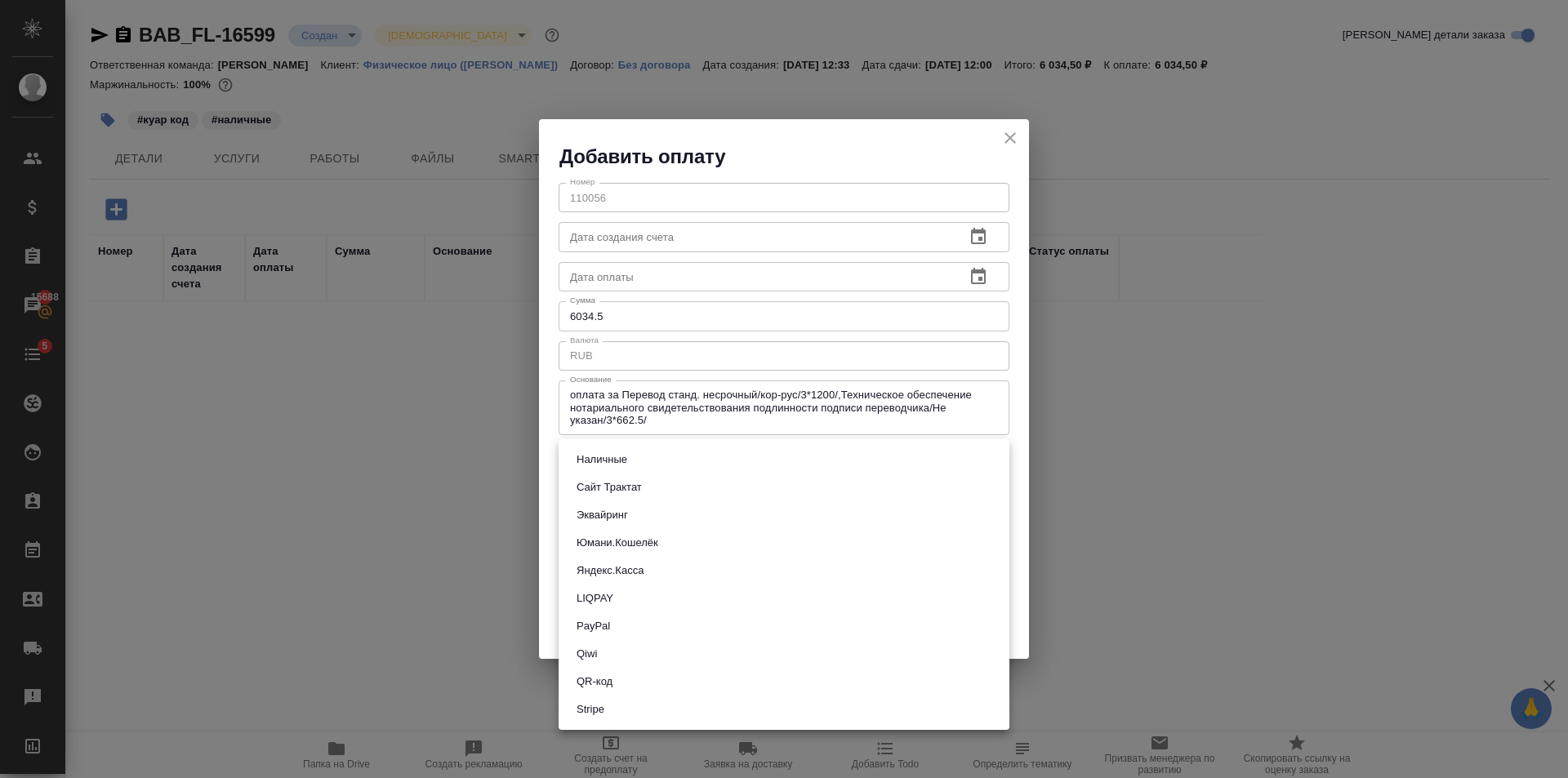
click at [616, 465] on body "🙏 .cls-1 fill:#fff; AWATERA Golubev Dmitry Клиенты Спецификации Заказы 15688 Ча…" at bounding box center [784, 389] width 1568 height 778
click at [632, 673] on li "QR-код" at bounding box center [784, 682] width 451 height 28
type input "60e5684acae83f185c96e013"
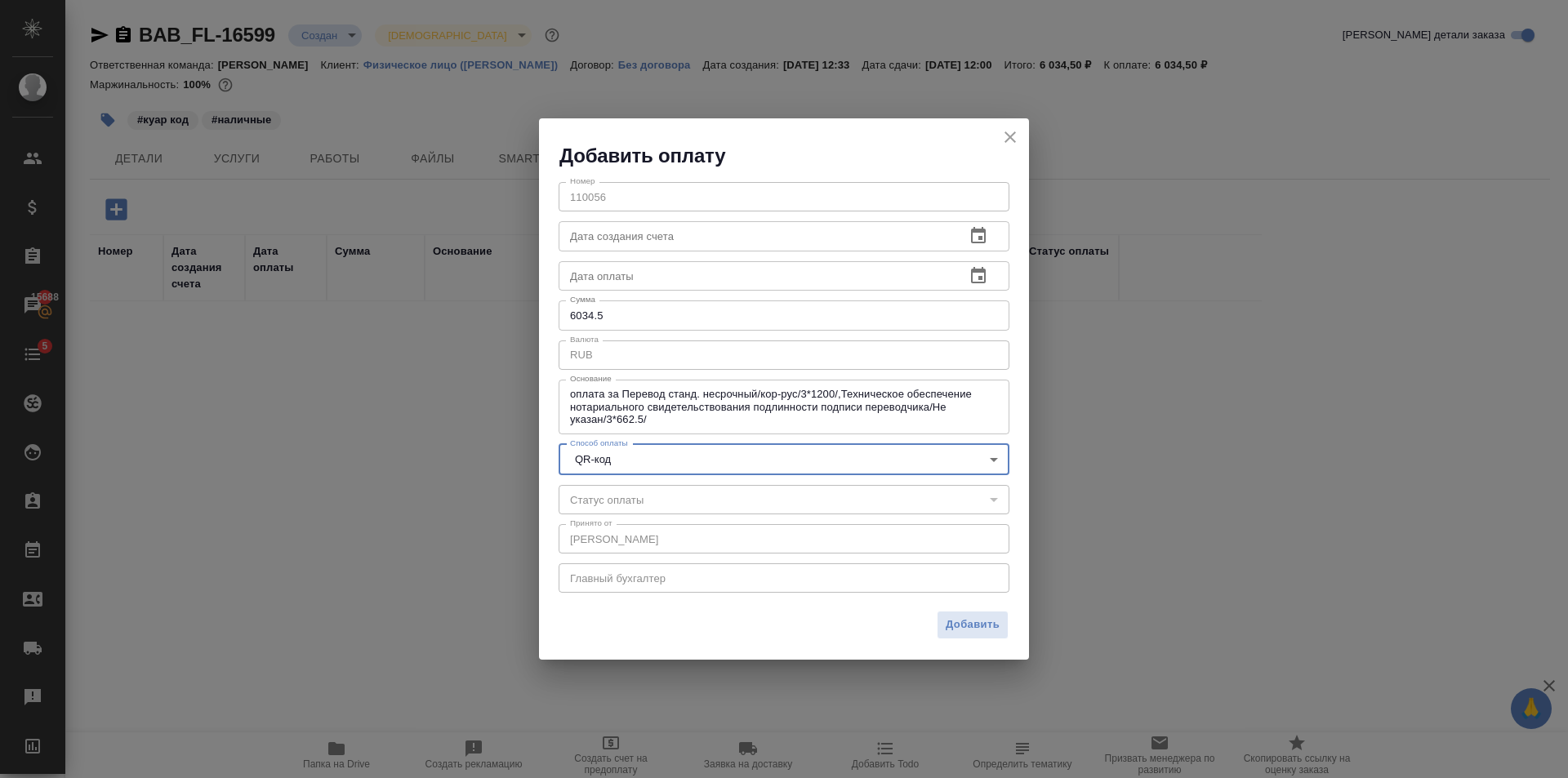
click at [623, 303] on input "6034.5" at bounding box center [784, 315] width 451 height 30
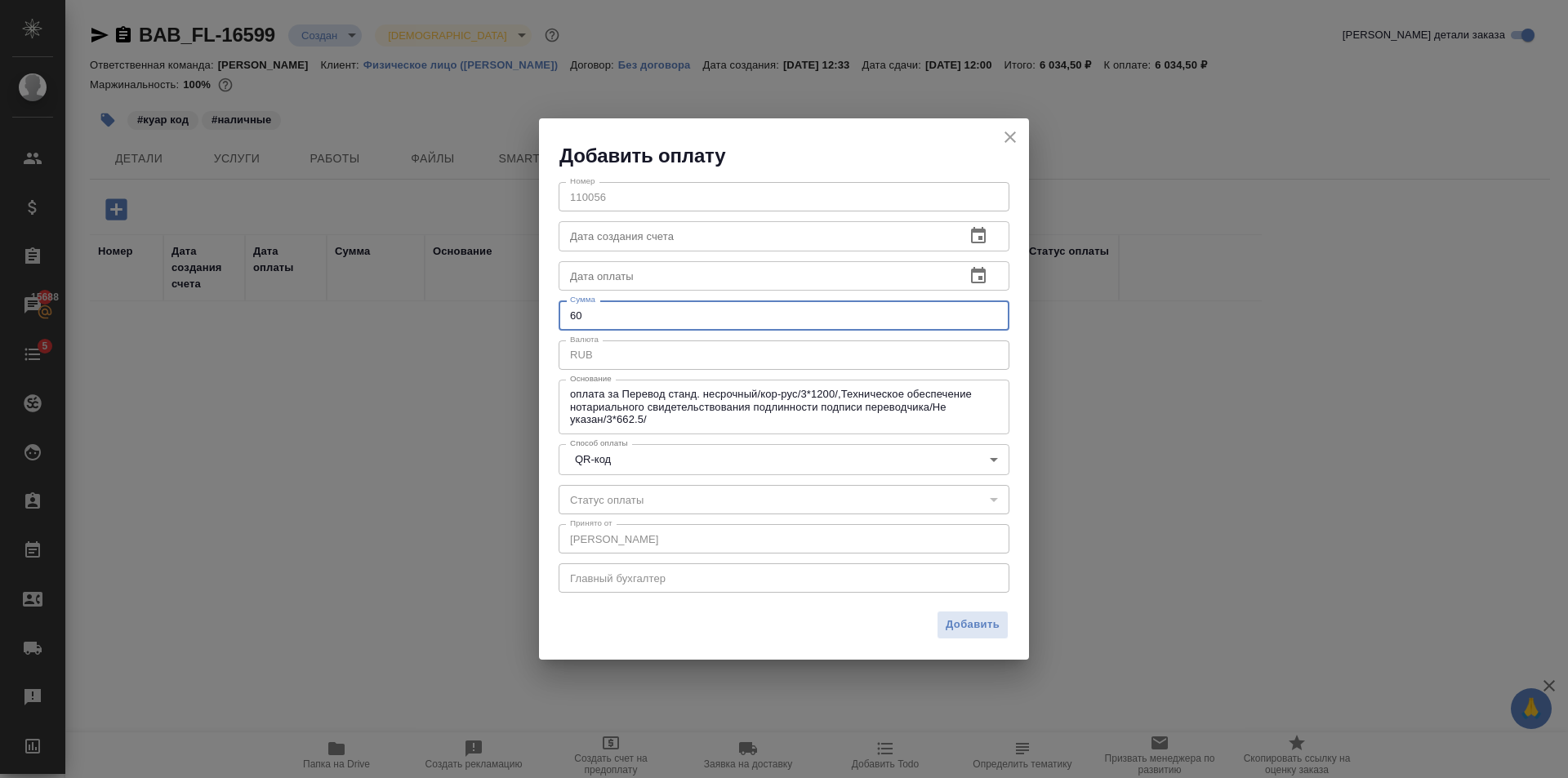
type input "6"
type input "35"
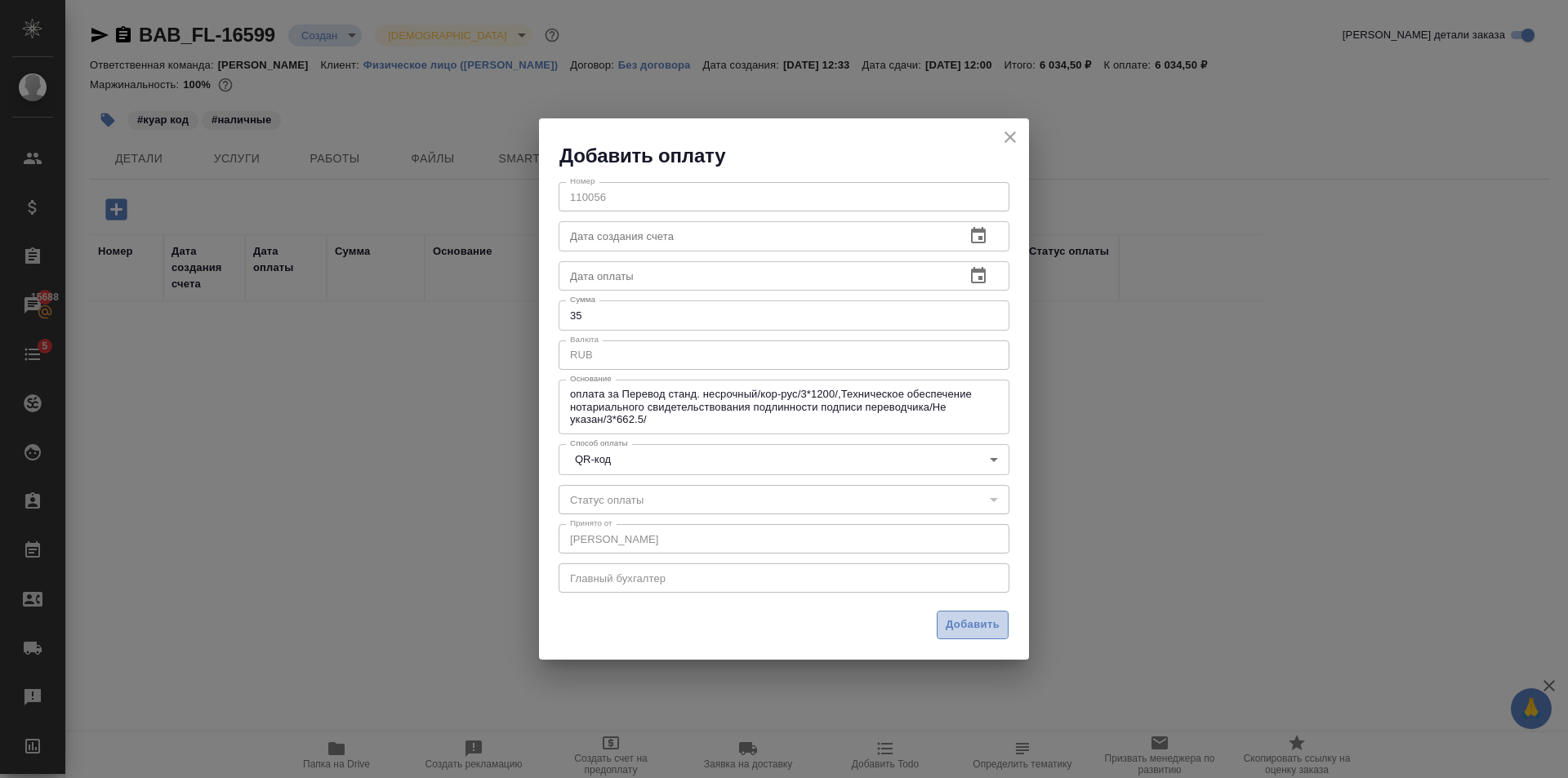
click at [974, 624] on span "Добавить" at bounding box center [972, 624] width 53 height 18
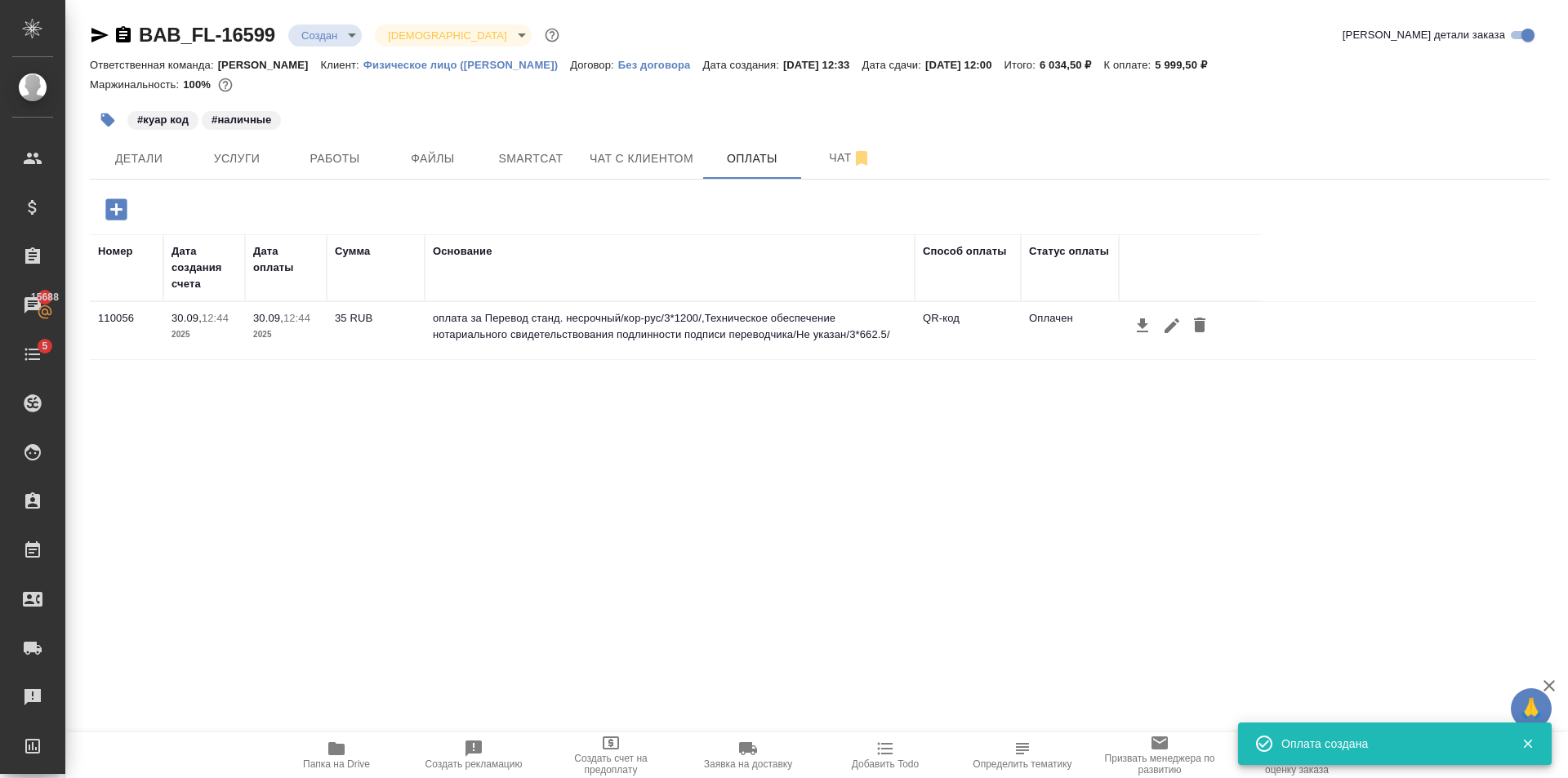
click at [128, 216] on icon "button" at bounding box center [116, 209] width 29 height 29
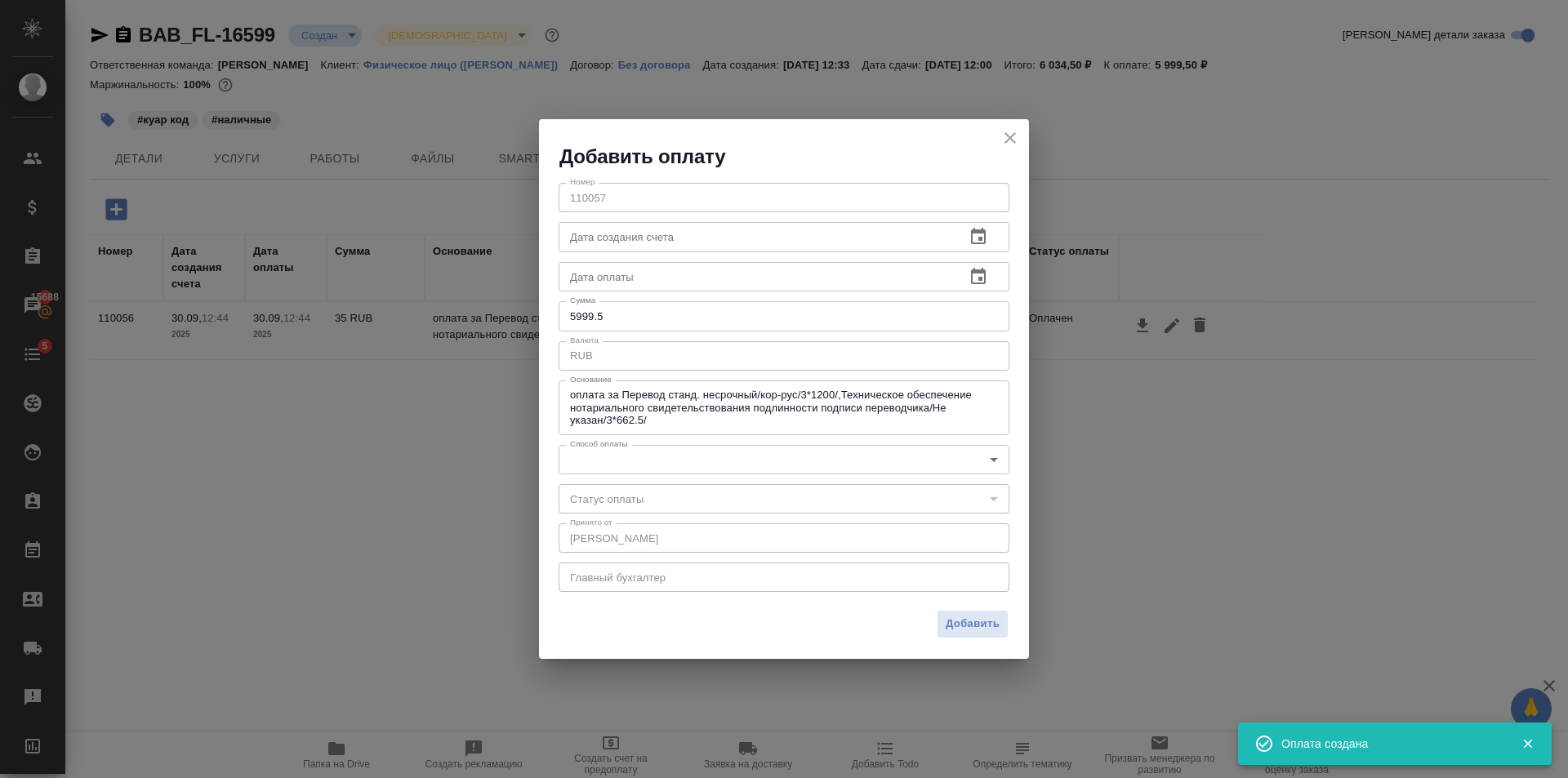
click at [658, 462] on body "🙏 .cls-1 fill:#fff; AWATERA Golubev Dmitry Клиенты Спецификации Заказы 15688 Ча…" at bounding box center [784, 389] width 1568 height 778
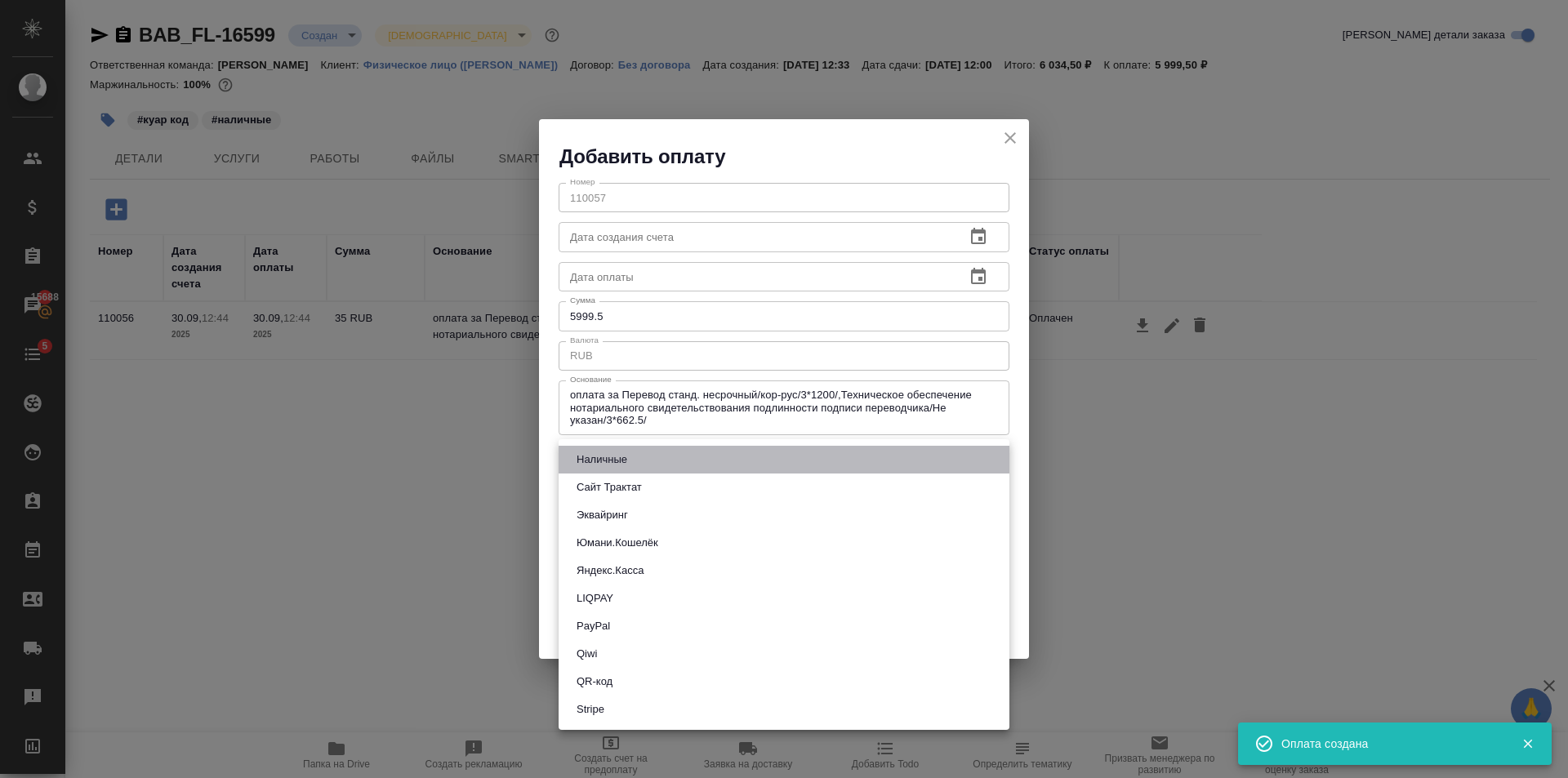
click at [632, 451] on li "Наличные" at bounding box center [784, 460] width 451 height 28
type input "cash"
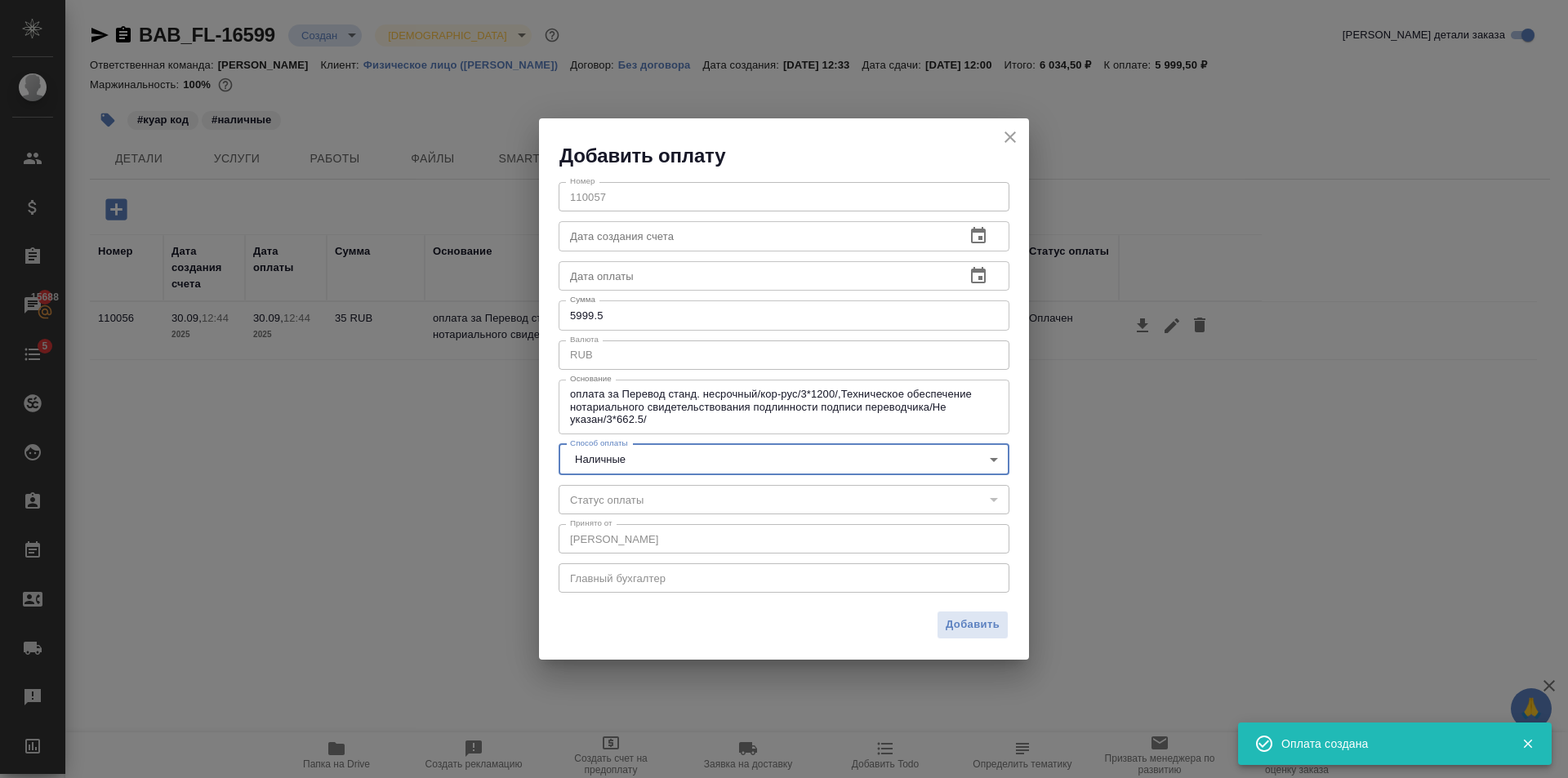
click at [636, 319] on input "5999.5" at bounding box center [784, 315] width 451 height 30
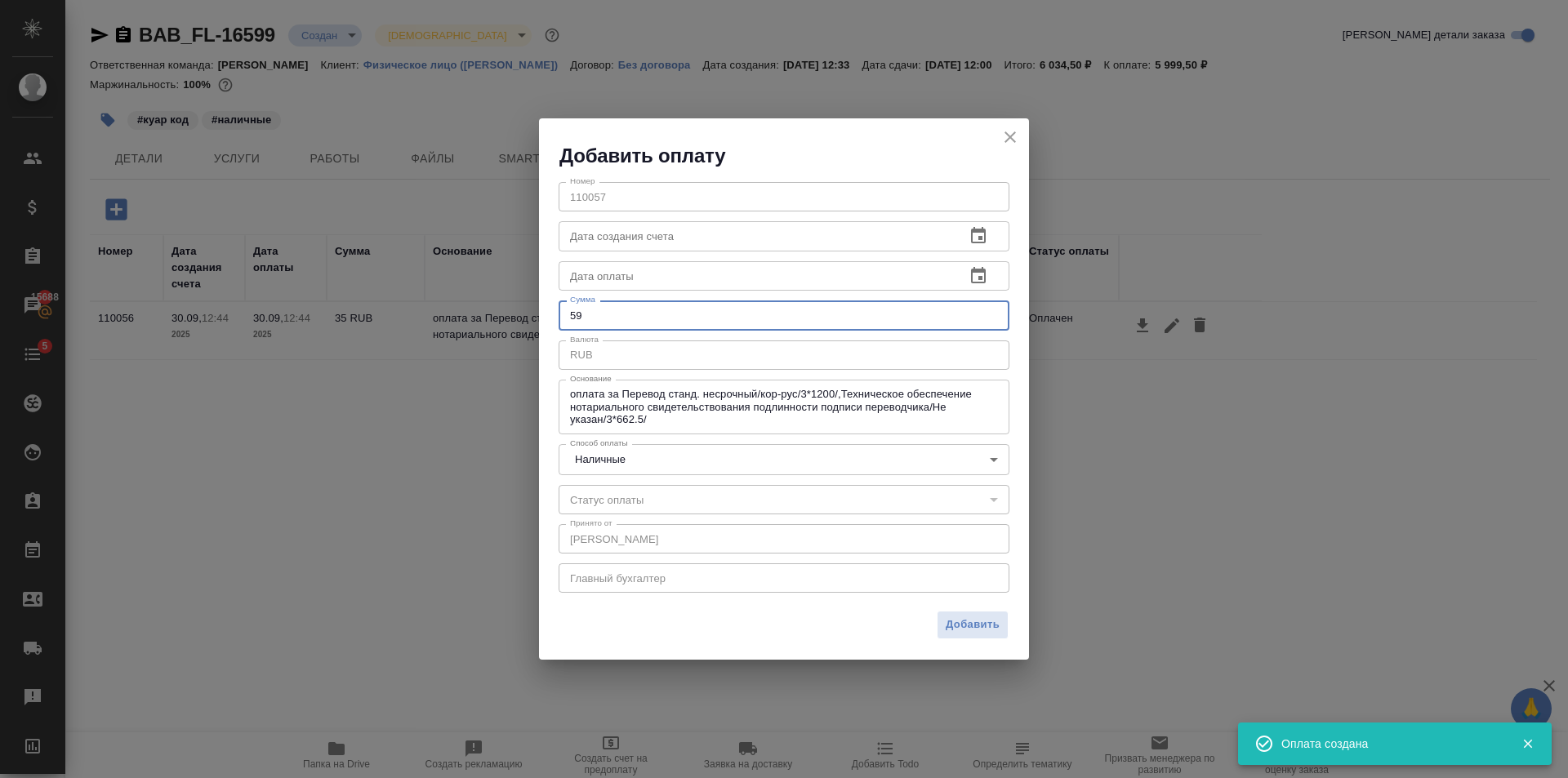
type input "5"
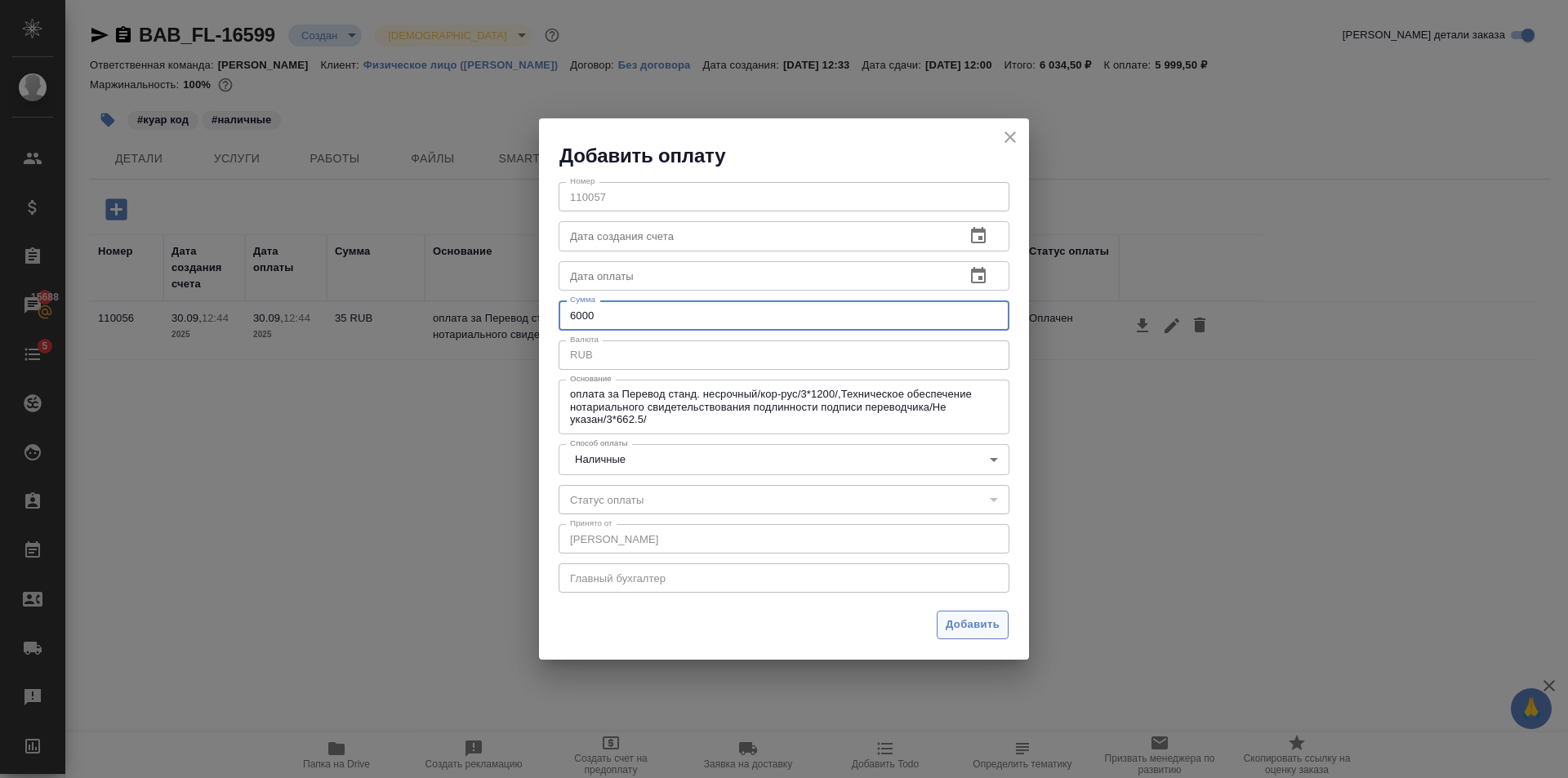
type input "6000"
click at [978, 634] on span "Добавить" at bounding box center [972, 624] width 53 height 18
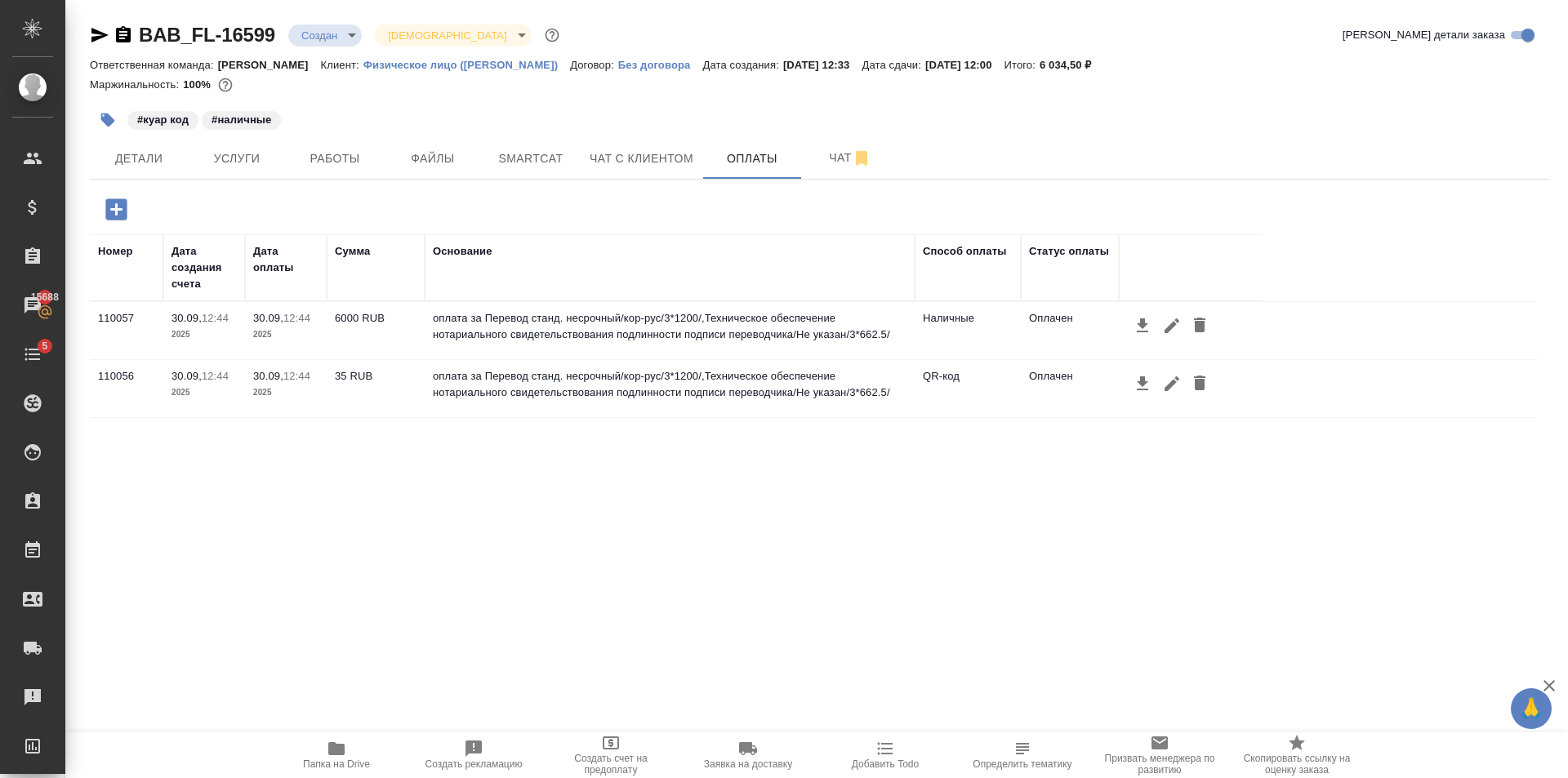
click at [1147, 330] on icon "button" at bounding box center [1142, 325] width 11 height 14
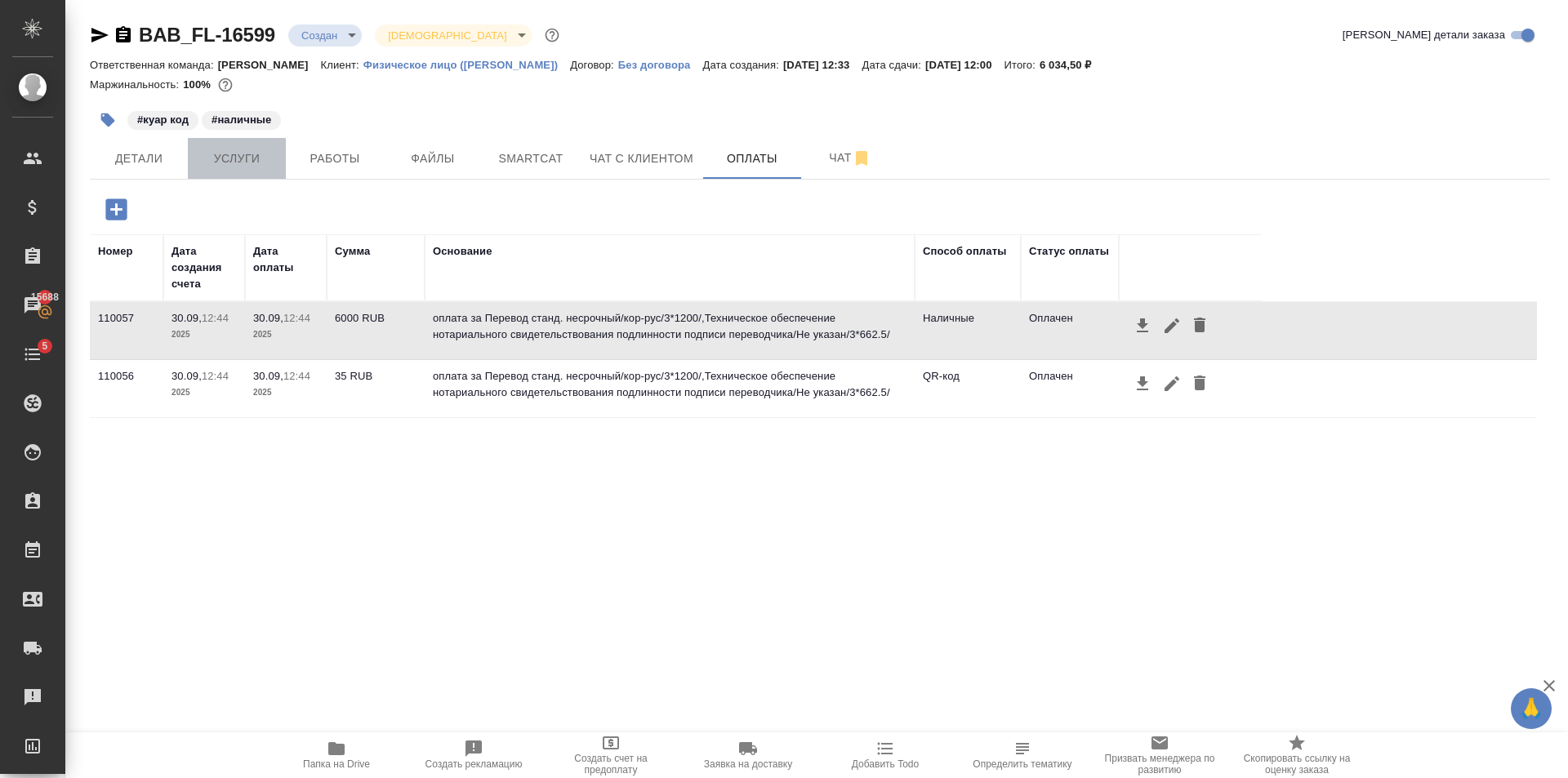
click at [219, 153] on span "Услуги" at bounding box center [236, 159] width 78 height 20
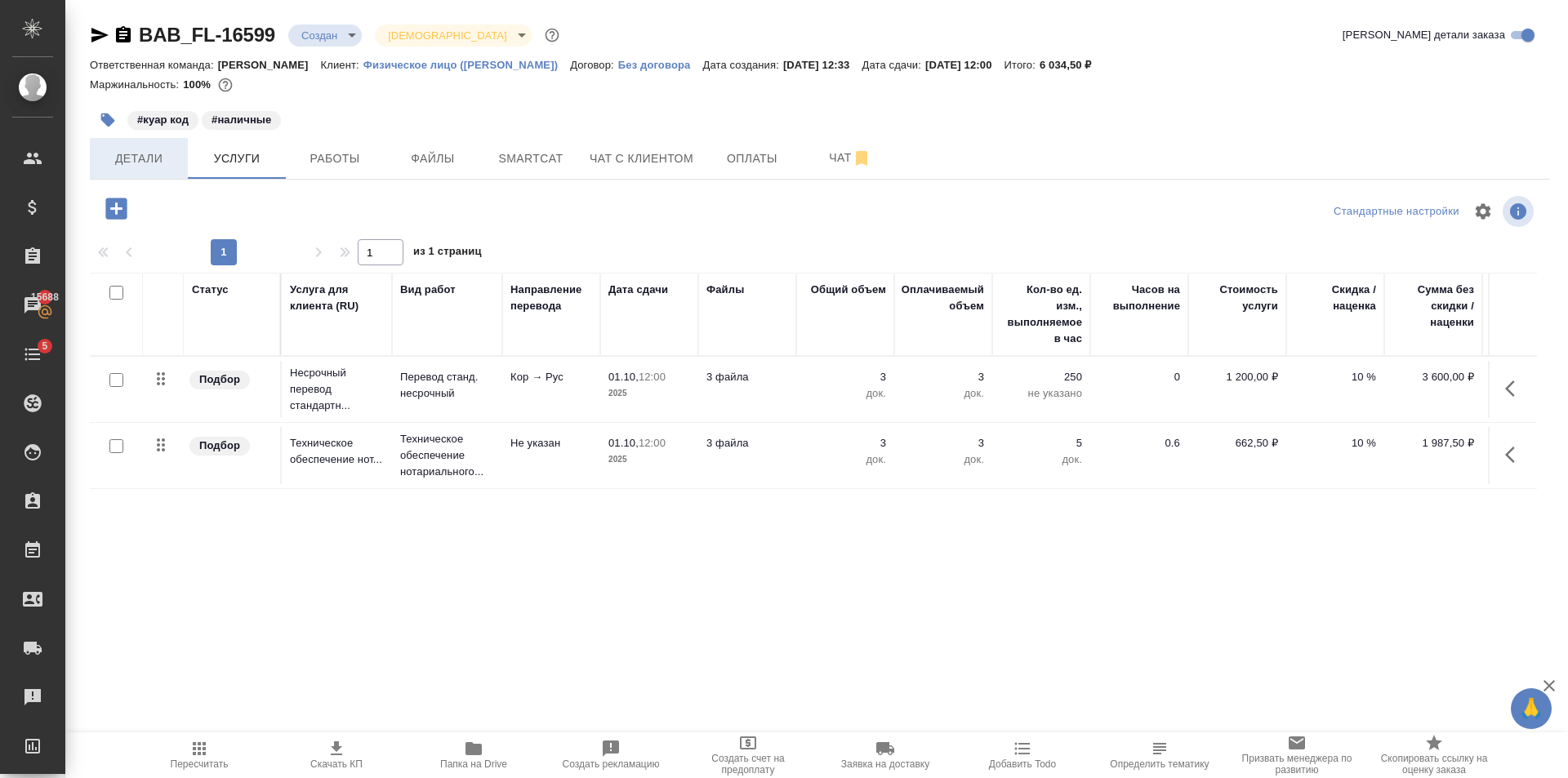
click at [136, 165] on span "Детали" at bounding box center [138, 159] width 78 height 20
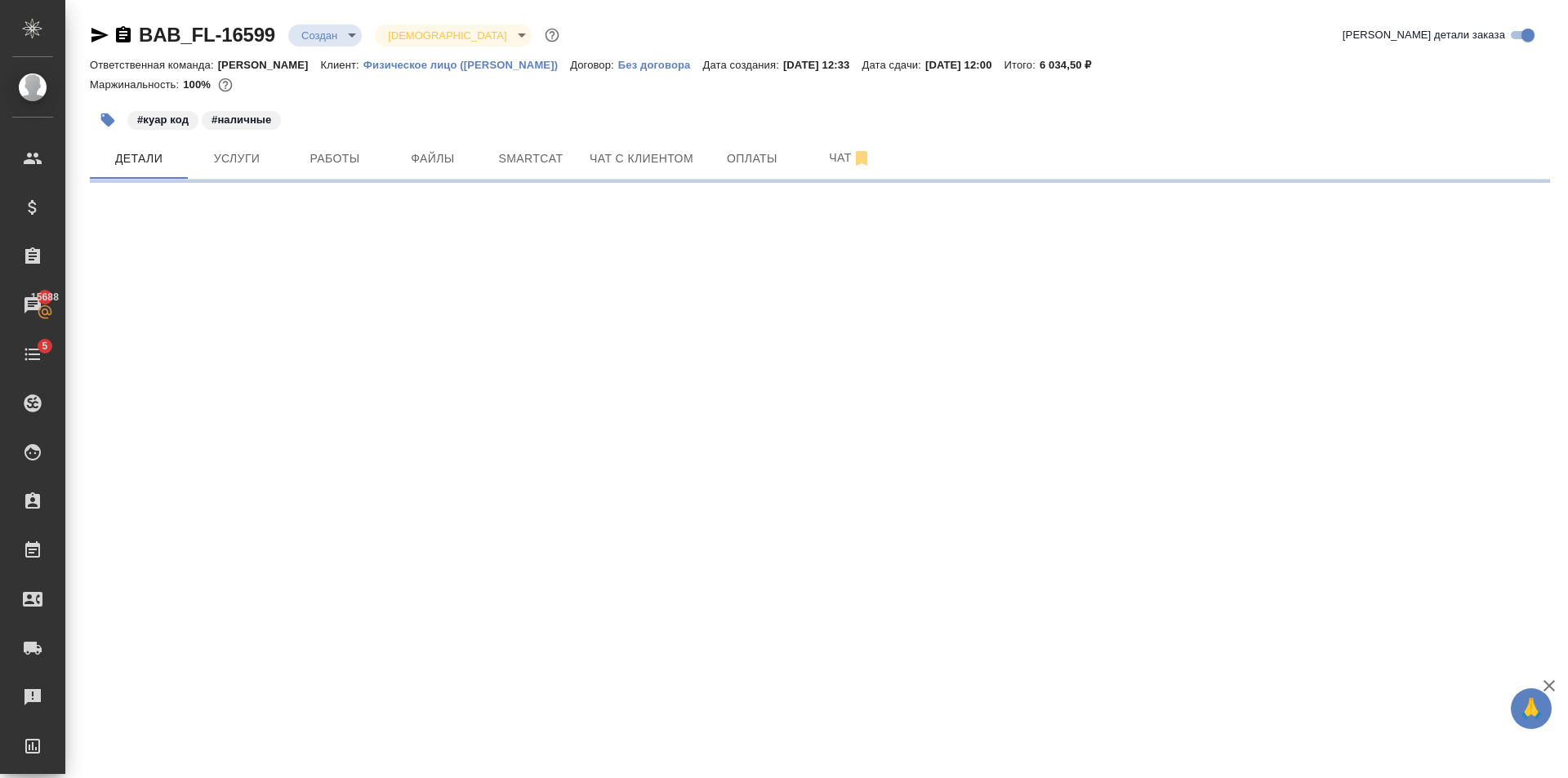
select select "RU"
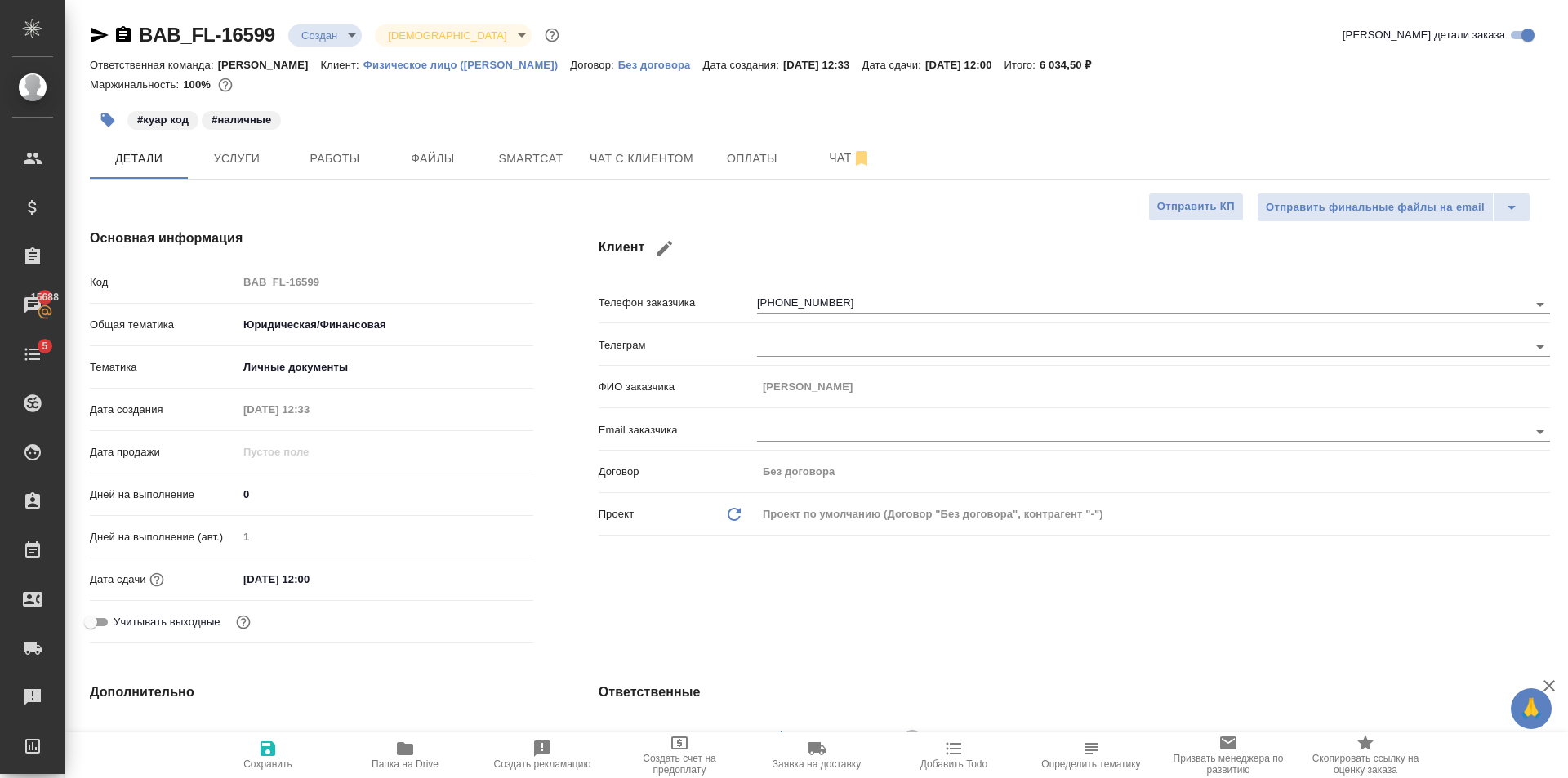
type textarea "x"
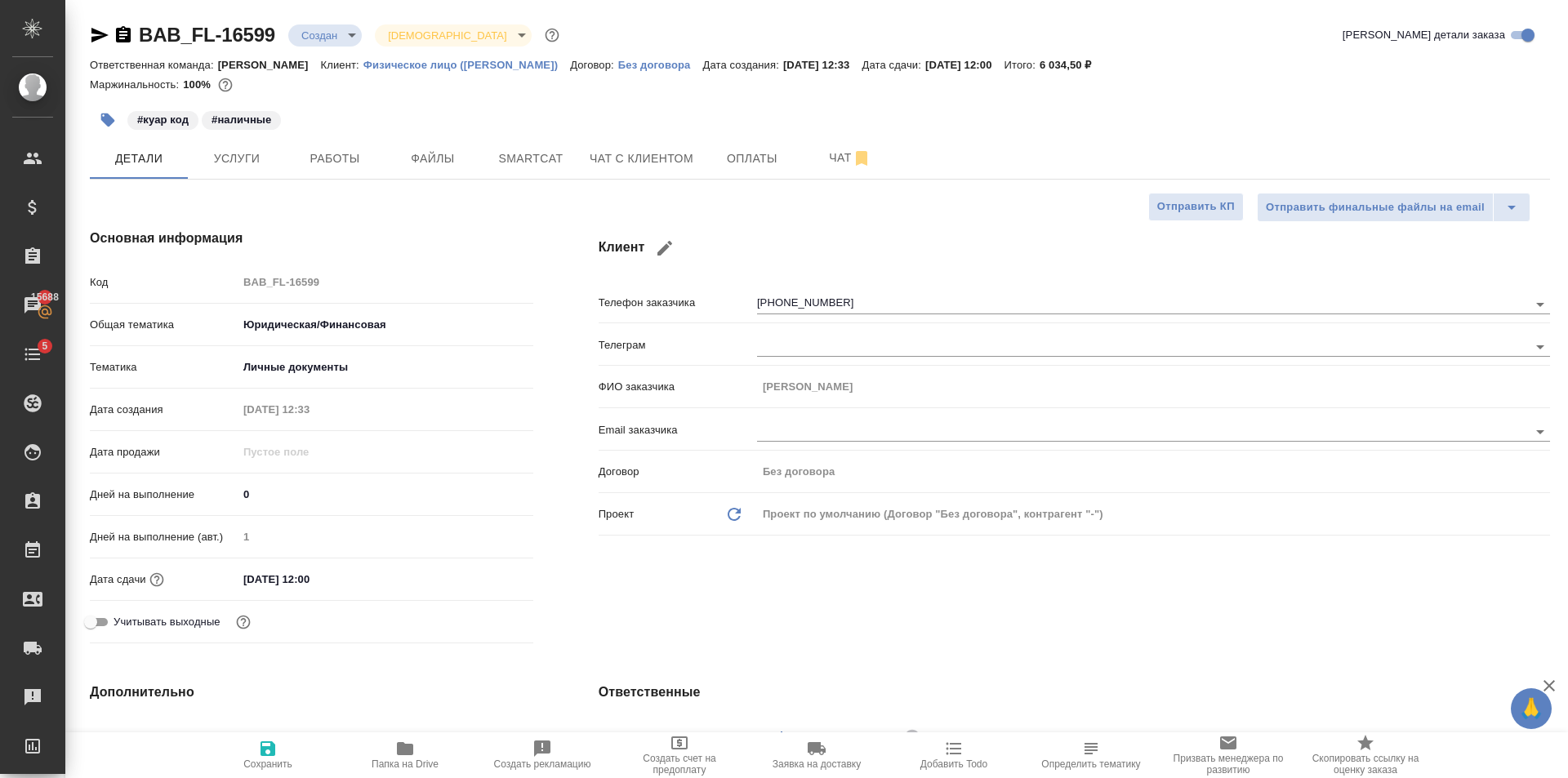
type textarea "x"
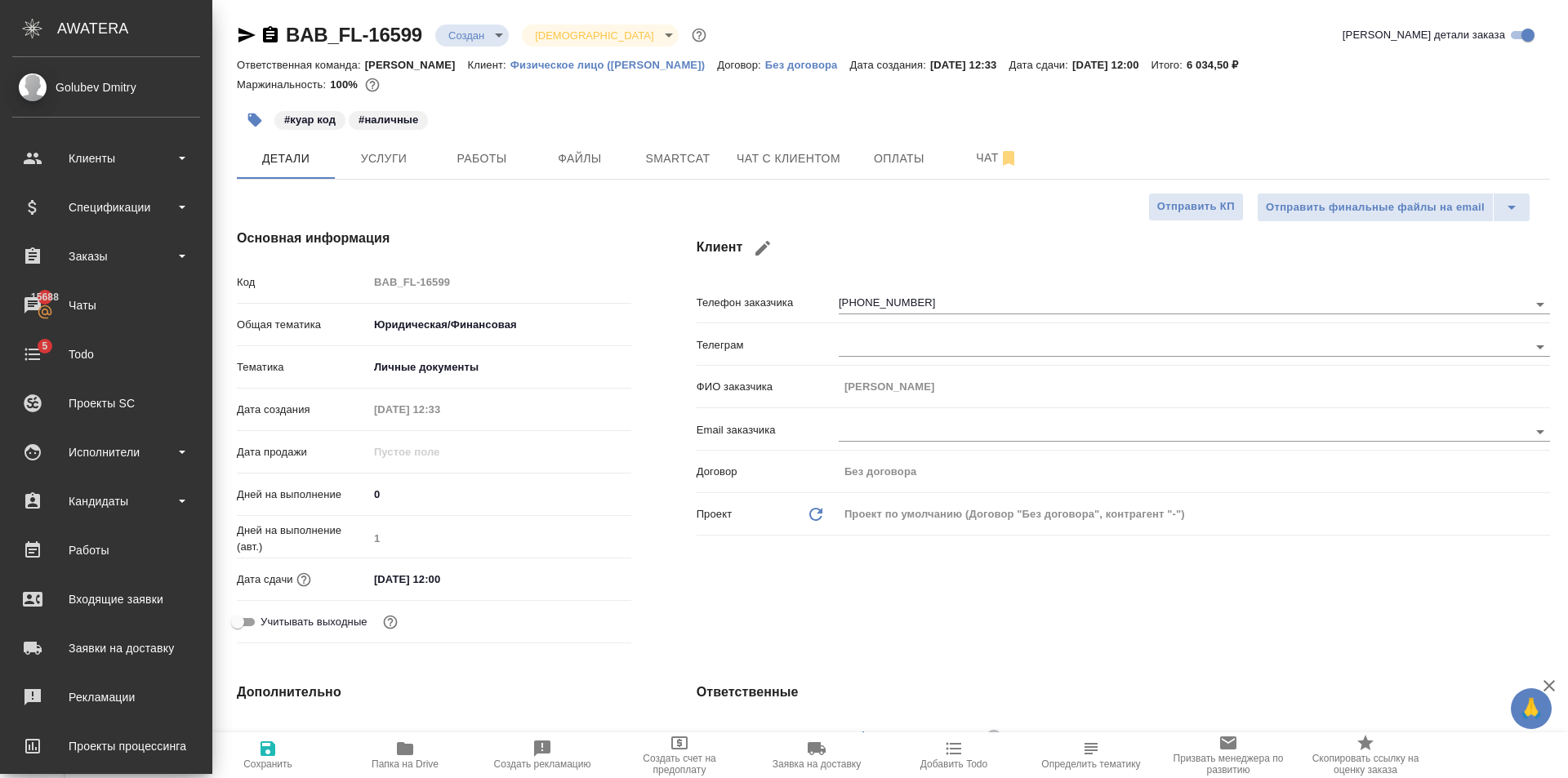
type textarea "x"
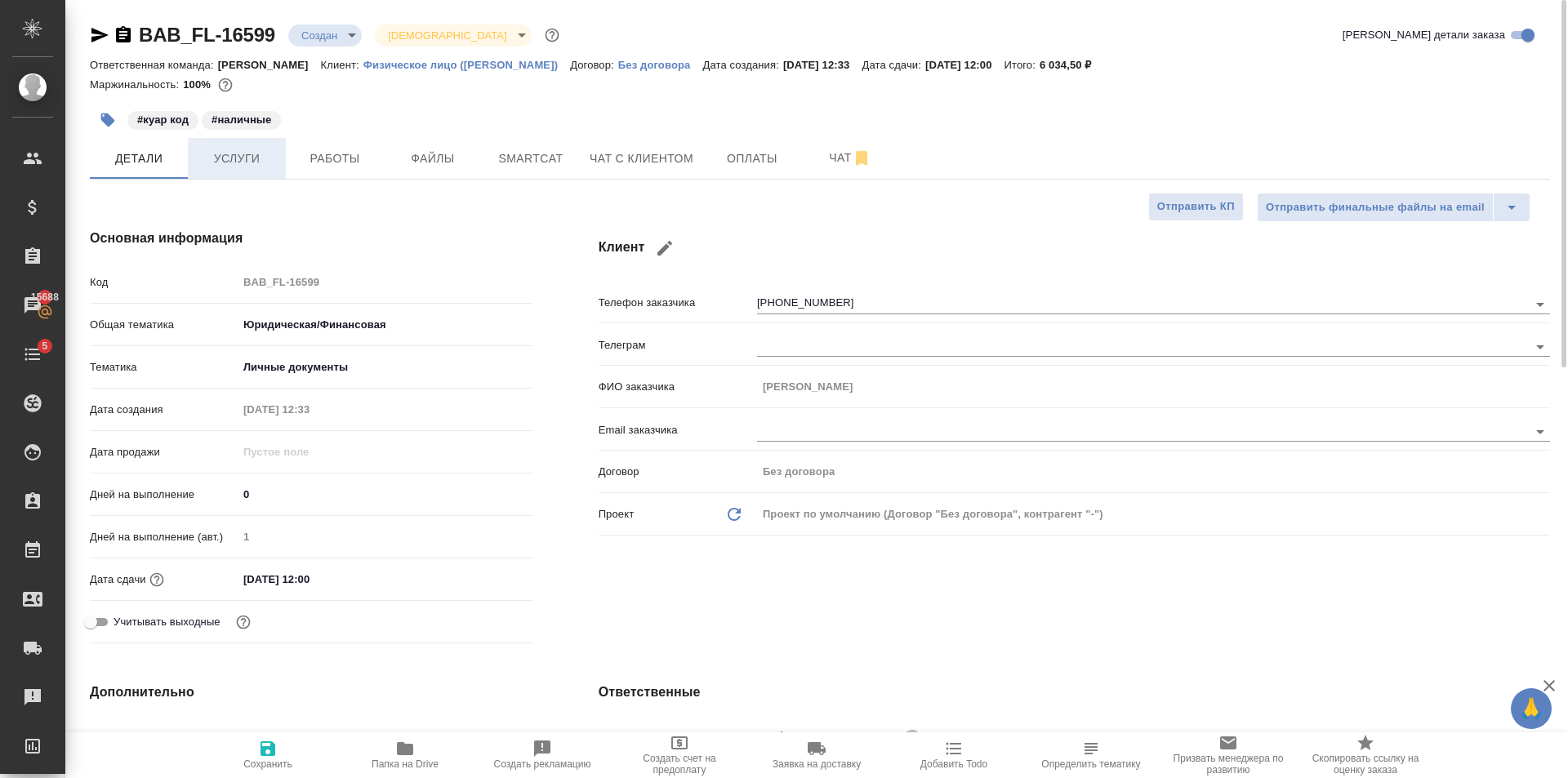
click at [248, 151] on span "Услуги" at bounding box center [236, 159] width 78 height 20
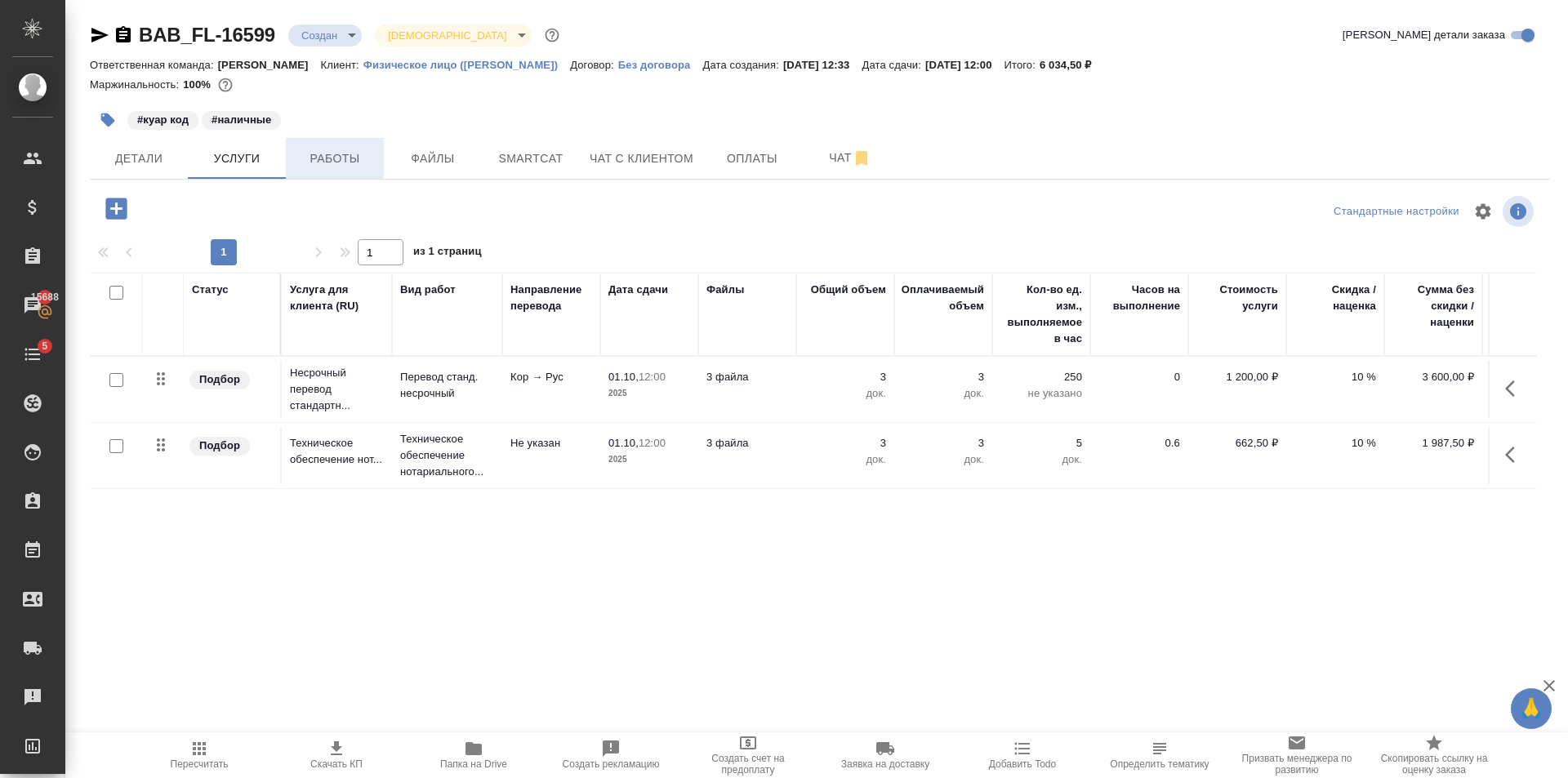
click at [351, 167] on span "Работы" at bounding box center [334, 159] width 78 height 20
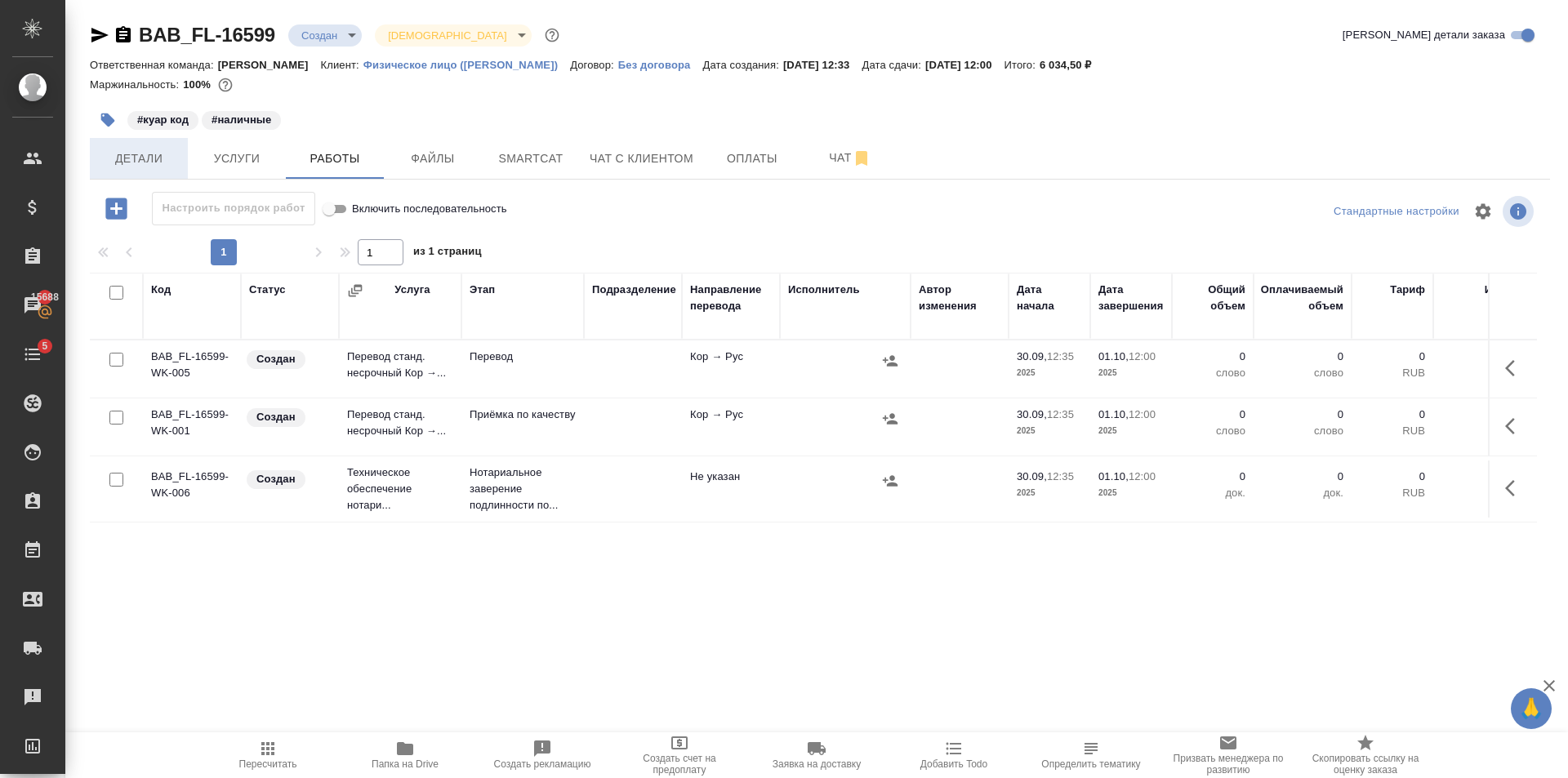
click at [112, 157] on span "Детали" at bounding box center [138, 159] width 78 height 20
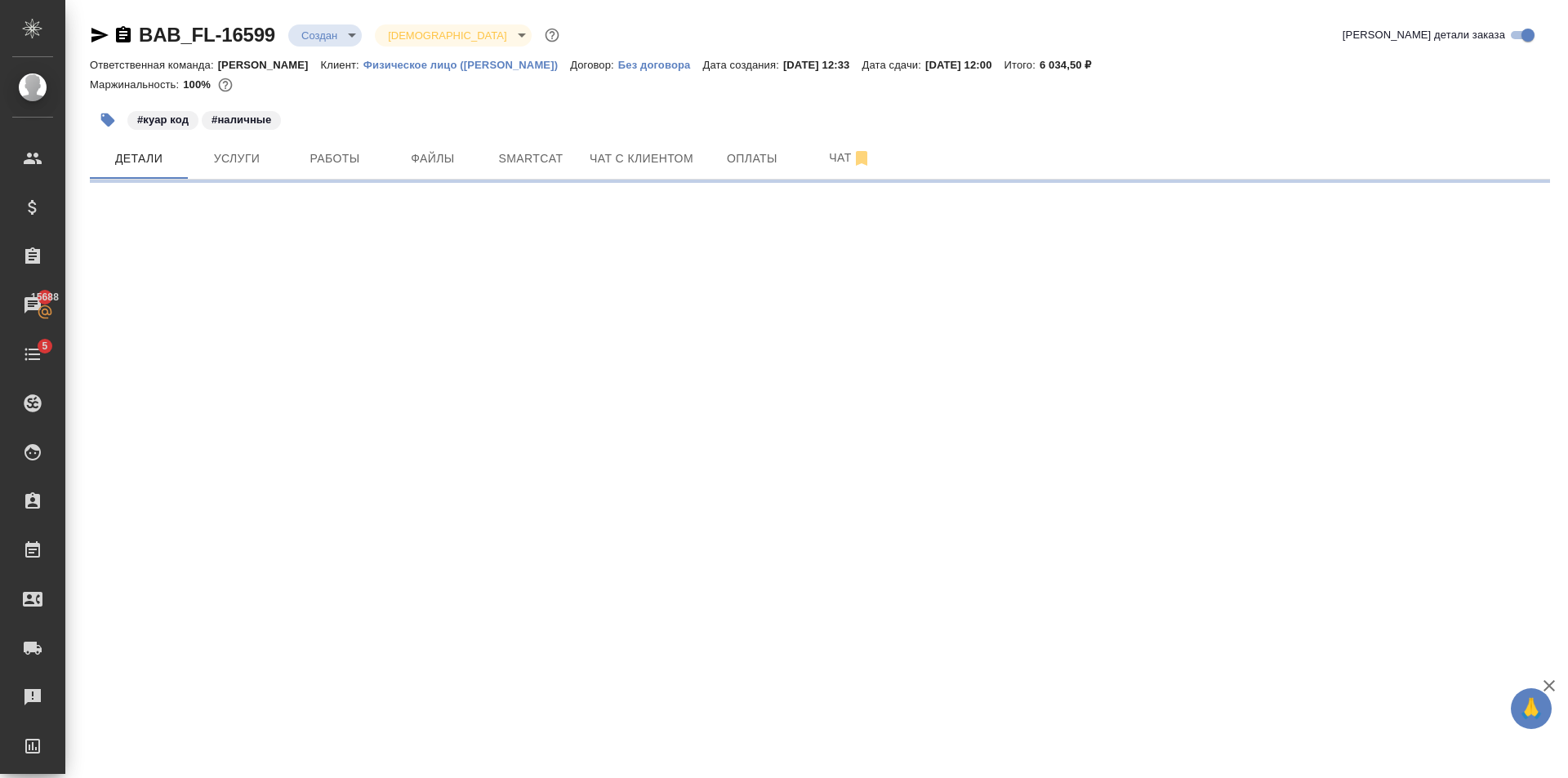
click at [328, 25] on body "🙏 .cls-1 fill:#fff; AWATERA Golubev Dmitry Клиенты Спецификации Заказы 15688 Ча…" at bounding box center [784, 389] width 1568 height 778
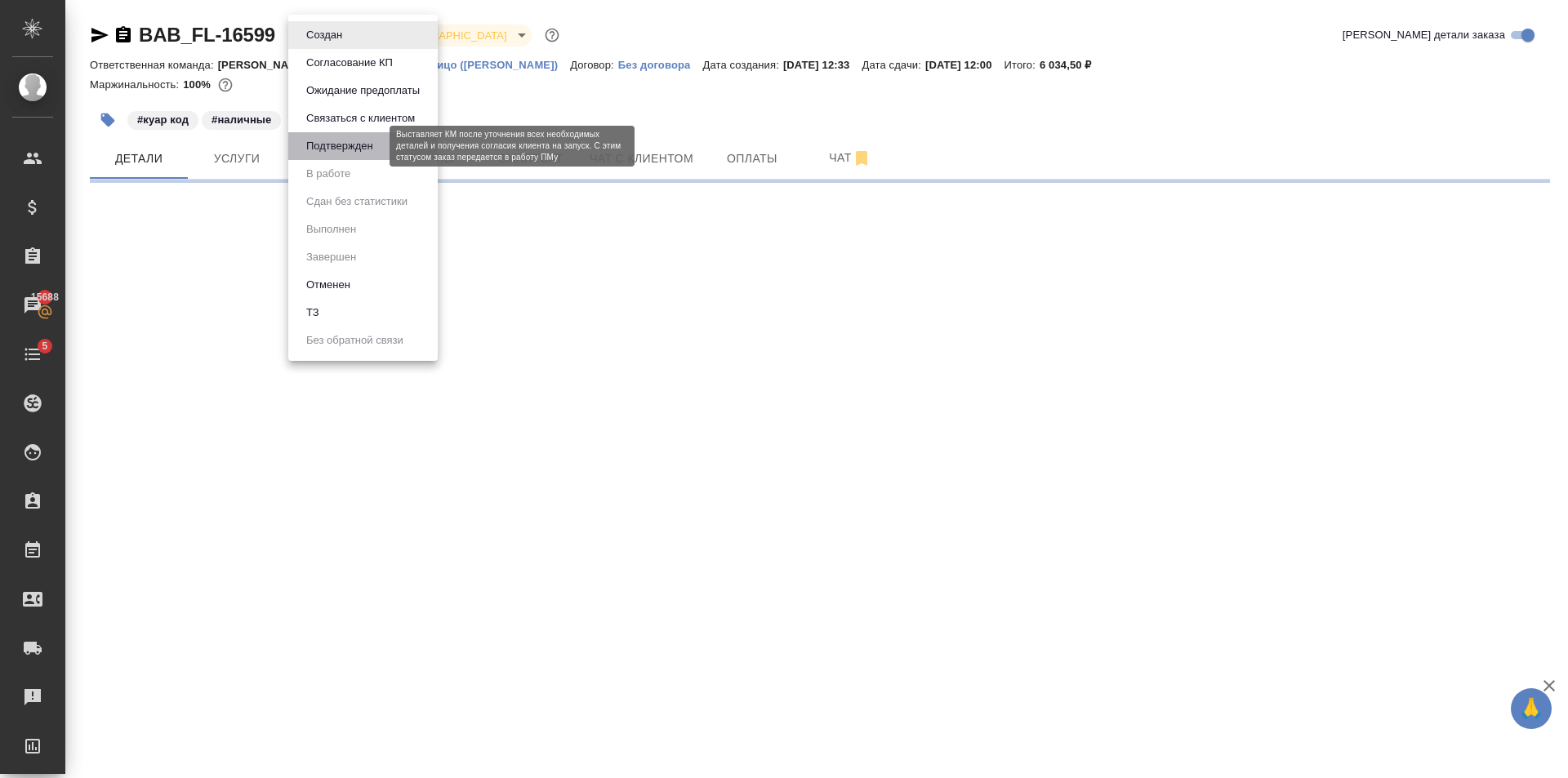
click at [367, 146] on button "Подтвержден" at bounding box center [340, 145] width 77 height 18
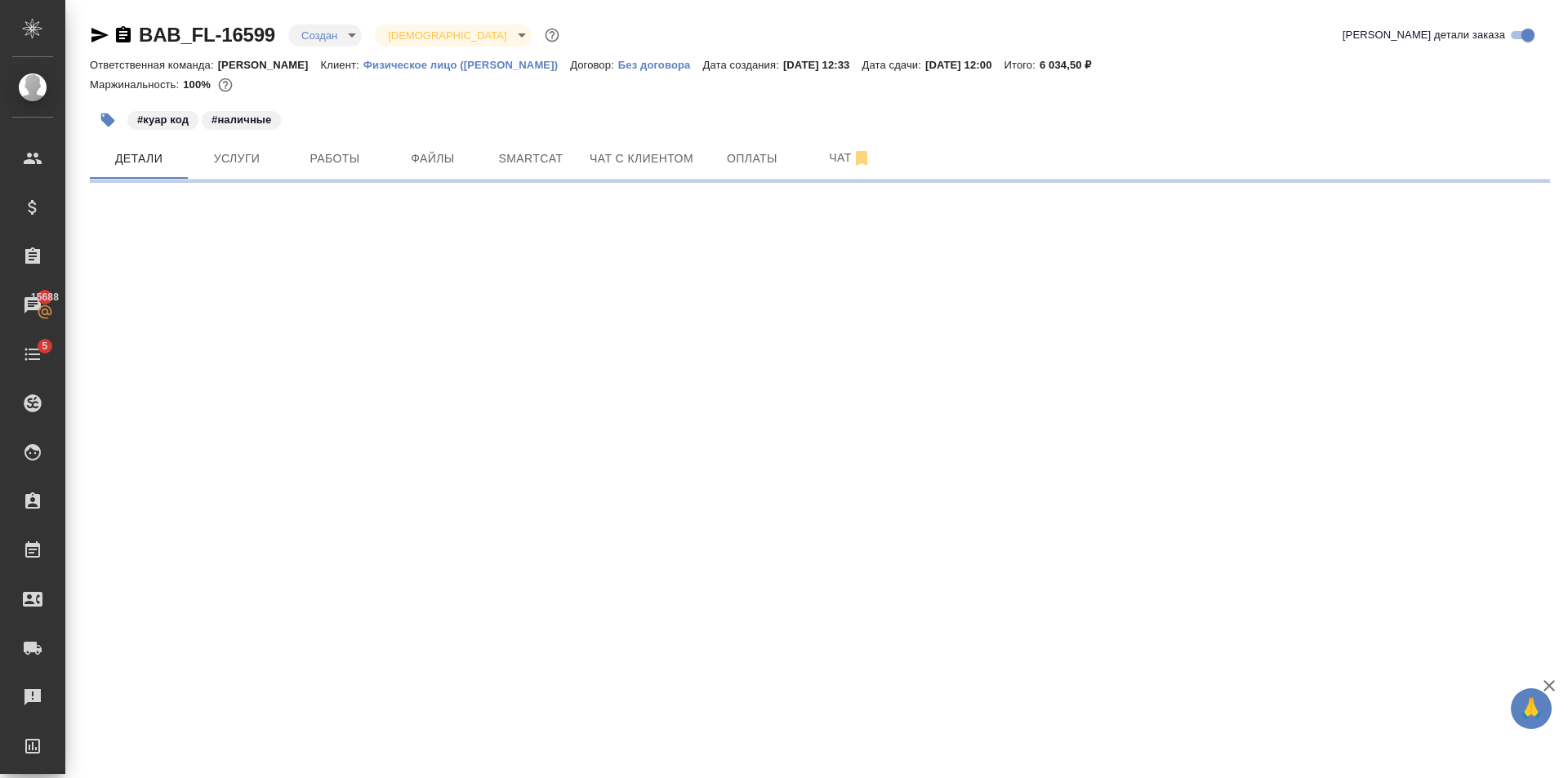
select select "RU"
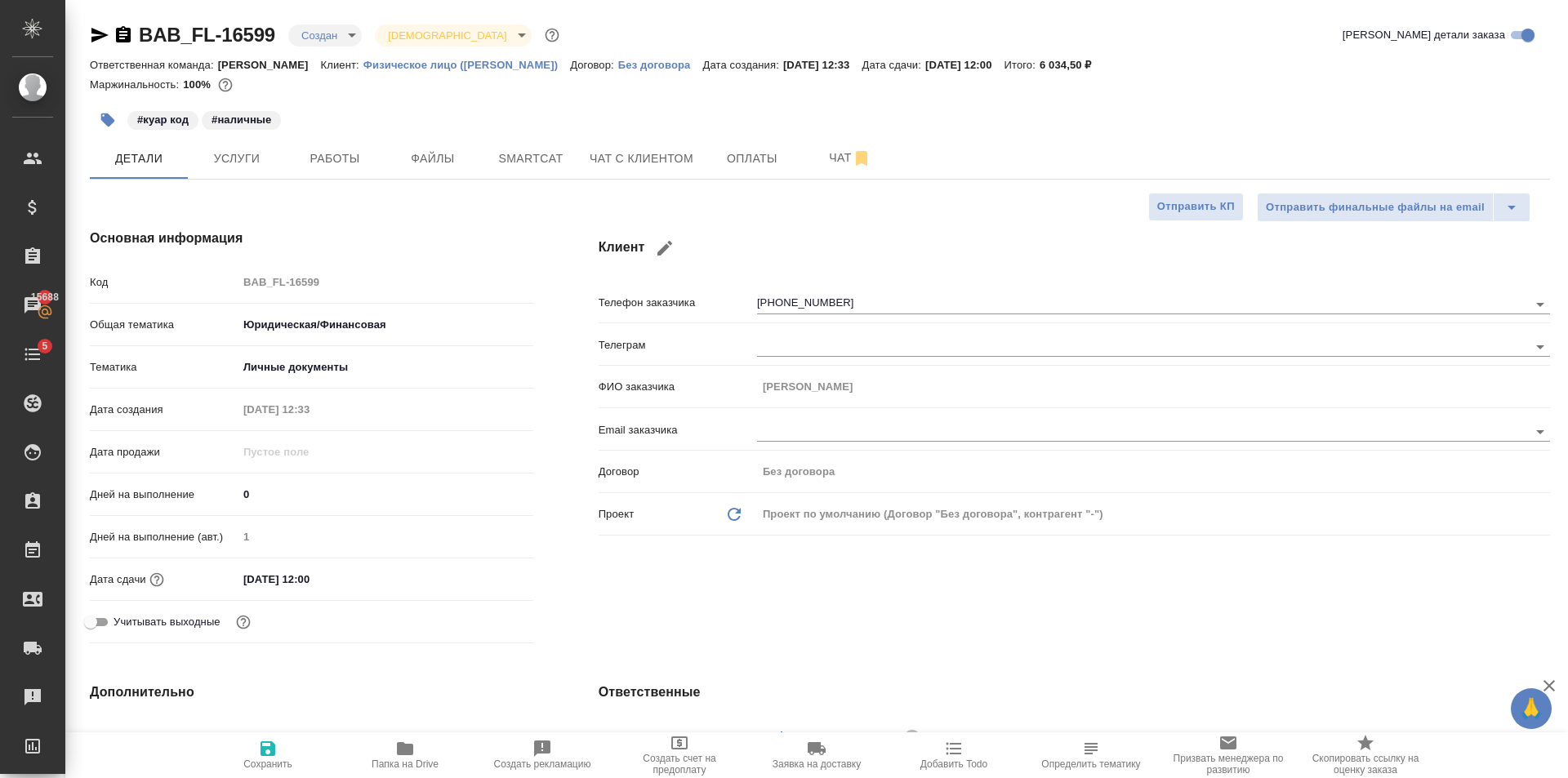
type textarea "x"
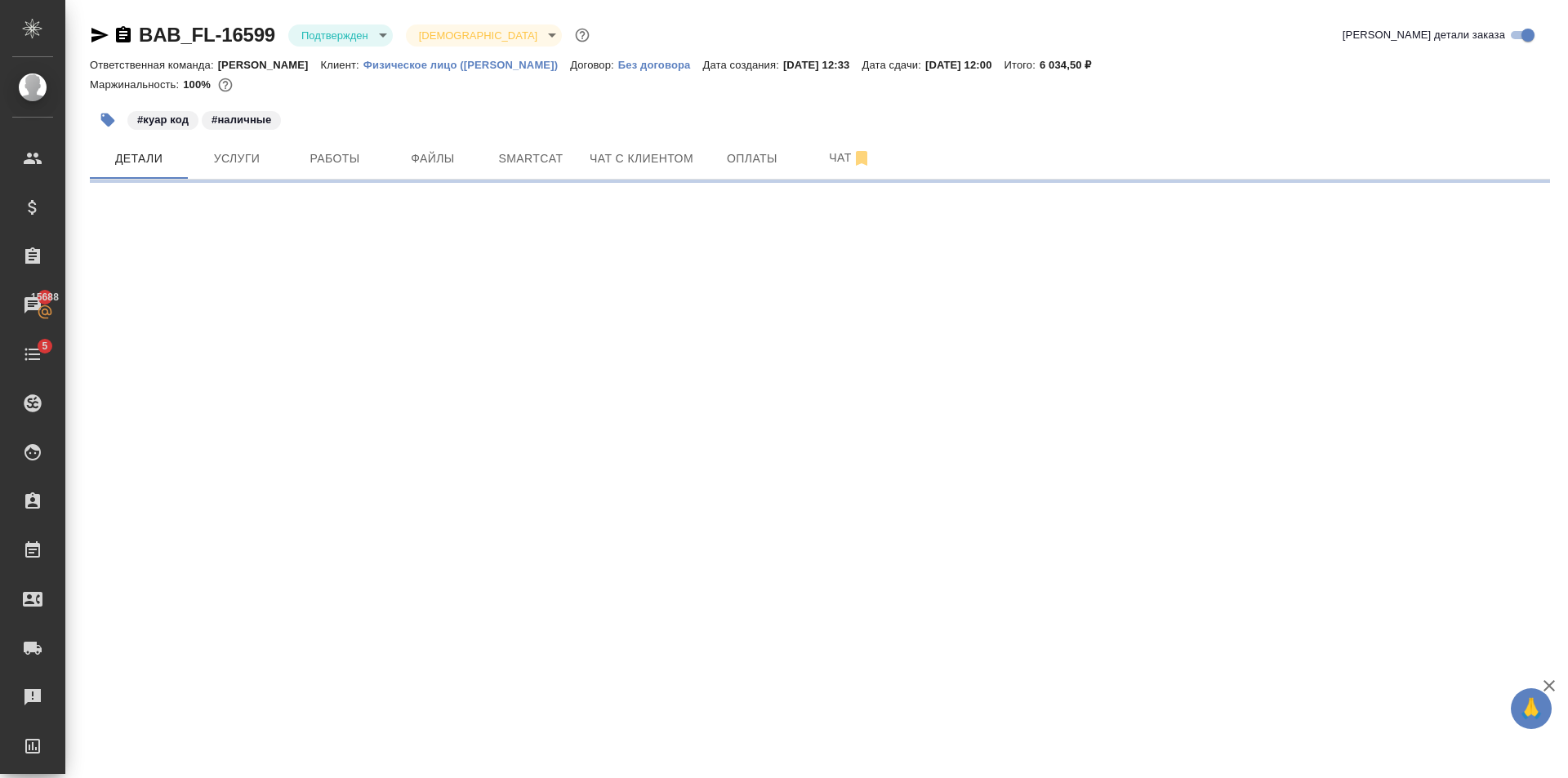
click at [99, 37] on icon "button" at bounding box center [100, 35] width 18 height 15
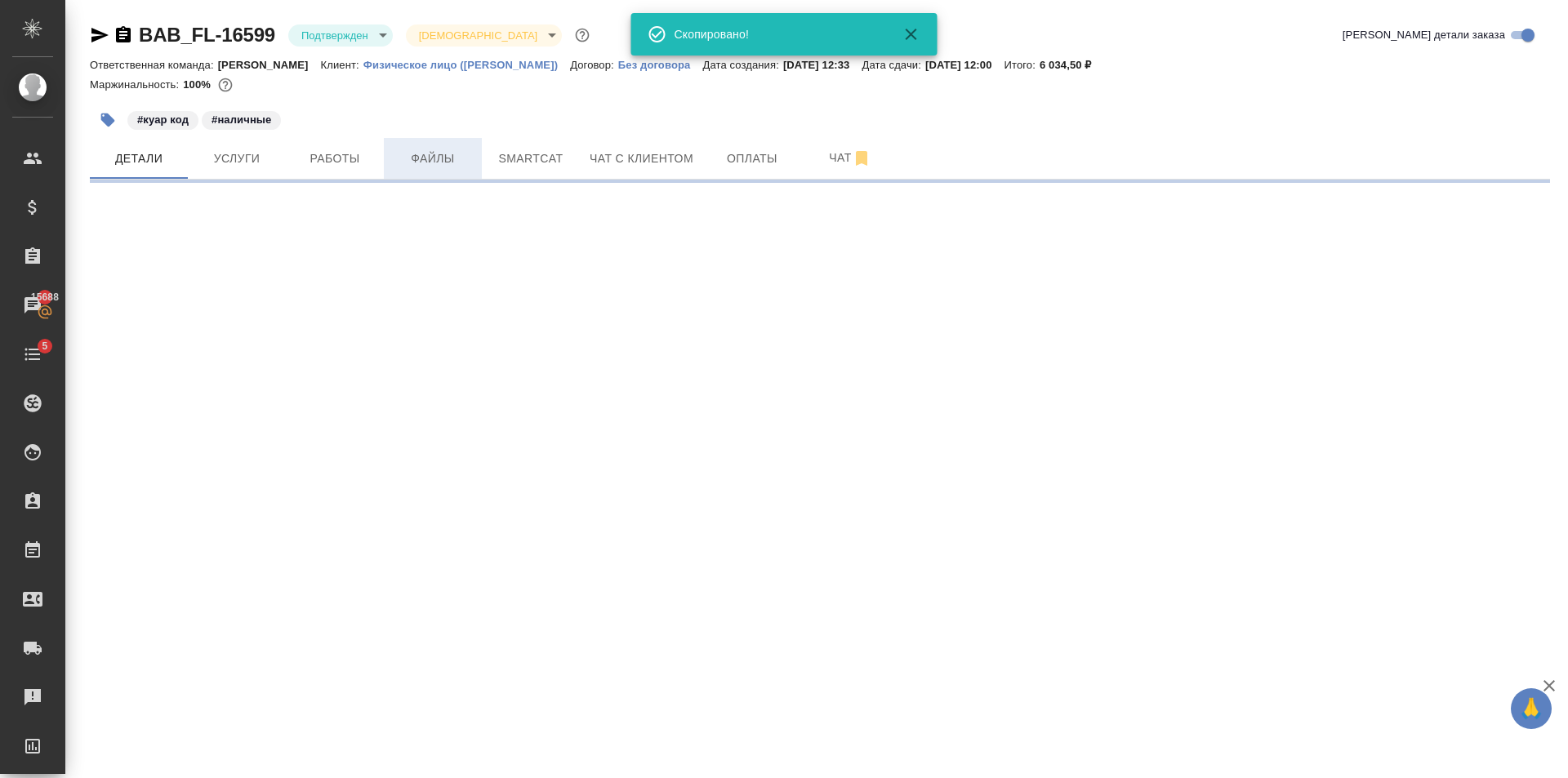
click at [438, 155] on span "Файлы" at bounding box center [432, 159] width 78 height 20
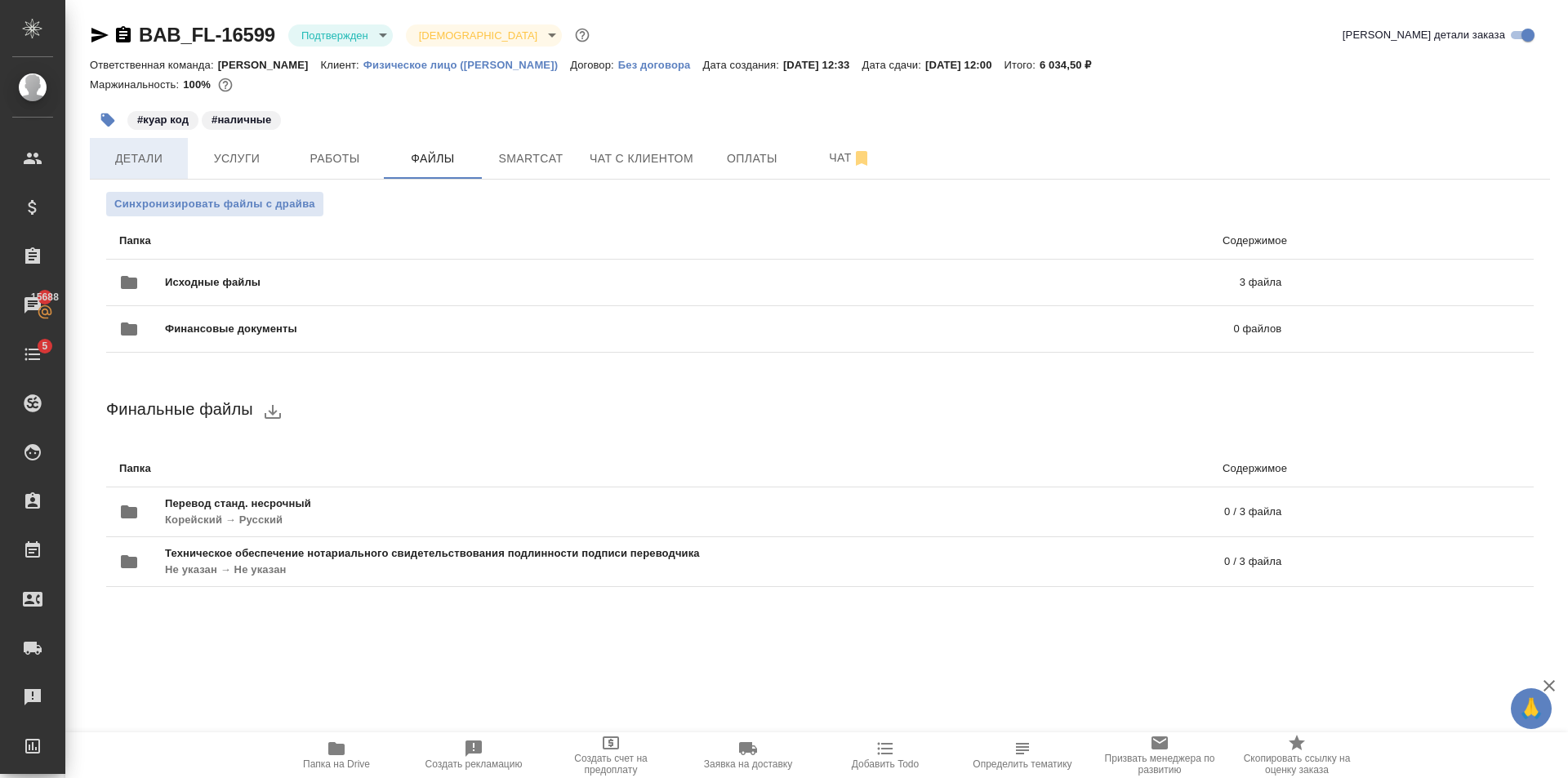
click at [141, 153] on span "Детали" at bounding box center [138, 159] width 78 height 20
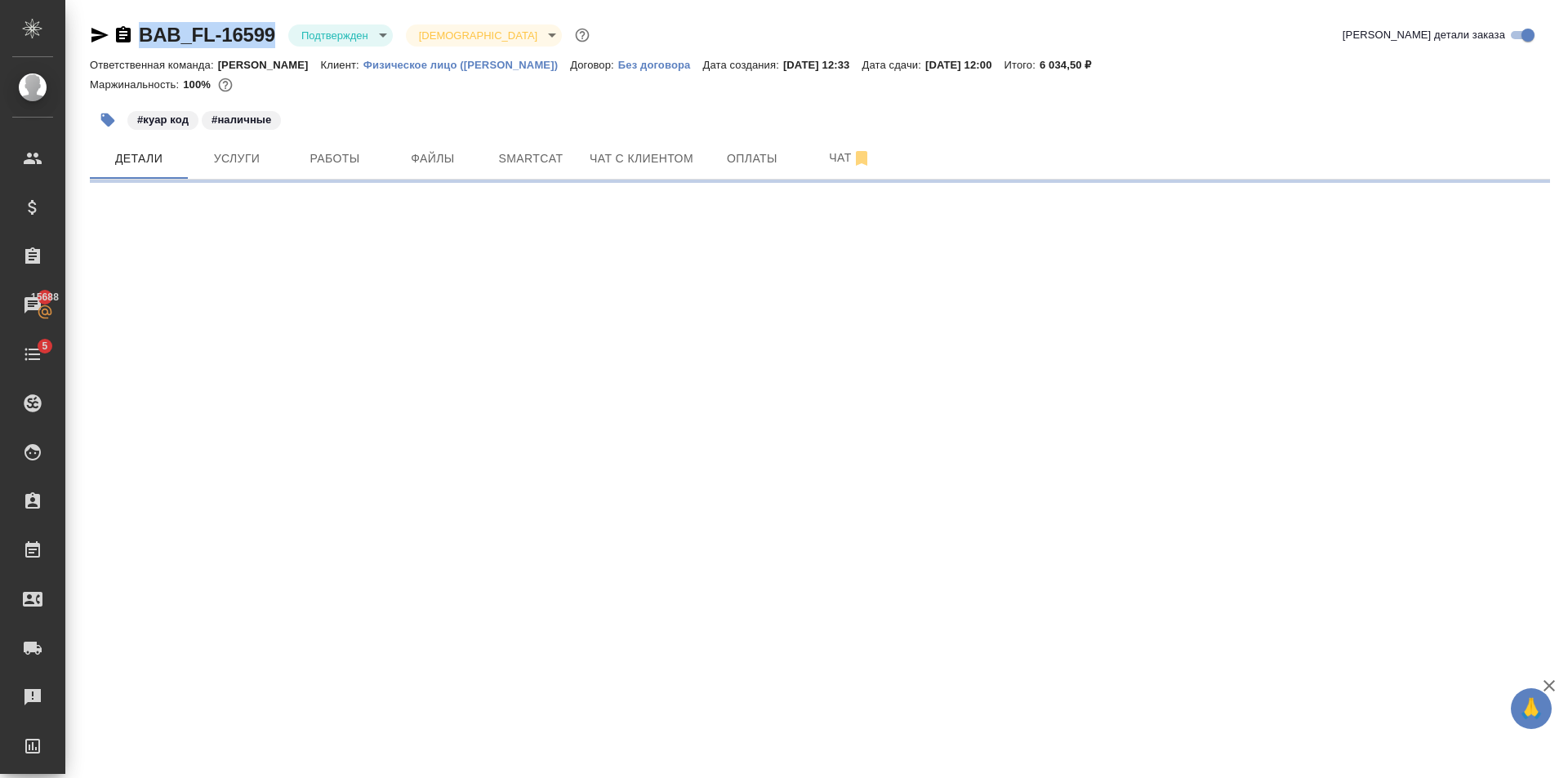
drag, startPoint x: 276, startPoint y: 45, endPoint x: 145, endPoint y: 50, distance: 131.1
click at [145, 50] on div "BAB_FL-16599 Подтвержден confirmed Святая троица holyTrinity Кратко детали зака…" at bounding box center [819, 38] width 1460 height 32
copy link "BAB_FL-16599"
select select "RU"
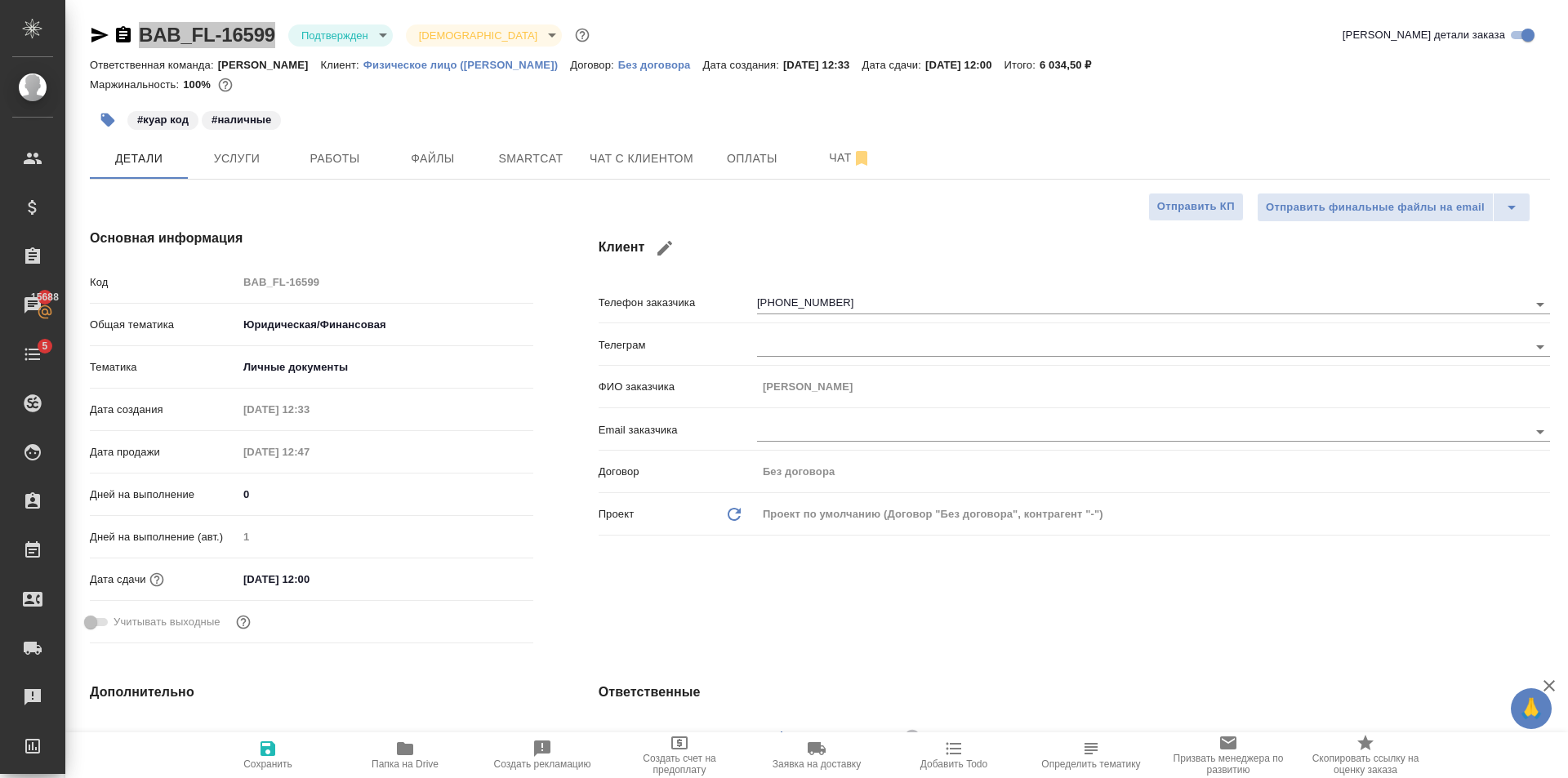
type textarea "x"
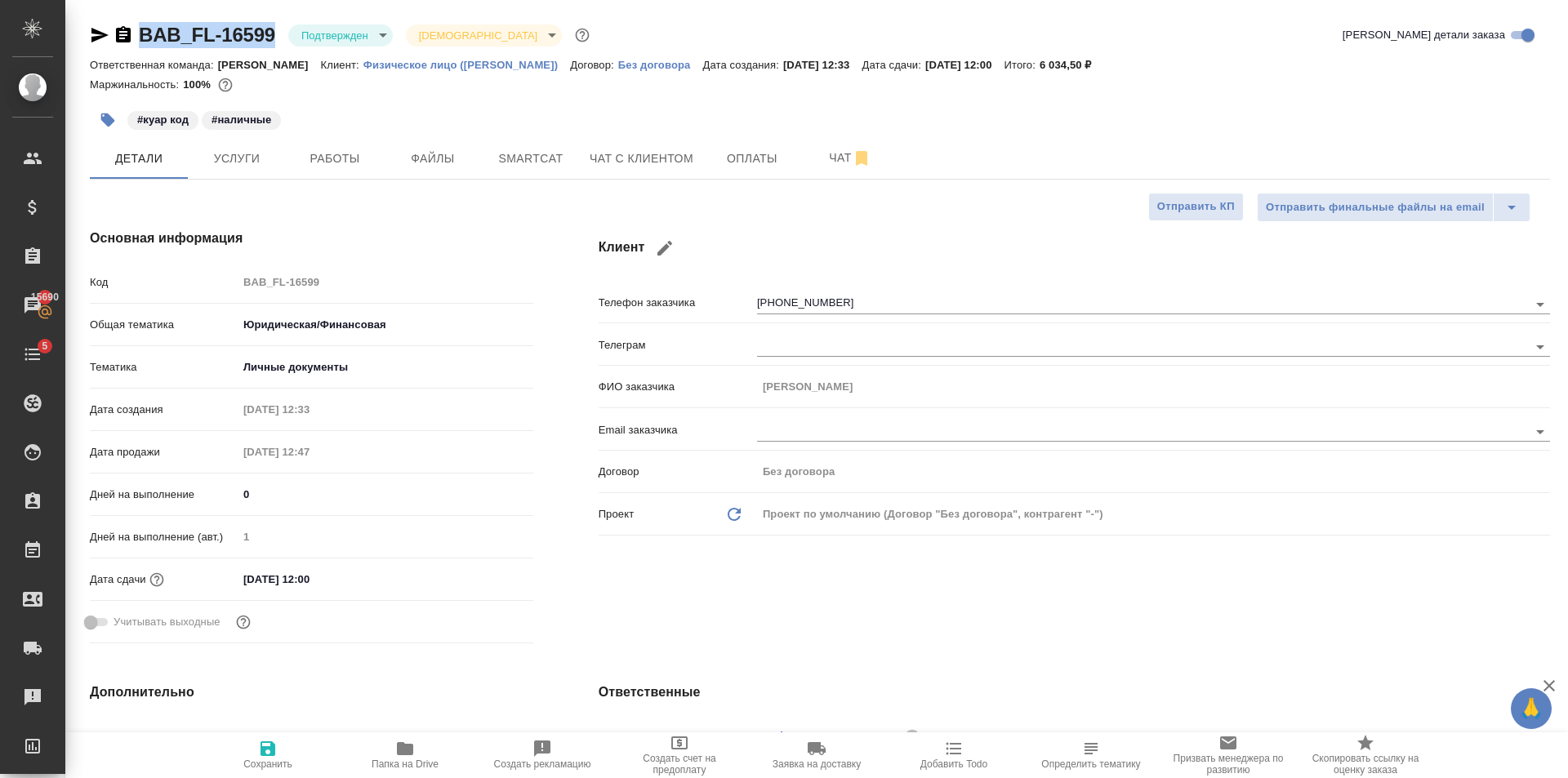
type textarea "x"
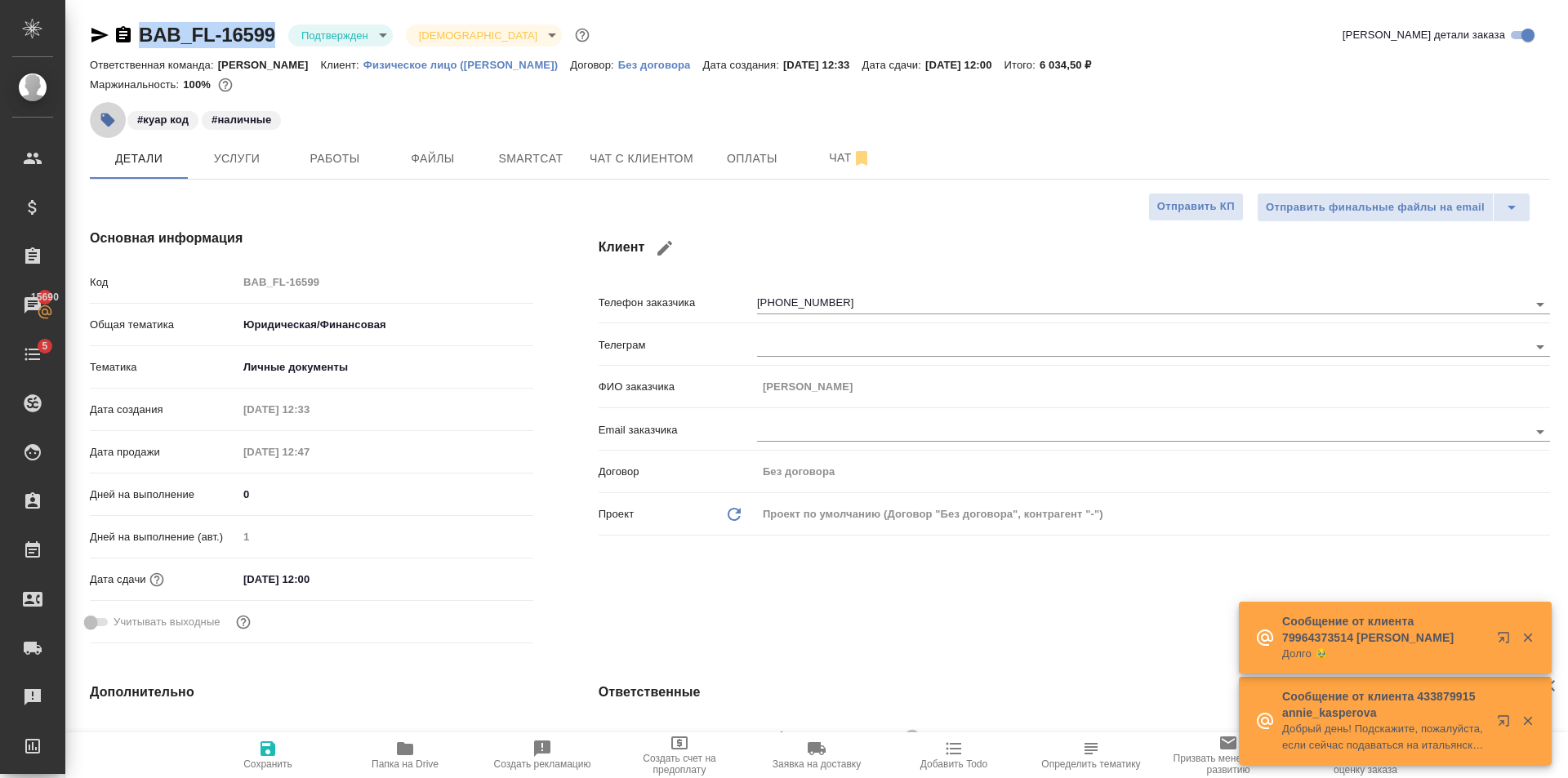
click at [120, 119] on button "button" at bounding box center [107, 119] width 36 height 36
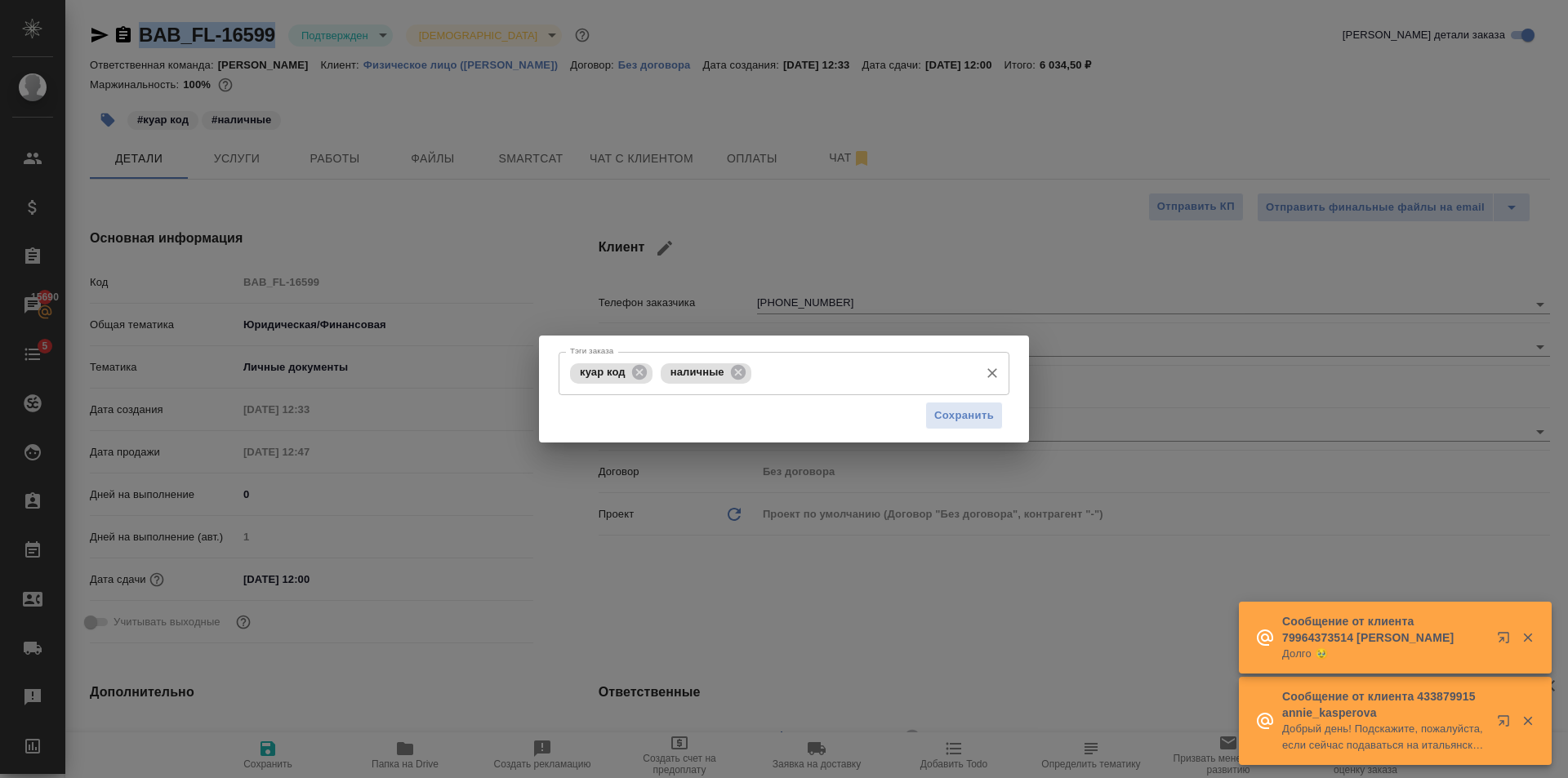
click at [834, 384] on input "Тэги заказа" at bounding box center [863, 373] width 216 height 28
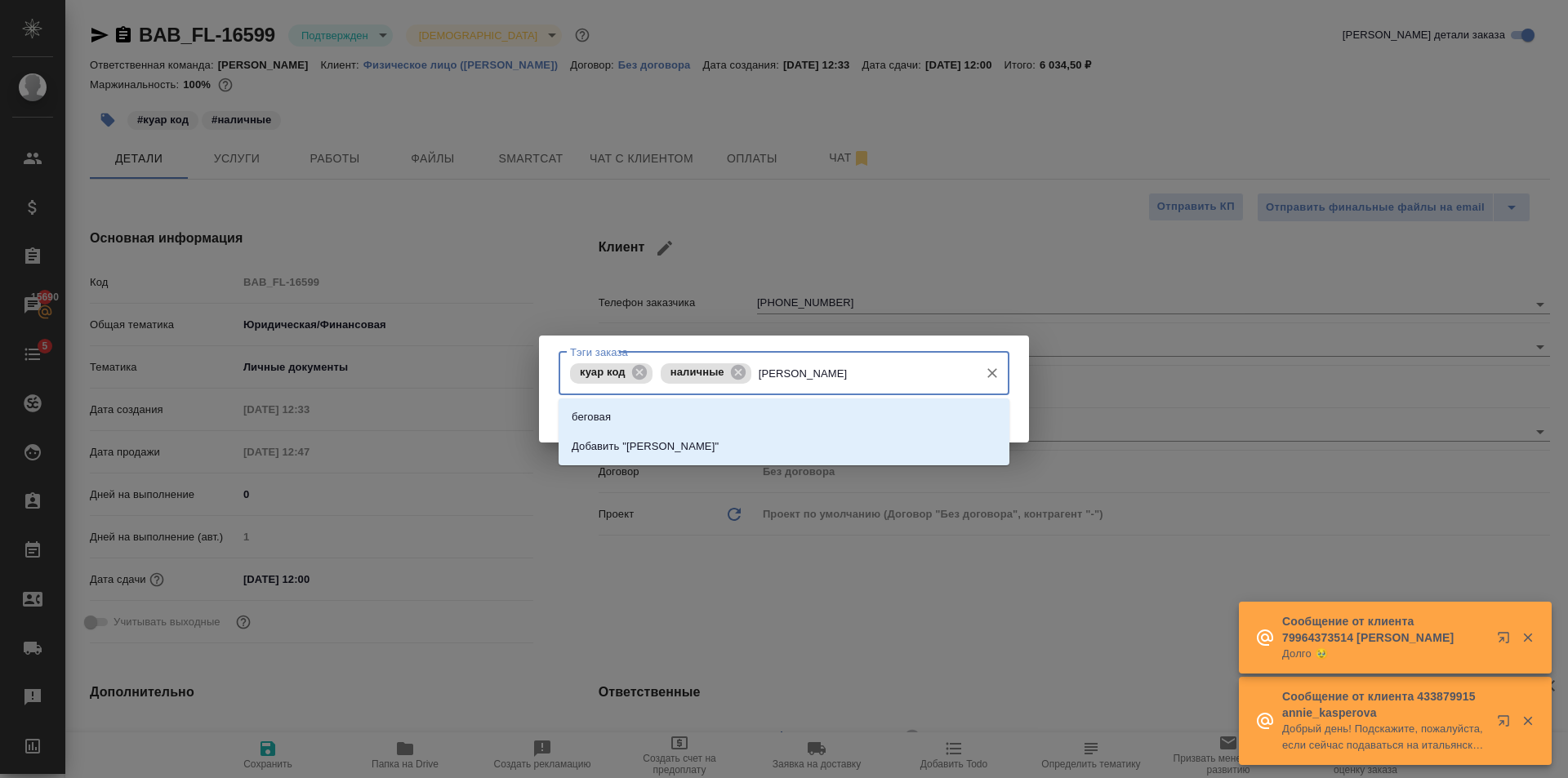
type input "Беговая"
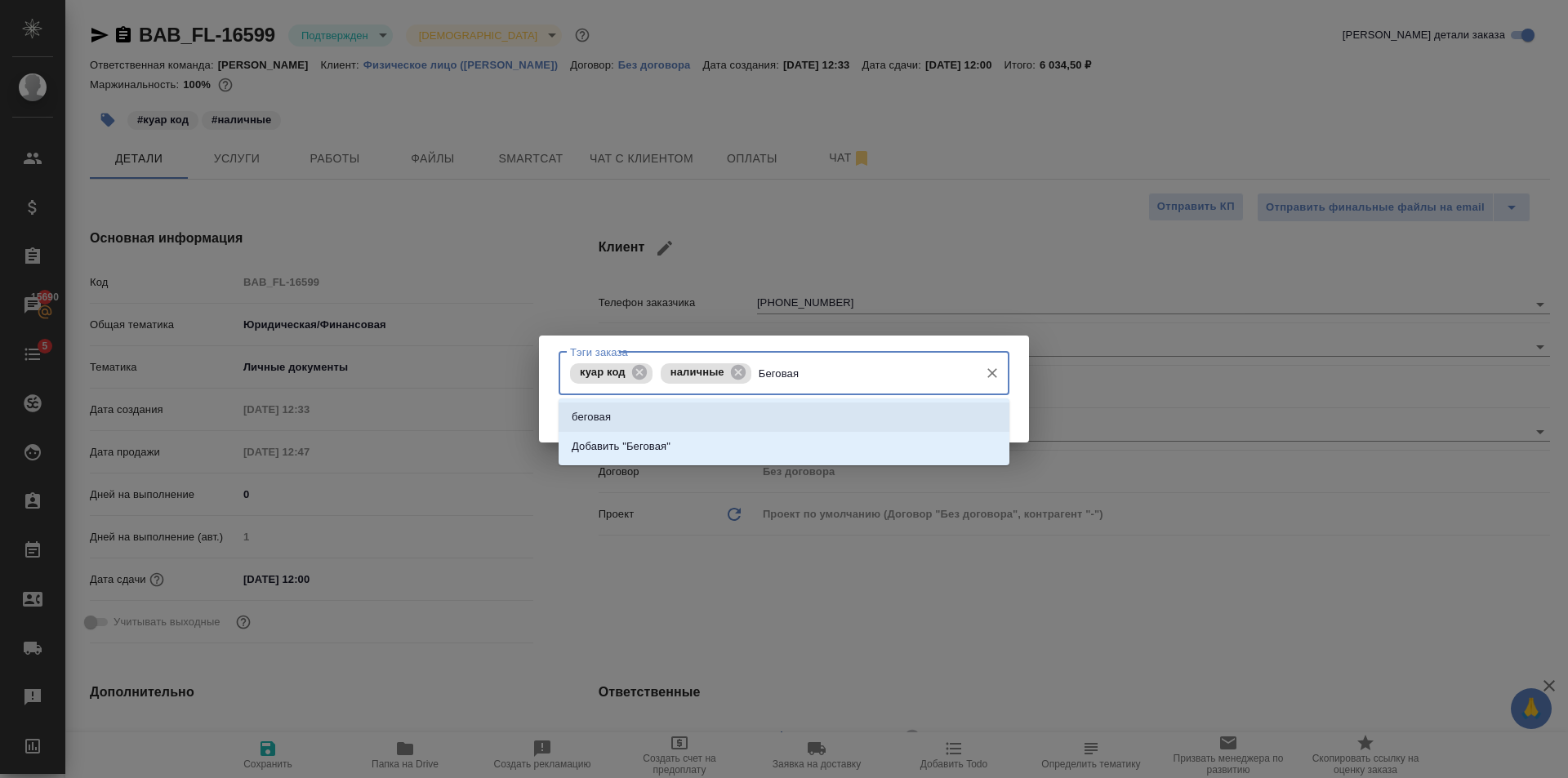
click at [827, 406] on li "беговая" at bounding box center [784, 417] width 451 height 30
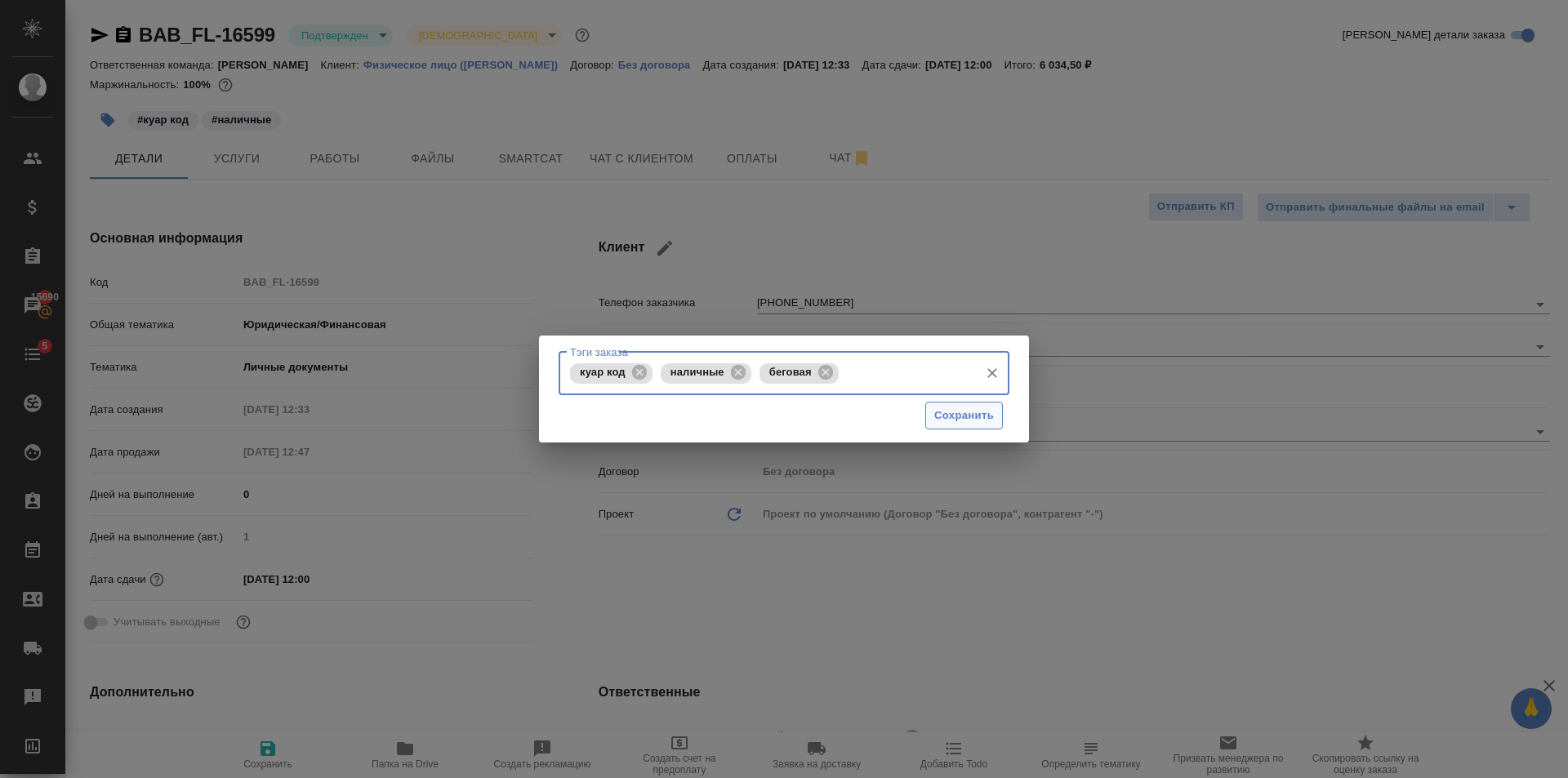
click at [962, 415] on span "Сохранить" at bounding box center [964, 415] width 60 height 18
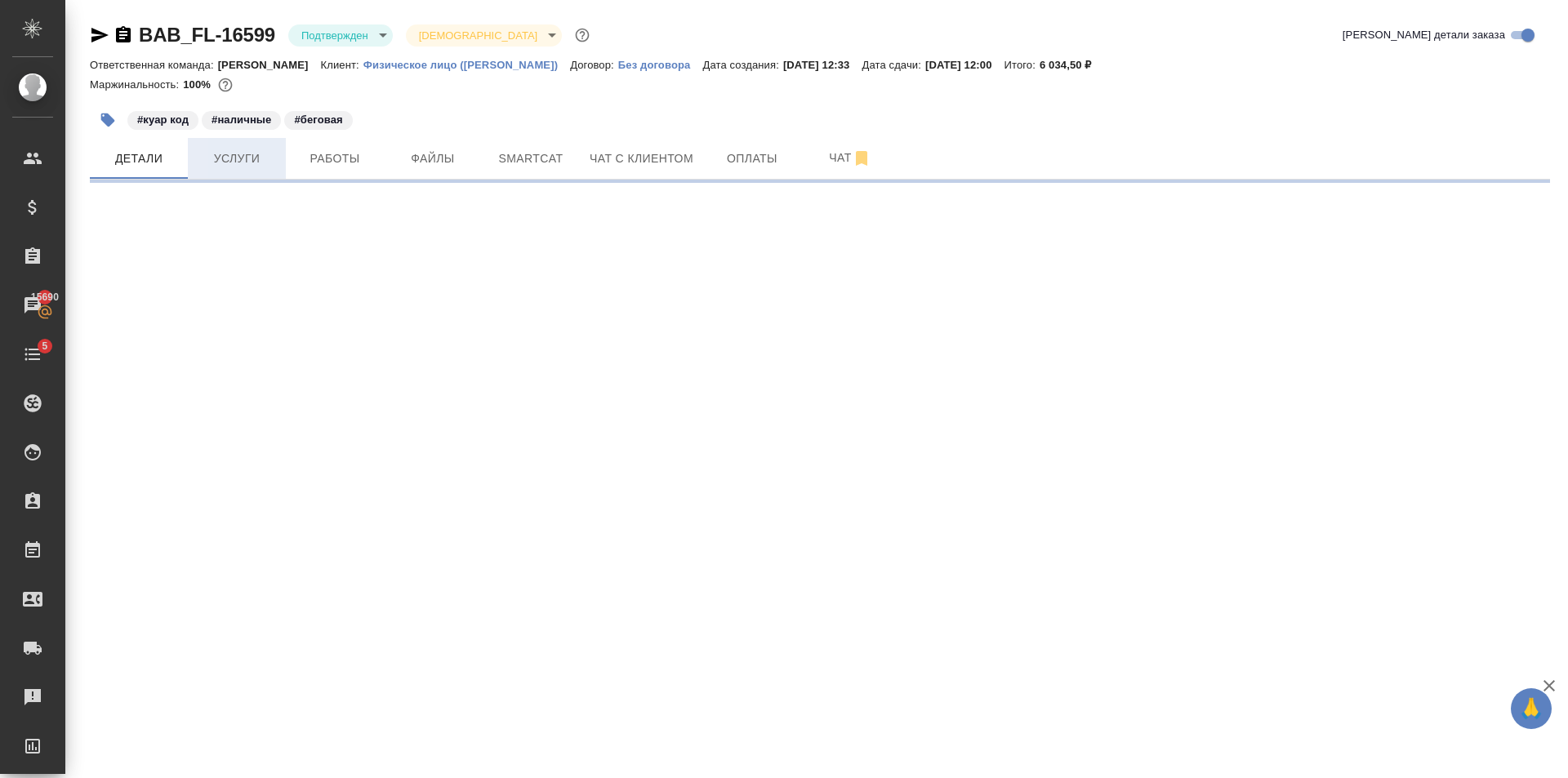
click at [280, 166] on button "Услуги" at bounding box center [237, 158] width 98 height 41
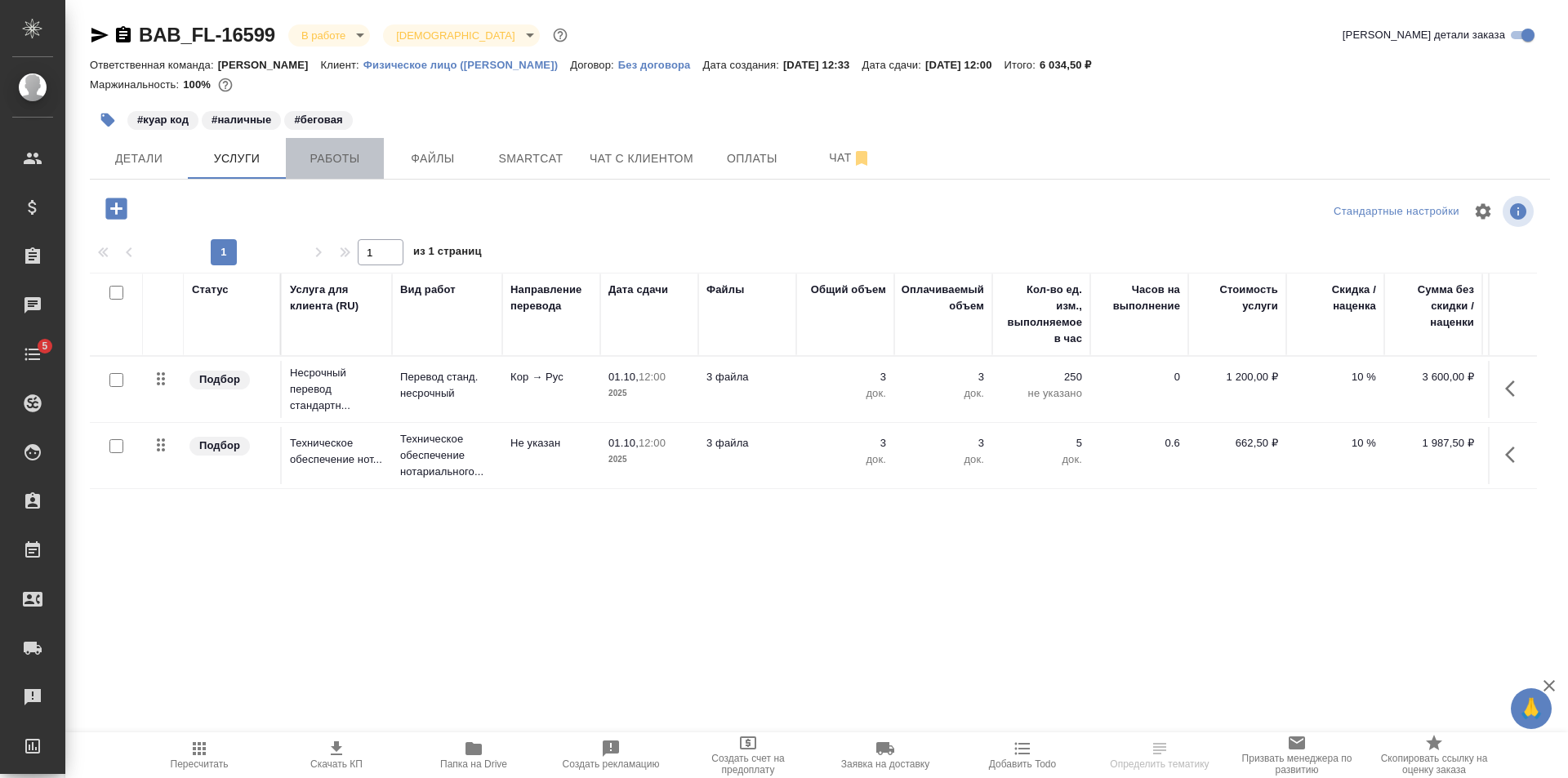
click at [379, 156] on button "Работы" at bounding box center [335, 158] width 98 height 41
